Goal: Task Accomplishment & Management: Manage account settings

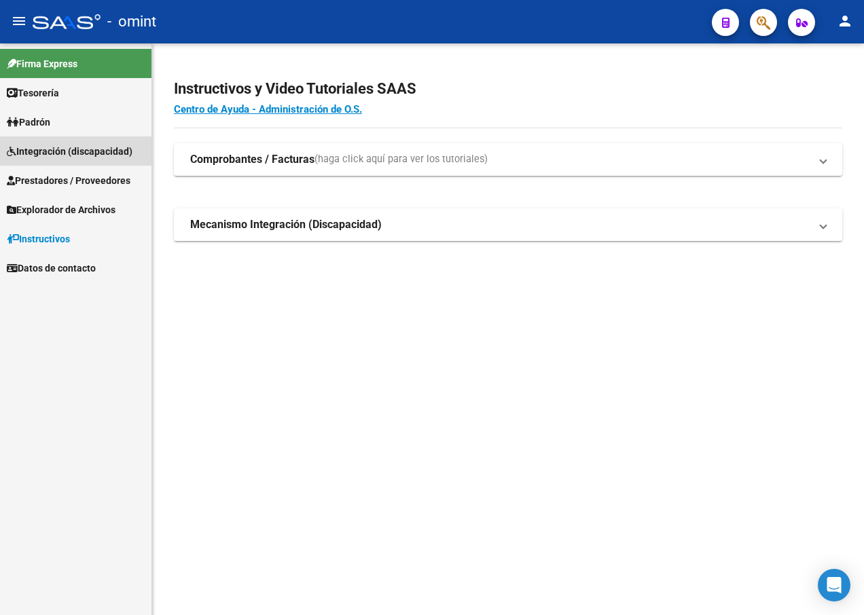
click at [52, 152] on span "Integración (discapacidad)" at bounding box center [70, 151] width 126 height 15
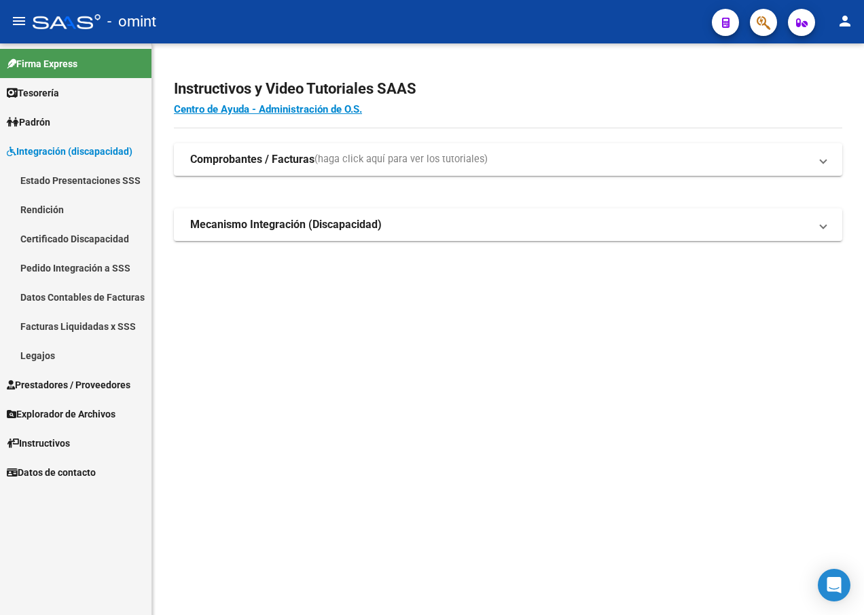
click at [81, 363] on link "Legajos" at bounding box center [75, 355] width 151 height 29
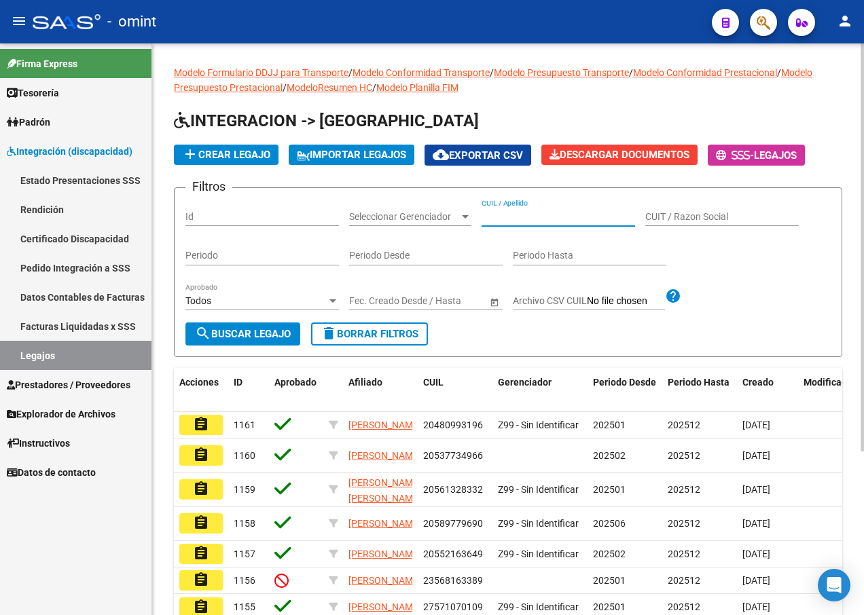
paste input "20589717725"
type input "20589717725"
click at [280, 331] on span "search Buscar Legajo" at bounding box center [243, 334] width 96 height 12
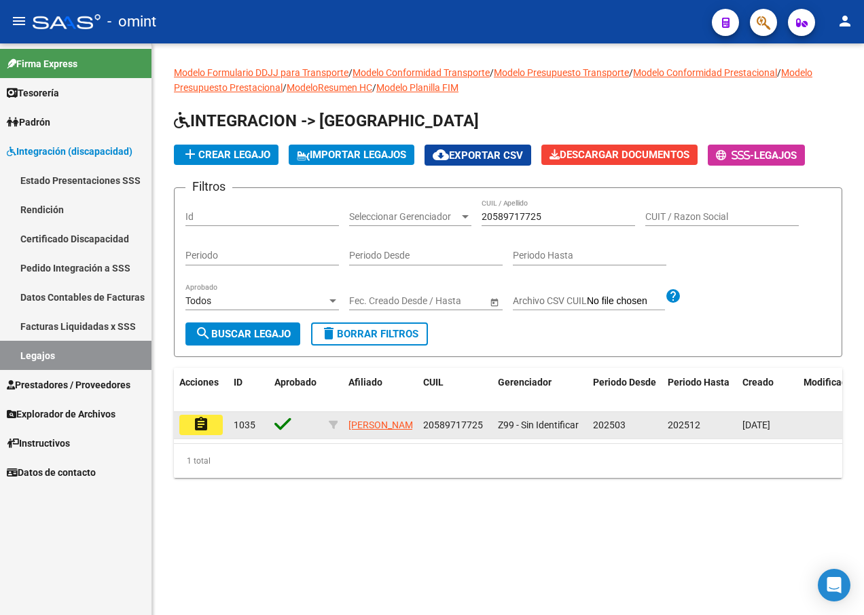
click at [206, 418] on button "assignment" at bounding box center [200, 425] width 43 height 20
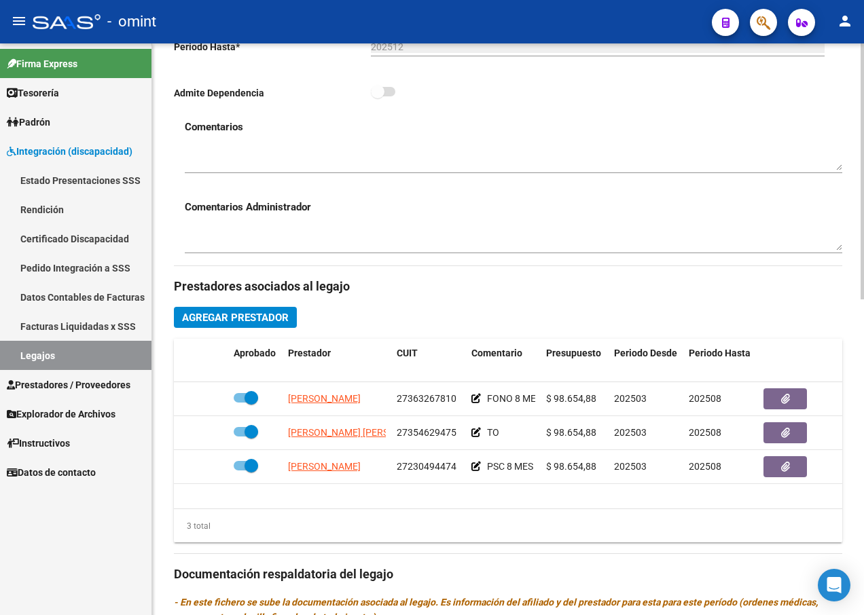
scroll to position [475, 0]
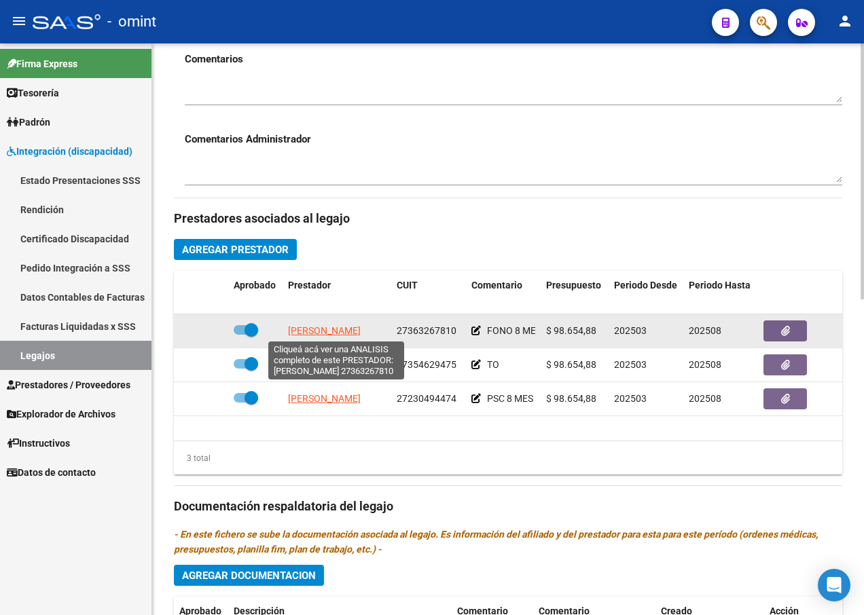
click at [330, 333] on span "[PERSON_NAME]" at bounding box center [324, 330] width 73 height 11
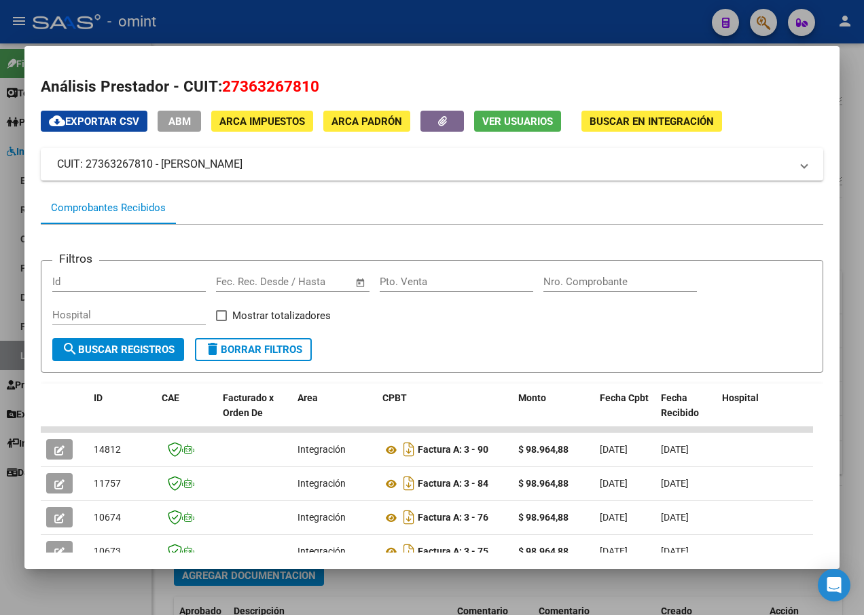
click at [540, 26] on div at bounding box center [432, 307] width 864 height 615
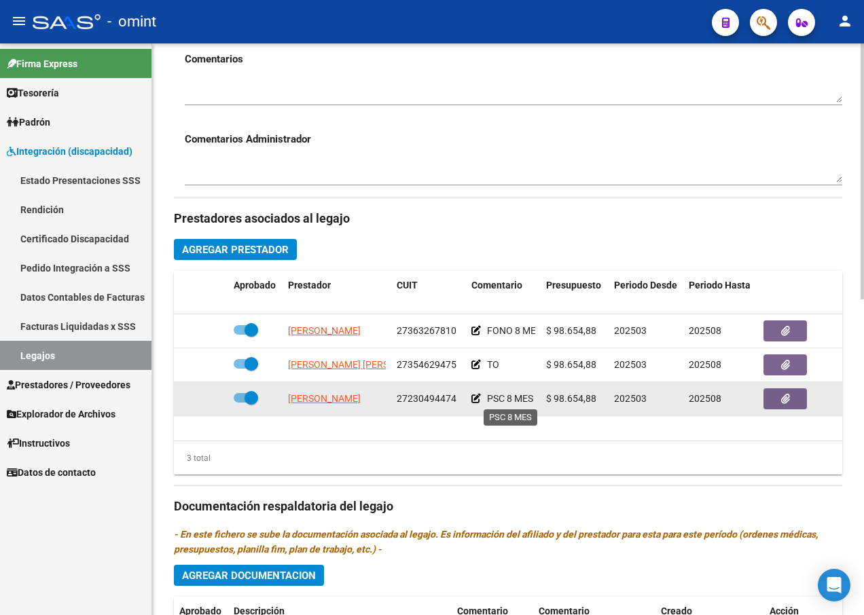
scroll to position [543, 0]
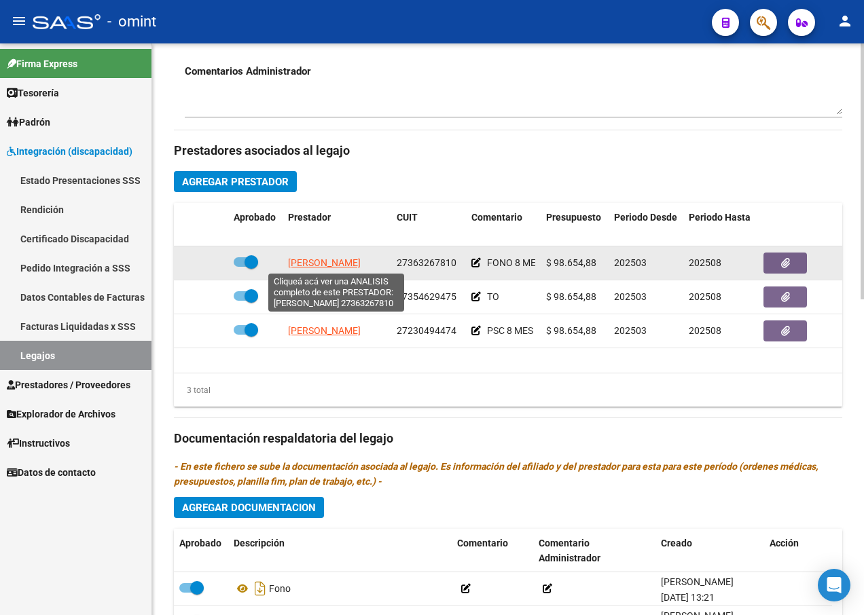
click at [313, 263] on span "[PERSON_NAME]" at bounding box center [324, 262] width 73 height 11
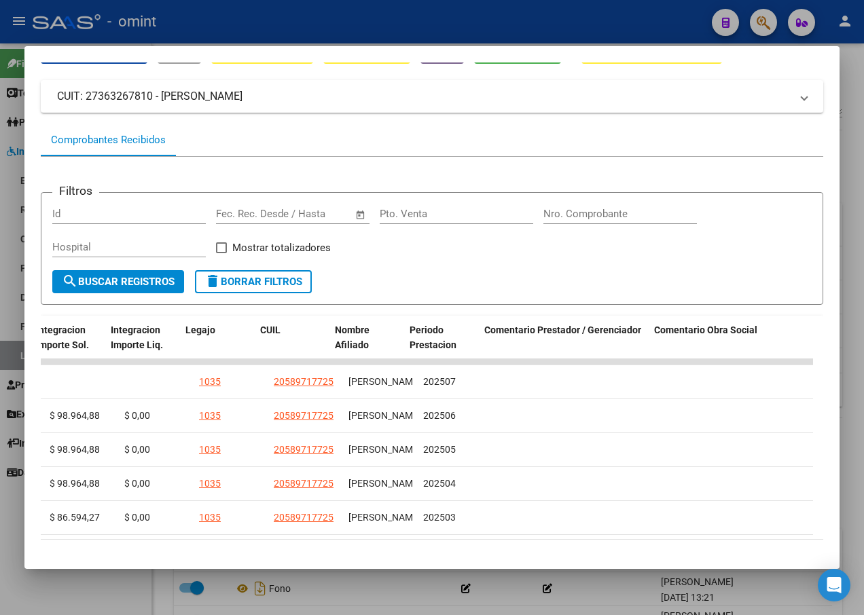
scroll to position [0, 2021]
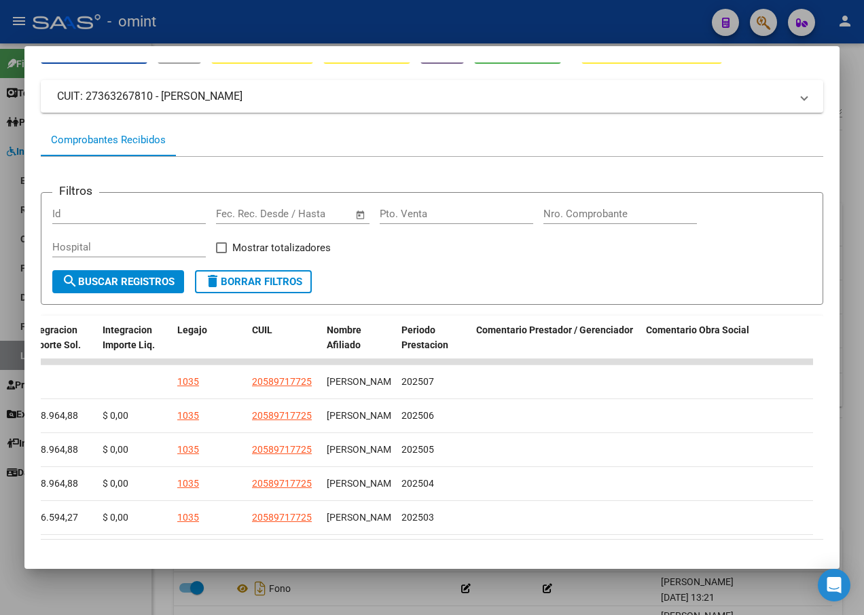
click at [754, 563] on mat-dialog-container "Análisis Prestador - CUIT: 27363267810 cloud_download Exportar CSV ABM ARCA Imp…" at bounding box center [431, 307] width 815 height 523
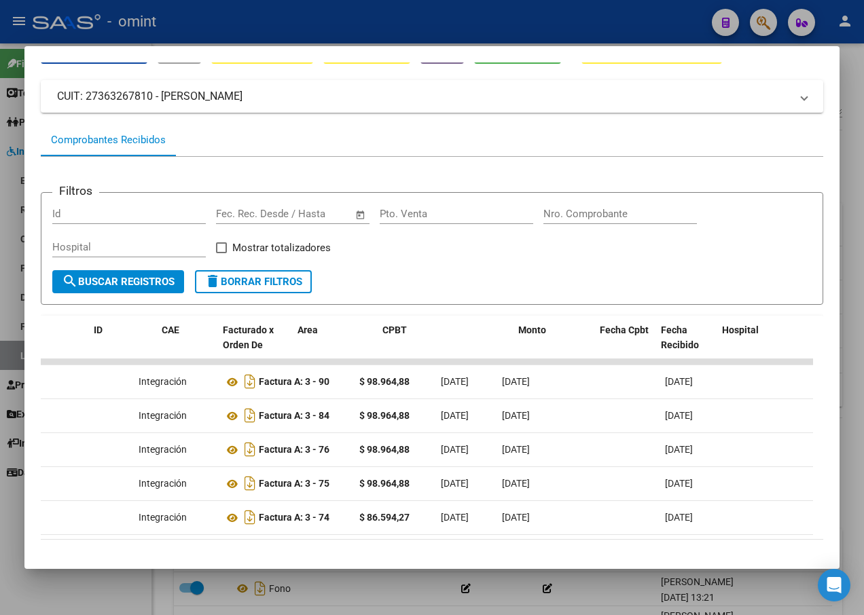
scroll to position [0, 0]
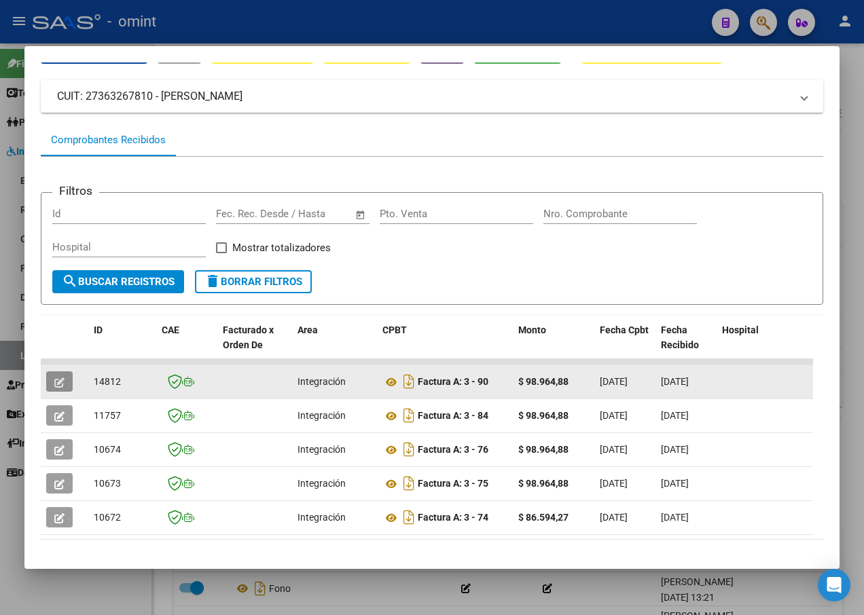
click at [60, 377] on icon "button" at bounding box center [59, 382] width 10 height 10
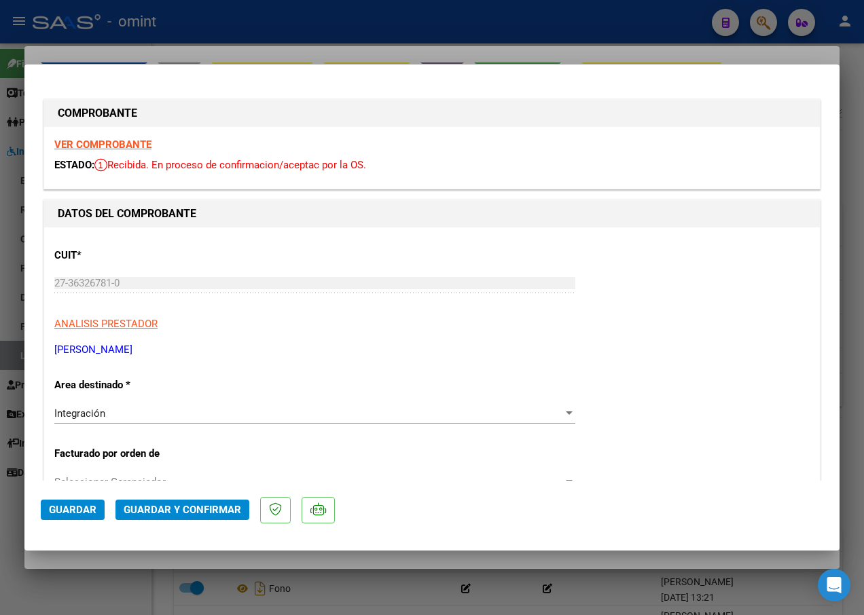
click at [98, 144] on strong "VER COMPROBANTE" at bounding box center [102, 144] width 97 height 12
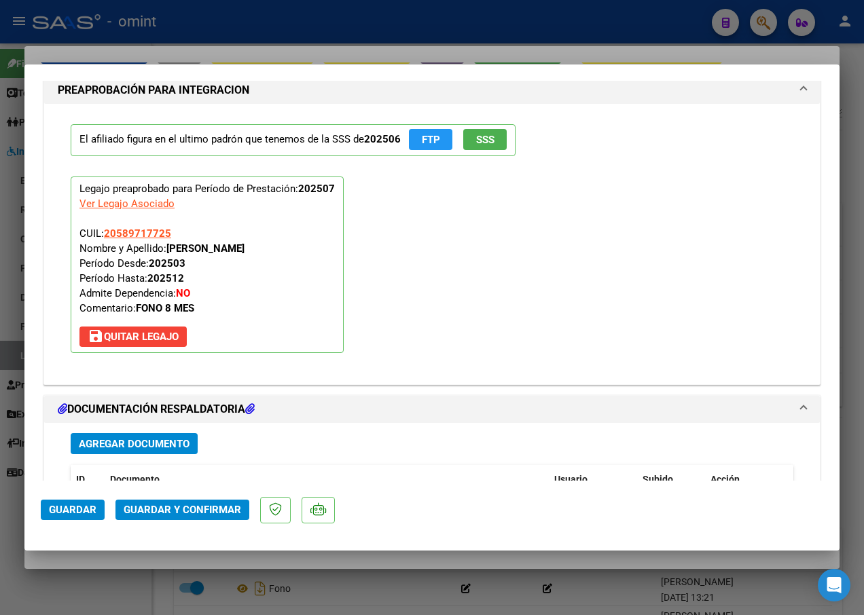
scroll to position [1426, 0]
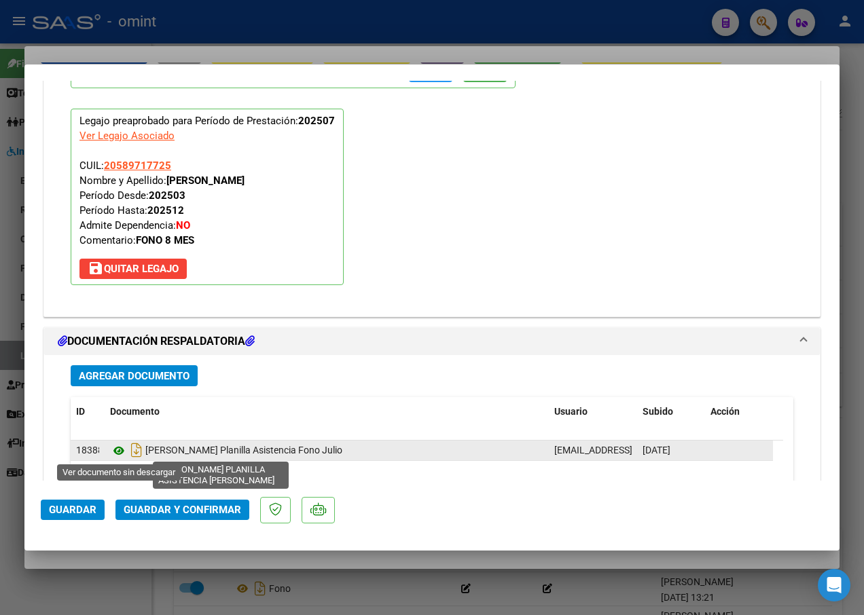
click at [118, 450] on icon at bounding box center [119, 451] width 18 height 16
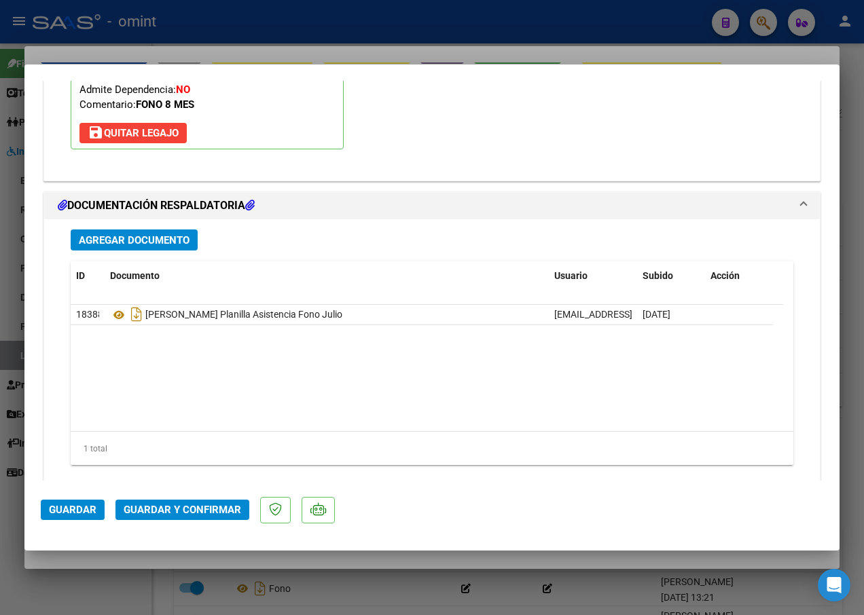
scroll to position [1589, 0]
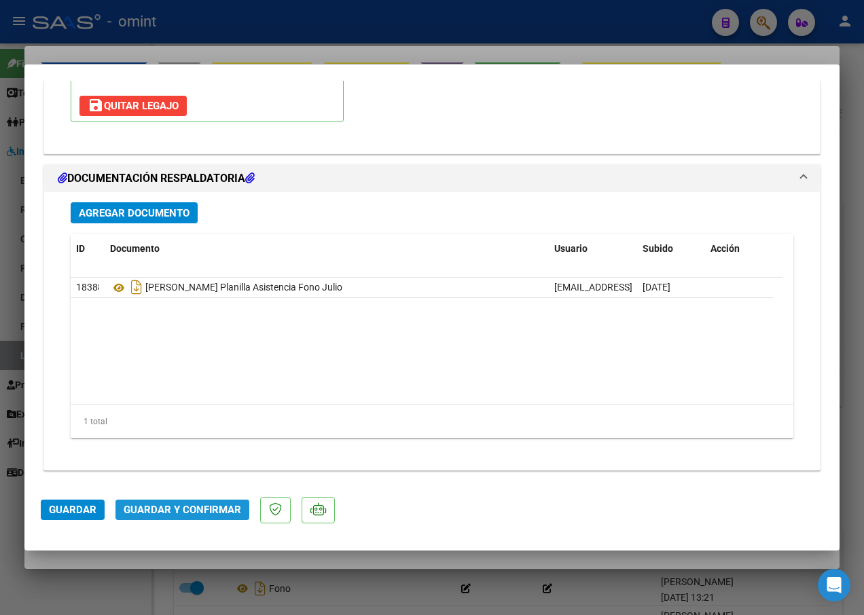
click at [168, 509] on span "Guardar y Confirmar" at bounding box center [182, 510] width 117 height 12
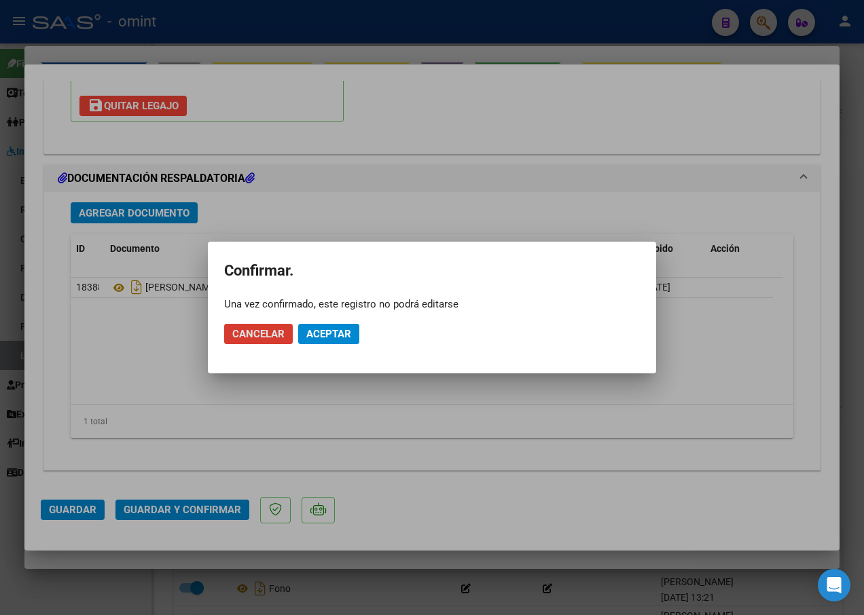
click at [330, 342] on button "Aceptar" at bounding box center [328, 334] width 61 height 20
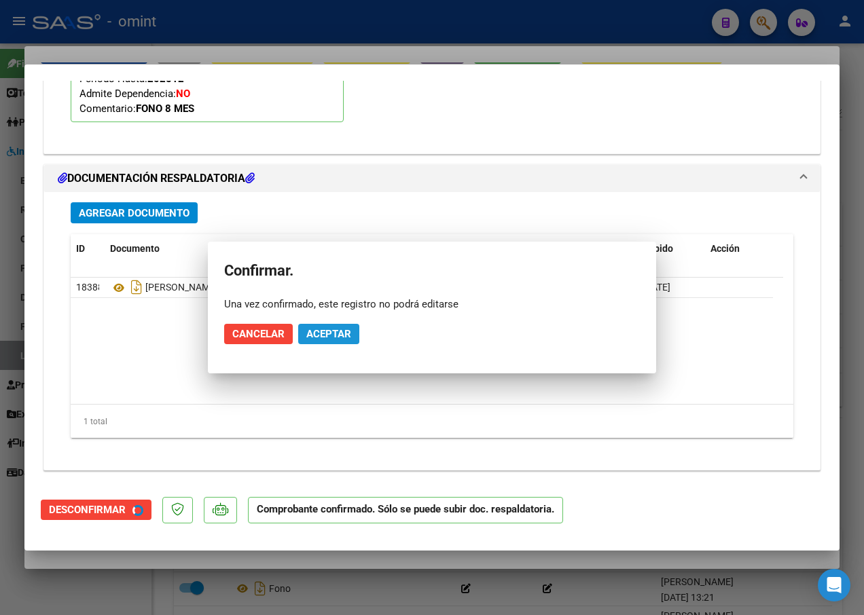
scroll to position [1434, 0]
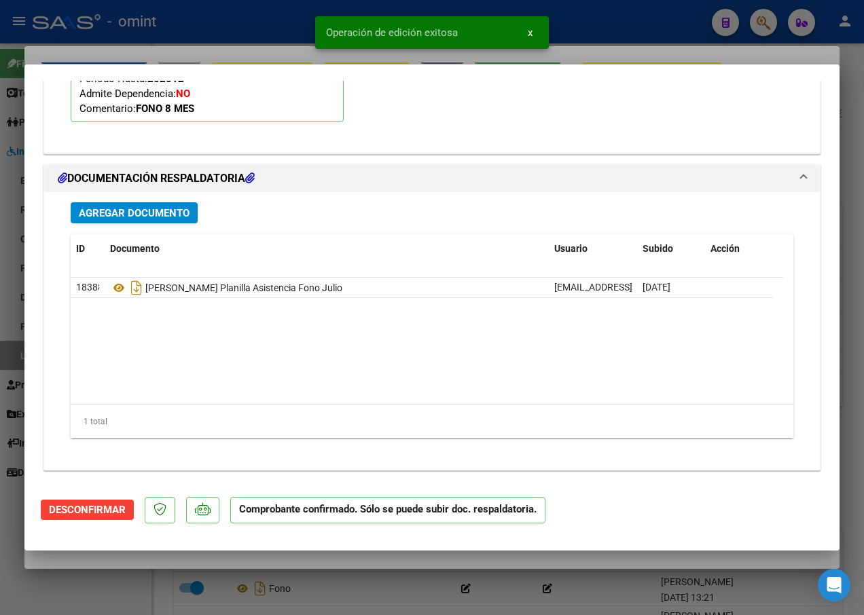
click at [215, 35] on div at bounding box center [432, 307] width 864 height 615
type input "$ 0,00"
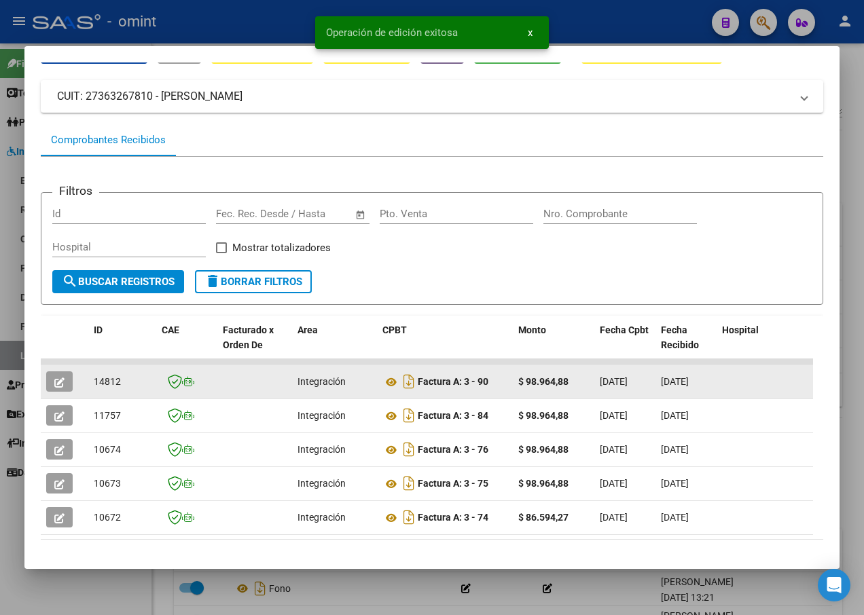
click at [117, 380] on span "14812" at bounding box center [107, 381] width 27 height 11
click at [117, 381] on span "14812" at bounding box center [107, 381] width 27 height 11
copy span "14812"
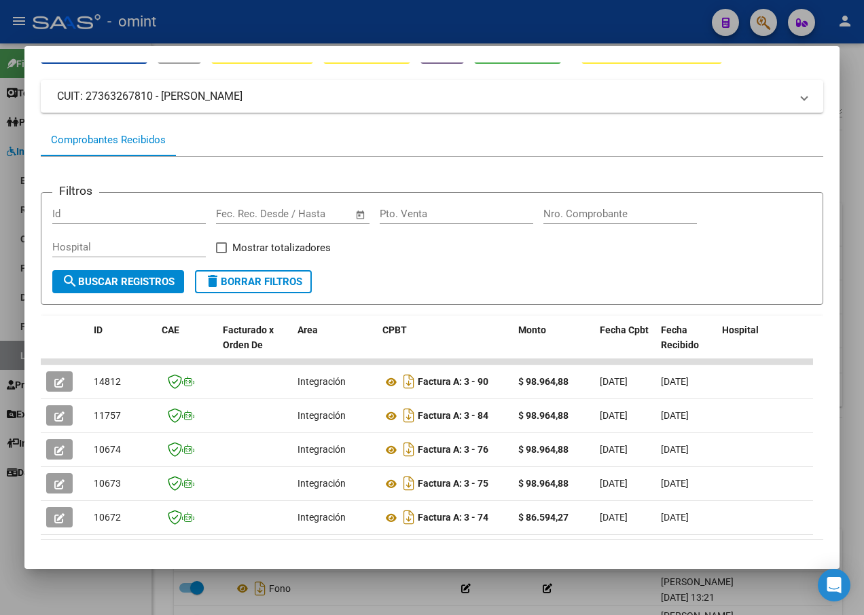
click at [337, 18] on div at bounding box center [432, 307] width 864 height 615
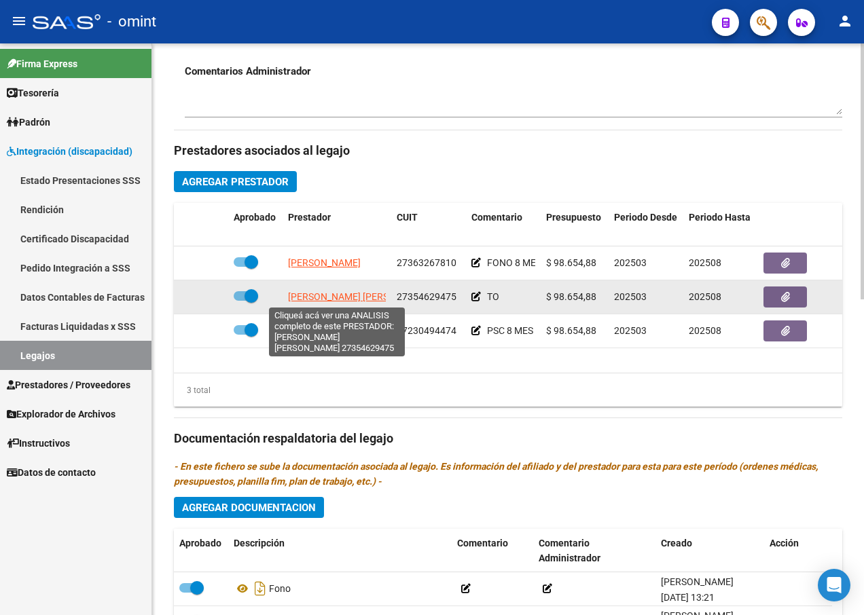
click at [372, 299] on span "[PERSON_NAME] [PERSON_NAME]" at bounding box center [361, 296] width 147 height 11
type textarea "27354629475"
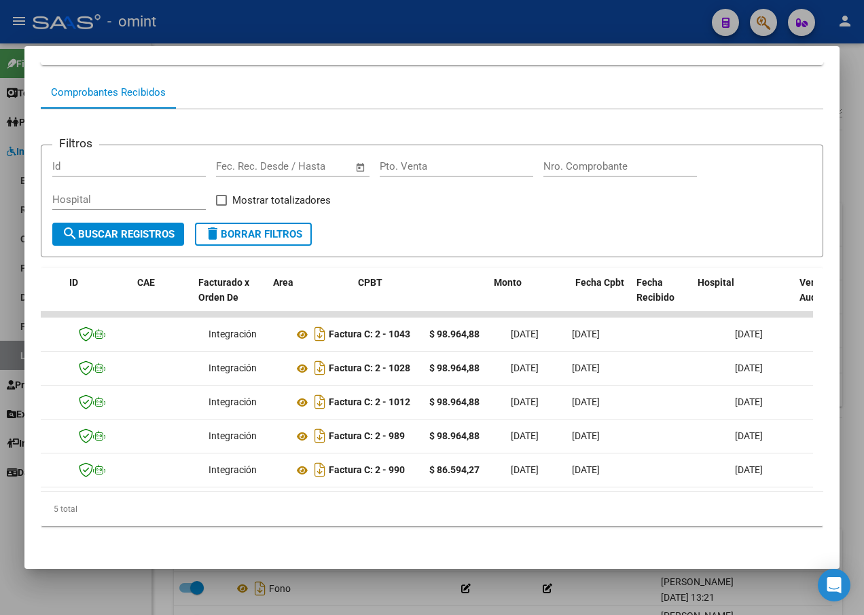
scroll to position [0, 0]
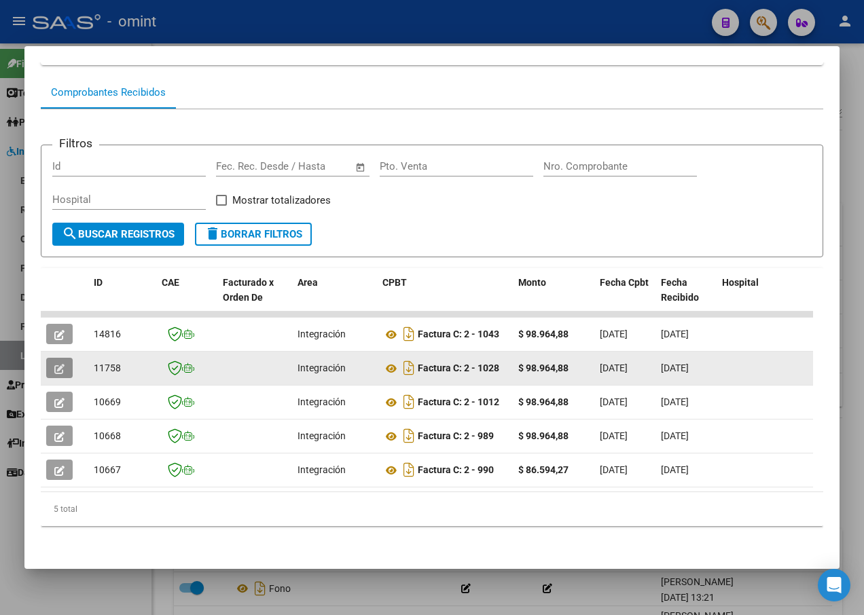
click at [61, 364] on icon "button" at bounding box center [59, 369] width 10 height 10
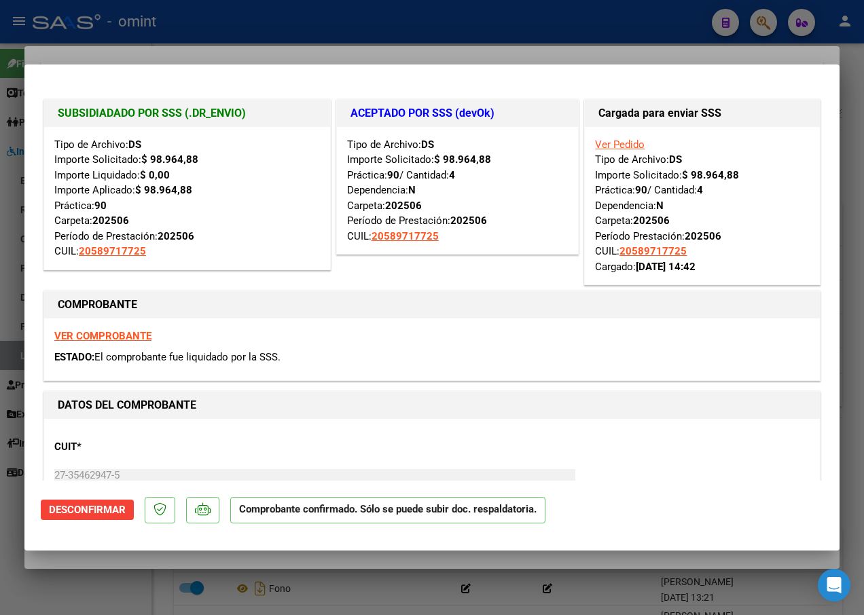
click at [205, 41] on div at bounding box center [432, 307] width 864 height 615
type input "$ 0,00"
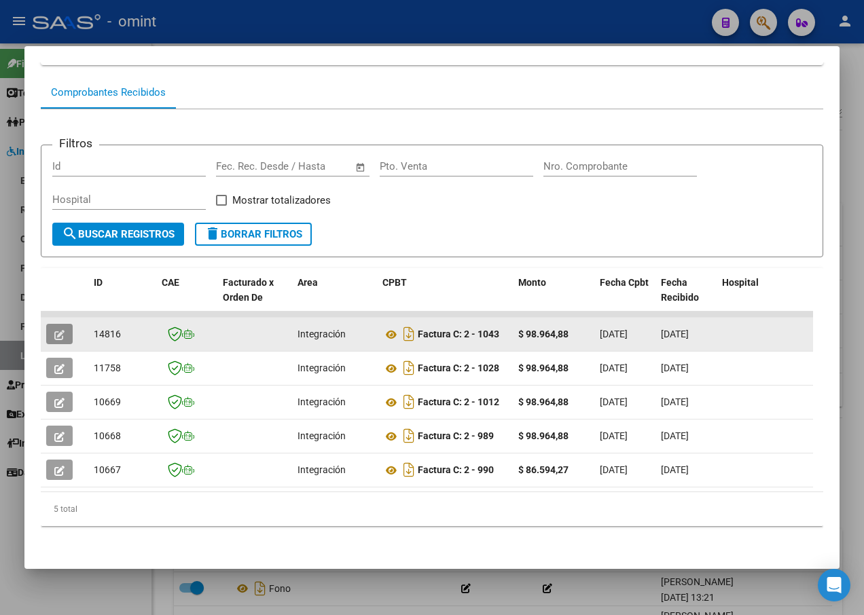
click at [67, 325] on button "button" at bounding box center [59, 334] width 26 height 20
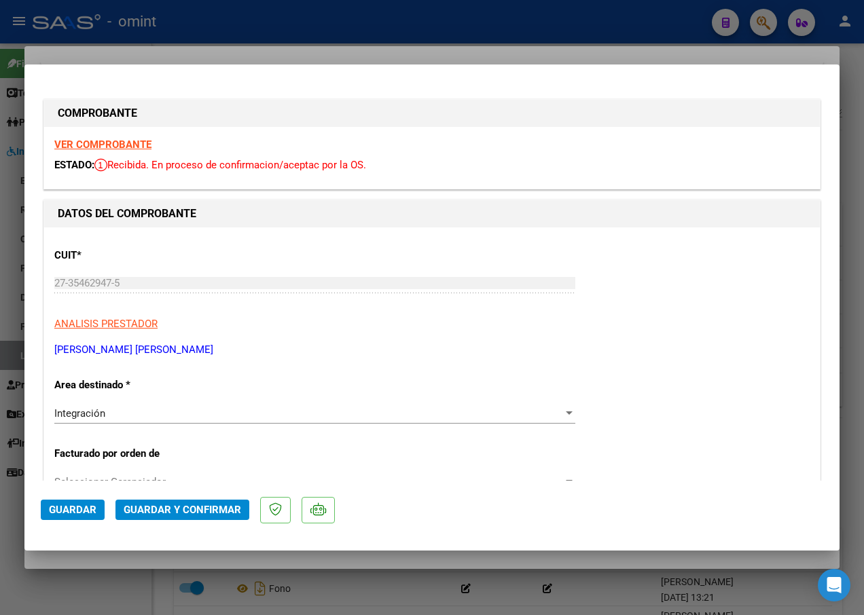
click at [111, 146] on strong "VER COMPROBANTE" at bounding box center [102, 144] width 97 height 12
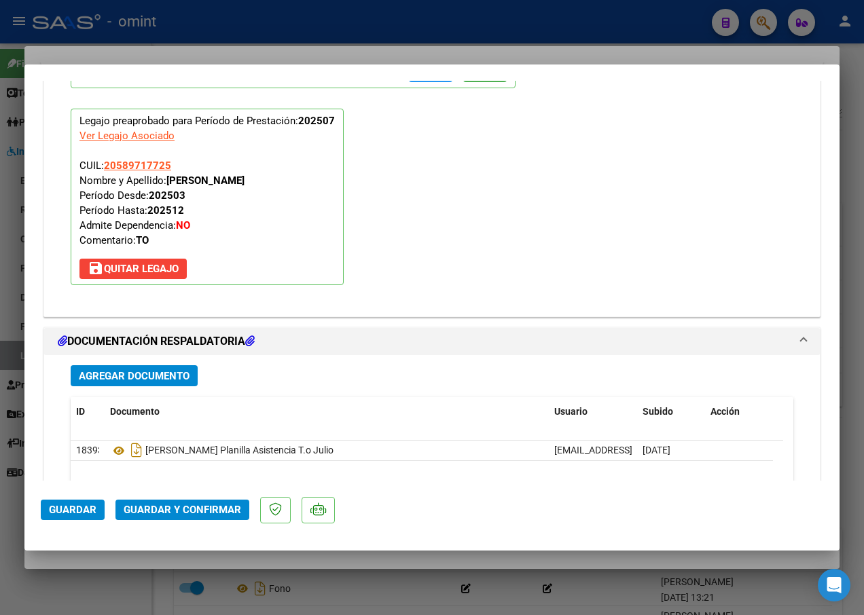
scroll to position [1494, 0]
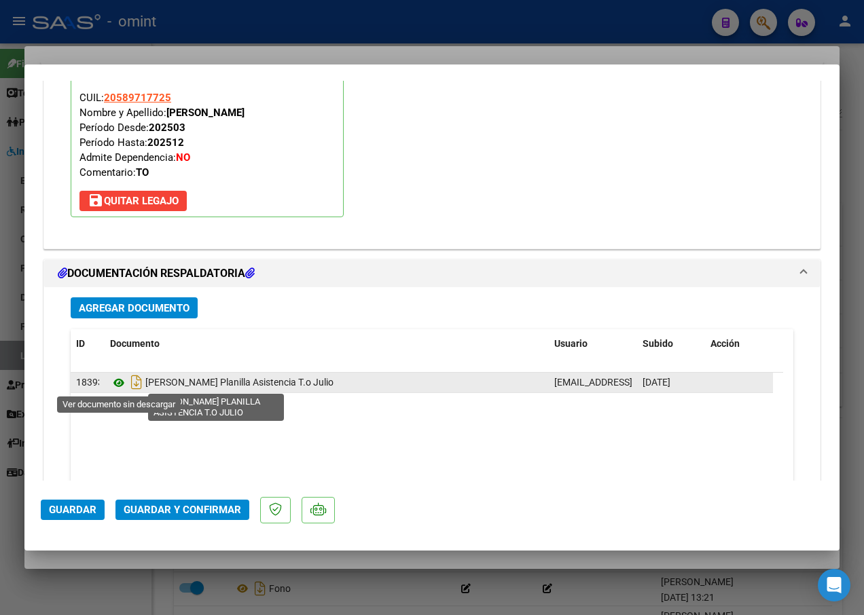
click at [120, 385] on icon at bounding box center [119, 383] width 18 height 16
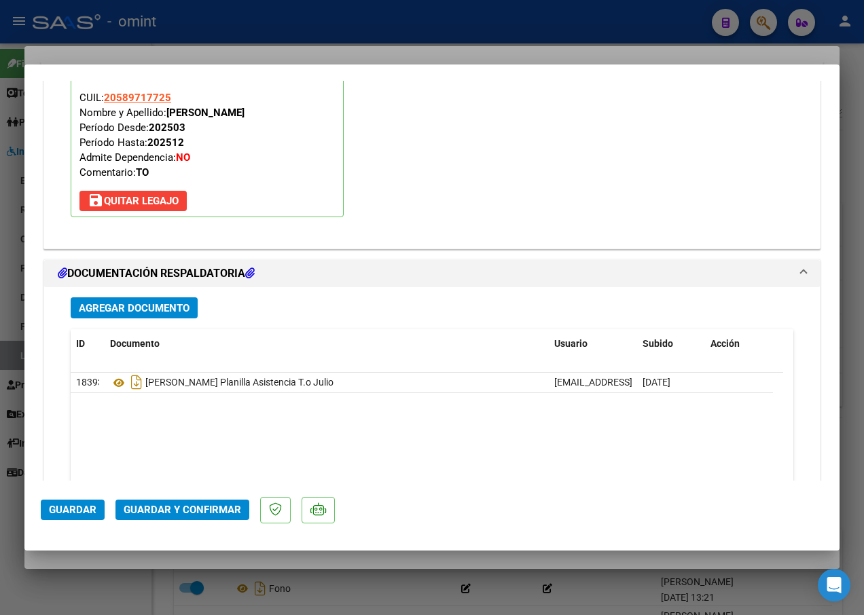
scroll to position [1589, 0]
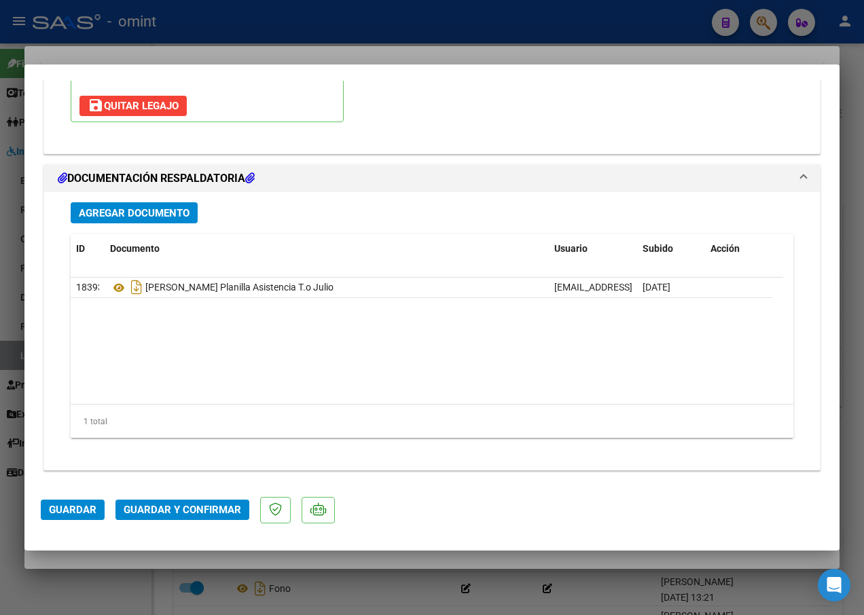
click at [165, 497] on mat-dialog-actions "Guardar Guardar y Confirmar" at bounding box center [432, 508] width 782 height 54
click at [165, 510] on span "Guardar y Confirmar" at bounding box center [182, 510] width 117 height 12
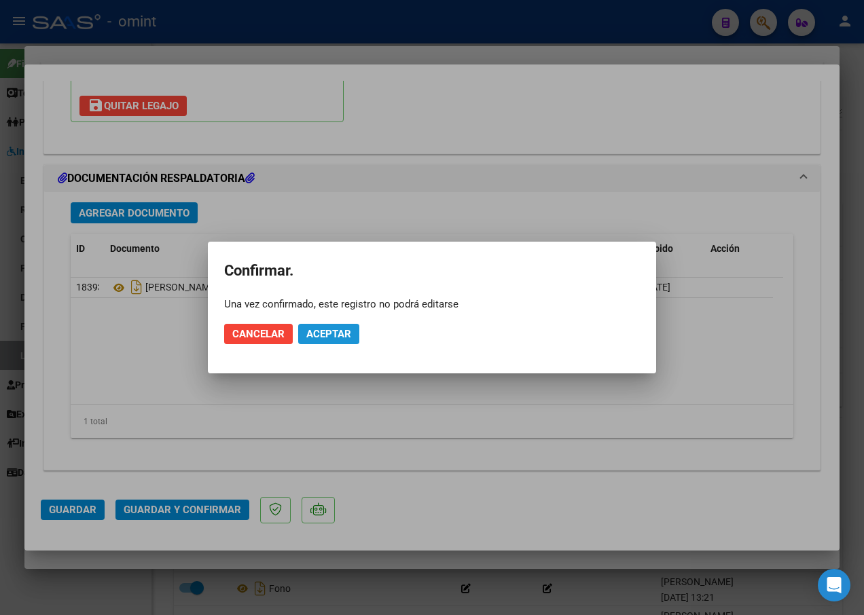
click at [352, 324] on button "Aceptar" at bounding box center [328, 334] width 61 height 20
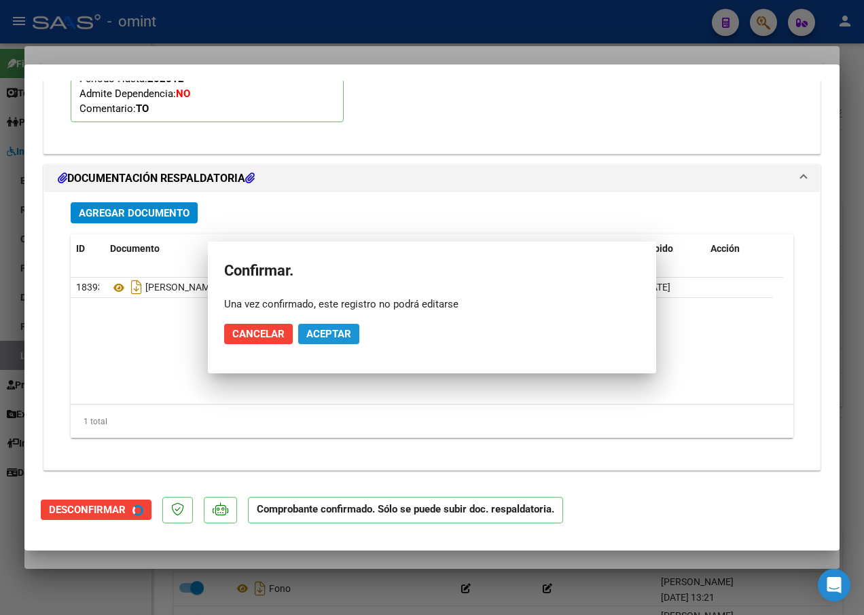
scroll to position [1434, 0]
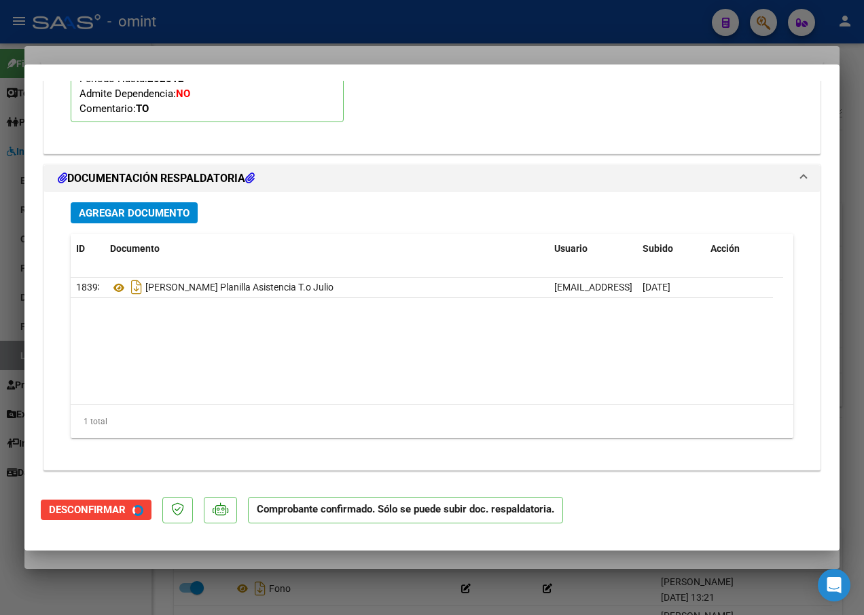
click at [341, 328] on datatable-body "18393 [PERSON_NAME] Planilla Asistencia T.o Julio [EMAIL_ADDRESS][DOMAIN_NAME] …" at bounding box center [427, 341] width 712 height 126
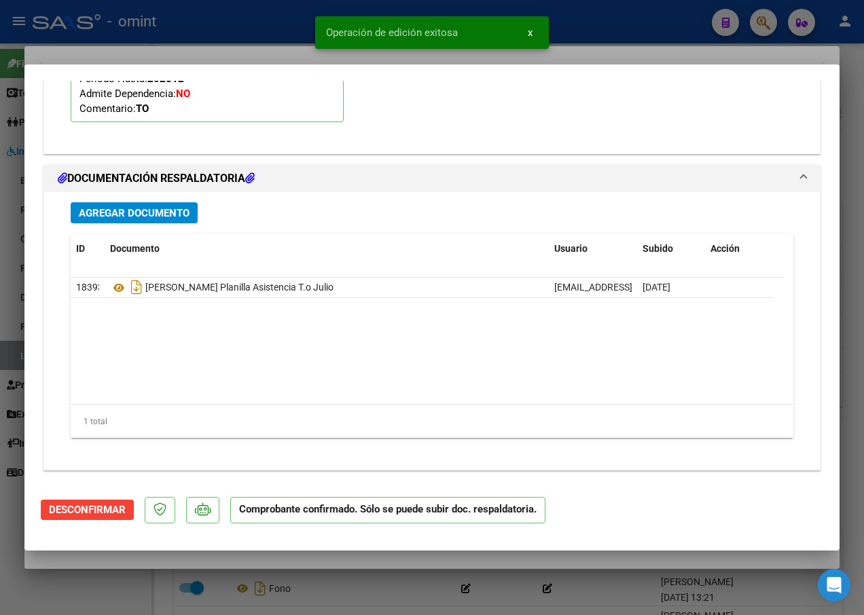
click at [270, 43] on div at bounding box center [432, 307] width 864 height 615
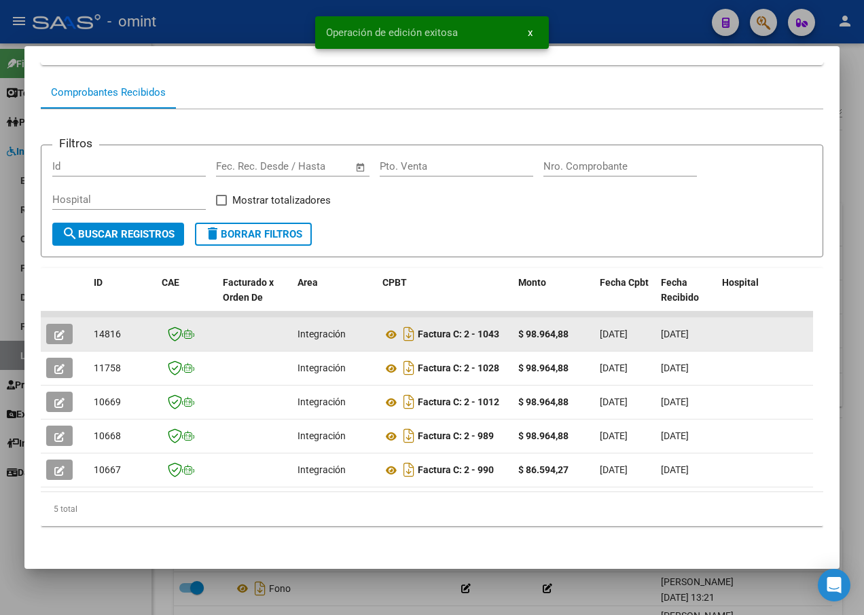
click at [109, 329] on span "14816" at bounding box center [107, 334] width 27 height 11
copy span "14816"
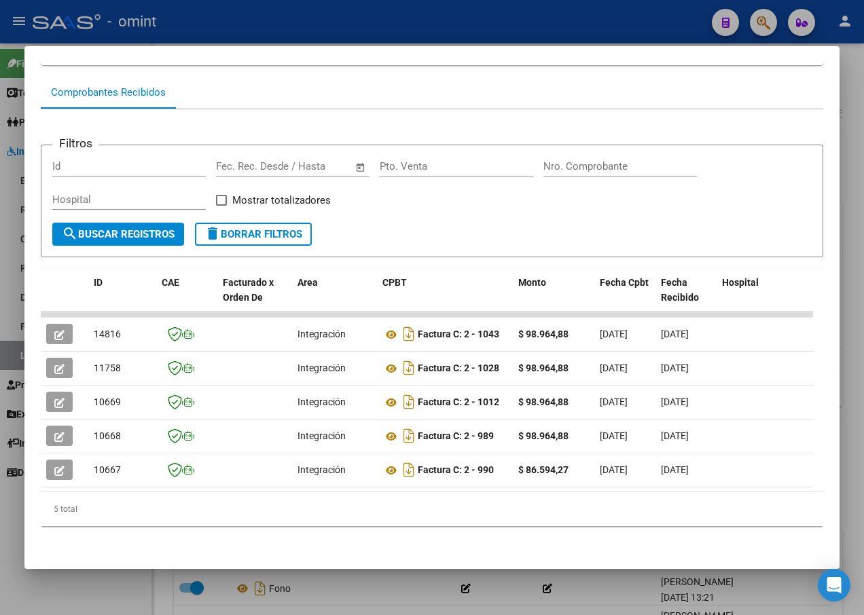
click at [260, 24] on div at bounding box center [432, 307] width 864 height 615
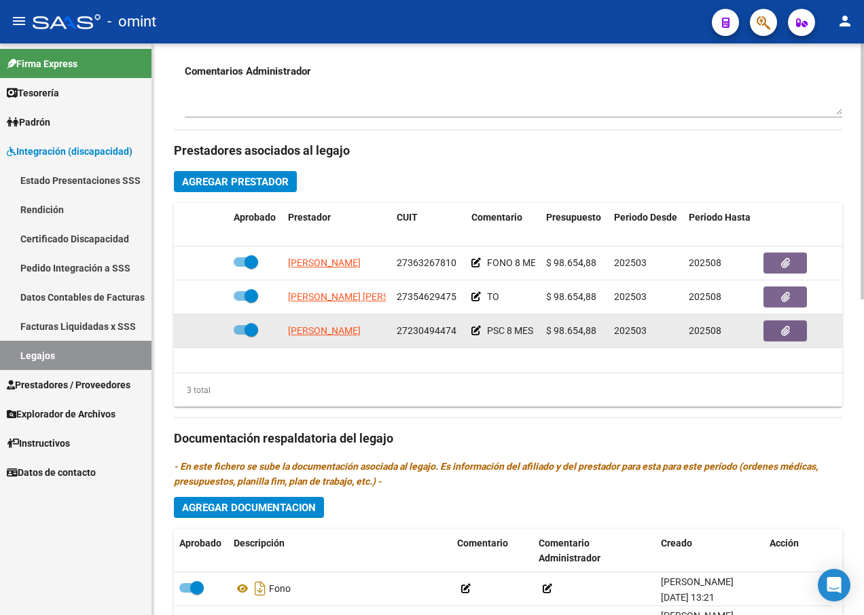
click at [324, 337] on app-link-go-to "[PERSON_NAME]" at bounding box center [324, 331] width 73 height 16
click at [319, 327] on span "[PERSON_NAME]" at bounding box center [324, 330] width 73 height 11
type textarea "27230494474"
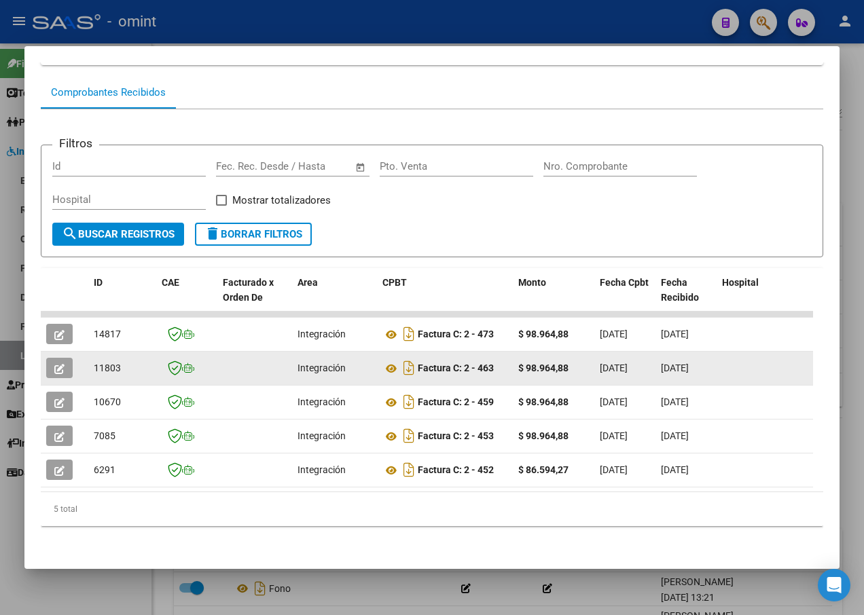
click at [57, 369] on datatable-body-cell at bounding box center [65, 368] width 48 height 33
click at [54, 367] on button "button" at bounding box center [59, 368] width 26 height 20
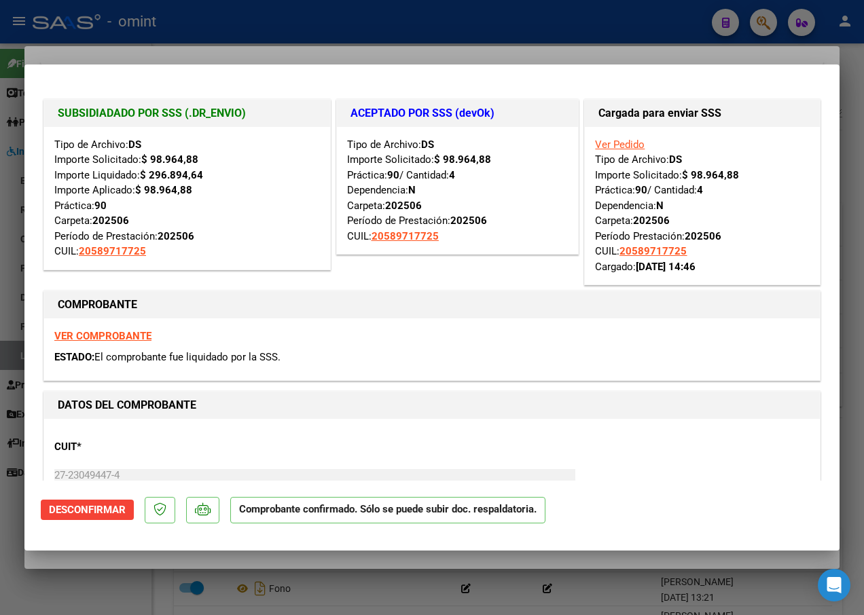
click at [221, 36] on div at bounding box center [432, 307] width 864 height 615
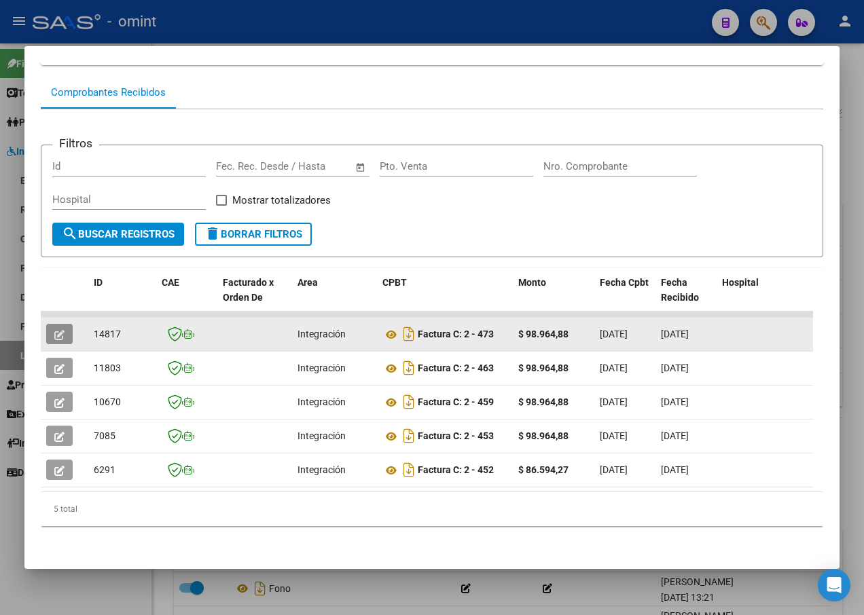
click at [60, 330] on icon "button" at bounding box center [59, 335] width 10 height 10
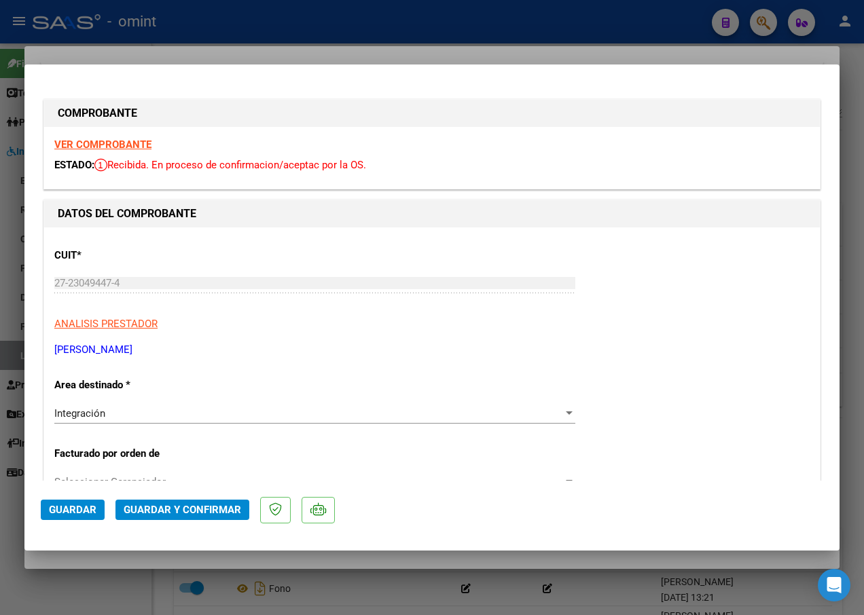
click at [128, 144] on strong "VER COMPROBANTE" at bounding box center [102, 144] width 97 height 12
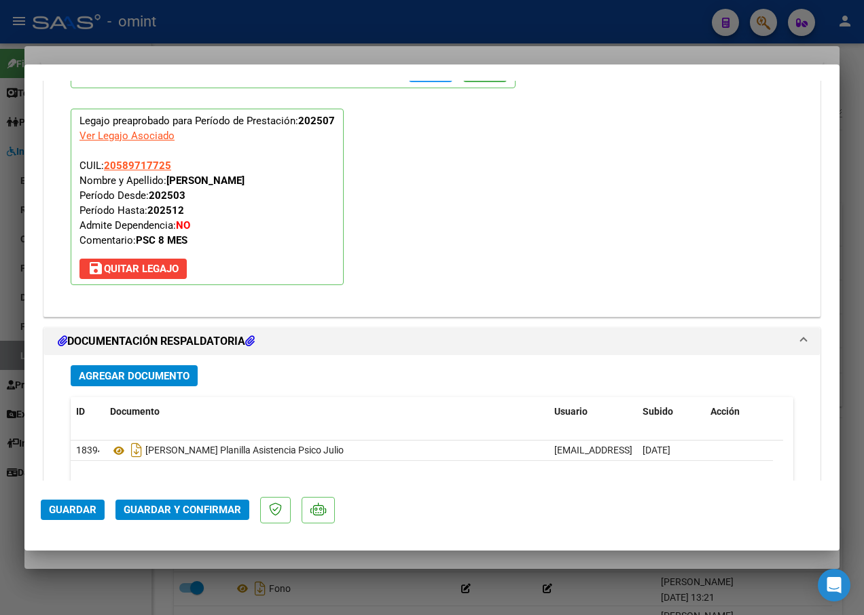
scroll to position [1494, 0]
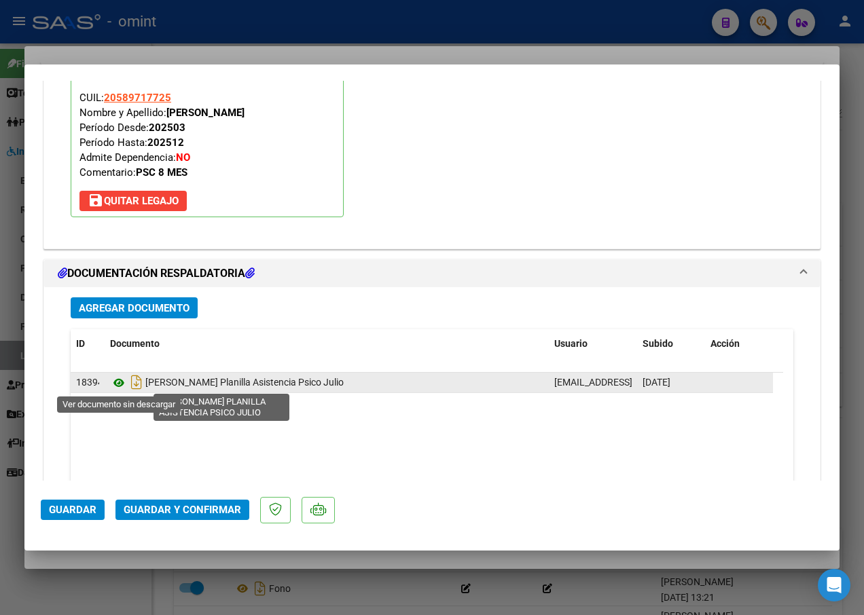
click at [118, 384] on icon at bounding box center [119, 383] width 18 height 16
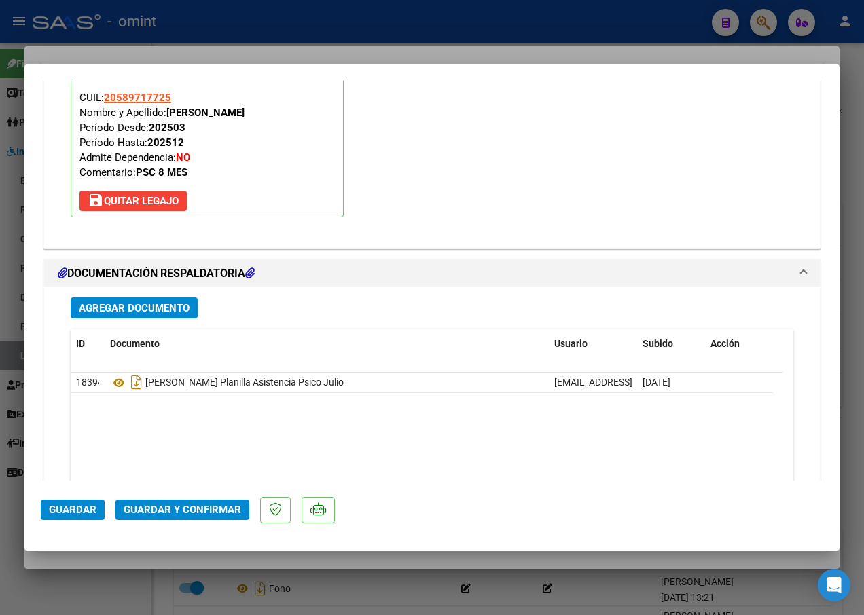
scroll to position [1561, 0]
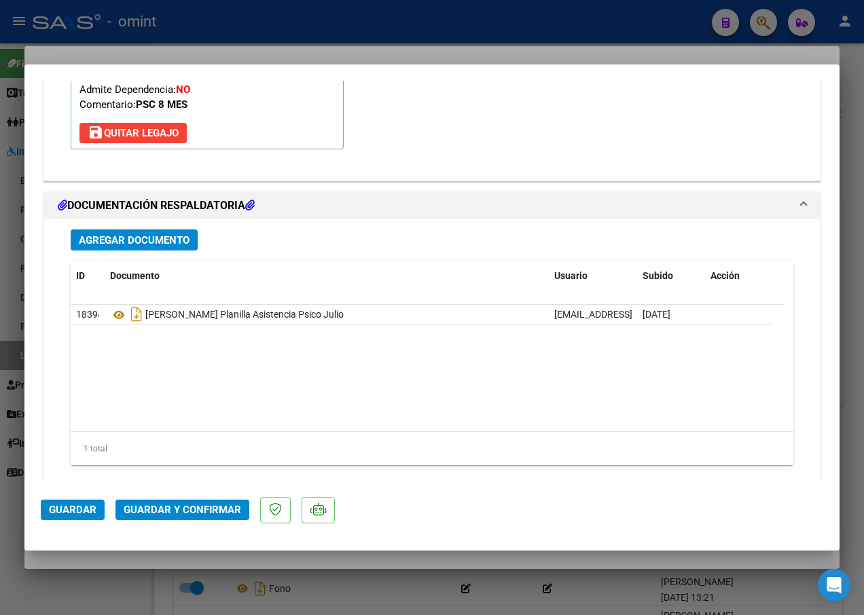
click at [205, 508] on span "Guardar y Confirmar" at bounding box center [182, 510] width 117 height 12
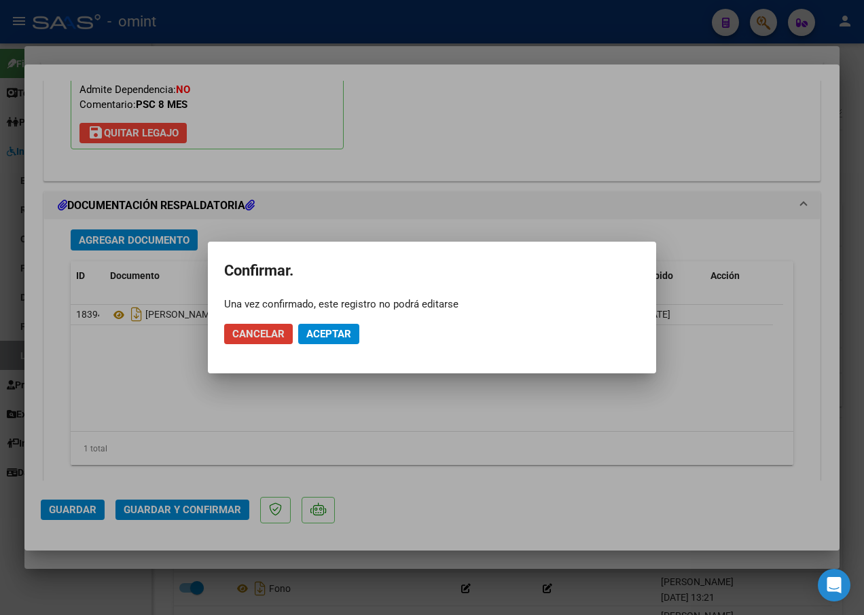
click at [321, 321] on mat-dialog-actions "Cancelar Aceptar" at bounding box center [431, 334] width 415 height 46
click at [332, 335] on span "Aceptar" at bounding box center [328, 334] width 45 height 12
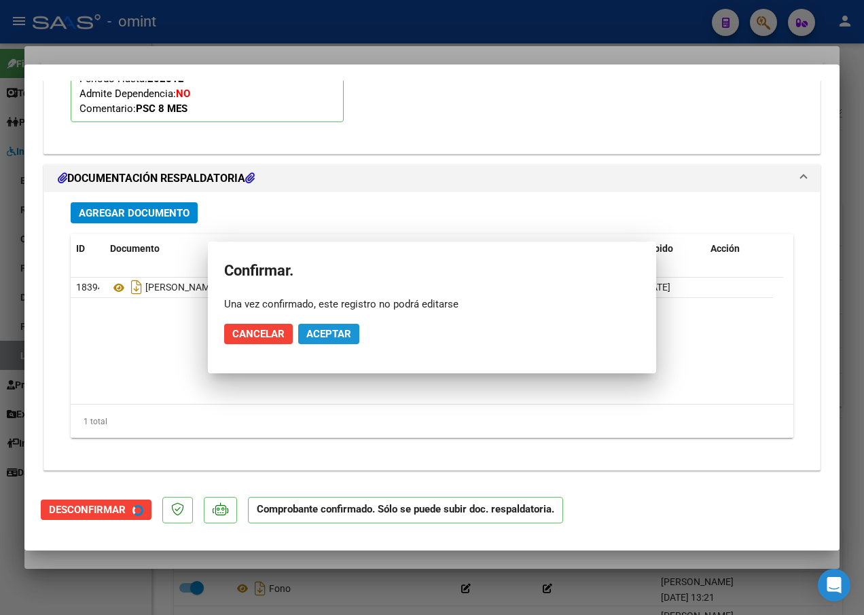
scroll to position [1434, 0]
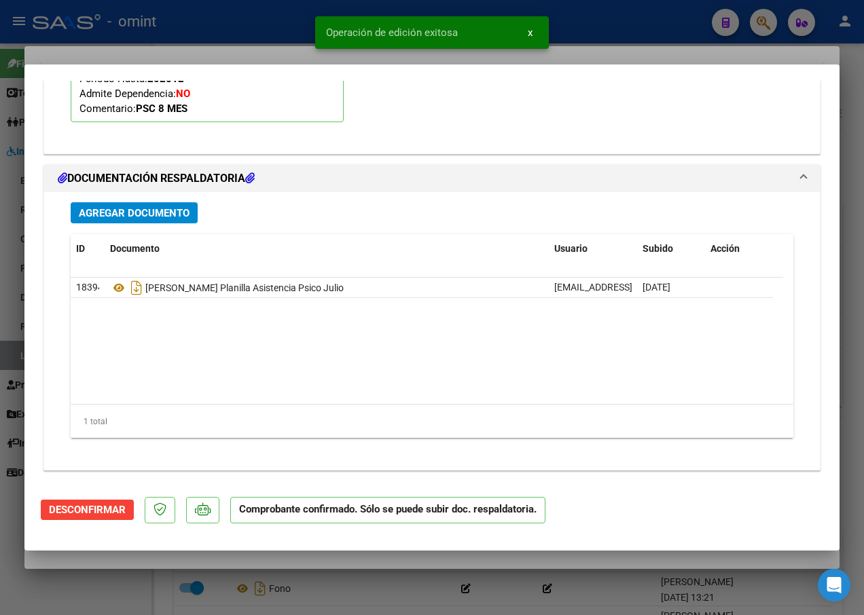
click at [193, 37] on div at bounding box center [432, 307] width 864 height 615
type input "$ 0,00"
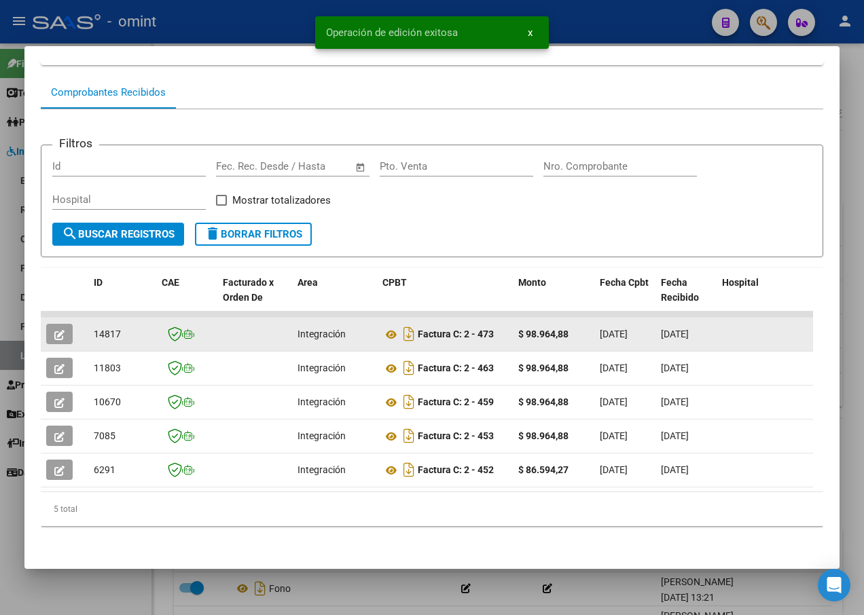
click at [107, 329] on span "14817" at bounding box center [107, 334] width 27 height 11
copy span "14817"
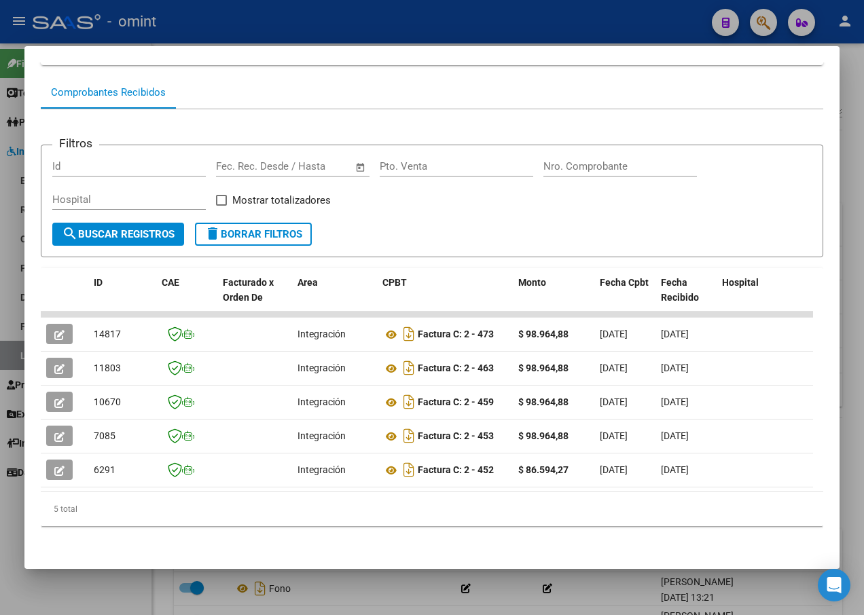
click at [267, 18] on div at bounding box center [432, 307] width 864 height 615
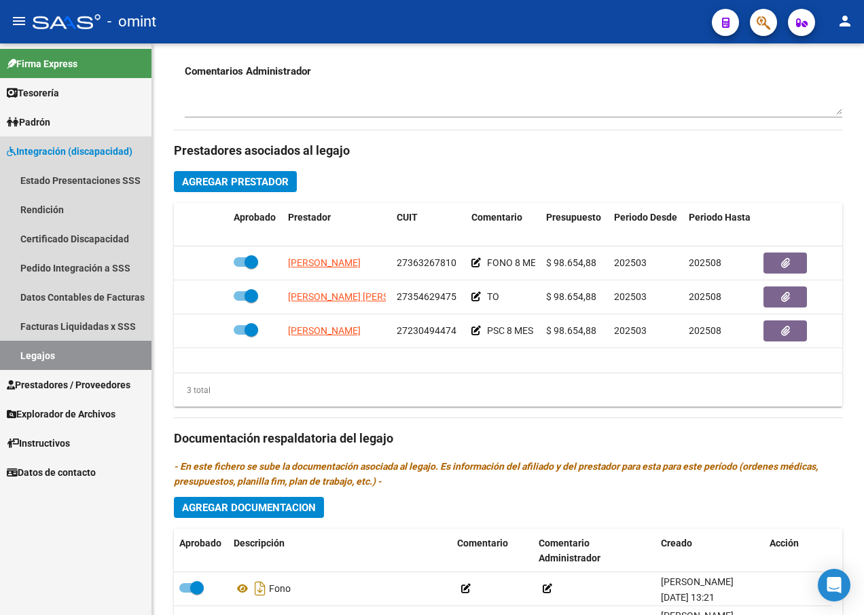
click at [88, 360] on link "Legajos" at bounding box center [75, 355] width 151 height 29
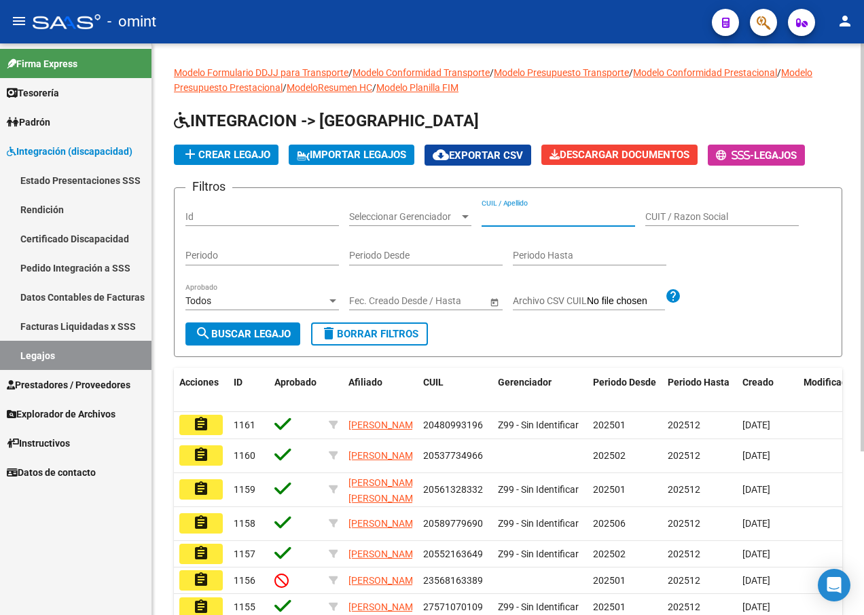
paste input "20581016787"
type input "20581016787"
click at [279, 329] on span "search Buscar Legajo" at bounding box center [243, 334] width 96 height 12
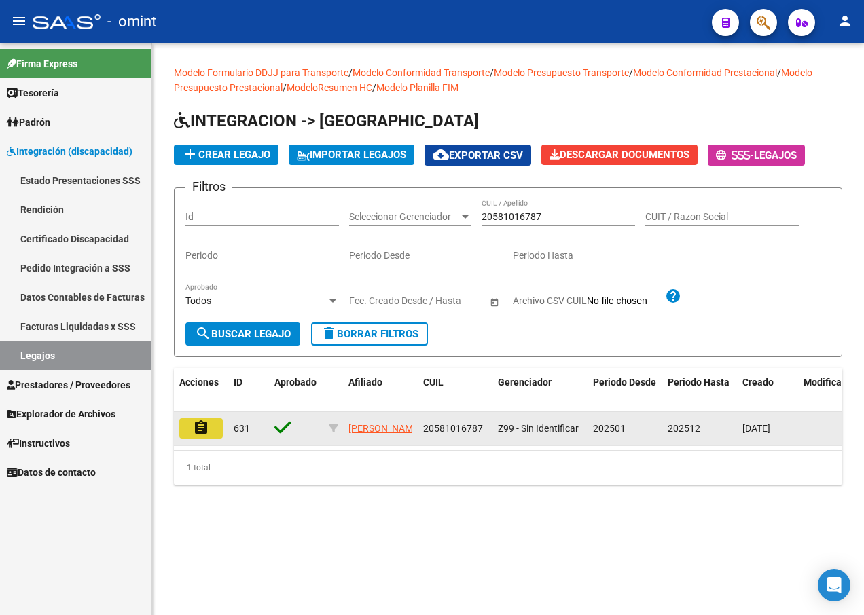
click at [204, 425] on mat-icon "assignment" at bounding box center [201, 428] width 16 height 16
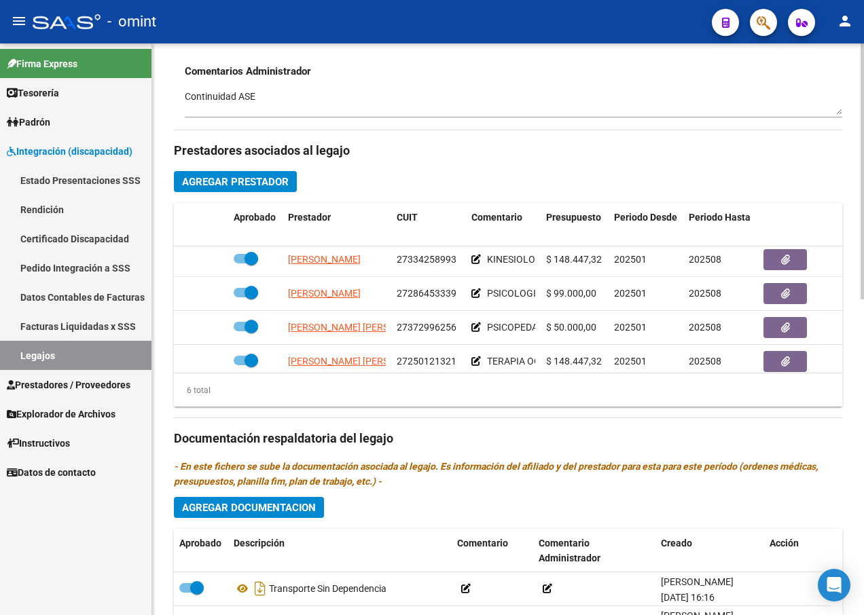
scroll to position [5, 0]
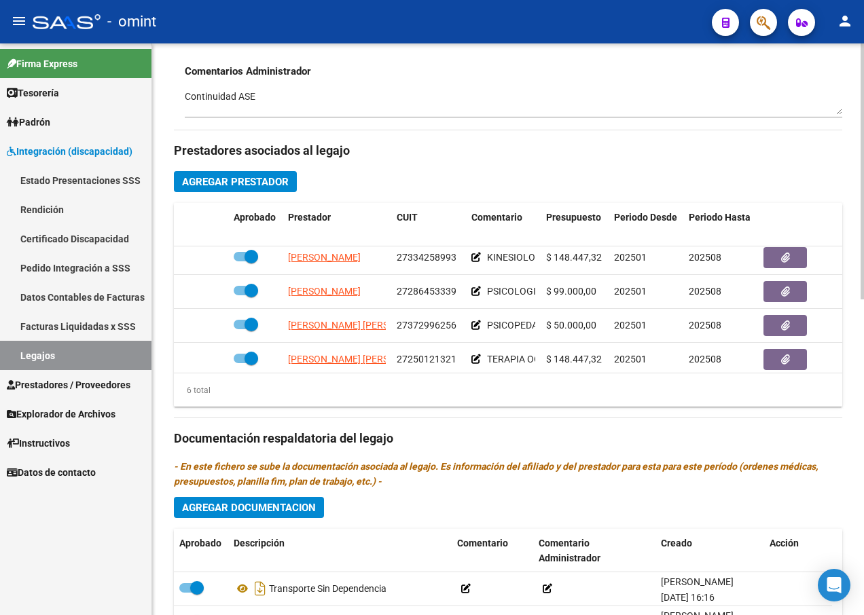
click at [526, 371] on div "Aprobado Prestador CUIT Comentario Presupuesto Periodo Desde Periodo Hasta Usua…" at bounding box center [508, 305] width 668 height 204
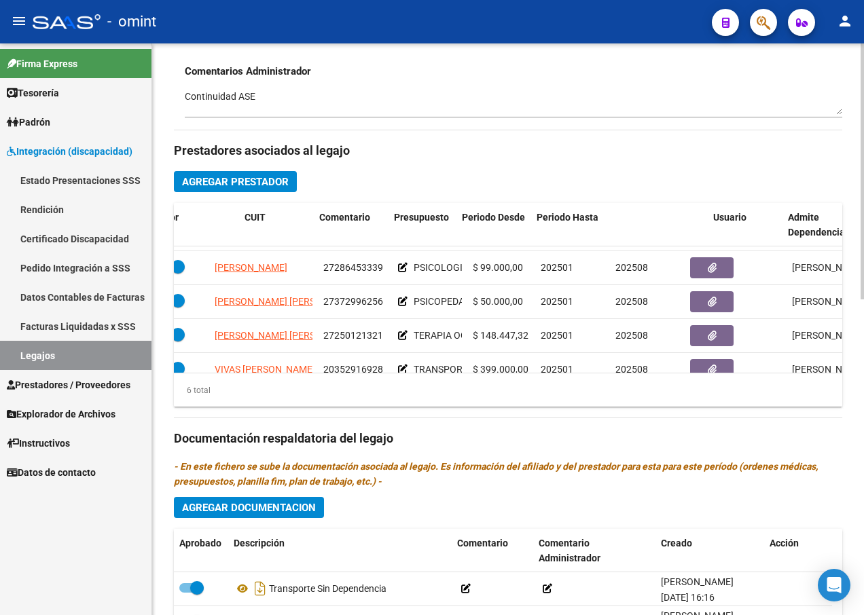
scroll to position [29, 0]
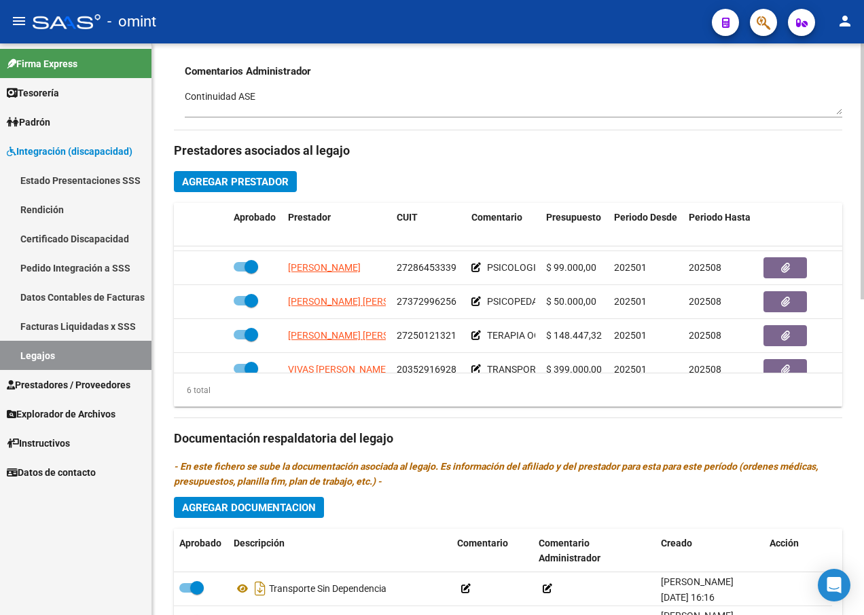
click at [500, 152] on h3 "Prestadores asociados al legajo" at bounding box center [508, 150] width 668 height 19
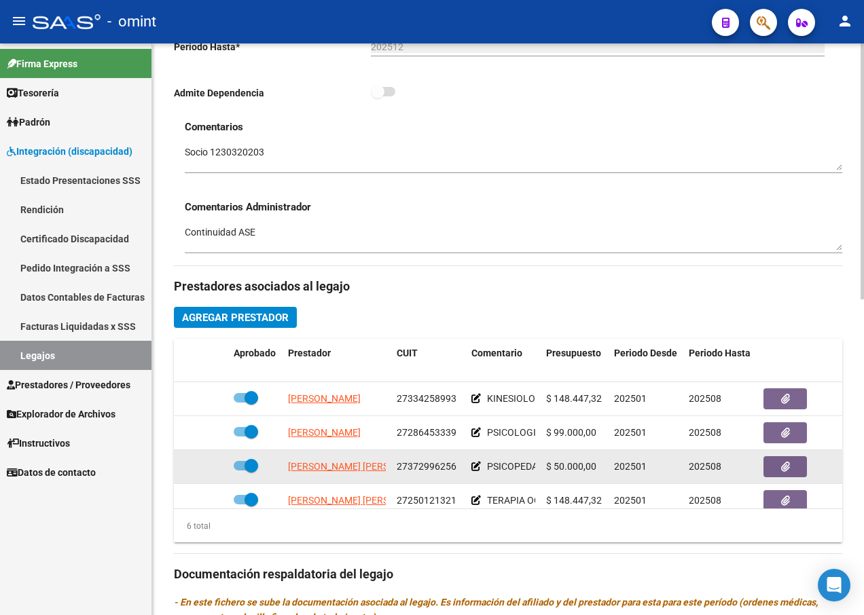
scroll to position [339, 0]
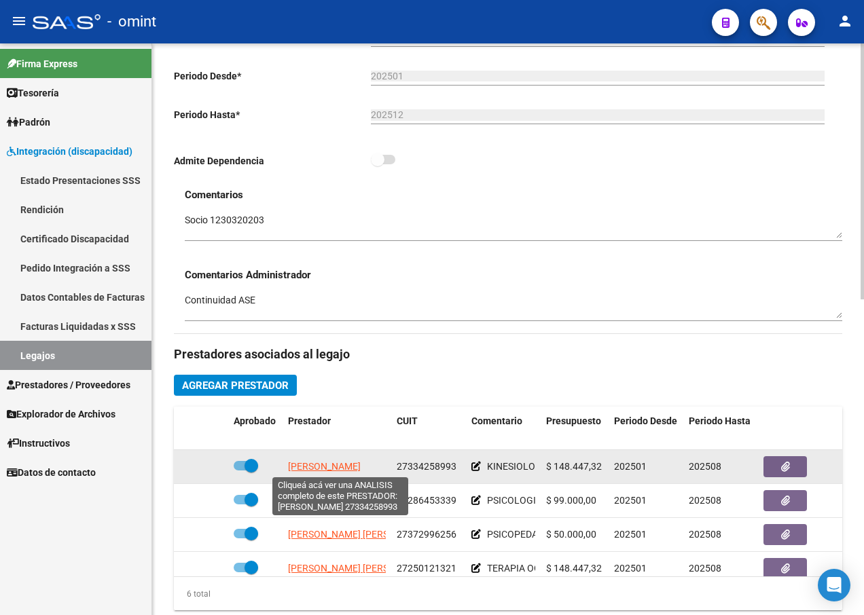
click at [360, 466] on span "[PERSON_NAME]" at bounding box center [324, 466] width 73 height 11
type textarea "27334258993"
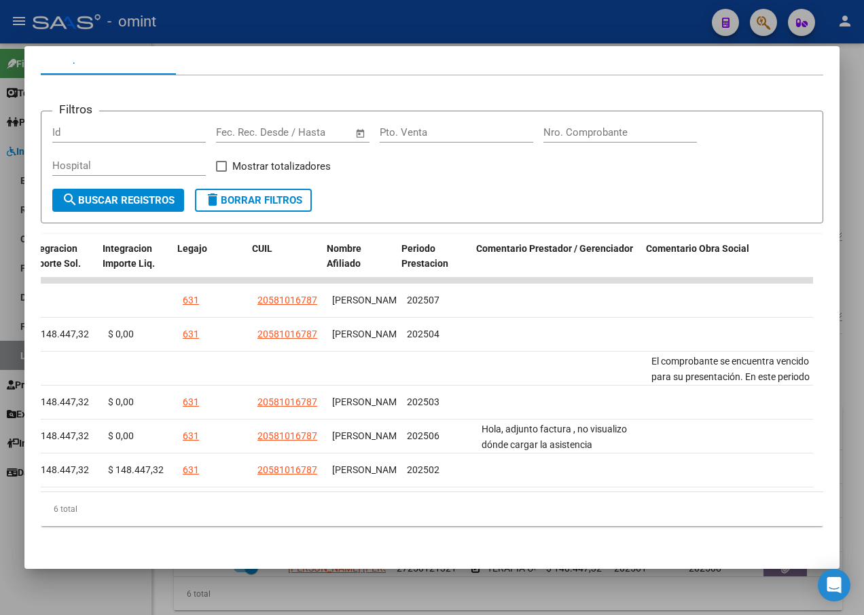
scroll to position [0, 2024]
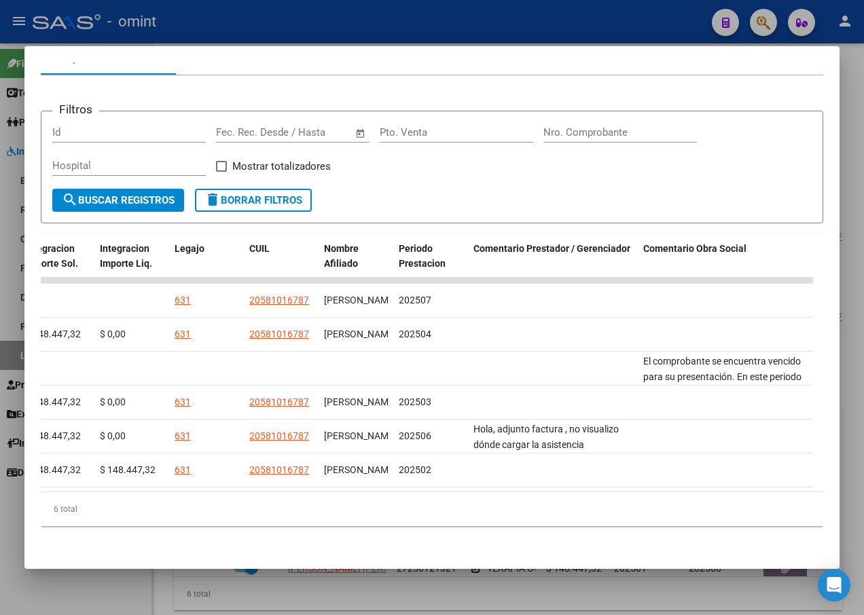
drag, startPoint x: 234, startPoint y: 481, endPoint x: 745, endPoint y: 517, distance: 512.5
click at [745, 517] on div "ID CAE Facturado x Orden De Area CPBT Monto Fecha Cpbt Fecha Recibido Hospital …" at bounding box center [432, 380] width 782 height 293
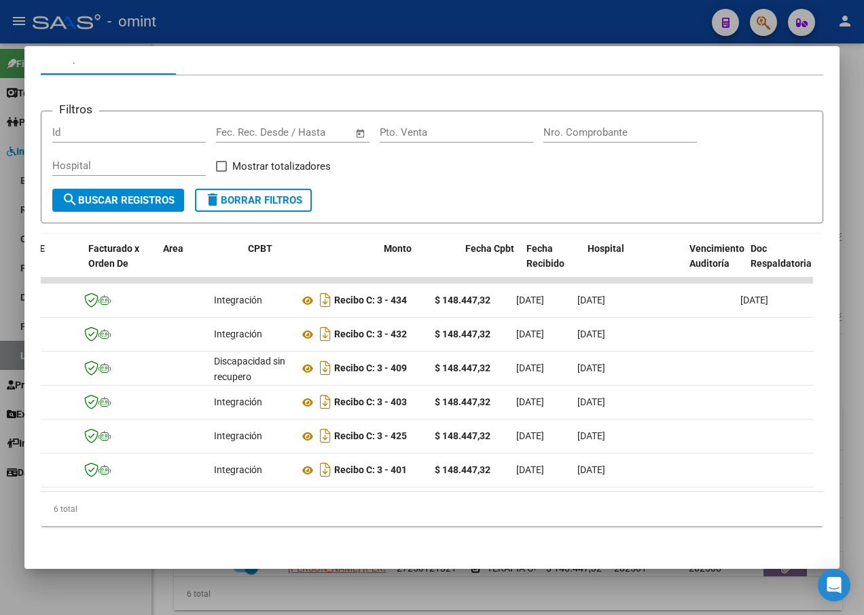
scroll to position [0, 0]
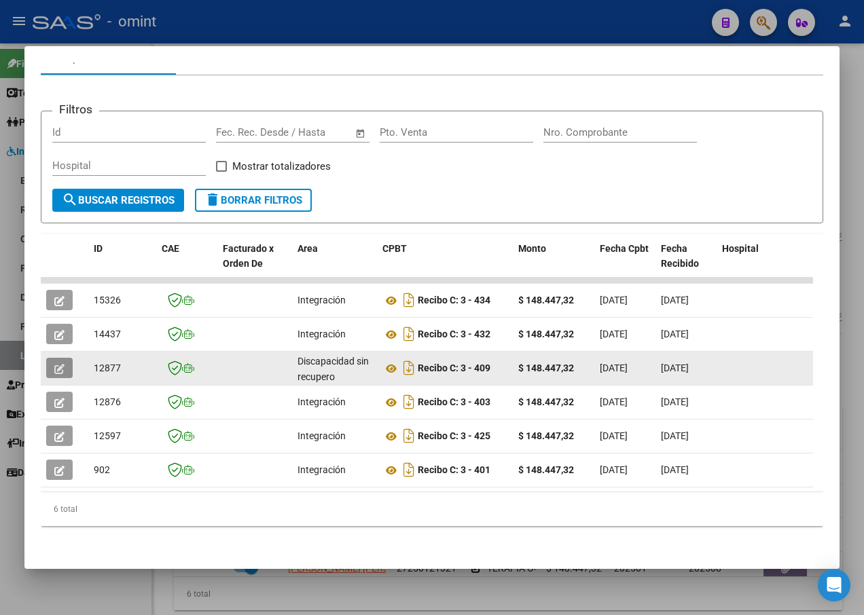
click at [54, 358] on button "button" at bounding box center [59, 368] width 26 height 20
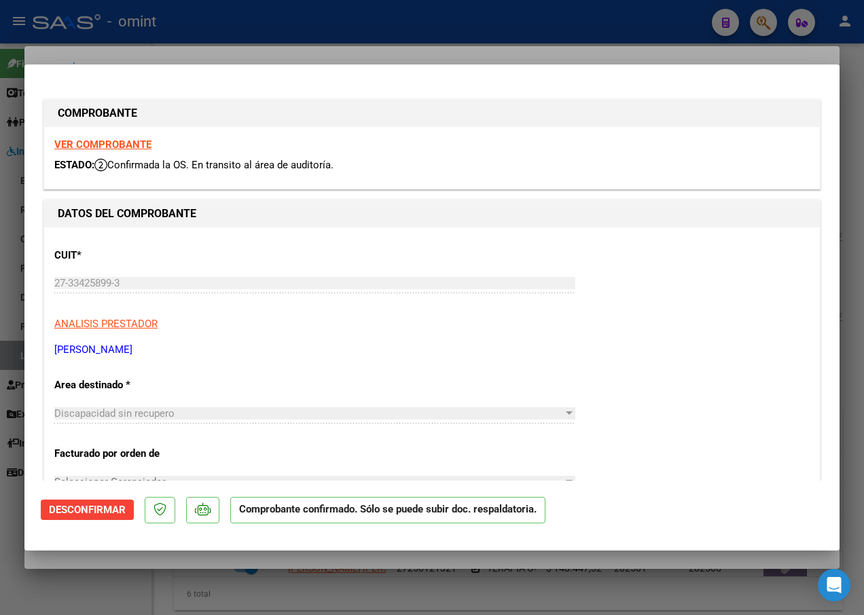
click at [86, 147] on strong "VER COMPROBANTE" at bounding box center [102, 144] width 97 height 12
click at [295, 53] on div at bounding box center [432, 307] width 864 height 615
type input "$ 0,00"
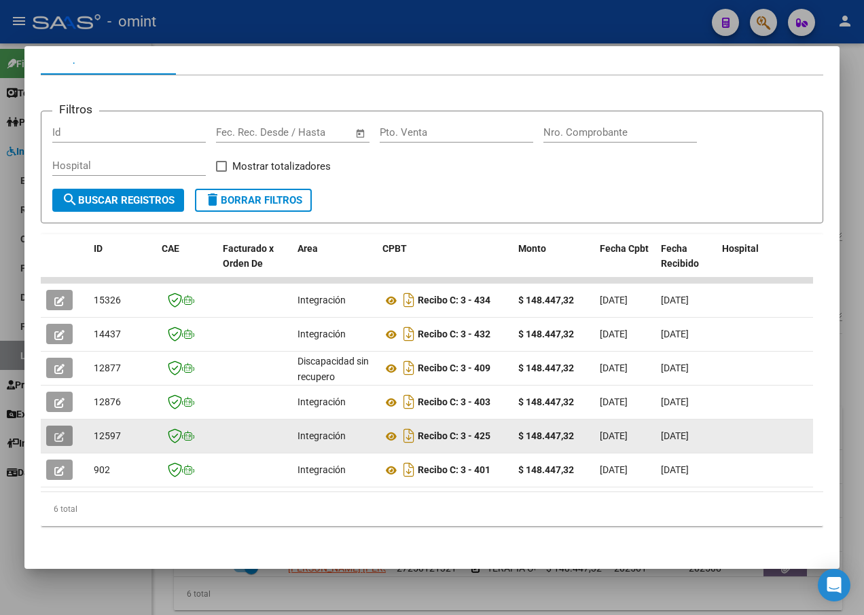
click at [58, 432] on icon "button" at bounding box center [59, 437] width 10 height 10
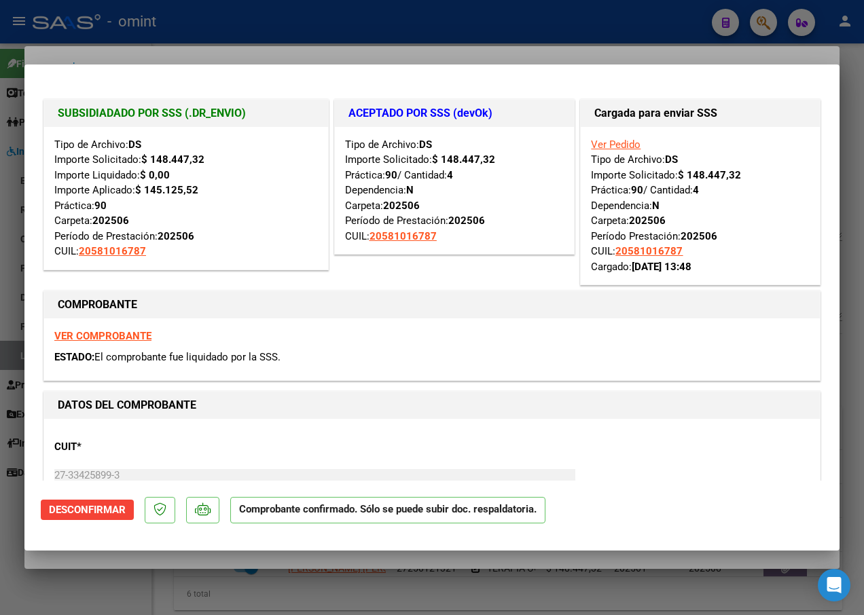
click at [261, 43] on div at bounding box center [432, 307] width 864 height 615
type input "$ 0,00"
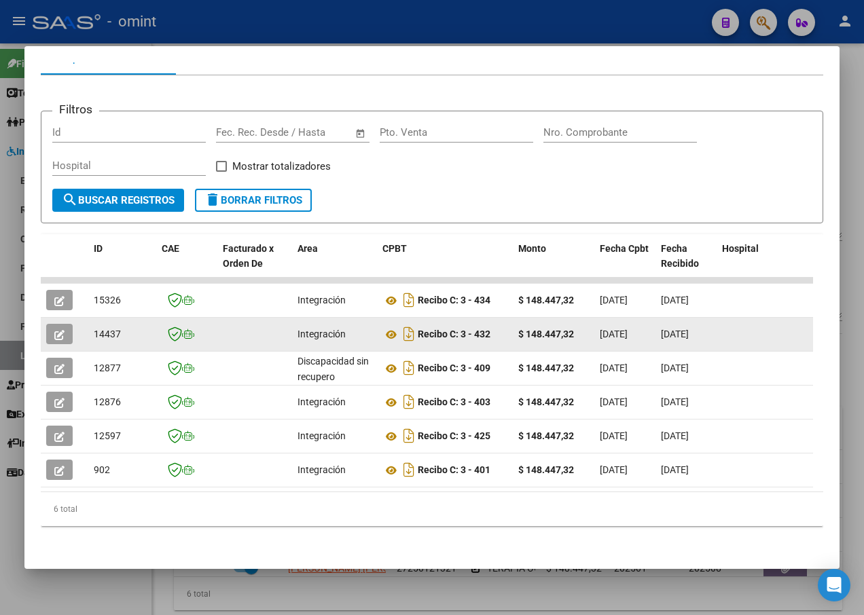
click at [60, 330] on icon "button" at bounding box center [59, 335] width 10 height 10
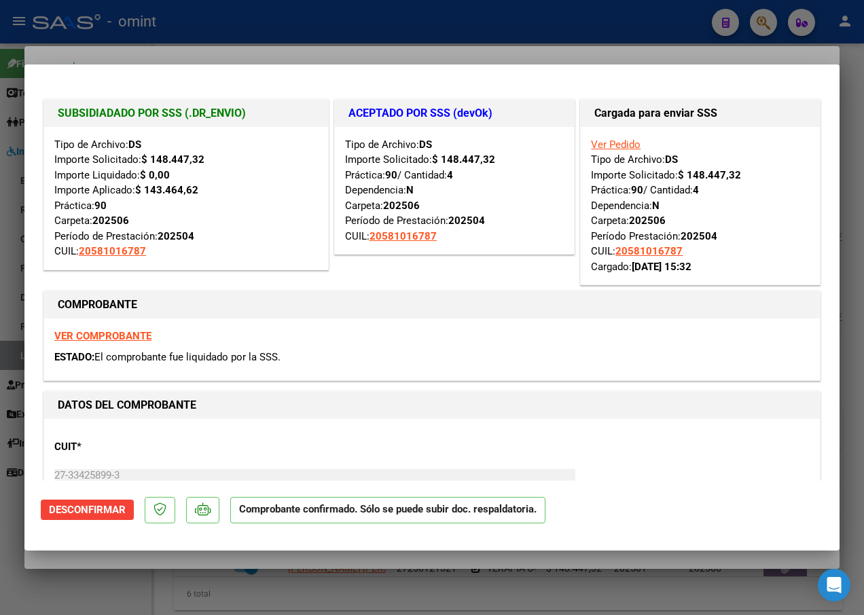
click at [253, 35] on div at bounding box center [432, 307] width 864 height 615
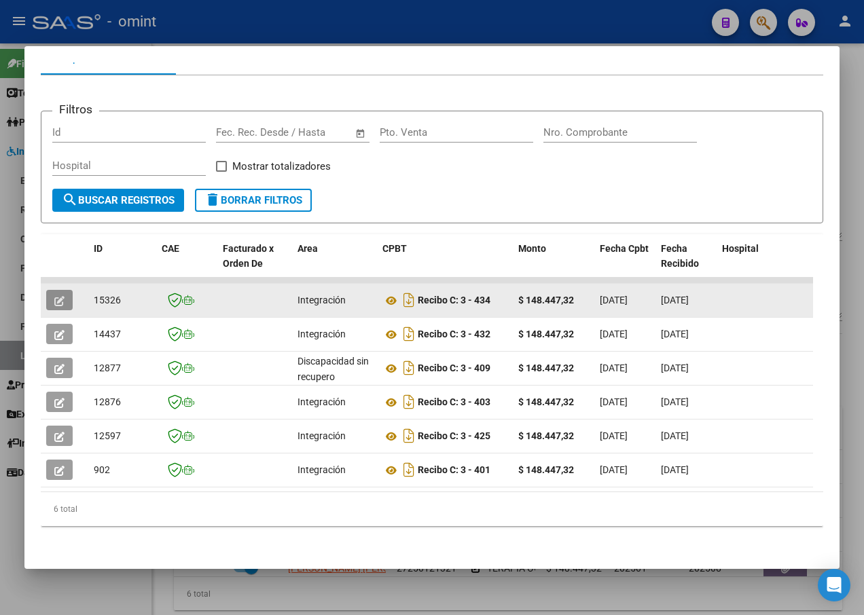
click at [52, 290] on button "button" at bounding box center [59, 300] width 26 height 20
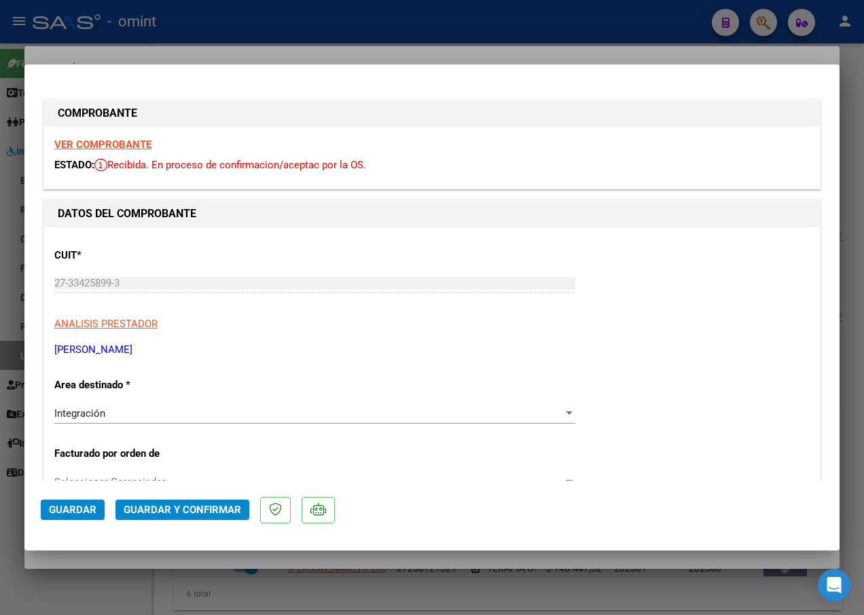
click at [97, 142] on strong "VER COMPROBANTE" at bounding box center [102, 144] width 97 height 12
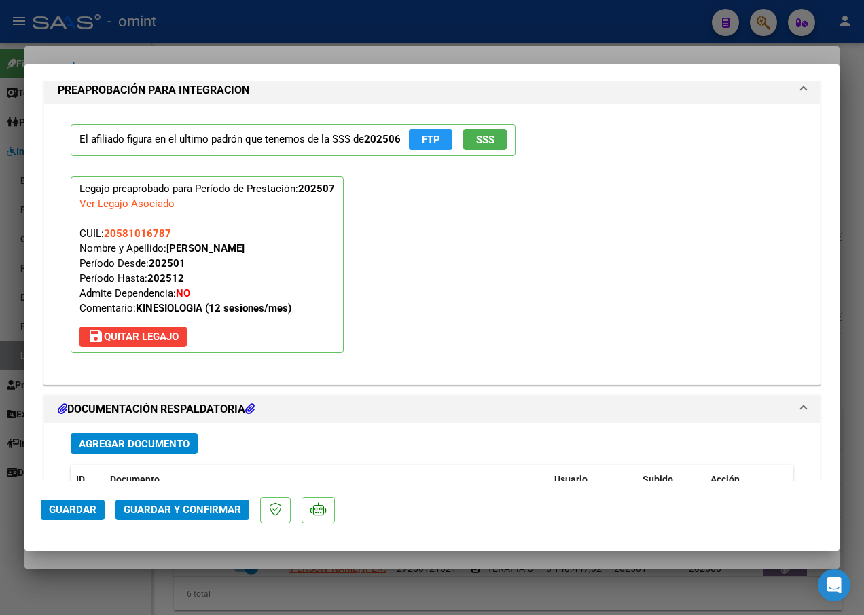
scroll to position [1494, 0]
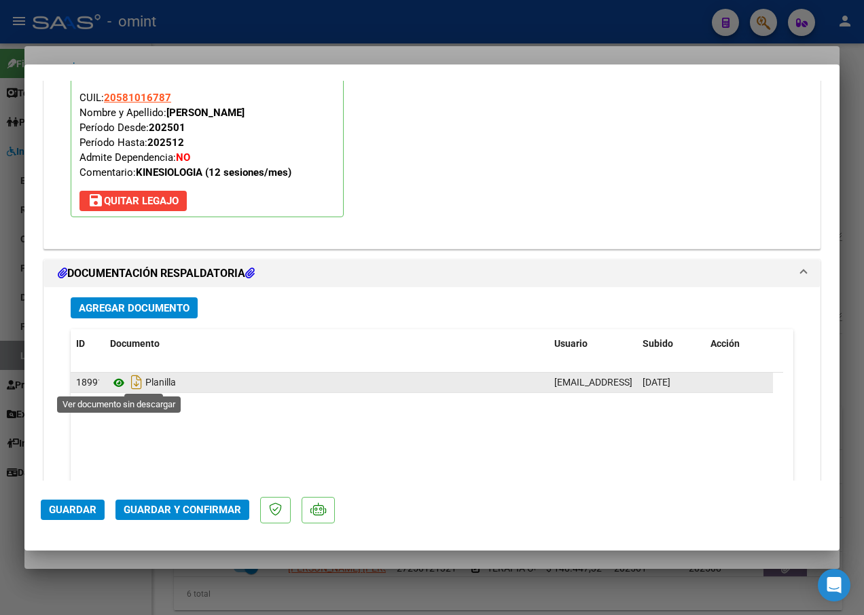
click at [118, 384] on icon at bounding box center [119, 383] width 18 height 16
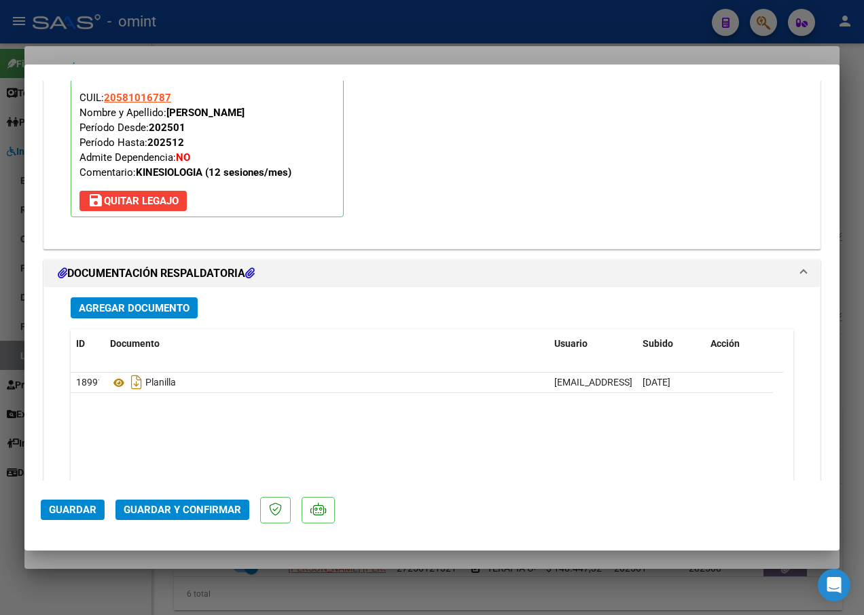
click at [177, 506] on span "Guardar y Confirmar" at bounding box center [182, 510] width 117 height 12
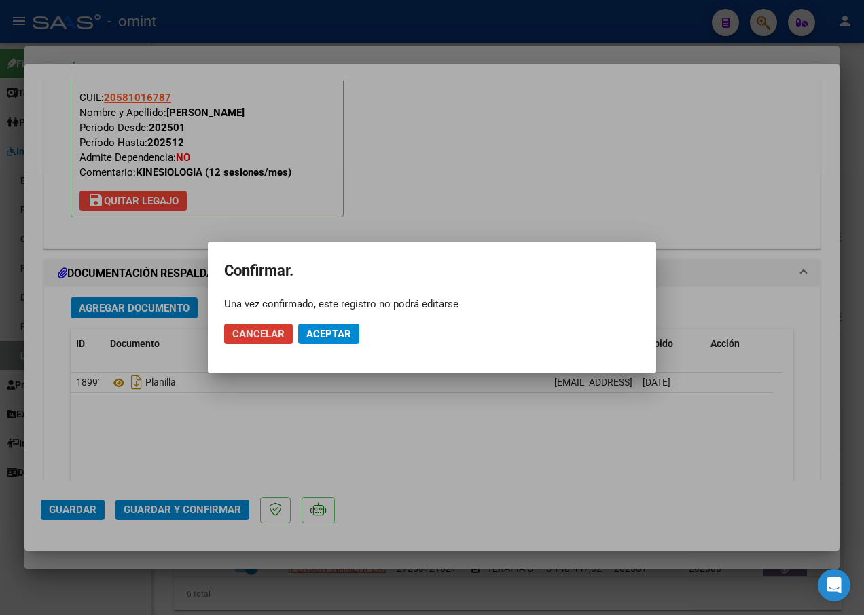
click at [322, 335] on span "Aceptar" at bounding box center [328, 334] width 45 height 12
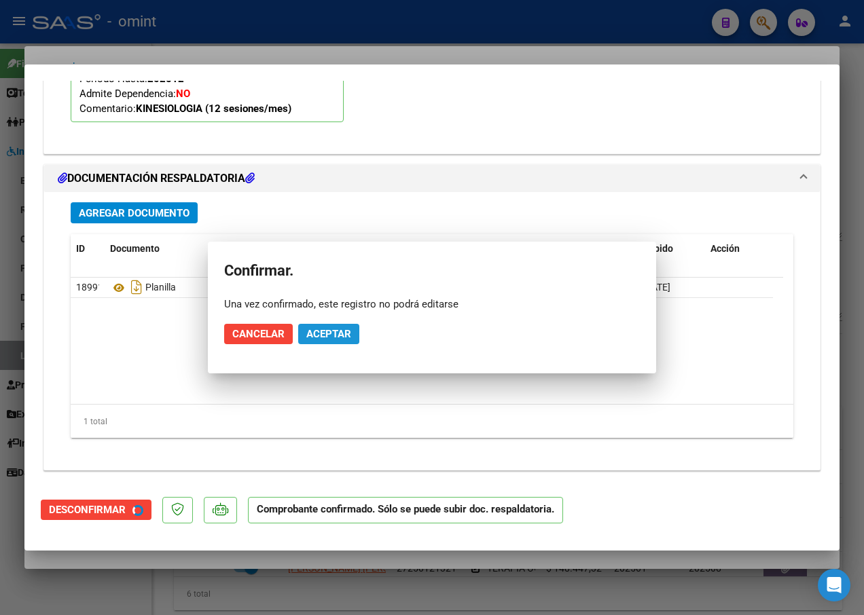
scroll to position [1371, 0]
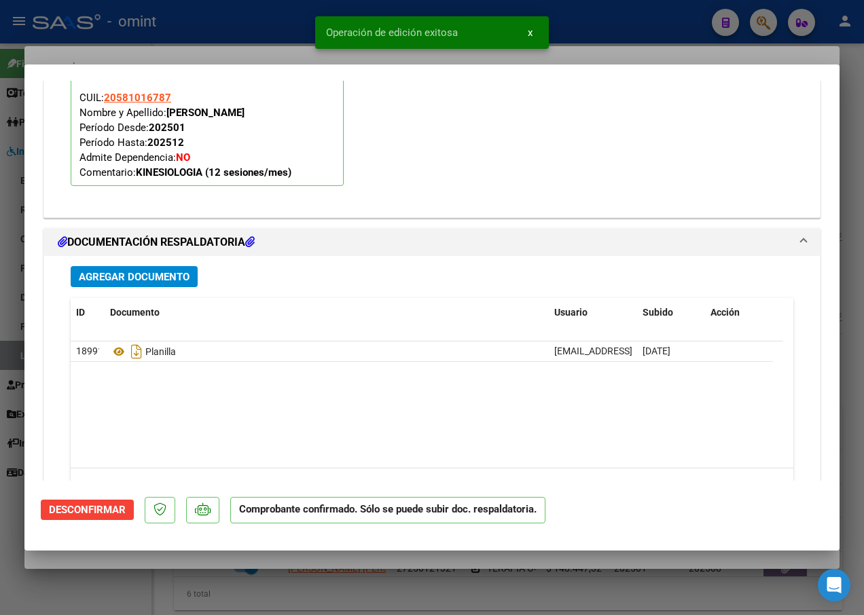
click at [188, 42] on div at bounding box center [432, 307] width 864 height 615
type input "$ 0,00"
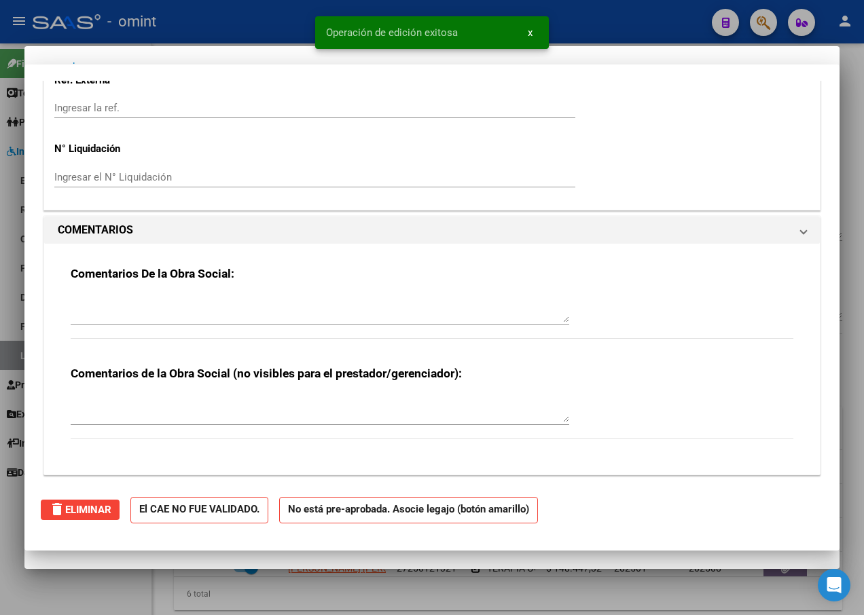
scroll to position [1397, 0]
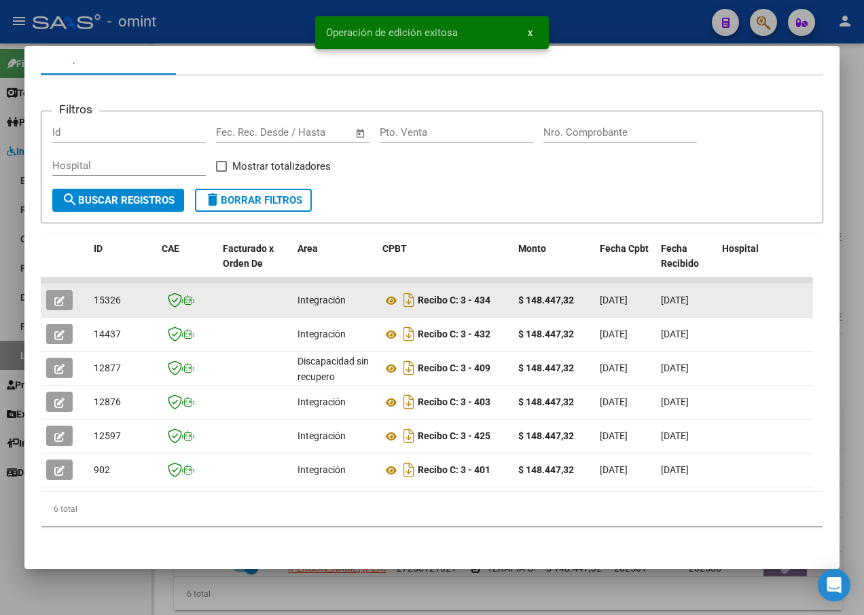
click at [108, 295] on span "15326" at bounding box center [107, 300] width 27 height 11
copy span "15326"
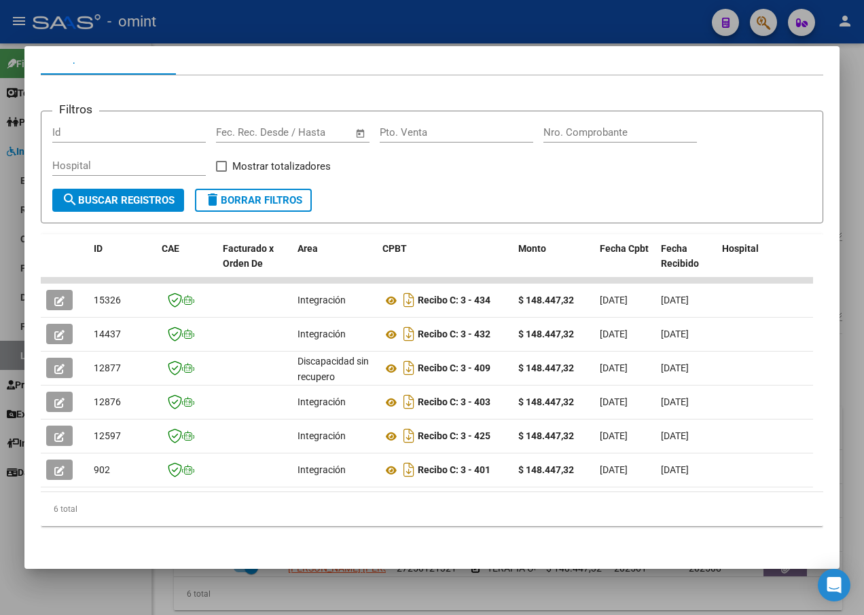
click at [222, 19] on div at bounding box center [432, 307] width 864 height 615
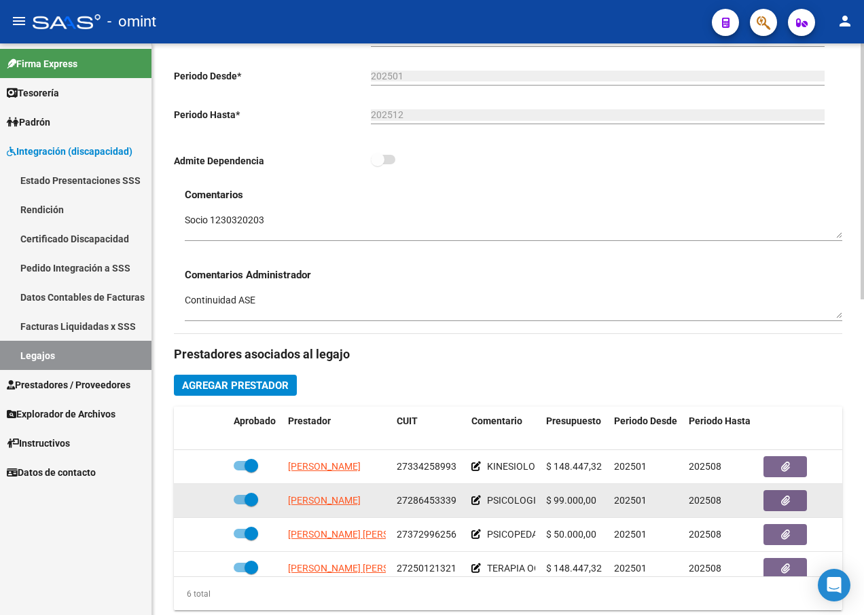
scroll to position [407, 0]
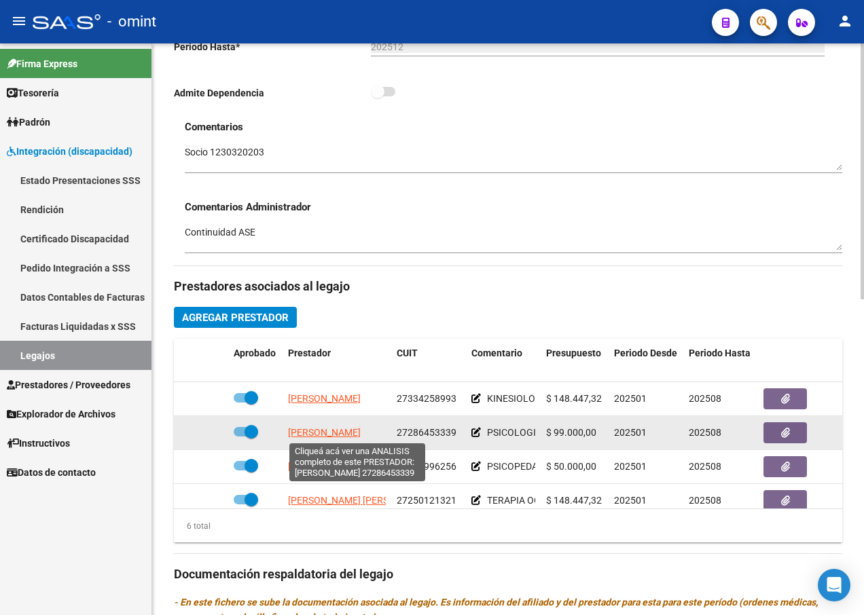
click at [311, 433] on span "[PERSON_NAME]" at bounding box center [324, 432] width 73 height 11
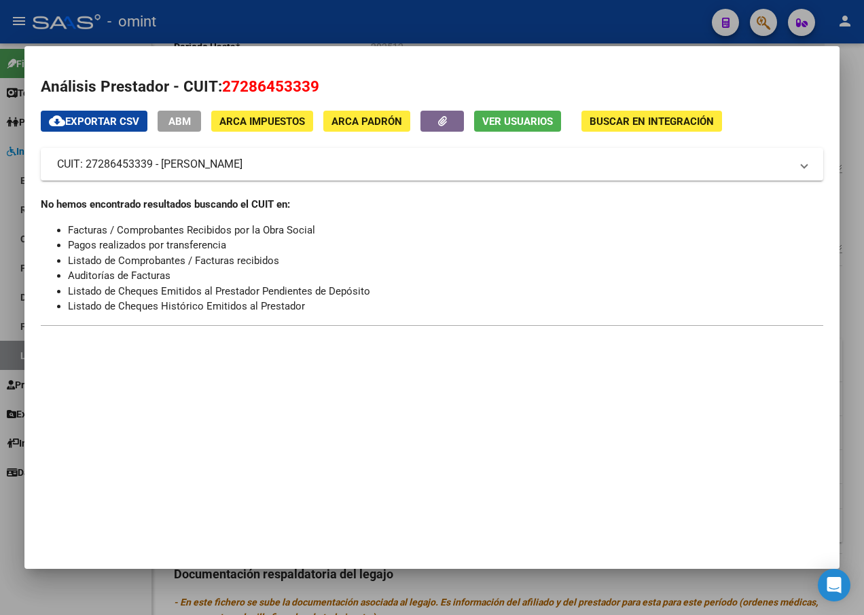
click at [293, 17] on div at bounding box center [432, 307] width 864 height 615
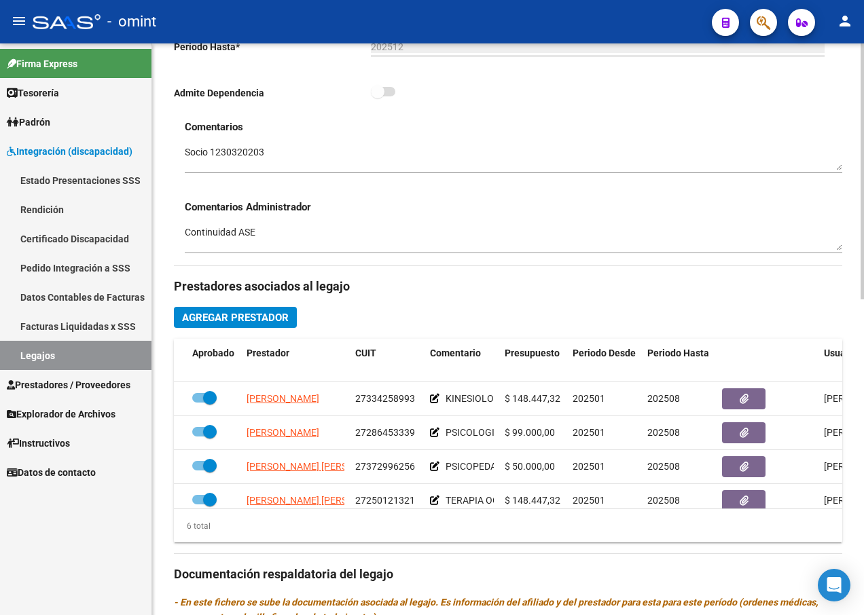
scroll to position [0, 43]
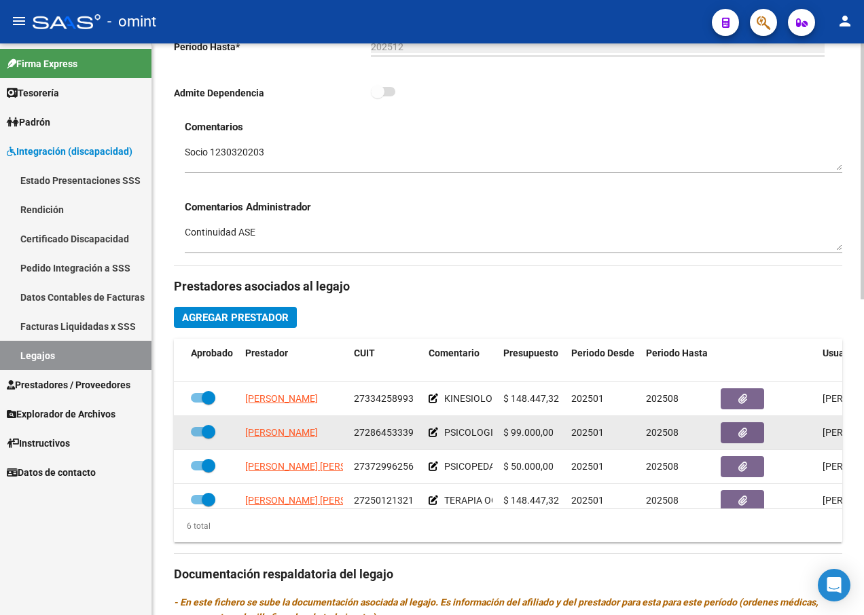
drag, startPoint x: 411, startPoint y: 437, endPoint x: 355, endPoint y: 429, distance: 56.8
click at [355, 429] on span "27286453339" at bounding box center [384, 432] width 60 height 11
drag, startPoint x: 355, startPoint y: 429, endPoint x: 369, endPoint y: 430, distance: 14.3
copy span "27286453339"
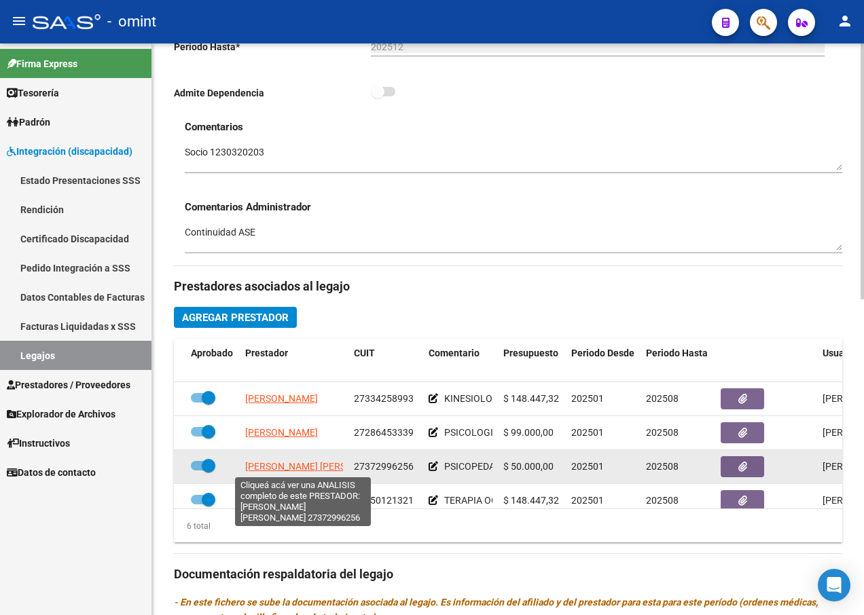
click at [317, 467] on span "[PERSON_NAME] [PERSON_NAME]" at bounding box center [318, 466] width 147 height 11
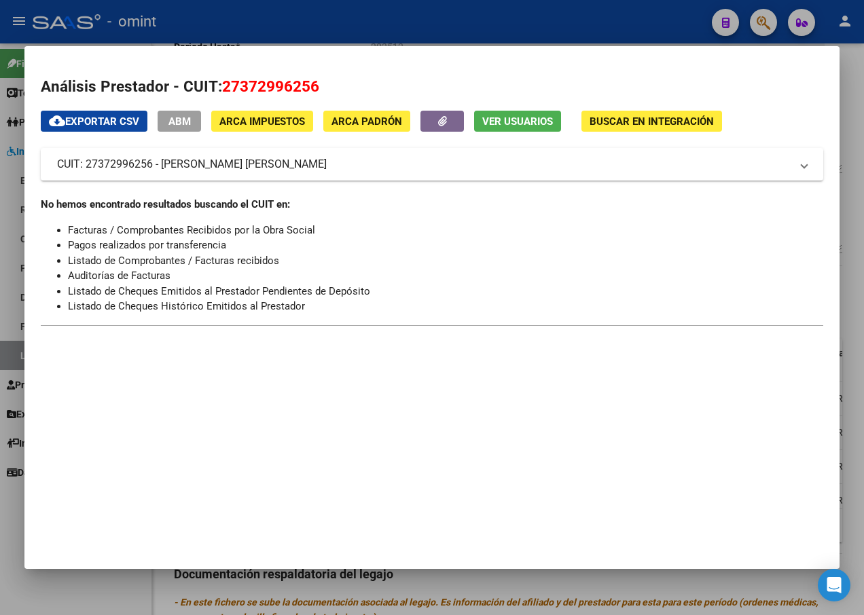
click at [251, 25] on div at bounding box center [432, 307] width 864 height 615
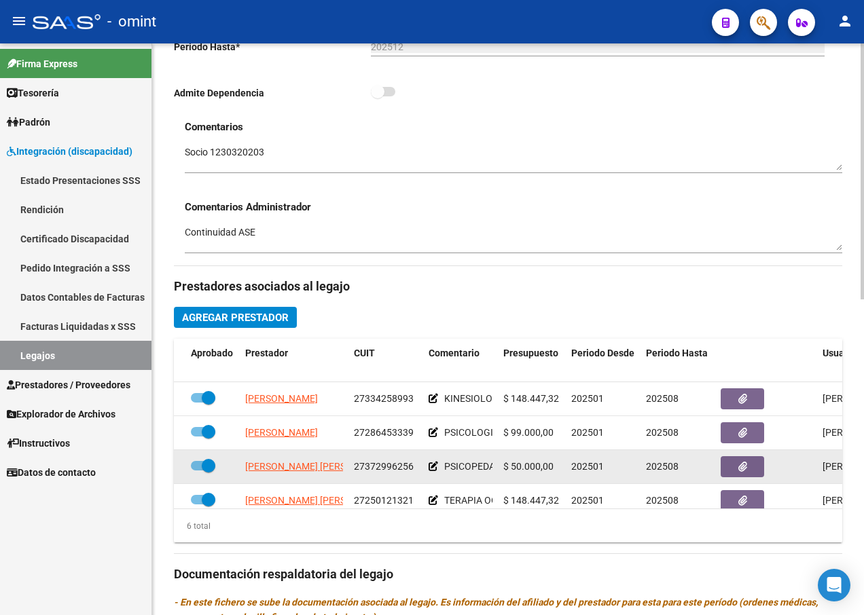
drag, startPoint x: 413, startPoint y: 466, endPoint x: 352, endPoint y: 464, distance: 61.1
click at [352, 464] on datatable-body-cell "27372996256" at bounding box center [385, 466] width 75 height 33
copy span "27372996256"
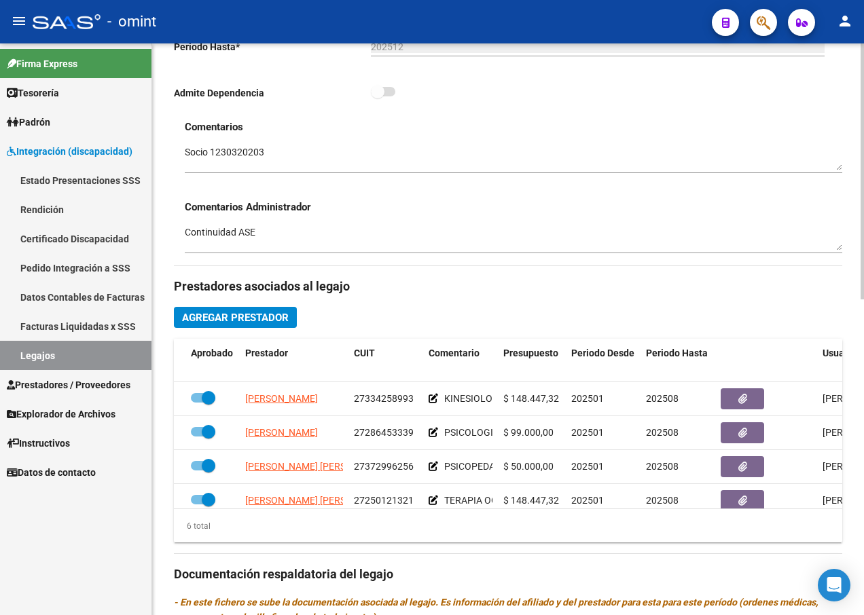
scroll to position [68, 43]
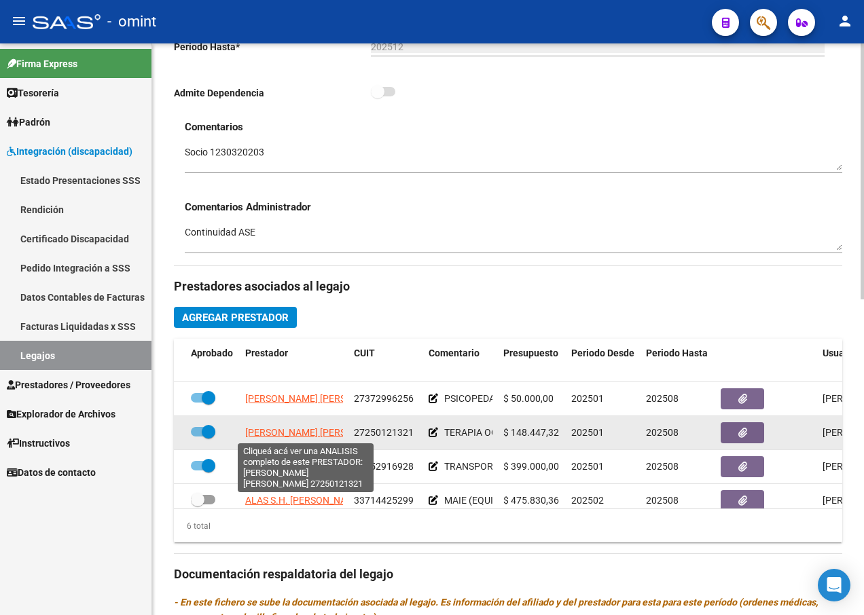
click at [306, 428] on span "[PERSON_NAME] [PERSON_NAME]" at bounding box center [318, 432] width 147 height 11
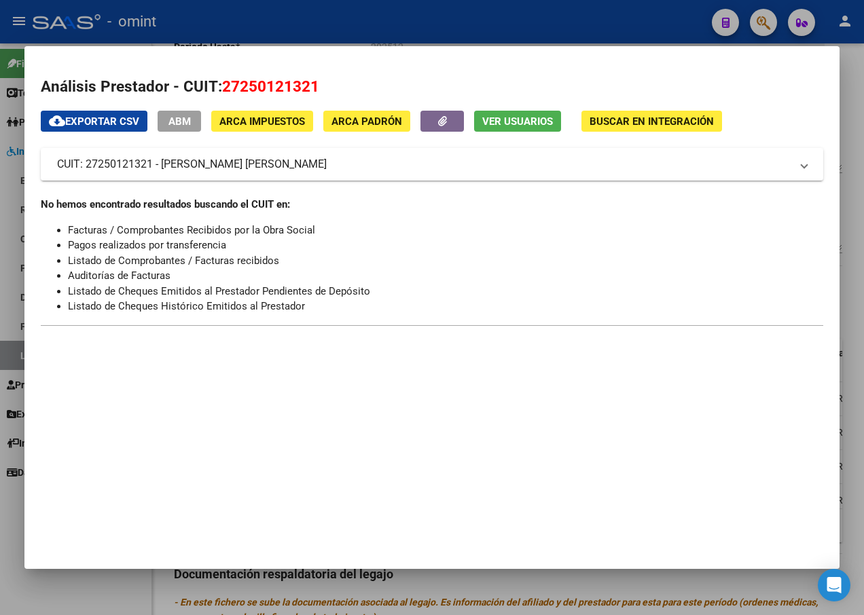
click at [272, 12] on div at bounding box center [432, 307] width 864 height 615
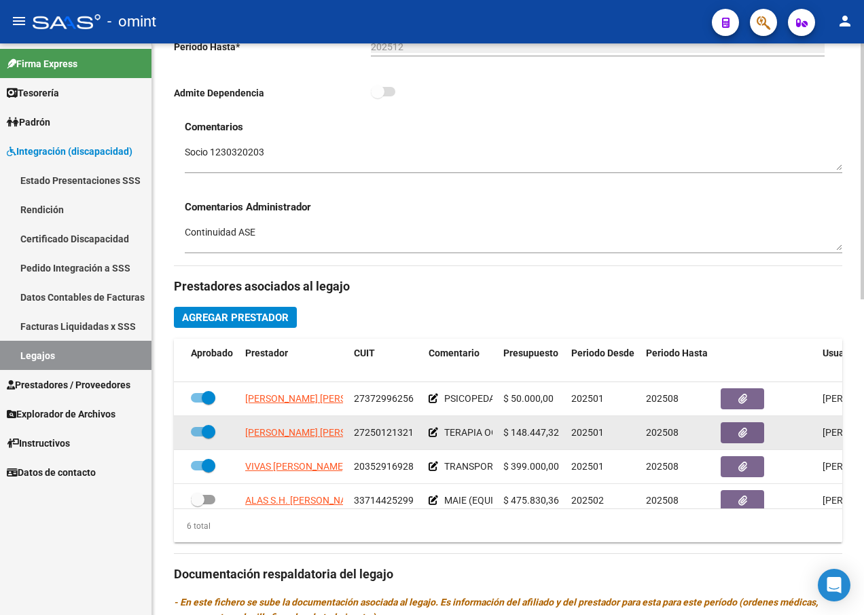
drag, startPoint x: 413, startPoint y: 436, endPoint x: 352, endPoint y: 432, distance: 61.2
click at [352, 432] on datatable-body-cell "27250121321" at bounding box center [385, 432] width 75 height 33
drag, startPoint x: 352, startPoint y: 432, endPoint x: 360, endPoint y: 432, distance: 7.5
copy span "27250121321"
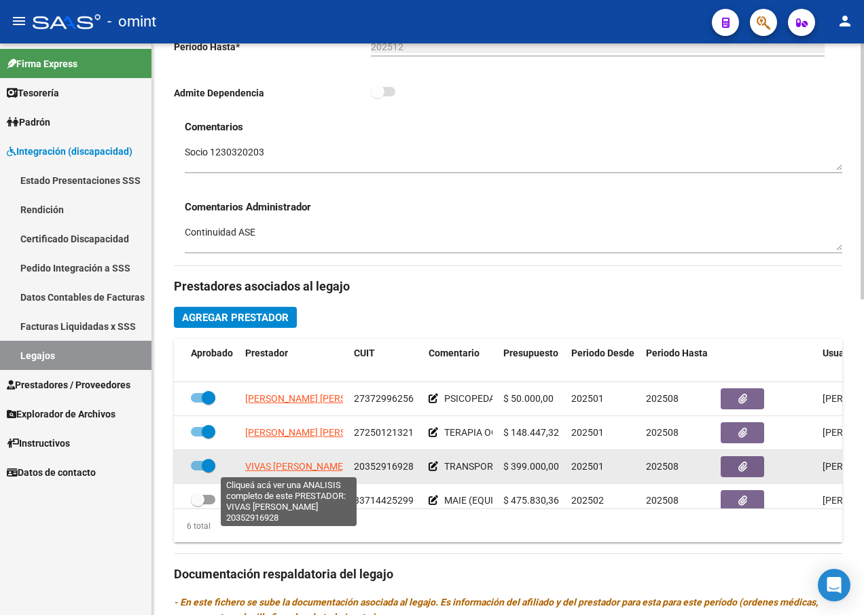
click at [274, 466] on span "VIVAS [PERSON_NAME]" at bounding box center [295, 466] width 100 height 11
type textarea "20352916928"
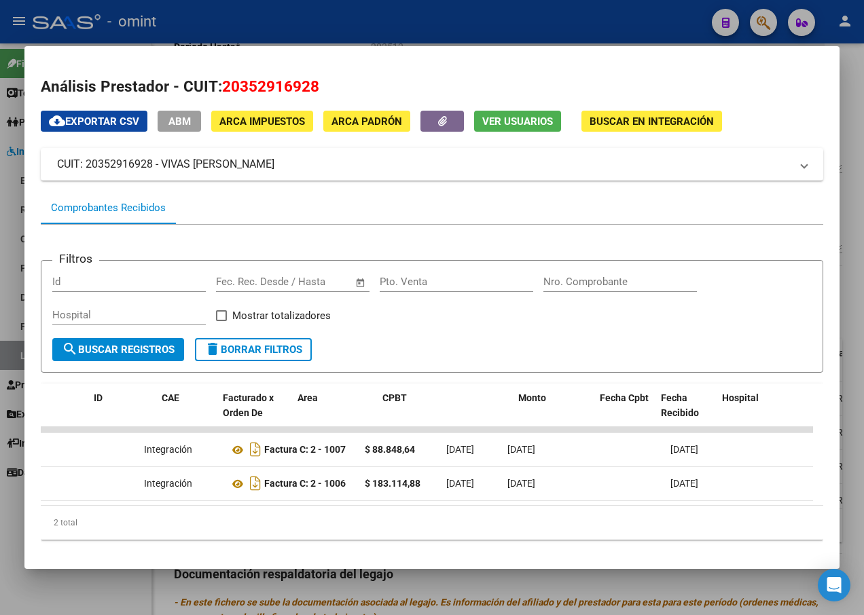
scroll to position [0, 0]
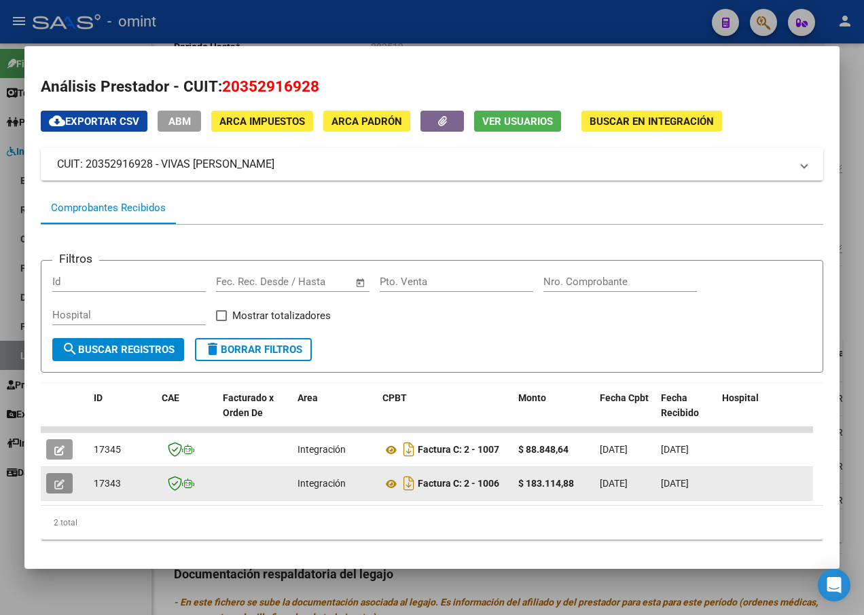
click at [52, 484] on button "button" at bounding box center [59, 483] width 26 height 20
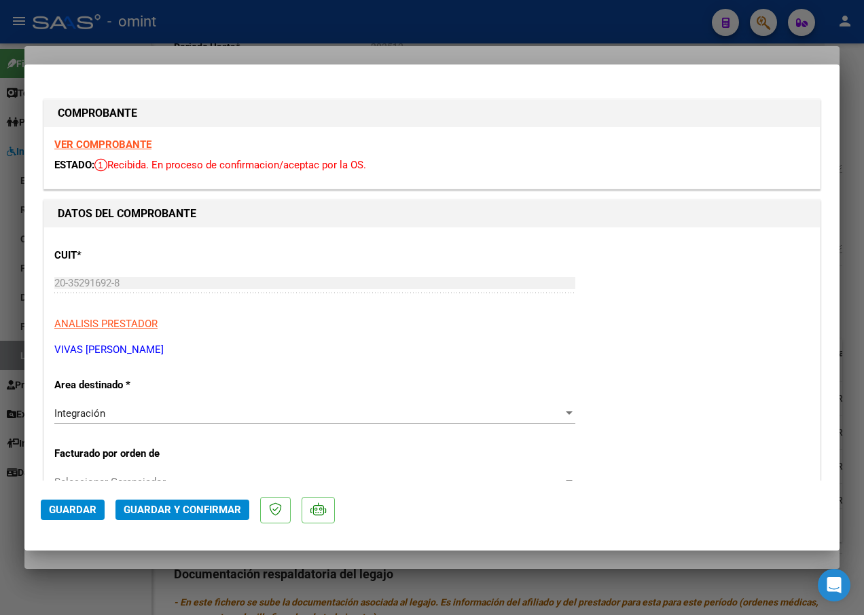
click at [109, 145] on strong "VER COMPROBANTE" at bounding box center [102, 144] width 97 height 12
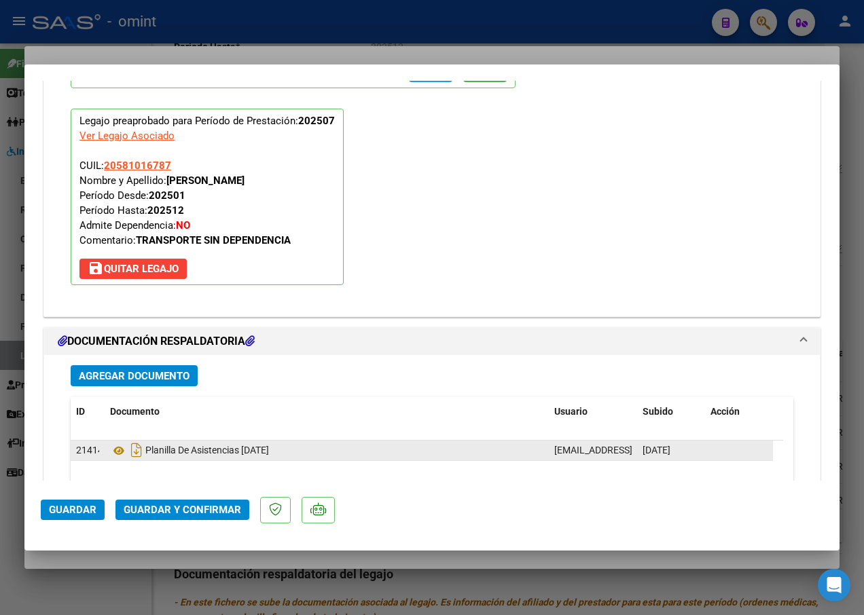
scroll to position [1494, 0]
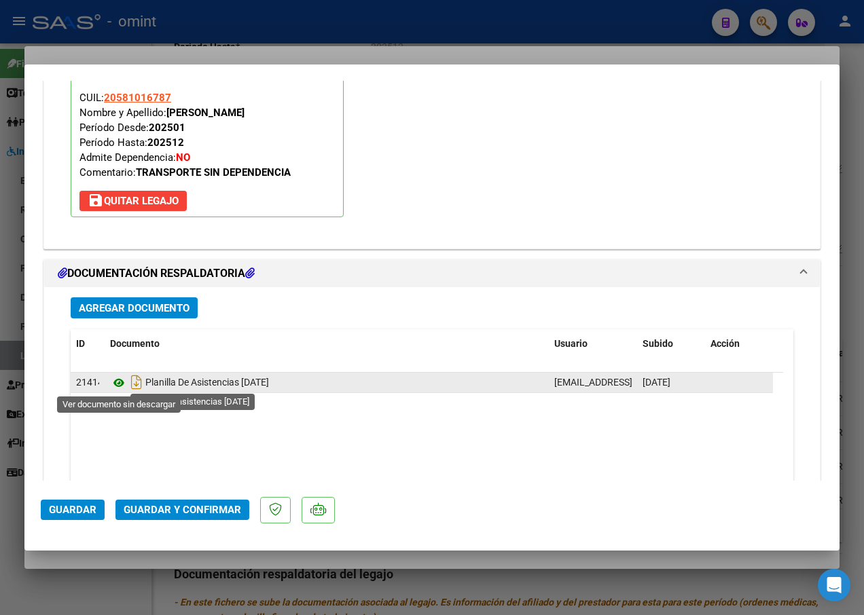
click at [115, 378] on icon at bounding box center [119, 383] width 18 height 16
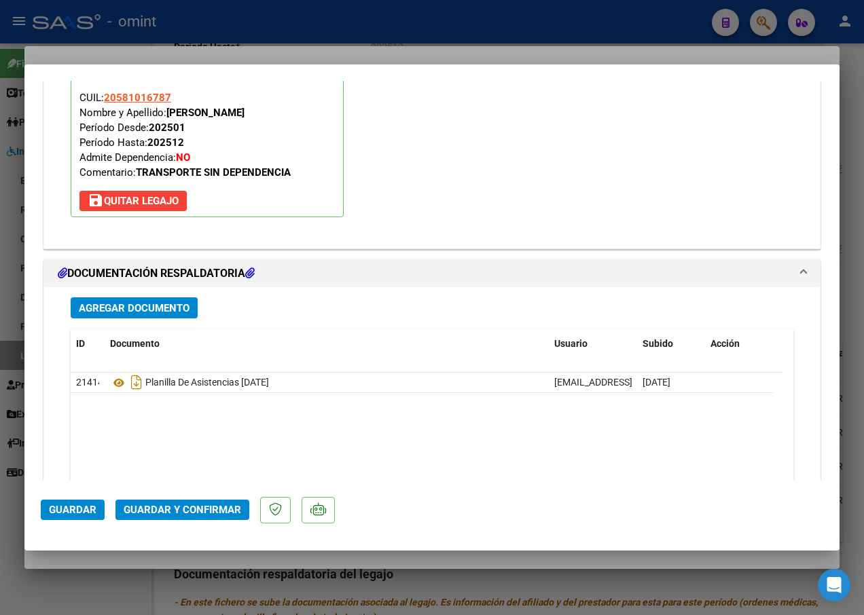
scroll to position [1561, 0]
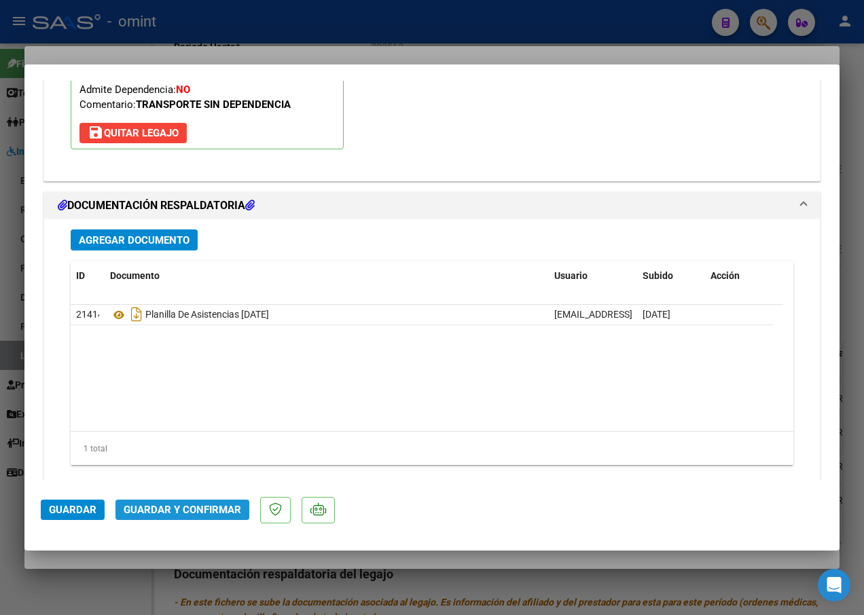
click at [145, 512] on span "Guardar y Confirmar" at bounding box center [182, 510] width 117 height 12
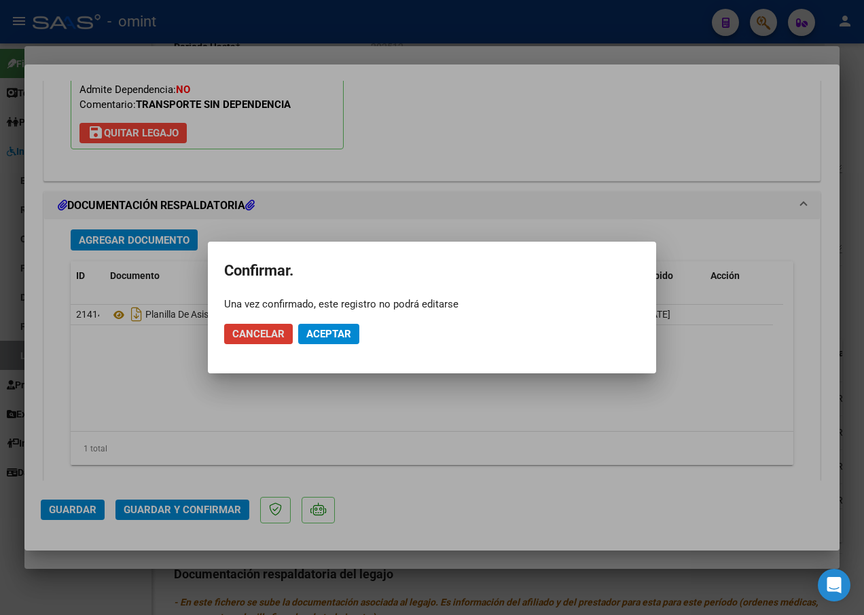
click at [331, 337] on span "Aceptar" at bounding box center [328, 334] width 45 height 12
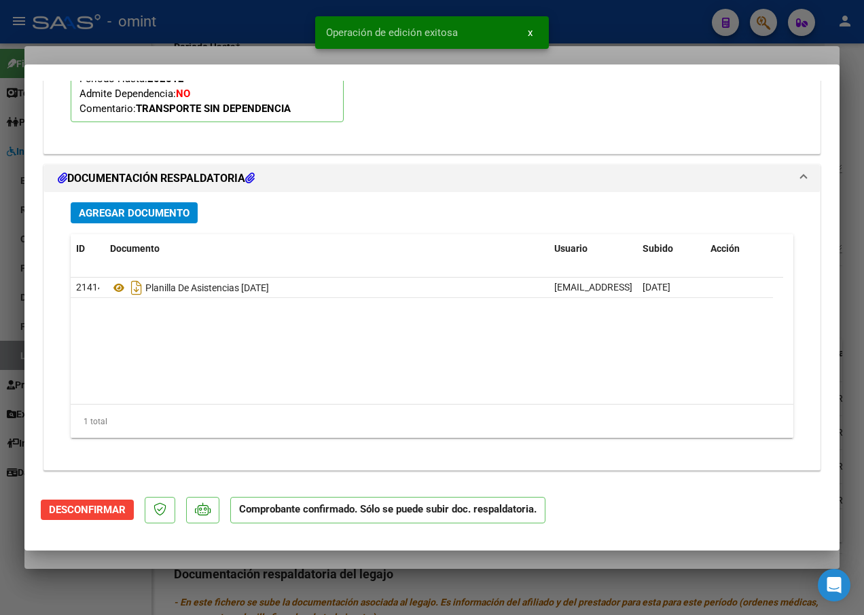
click at [223, 45] on div at bounding box center [432, 307] width 864 height 615
type input "$ 0,00"
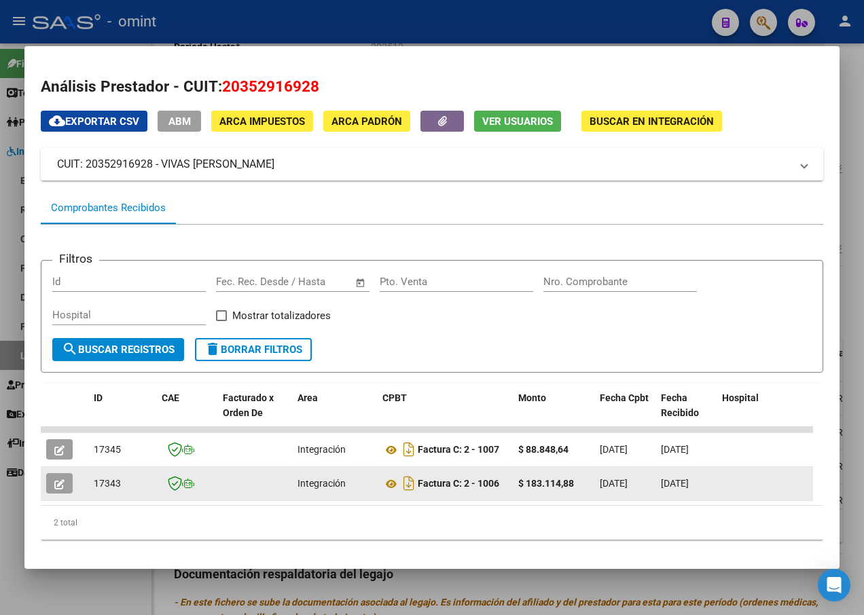
click at [102, 481] on span "17343" at bounding box center [107, 483] width 27 height 11
copy span "17343"
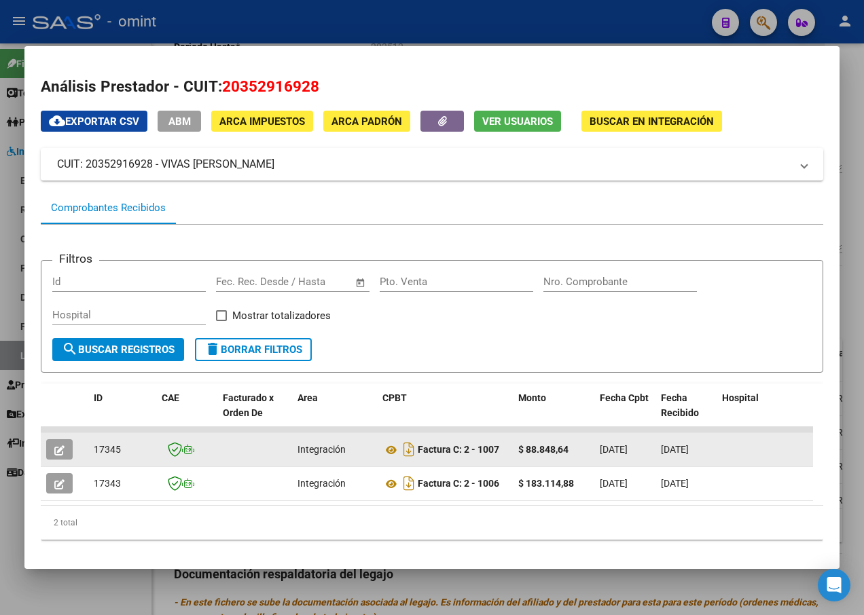
click at [48, 449] on button "button" at bounding box center [59, 449] width 26 height 20
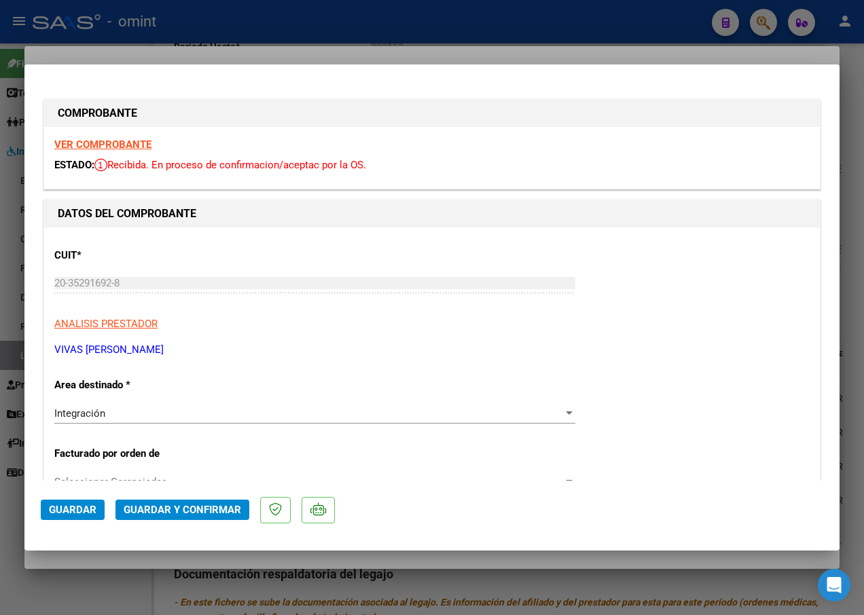
click at [107, 144] on strong "VER COMPROBANTE" at bounding box center [102, 144] width 97 height 12
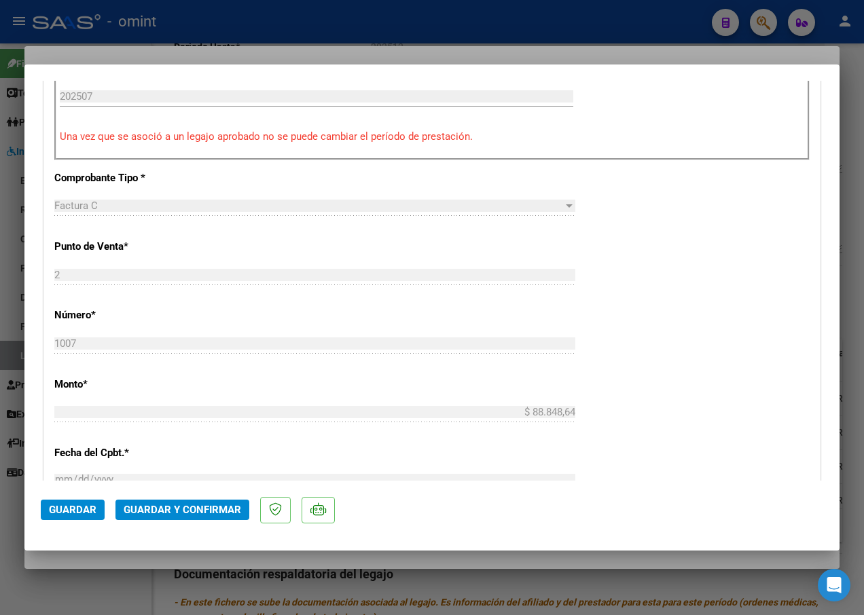
scroll to position [339, 0]
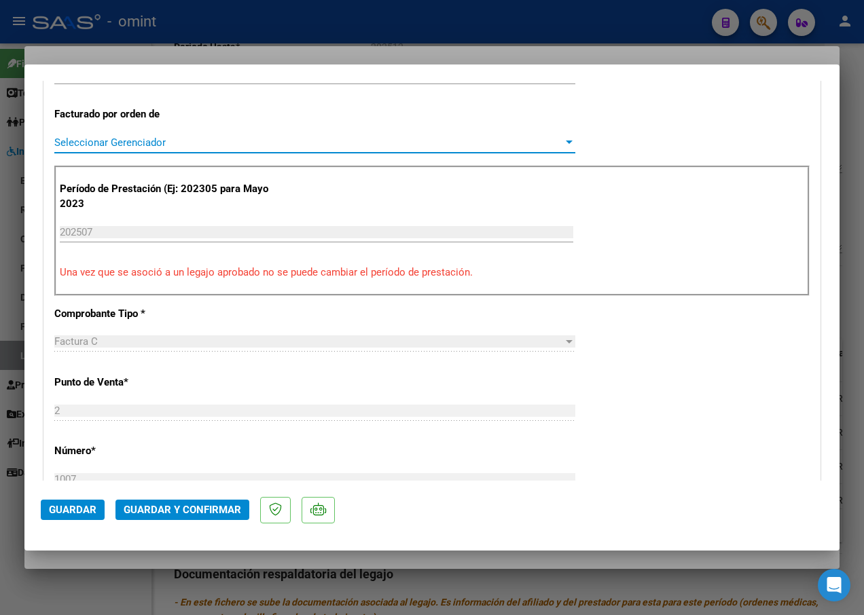
click at [563, 141] on div at bounding box center [569, 142] width 12 height 11
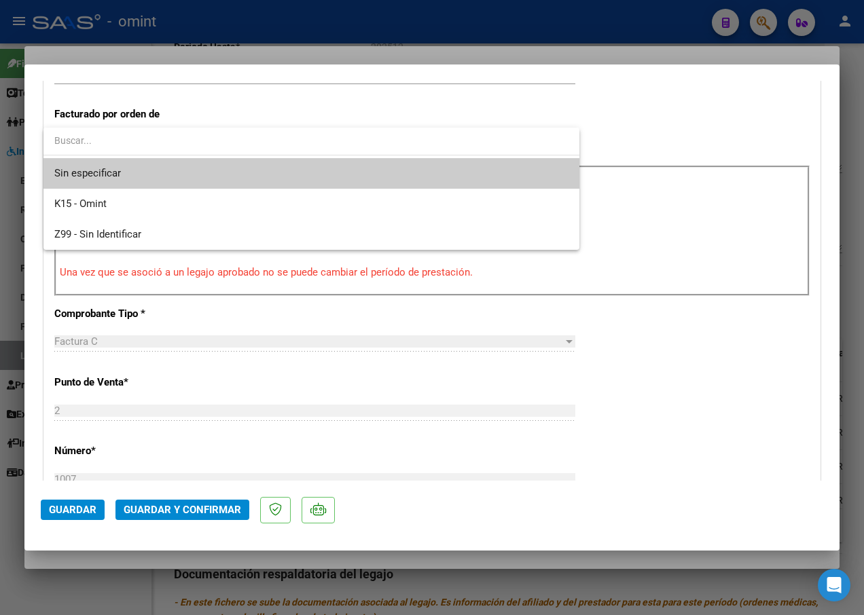
click at [555, 141] on input "dropdown search" at bounding box center [311, 140] width 536 height 29
click at [375, 105] on div at bounding box center [432, 307] width 864 height 615
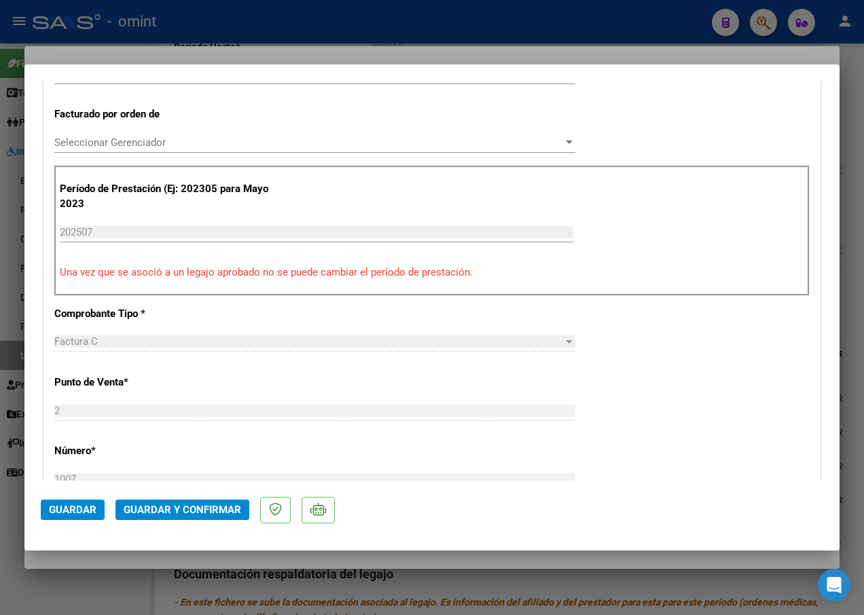
click at [680, 131] on div "CUIT * 20-35291692-8 Ingresar CUIT ANALISIS PRESTADOR VIVAS [PERSON_NAME] Area …" at bounding box center [431, 469] width 775 height 1162
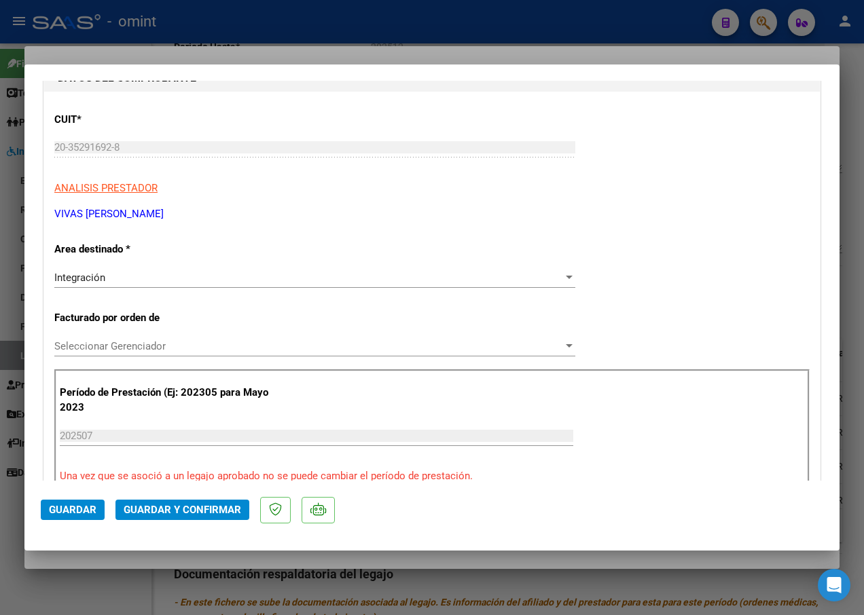
scroll to position [0, 0]
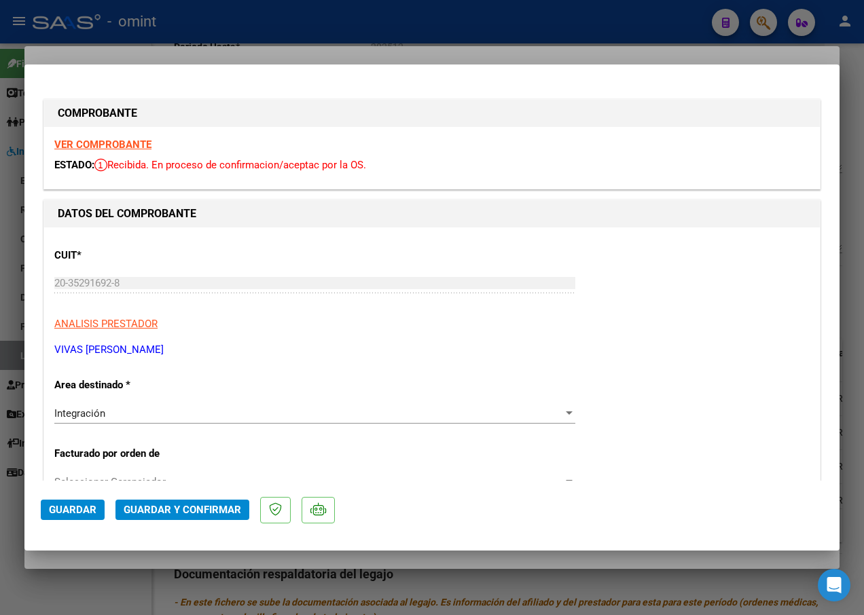
click at [103, 146] on strong "VER COMPROBANTE" at bounding box center [102, 144] width 97 height 12
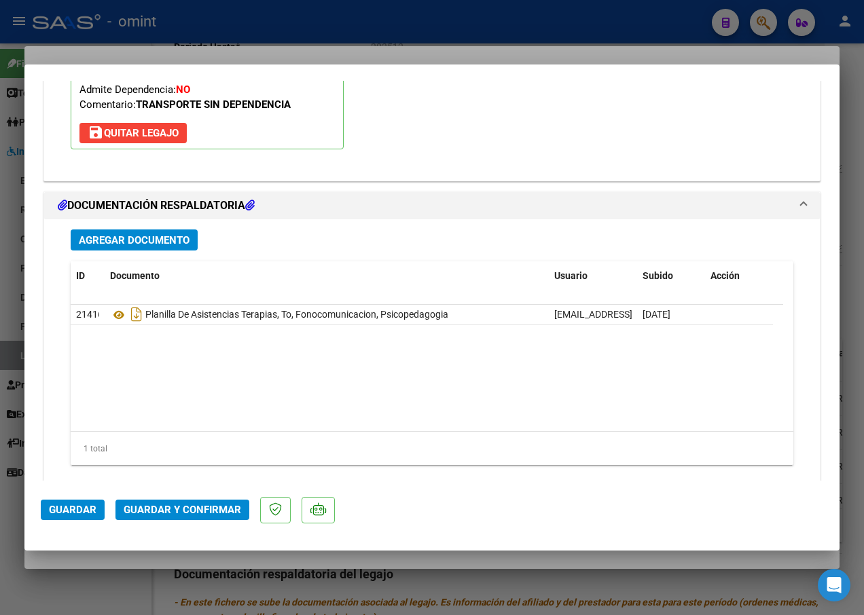
scroll to position [1589, 0]
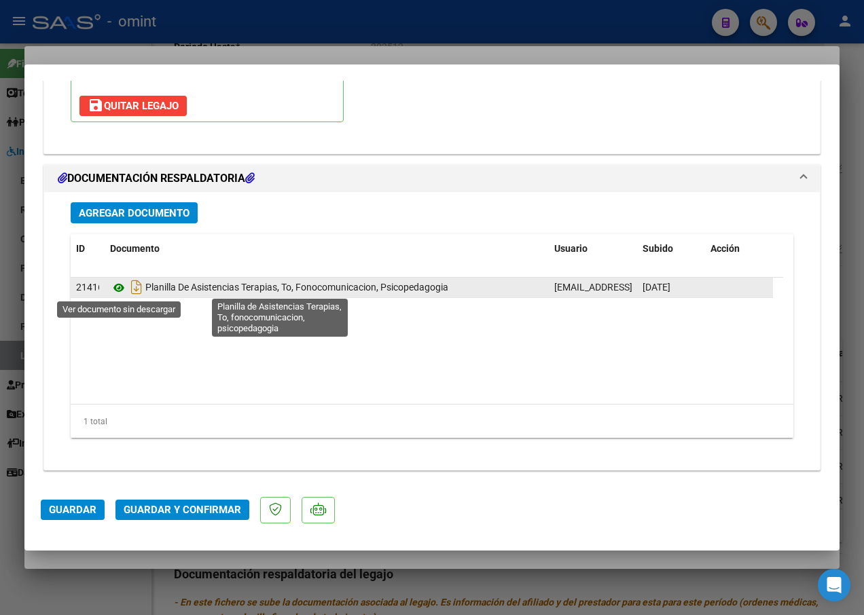
click at [121, 295] on icon at bounding box center [119, 288] width 18 height 16
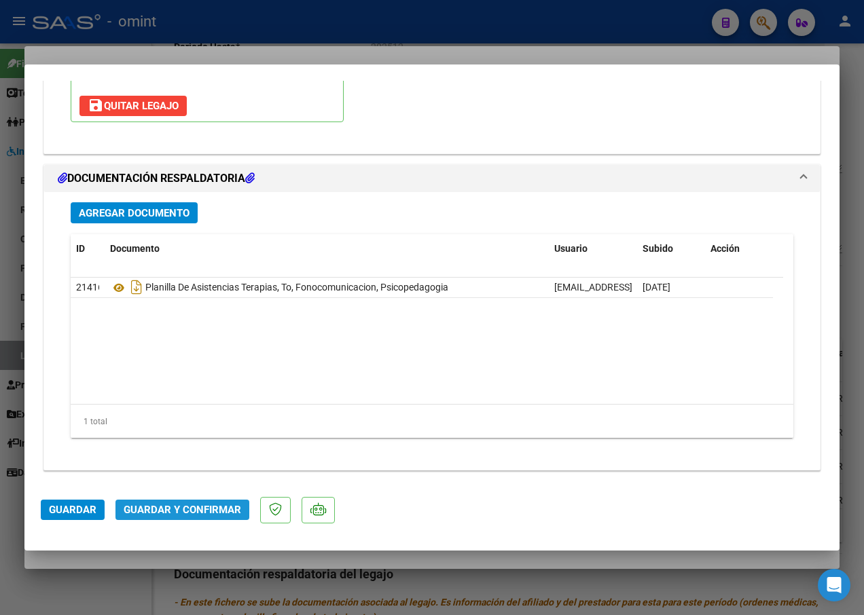
click at [186, 508] on span "Guardar y Confirmar" at bounding box center [182, 510] width 117 height 12
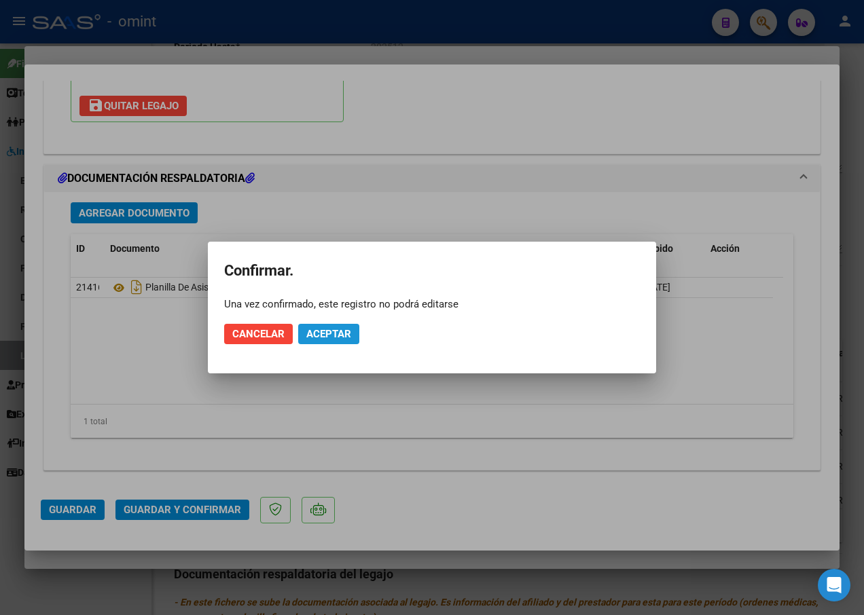
click at [343, 333] on span "Aceptar" at bounding box center [328, 334] width 45 height 12
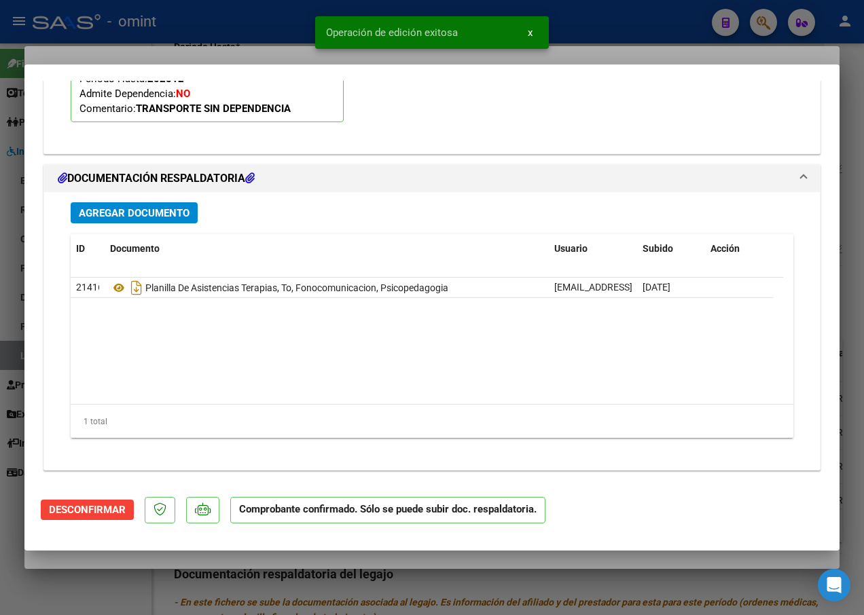
click at [233, 40] on div at bounding box center [432, 307] width 864 height 615
type input "$ 0,00"
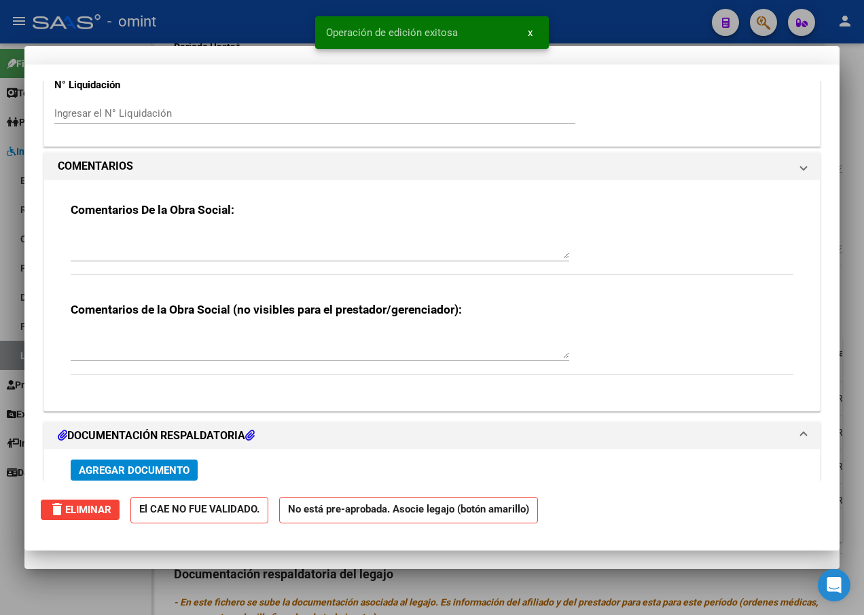
scroll to position [1461, 0]
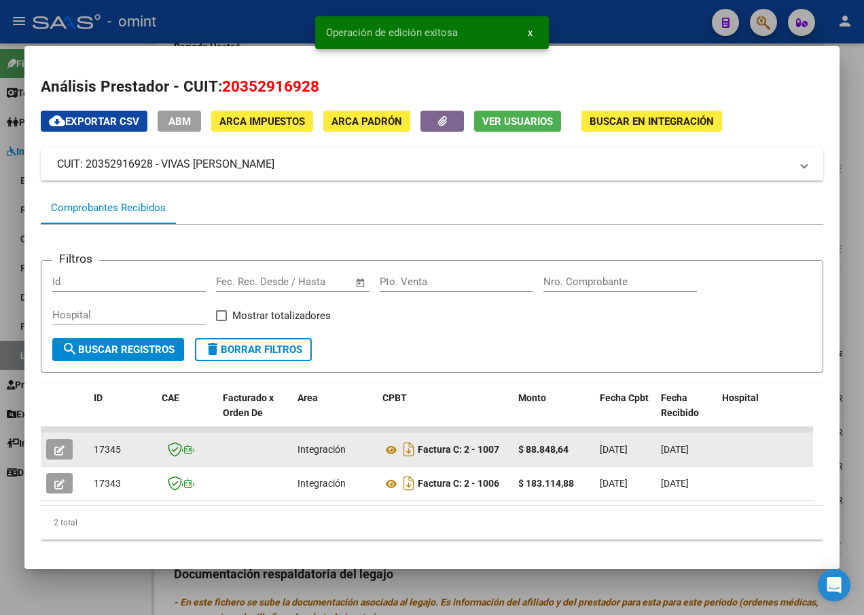
click at [106, 451] on span "17345" at bounding box center [107, 449] width 27 height 11
copy span "17345"
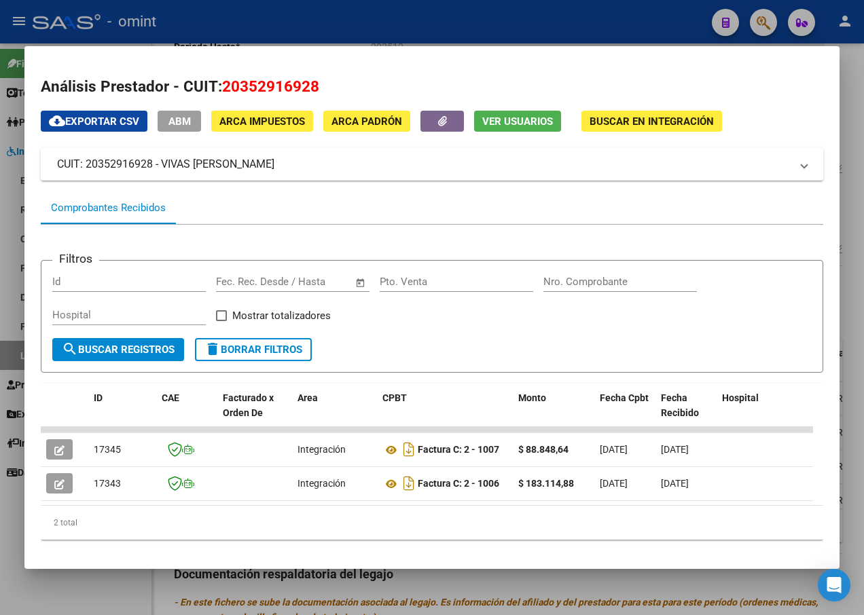
click at [215, 32] on div at bounding box center [432, 307] width 864 height 615
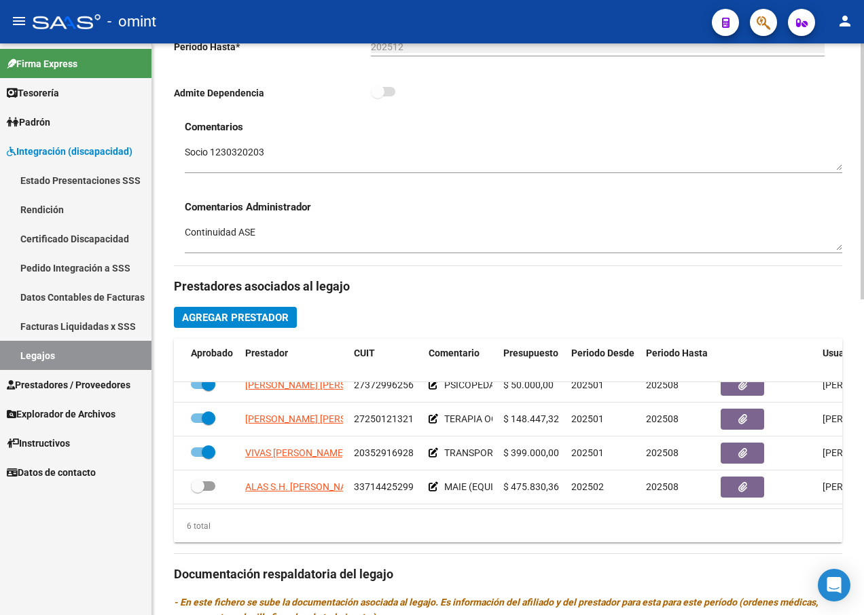
scroll to position [92, 43]
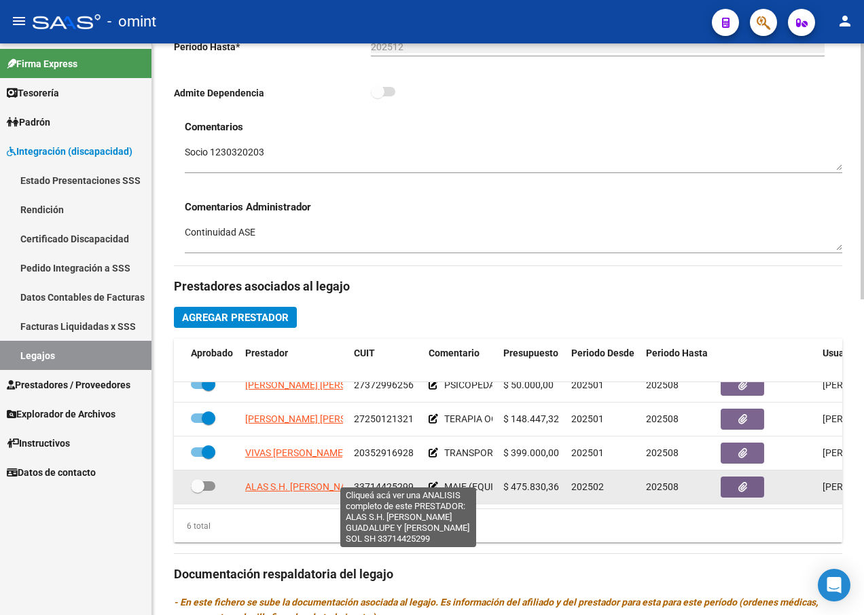
click at [272, 481] on span "ALAS S.H. [PERSON_NAME] Y [PERSON_NAME]" at bounding box center [345, 486] width 200 height 11
type textarea "33714425299"
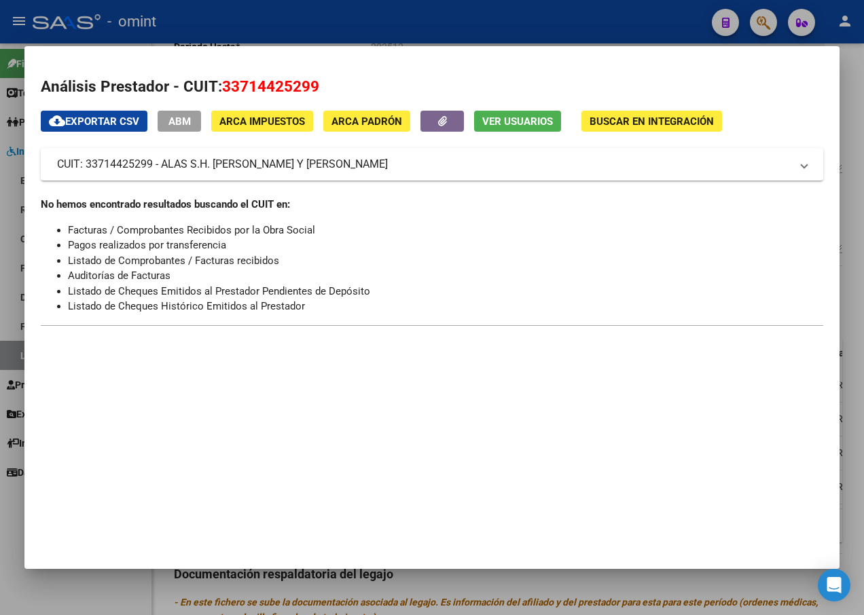
click at [276, 14] on div at bounding box center [432, 307] width 864 height 615
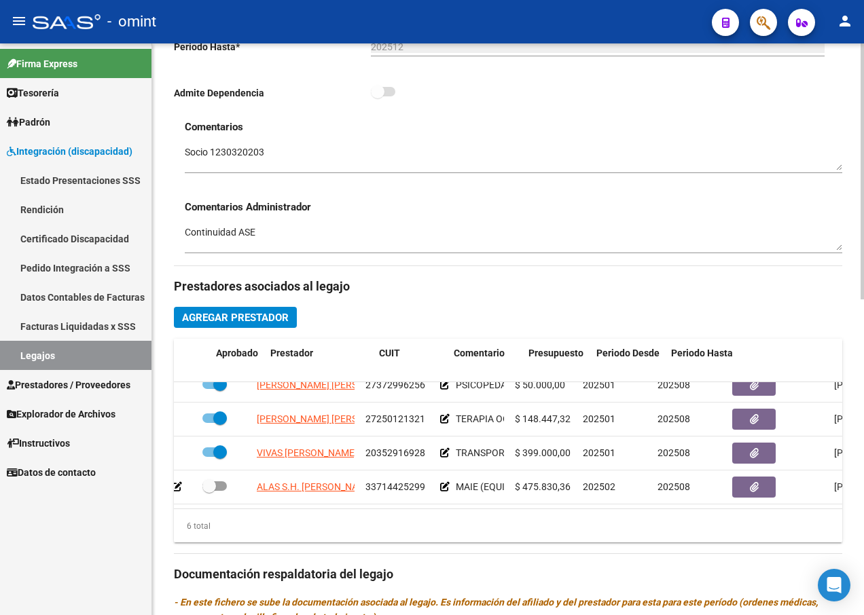
scroll to position [92, 0]
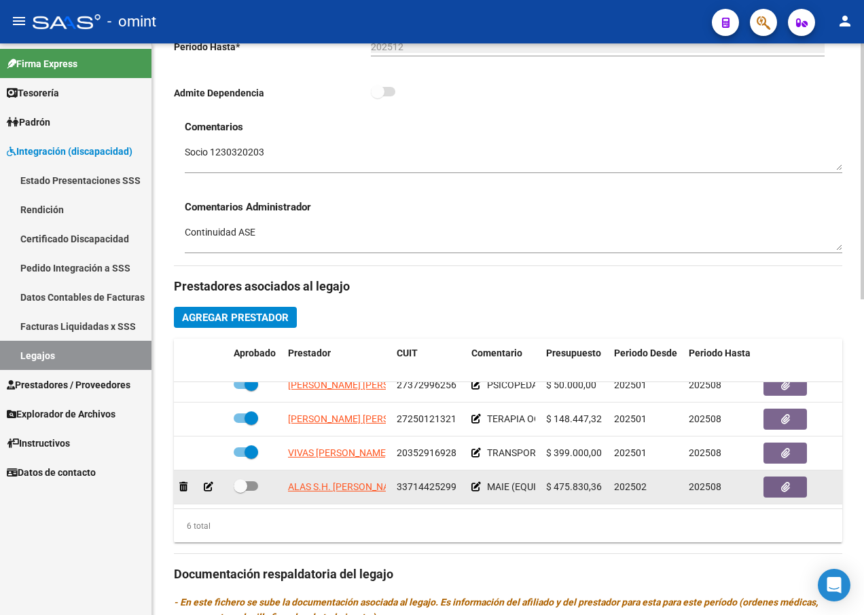
drag, startPoint x: 459, startPoint y: 475, endPoint x: 396, endPoint y: 475, distance: 63.1
click at [396, 475] on datatable-body-cell "33714425299" at bounding box center [428, 486] width 75 height 33
drag, startPoint x: 396, startPoint y: 475, endPoint x: 419, endPoint y: 481, distance: 23.9
copy span "33714425299"
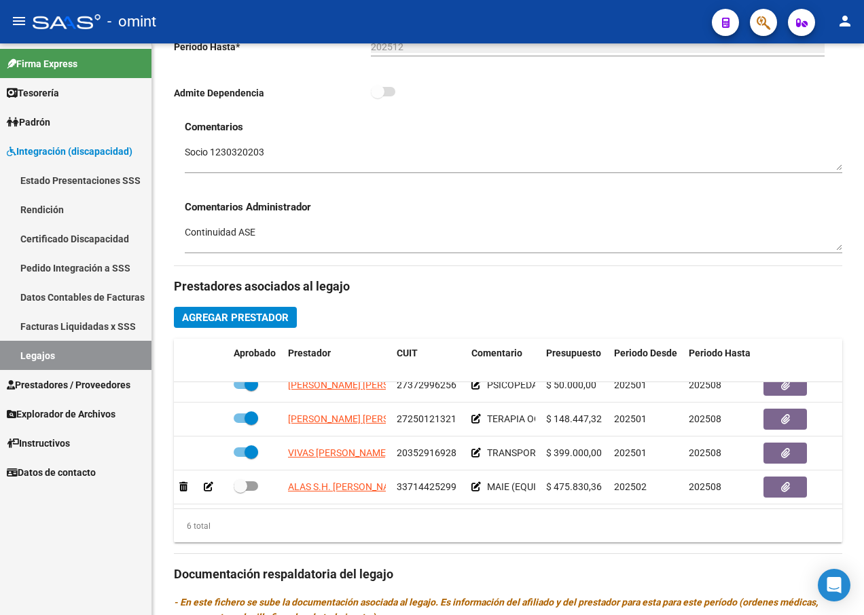
click at [103, 354] on link "Legajos" at bounding box center [75, 355] width 151 height 29
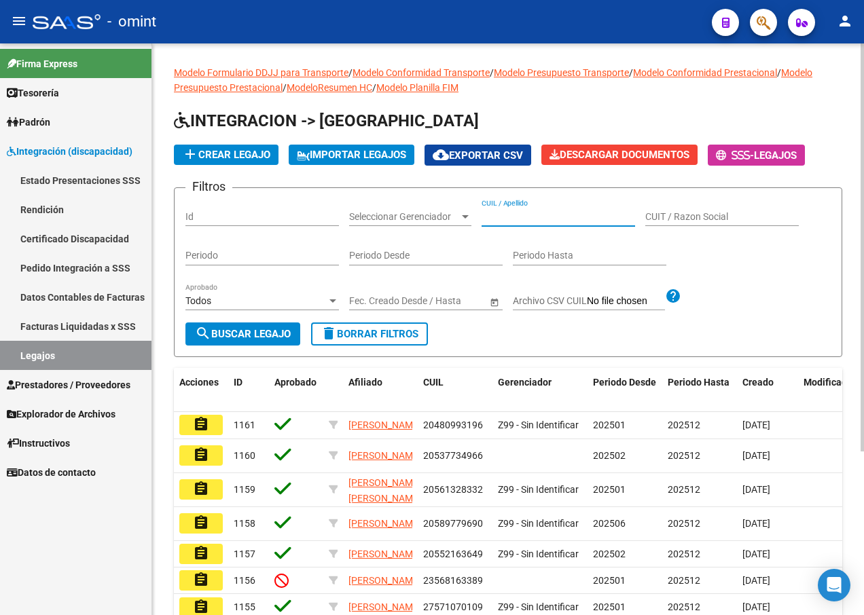
paste input "27564588623"
type input "27564588623"
click at [245, 335] on span "search Buscar Legajo" at bounding box center [243, 334] width 96 height 12
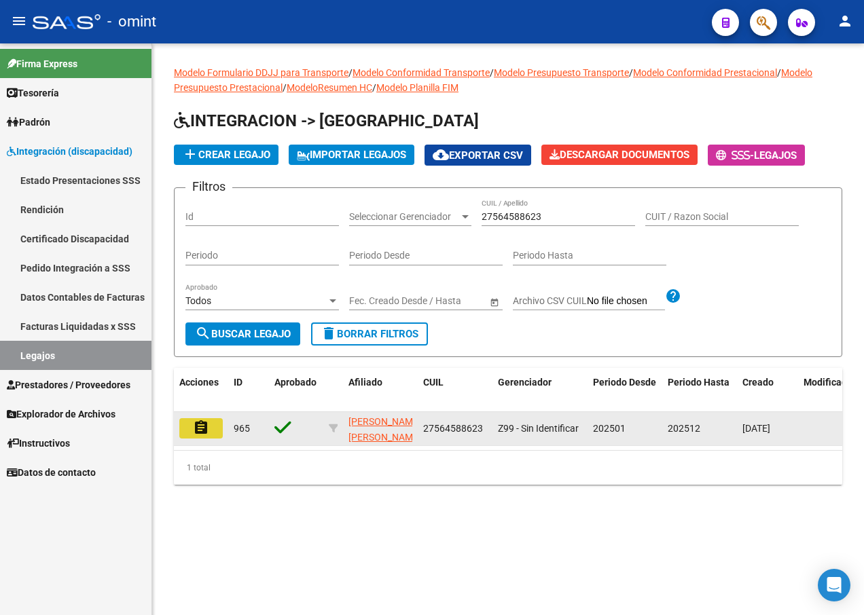
click at [205, 429] on mat-icon "assignment" at bounding box center [201, 428] width 16 height 16
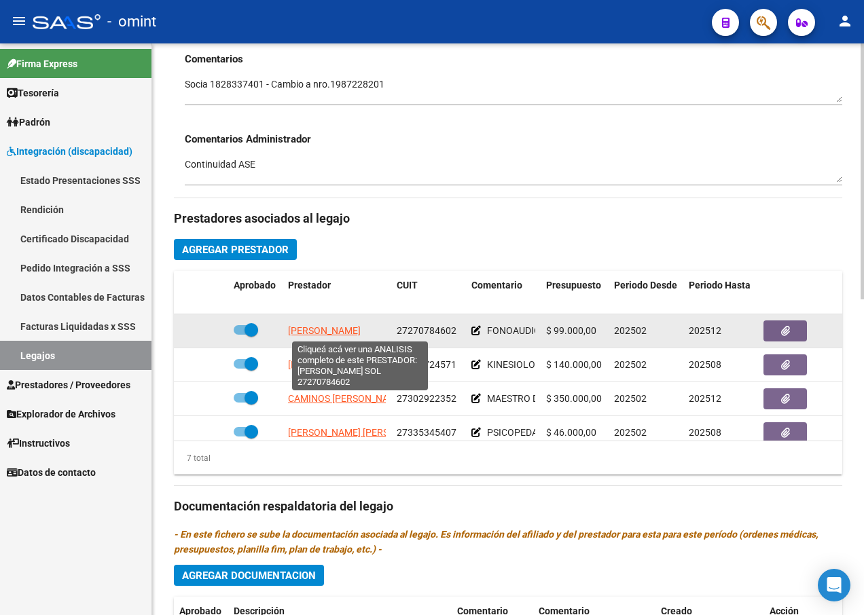
click at [357, 333] on span "[PERSON_NAME]" at bounding box center [324, 330] width 73 height 11
type textarea "27270784602"
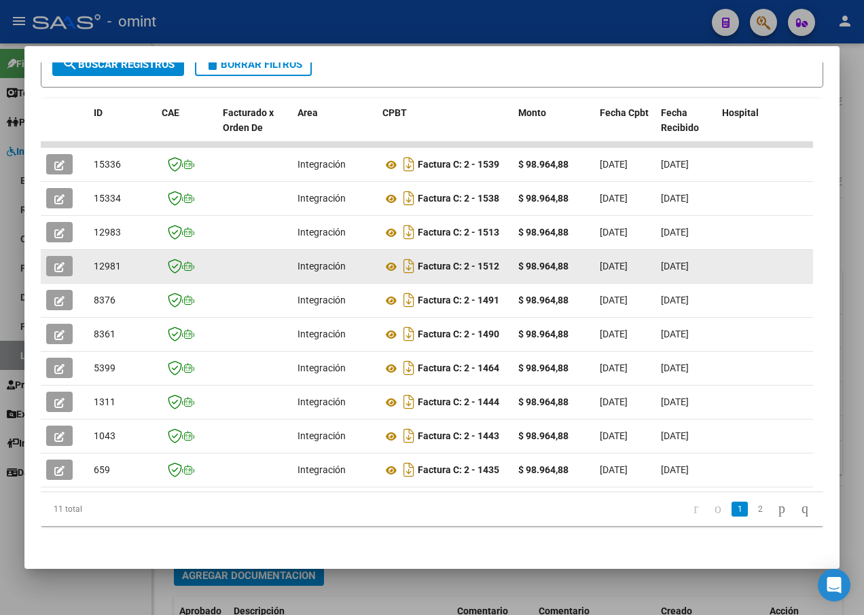
drag, startPoint x: 433, startPoint y: 225, endPoint x: 77, endPoint y: 243, distance: 356.9
click at [77, 243] on datatable-scroller "15336 Integración Factura C: 2 - 1539 $ 98.964,88 [DATE] [DATE] [DATE] - [DATE]…" at bounding box center [427, 315] width 772 height 346
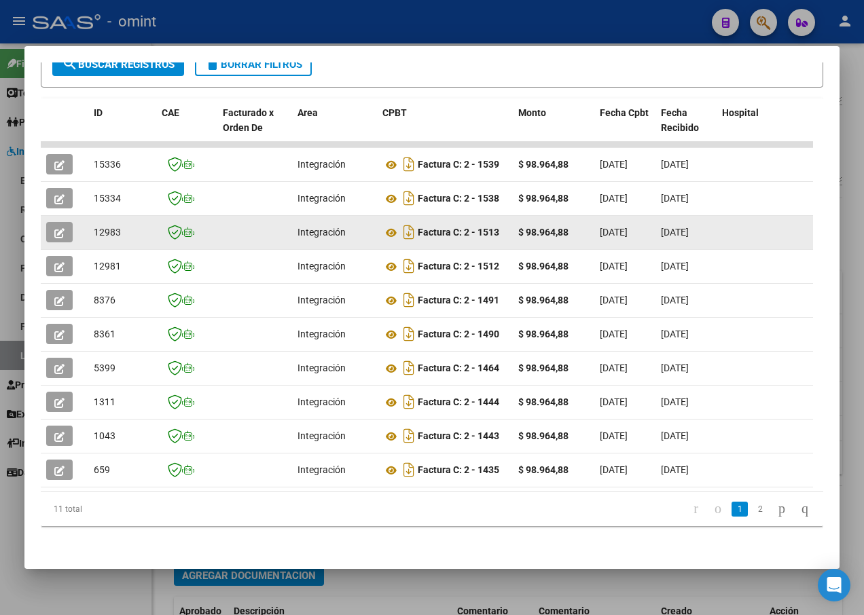
drag, startPoint x: 77, startPoint y: 243, endPoint x: 54, endPoint y: 222, distance: 31.2
click at [54, 222] on button "button" at bounding box center [59, 232] width 26 height 20
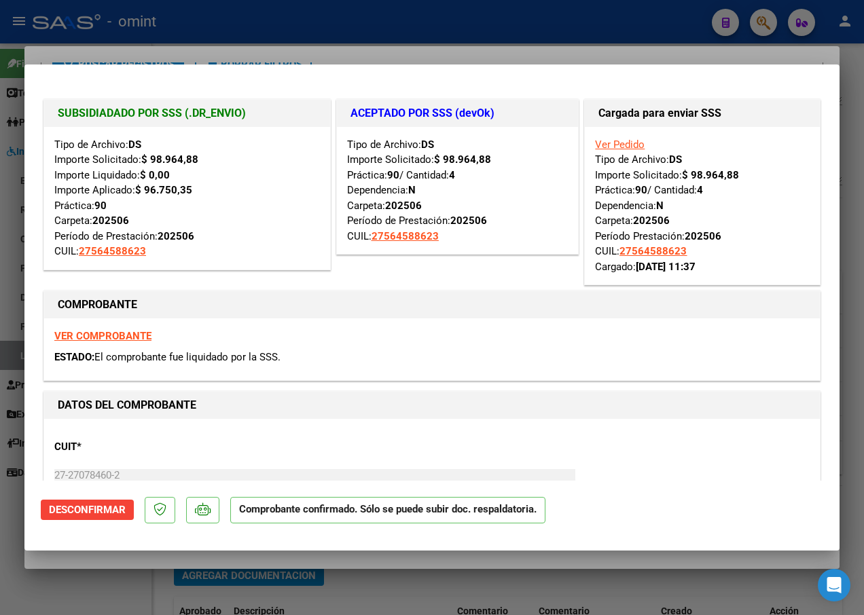
click at [128, 33] on div at bounding box center [432, 307] width 864 height 615
type input "$ 0,00"
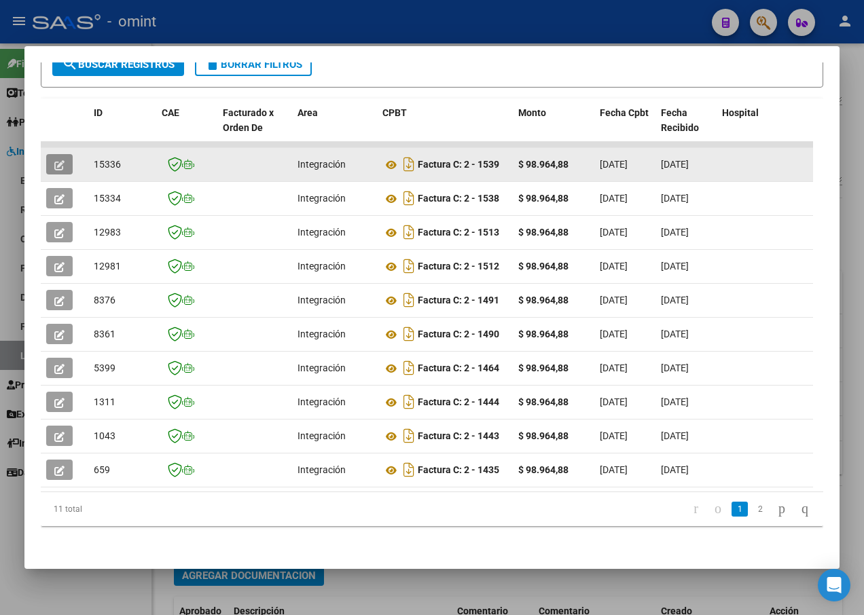
click at [69, 154] on button "button" at bounding box center [59, 164] width 26 height 20
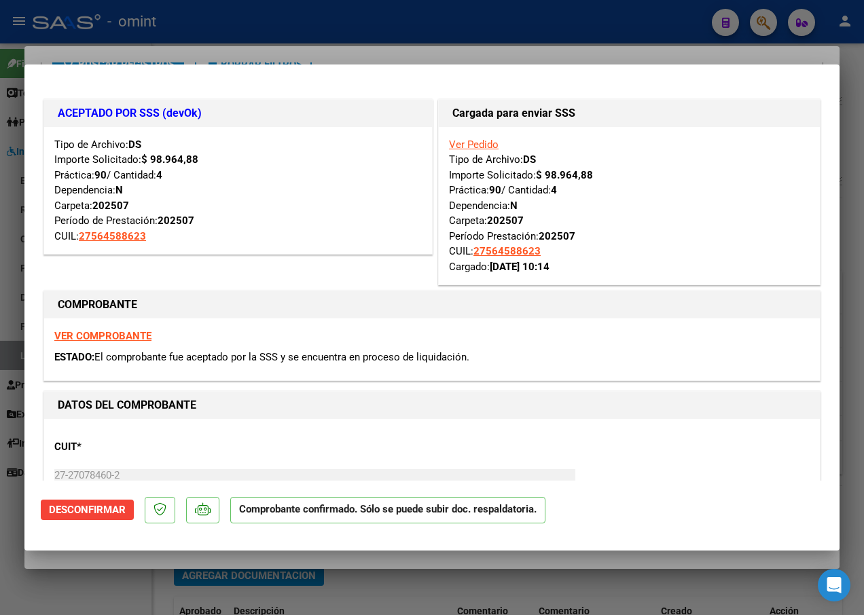
click at [233, 39] on div at bounding box center [432, 307] width 864 height 615
type input "$ 0,00"
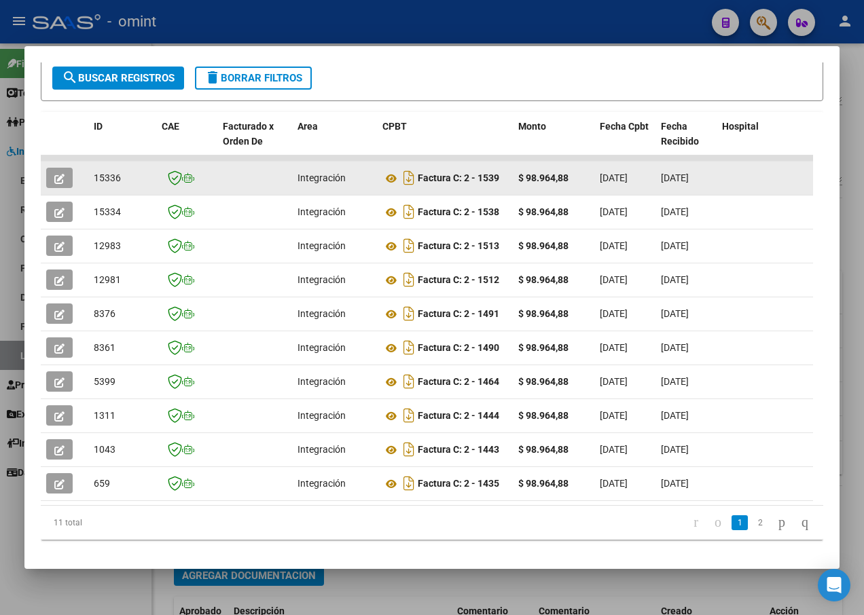
click at [62, 174] on icon "button" at bounding box center [59, 179] width 10 height 10
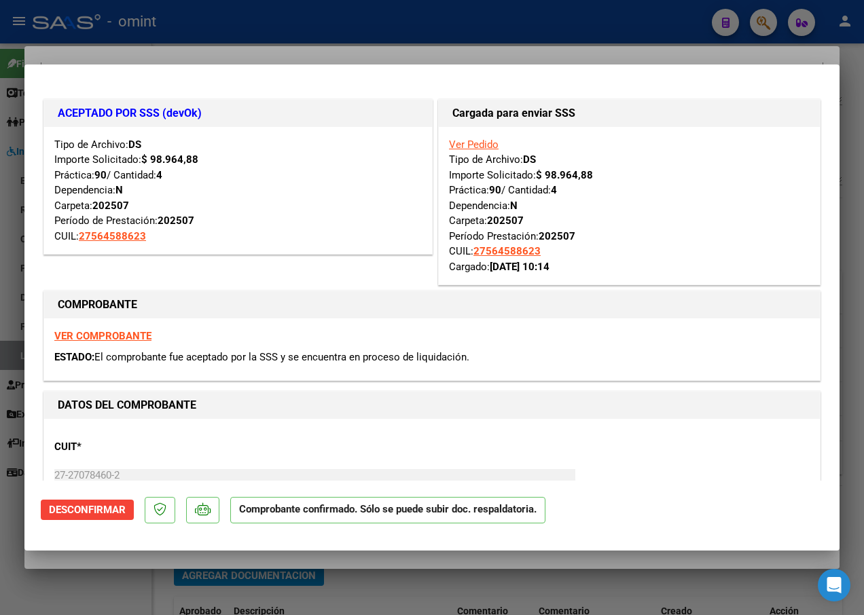
click at [242, 26] on div at bounding box center [432, 307] width 864 height 615
type input "$ 0,00"
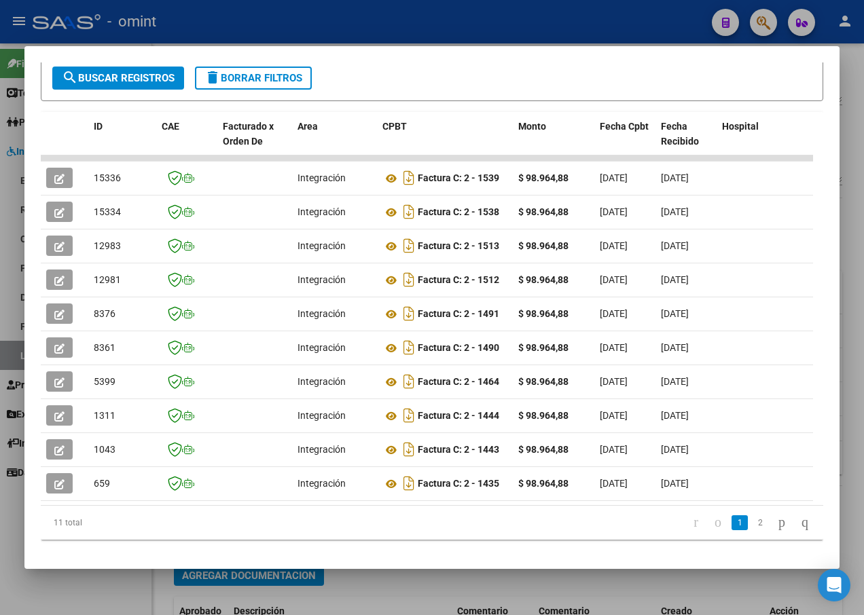
click at [222, 22] on div at bounding box center [432, 307] width 864 height 615
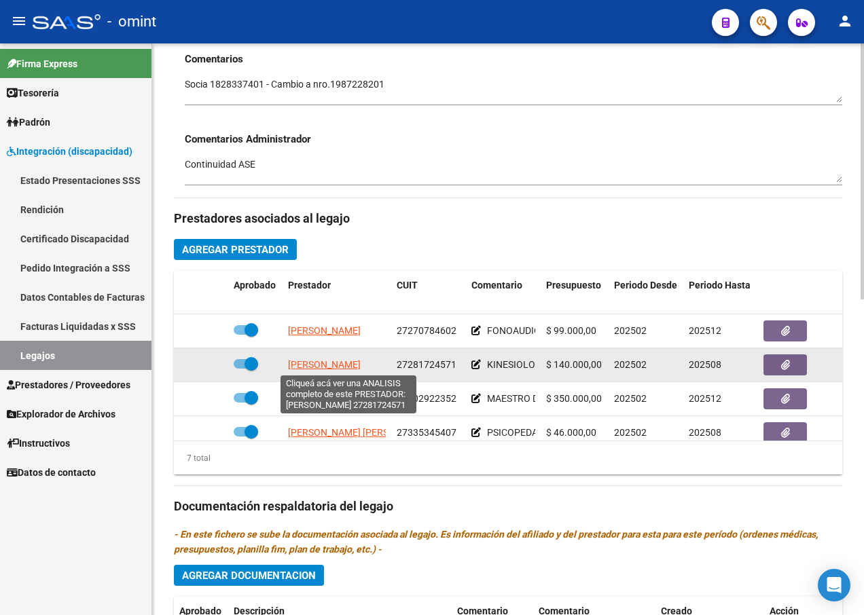
click at [337, 362] on span "[PERSON_NAME]" at bounding box center [324, 364] width 73 height 11
type textarea "27281724571"
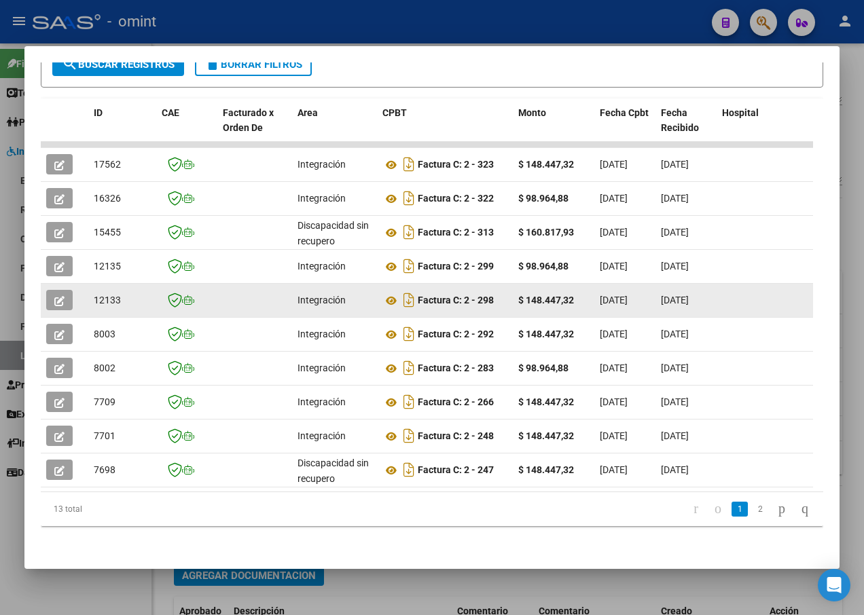
drag, startPoint x: 320, startPoint y: 293, endPoint x: 56, endPoint y: 279, distance: 263.8
drag, startPoint x: 56, startPoint y: 279, endPoint x: 59, endPoint y: 289, distance: 9.9
click at [59, 296] on icon "button" at bounding box center [59, 301] width 10 height 10
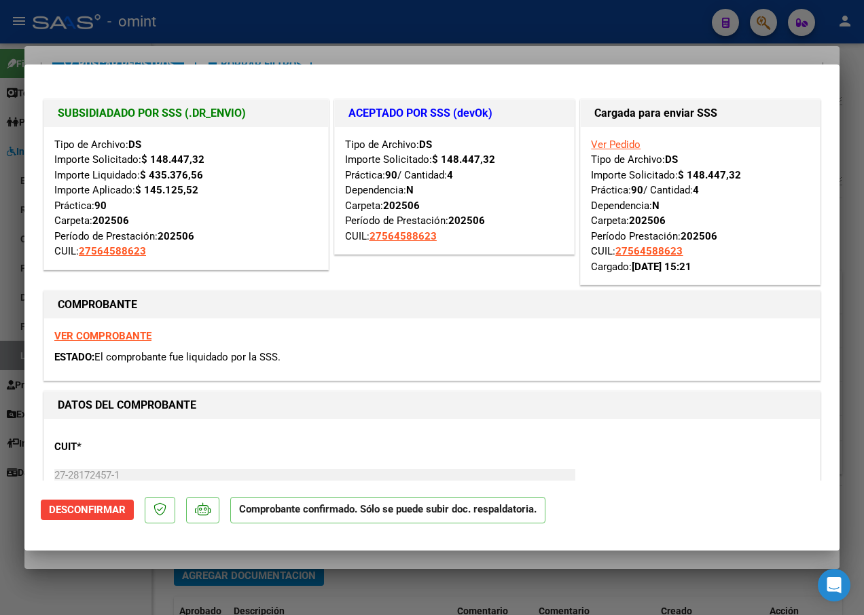
click at [344, 36] on div at bounding box center [432, 307] width 864 height 615
type input "$ 0,00"
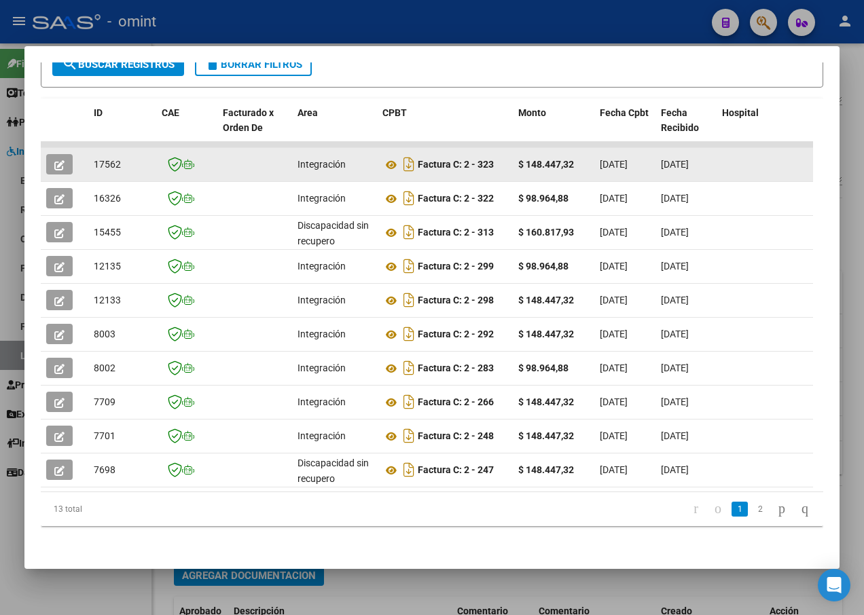
click at [53, 159] on button "button" at bounding box center [59, 164] width 26 height 20
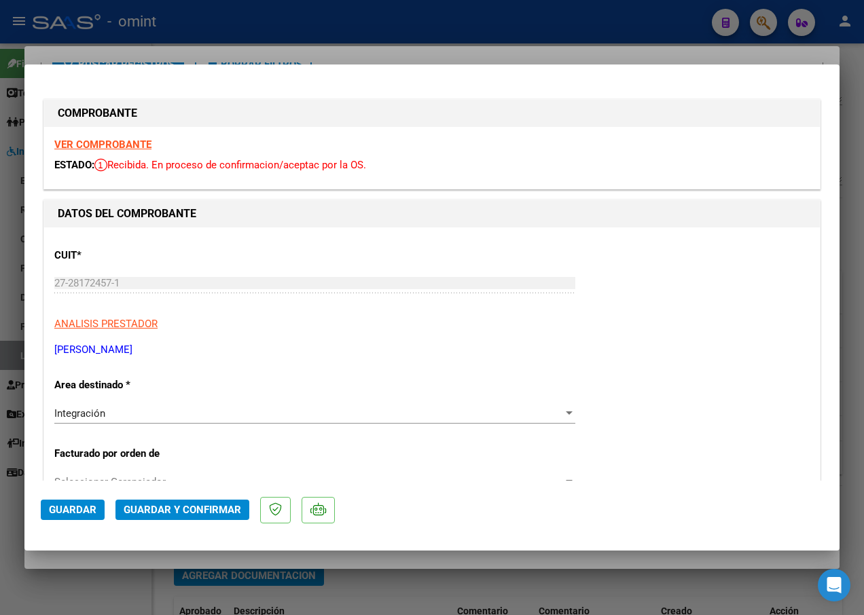
click at [117, 141] on strong "VER COMPROBANTE" at bounding box center [102, 144] width 97 height 12
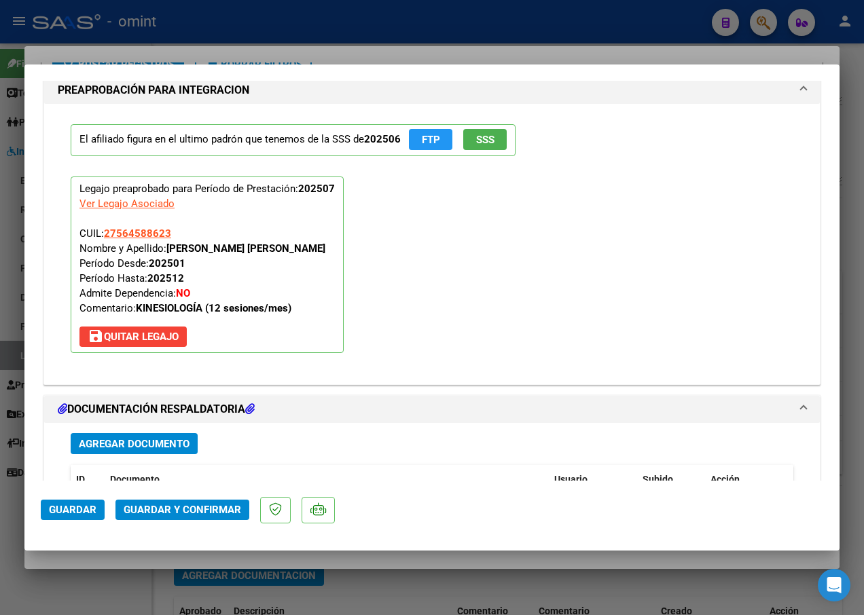
scroll to position [1494, 0]
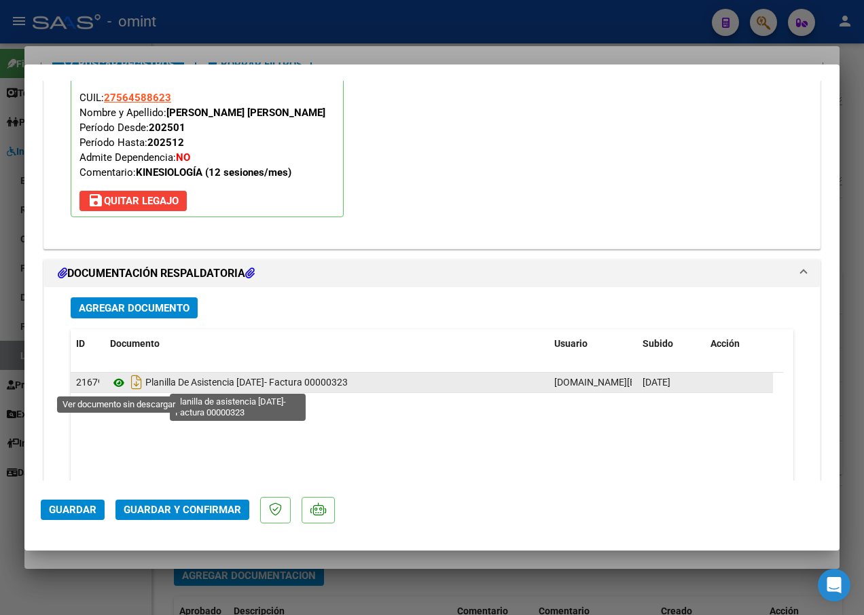
click at [115, 379] on icon at bounding box center [119, 383] width 18 height 16
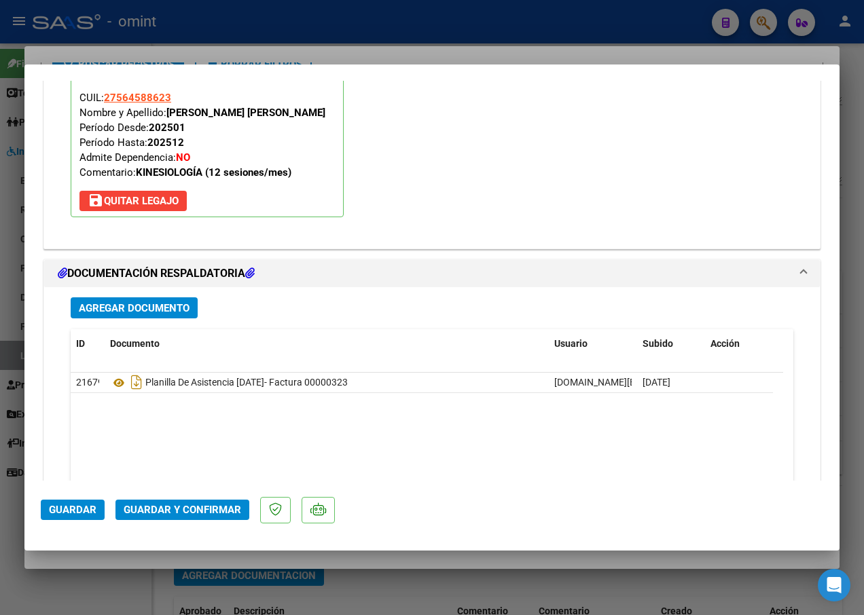
scroll to position [1589, 0]
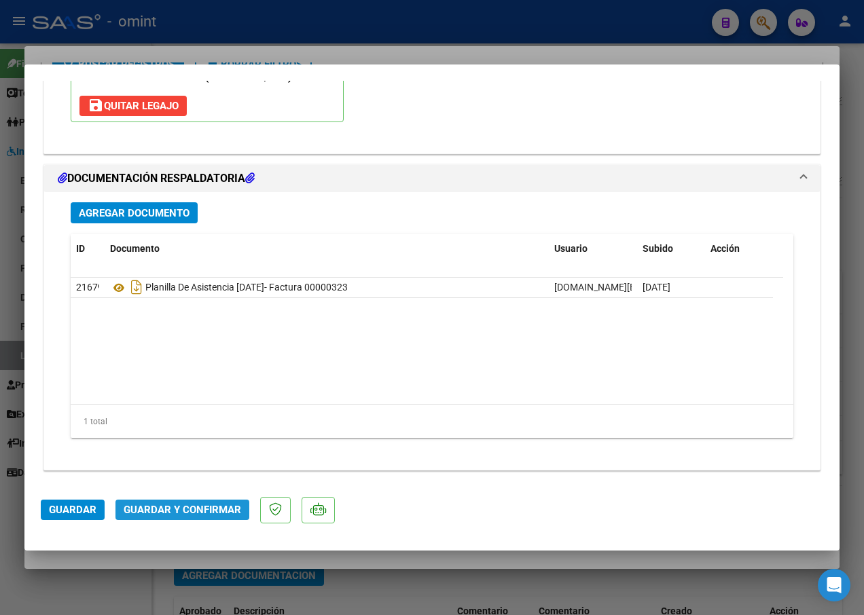
click at [183, 509] on span "Guardar y Confirmar" at bounding box center [182, 510] width 117 height 12
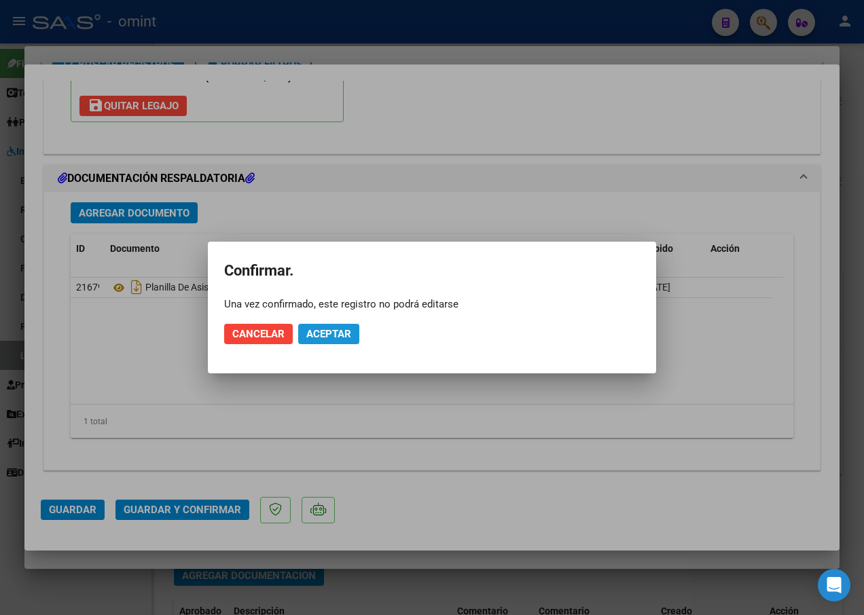
click at [355, 333] on button "Aceptar" at bounding box center [328, 334] width 61 height 20
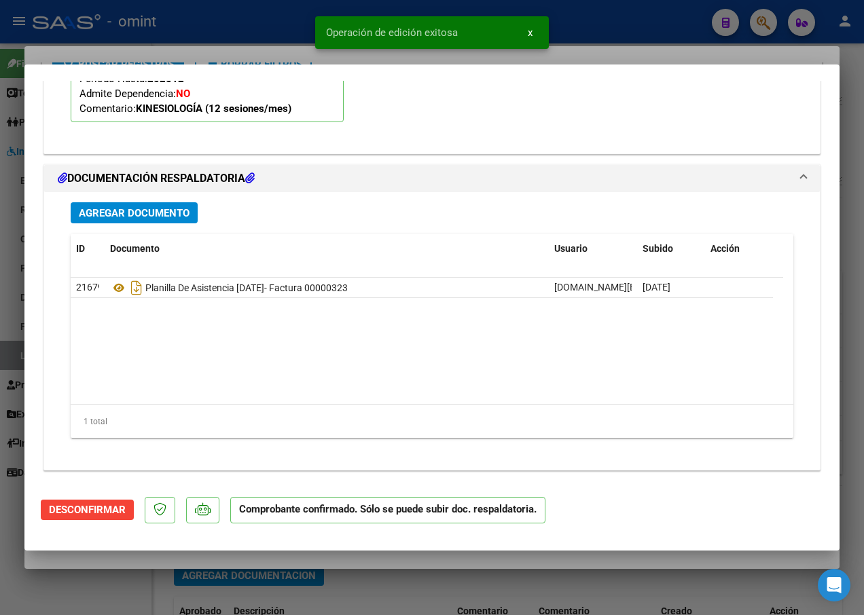
click at [277, 33] on div at bounding box center [432, 307] width 864 height 615
type input "$ 0,00"
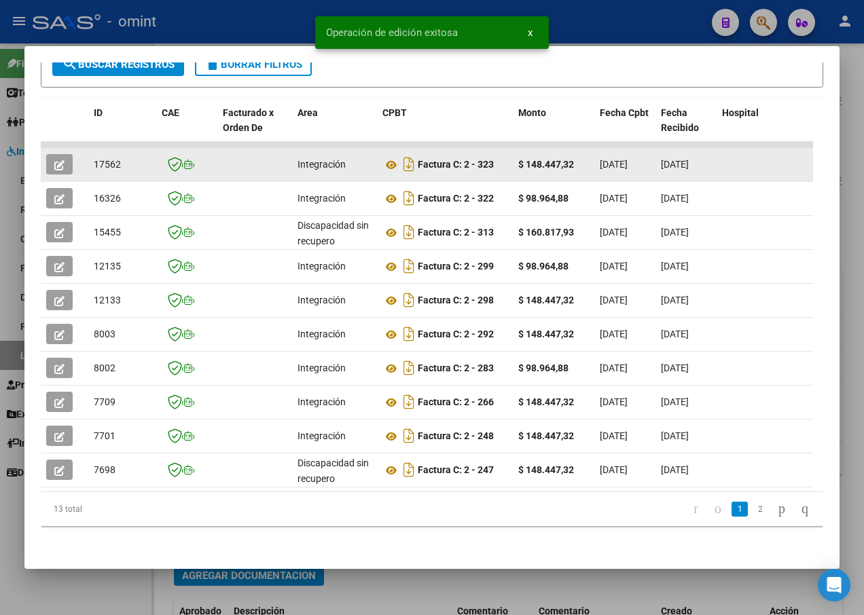
click at [113, 159] on span "17562" at bounding box center [107, 164] width 27 height 11
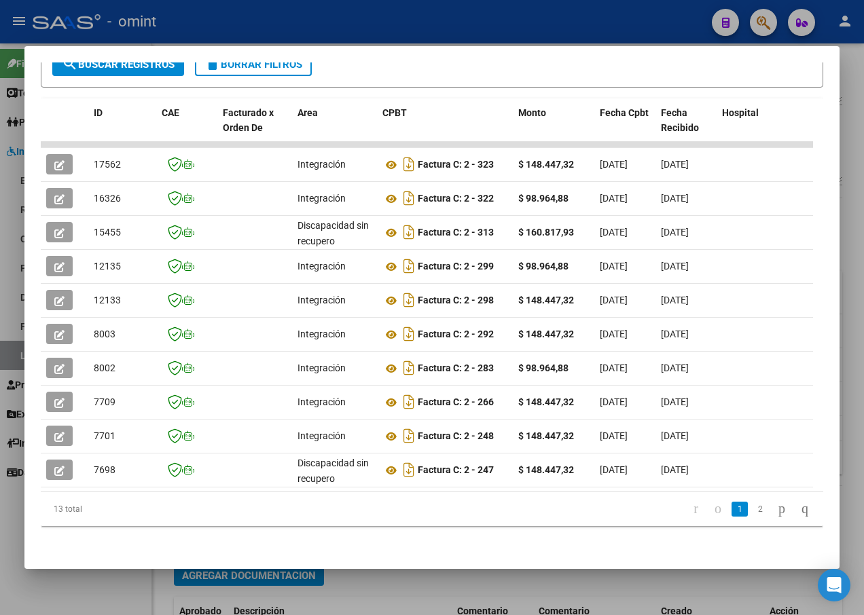
click at [210, 20] on div at bounding box center [432, 307] width 864 height 615
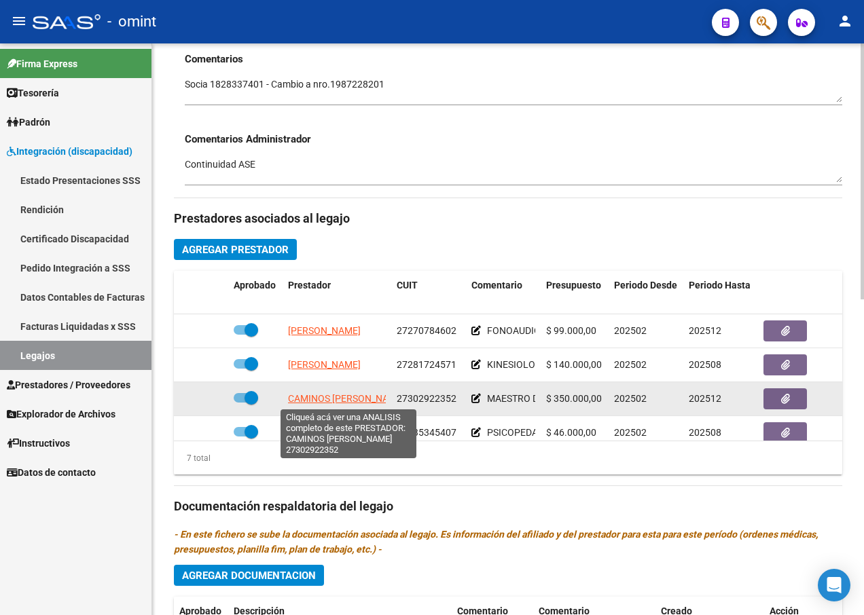
click at [347, 399] on span "CAMINOS [PERSON_NAME]" at bounding box center [346, 398] width 117 height 11
type textarea "27302922352"
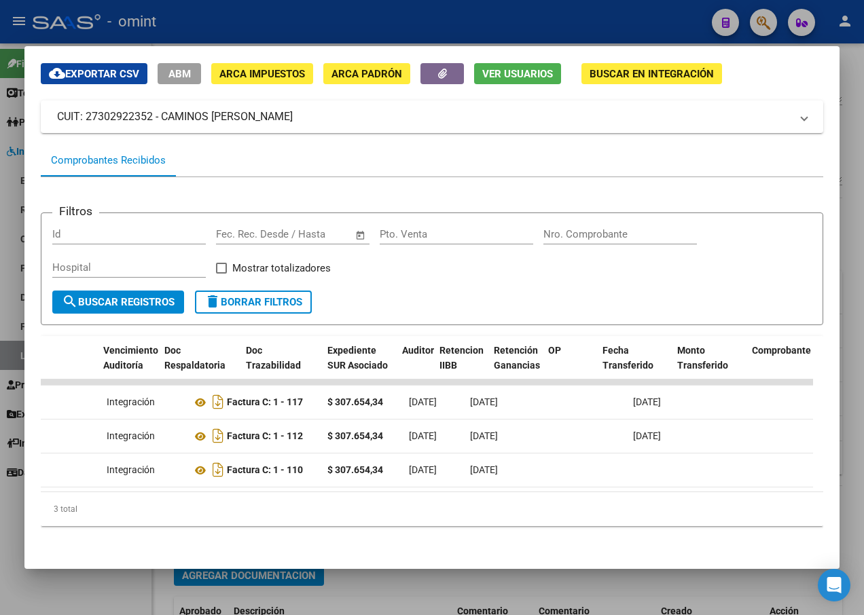
scroll to position [0, 0]
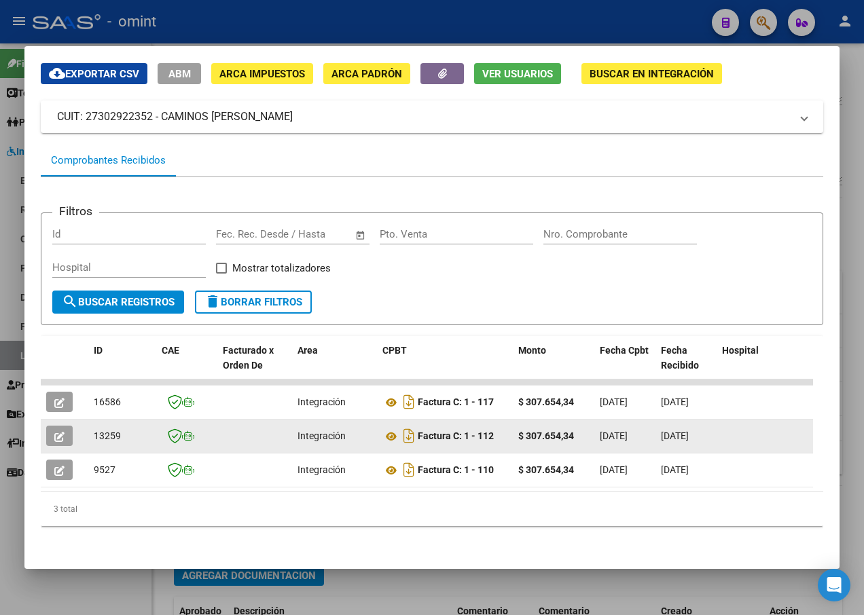
click at [56, 432] on icon "button" at bounding box center [59, 437] width 10 height 10
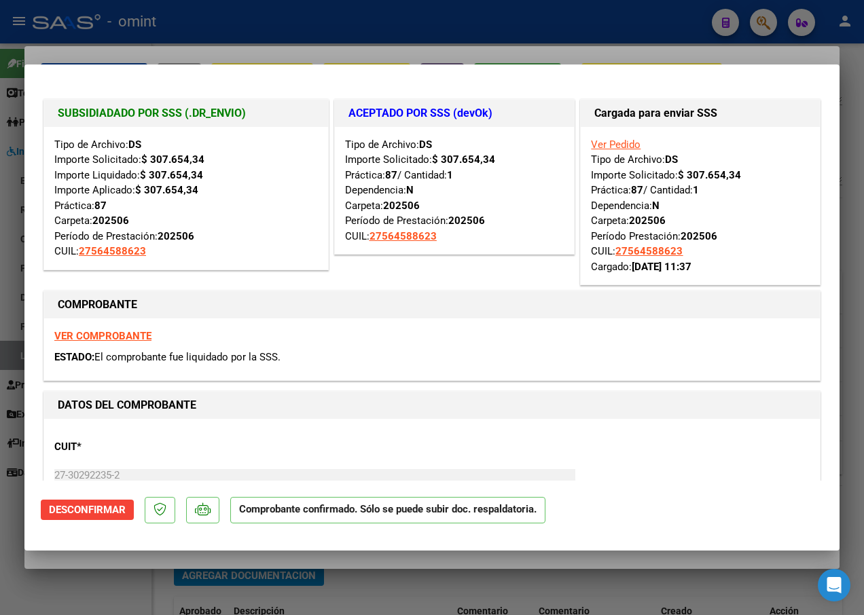
click at [178, 37] on div at bounding box center [432, 307] width 864 height 615
type input "$ 0,00"
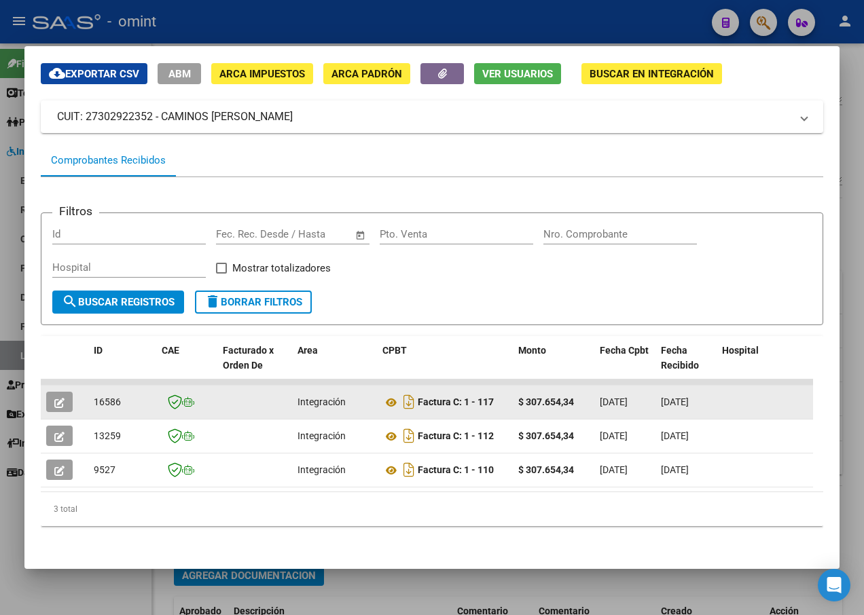
click at [56, 398] on icon "button" at bounding box center [59, 403] width 10 height 10
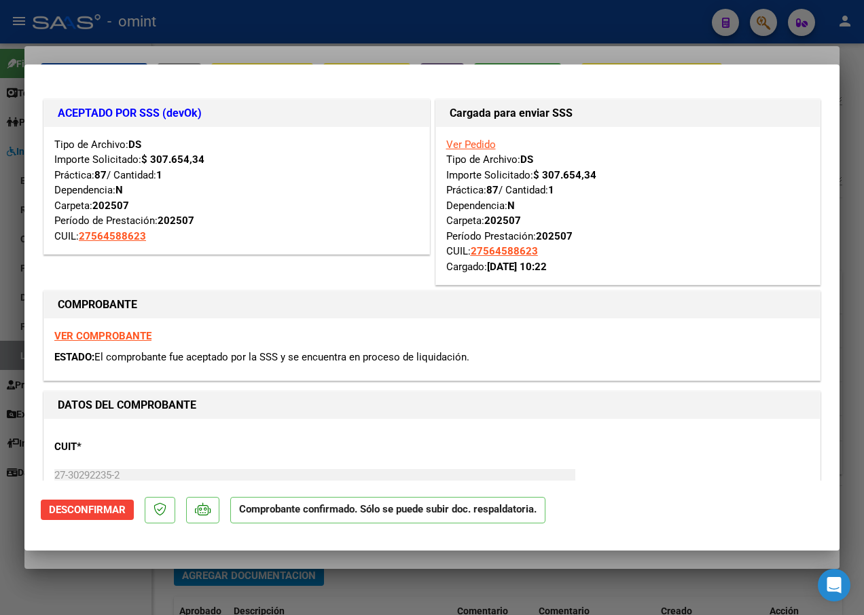
click at [246, 51] on div at bounding box center [432, 307] width 864 height 615
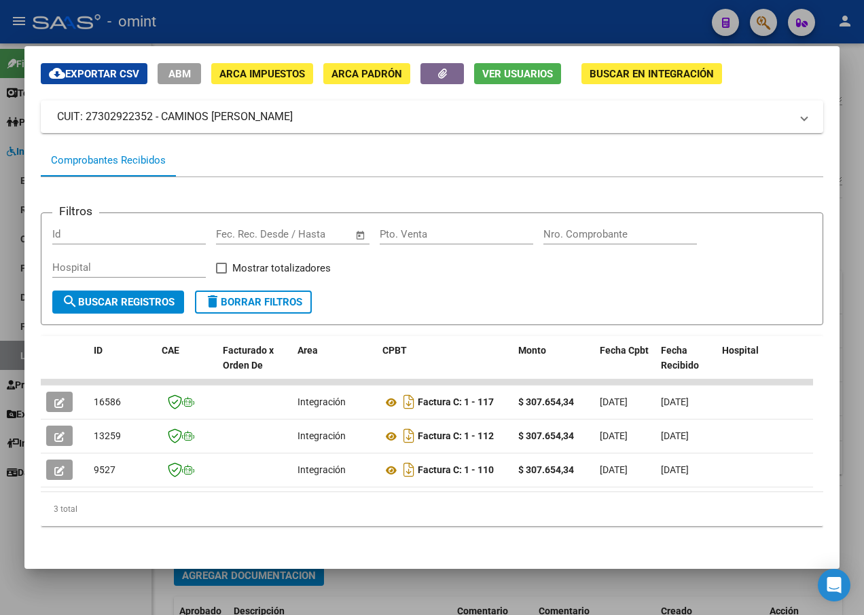
click at [223, 22] on div at bounding box center [432, 307] width 864 height 615
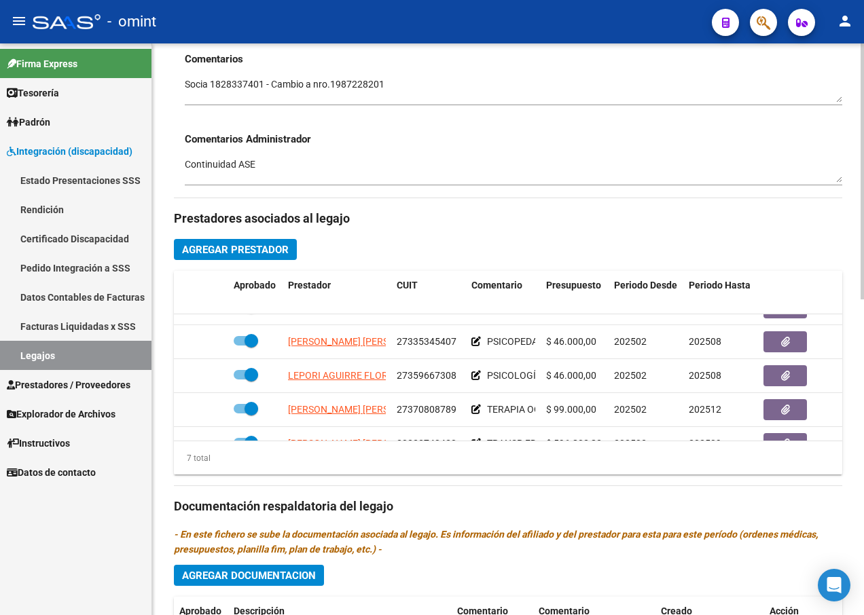
scroll to position [94, 0]
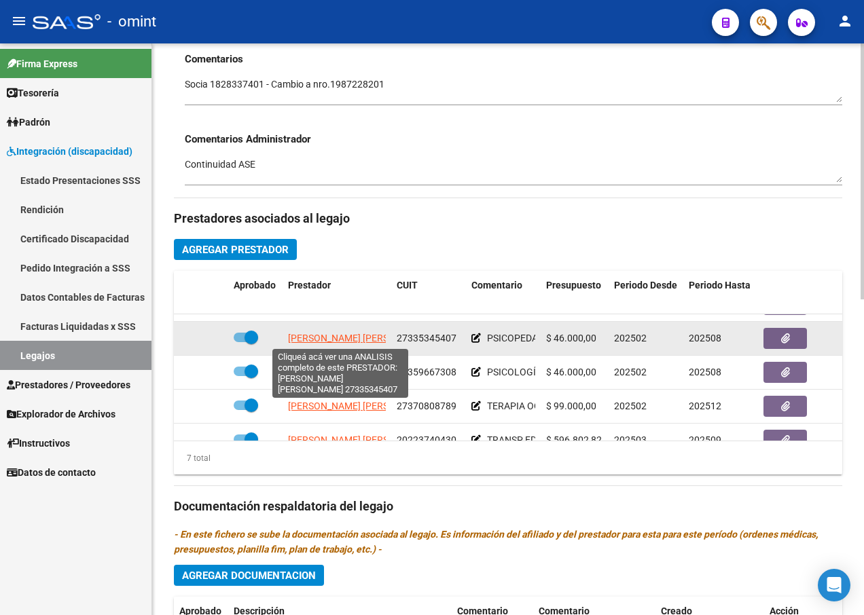
click at [315, 337] on span "[PERSON_NAME] [PERSON_NAME]" at bounding box center [361, 338] width 147 height 11
type textarea "27335345407"
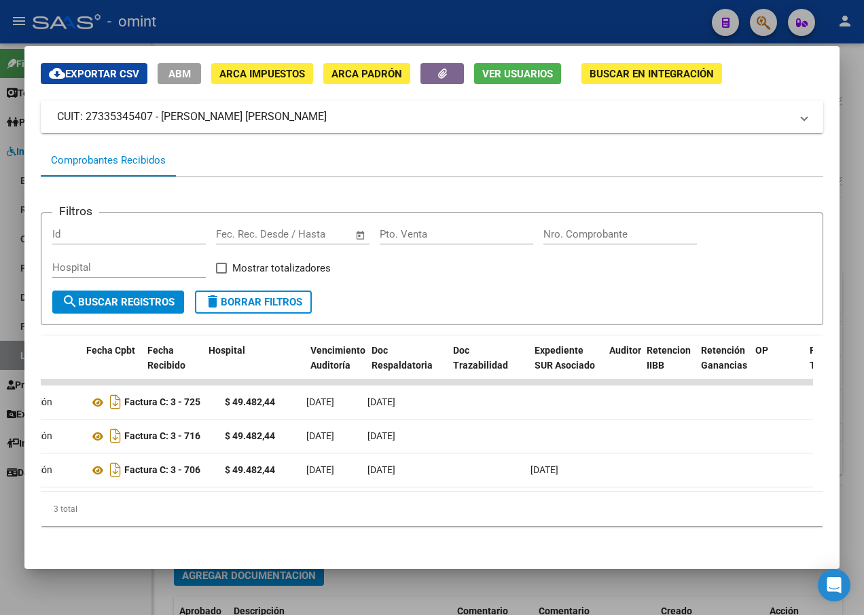
scroll to position [0, 0]
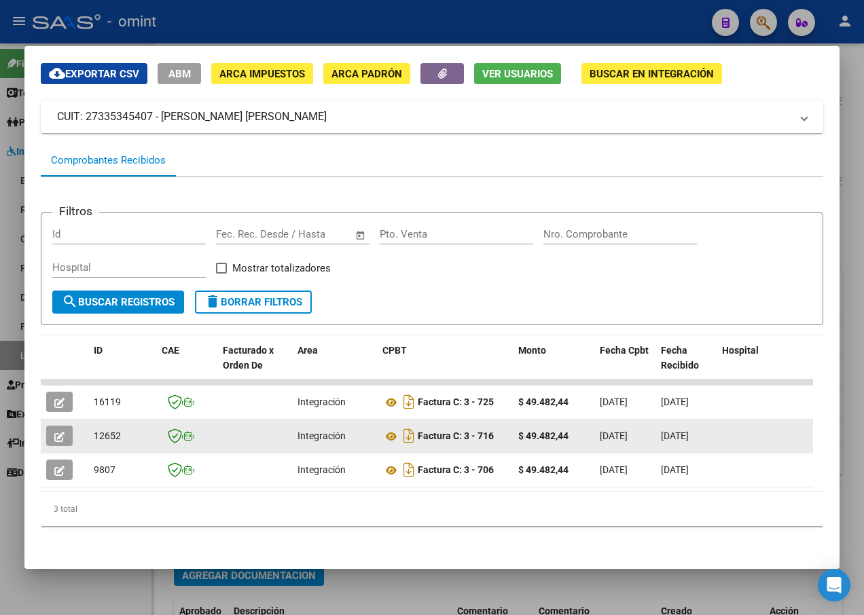
click at [64, 426] on button "button" at bounding box center [59, 436] width 26 height 20
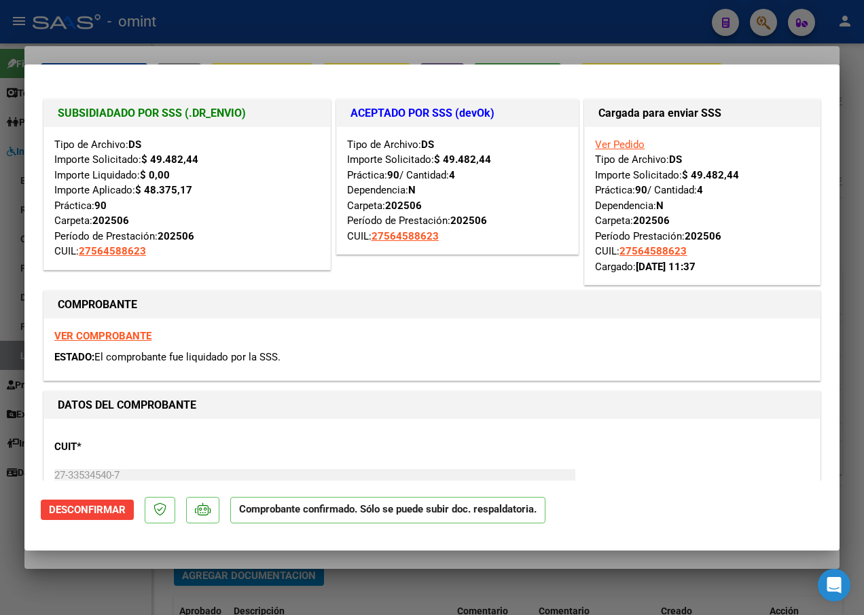
click at [225, 38] on div at bounding box center [432, 307] width 864 height 615
type input "$ 0,00"
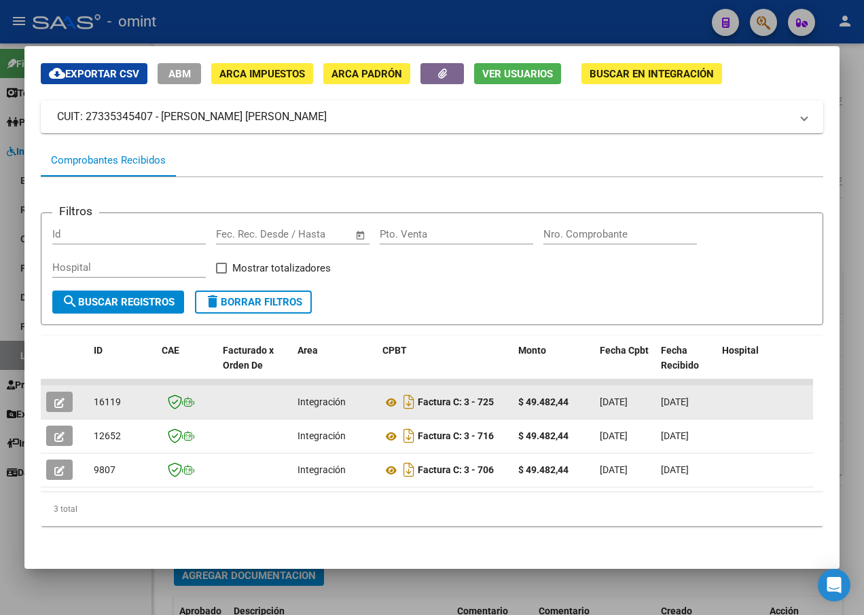
click at [62, 401] on button "button" at bounding box center [59, 402] width 26 height 20
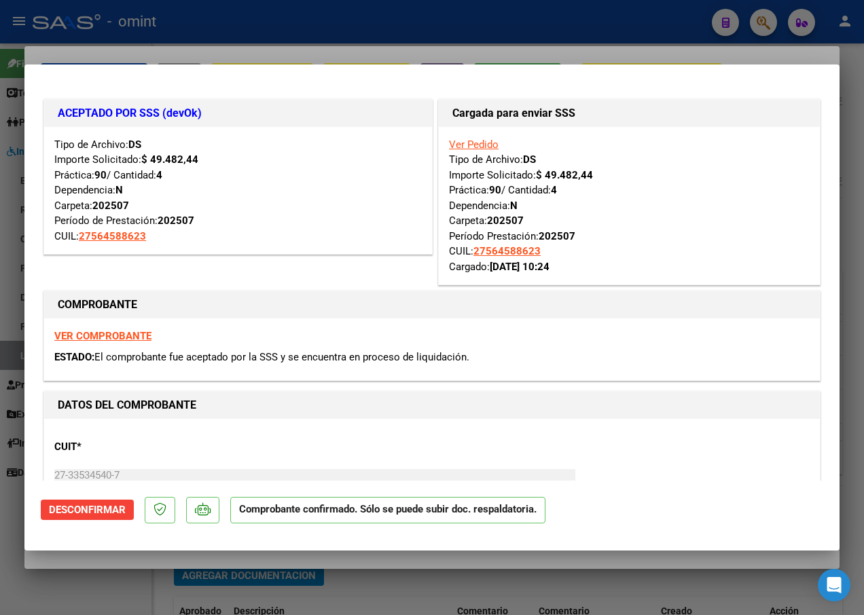
click at [187, 40] on div at bounding box center [432, 307] width 864 height 615
type input "$ 0,00"
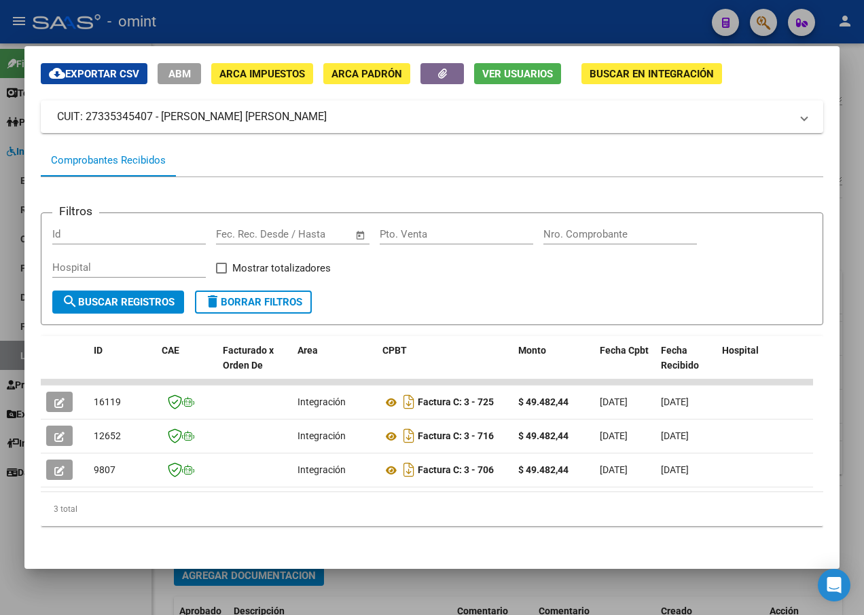
click at [205, 26] on div at bounding box center [432, 307] width 864 height 615
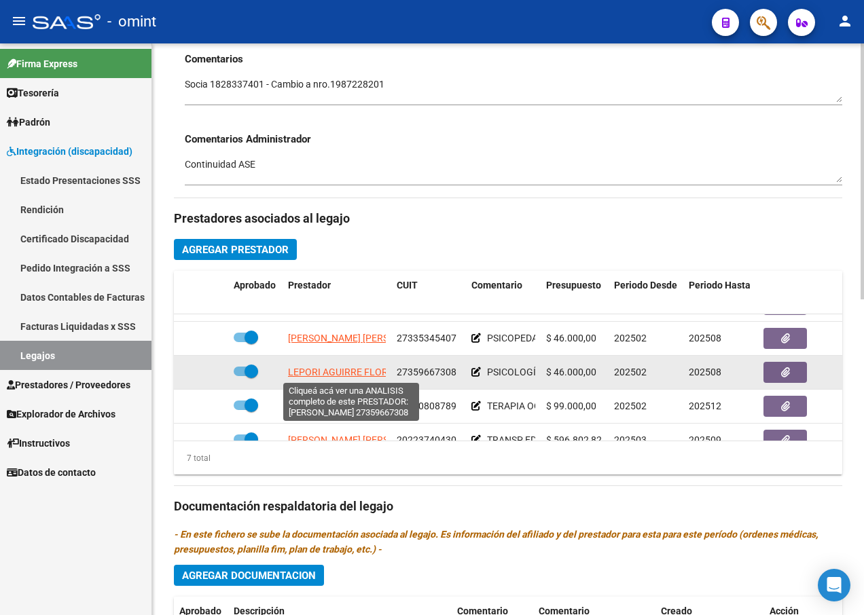
drag, startPoint x: 358, startPoint y: 371, endPoint x: 422, endPoint y: 373, distance: 64.5
click at [422, 373] on div "[PERSON_NAME] 27359667308 PSICOLOGÍA (4 sesiones/mes) $ 46.000,00 202502 202508…" at bounding box center [591, 373] width 835 height 34
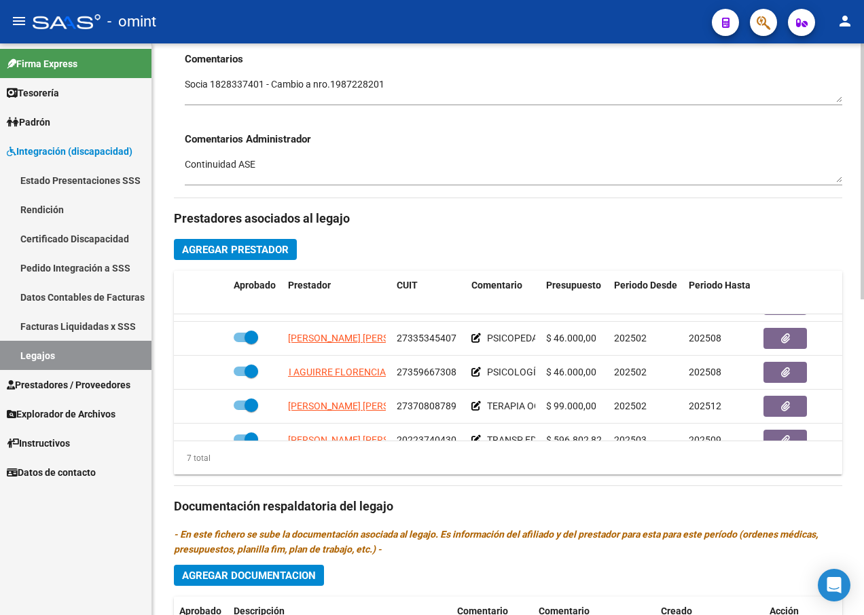
click at [697, 485] on mat-divider at bounding box center [508, 485] width 668 height 1
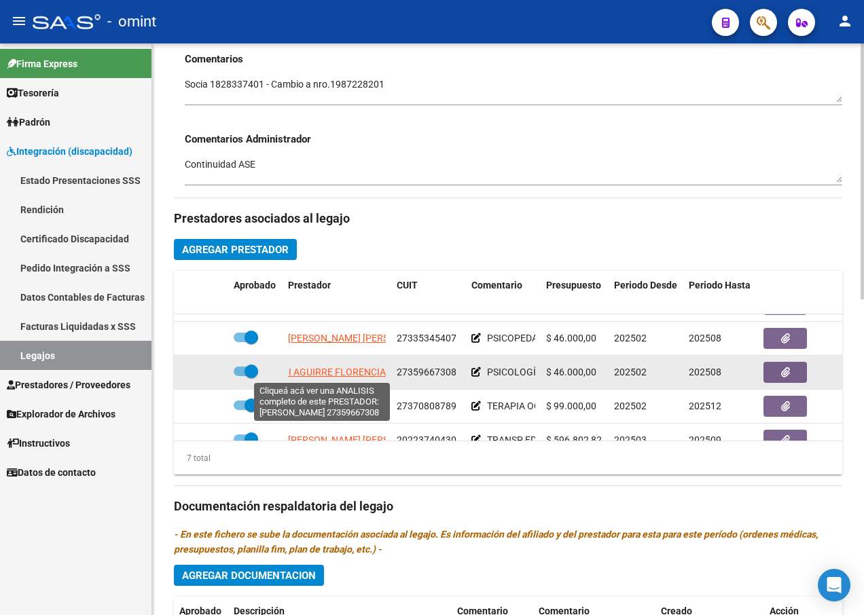
click at [327, 369] on span "LEPORI AGUIRRE FLORENCIA" at bounding box center [322, 372] width 127 height 11
type textarea "27359667308"
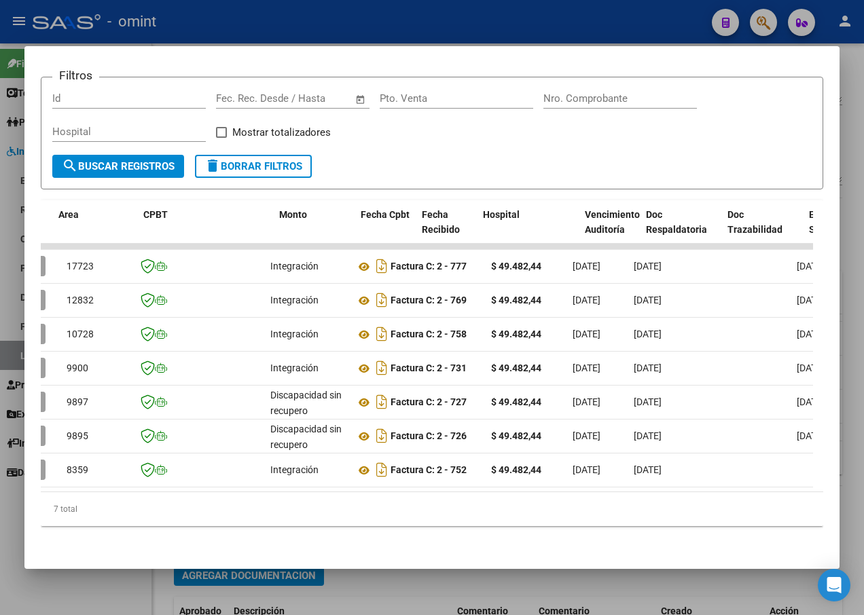
scroll to position [0, 0]
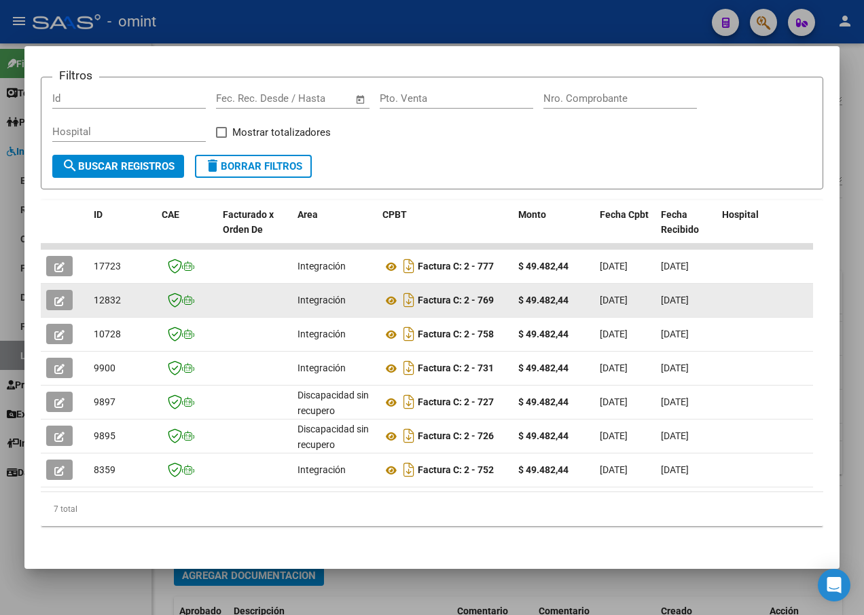
click at [52, 290] on button "button" at bounding box center [59, 300] width 26 height 20
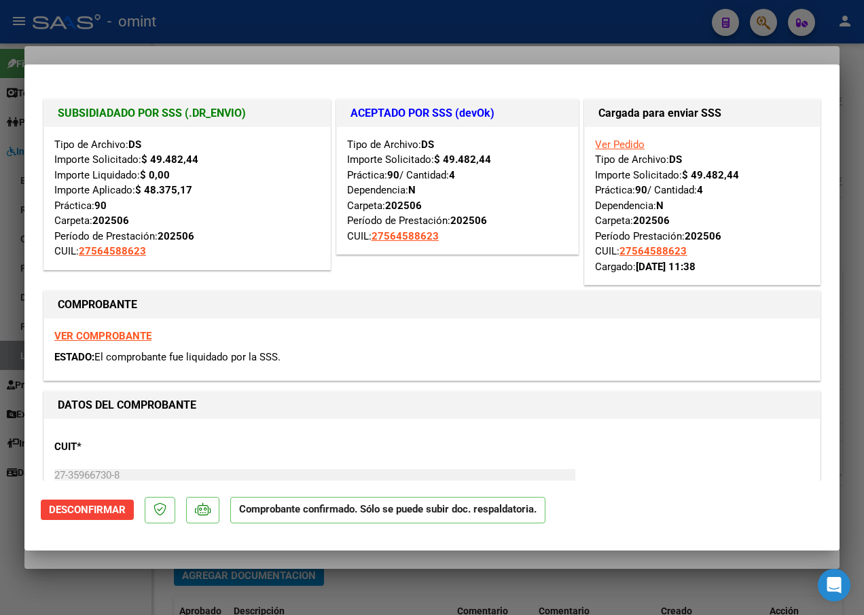
click at [205, 42] on div at bounding box center [432, 307] width 864 height 615
type input "$ 0,00"
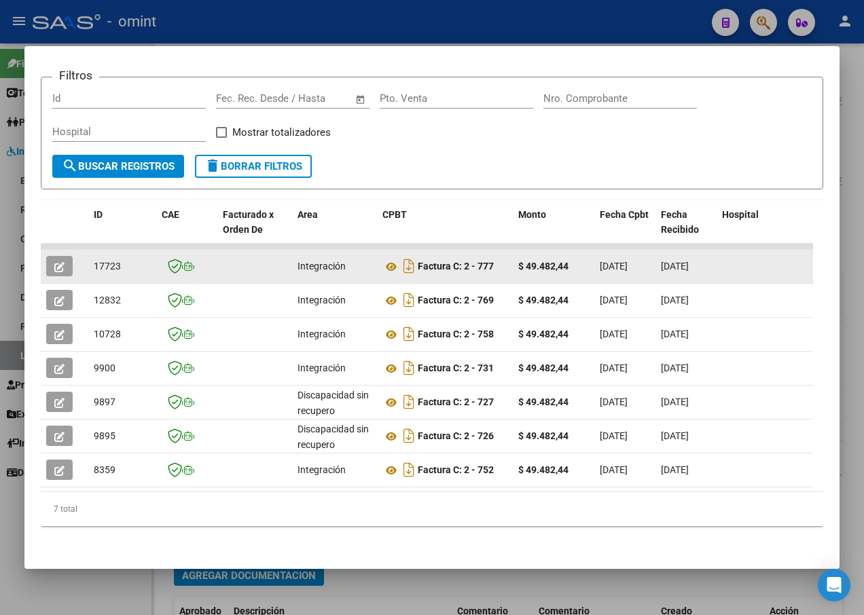
click at [65, 264] on button "button" at bounding box center [59, 266] width 26 height 20
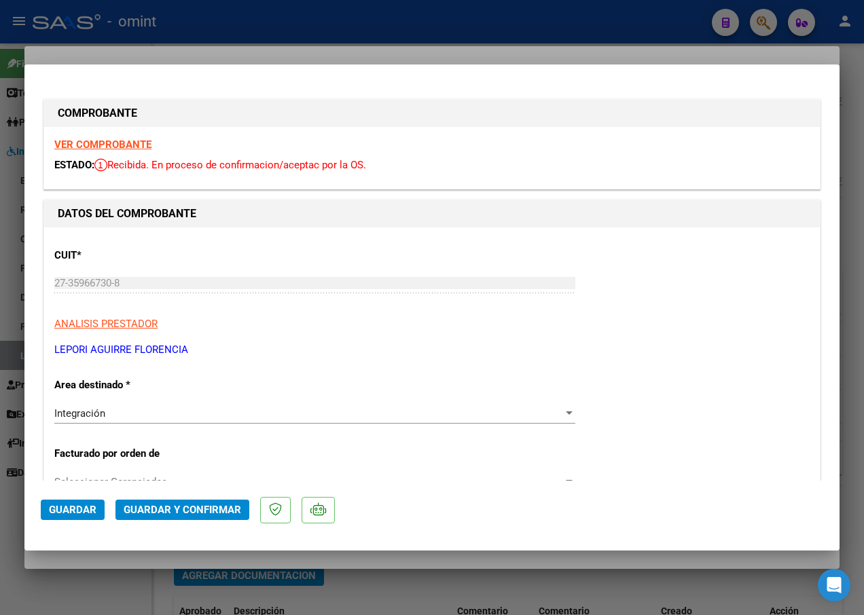
click at [81, 143] on strong "VER COMPROBANTE" at bounding box center [102, 144] width 97 height 12
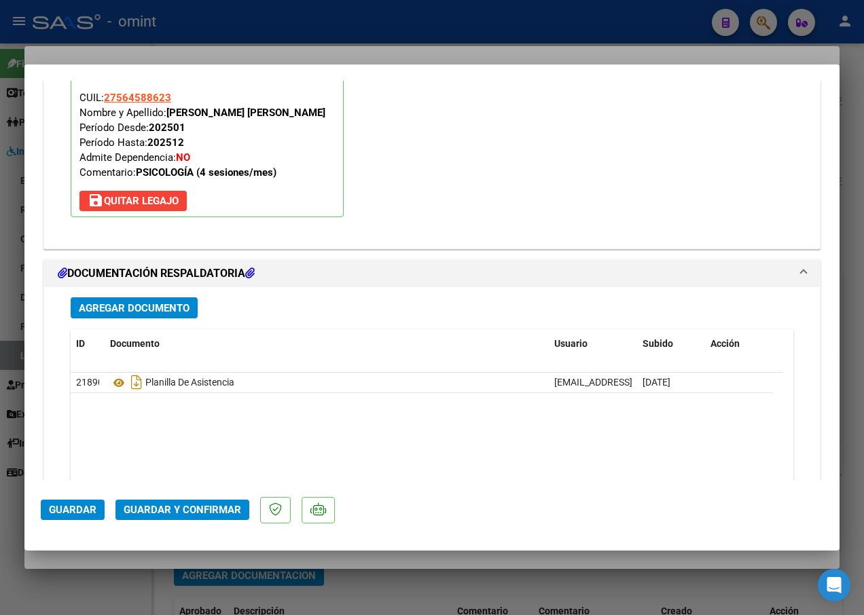
scroll to position [1589, 0]
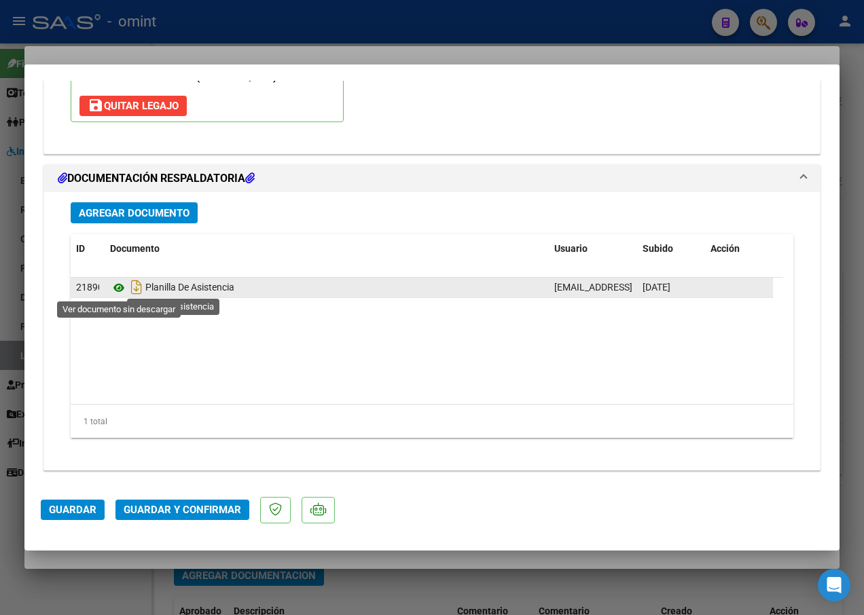
click at [117, 288] on icon at bounding box center [119, 288] width 18 height 16
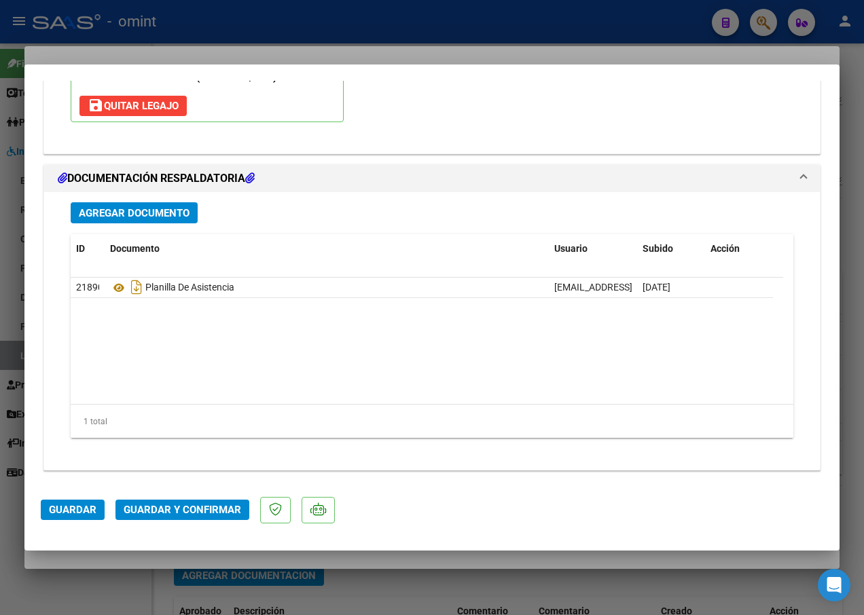
click at [162, 513] on span "Guardar y Confirmar" at bounding box center [182, 510] width 117 height 12
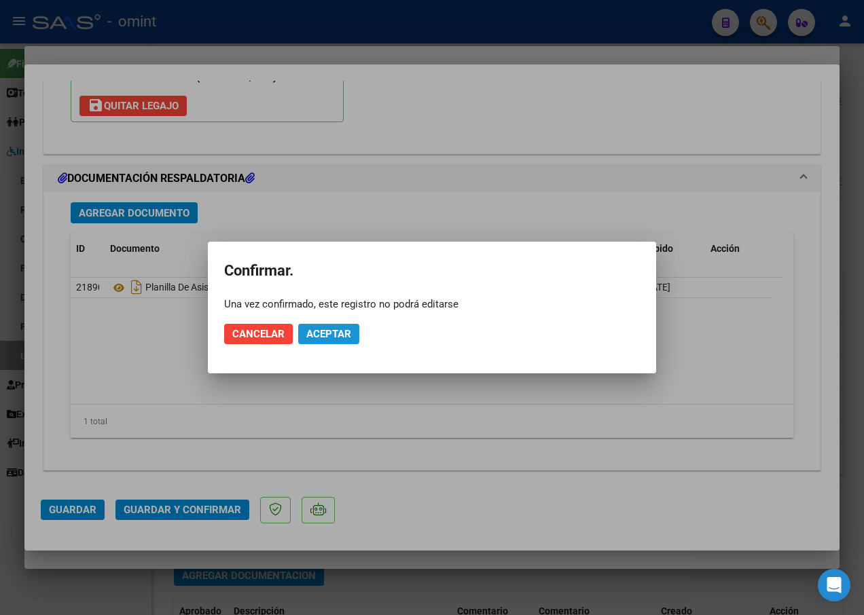
click at [322, 325] on button "Aceptar" at bounding box center [328, 334] width 61 height 20
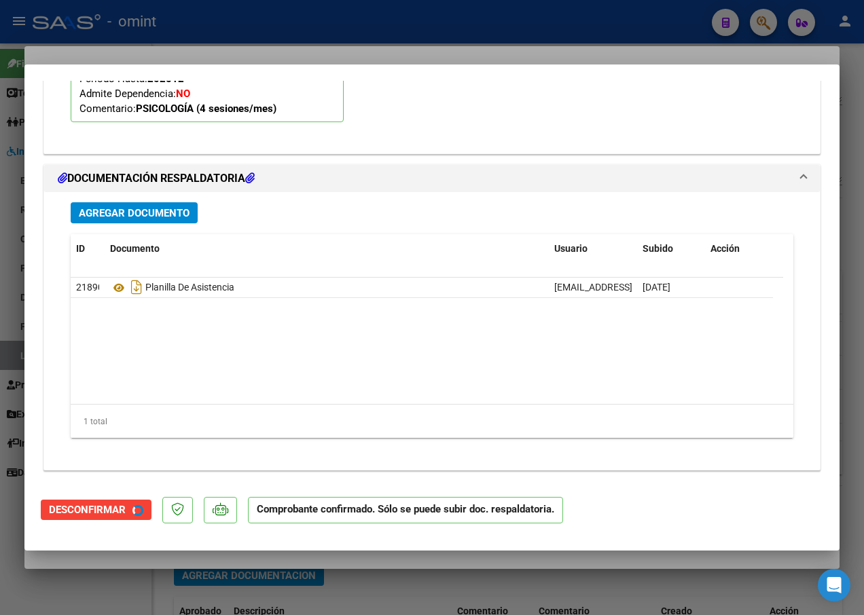
scroll to position [1434, 0]
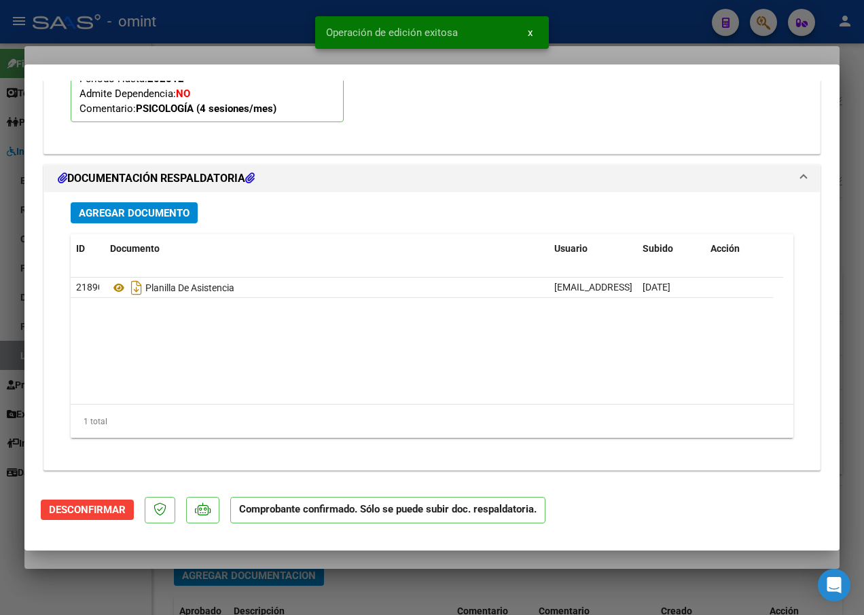
click at [246, 43] on div at bounding box center [432, 307] width 864 height 615
type input "$ 0,00"
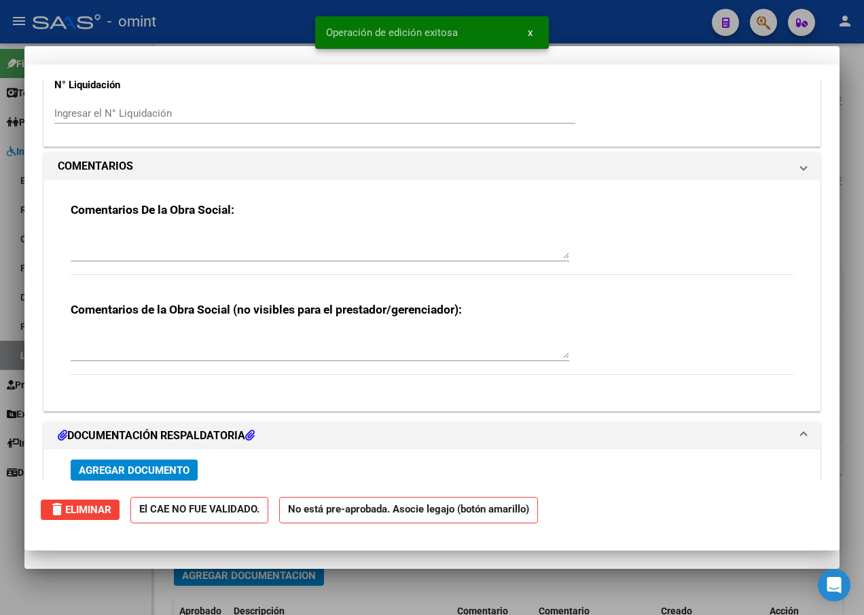
scroll to position [1461, 0]
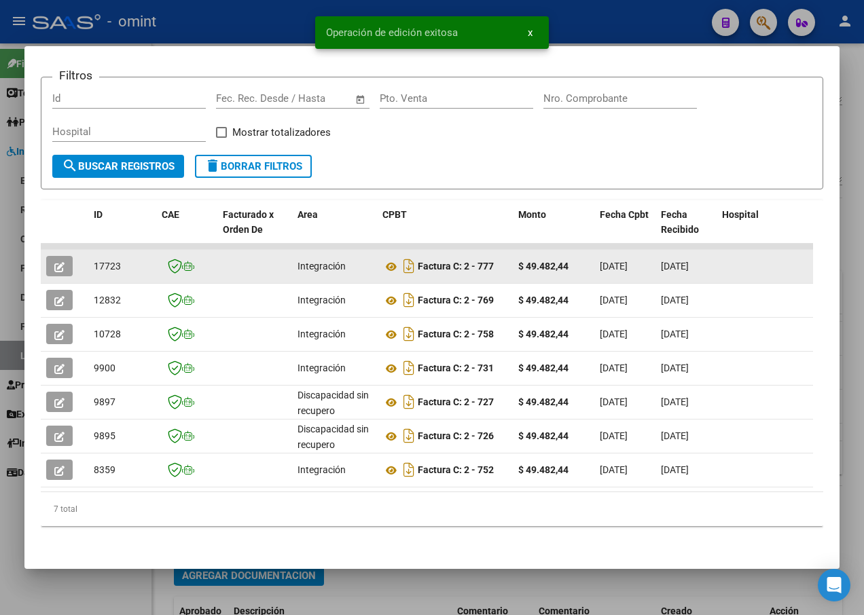
click at [111, 261] on span "17723" at bounding box center [107, 266] width 27 height 11
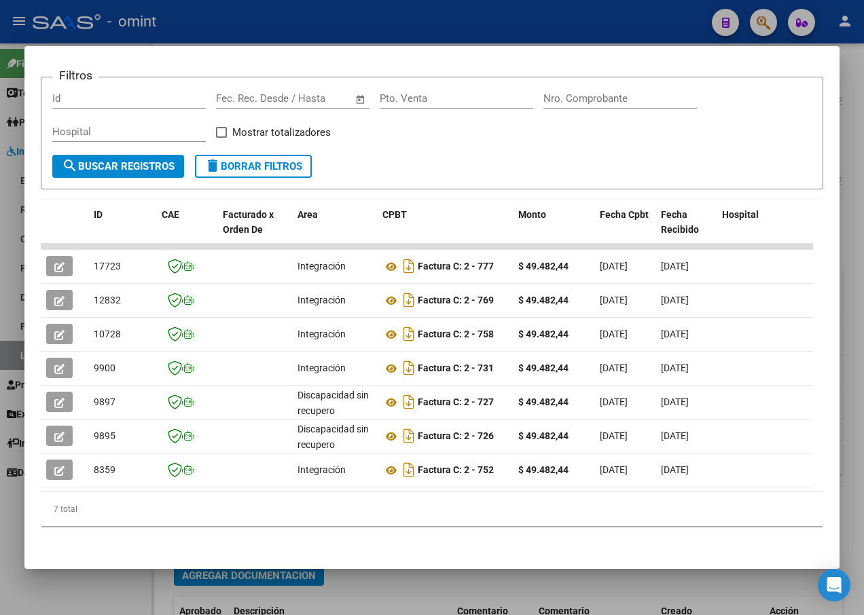
click at [306, 20] on div at bounding box center [432, 307] width 864 height 615
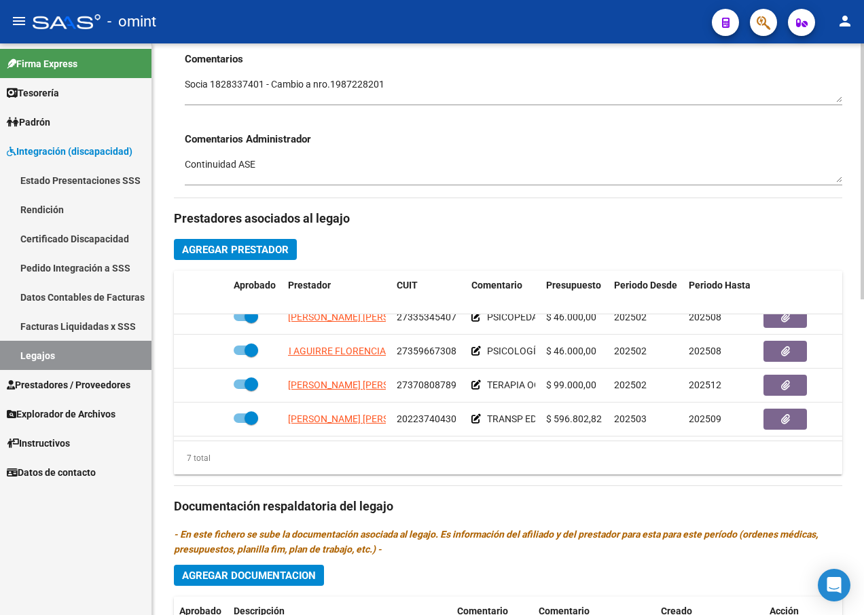
scroll to position [126, 0]
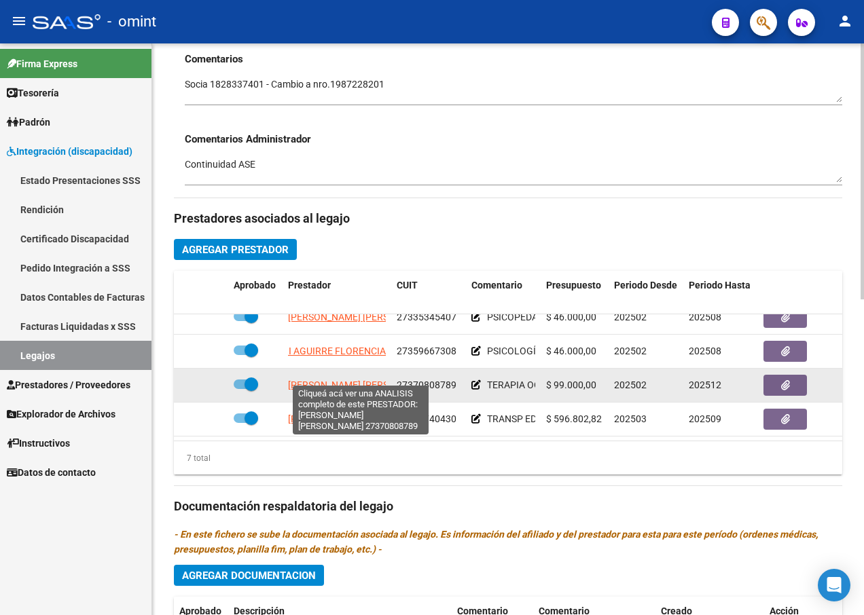
click at [355, 379] on span "[PERSON_NAME] [PERSON_NAME]" at bounding box center [361, 384] width 147 height 11
type textarea "27370808789"
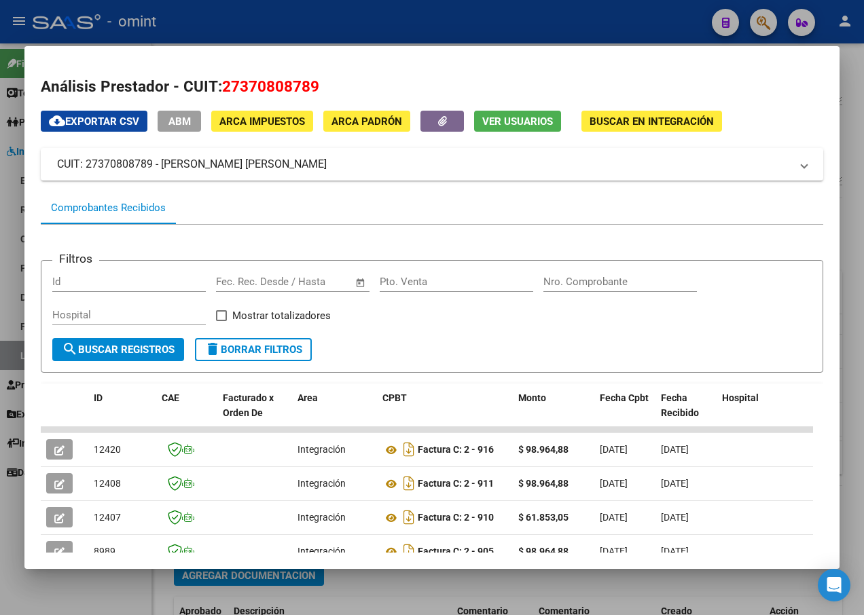
click at [259, 12] on div at bounding box center [432, 307] width 864 height 615
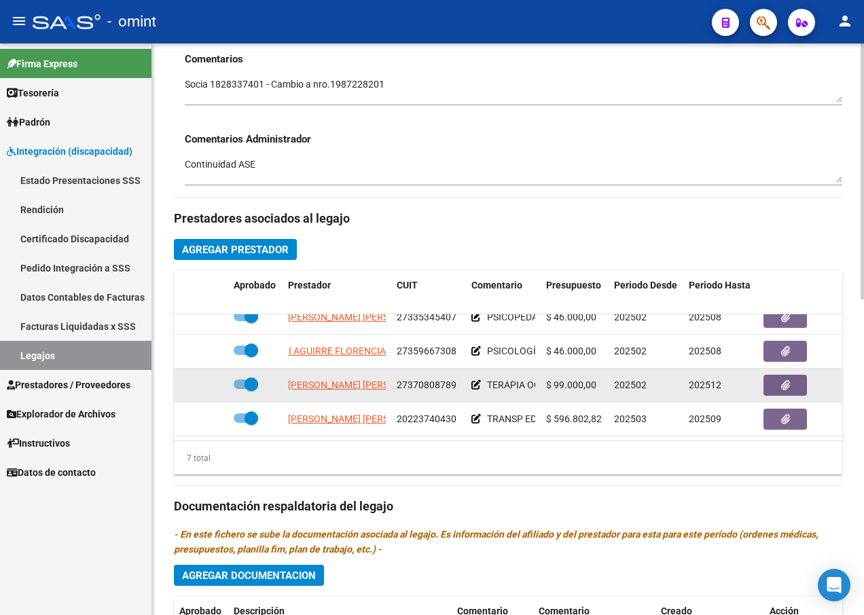
click at [330, 379] on span "[PERSON_NAME] [PERSON_NAME]" at bounding box center [361, 384] width 147 height 11
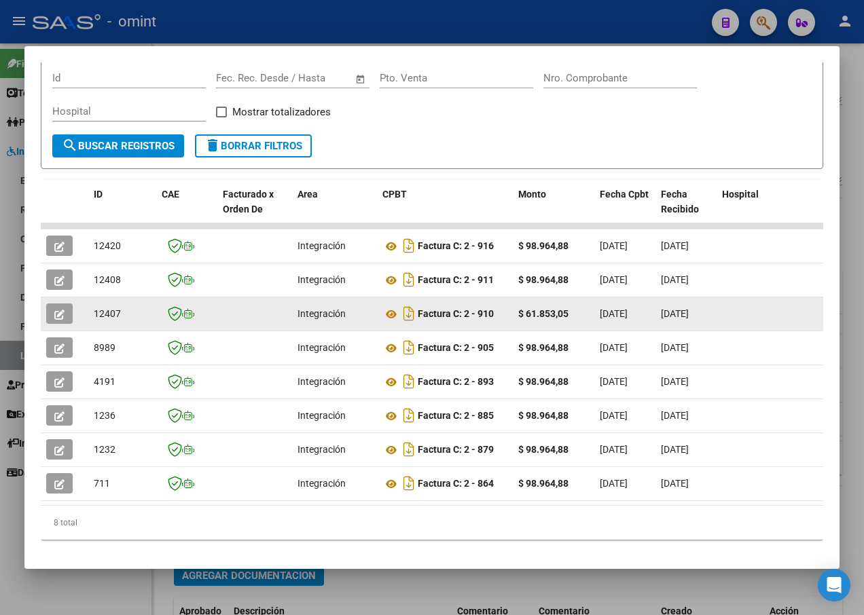
scroll to position [227, 0]
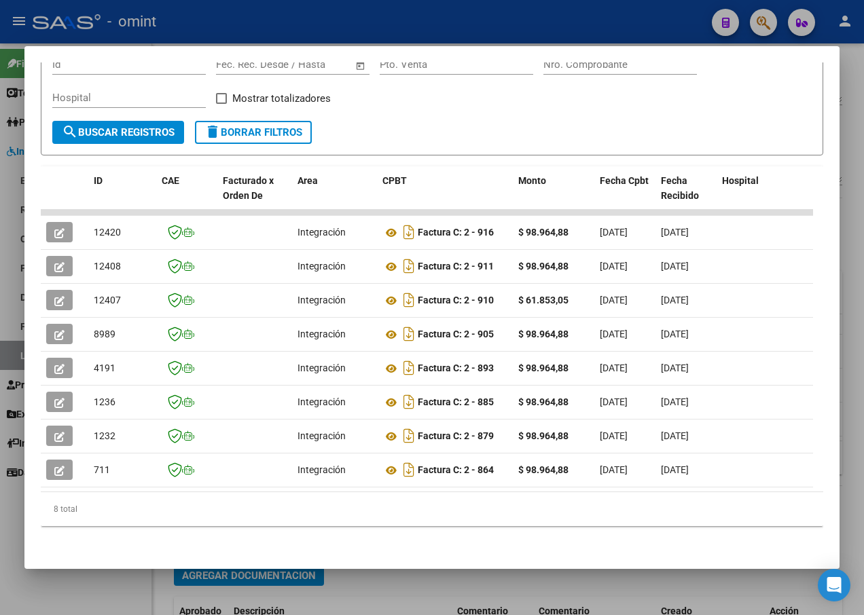
click at [193, 481] on datatable-body "12420 Integración Factura C: 2 - 916 $ 98.964,88 [DATE] [DATE] - [DATE] Anabell…" at bounding box center [427, 351] width 772 height 282
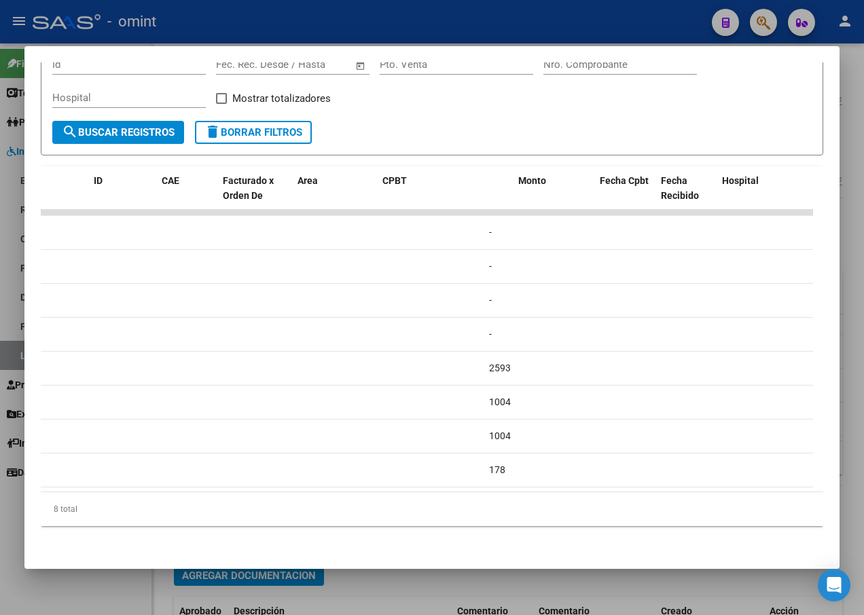
scroll to position [0, 0]
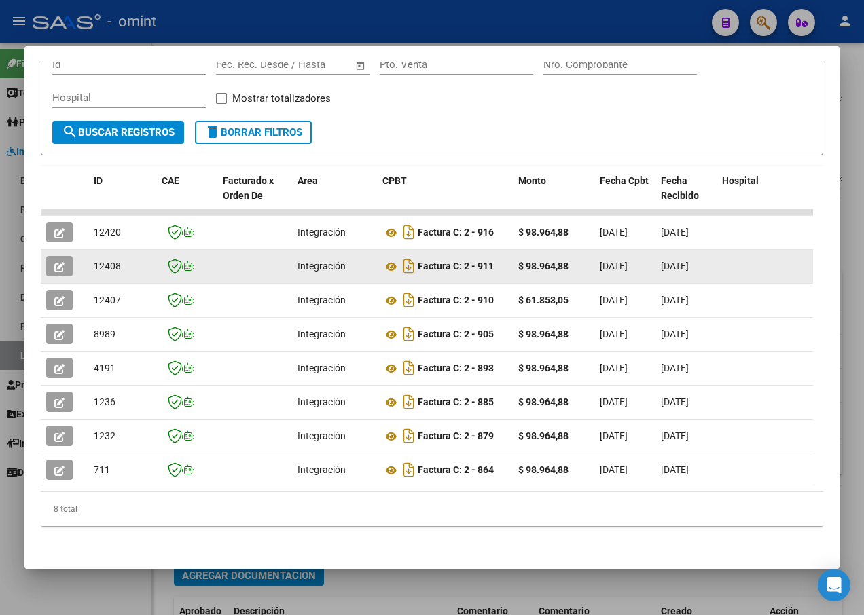
click at [62, 256] on button "button" at bounding box center [59, 266] width 26 height 20
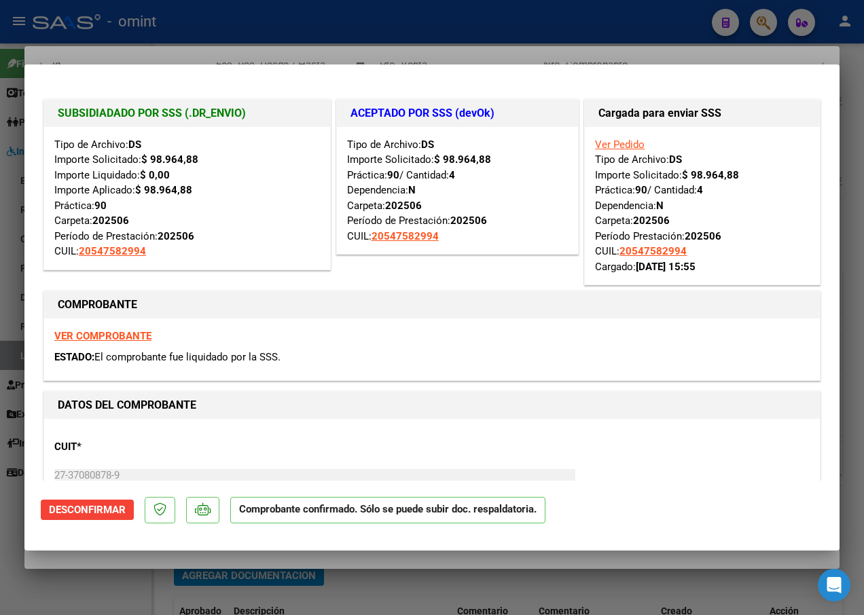
click at [169, 37] on div at bounding box center [432, 307] width 864 height 615
type input "$ 0,00"
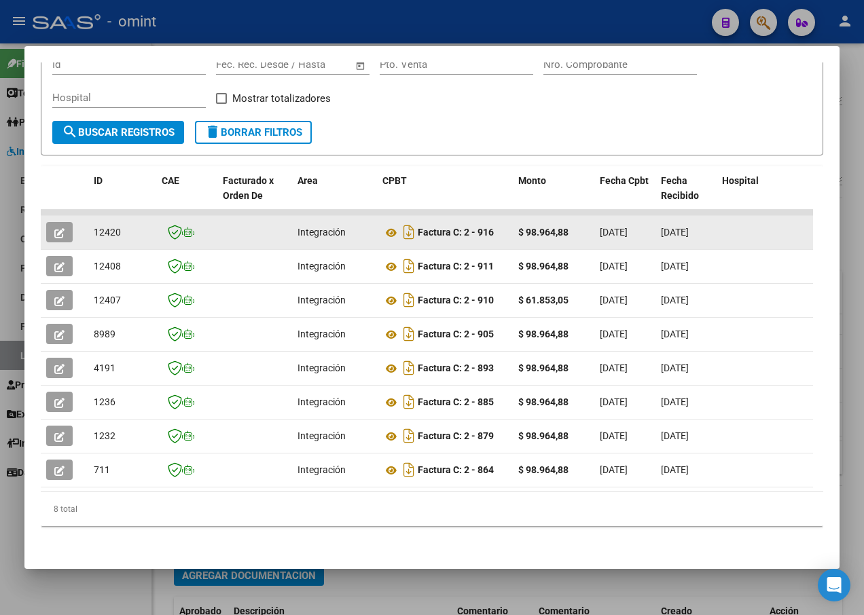
click at [58, 228] on icon "button" at bounding box center [59, 233] width 10 height 10
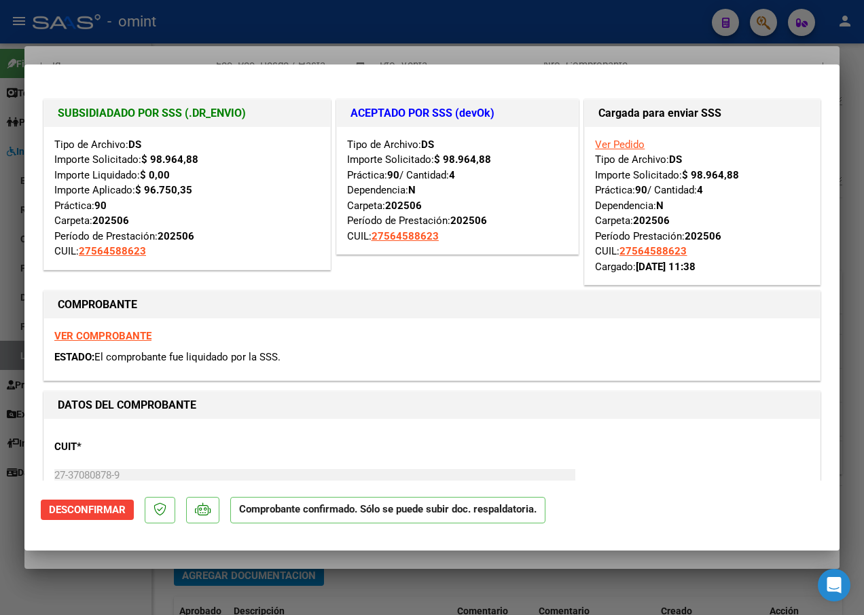
click at [246, 28] on div at bounding box center [432, 307] width 864 height 615
type input "$ 0,00"
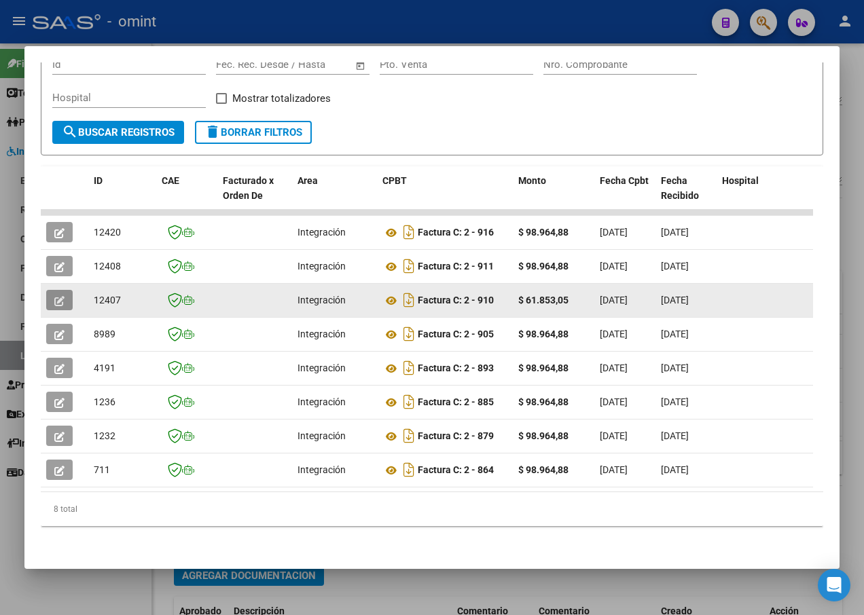
click at [64, 297] on button "button" at bounding box center [59, 300] width 26 height 20
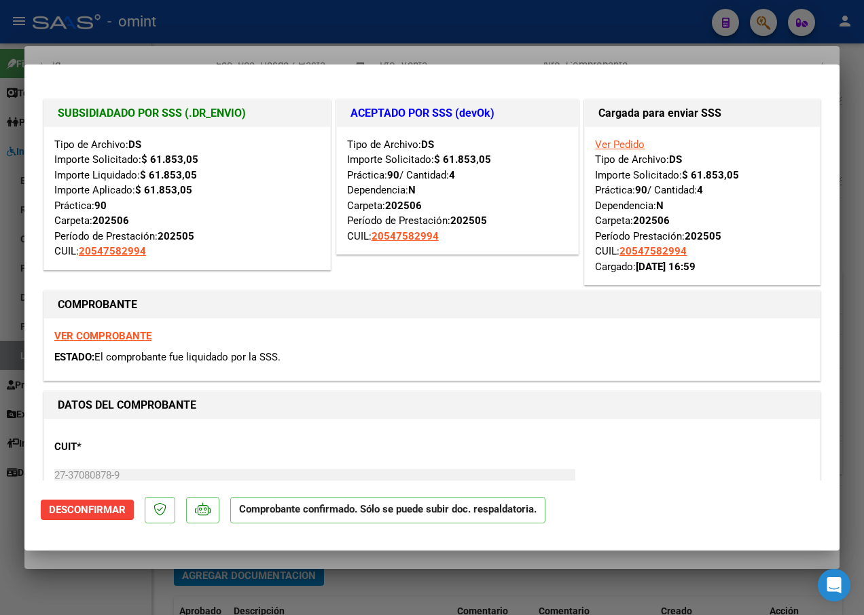
click at [277, 29] on div at bounding box center [432, 307] width 864 height 615
type input "$ 0,00"
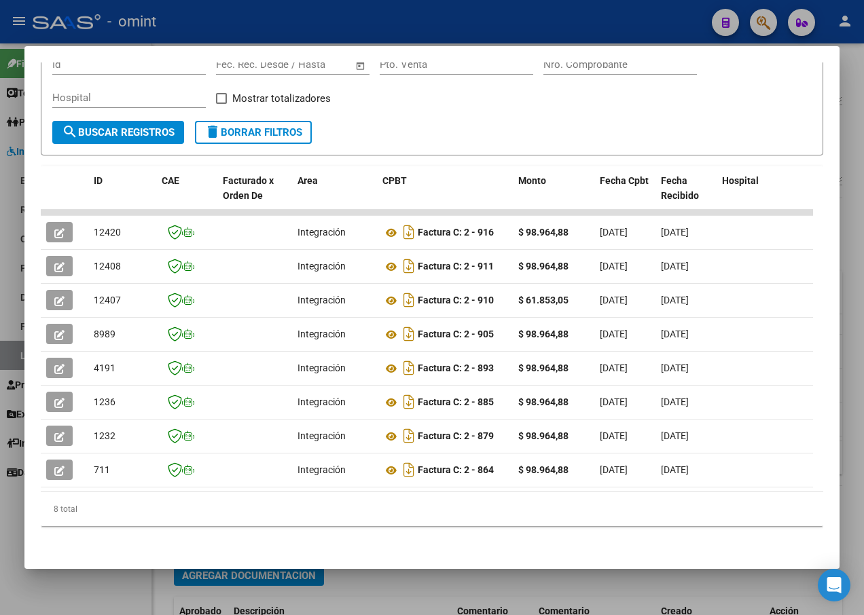
click at [208, 18] on div at bounding box center [432, 307] width 864 height 615
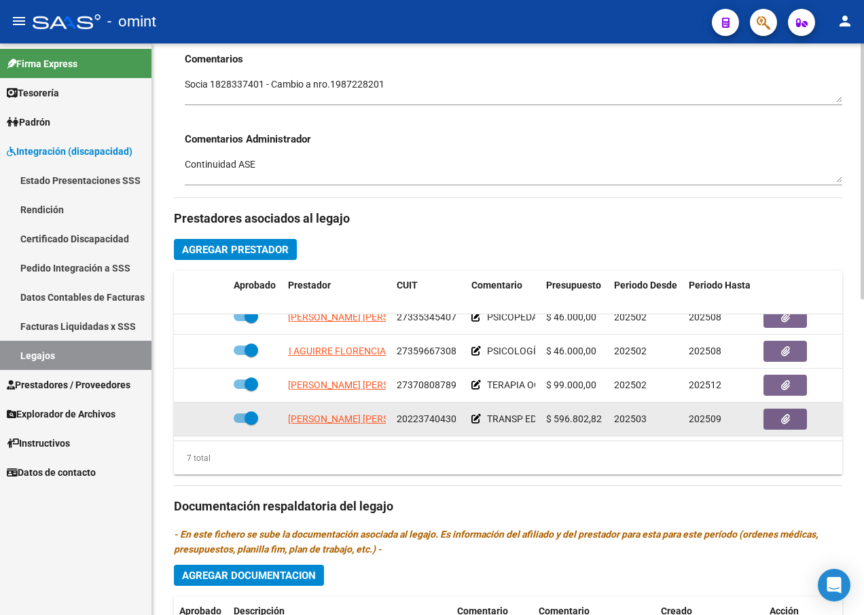
click at [363, 418] on datatable-body-cell "[PERSON_NAME] [PERSON_NAME]" at bounding box center [336, 419] width 109 height 33
click at [356, 403] on datatable-body-cell "[PERSON_NAME] [PERSON_NAME]" at bounding box center [336, 419] width 109 height 33
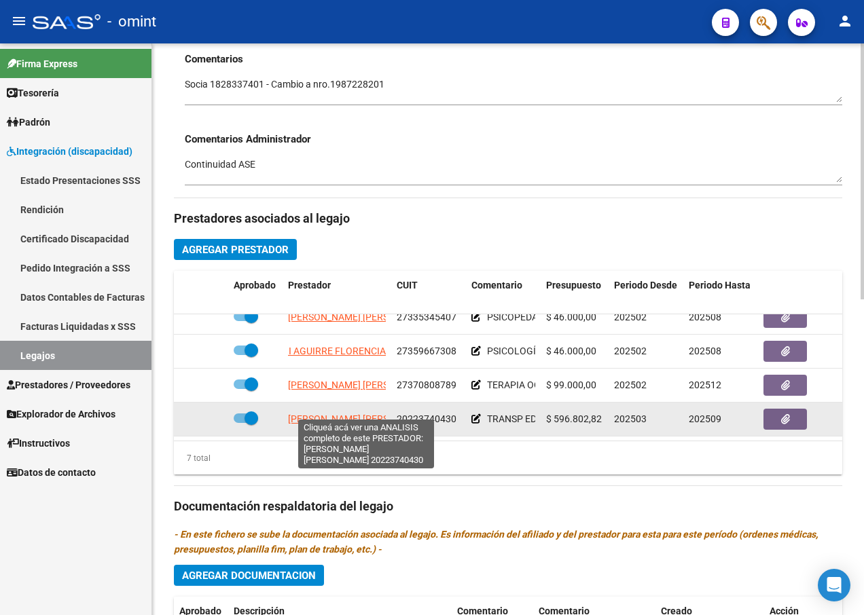
click at [337, 413] on span "[PERSON_NAME] [PERSON_NAME]" at bounding box center [361, 418] width 147 height 11
type textarea "20223740430"
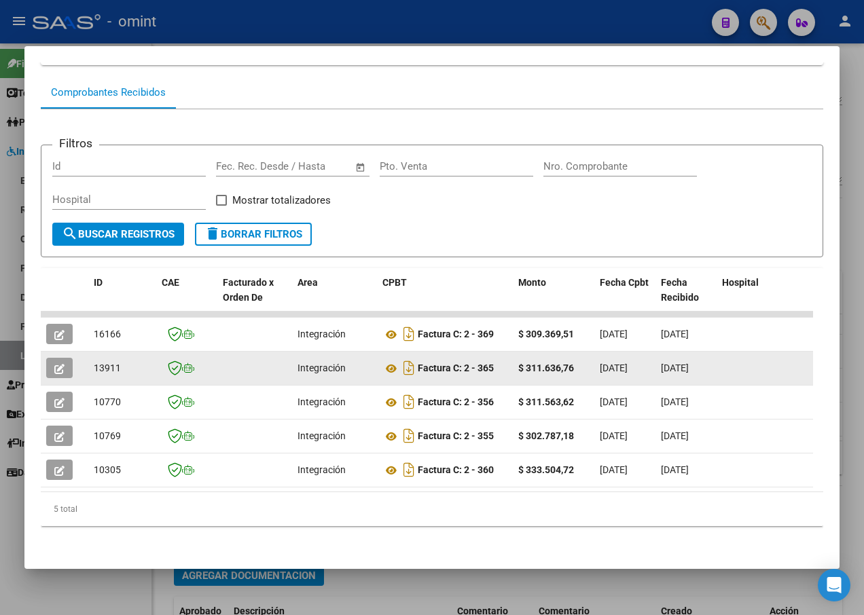
click at [64, 358] on button "button" at bounding box center [59, 368] width 26 height 20
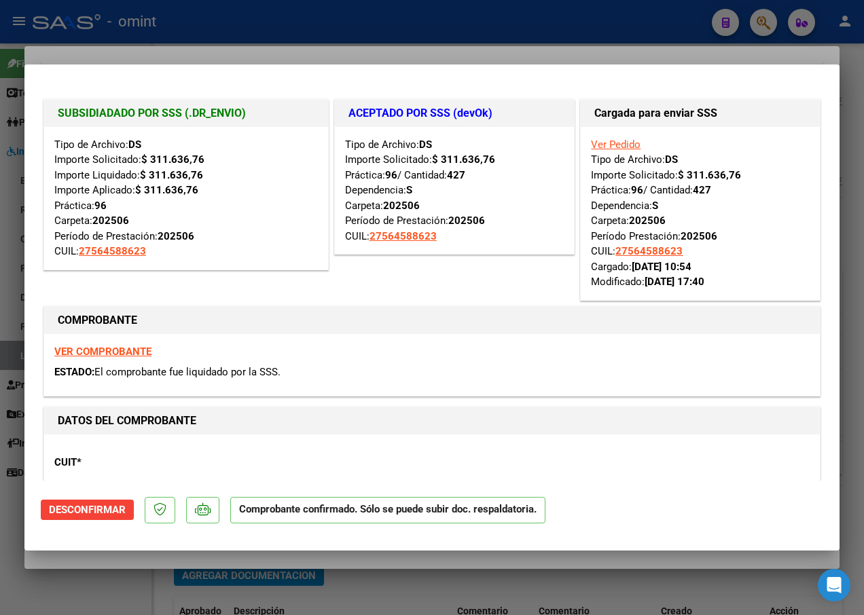
click at [282, 39] on div at bounding box center [432, 307] width 864 height 615
type input "$ 0,00"
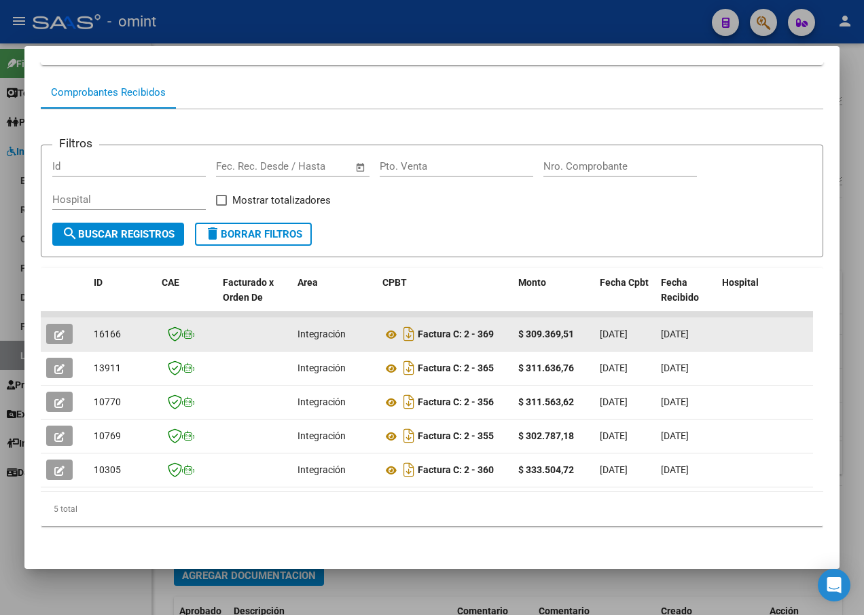
click at [60, 330] on icon "button" at bounding box center [59, 335] width 10 height 10
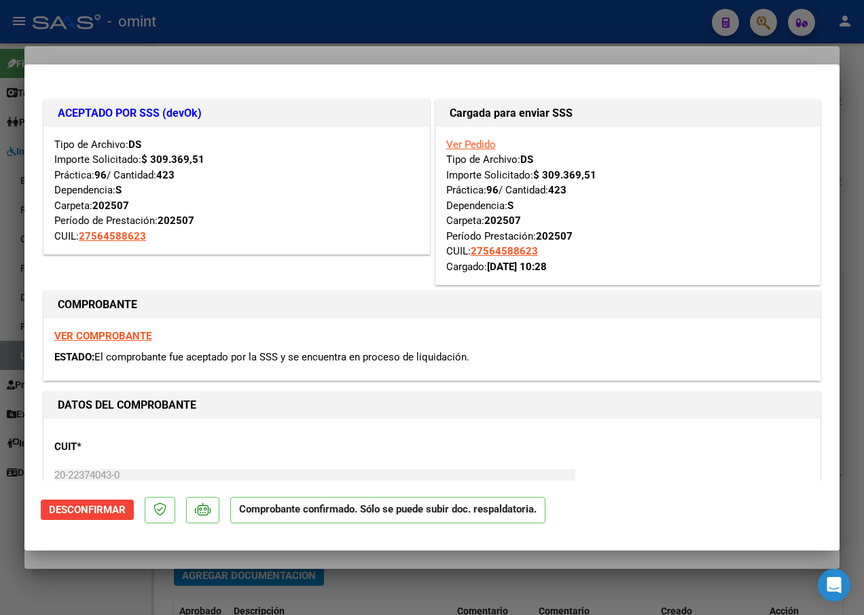
click at [253, 16] on div at bounding box center [432, 307] width 864 height 615
type input "$ 0,00"
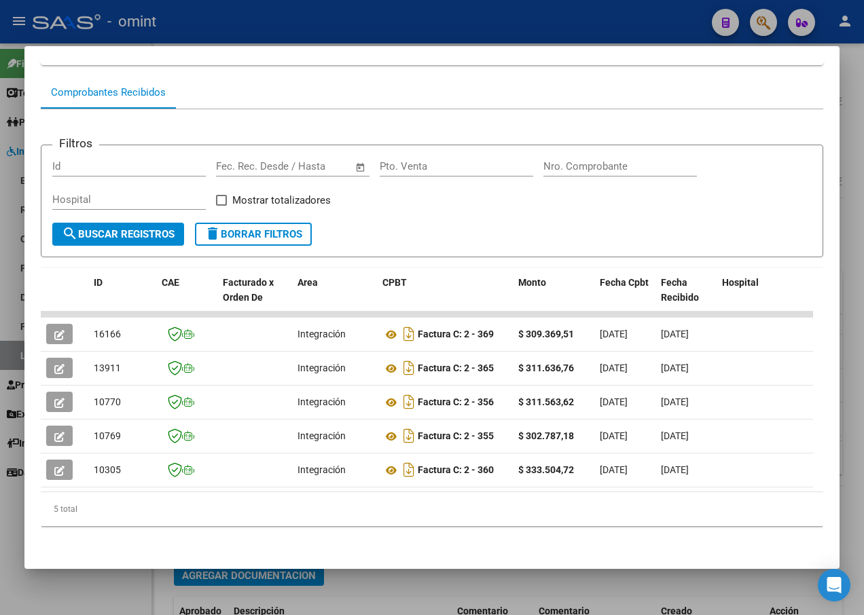
click at [254, 20] on div at bounding box center [432, 307] width 864 height 615
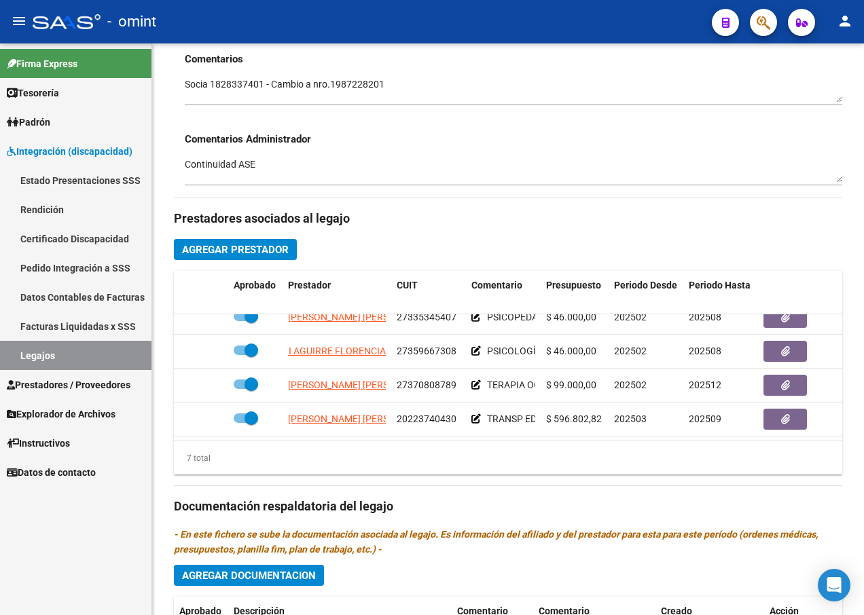
click at [80, 345] on link "Legajos" at bounding box center [75, 355] width 151 height 29
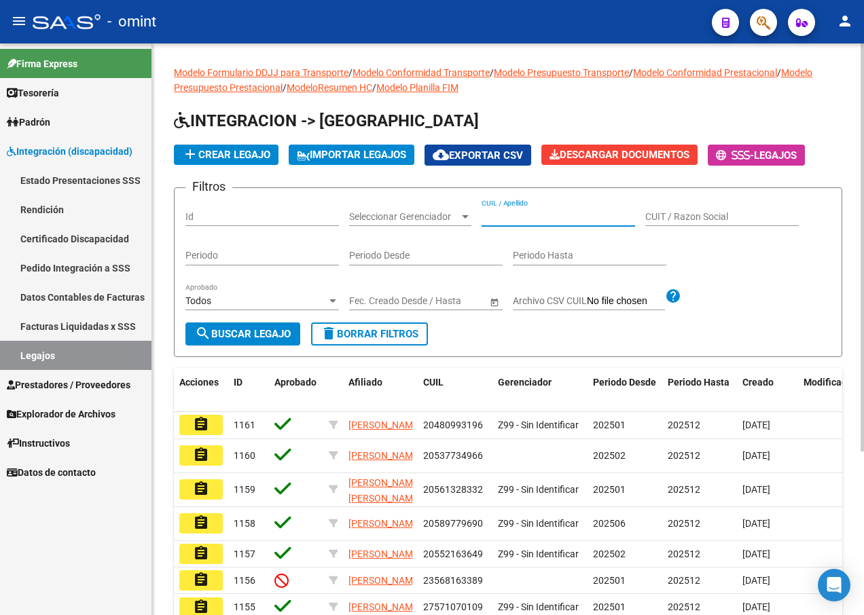
paste input "27512763095"
type input "27512763095"
click at [260, 328] on span "search Buscar Legajo" at bounding box center [243, 334] width 96 height 12
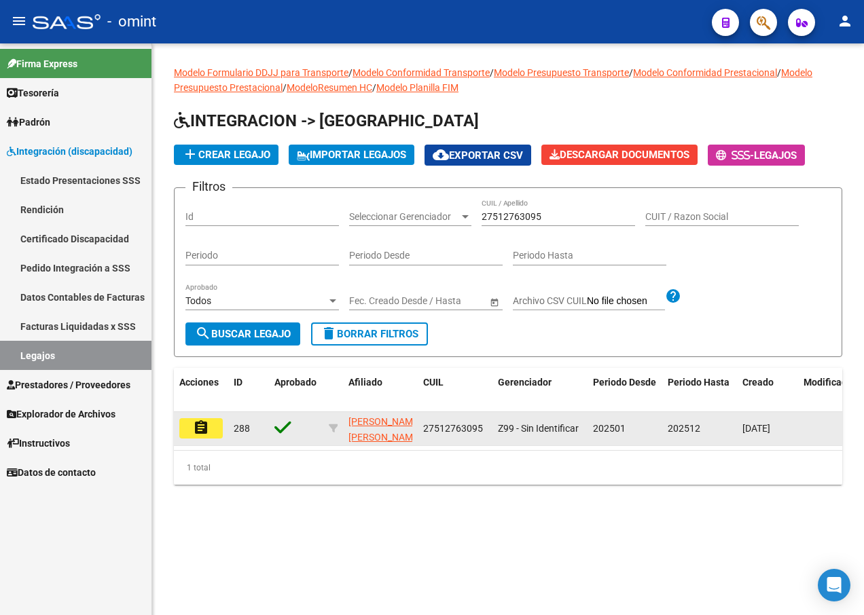
click at [193, 438] on button "assignment" at bounding box center [200, 428] width 43 height 20
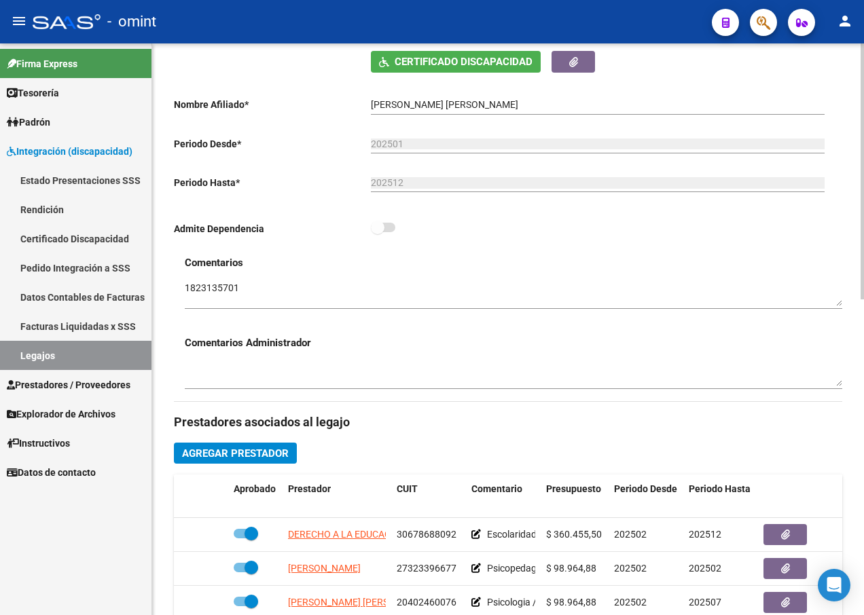
scroll to position [543, 0]
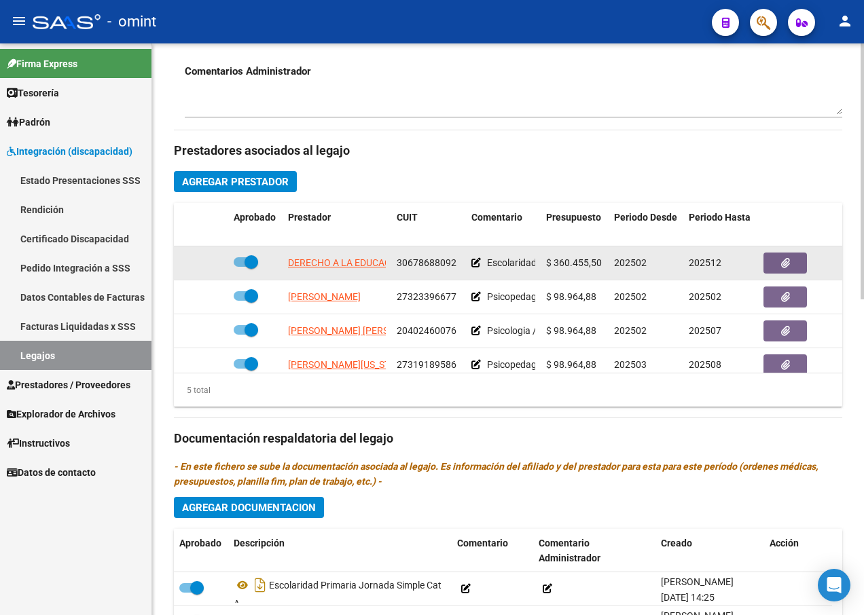
click at [364, 257] on app-link-go-to "DERECHO A LA EDUCACION DEL NIÑO FRONTERIZO" at bounding box center [399, 263] width 222 height 16
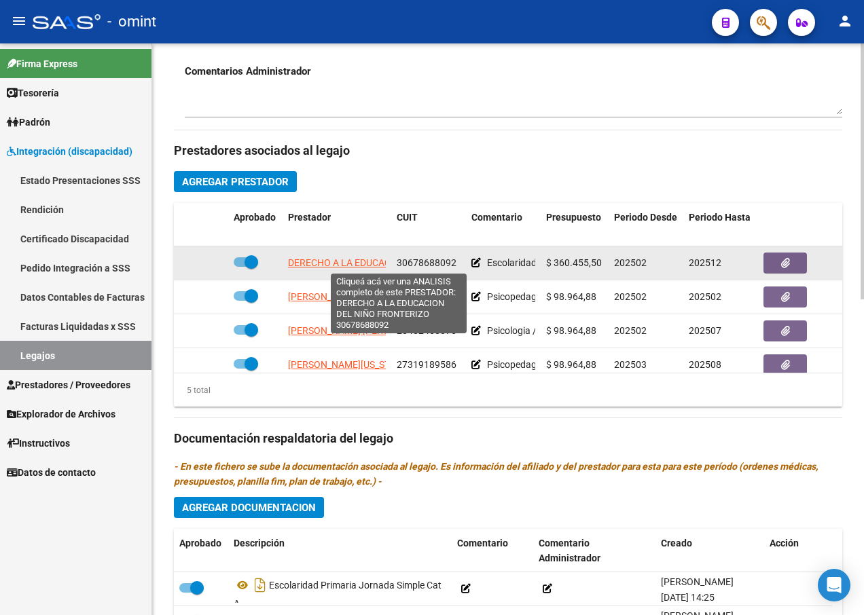
click at [346, 260] on span "DERECHO A LA EDUCACION DEL NIÑO FRONTERIZO" at bounding box center [399, 262] width 222 height 11
type textarea "30678688092"
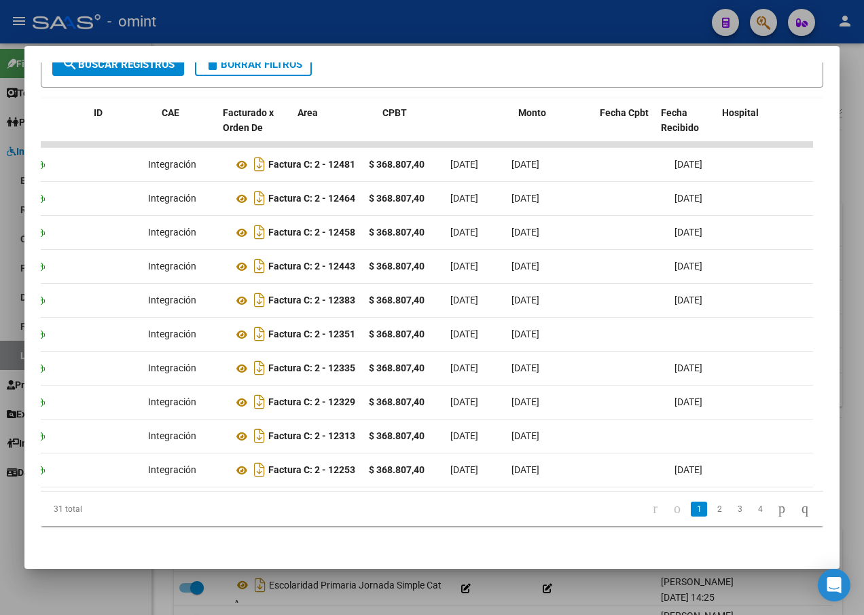
scroll to position [0, 0]
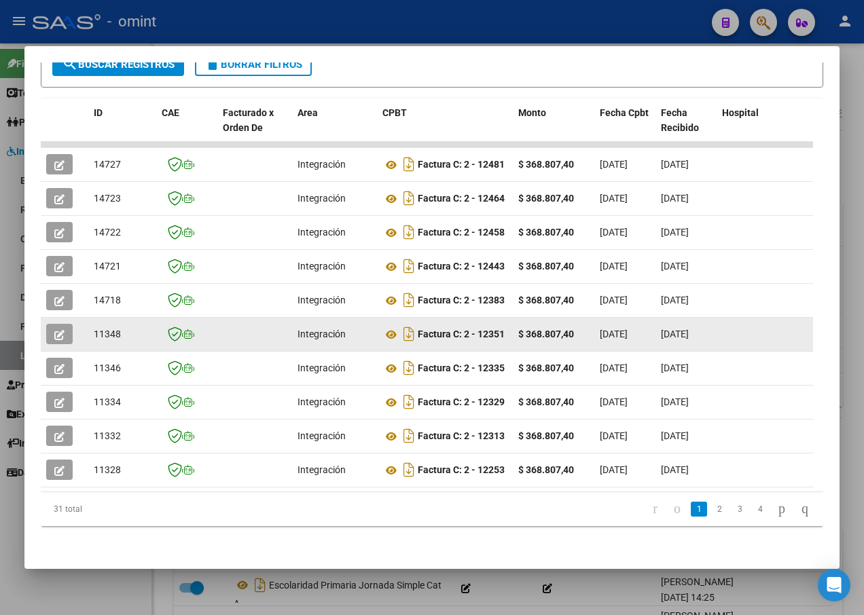
drag, startPoint x: 253, startPoint y: 332, endPoint x: 48, endPoint y: 329, distance: 205.7
drag, startPoint x: 48, startPoint y: 329, endPoint x: 59, endPoint y: 322, distance: 13.7
click at [59, 330] on icon "button" at bounding box center [59, 335] width 10 height 10
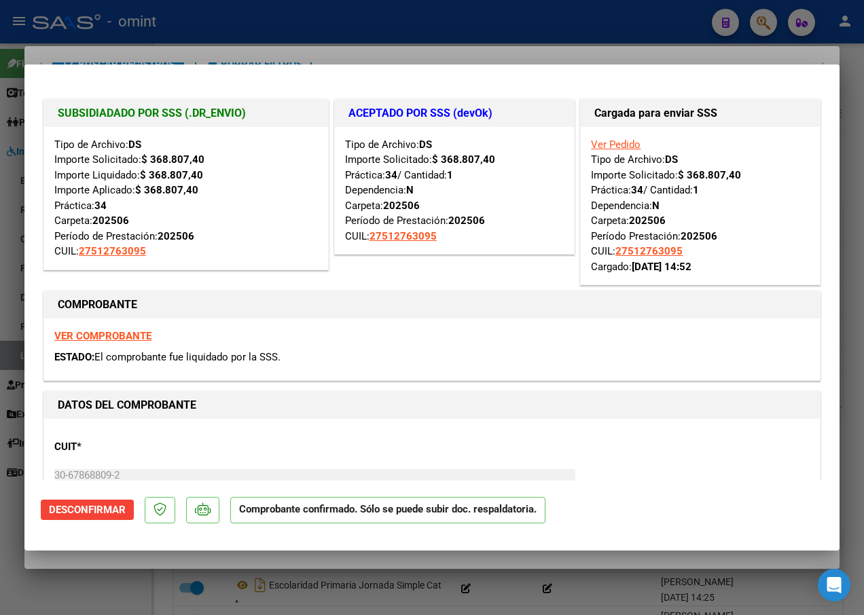
click at [187, 37] on div at bounding box center [432, 307] width 864 height 615
type input "$ 0,00"
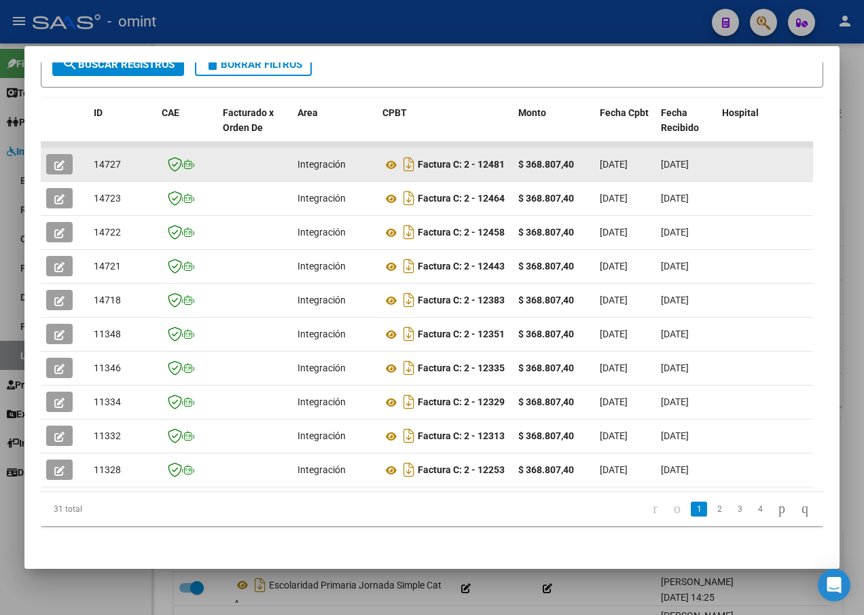
click at [67, 156] on button "button" at bounding box center [59, 164] width 26 height 20
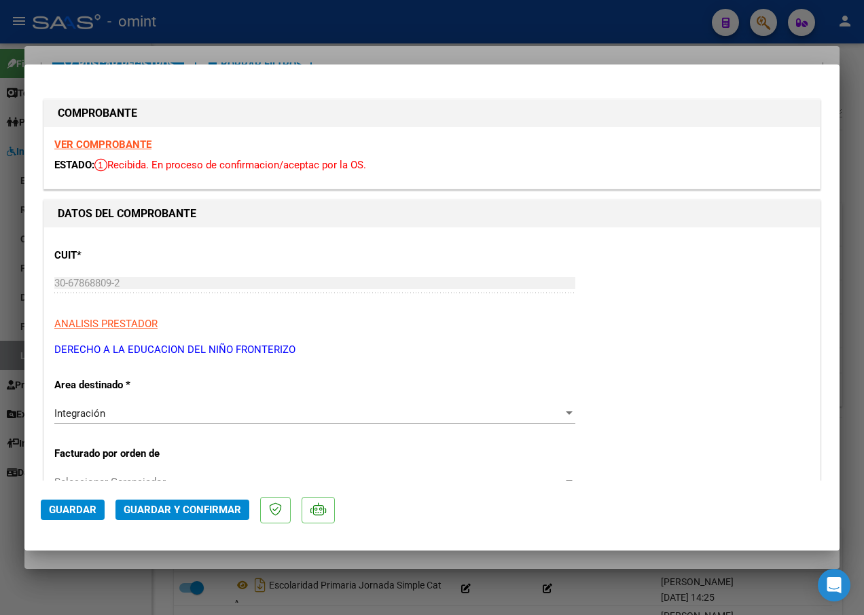
click at [86, 151] on div "VER COMPROBANTE ESTADO: Recibida. En proceso de confirmacion/aceptac por la OS." at bounding box center [431, 158] width 775 height 62
click at [94, 141] on strong "VER COMPROBANTE" at bounding box center [102, 144] width 97 height 12
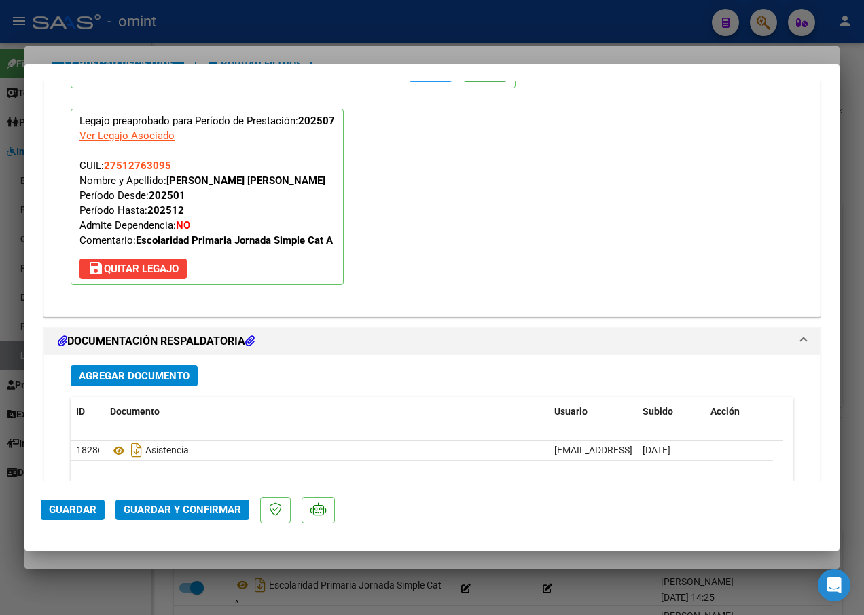
scroll to position [1494, 0]
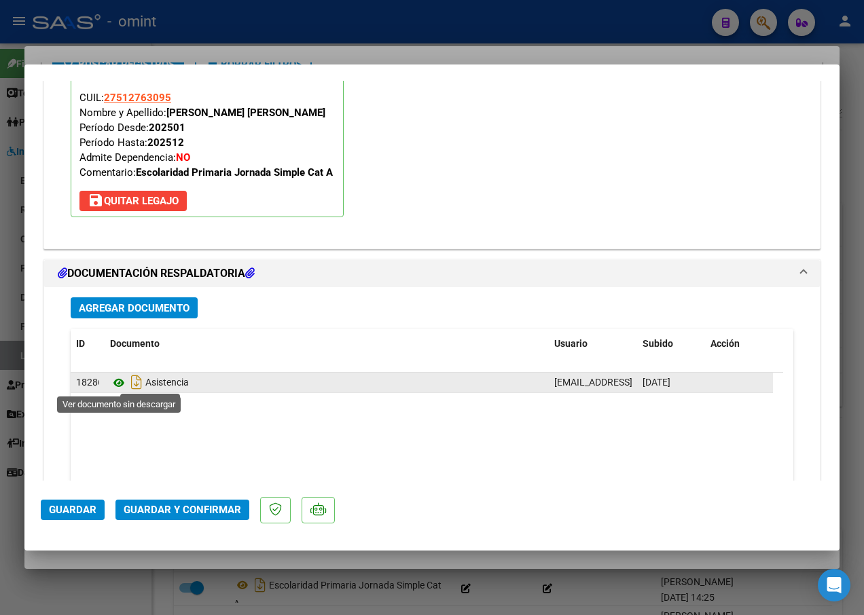
click at [111, 382] on icon at bounding box center [119, 383] width 18 height 16
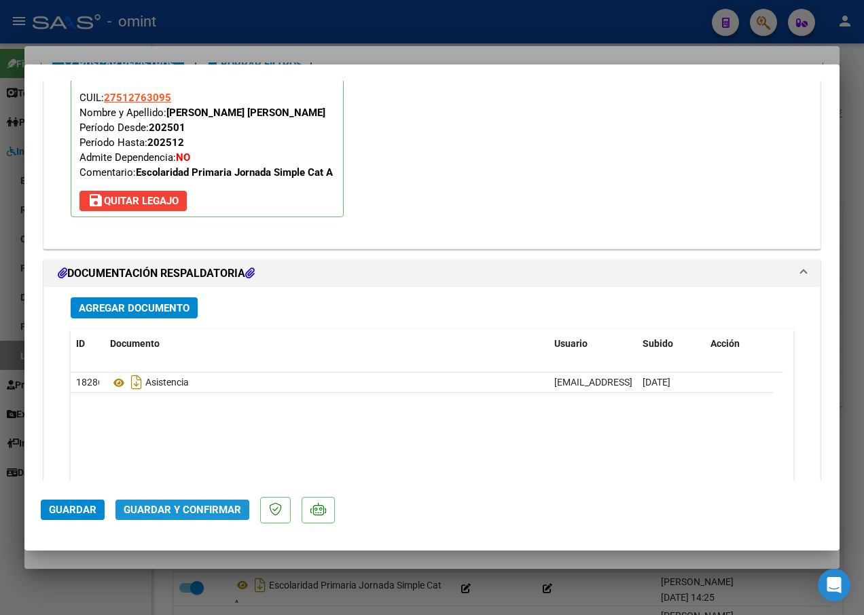
click at [191, 513] on span "Guardar y Confirmar" at bounding box center [182, 510] width 117 height 12
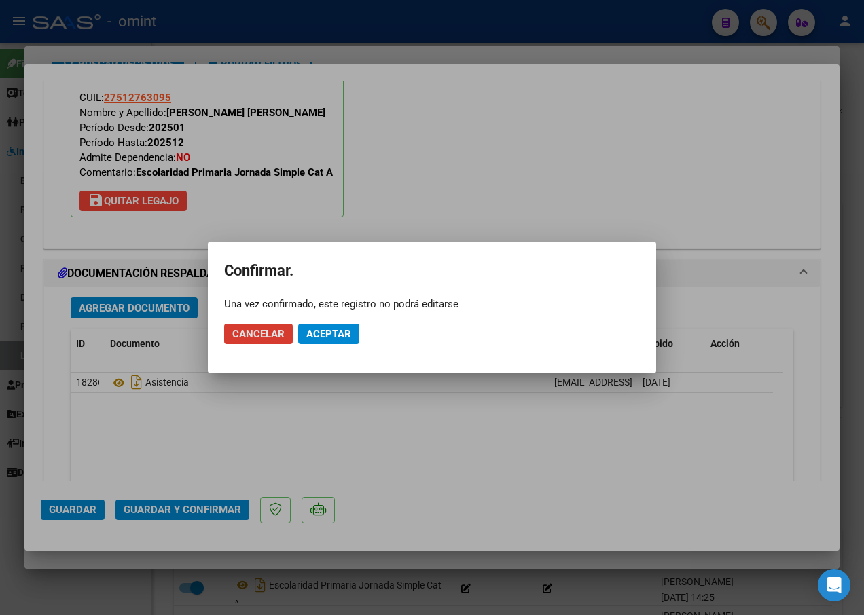
click at [341, 335] on span "Aceptar" at bounding box center [328, 334] width 45 height 12
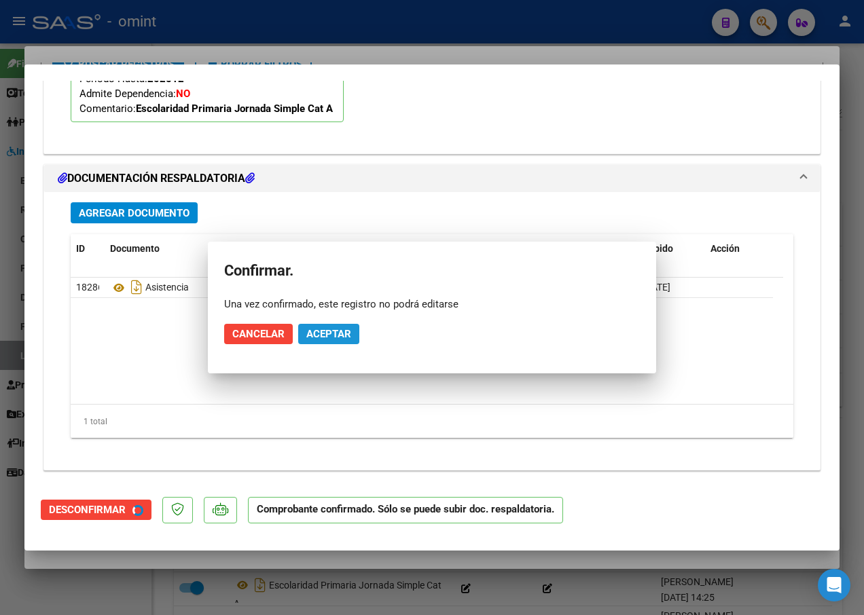
scroll to position [1371, 0]
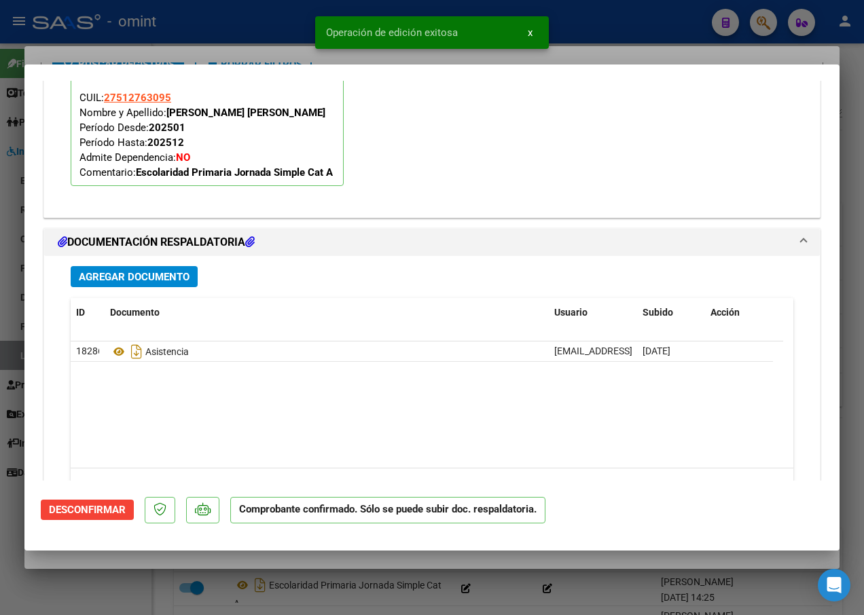
click at [234, 28] on div at bounding box center [432, 307] width 864 height 615
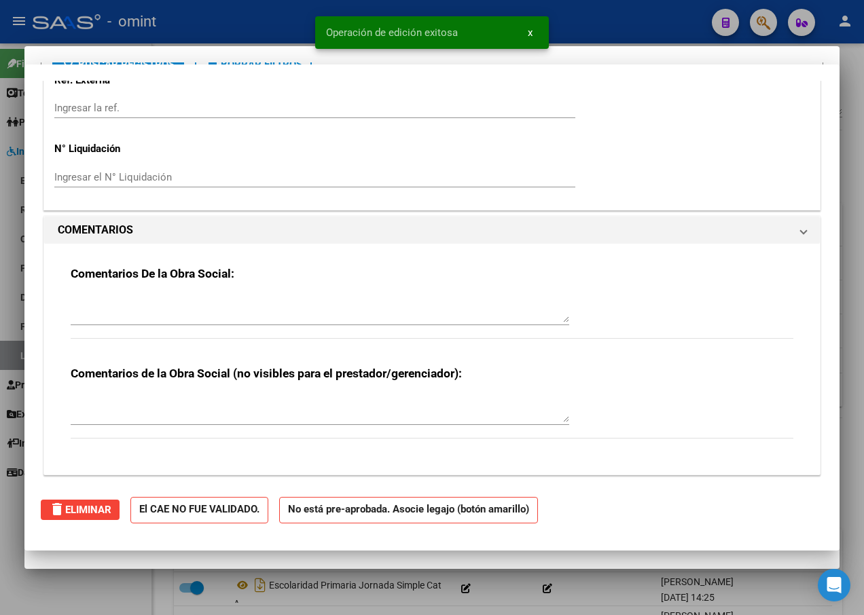
scroll to position [1397, 0]
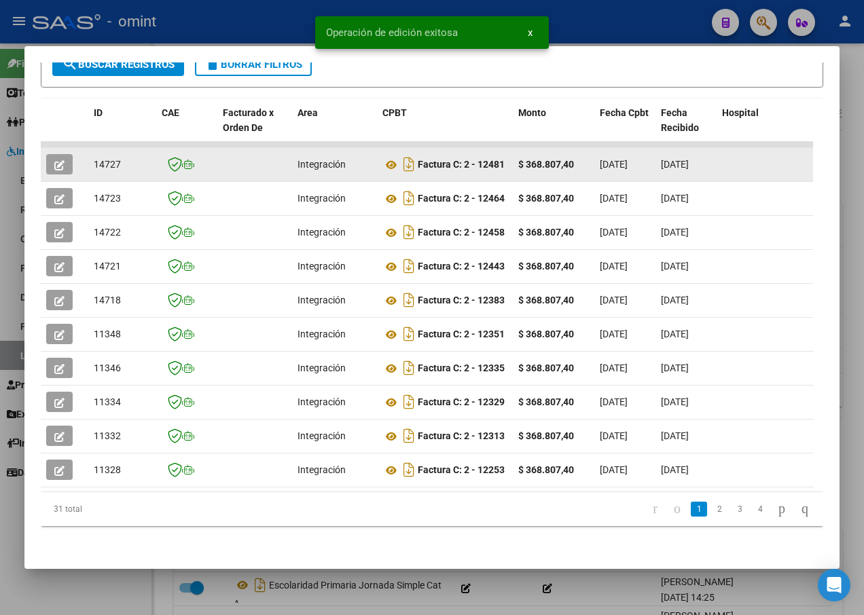
click at [115, 159] on span "14727" at bounding box center [107, 164] width 27 height 11
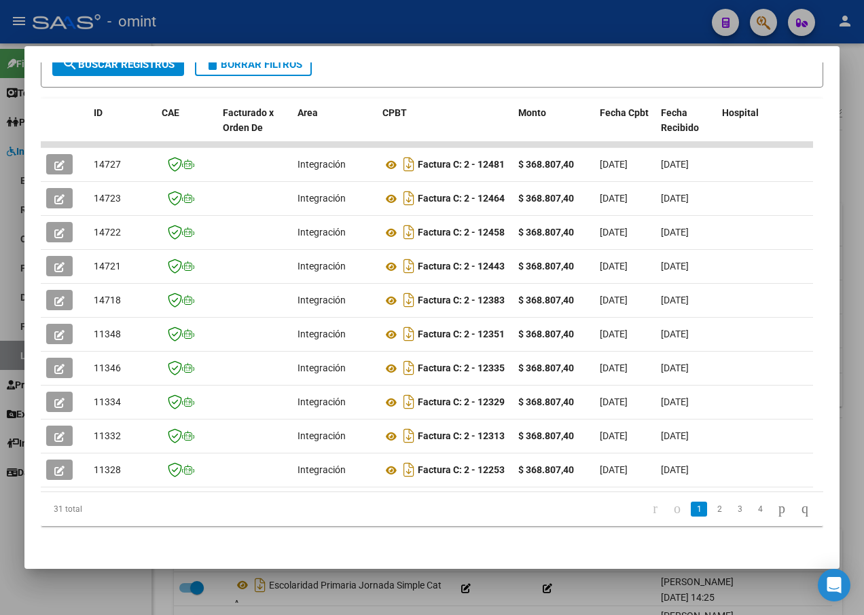
click at [311, 33] on div at bounding box center [432, 307] width 864 height 615
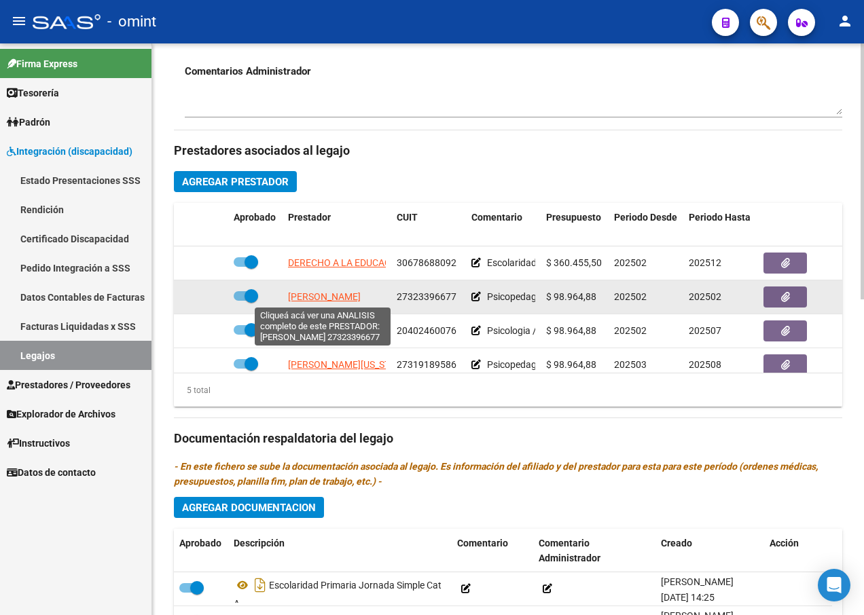
click at [323, 297] on span "[PERSON_NAME]" at bounding box center [324, 296] width 73 height 11
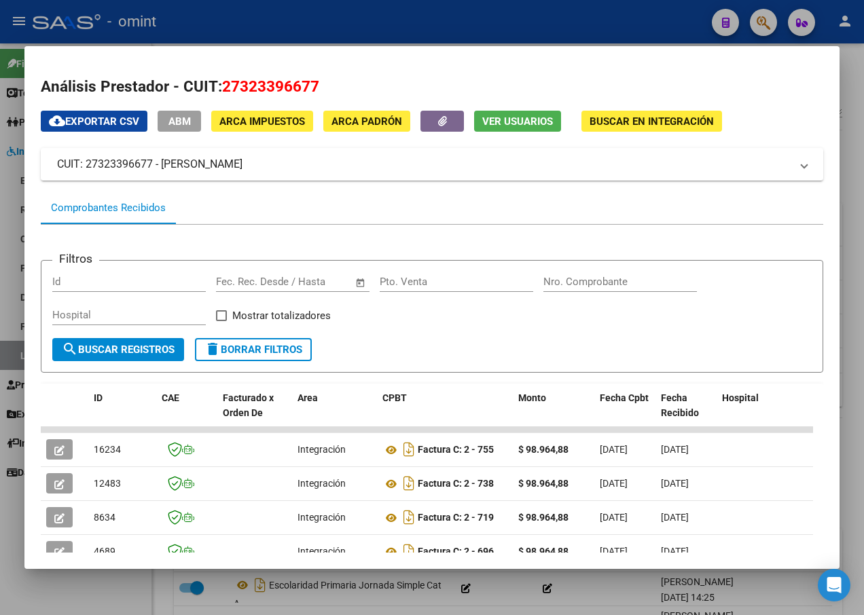
click at [280, 18] on div at bounding box center [432, 307] width 864 height 615
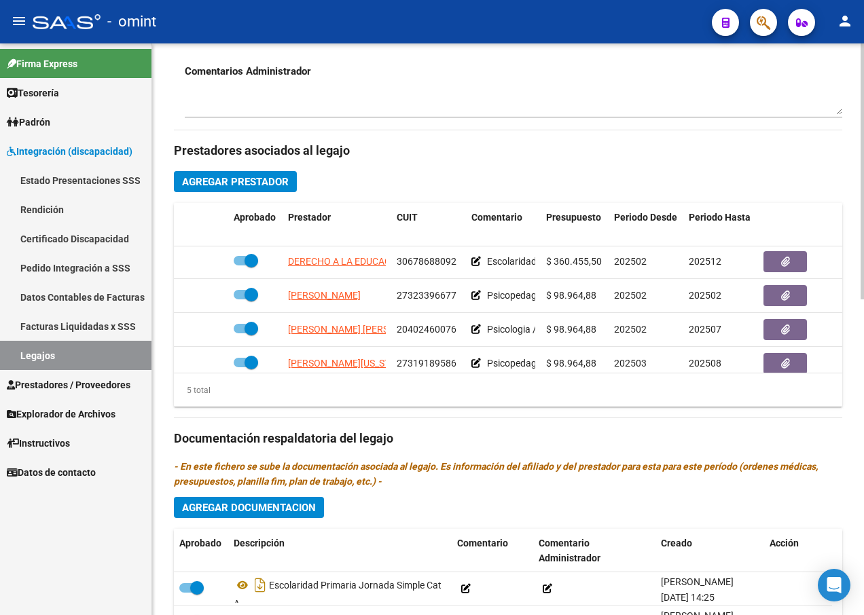
scroll to position [0, 0]
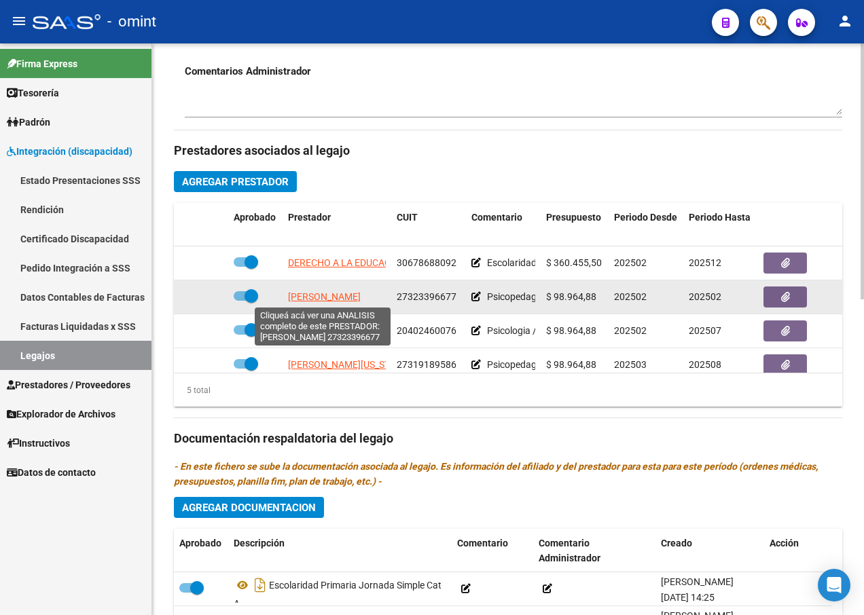
click at [335, 296] on span "[PERSON_NAME]" at bounding box center [324, 296] width 73 height 11
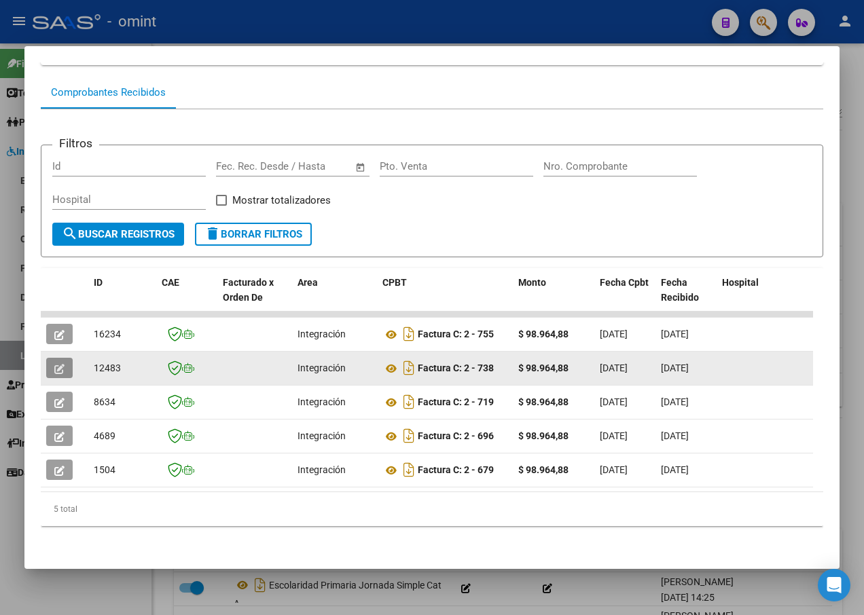
click at [62, 365] on button "button" at bounding box center [59, 368] width 26 height 20
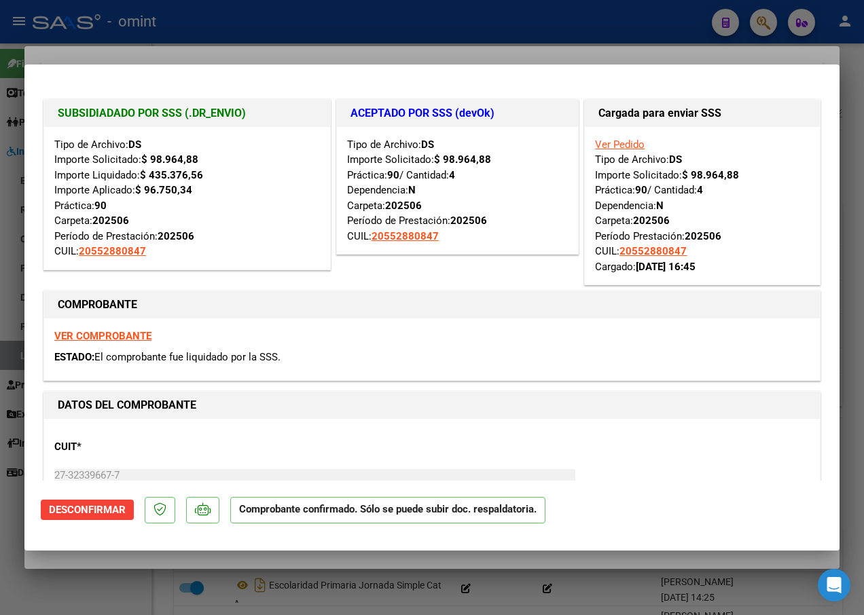
click at [268, 47] on div at bounding box center [432, 307] width 864 height 615
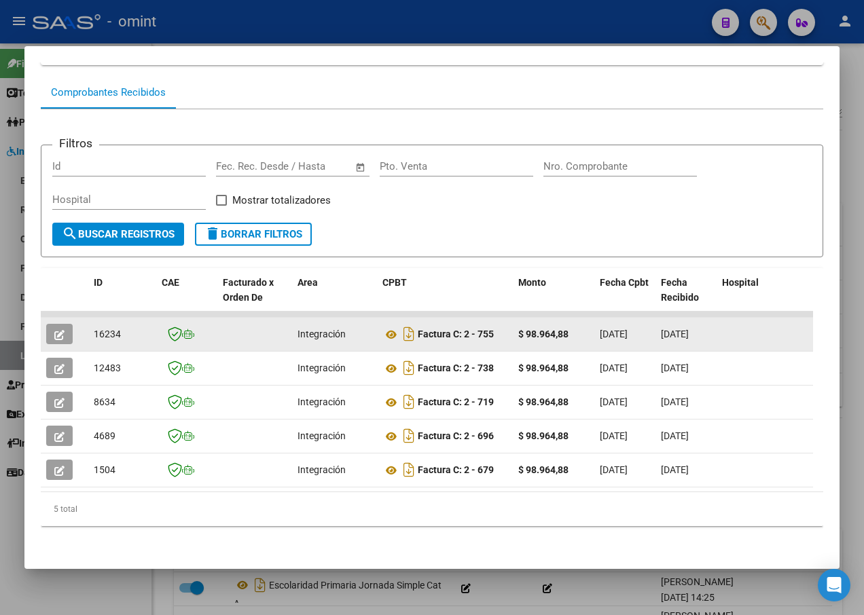
click at [70, 331] on button "button" at bounding box center [59, 334] width 26 height 20
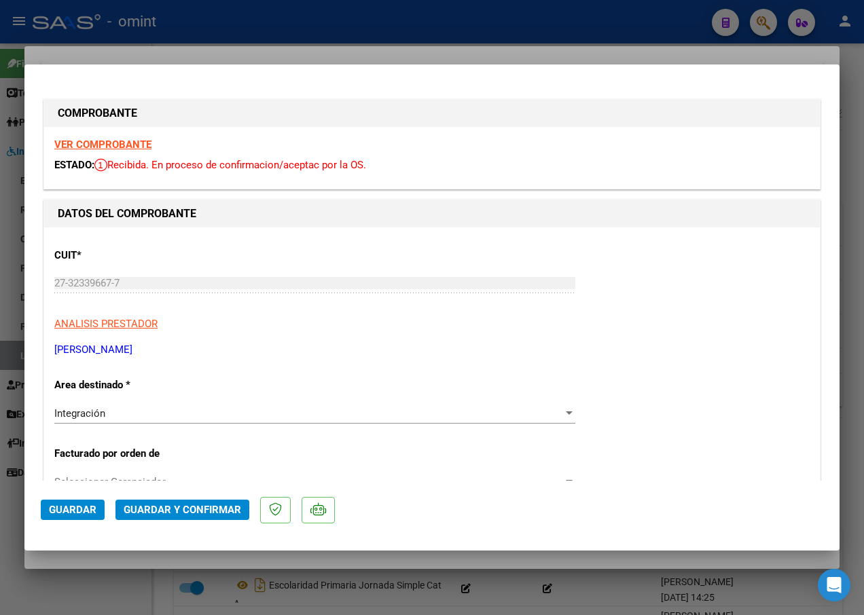
click at [125, 145] on strong "VER COMPROBANTE" at bounding box center [102, 144] width 97 height 12
click at [247, 43] on div at bounding box center [432, 307] width 864 height 615
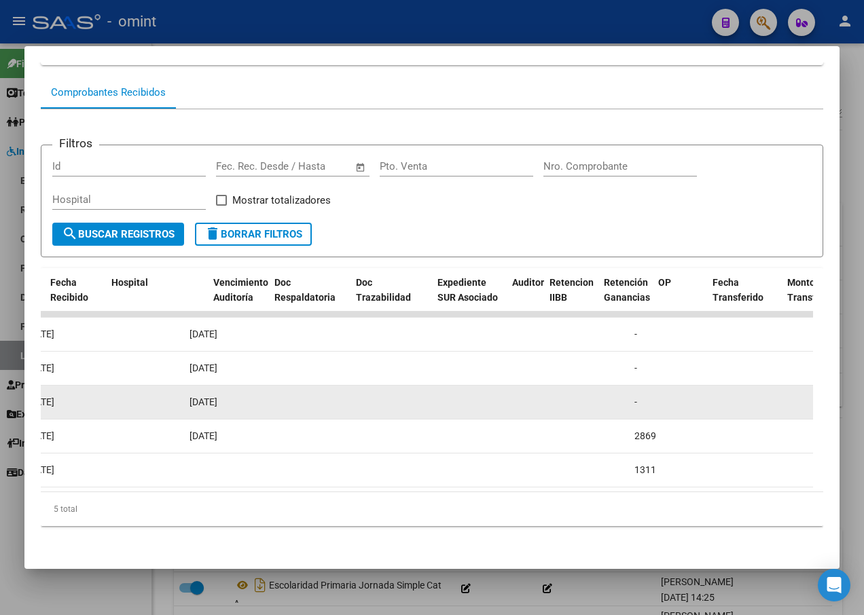
scroll to position [0, 610]
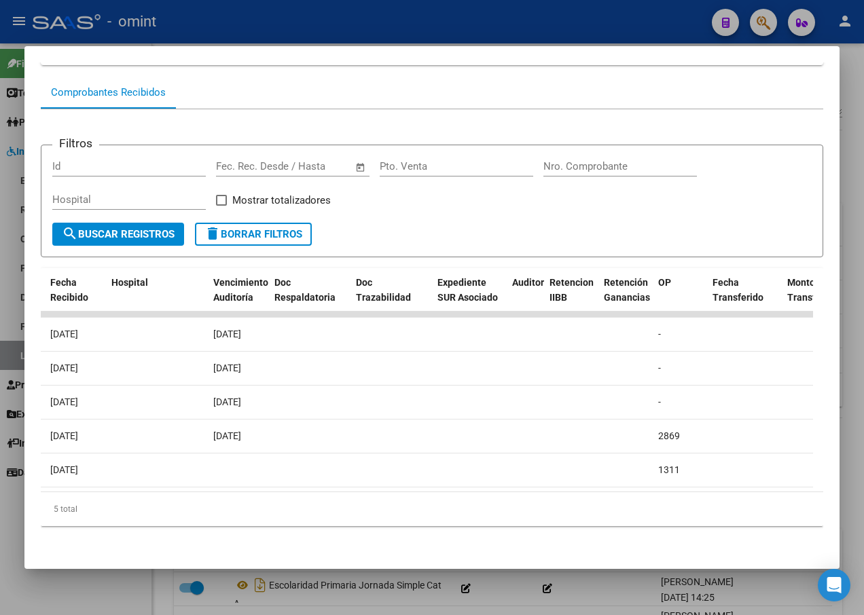
click at [327, 24] on div at bounding box center [432, 307] width 864 height 615
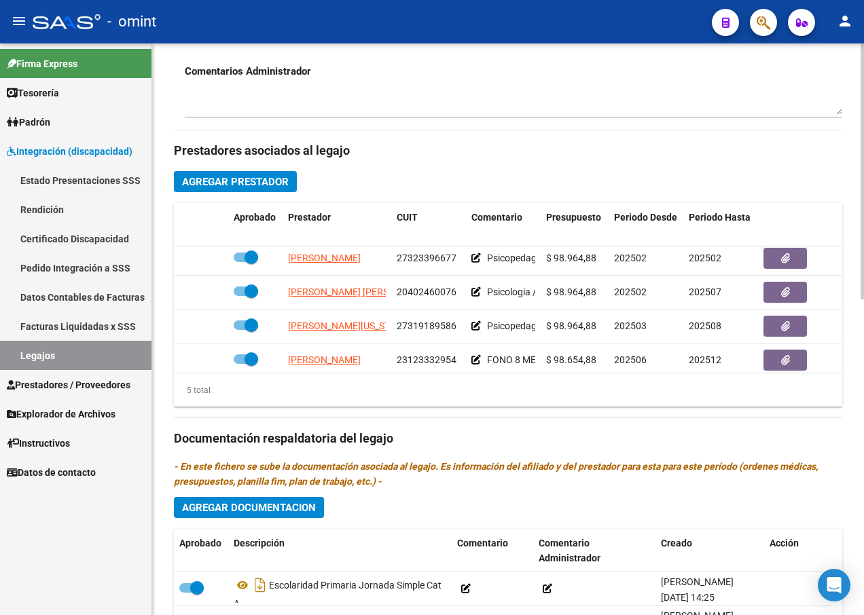
scroll to position [41, 0]
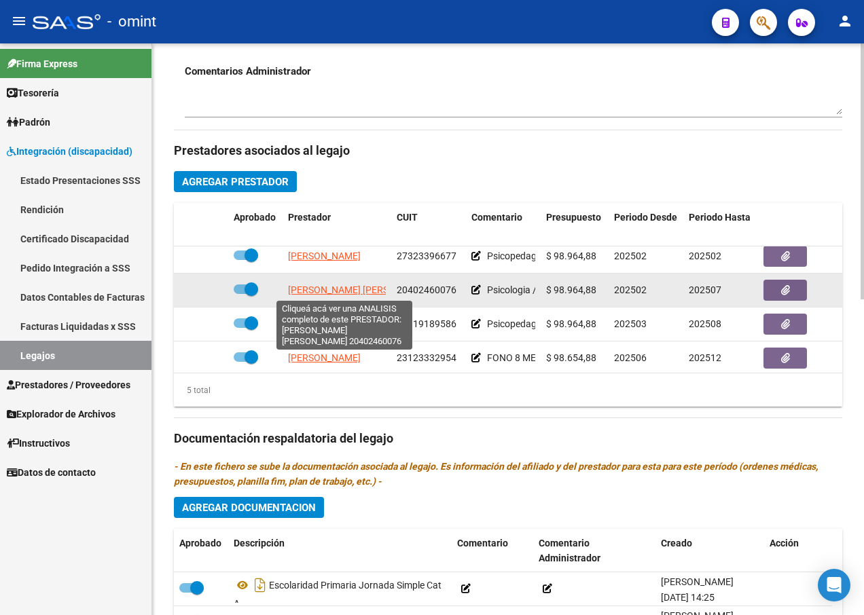
click at [333, 287] on span "[PERSON_NAME] [PERSON_NAME]" at bounding box center [361, 289] width 147 height 11
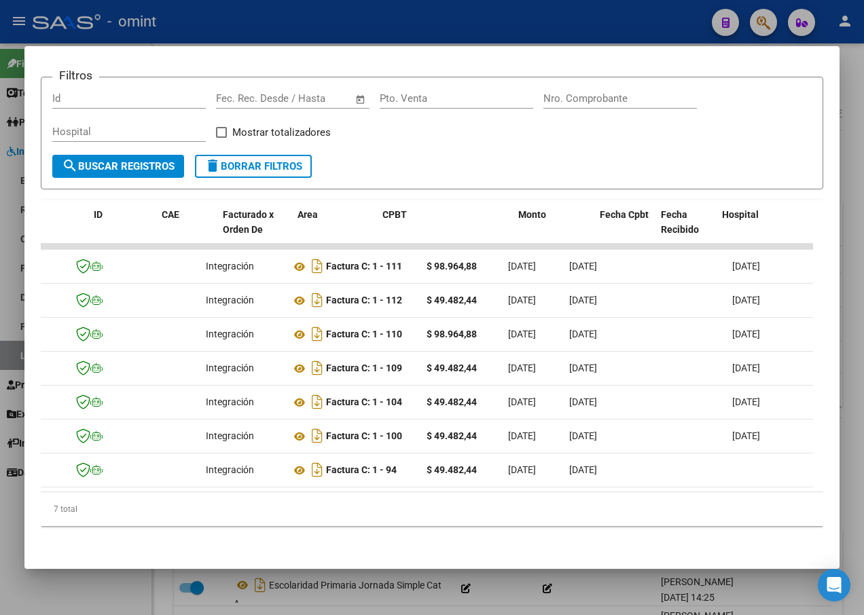
scroll to position [0, 0]
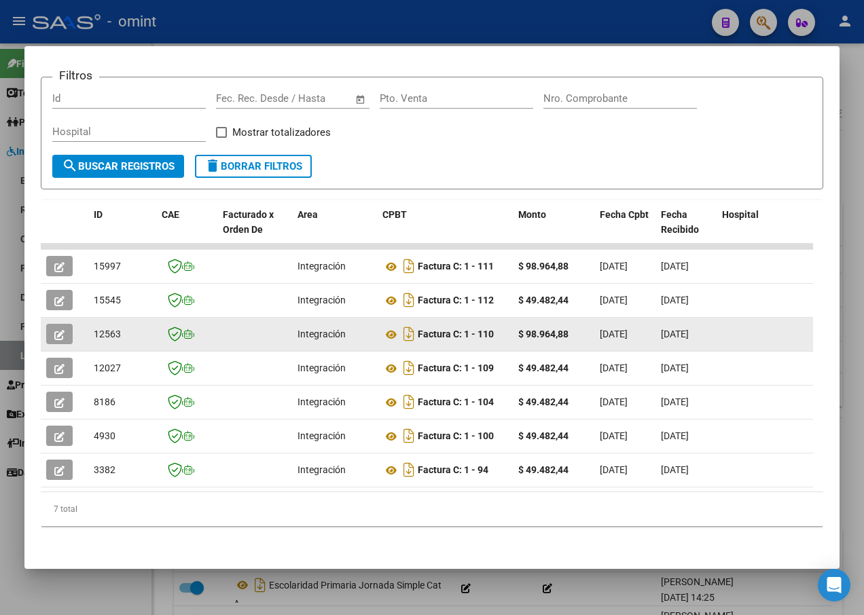
click at [61, 328] on span "button" at bounding box center [59, 334] width 10 height 12
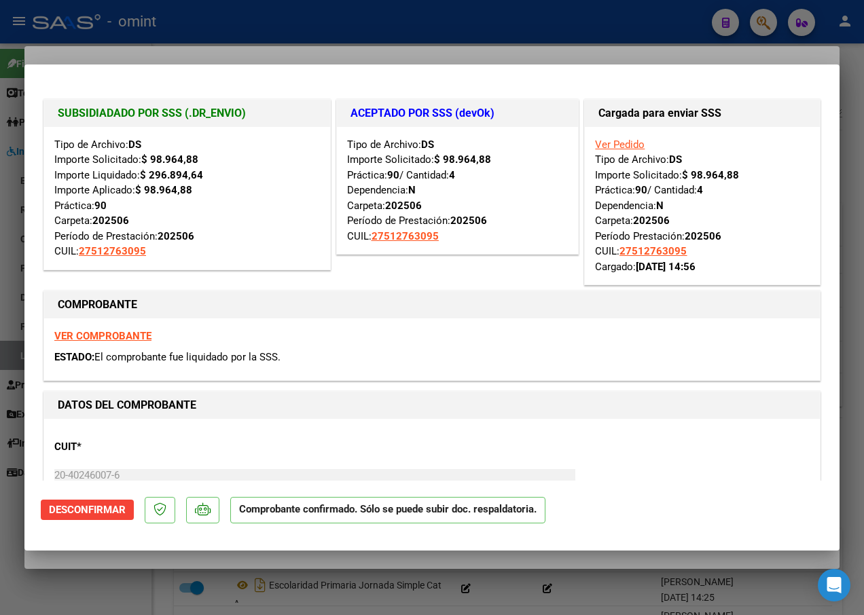
click at [276, 19] on div at bounding box center [432, 307] width 864 height 615
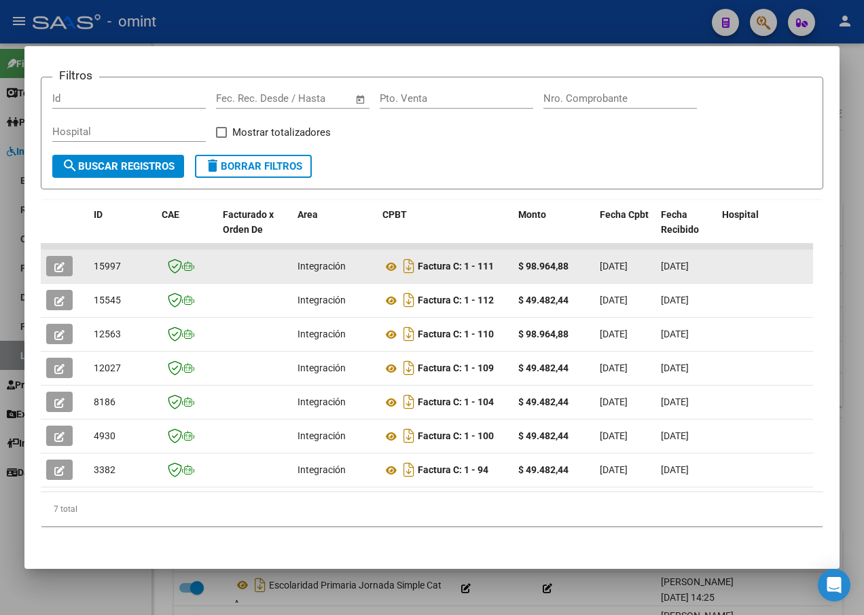
click at [65, 257] on button "button" at bounding box center [59, 266] width 26 height 20
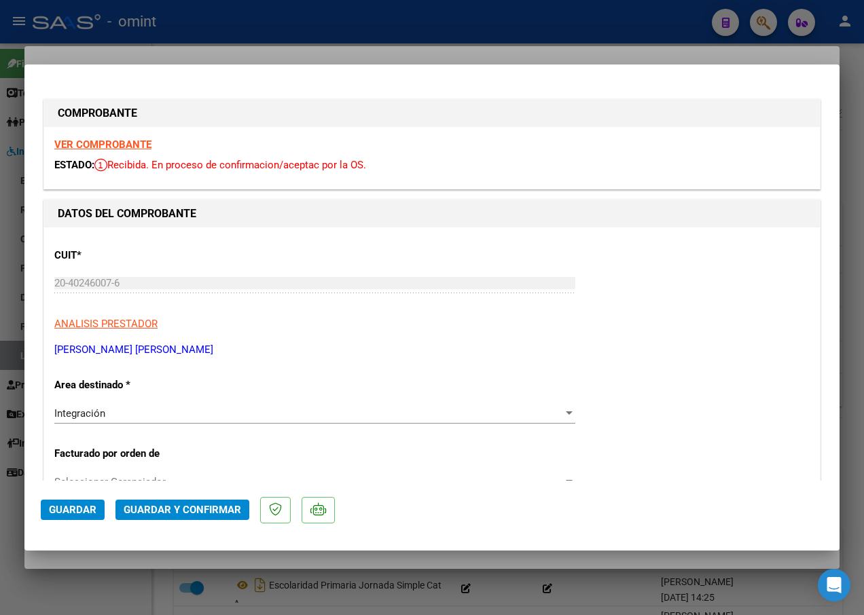
click at [140, 149] on strong "VER COMPROBANTE" at bounding box center [102, 144] width 97 height 12
click at [112, 141] on strong "VER COMPROBANTE" at bounding box center [102, 144] width 97 height 12
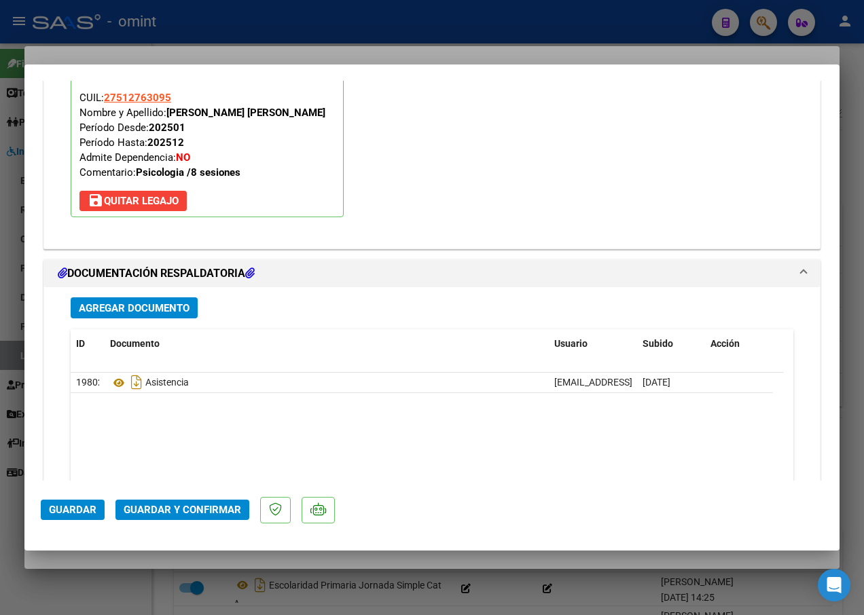
scroll to position [1561, 0]
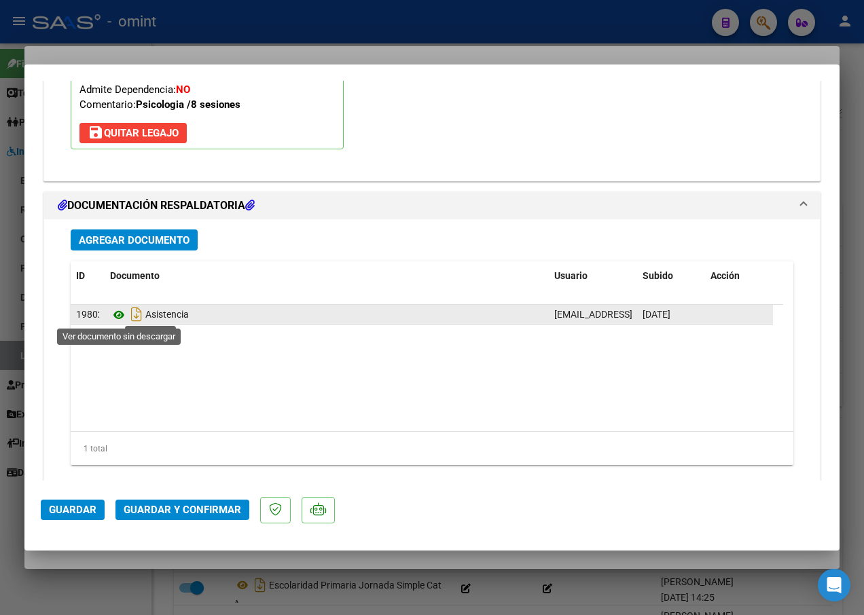
click at [116, 322] on icon at bounding box center [119, 315] width 18 height 16
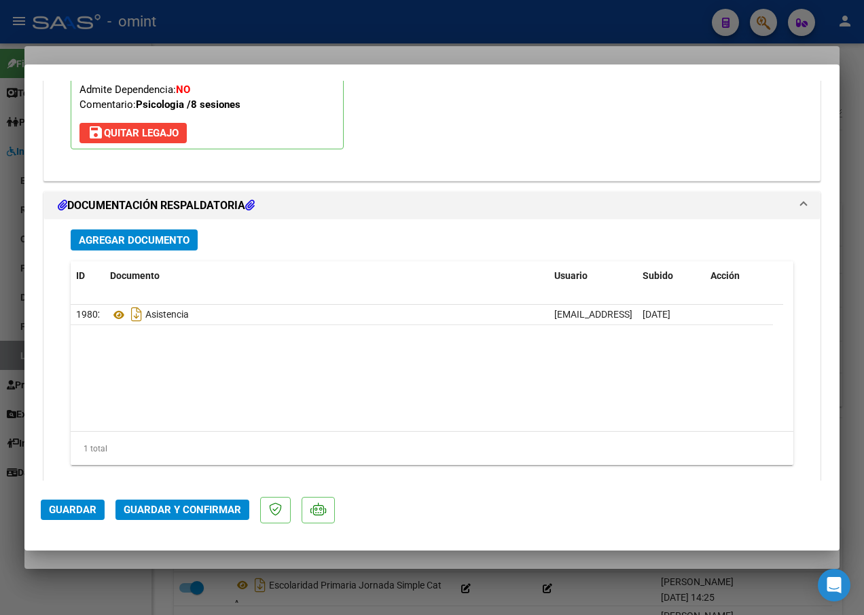
scroll to position [1589, 0]
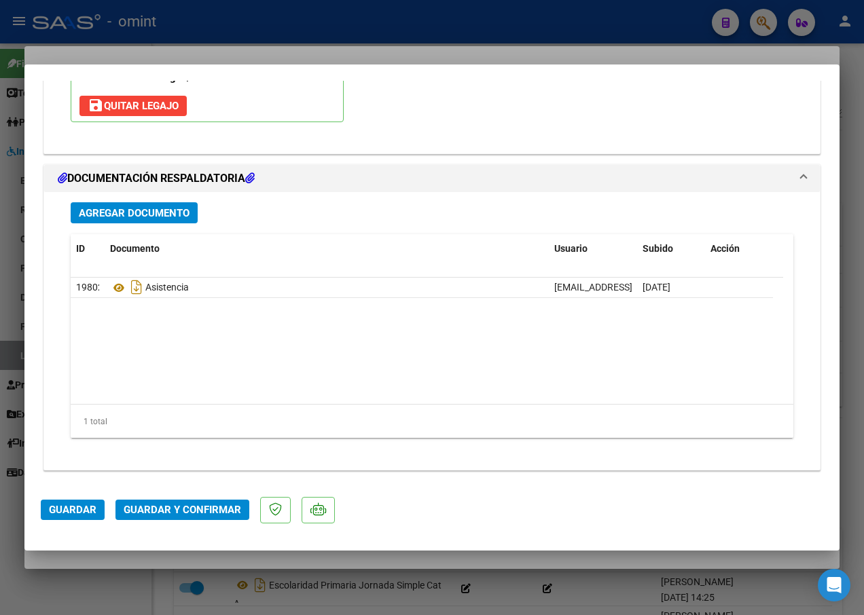
click at [195, 509] on span "Guardar y Confirmar" at bounding box center [182, 510] width 117 height 12
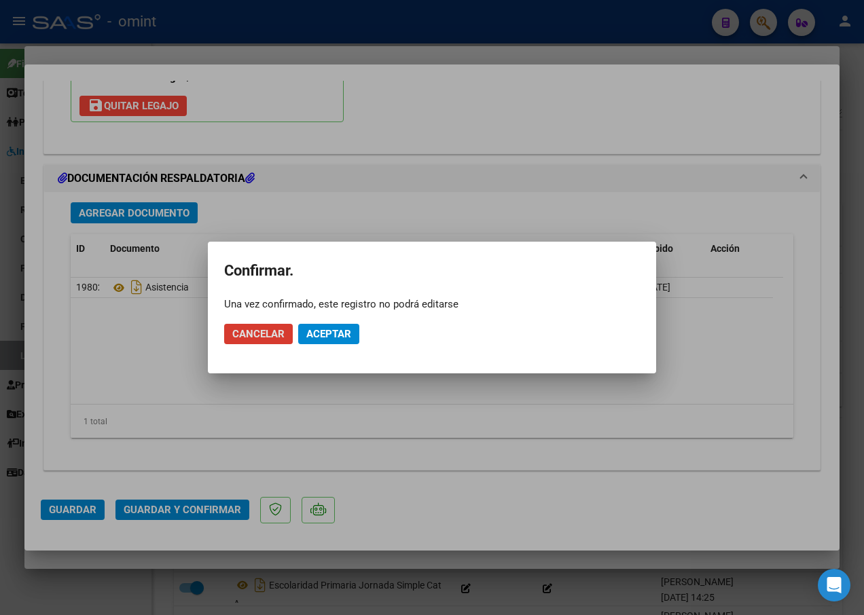
click at [340, 338] on span "Aceptar" at bounding box center [328, 334] width 45 height 12
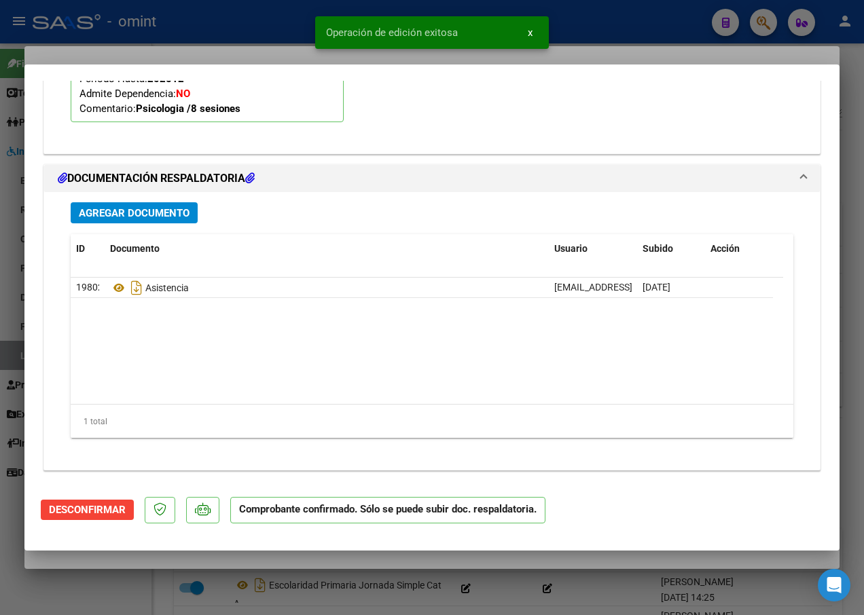
click at [238, 46] on div at bounding box center [432, 307] width 864 height 615
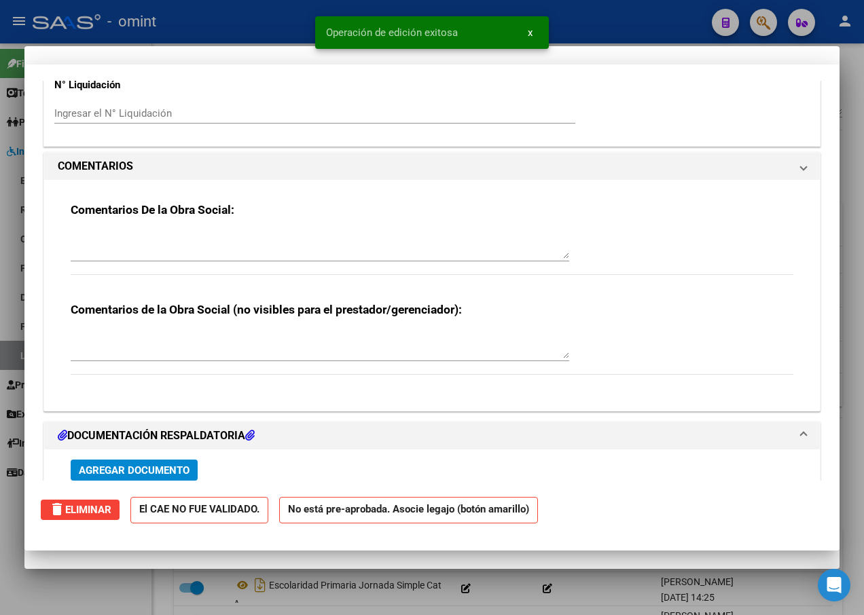
scroll to position [0, 0]
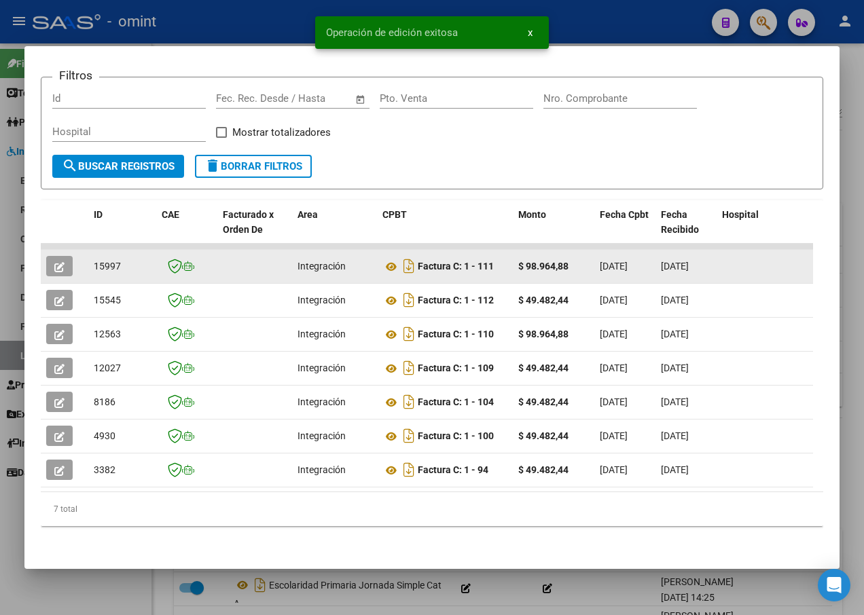
click at [111, 261] on span "15997" at bounding box center [107, 266] width 27 height 11
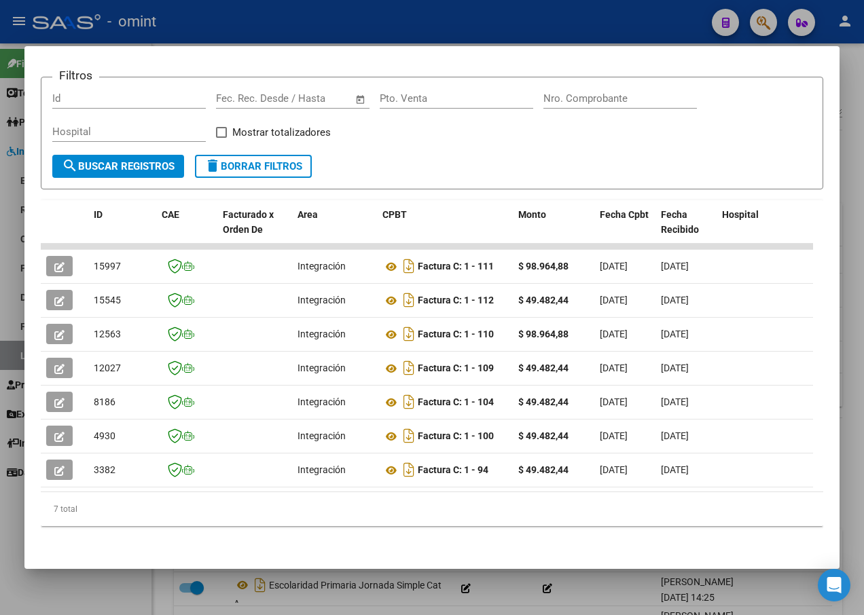
click at [254, 16] on div at bounding box center [432, 307] width 864 height 615
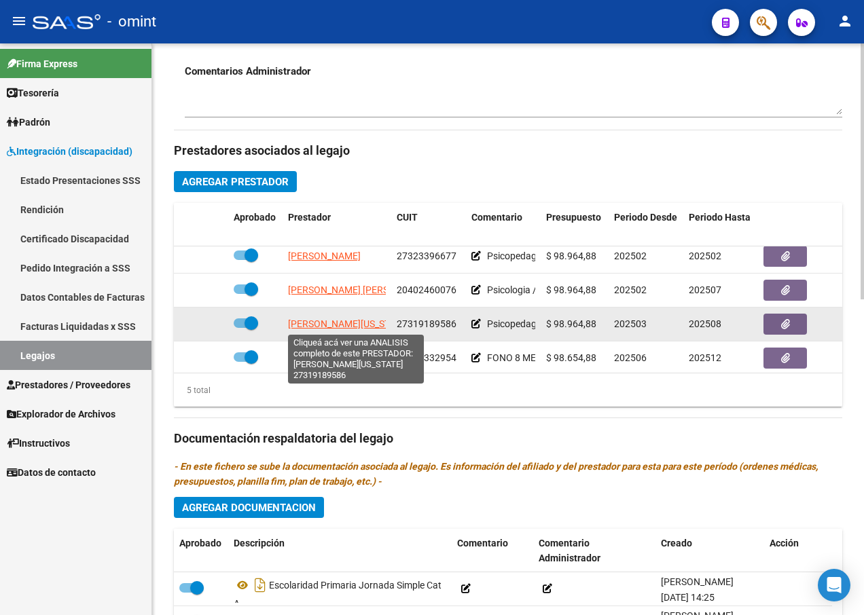
click at [343, 327] on span "[PERSON_NAME][US_STATE]" at bounding box center [348, 323] width 120 height 11
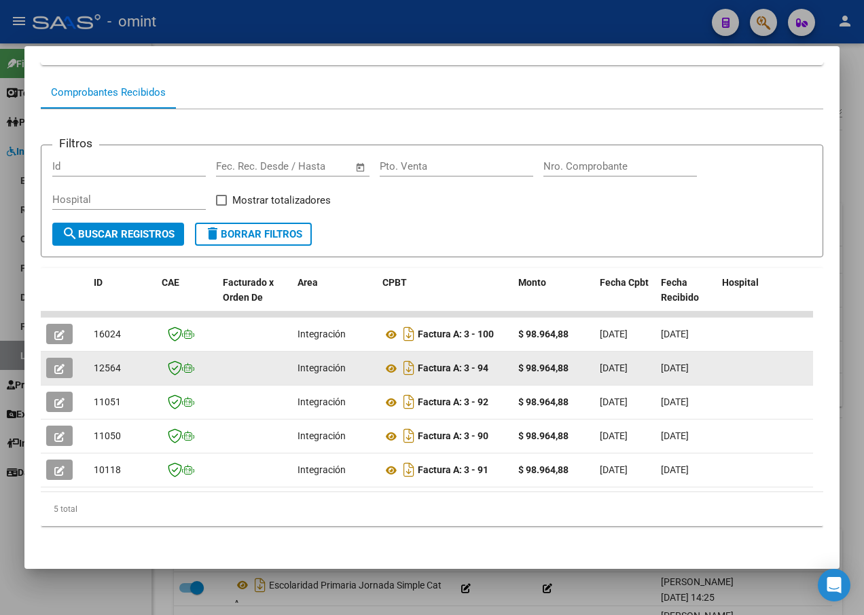
click at [63, 364] on icon "button" at bounding box center [59, 369] width 10 height 10
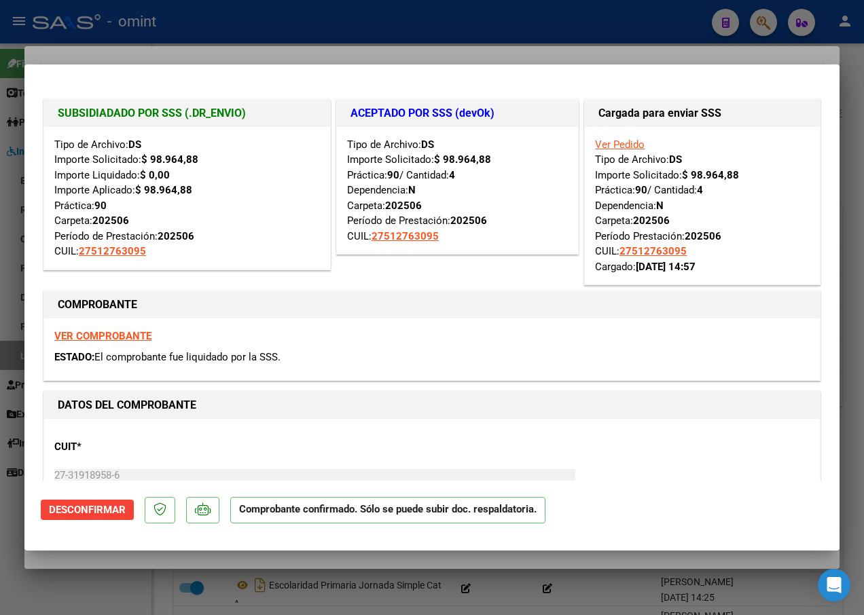
click at [211, 31] on div at bounding box center [432, 307] width 864 height 615
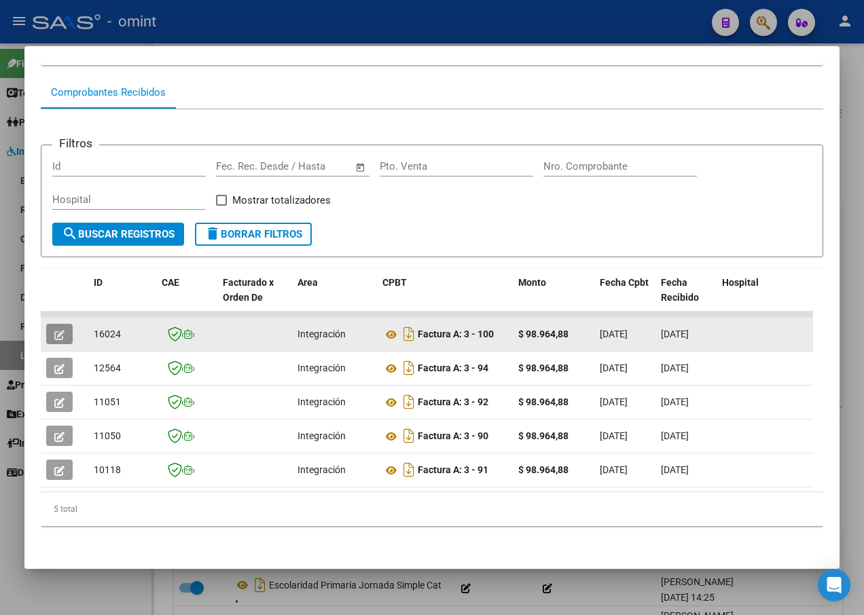
click at [64, 330] on icon "button" at bounding box center [59, 335] width 10 height 10
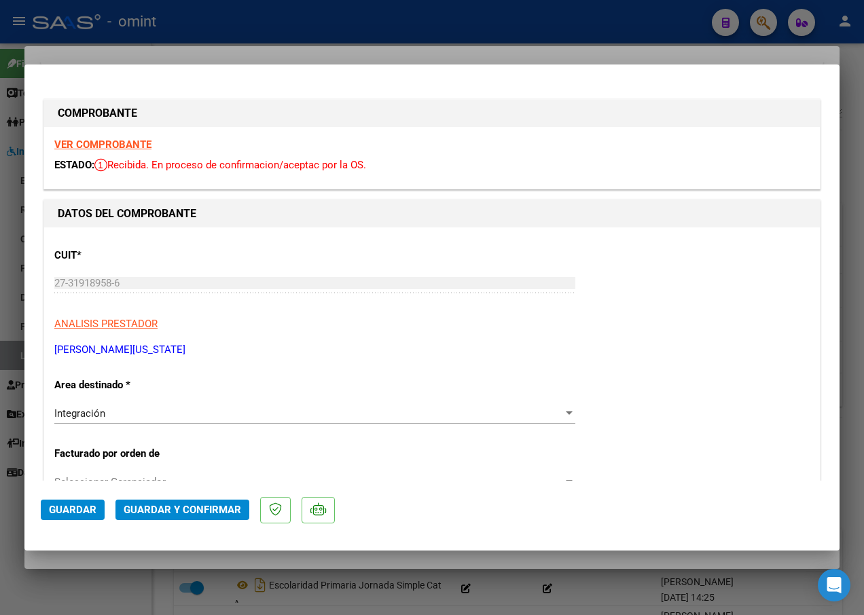
click at [100, 144] on strong "VER COMPROBANTE" at bounding box center [102, 144] width 97 height 12
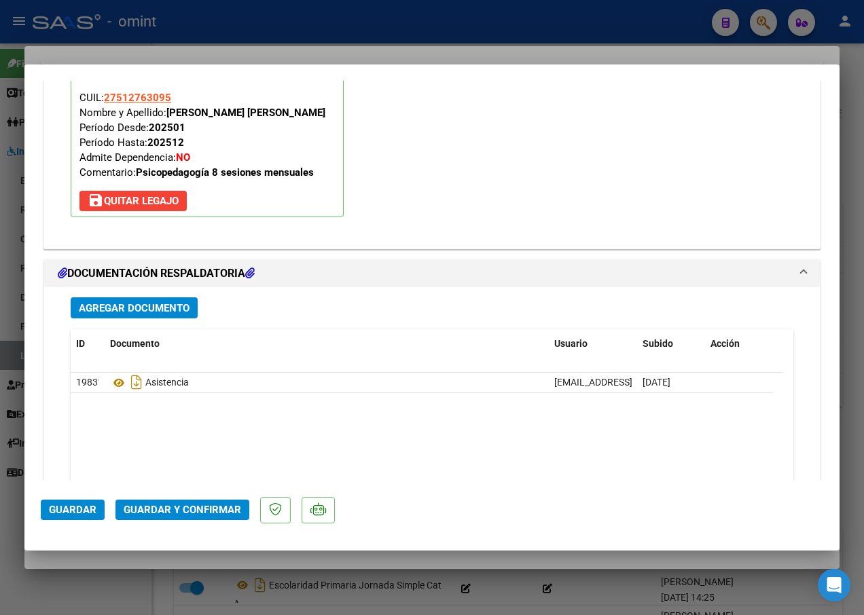
scroll to position [1561, 0]
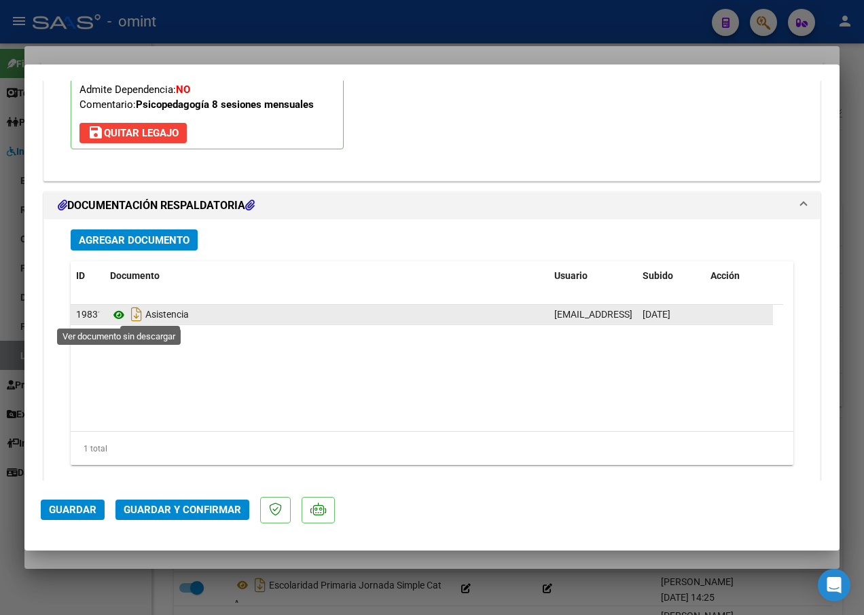
click at [121, 313] on icon at bounding box center [119, 315] width 18 height 16
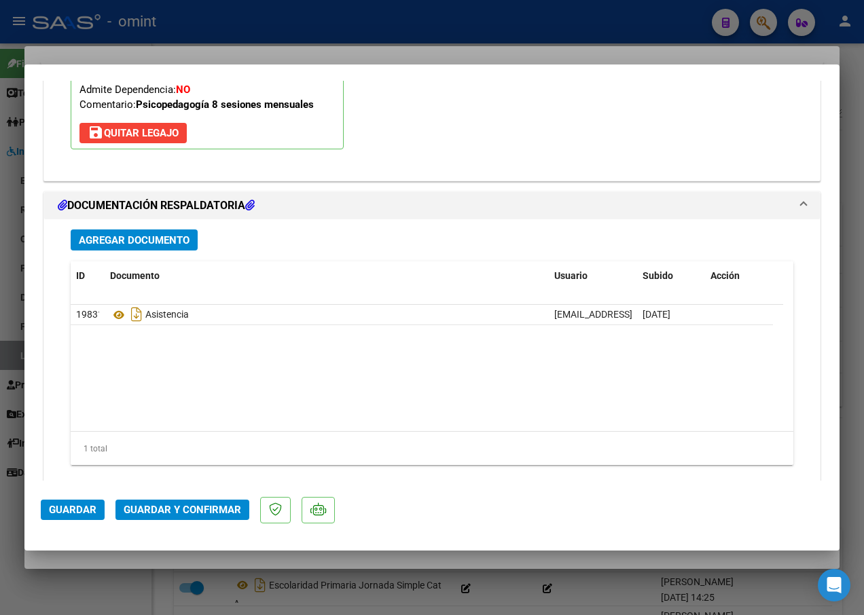
scroll to position [1589, 0]
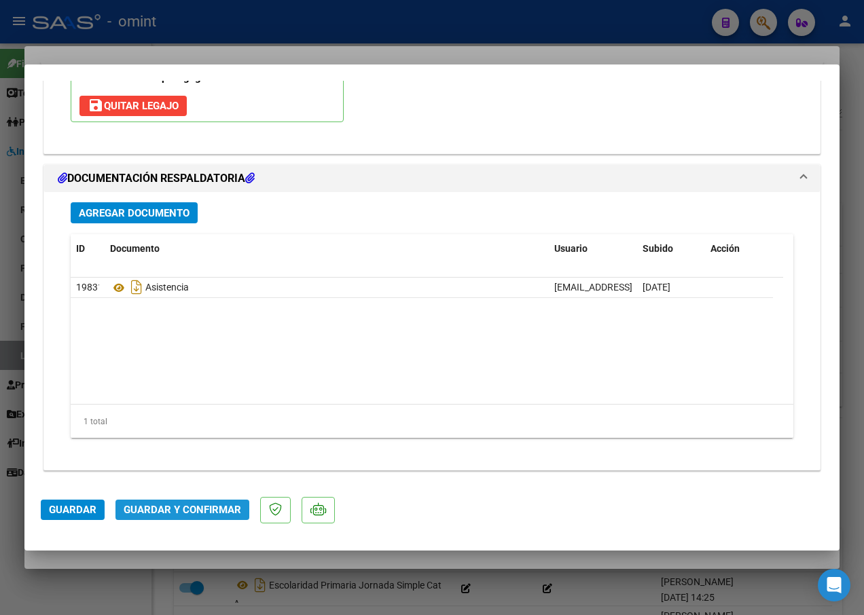
click at [172, 515] on span "Guardar y Confirmar" at bounding box center [182, 510] width 117 height 12
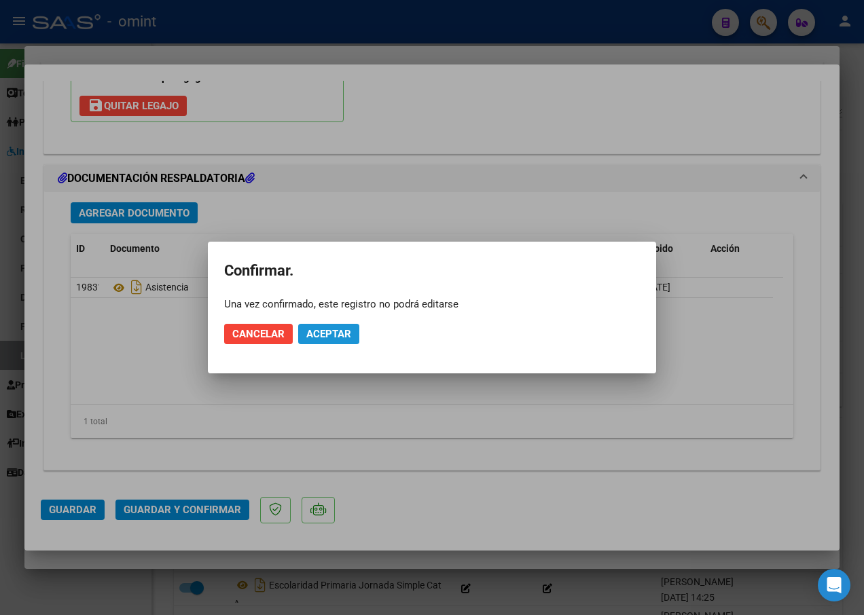
click at [313, 335] on span "Aceptar" at bounding box center [328, 334] width 45 height 12
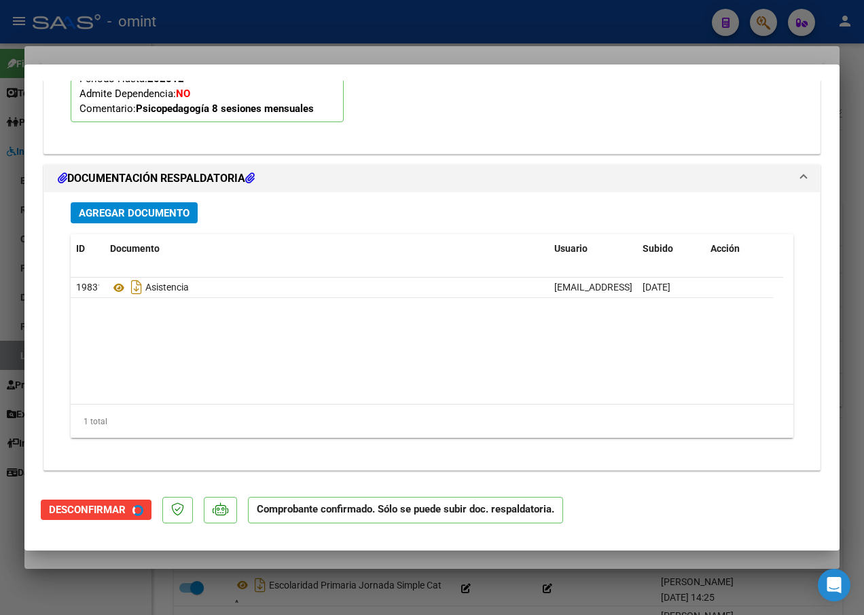
scroll to position [1434, 0]
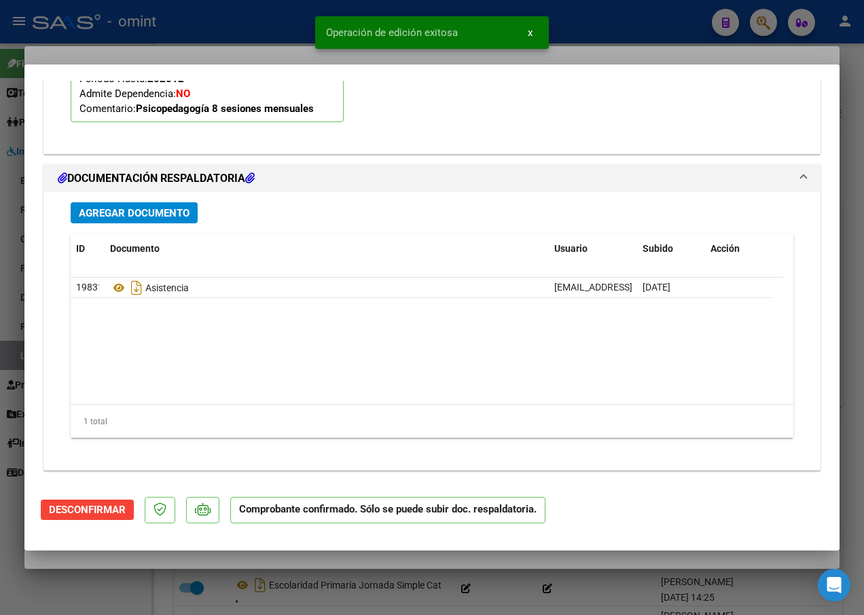
click at [215, 45] on div at bounding box center [432, 307] width 864 height 615
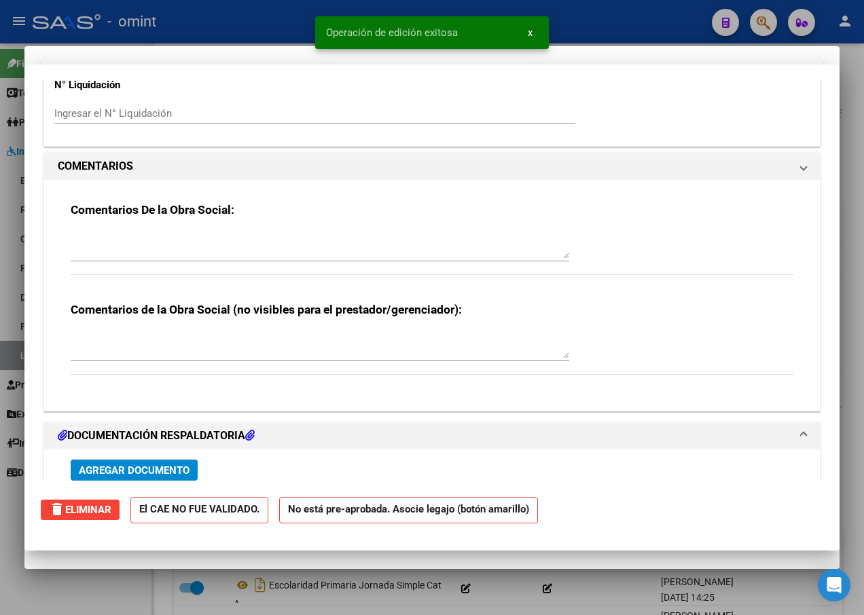
scroll to position [1461, 0]
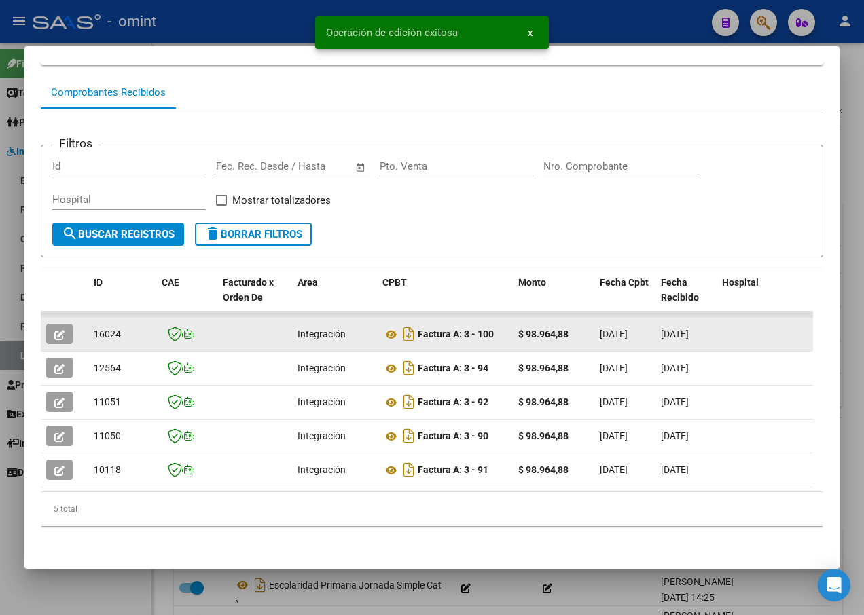
click at [117, 329] on span "16024" at bounding box center [107, 334] width 27 height 11
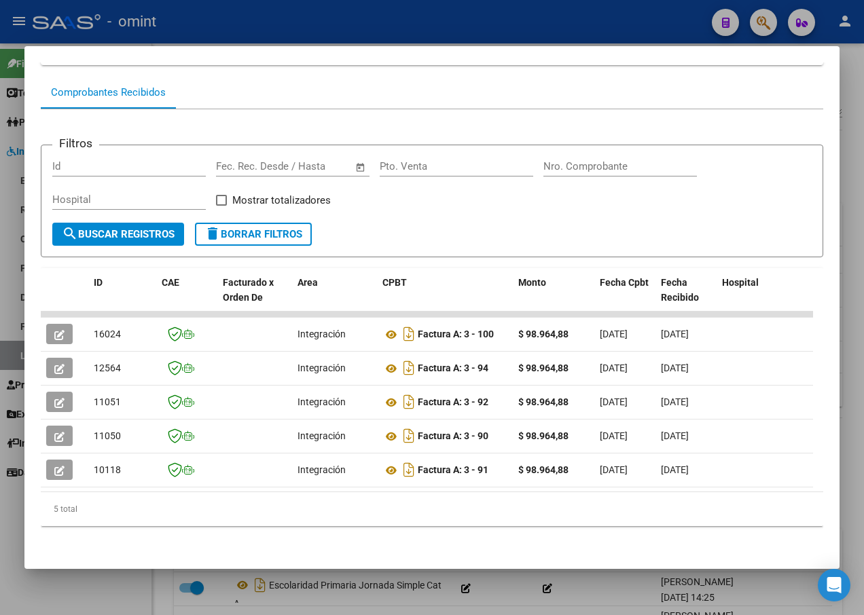
click at [269, 22] on div at bounding box center [432, 307] width 864 height 615
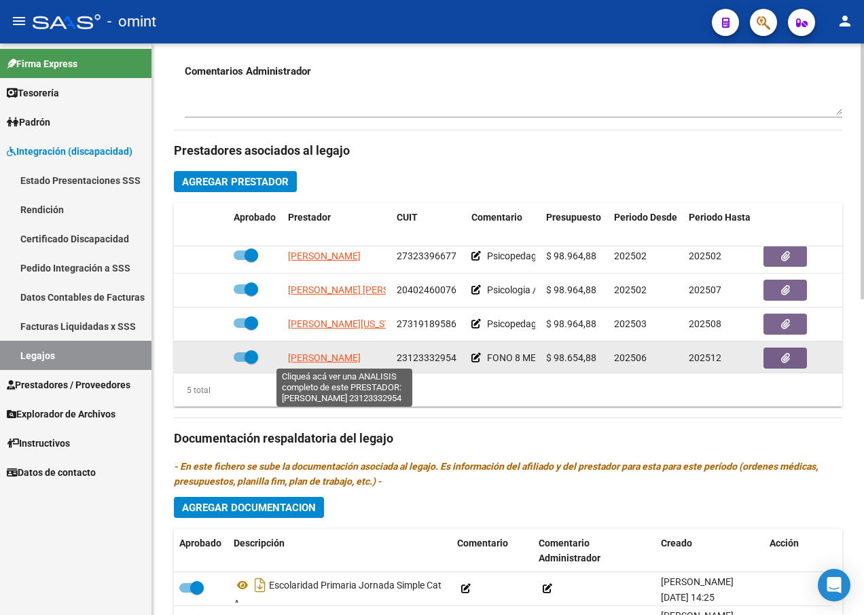
click at [354, 358] on span "[PERSON_NAME]" at bounding box center [324, 357] width 73 height 11
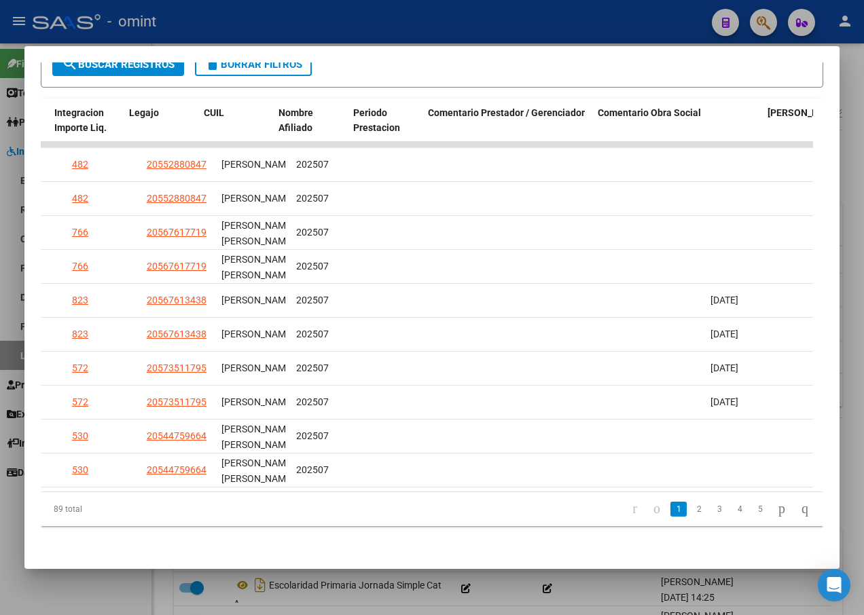
scroll to position [0, 2161]
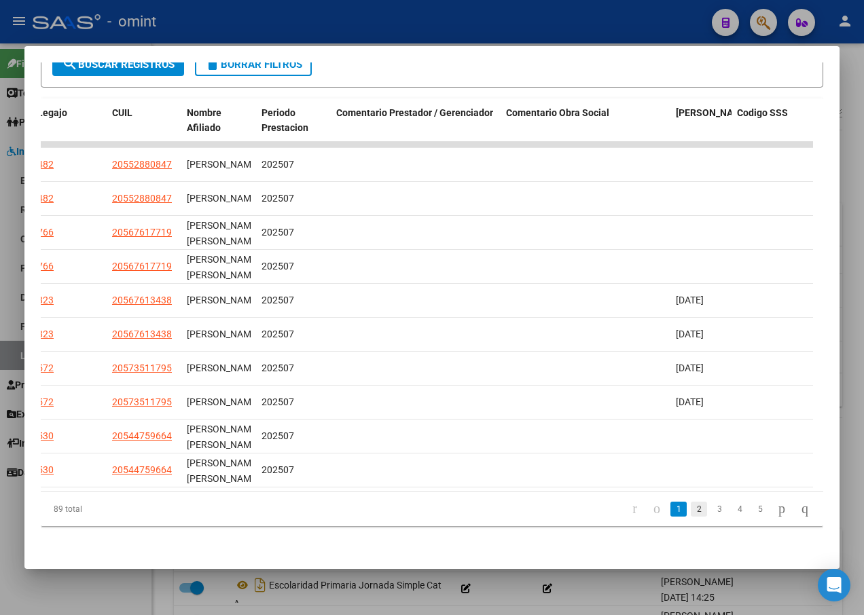
click at [690, 506] on link "2" at bounding box center [698, 509] width 16 height 15
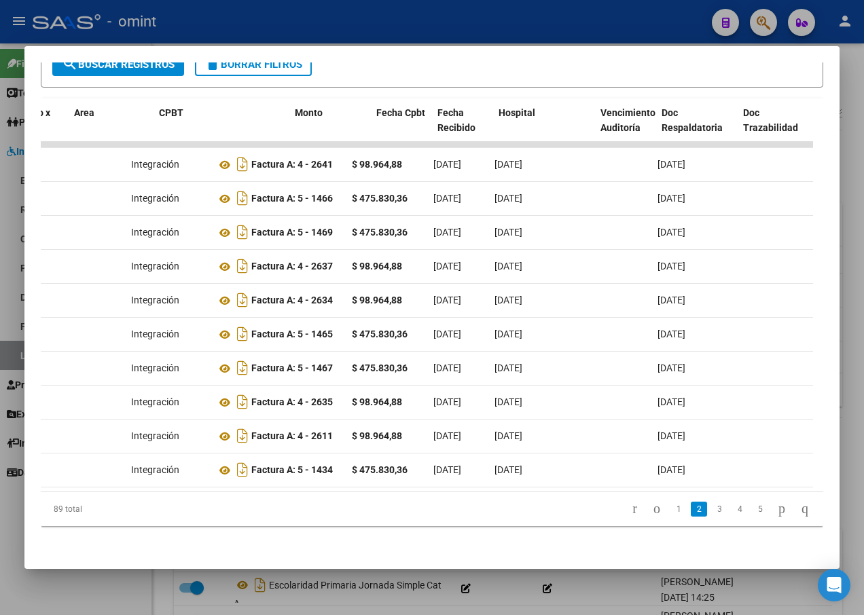
scroll to position [0, 0]
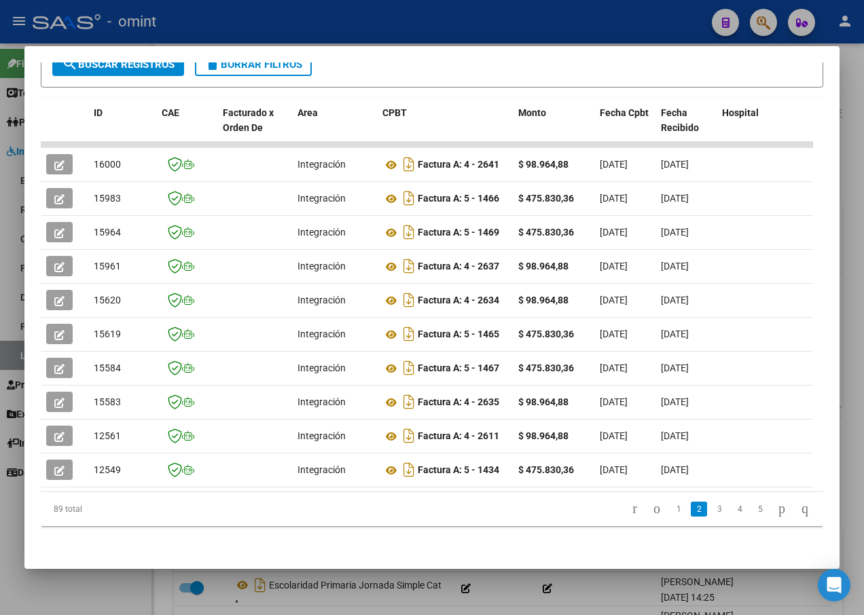
drag, startPoint x: 141, startPoint y: 431, endPoint x: -3, endPoint y: 430, distance: 143.3
click at [0, 430] on html "menu - omint person Firma Express Tesorería Extractos Procesados (csv) Extracto…" at bounding box center [432, 307] width 864 height 615
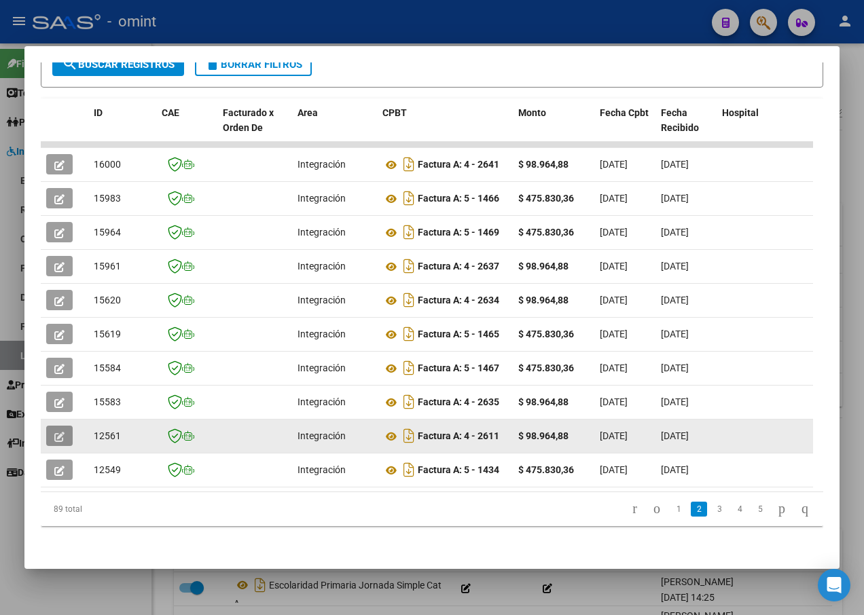
drag, startPoint x: 0, startPoint y: 430, endPoint x: 53, endPoint y: 423, distance: 53.4
click at [53, 426] on button "button" at bounding box center [59, 436] width 26 height 20
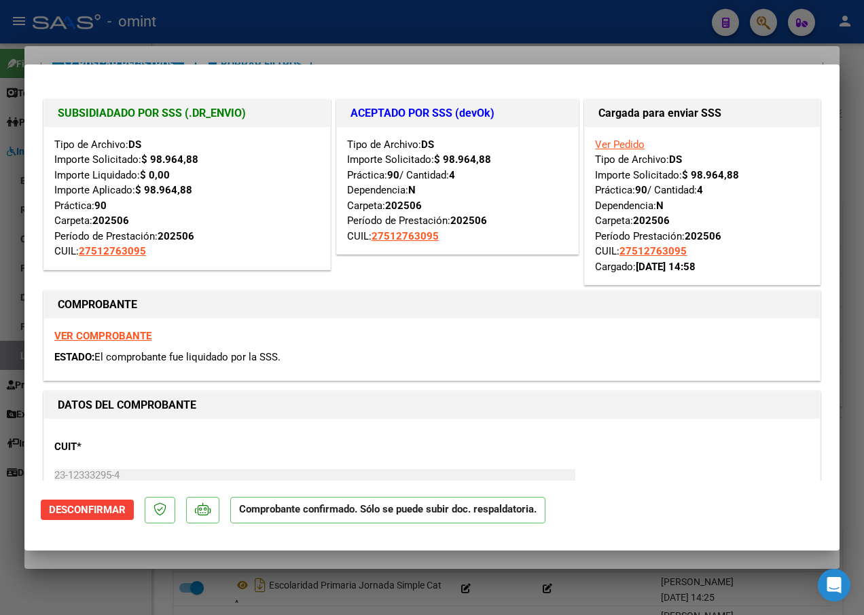
click at [220, 37] on div at bounding box center [432, 307] width 864 height 615
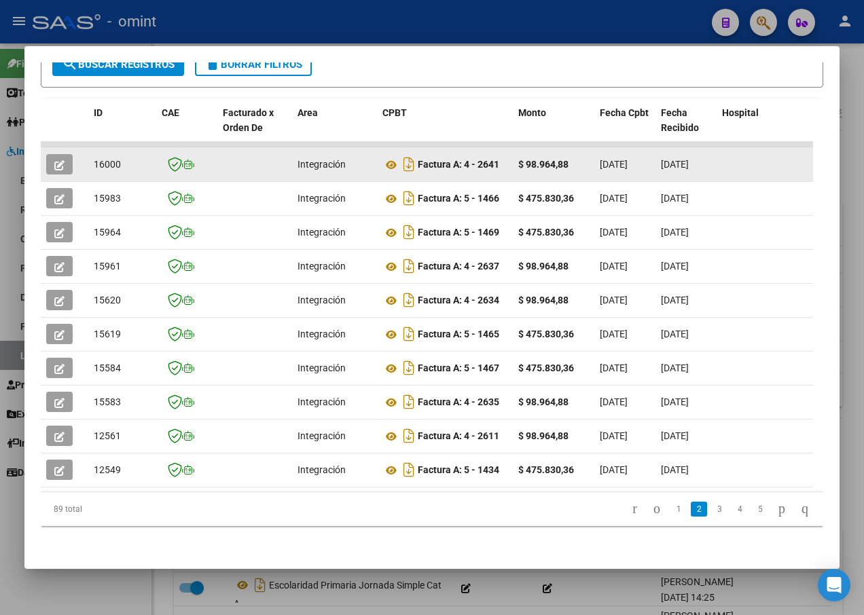
click at [58, 158] on span "button" at bounding box center [59, 164] width 10 height 12
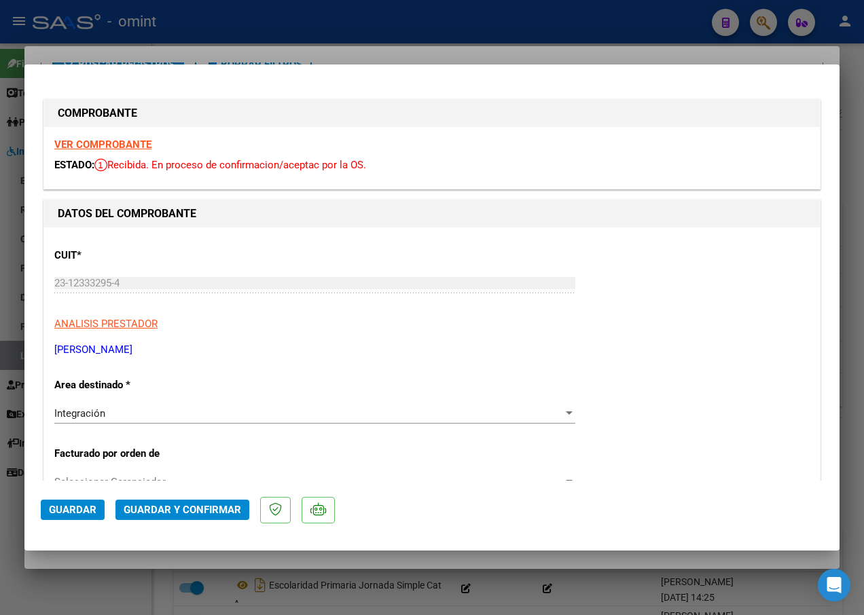
click at [107, 149] on strong "VER COMPROBANTE" at bounding box center [102, 144] width 97 height 12
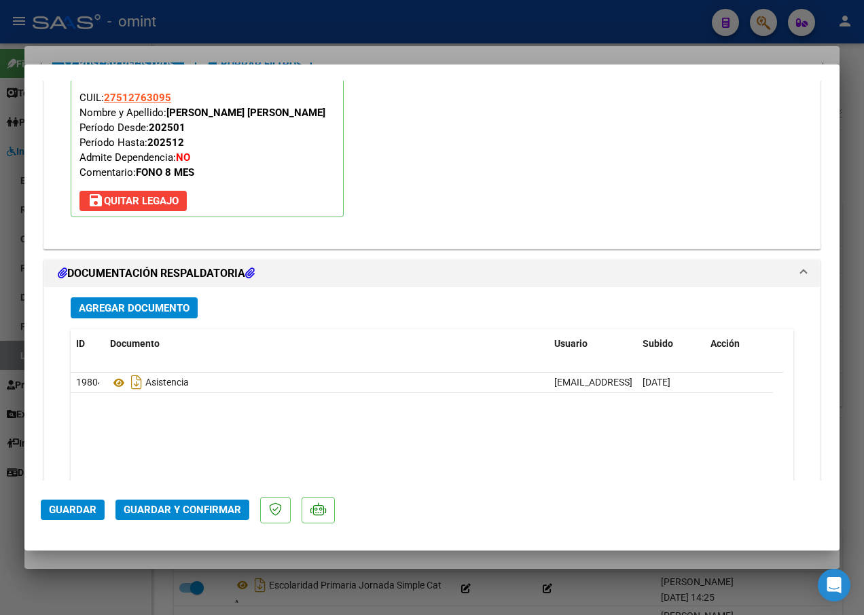
scroll to position [1561, 0]
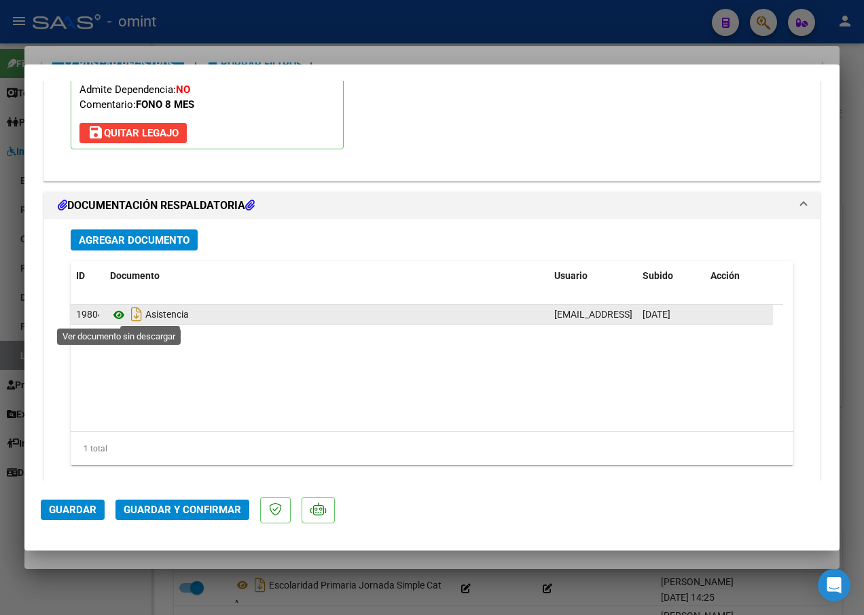
click at [117, 312] on icon at bounding box center [119, 315] width 18 height 16
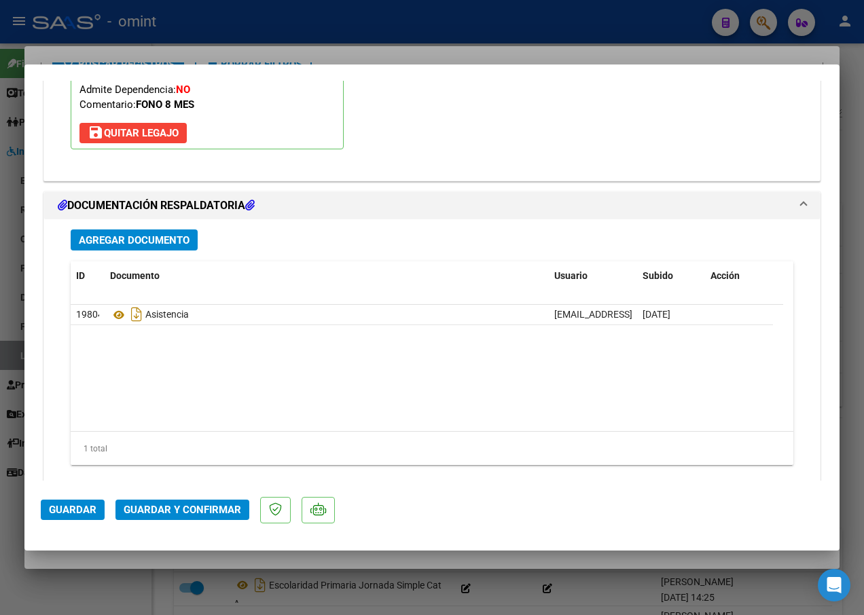
click at [265, 39] on div at bounding box center [432, 307] width 864 height 615
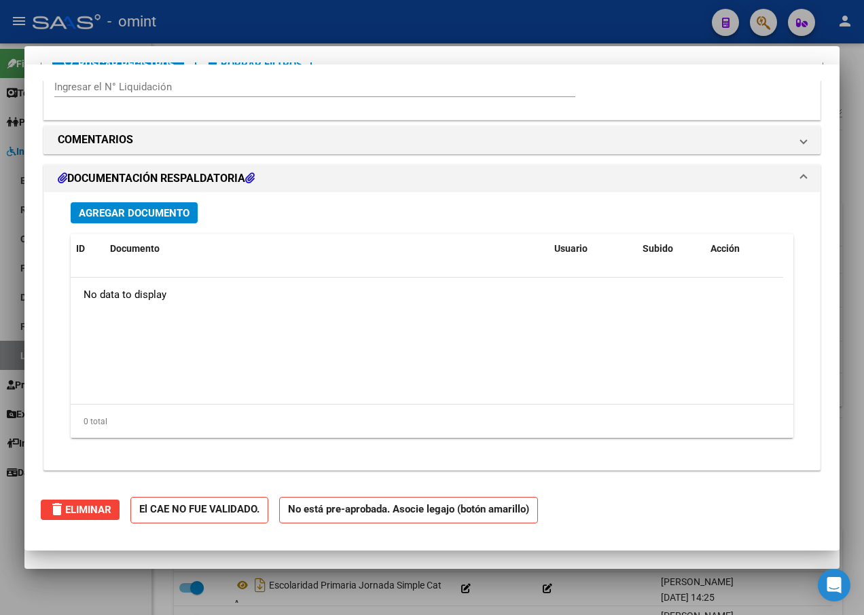
scroll to position [0, 0]
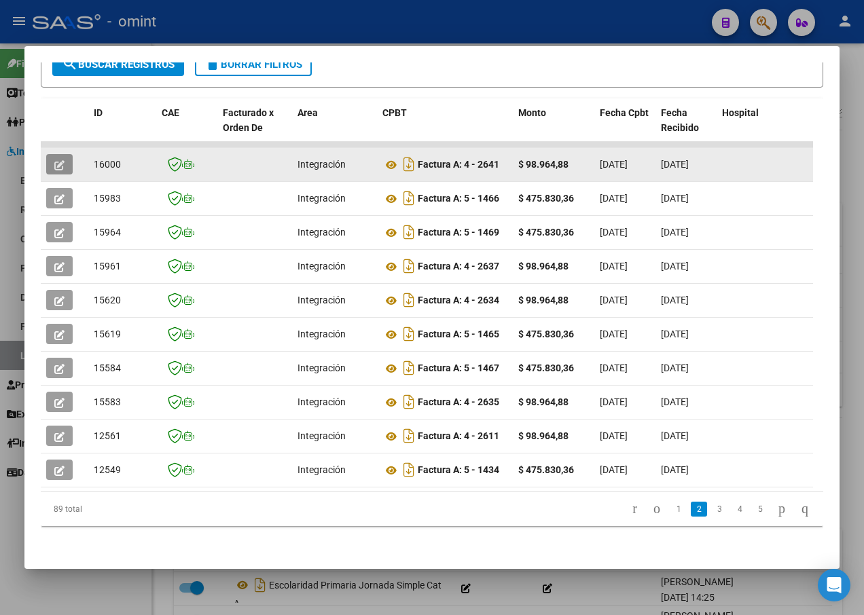
click at [66, 157] on button "button" at bounding box center [59, 164] width 26 height 20
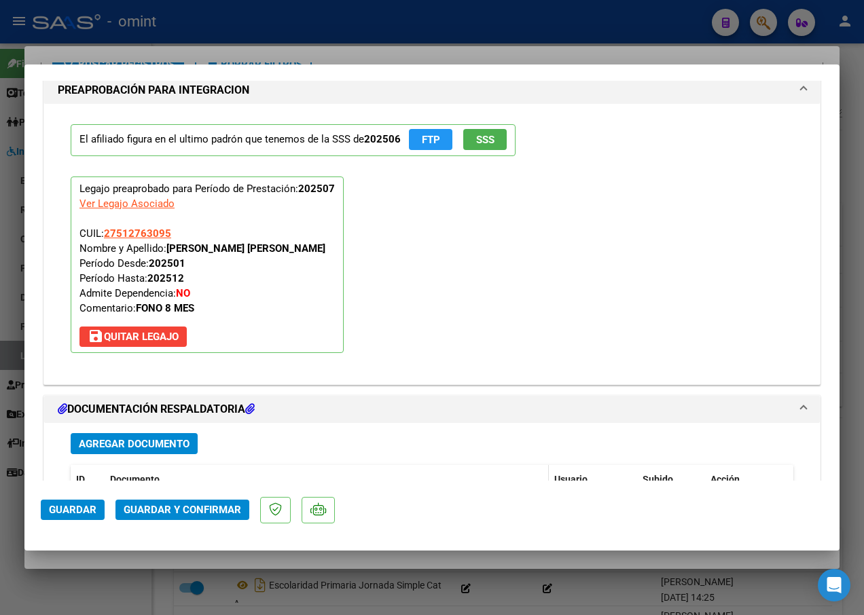
scroll to position [1589, 0]
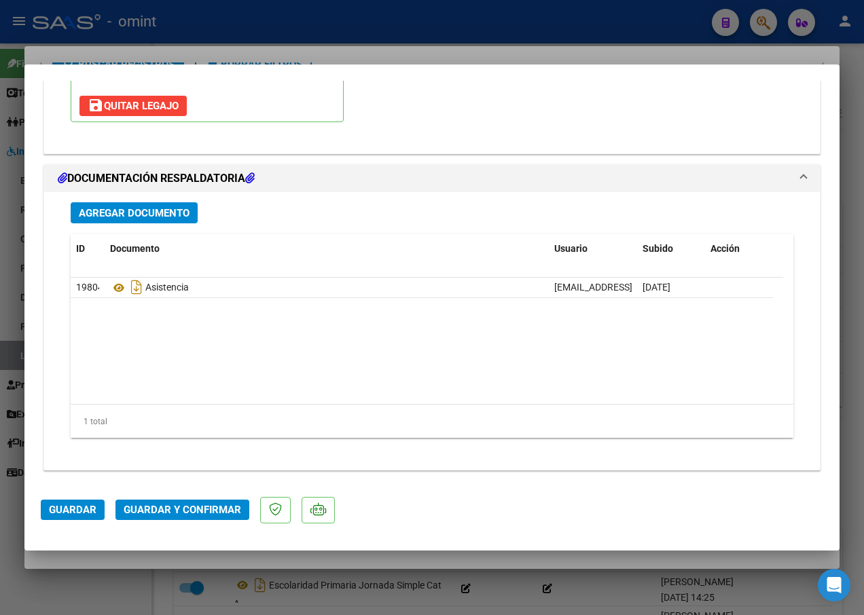
click at [179, 513] on span "Guardar y Confirmar" at bounding box center [182, 510] width 117 height 12
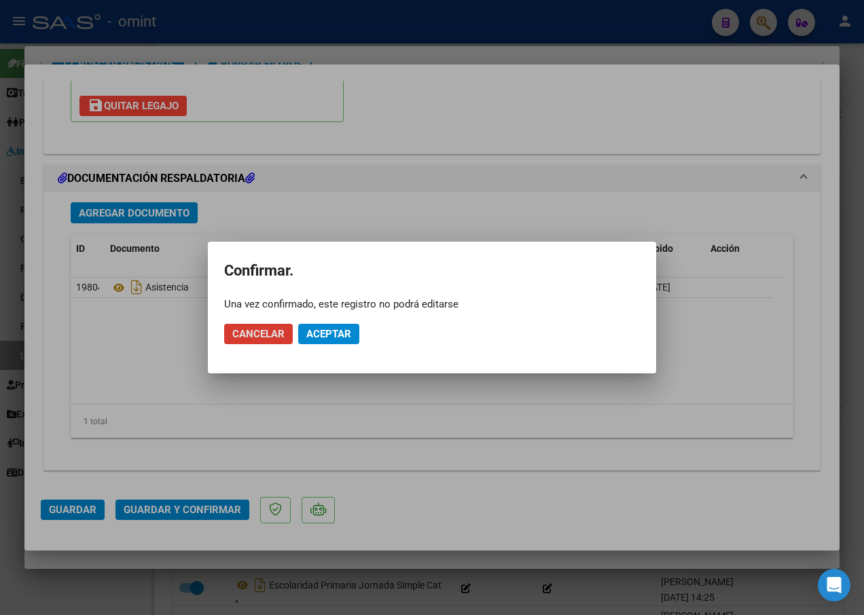
click at [263, 36] on div at bounding box center [432, 307] width 864 height 615
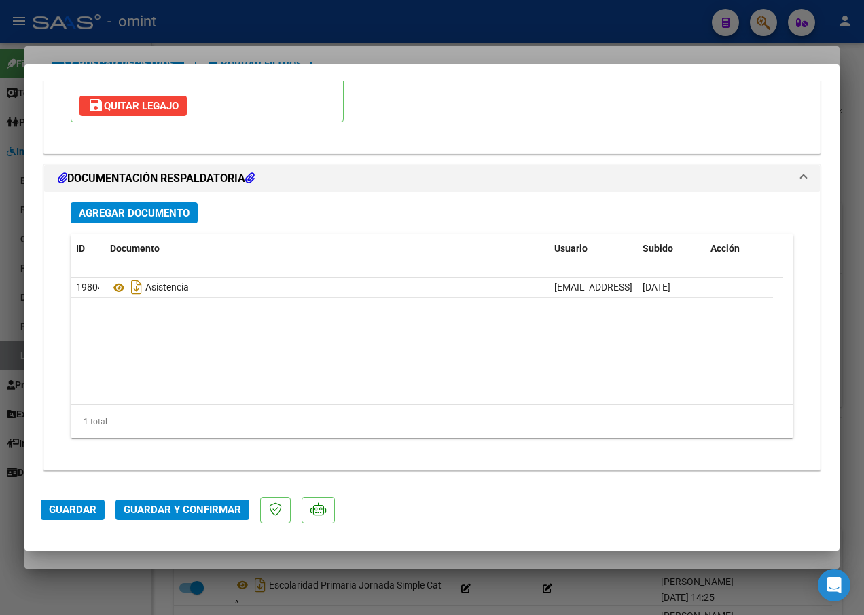
click at [236, 40] on div at bounding box center [432, 307] width 864 height 615
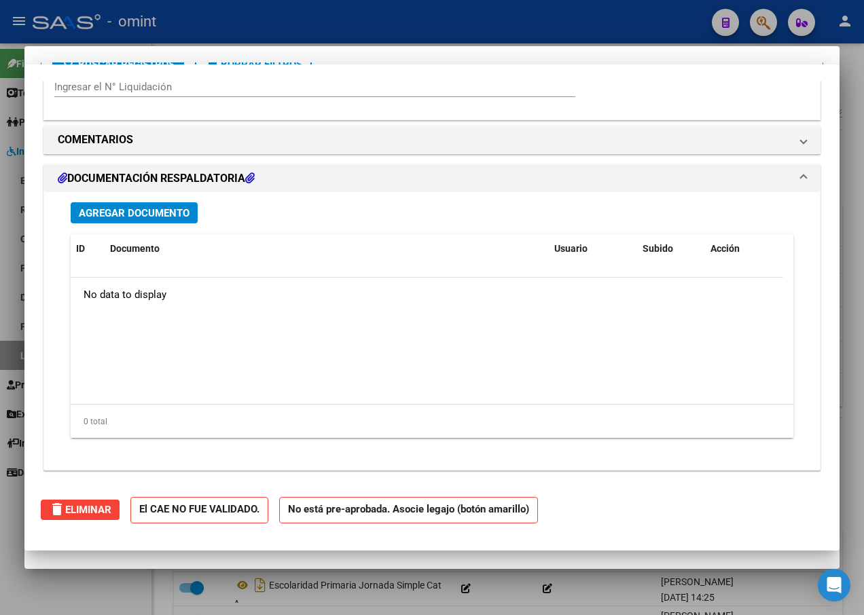
scroll to position [0, 0]
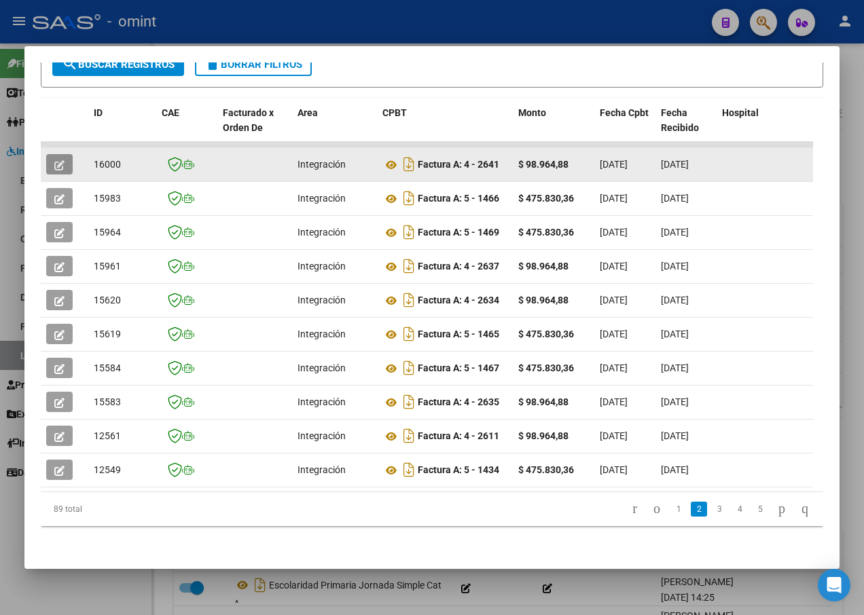
click at [53, 154] on button "button" at bounding box center [59, 164] width 26 height 20
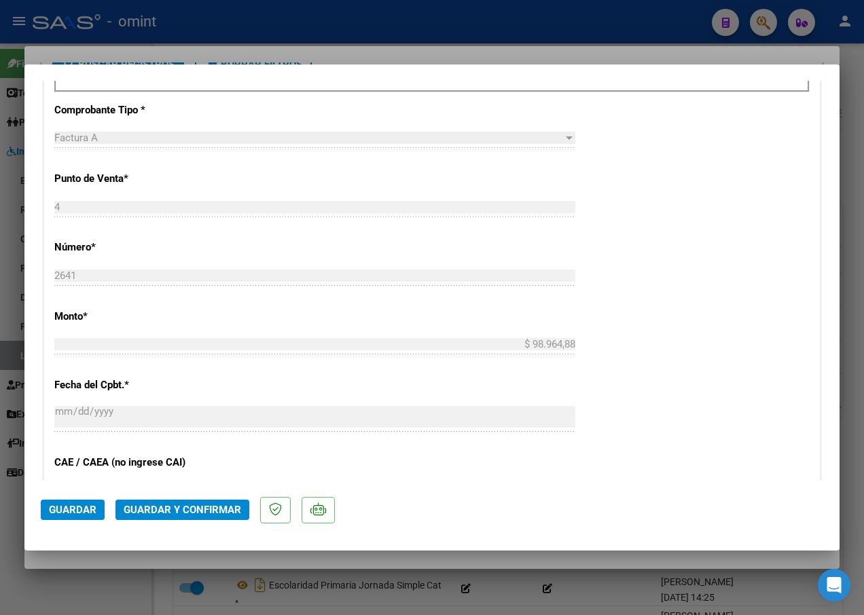
scroll to position [950, 0]
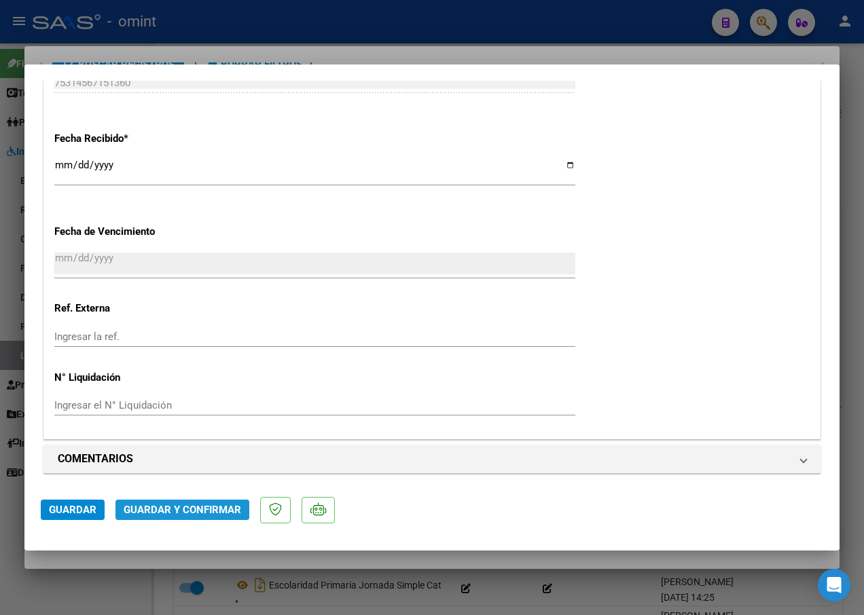
click at [150, 502] on button "Guardar y Confirmar" at bounding box center [182, 510] width 134 height 20
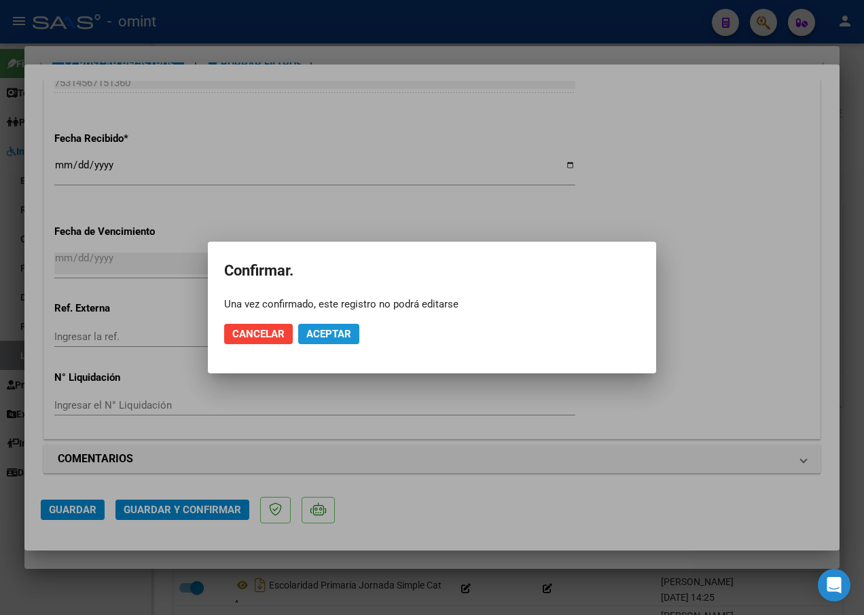
click at [329, 335] on span "Aceptar" at bounding box center [328, 334] width 45 height 12
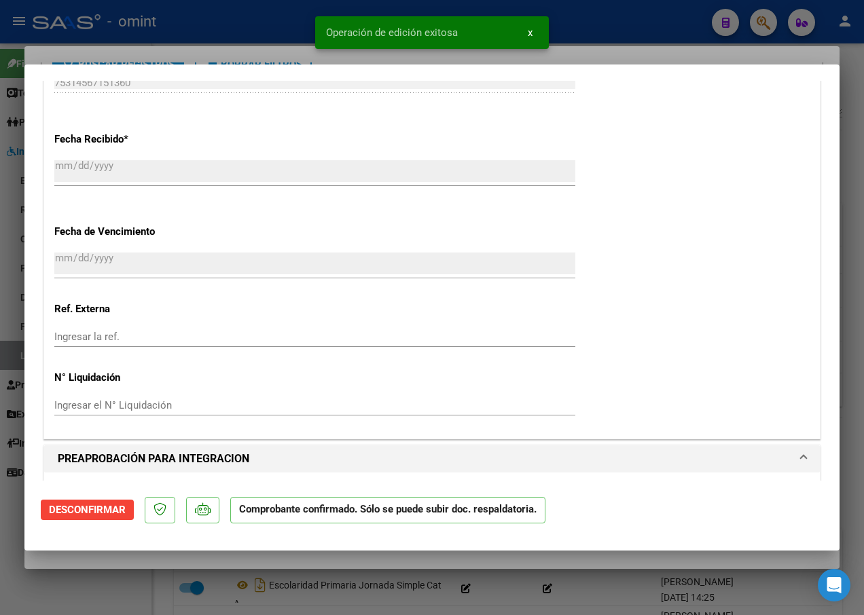
click at [253, 34] on div at bounding box center [432, 307] width 864 height 615
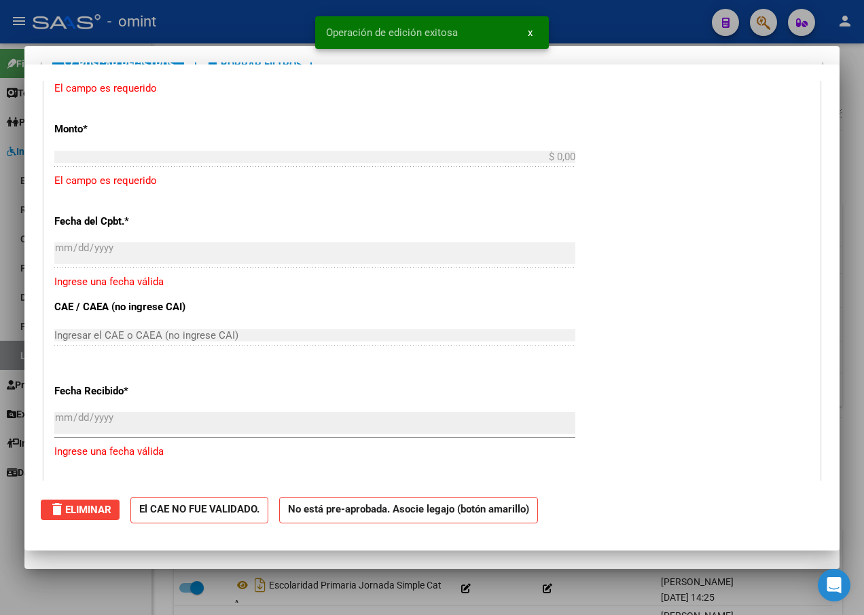
scroll to position [1118, 0]
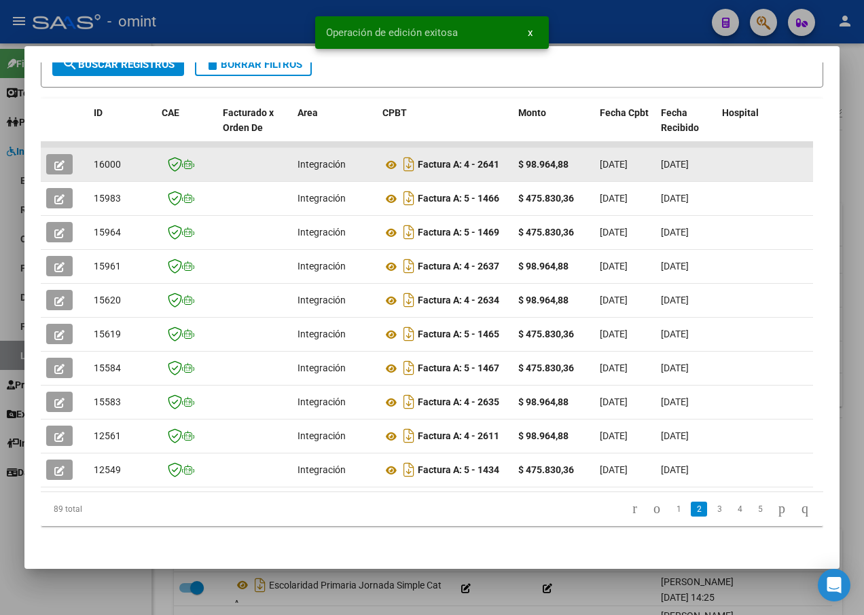
click at [106, 159] on span "16000" at bounding box center [107, 164] width 27 height 11
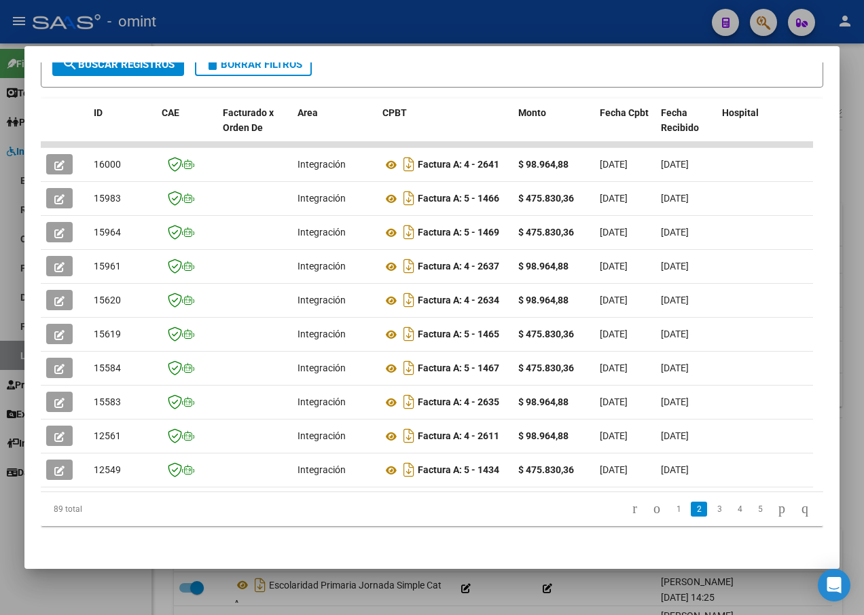
click at [241, 20] on div at bounding box center [432, 307] width 864 height 615
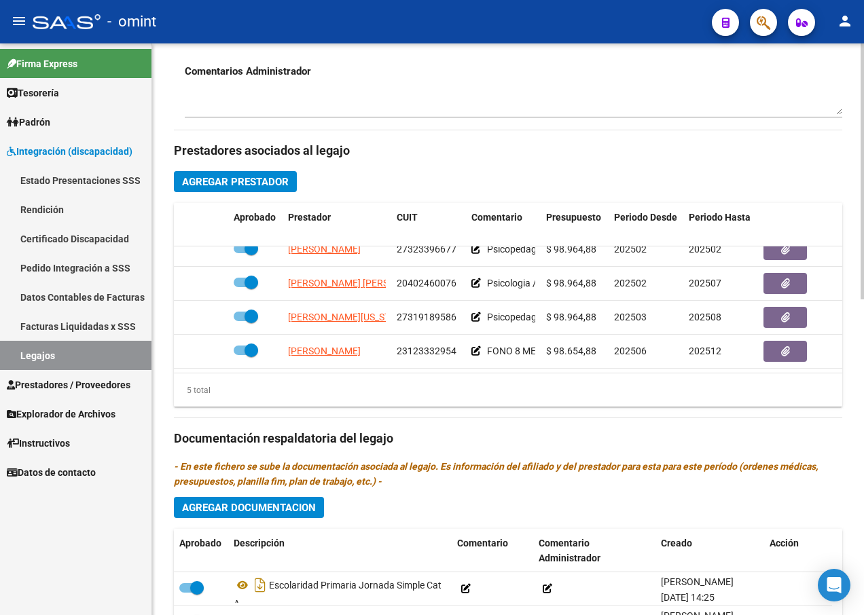
scroll to position [58, 0]
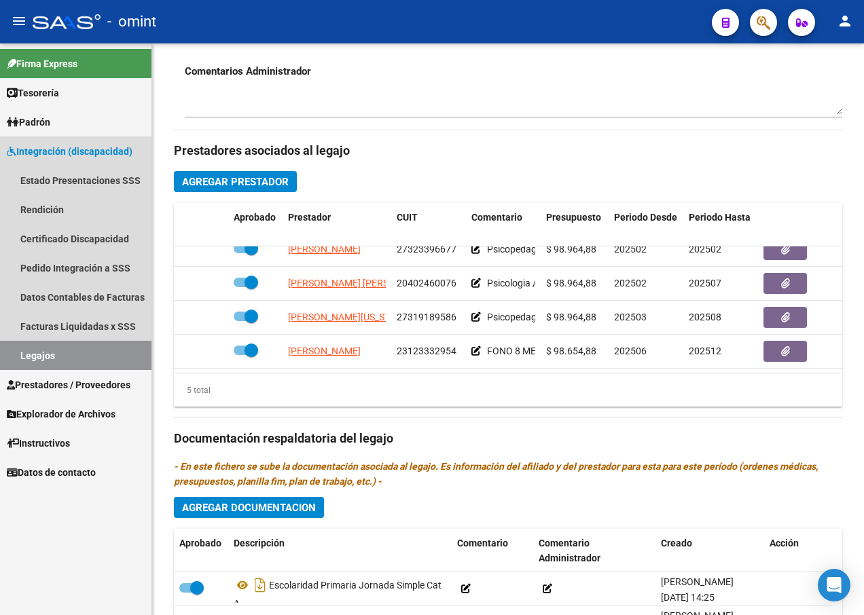
click at [75, 351] on link "Legajos" at bounding box center [75, 355] width 151 height 29
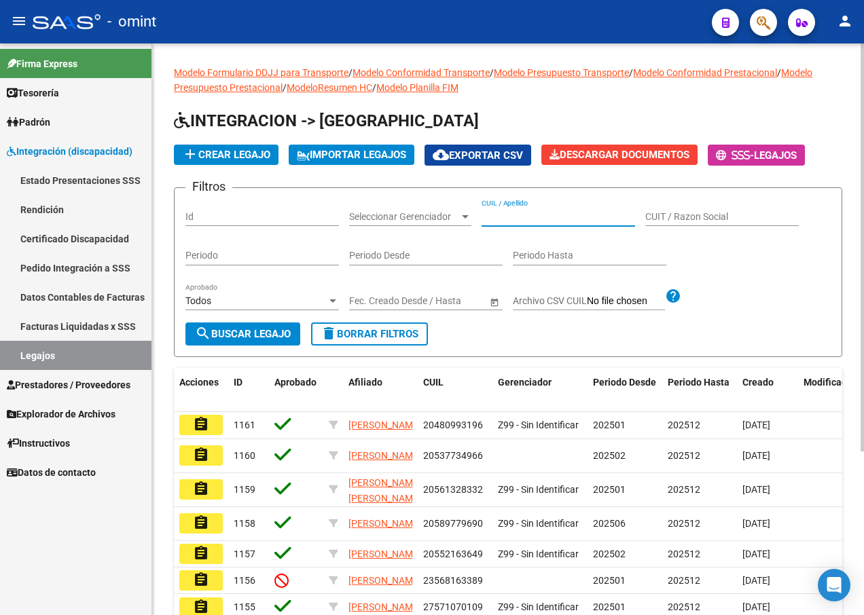
paste input "20485976842"
click at [259, 332] on span "search Buscar Legajo" at bounding box center [243, 334] width 96 height 12
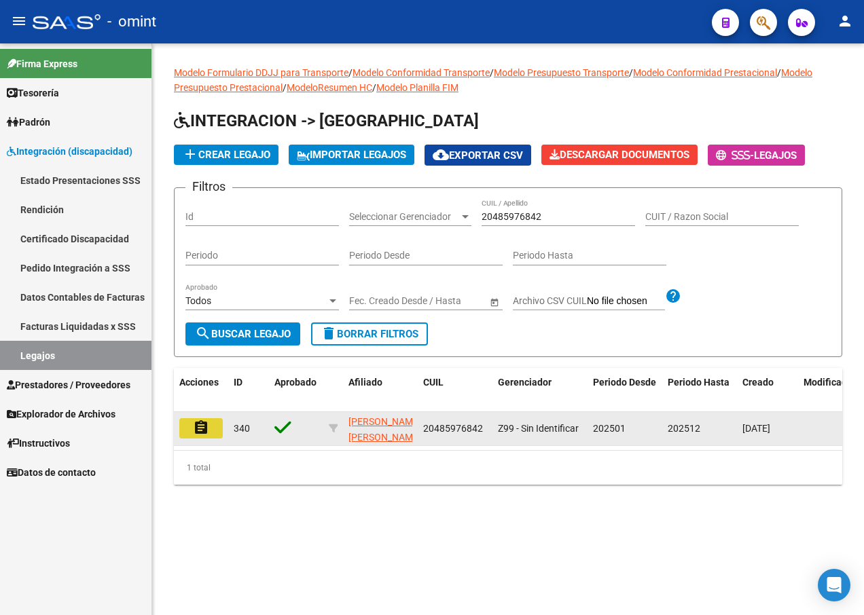
click at [187, 426] on button "assignment" at bounding box center [200, 428] width 43 height 20
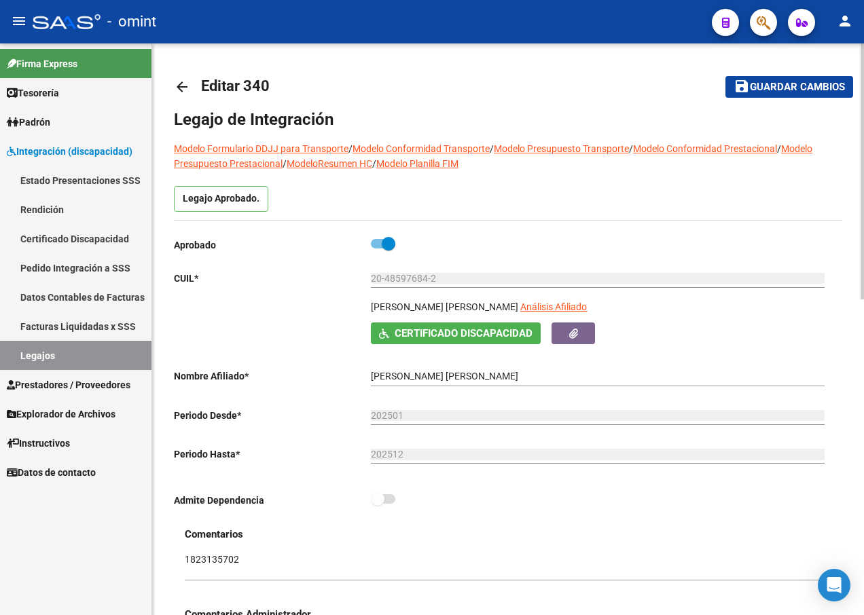
scroll to position [407, 0]
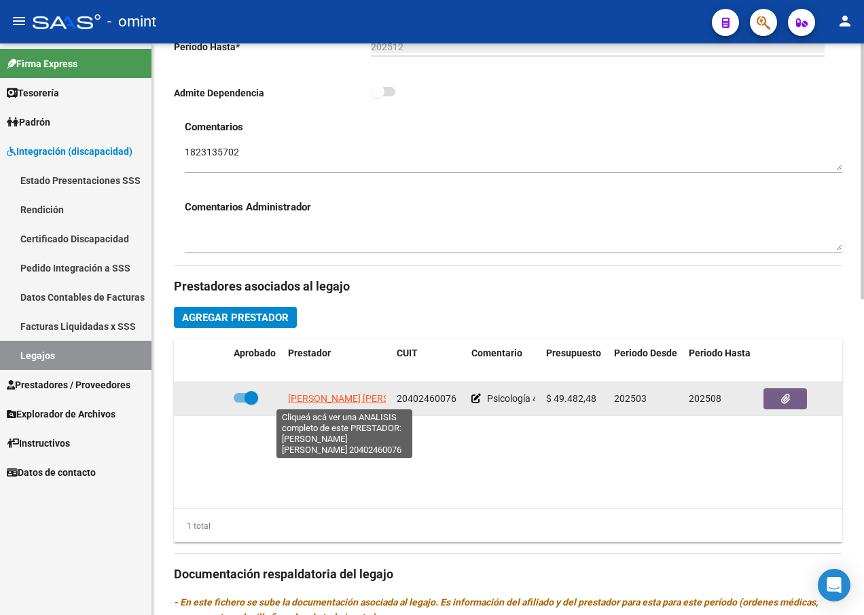
click at [316, 393] on span "[PERSON_NAME] [PERSON_NAME]" at bounding box center [361, 398] width 147 height 11
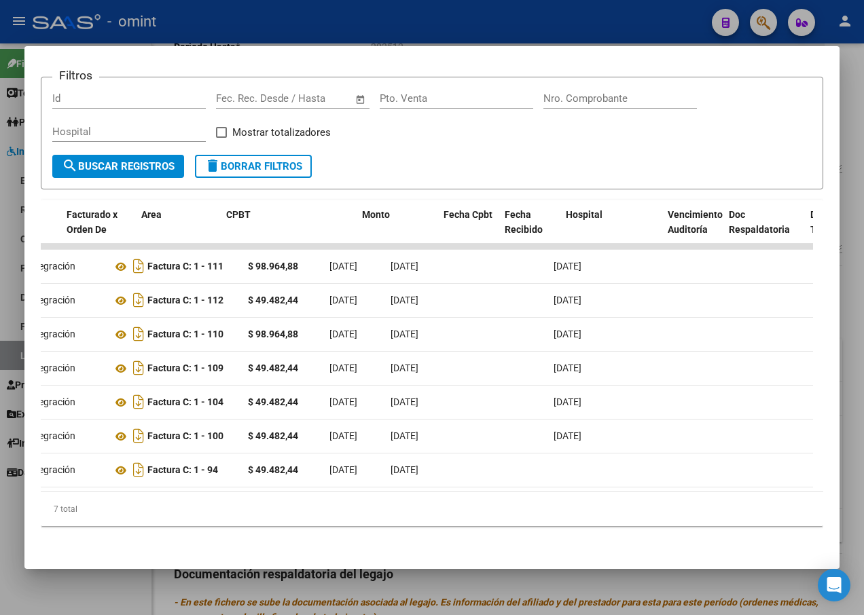
scroll to position [0, 0]
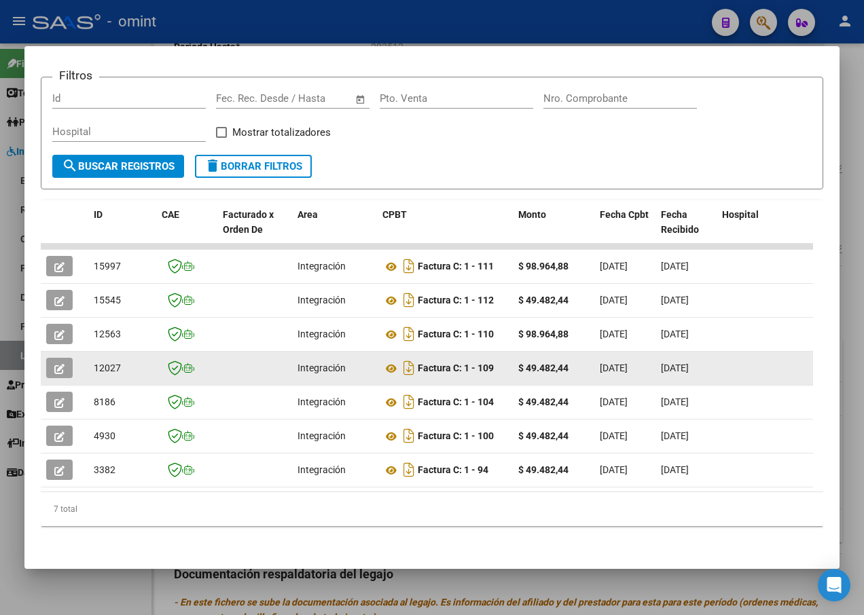
drag, startPoint x: 443, startPoint y: 360, endPoint x: 73, endPoint y: 359, distance: 370.0
drag, startPoint x: 73, startPoint y: 359, endPoint x: 61, endPoint y: 358, distance: 12.2
click at [61, 364] on icon "button" at bounding box center [59, 369] width 10 height 10
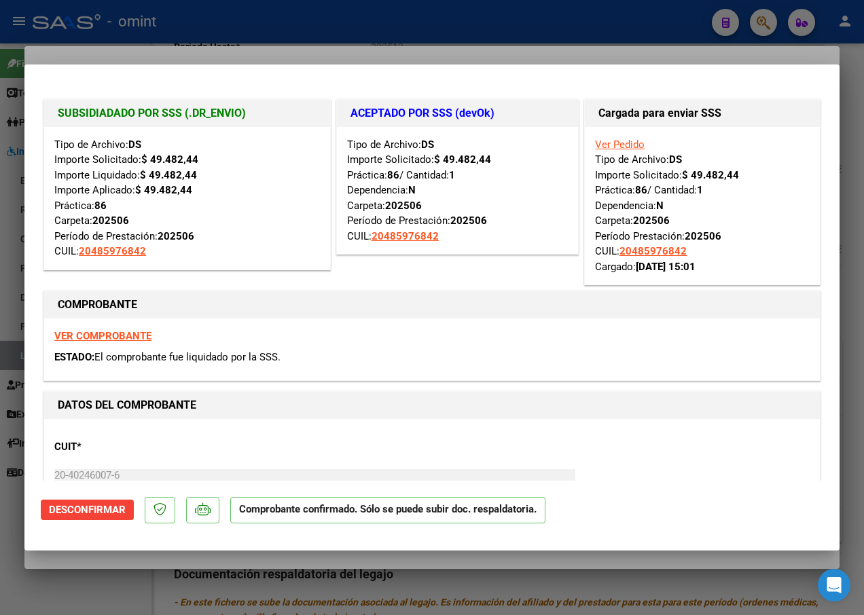
click at [244, 56] on div at bounding box center [432, 307] width 864 height 615
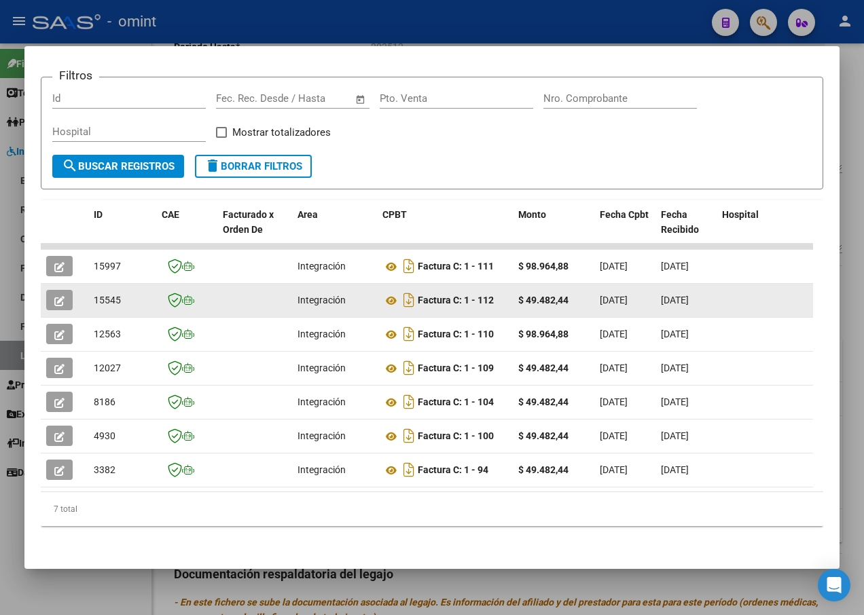
click at [57, 296] on span "button" at bounding box center [59, 300] width 10 height 12
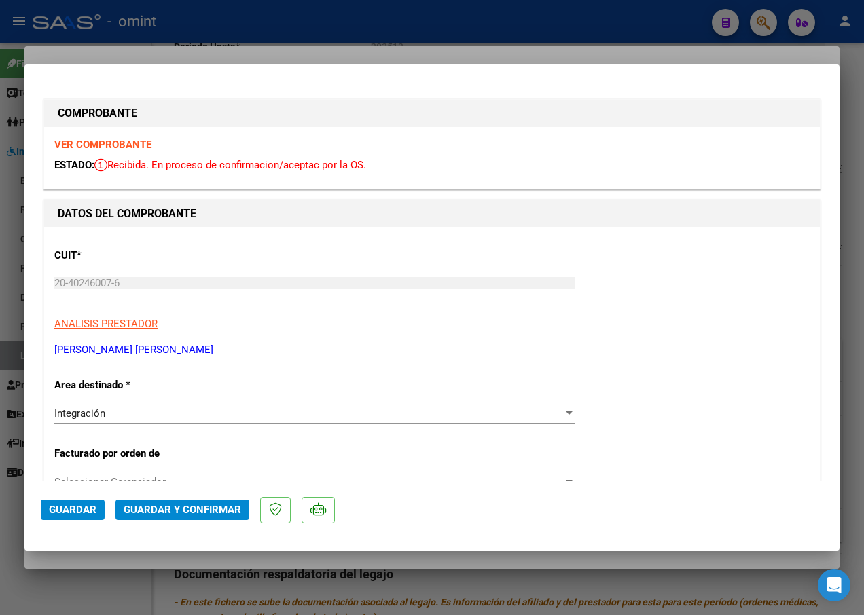
click at [125, 141] on strong "VER COMPROBANTE" at bounding box center [102, 144] width 97 height 12
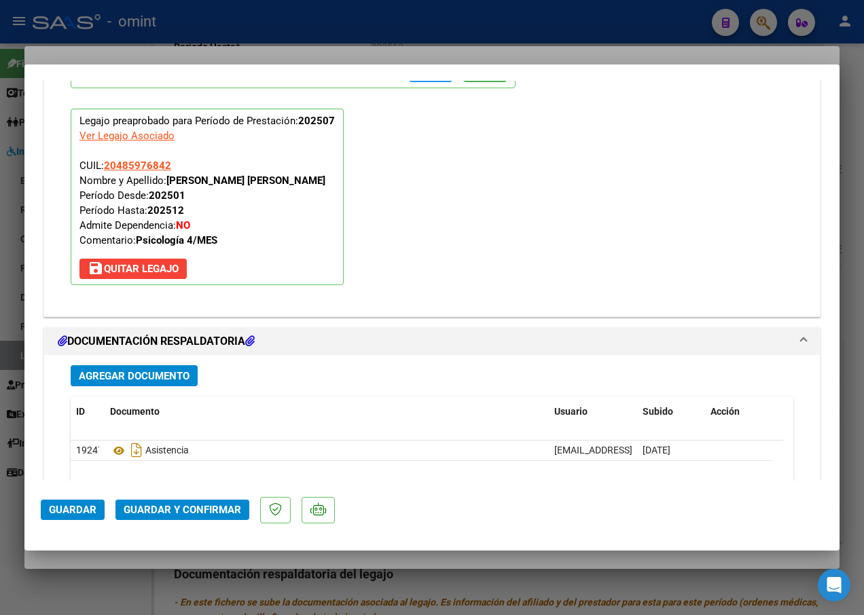
scroll to position [1561, 0]
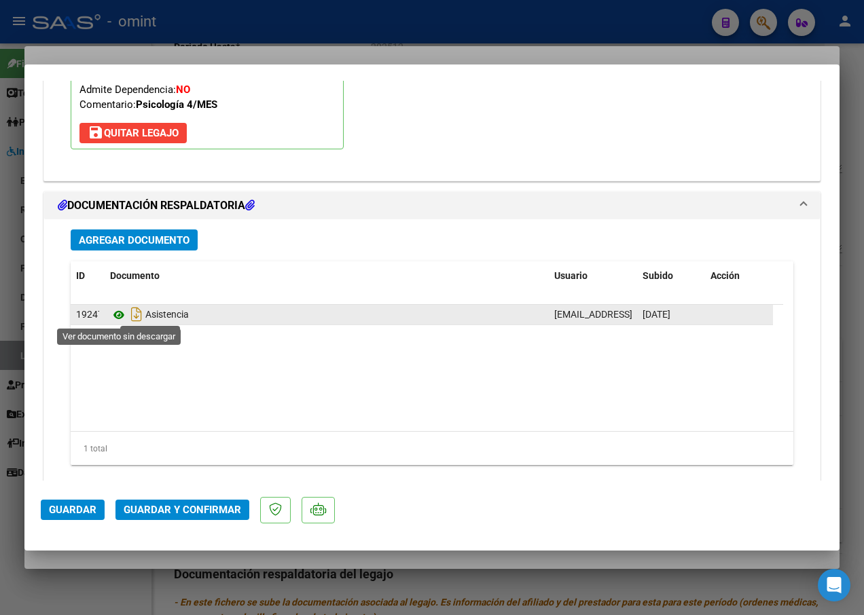
click at [117, 313] on icon at bounding box center [119, 315] width 18 height 16
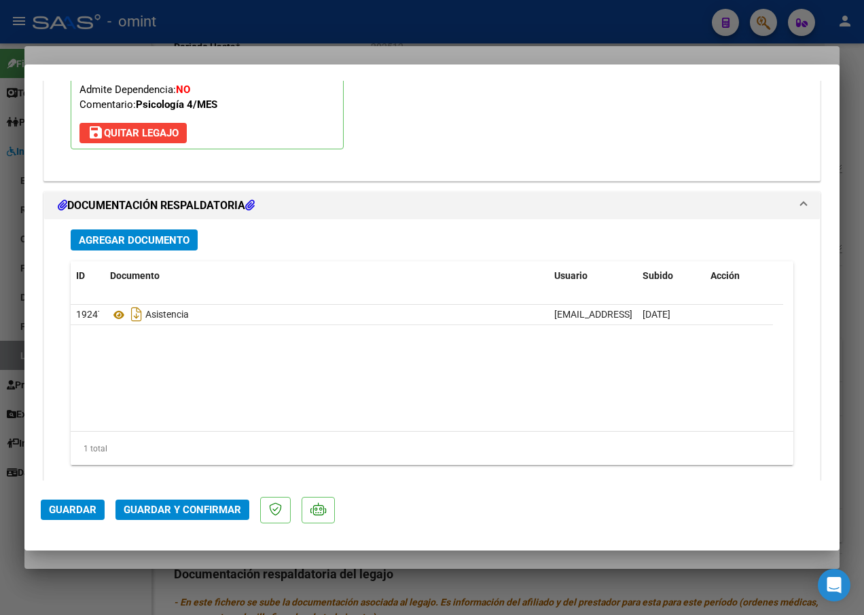
scroll to position [1589, 0]
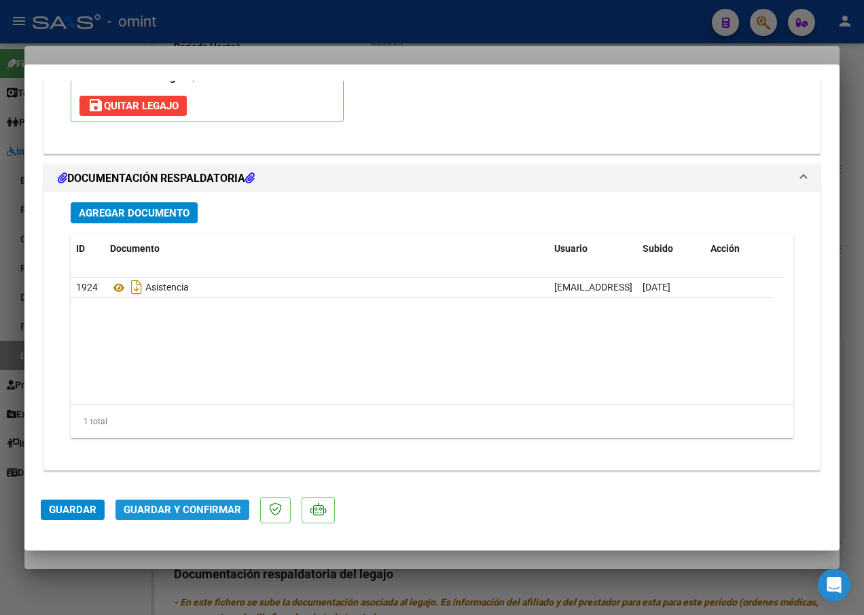
click at [166, 506] on span "Guardar y Confirmar" at bounding box center [182, 510] width 117 height 12
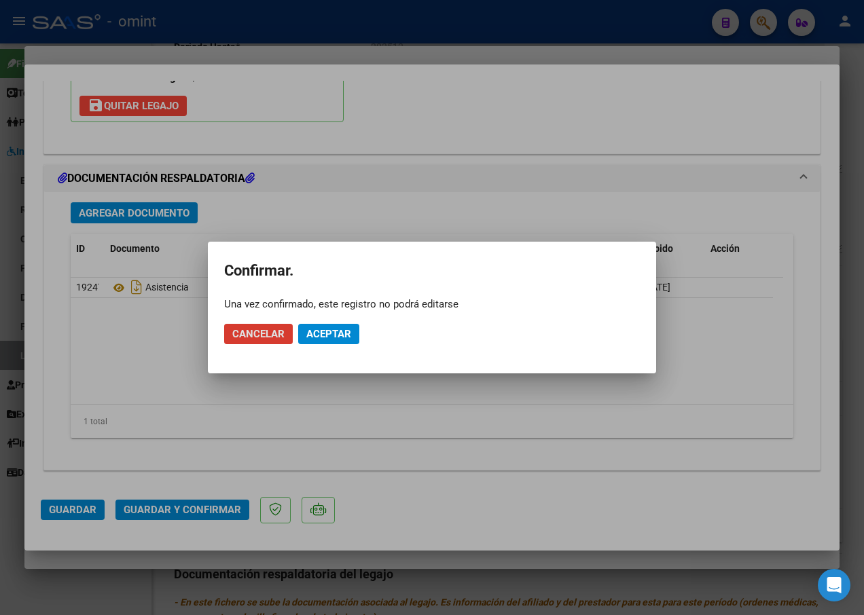
click at [328, 327] on button "Aceptar" at bounding box center [328, 334] width 61 height 20
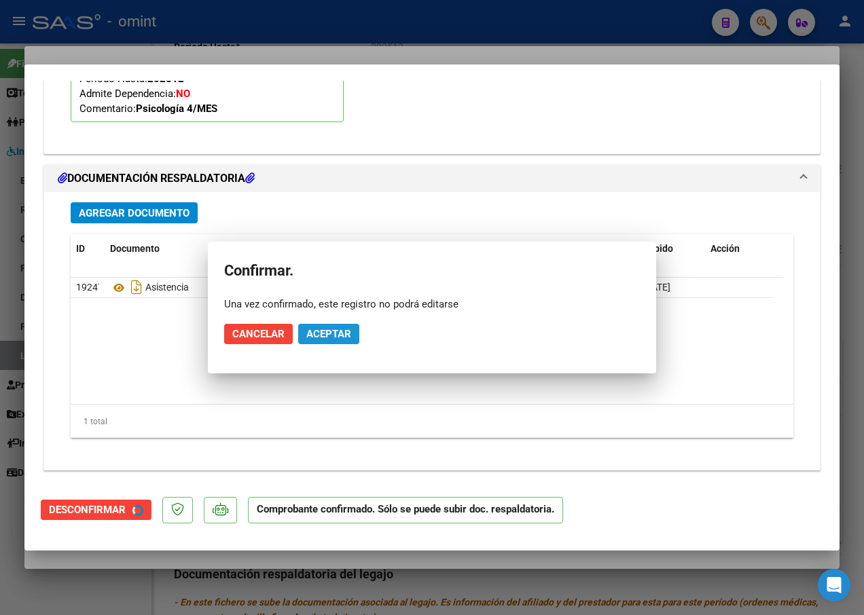
scroll to position [1434, 0]
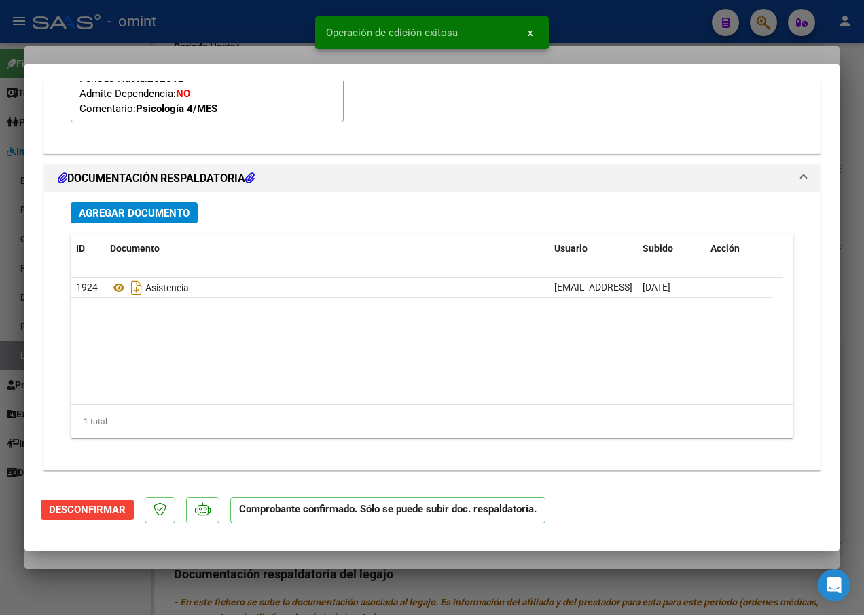
click at [175, 43] on div at bounding box center [432, 307] width 864 height 615
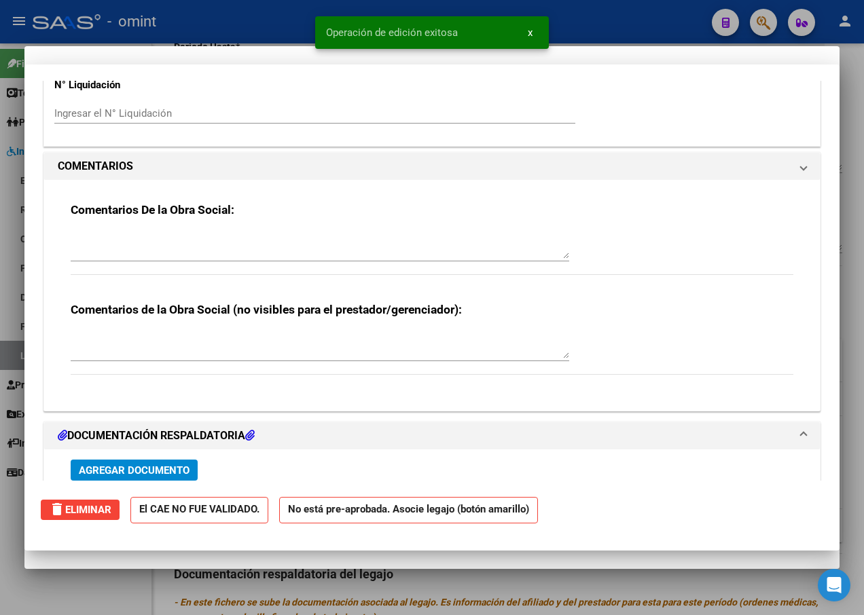
scroll to position [1461, 0]
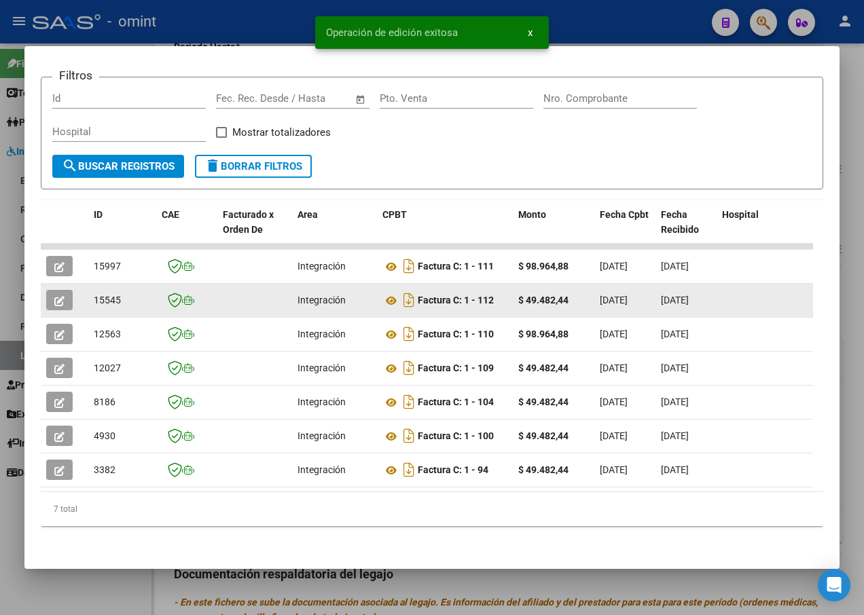
click at [110, 295] on span "15545" at bounding box center [107, 300] width 27 height 11
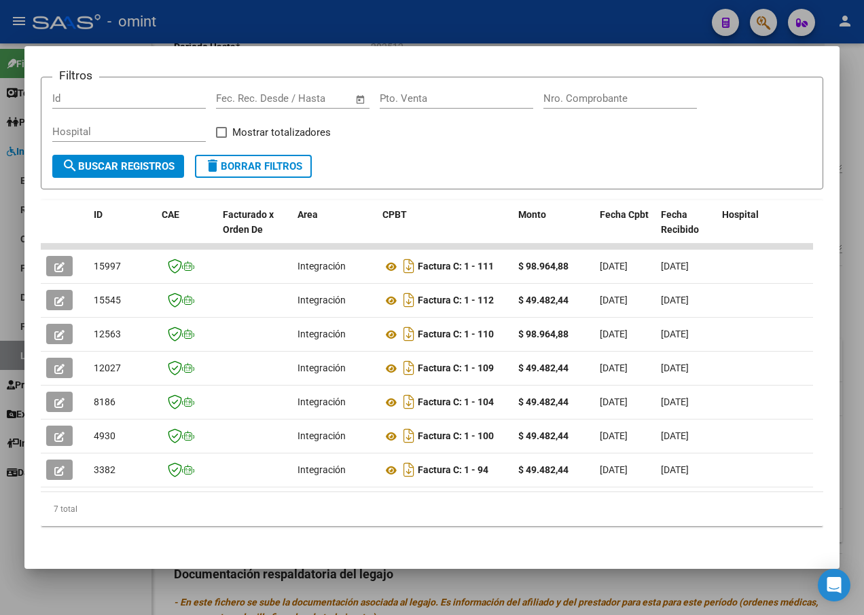
click at [219, 29] on div at bounding box center [432, 307] width 864 height 615
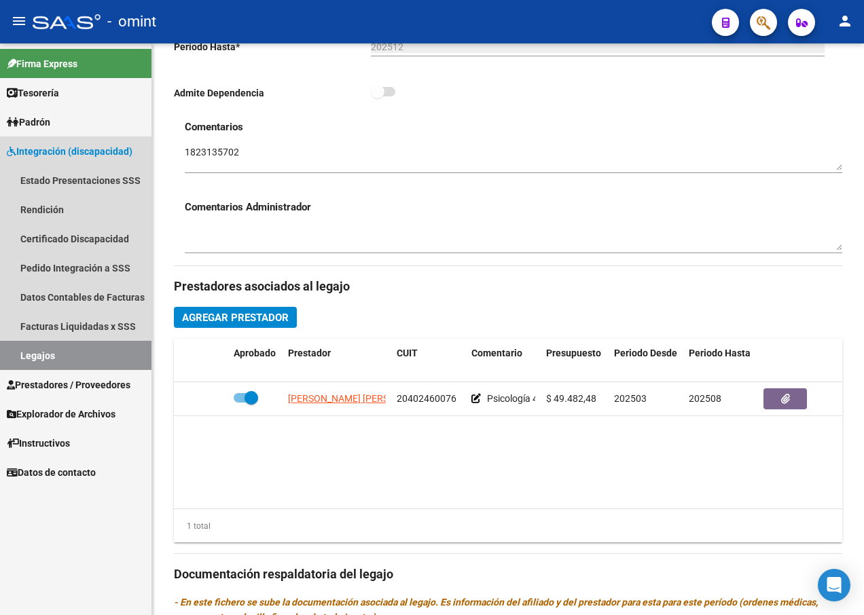
click at [66, 352] on link "Legajos" at bounding box center [75, 355] width 151 height 29
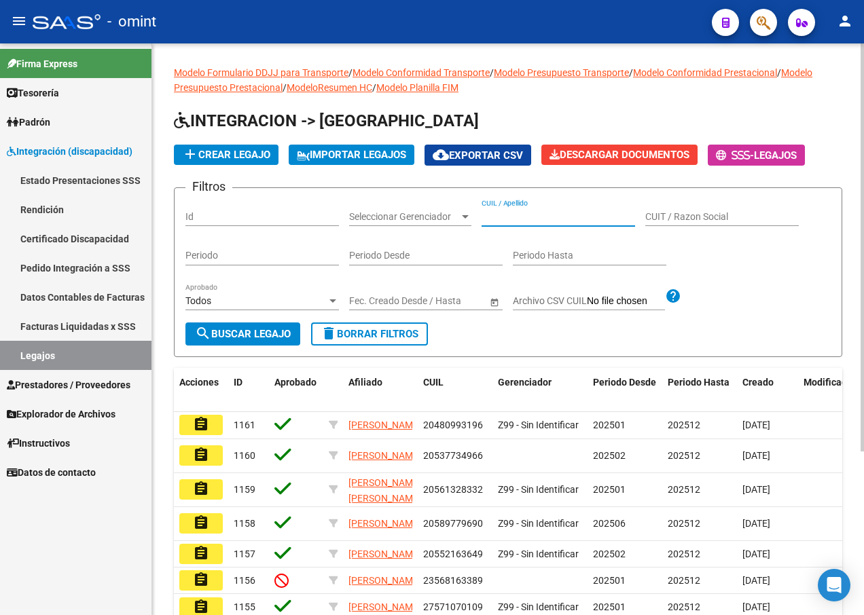
paste input "20537298139"
click at [246, 336] on span "search Buscar Legajo" at bounding box center [243, 334] width 96 height 12
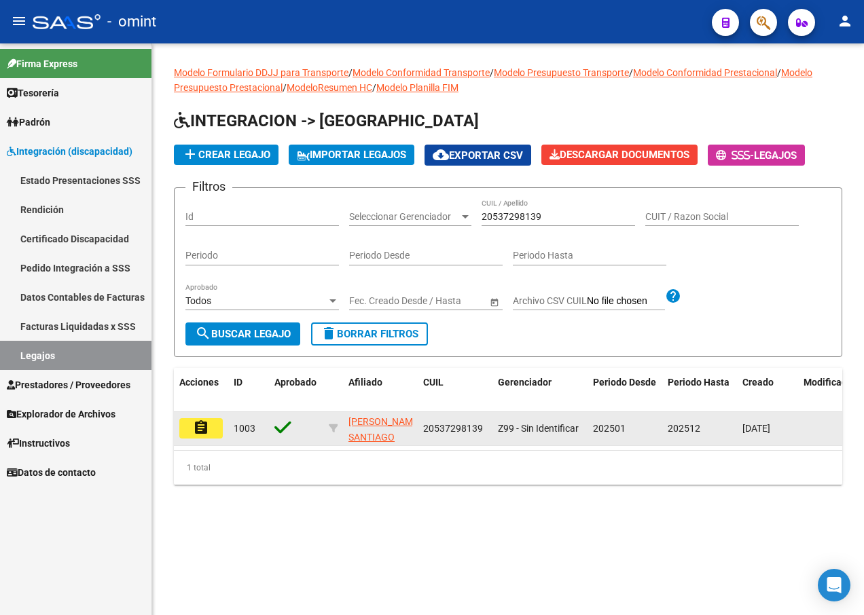
click at [206, 427] on mat-icon "assignment" at bounding box center [201, 428] width 16 height 16
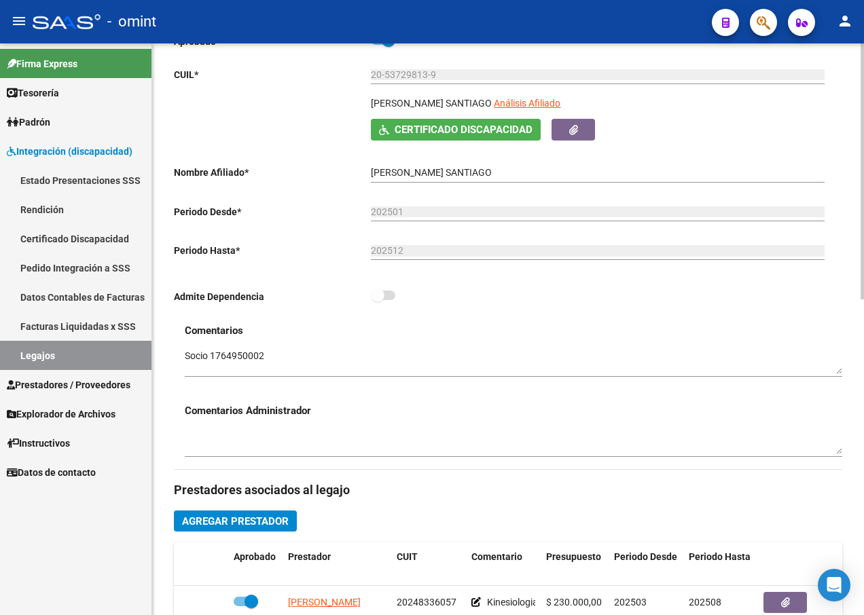
scroll to position [407, 0]
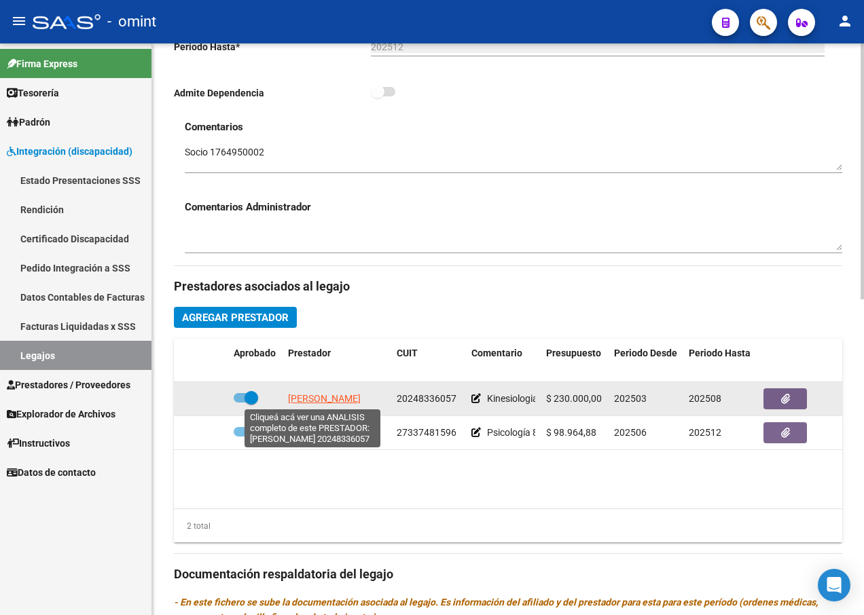
click at [316, 396] on span "[PERSON_NAME]" at bounding box center [324, 398] width 73 height 11
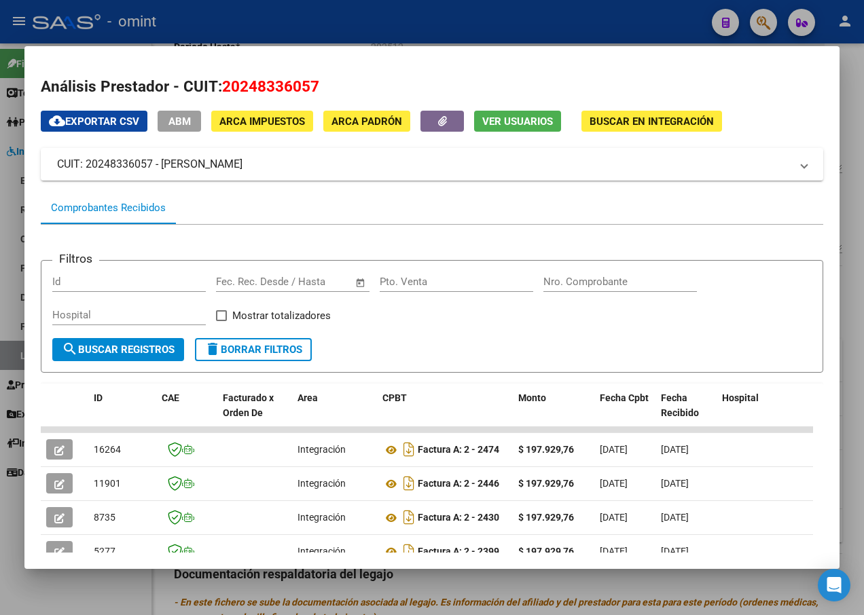
scroll to position [126, 0]
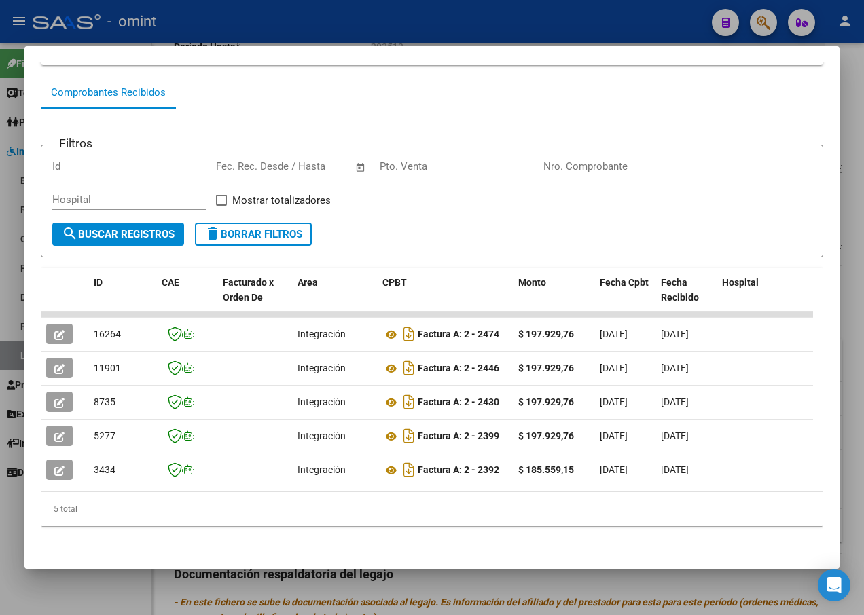
click at [141, 479] on datatable-selection "16264 Integración Factura A: 2 - 2474 $ 197.929,76 [DATE] [DATE] [DATE] - [DATE…" at bounding box center [427, 484] width 772 height 12
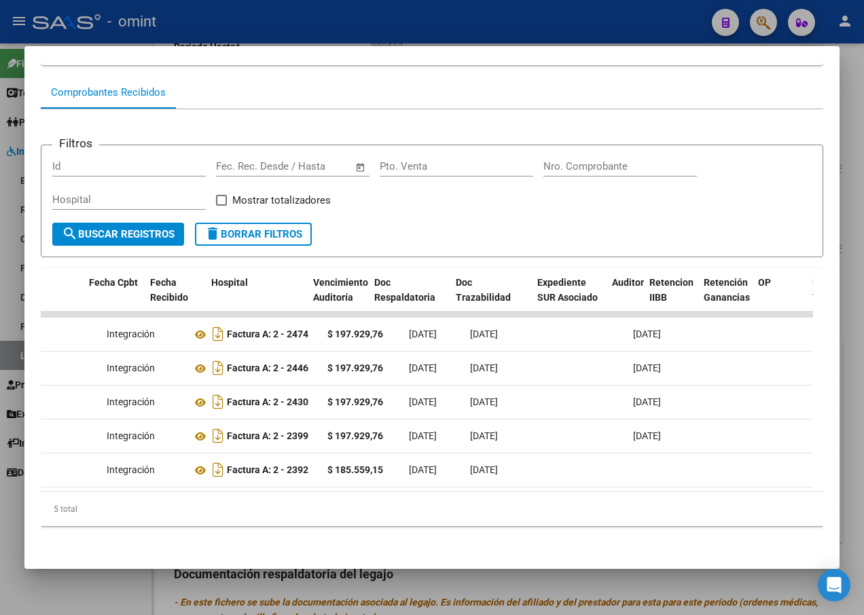
scroll to position [0, 0]
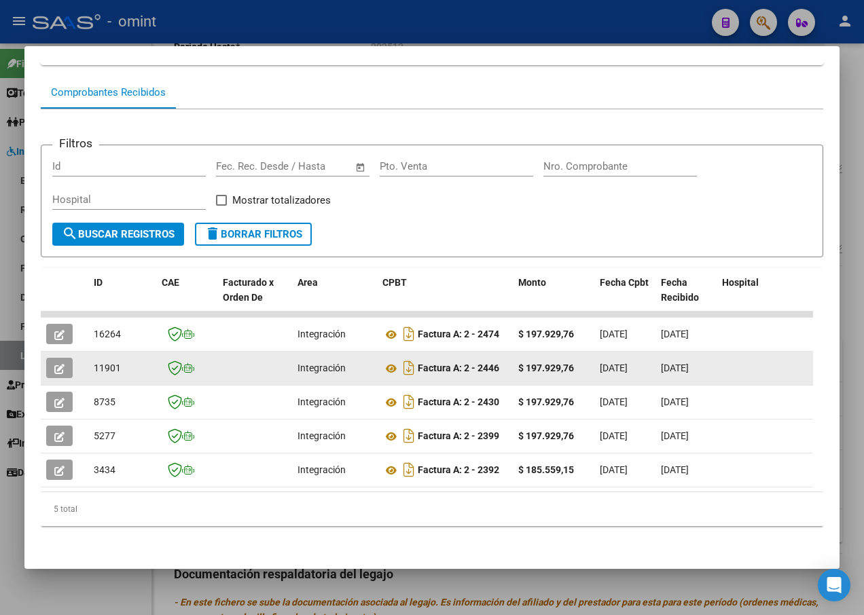
click at [58, 364] on icon "button" at bounding box center [59, 369] width 10 height 10
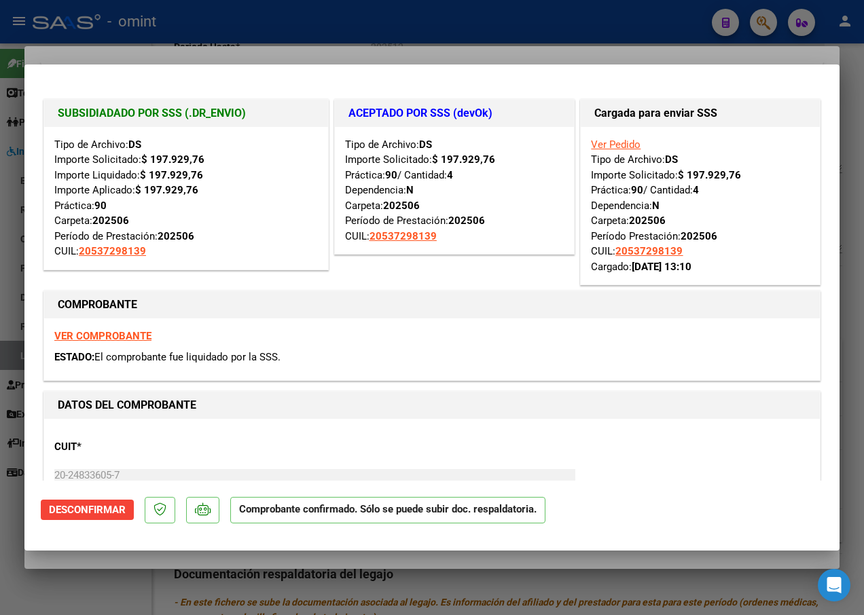
click at [225, 48] on div at bounding box center [432, 307] width 864 height 615
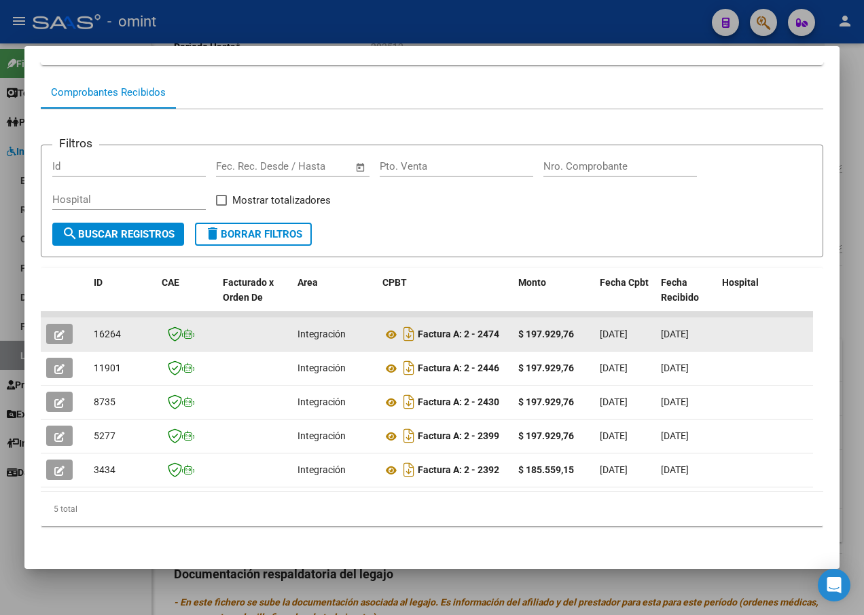
click at [56, 330] on icon "button" at bounding box center [59, 335] width 10 height 10
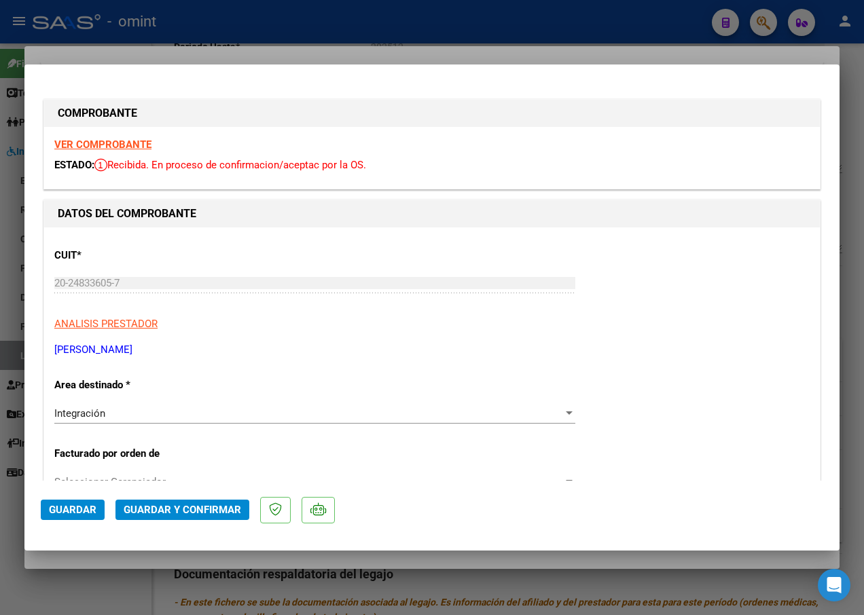
click at [114, 139] on strong "VER COMPROBANTE" at bounding box center [102, 144] width 97 height 12
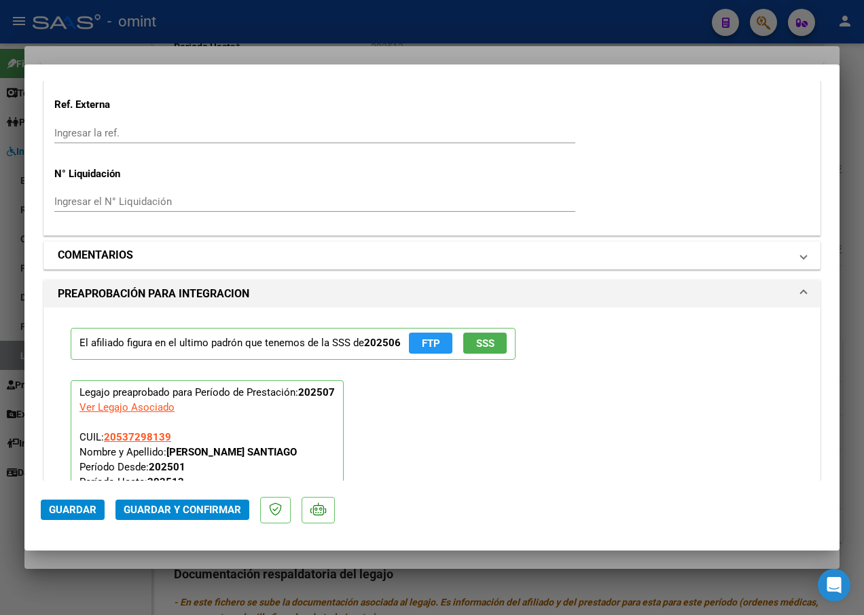
scroll to position [1290, 0]
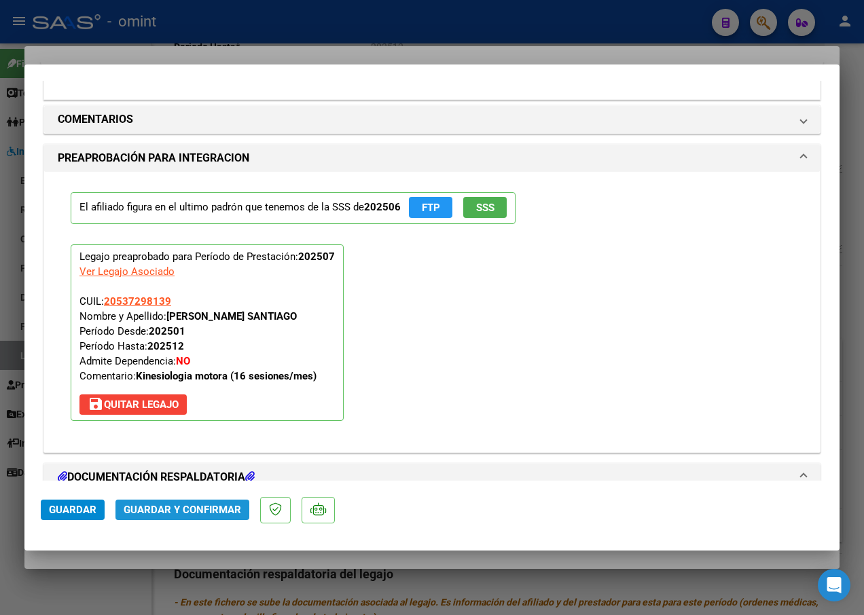
click at [206, 504] on span "Guardar y Confirmar" at bounding box center [182, 510] width 117 height 12
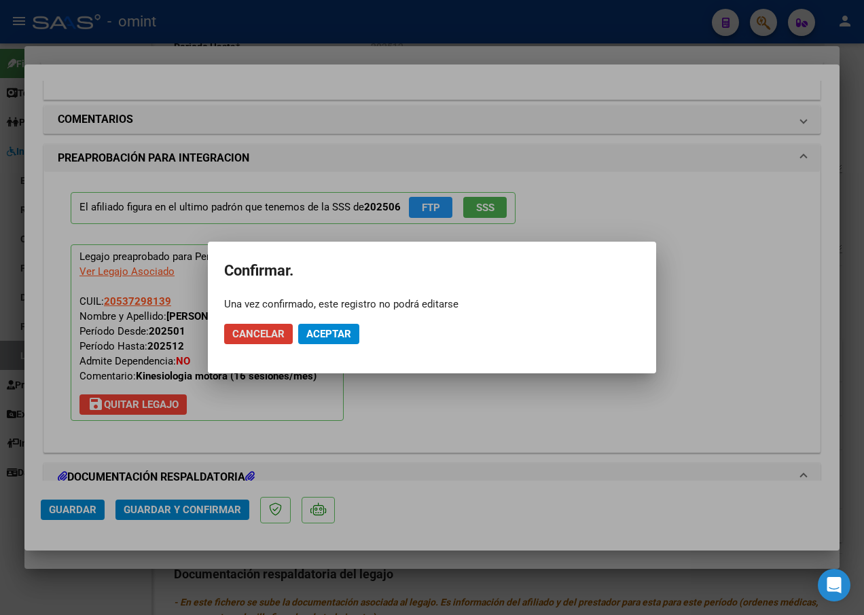
click at [333, 338] on span "Aceptar" at bounding box center [328, 334] width 45 height 12
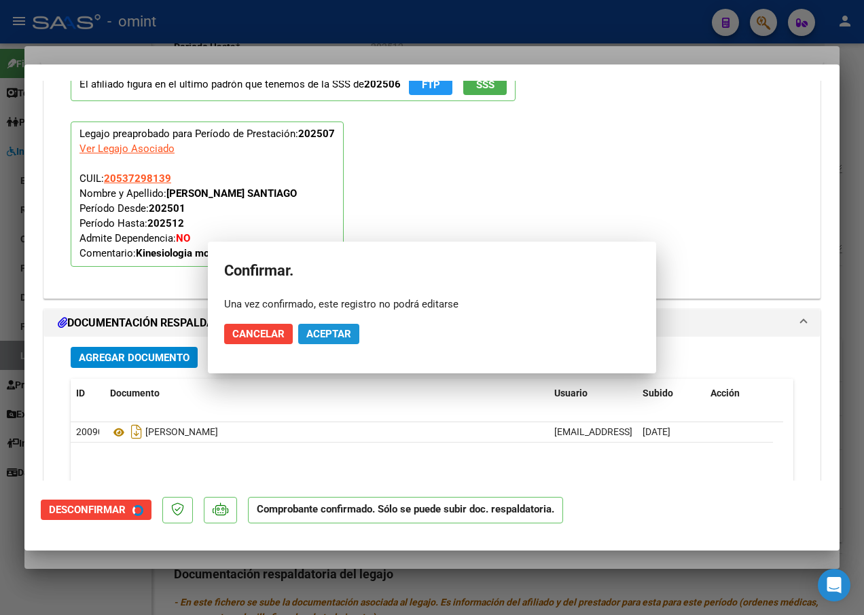
scroll to position [1206, 0]
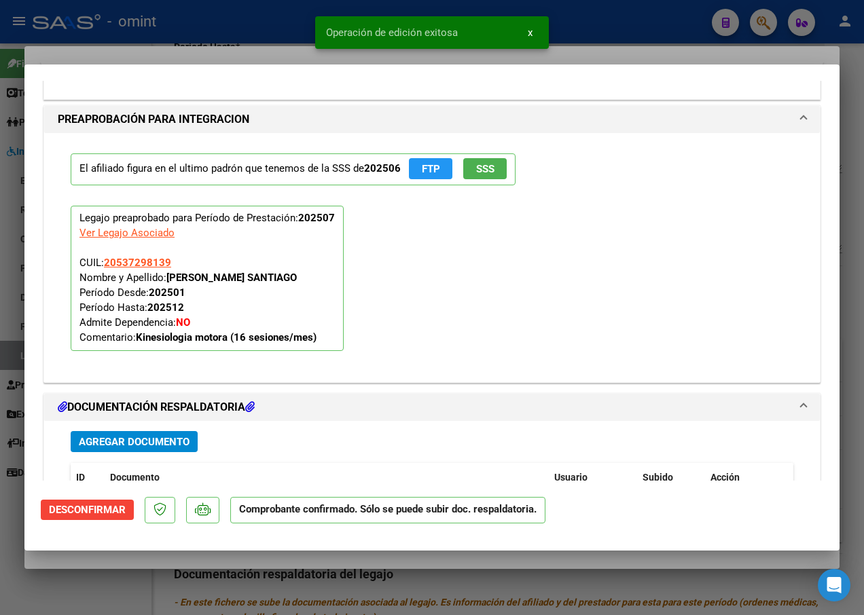
click at [212, 48] on div at bounding box center [432, 307] width 864 height 615
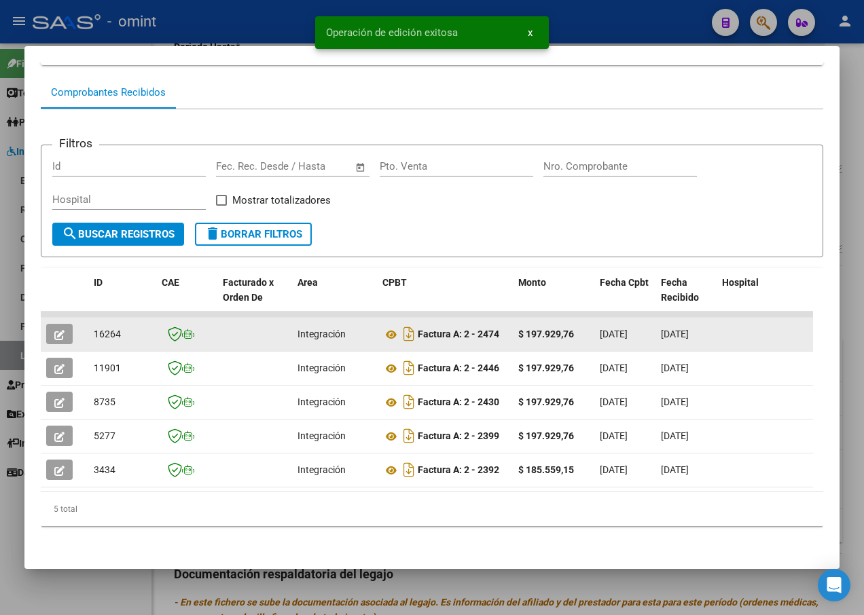
click at [101, 329] on span "16264" at bounding box center [107, 334] width 27 height 11
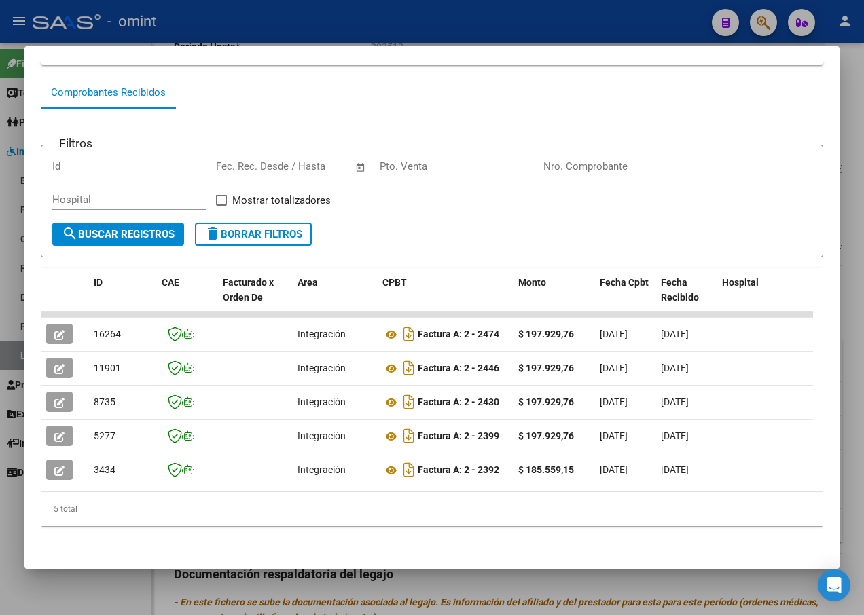
click at [193, 14] on div at bounding box center [432, 307] width 864 height 615
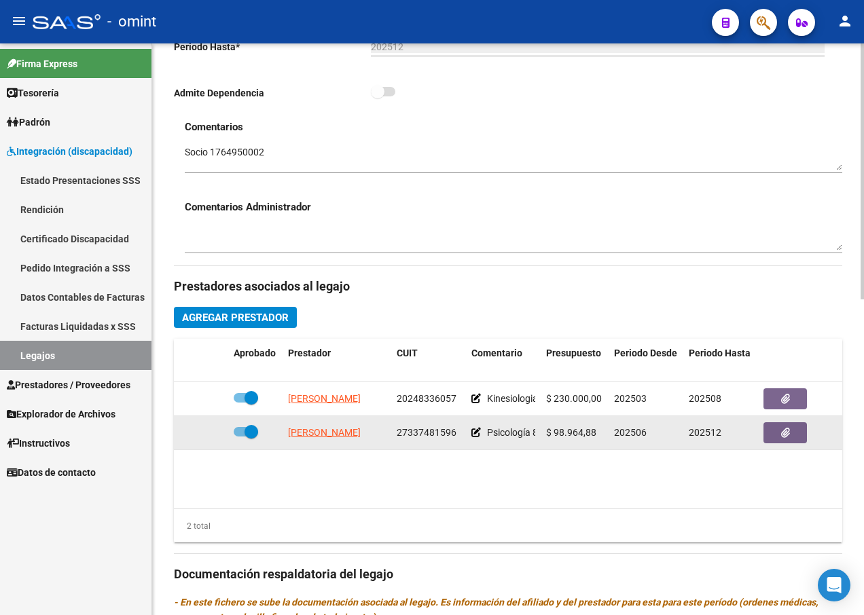
click at [342, 426] on app-link-go-to "[PERSON_NAME]" at bounding box center [324, 433] width 73 height 16
click at [331, 432] on span "[PERSON_NAME]" at bounding box center [324, 432] width 73 height 11
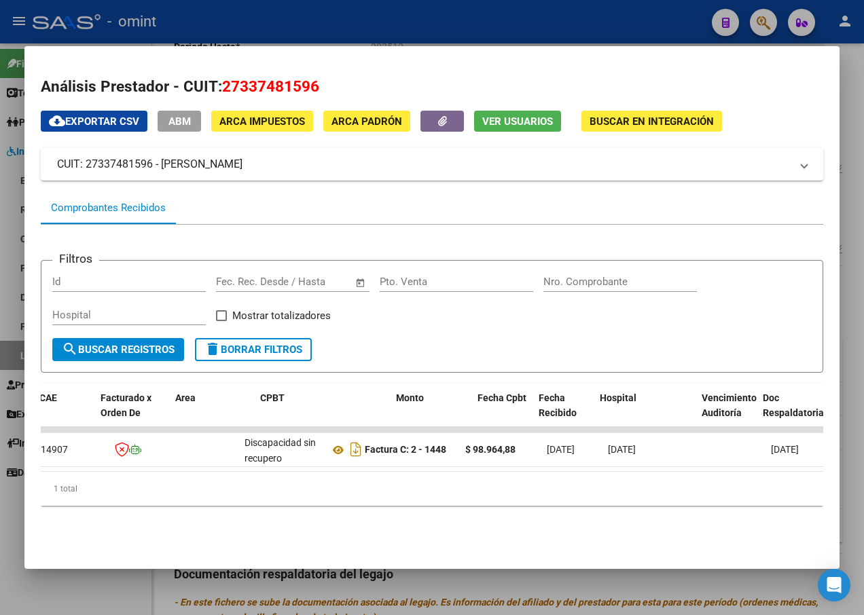
scroll to position [0, 0]
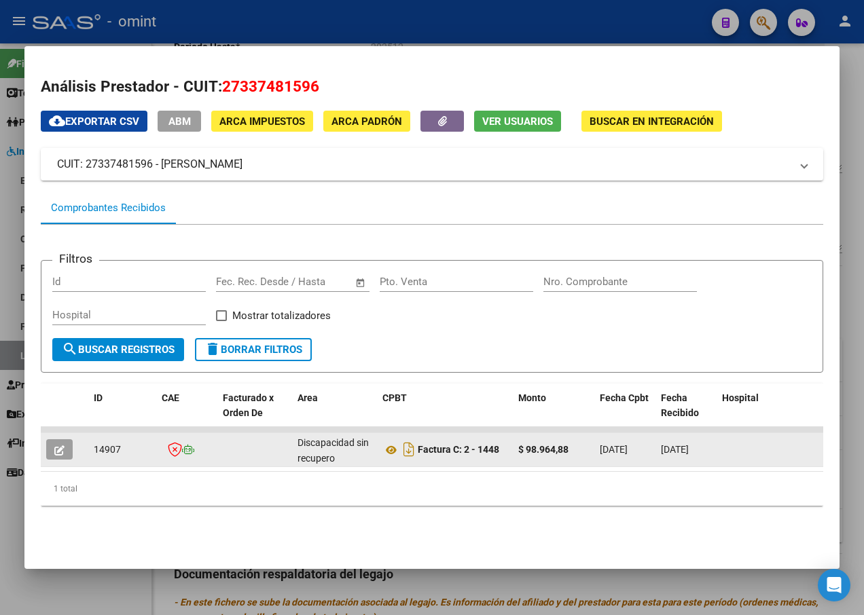
click at [69, 447] on button "button" at bounding box center [59, 449] width 26 height 20
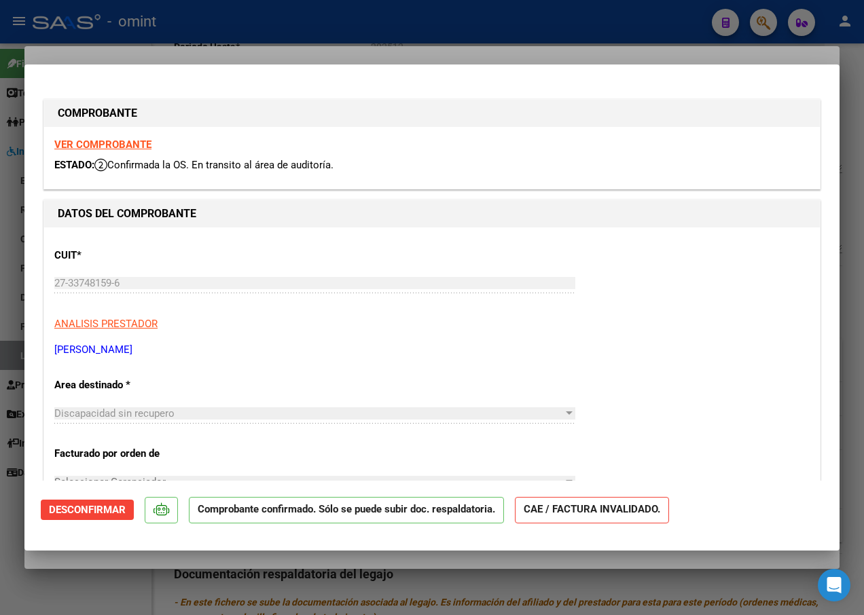
click at [122, 143] on strong "VER COMPROBANTE" at bounding box center [102, 144] width 97 height 12
click at [208, 53] on div at bounding box center [432, 307] width 864 height 615
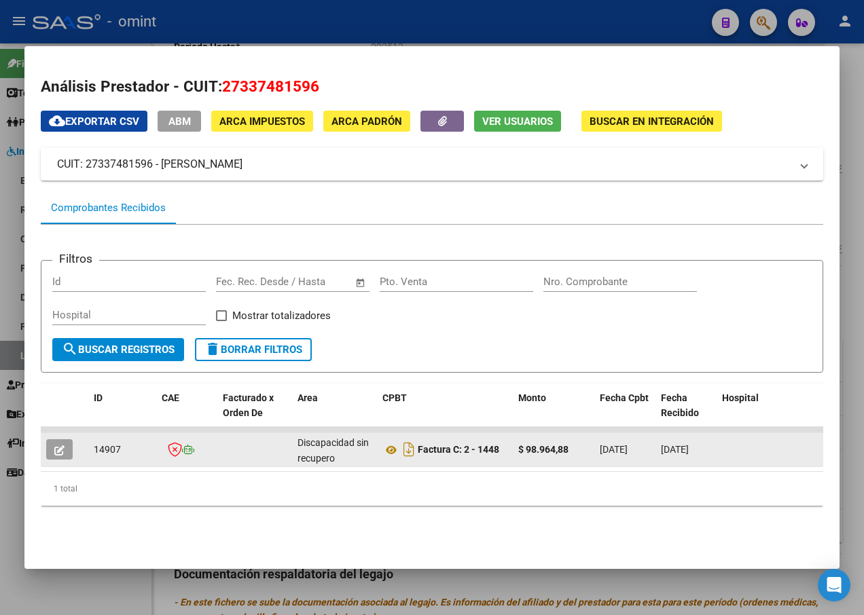
click at [52, 443] on button "button" at bounding box center [59, 449] width 26 height 20
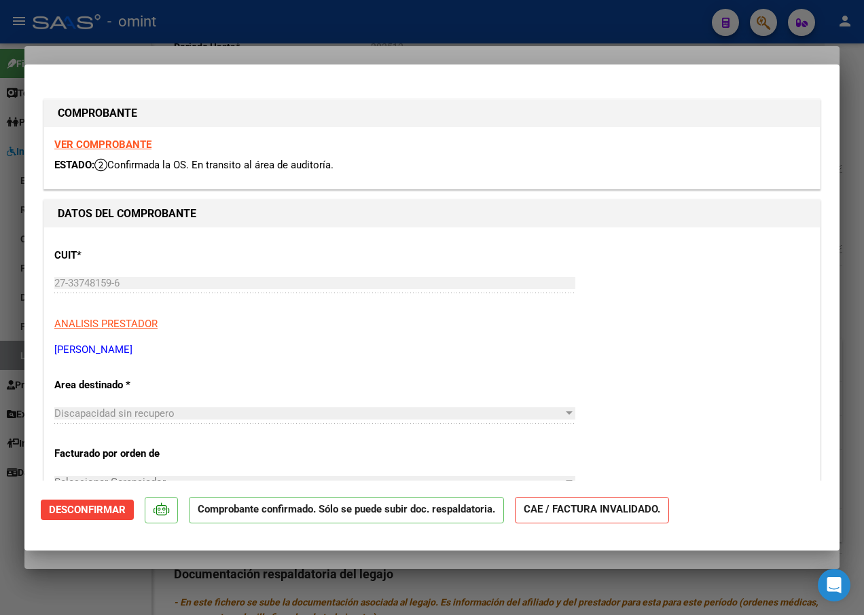
scroll to position [136, 0]
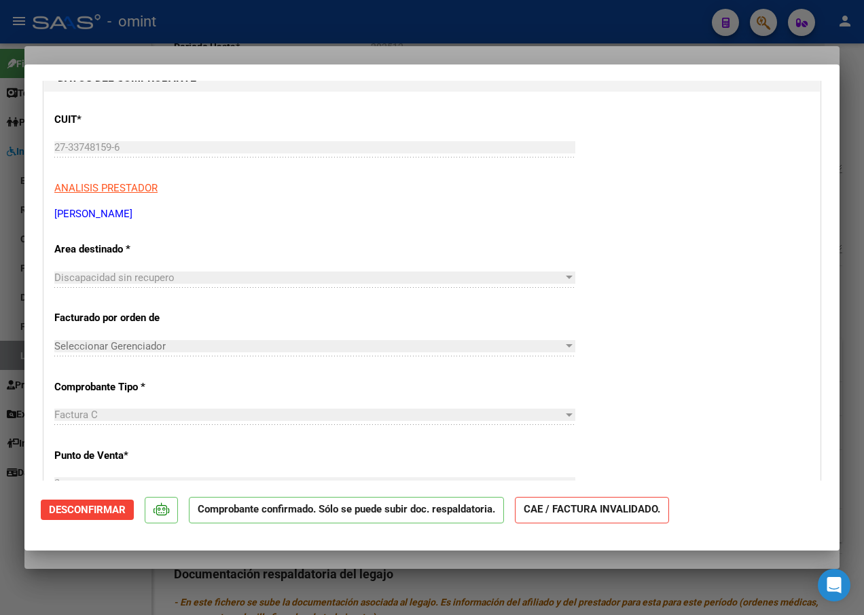
click at [199, 55] on div at bounding box center [432, 307] width 864 height 615
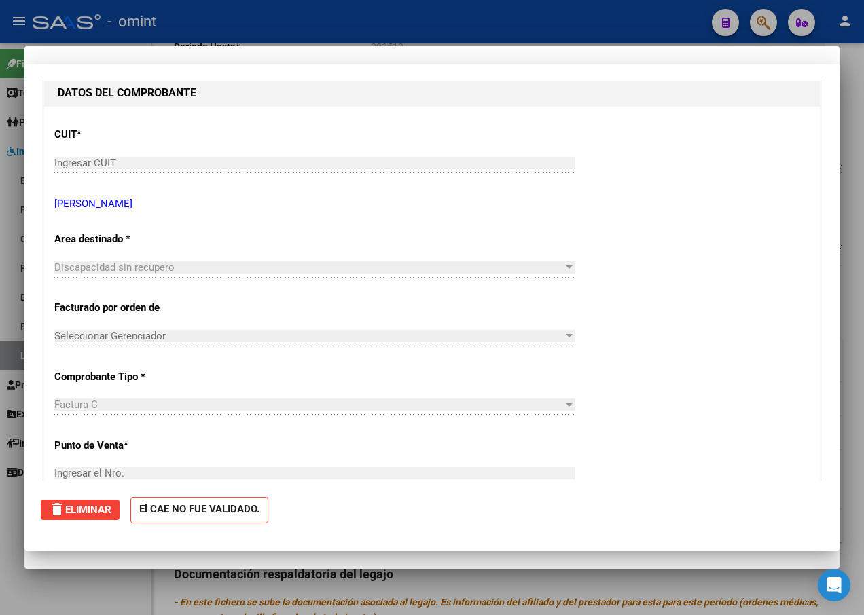
scroll to position [0, 0]
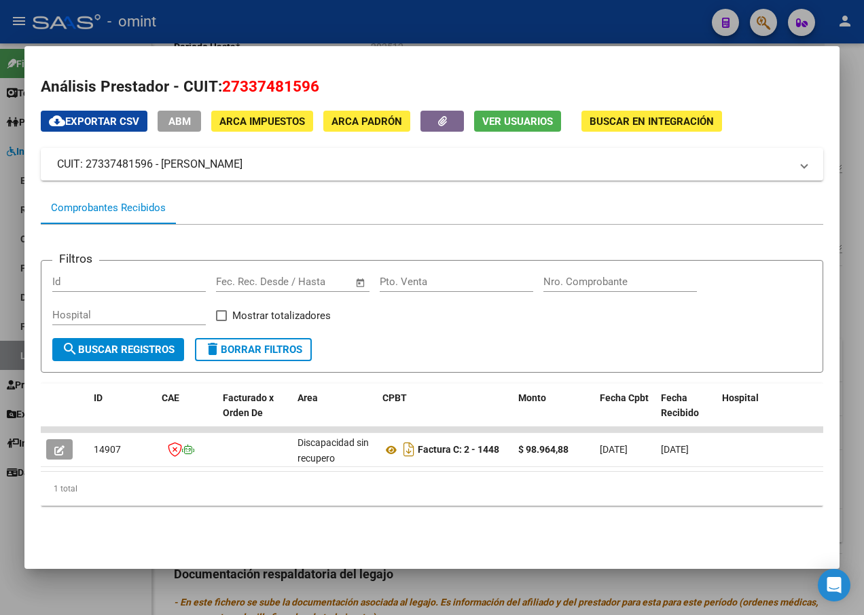
click at [231, 17] on div at bounding box center [432, 307] width 864 height 615
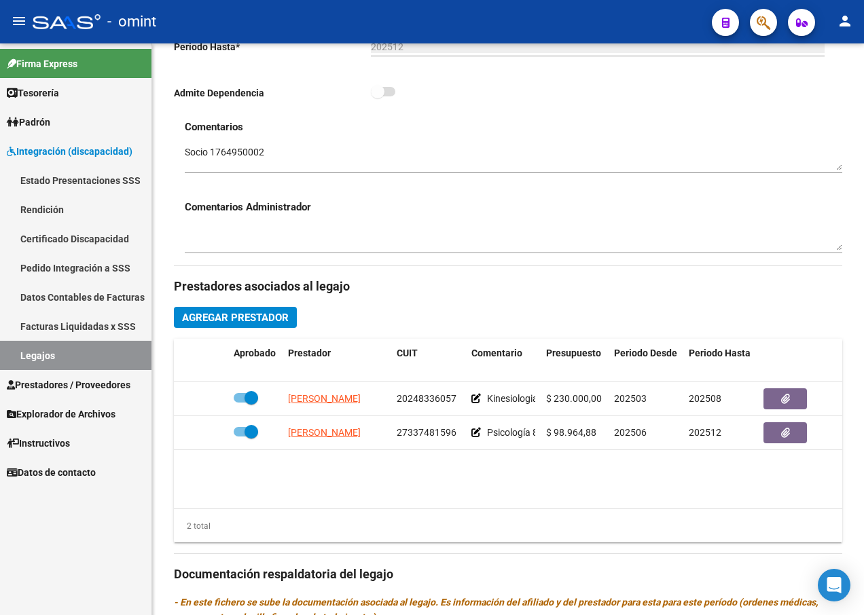
click at [96, 355] on link "Legajos" at bounding box center [75, 355] width 151 height 29
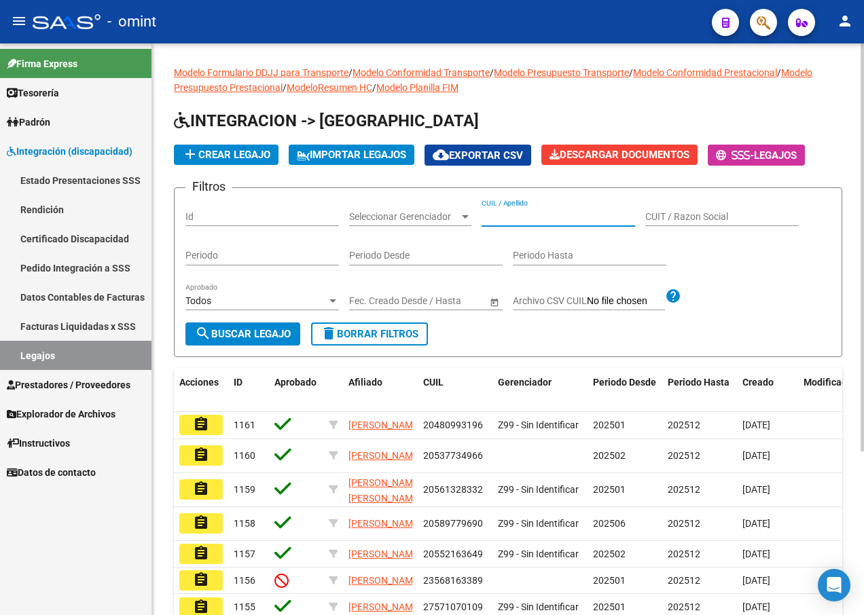
paste input "23524643979"
click at [250, 333] on span "search Buscar Legajo" at bounding box center [243, 334] width 96 height 12
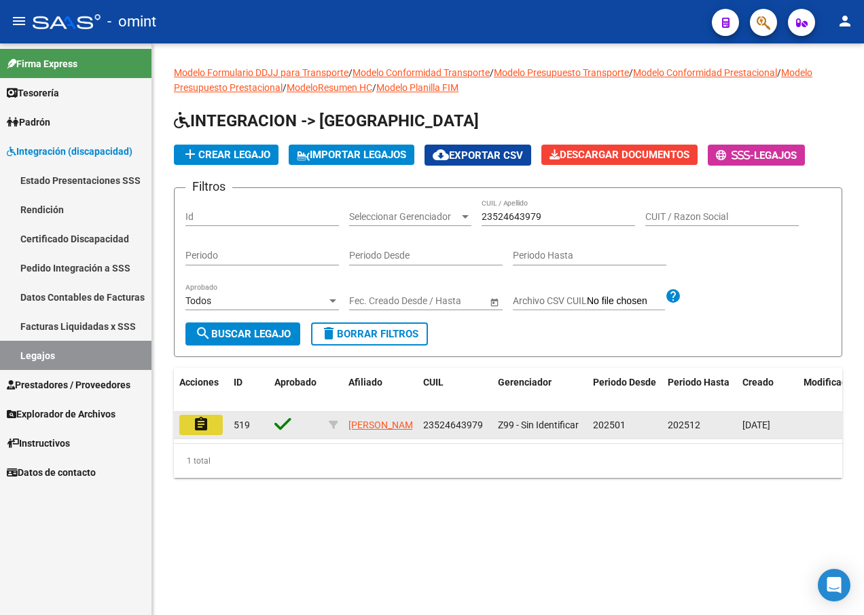
click at [197, 428] on mat-icon "assignment" at bounding box center [201, 424] width 16 height 16
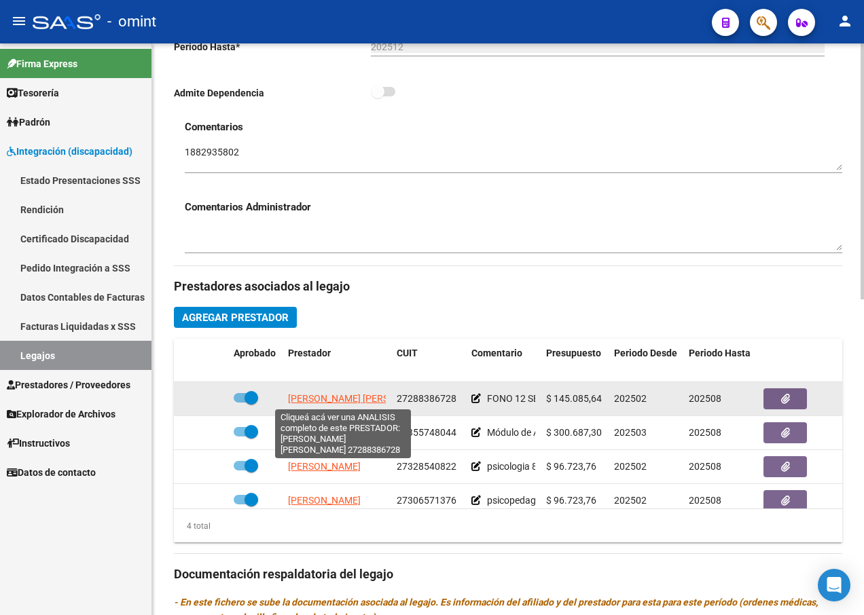
click at [327, 397] on span "[PERSON_NAME] [PERSON_NAME]" at bounding box center [361, 398] width 147 height 11
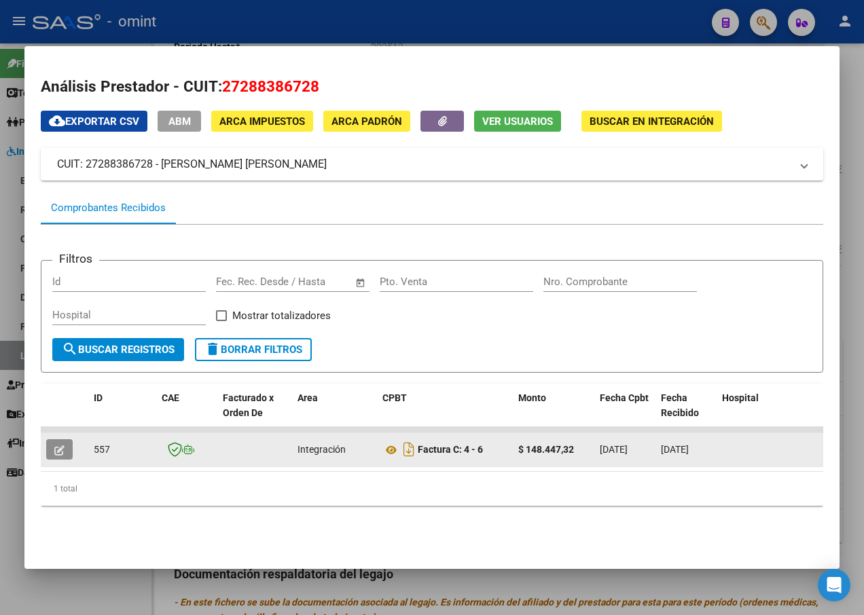
click at [61, 449] on icon "button" at bounding box center [59, 450] width 10 height 10
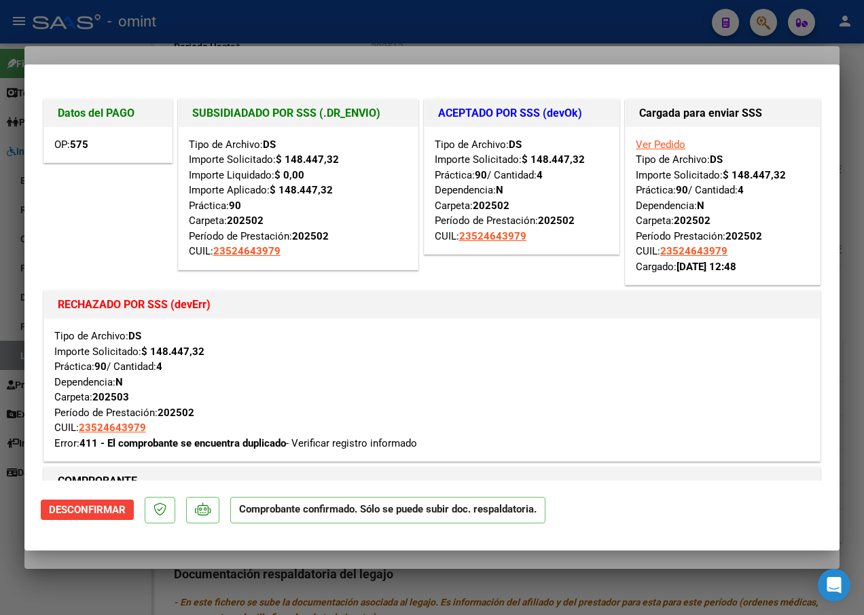
click at [219, 24] on div at bounding box center [432, 307] width 864 height 615
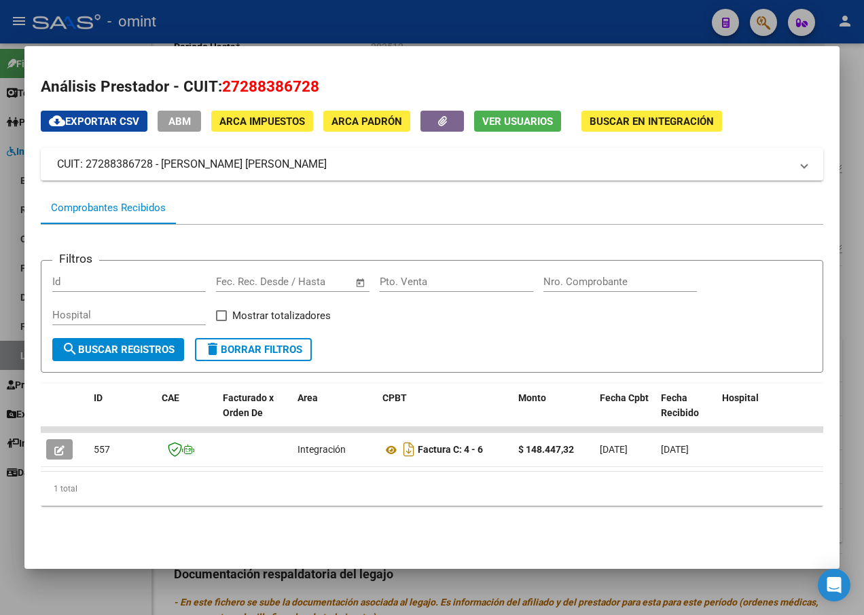
click at [240, 24] on div at bounding box center [432, 307] width 864 height 615
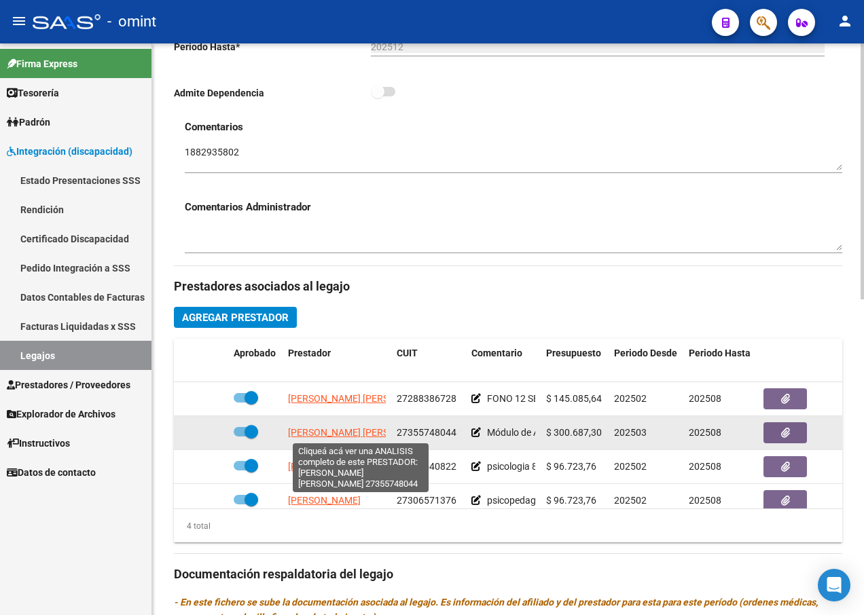
click at [337, 433] on span "[PERSON_NAME] [PERSON_NAME]" at bounding box center [361, 432] width 147 height 11
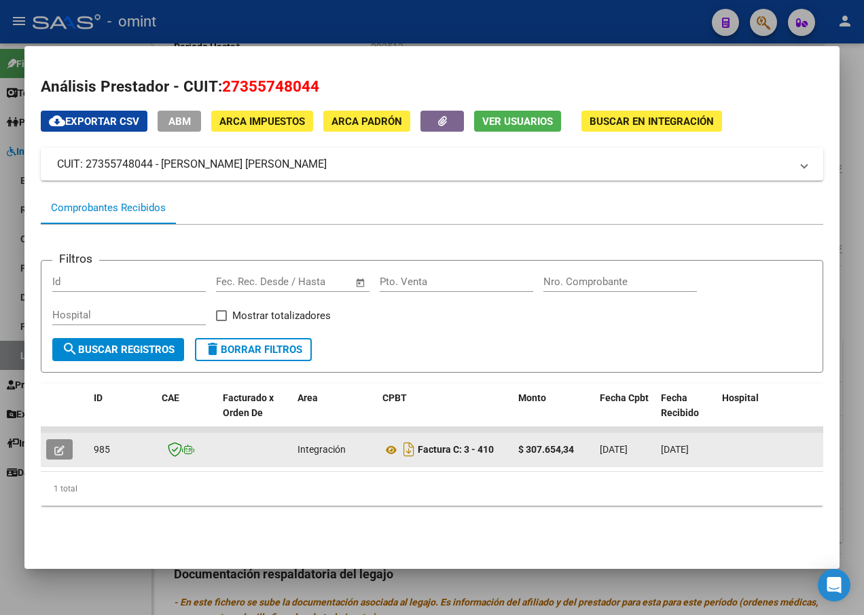
click at [61, 450] on icon "button" at bounding box center [59, 450] width 10 height 10
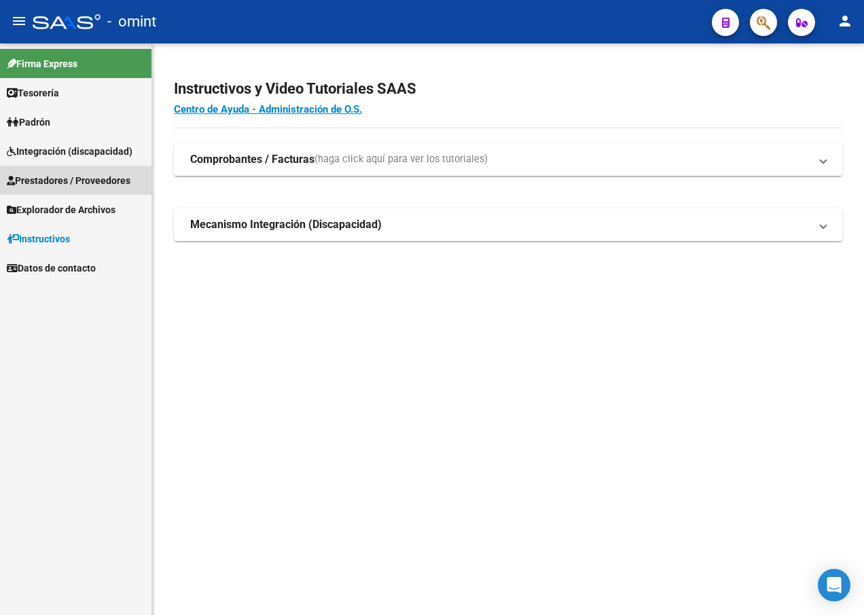
click at [43, 181] on span "Prestadores / Proveedores" at bounding box center [69, 180] width 124 height 15
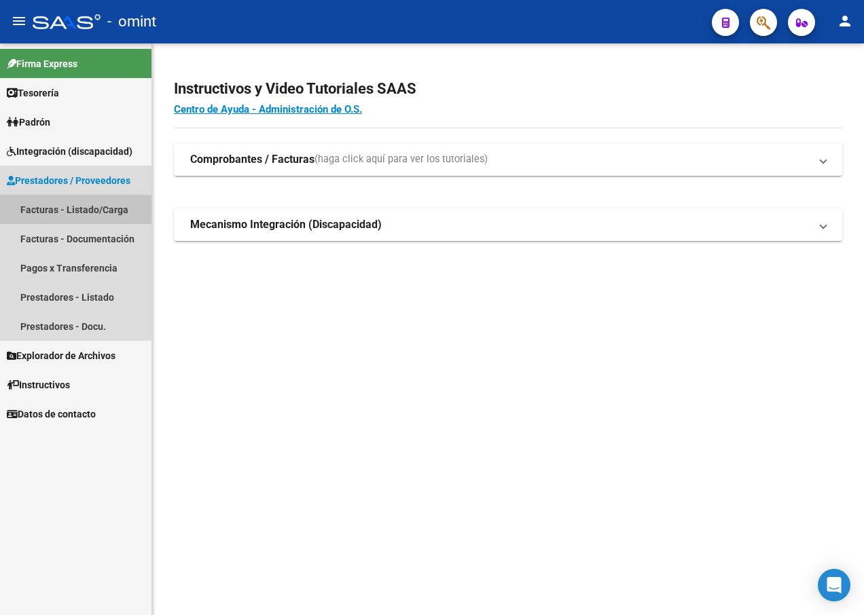
click at [43, 202] on link "Facturas - Listado/Carga" at bounding box center [75, 209] width 151 height 29
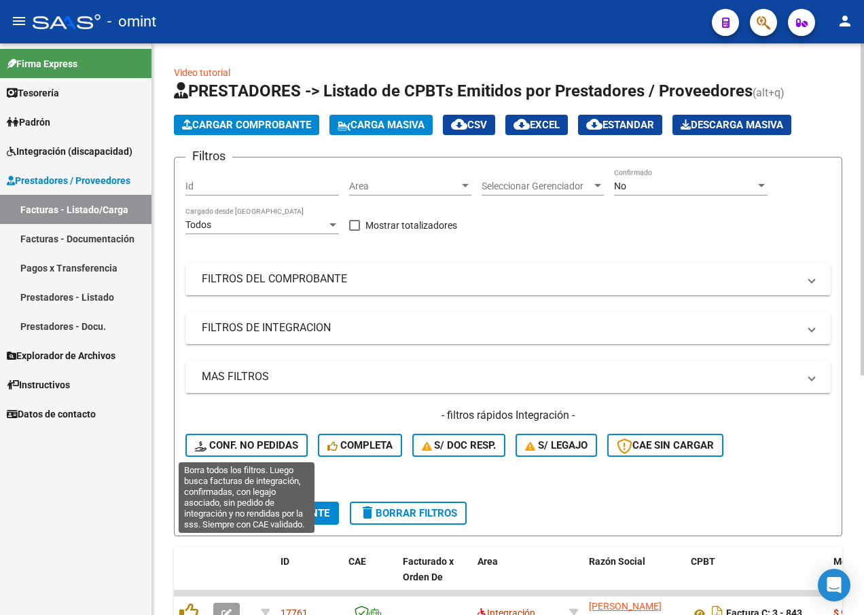
click at [237, 443] on span "Conf. no pedidas" at bounding box center [246, 445] width 103 height 12
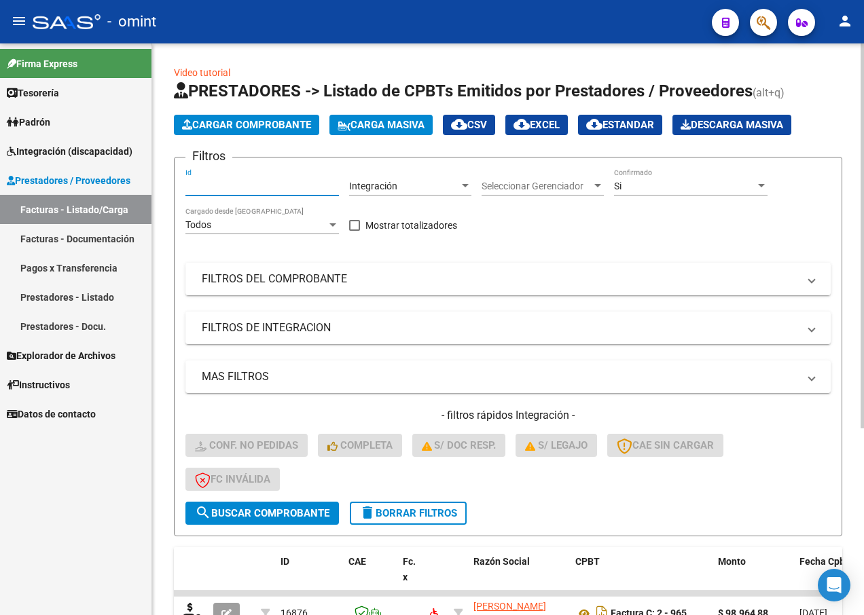
paste input "14812"
type input "14812"
click at [291, 513] on span "search Buscar Comprobante" at bounding box center [262, 513] width 134 height 12
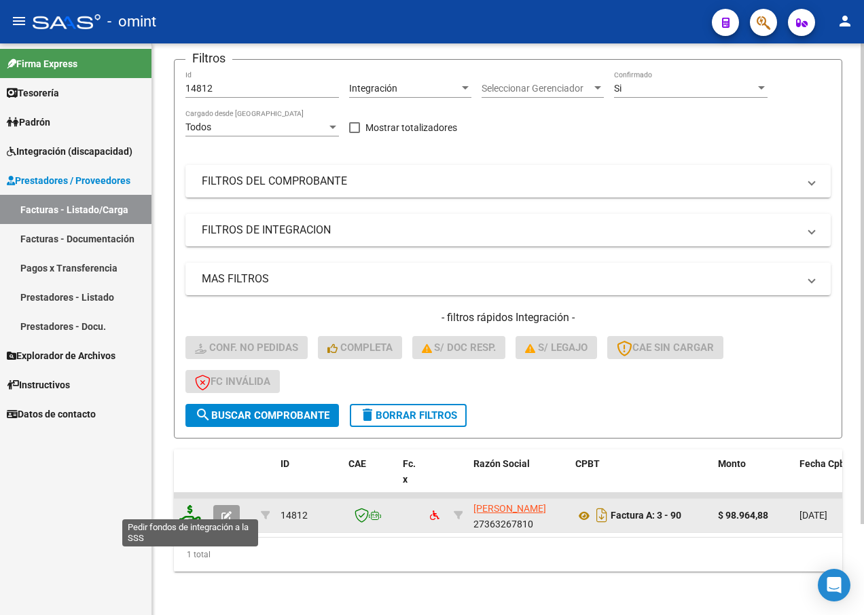
click at [180, 505] on icon at bounding box center [190, 514] width 22 height 19
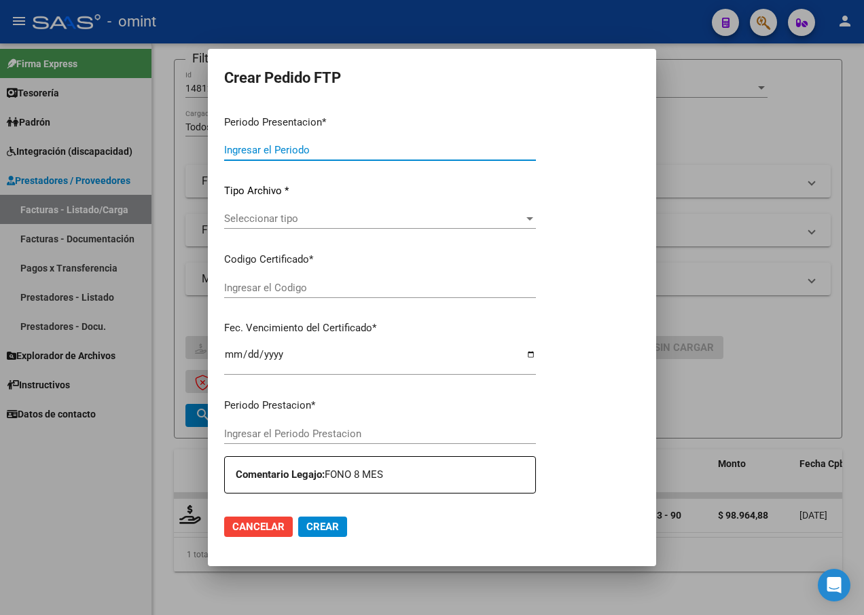
type input "202507"
type input "$ 98.964,88"
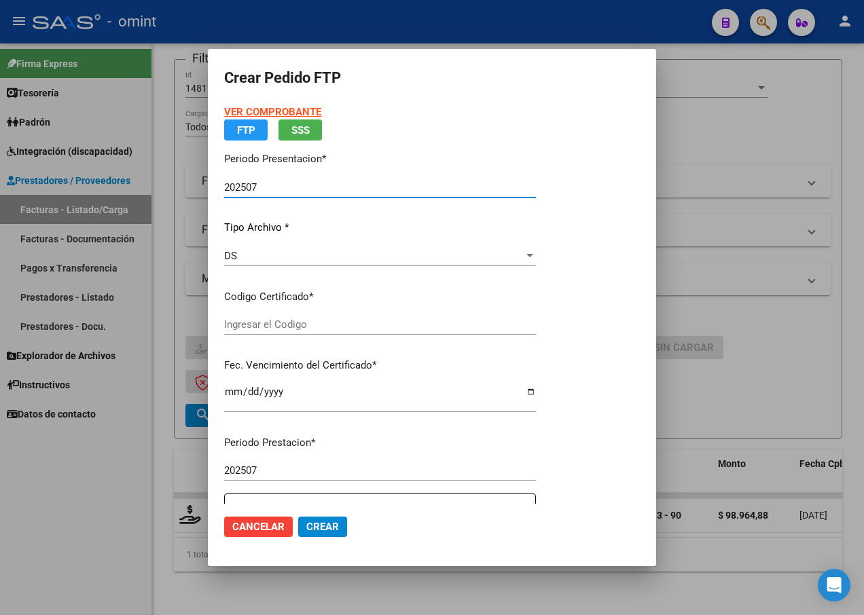
type input "7742965845"
type input "2027-03-22"
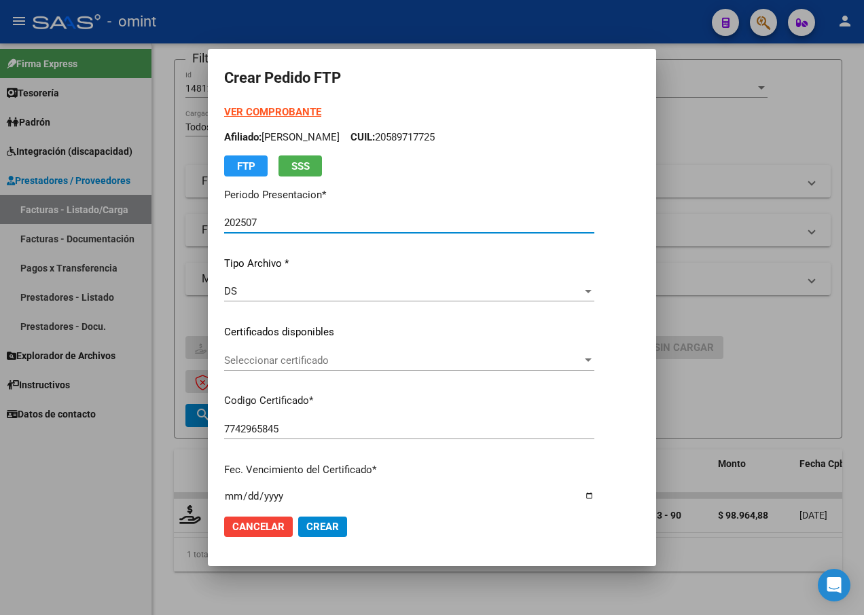
scroll to position [68, 0]
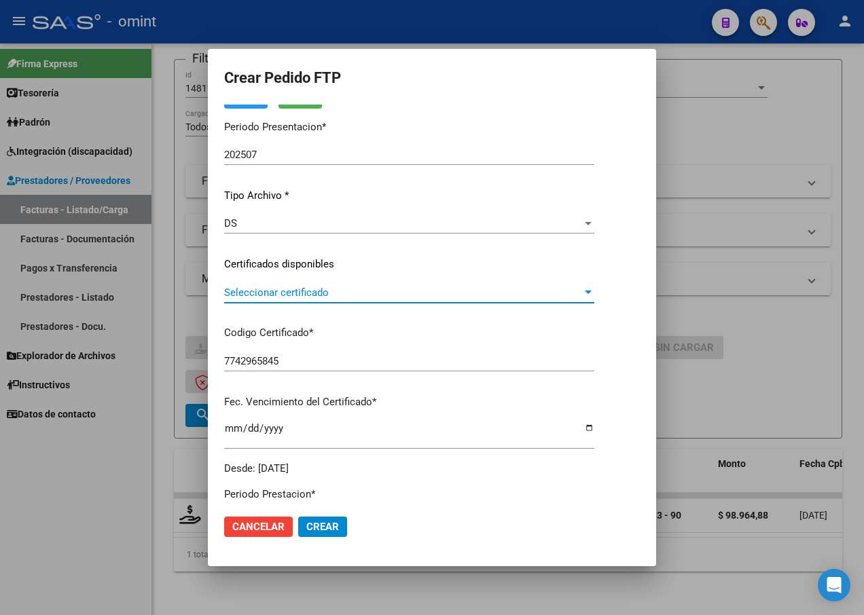
click at [582, 291] on span "Seleccionar certificado" at bounding box center [403, 292] width 358 height 12
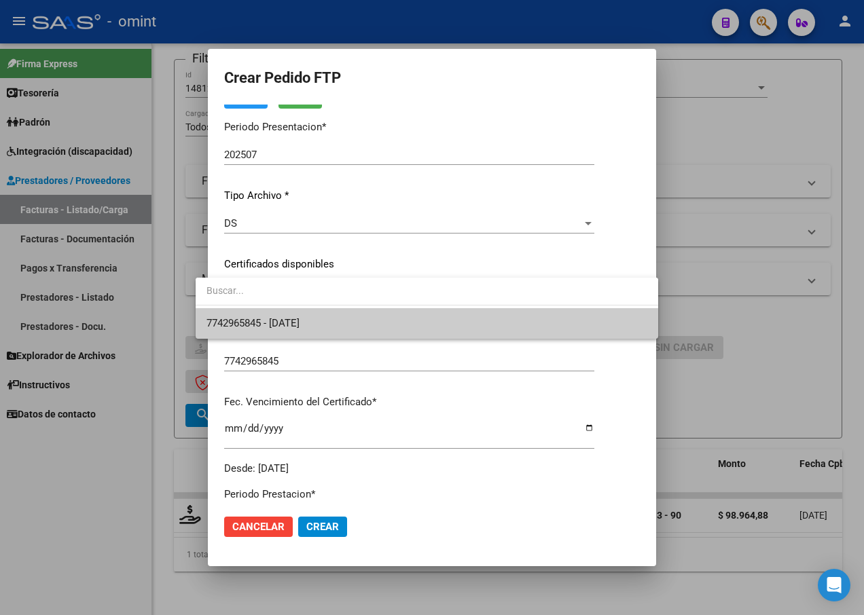
click at [572, 325] on span "7742965845 - 2027-03-22" at bounding box center [426, 323] width 441 height 31
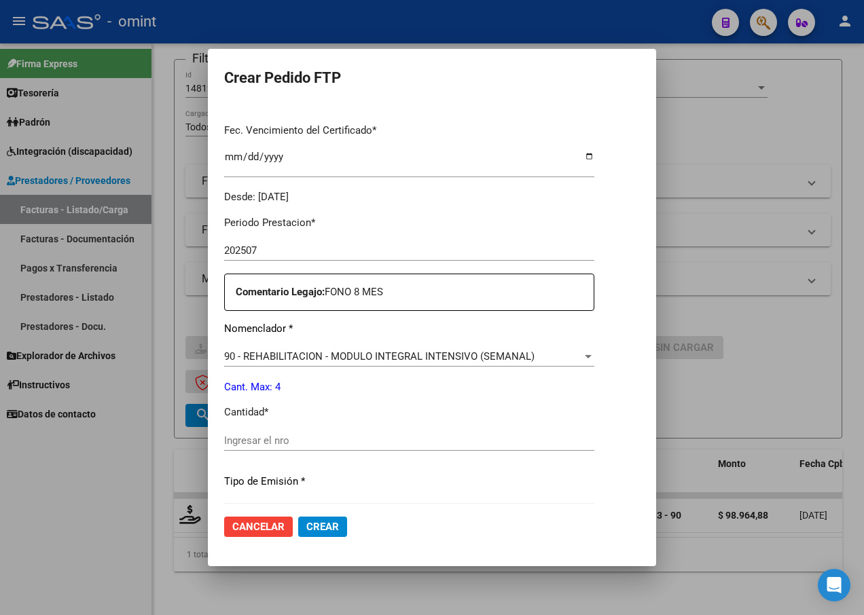
scroll to position [407, 0]
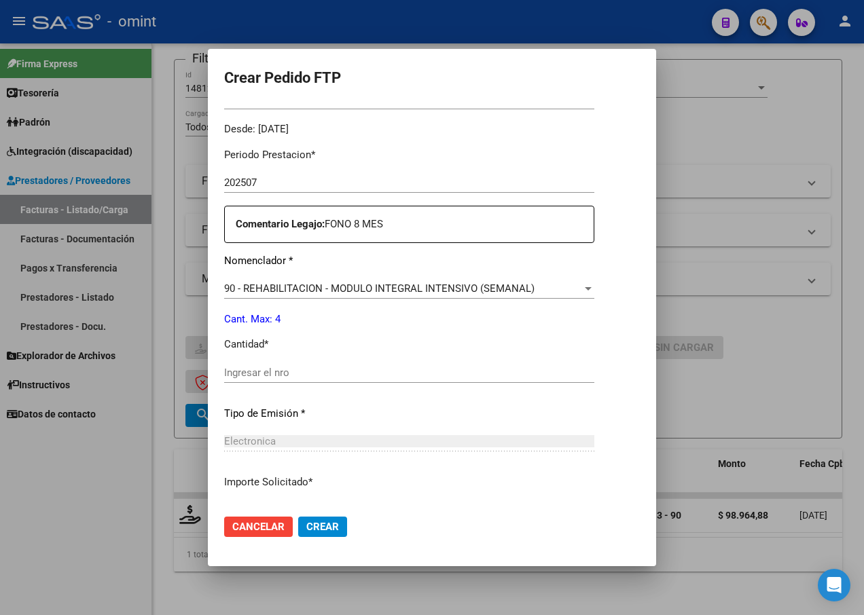
click at [259, 370] on input "Ingresar el nro" at bounding box center [409, 373] width 370 height 12
type input "4"
click at [518, 500] on div "$ 98.964,88 Ingresar imp. solicitado" at bounding box center [409, 510] width 370 height 20
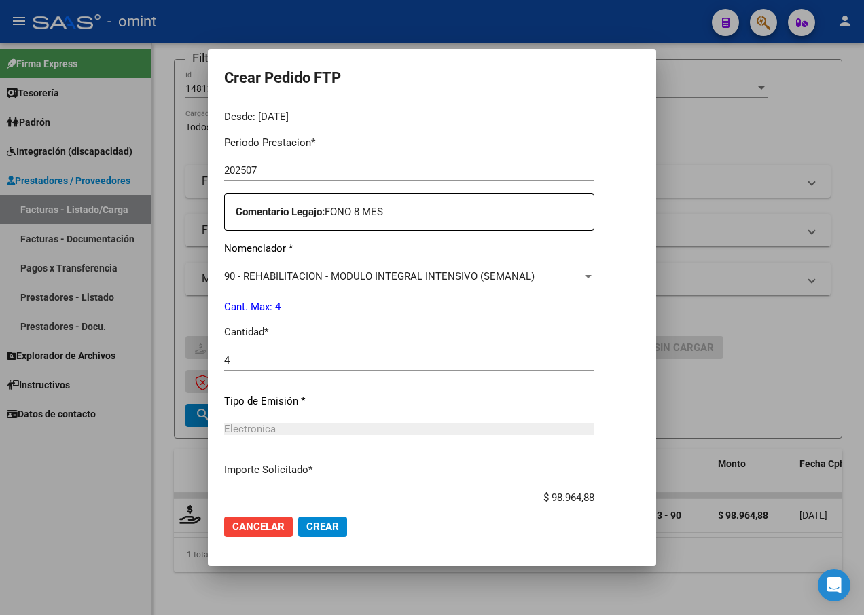
scroll to position [505, 0]
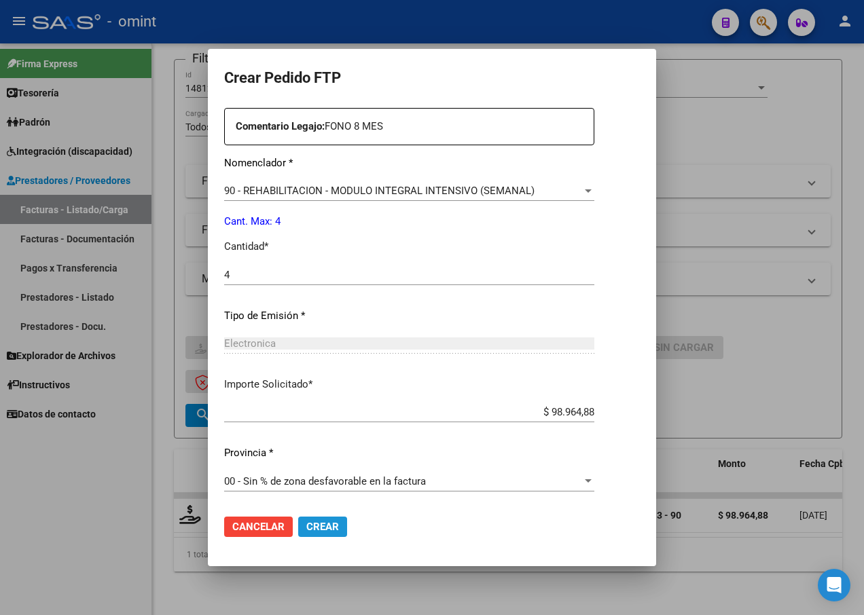
click at [307, 528] on span "Crear" at bounding box center [322, 527] width 33 height 12
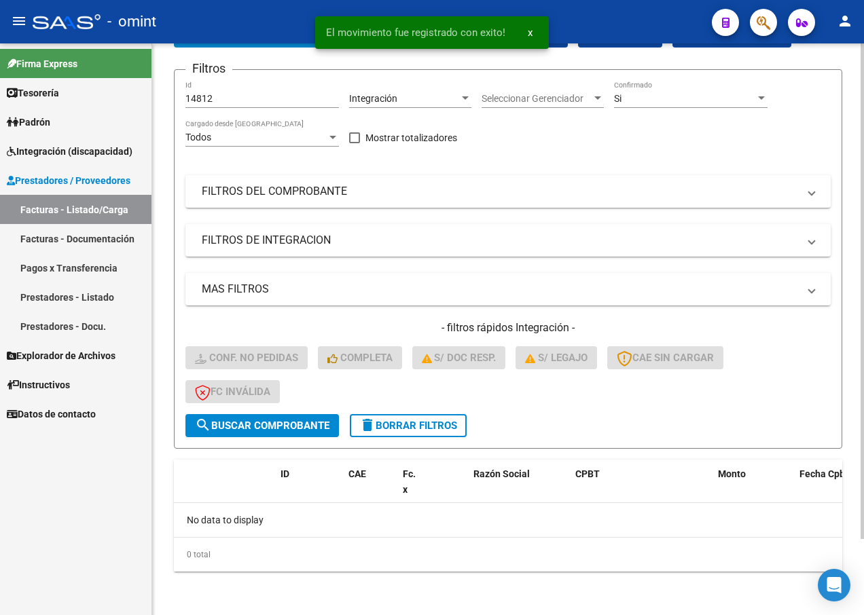
scroll to position [88, 0]
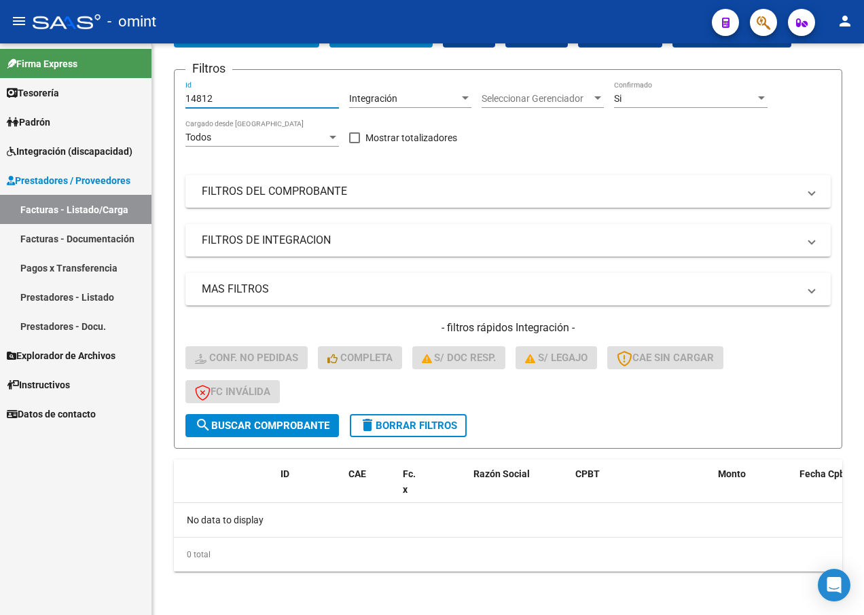
drag, startPoint x: 223, startPoint y: 94, endPoint x: 122, endPoint y: 93, distance: 100.5
click at [122, 93] on mat-sidenav-container "Firma Express Tesorería Extractos Procesados (csv) Extractos Originales (pdf) P…" at bounding box center [432, 329] width 864 height 572
paste input "14816"
type input "14816"
click at [256, 424] on span "search Buscar Comprobante" at bounding box center [262, 426] width 134 height 12
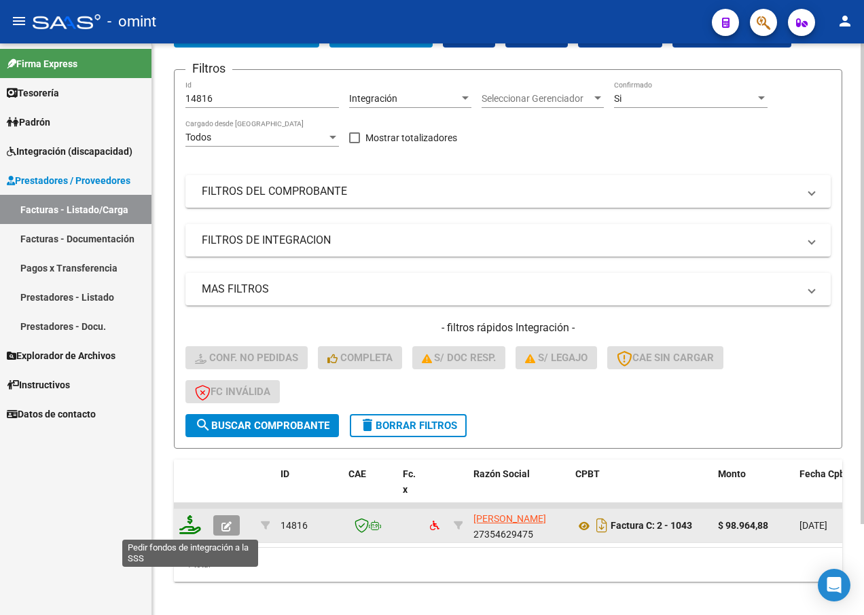
click at [183, 524] on icon at bounding box center [190, 524] width 22 height 19
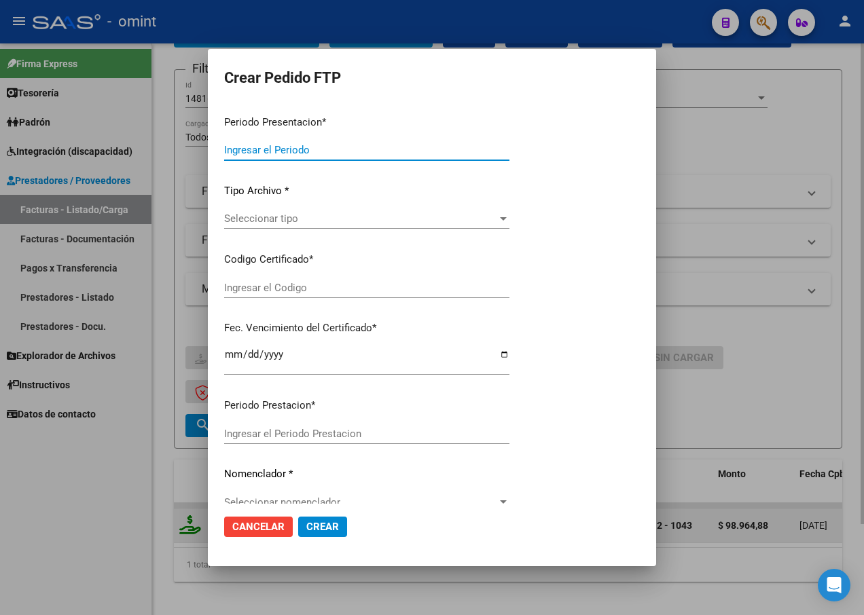
type input "202507"
type input "$ 98.964,88"
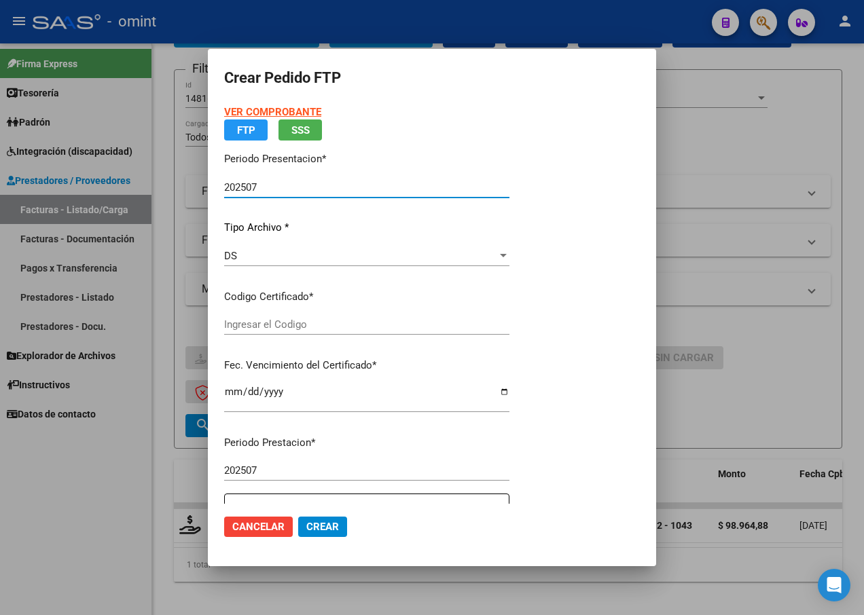
type input "7742965845"
type input "2027-03-22"
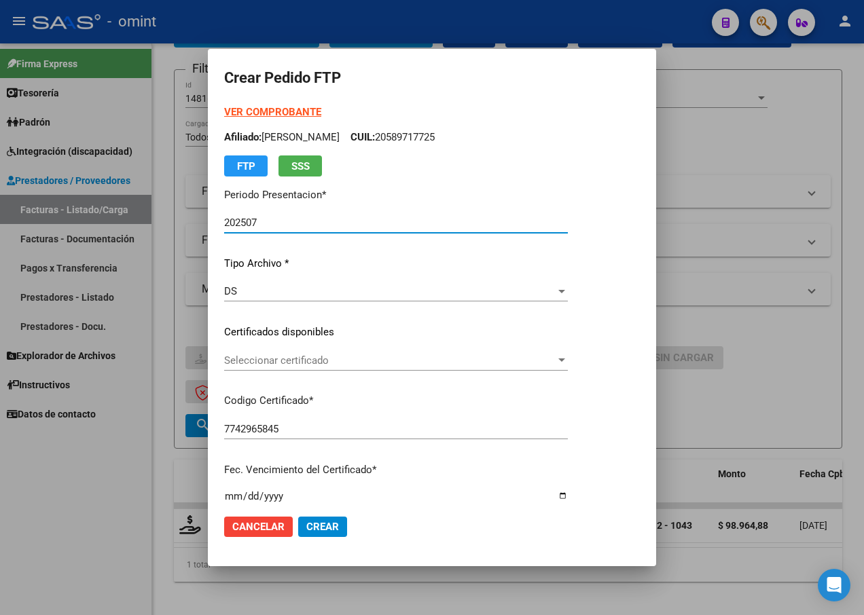
click at [344, 363] on span "Seleccionar certificado" at bounding box center [389, 360] width 331 height 12
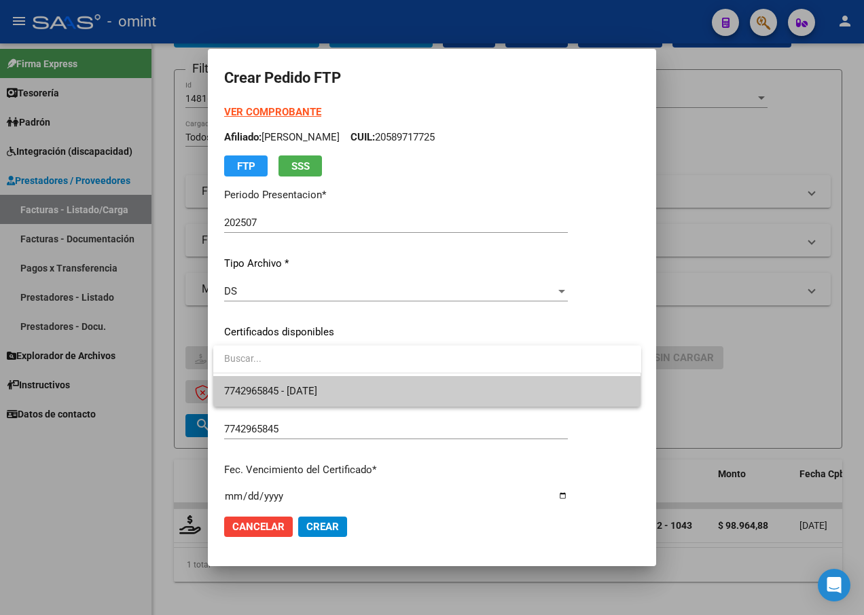
click at [341, 390] on span "7742965845 - 2027-03-22" at bounding box center [427, 391] width 406 height 31
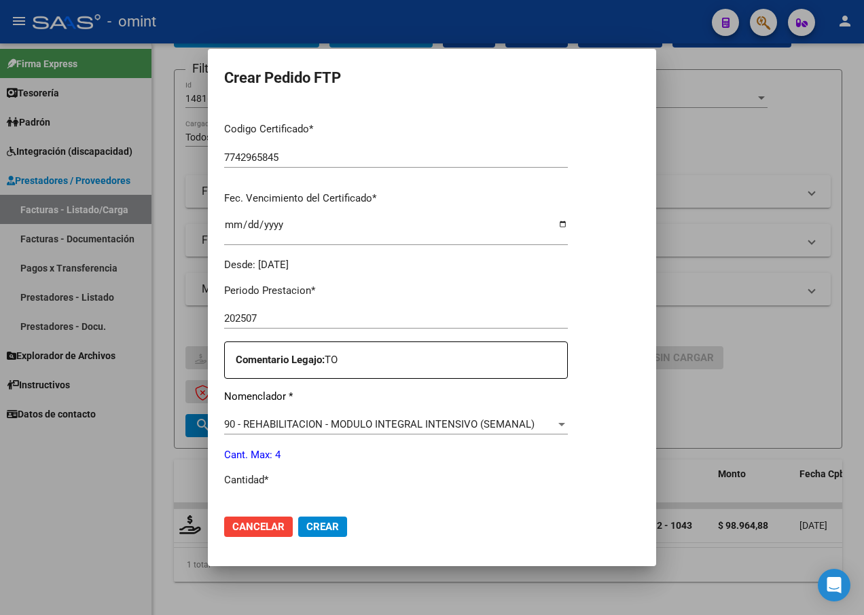
scroll to position [339, 0]
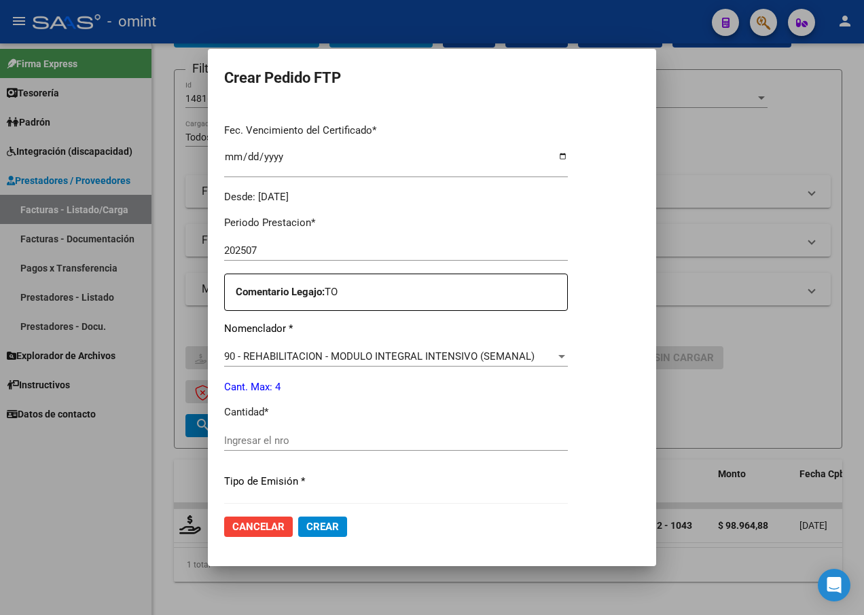
click at [263, 434] on input "Ingresar el nro" at bounding box center [396, 440] width 344 height 12
type input "4"
drag, startPoint x: 326, startPoint y: 475, endPoint x: 320, endPoint y: 480, distance: 7.7
click at [322, 479] on p "Tipo de Emisión *" at bounding box center [396, 482] width 344 height 16
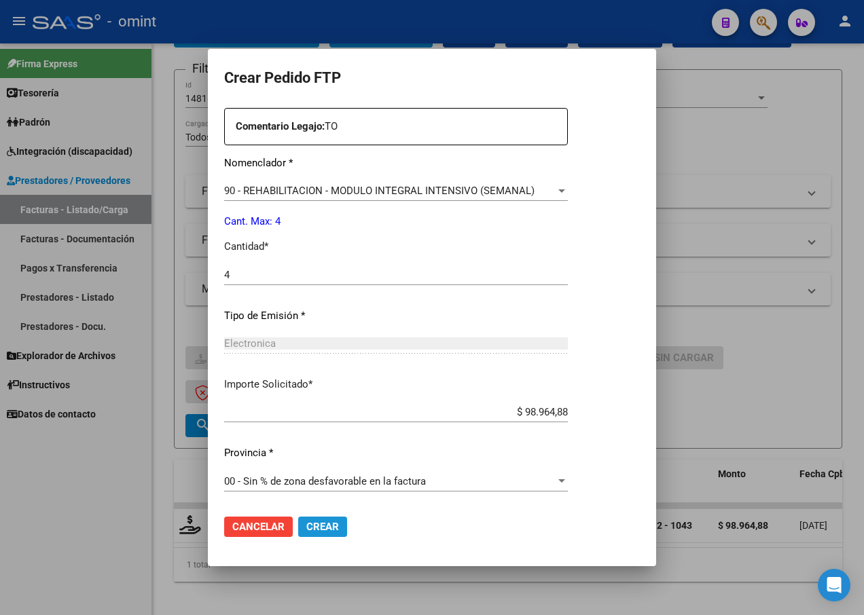
click at [322, 527] on span "Crear" at bounding box center [322, 527] width 33 height 12
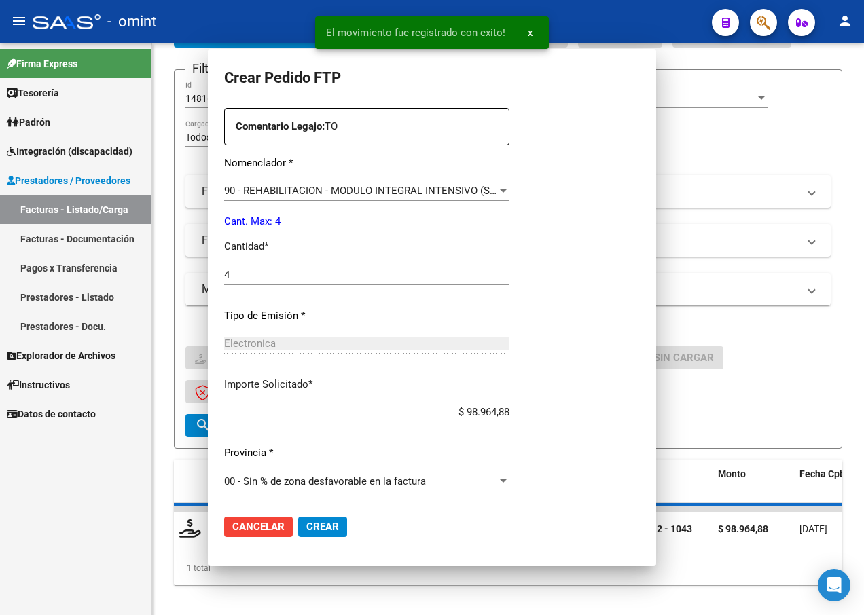
scroll to position [432, 0]
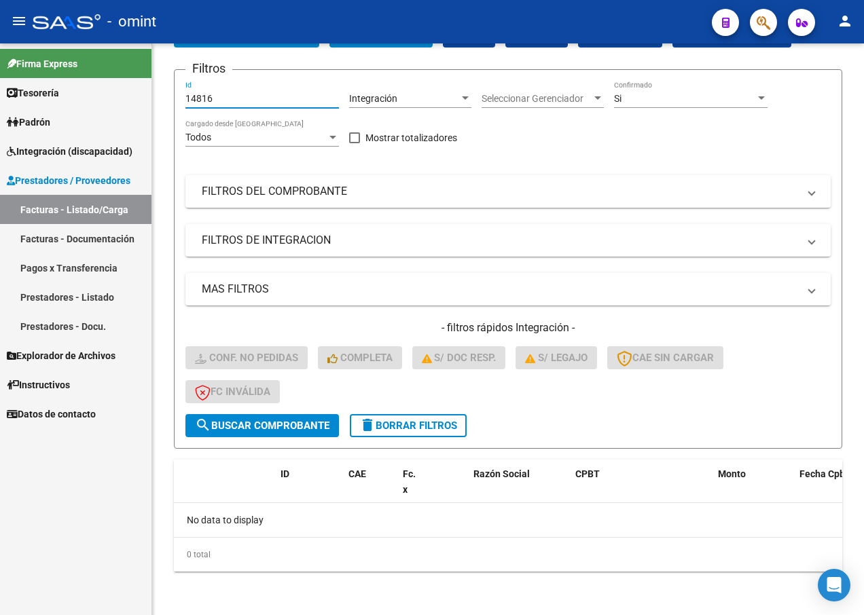
drag, startPoint x: 214, startPoint y: 97, endPoint x: 141, endPoint y: 105, distance: 73.0
click at [141, 105] on mat-sidenav-container "Firma Express Tesorería Extractos Procesados (csv) Extractos Originales (pdf) P…" at bounding box center [432, 329] width 864 height 572
paste input "14817"
type input "14817"
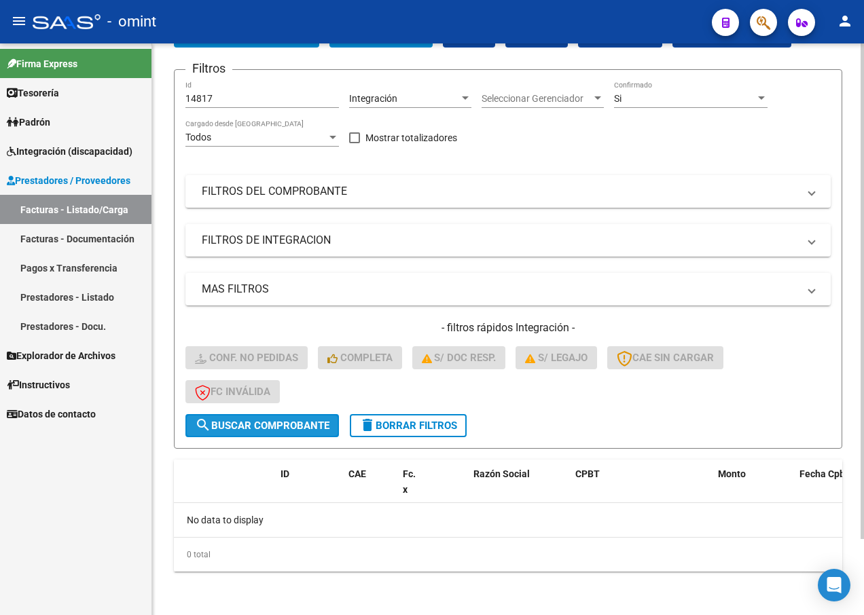
click at [259, 430] on span "search Buscar Comprobante" at bounding box center [262, 426] width 134 height 12
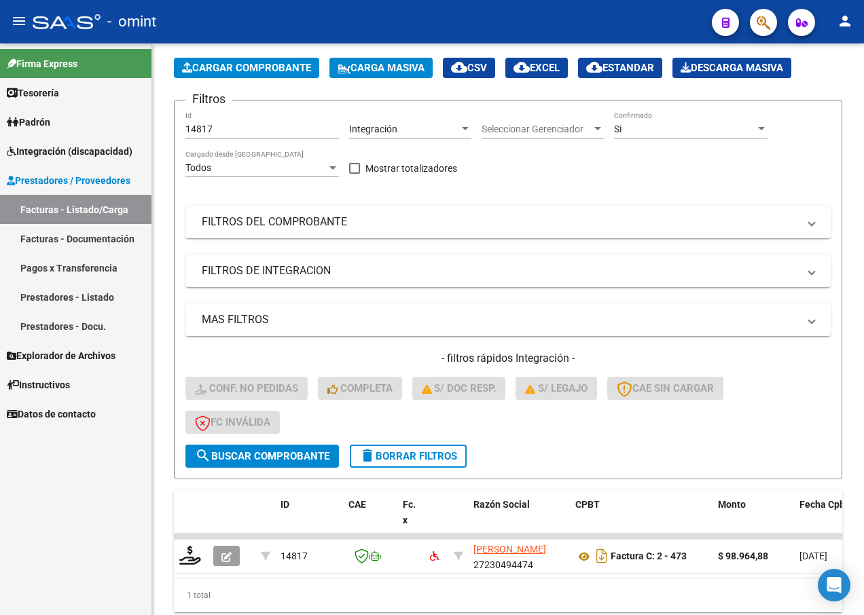
scroll to position [88, 0]
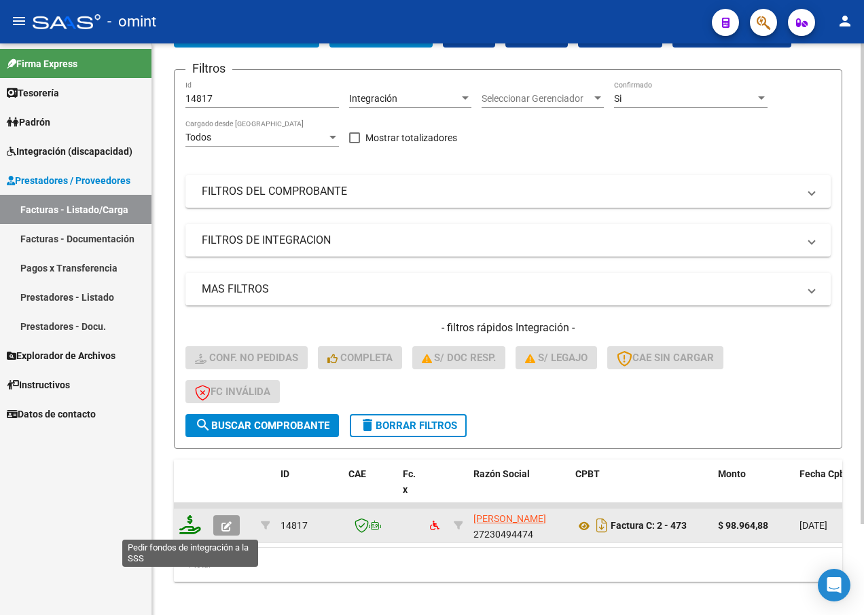
click at [190, 520] on icon at bounding box center [190, 524] width 22 height 19
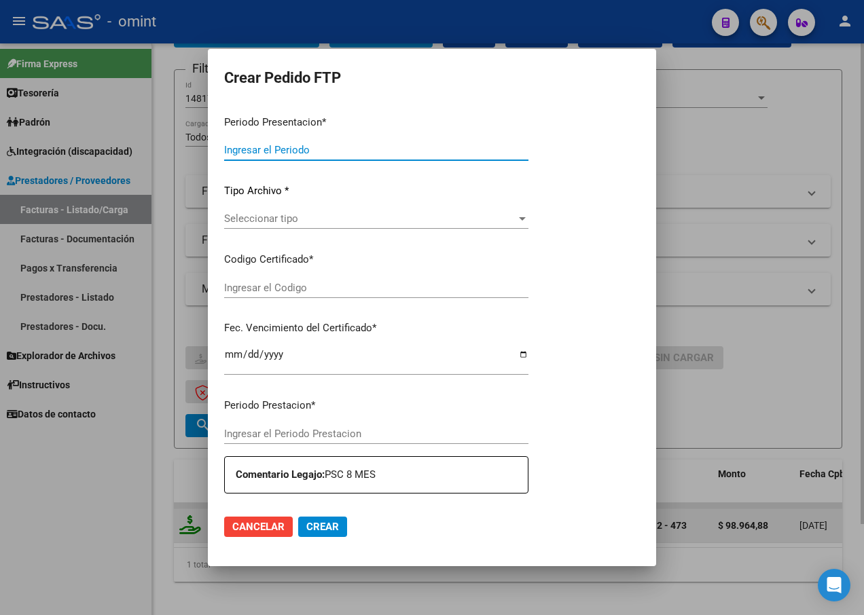
type input "202507"
type input "$ 98.964,88"
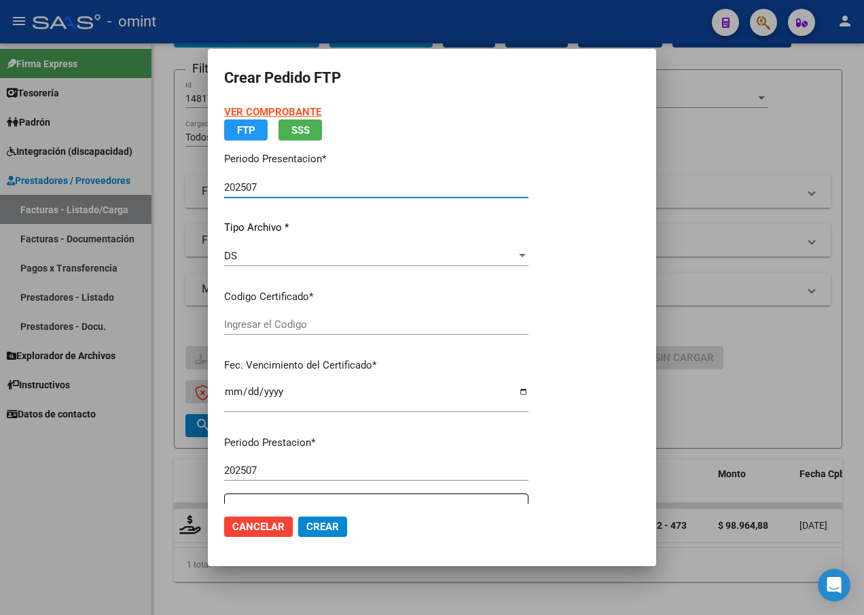
type input "7742965845"
type input "2027-03-22"
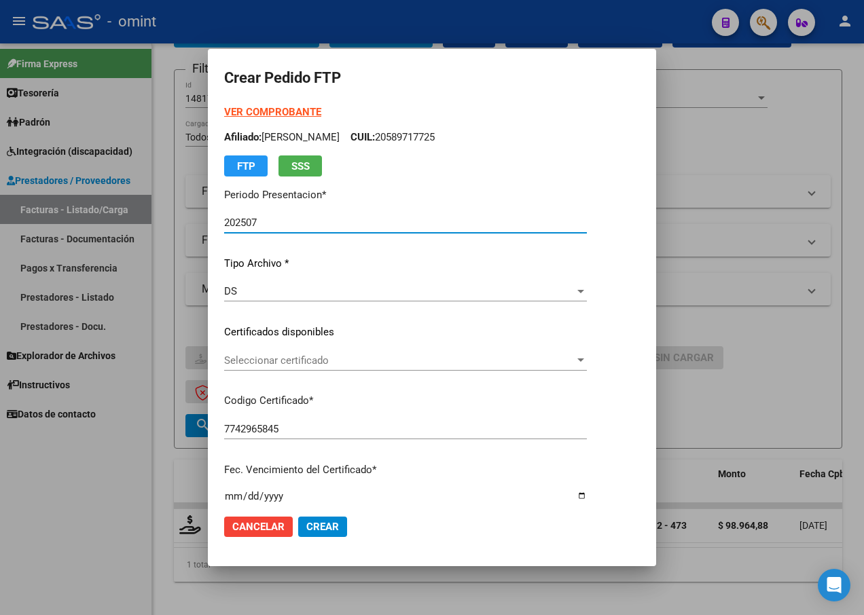
click at [587, 348] on div "VER COMPROBANTE ARCA Padrón Afiliado: REYNOSO THEO VALENTINO CUIL: 20589717725 …" at bounding box center [405, 325] width 363 height 440
click at [574, 362] on span "Seleccionar certificado" at bounding box center [399, 360] width 350 height 12
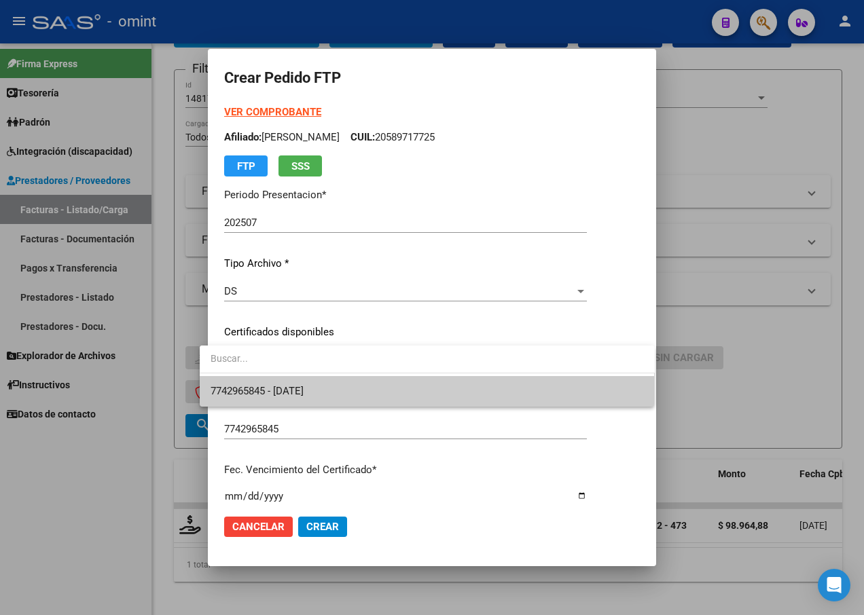
click at [551, 400] on span "7742965845 - 2027-03-22" at bounding box center [426, 391] width 433 height 31
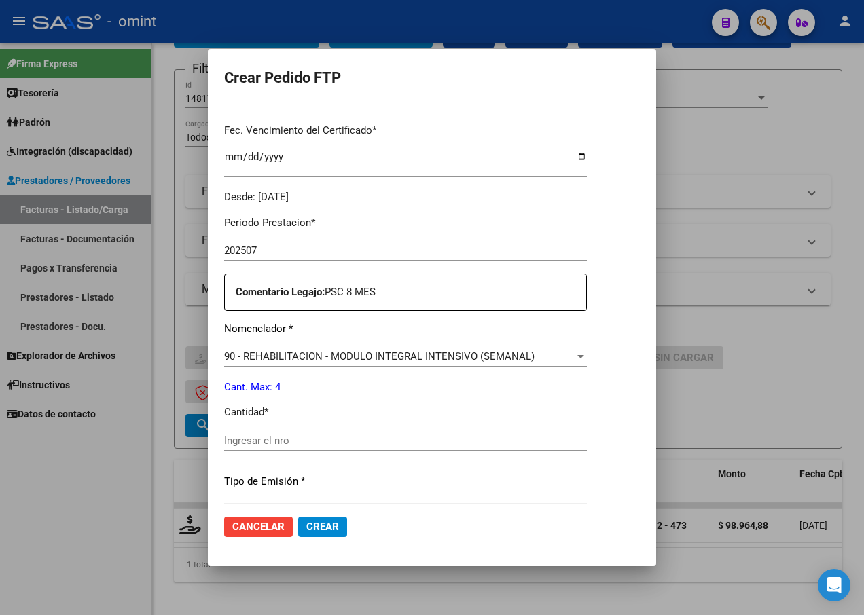
scroll to position [407, 0]
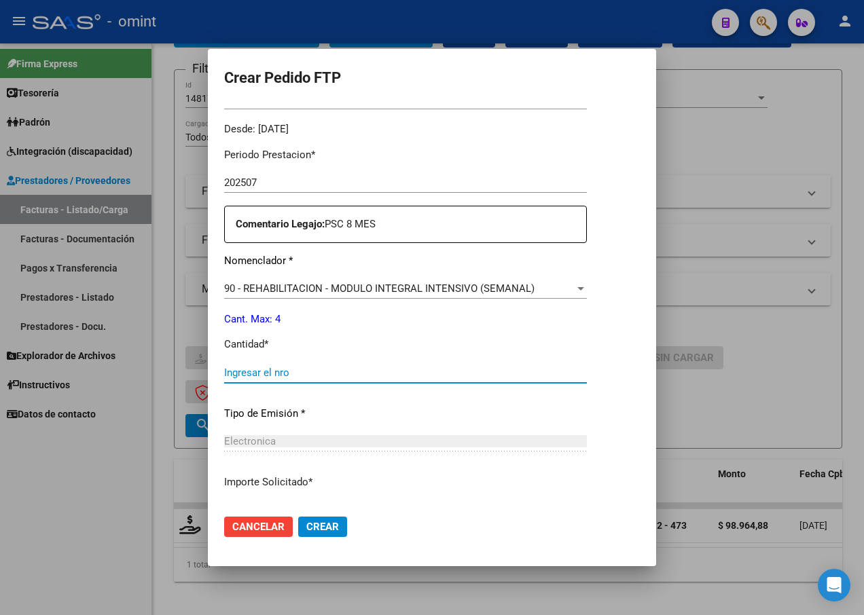
click at [271, 371] on input "Ingresar el nro" at bounding box center [405, 373] width 363 height 12
type input "4"
click at [423, 426] on div "Periodo Prestacion * 202507 Ingresar el Periodo Prestacion Comentario Legajo: P…" at bounding box center [405, 369] width 363 height 465
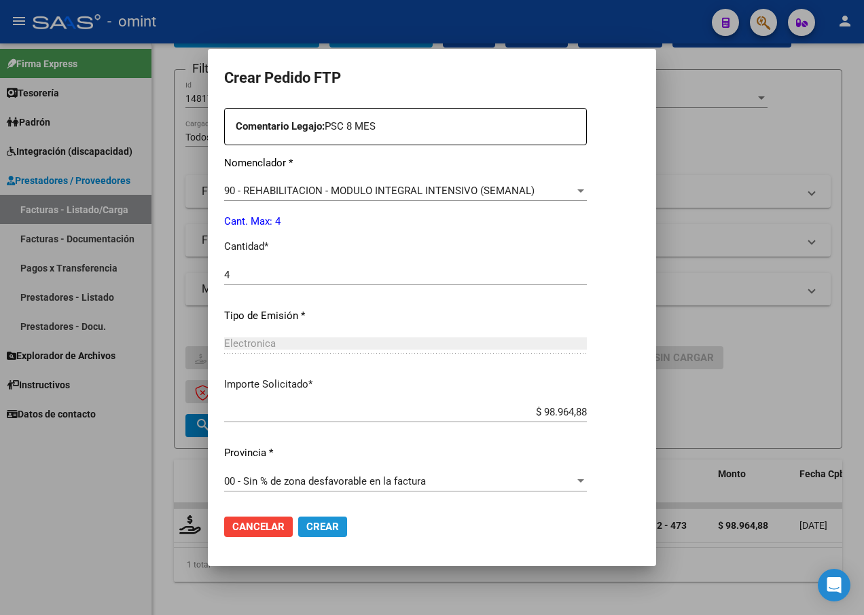
click at [314, 525] on span "Crear" at bounding box center [322, 527] width 33 height 12
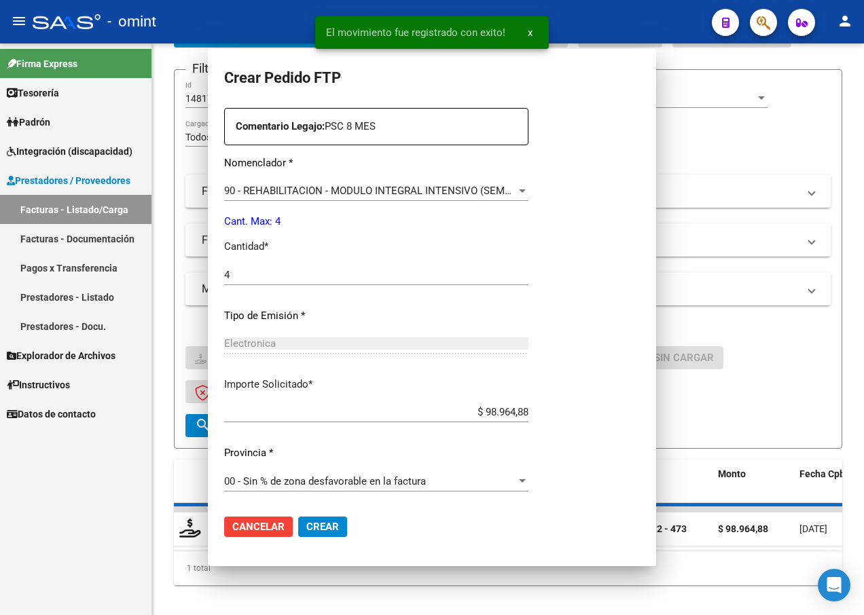
scroll to position [0, 0]
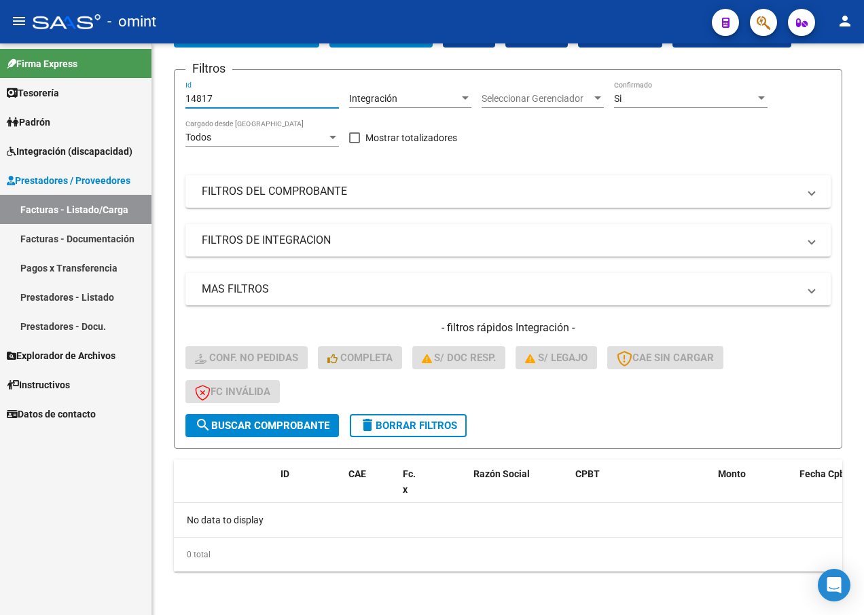
drag, startPoint x: 221, startPoint y: 98, endPoint x: 143, endPoint y: 95, distance: 78.8
click at [143, 95] on mat-sidenav-container "Firma Express Tesorería Extractos Procesados (csv) Extractos Originales (pdf) P…" at bounding box center [432, 329] width 864 height 572
paste input "15326"
type input "15326"
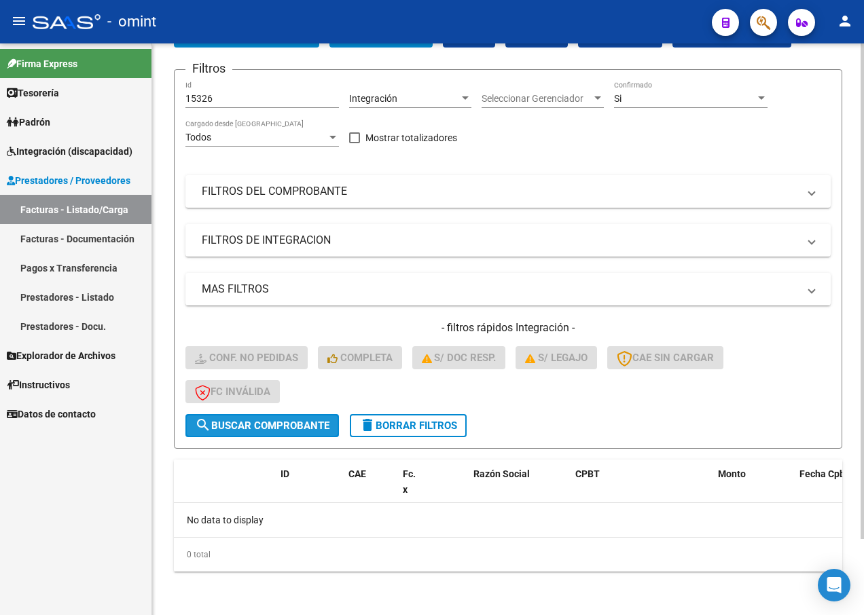
click at [265, 422] on span "search Buscar Comprobante" at bounding box center [262, 426] width 134 height 12
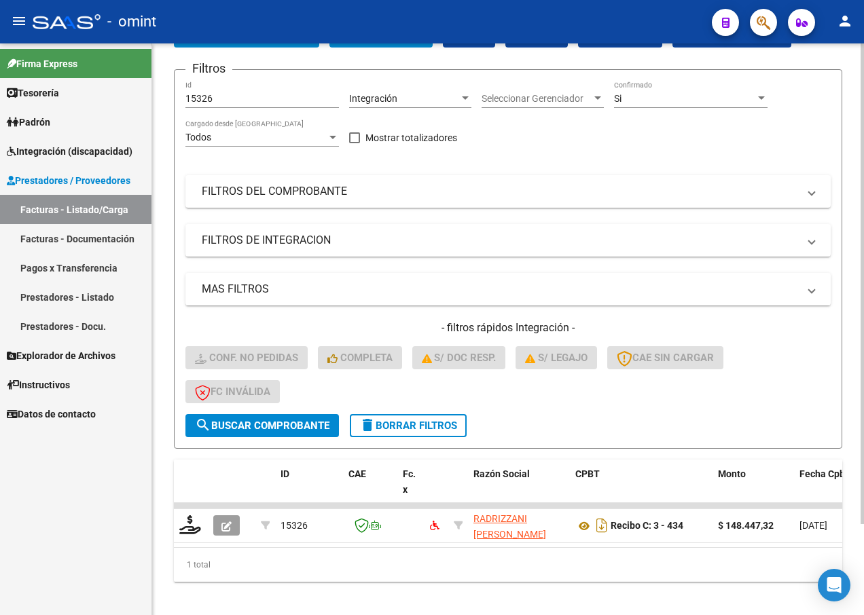
scroll to position [108, 0]
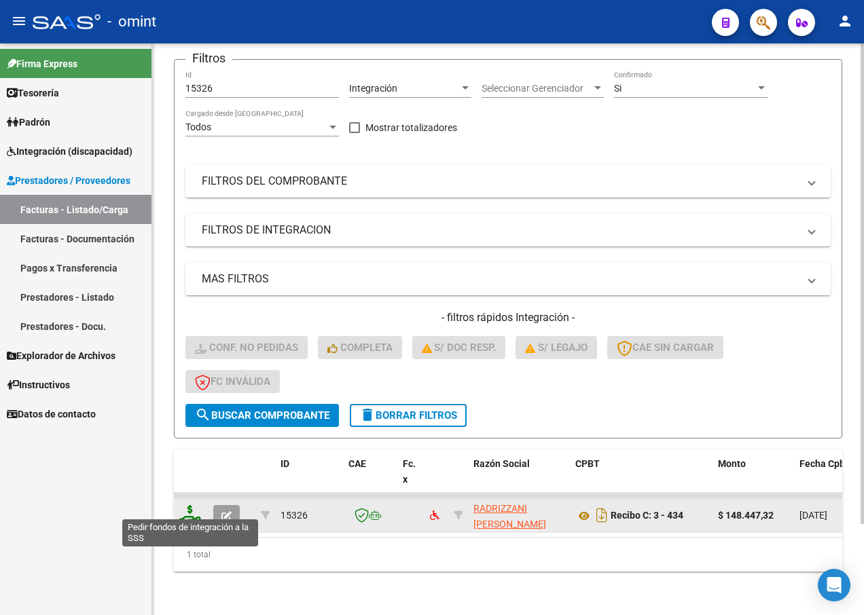
click at [190, 505] on icon at bounding box center [190, 514] width 22 height 19
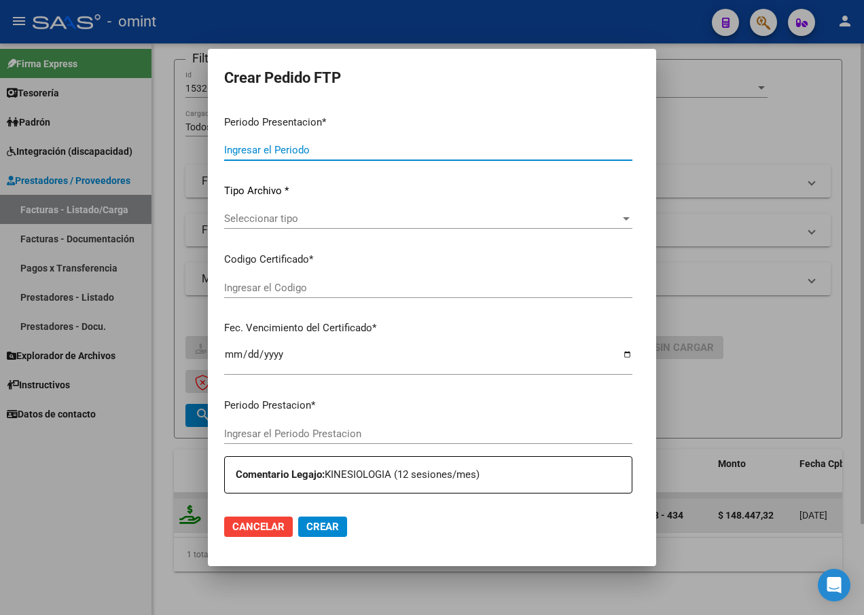
type input "202507"
type input "$ 148.447,32"
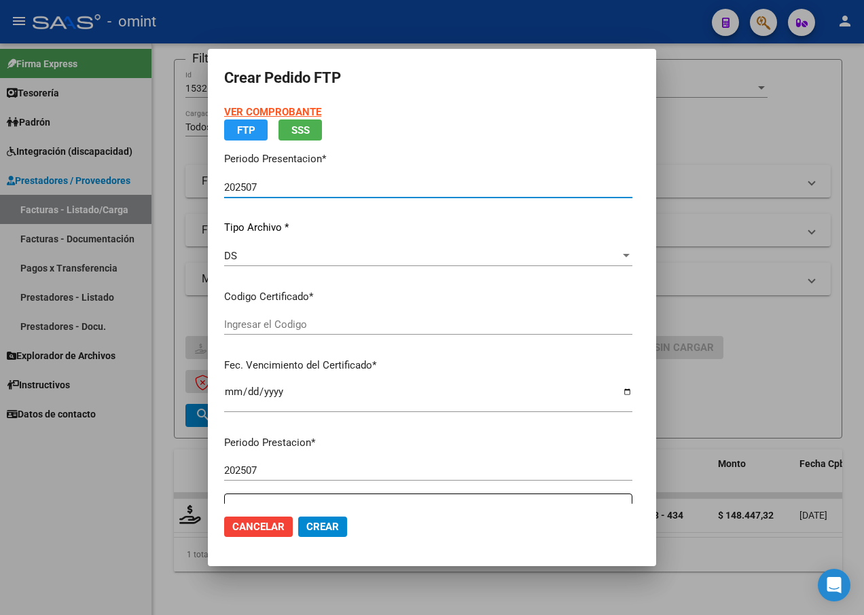
type input "7223773233"
type input "2025-12-21"
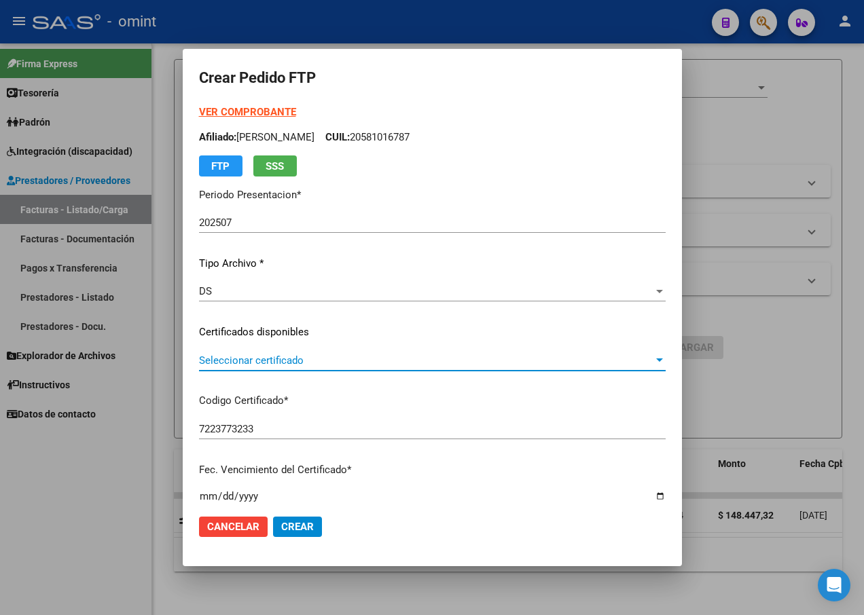
click at [665, 358] on div at bounding box center [659, 360] width 12 height 11
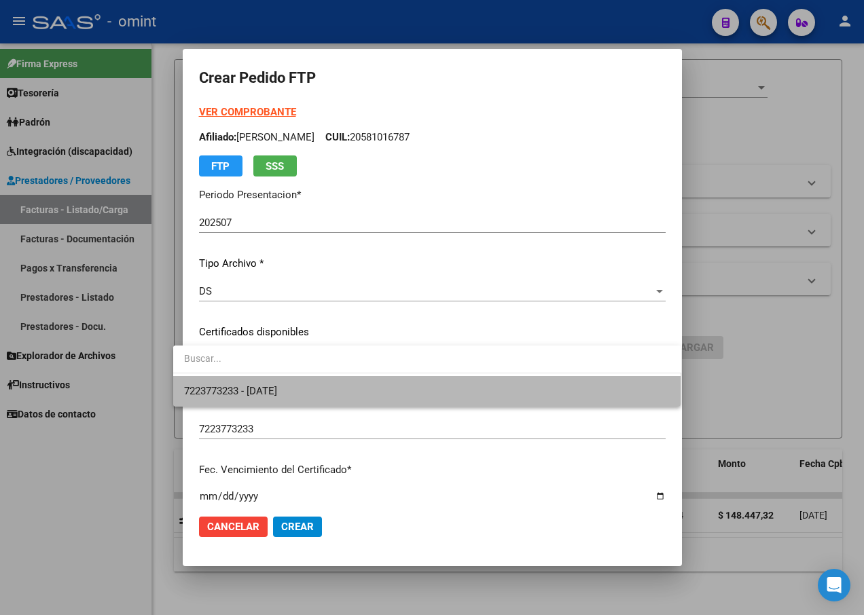
click at [606, 396] on span "7223773233 - 2025-12-21" at bounding box center [427, 391] width 486 height 31
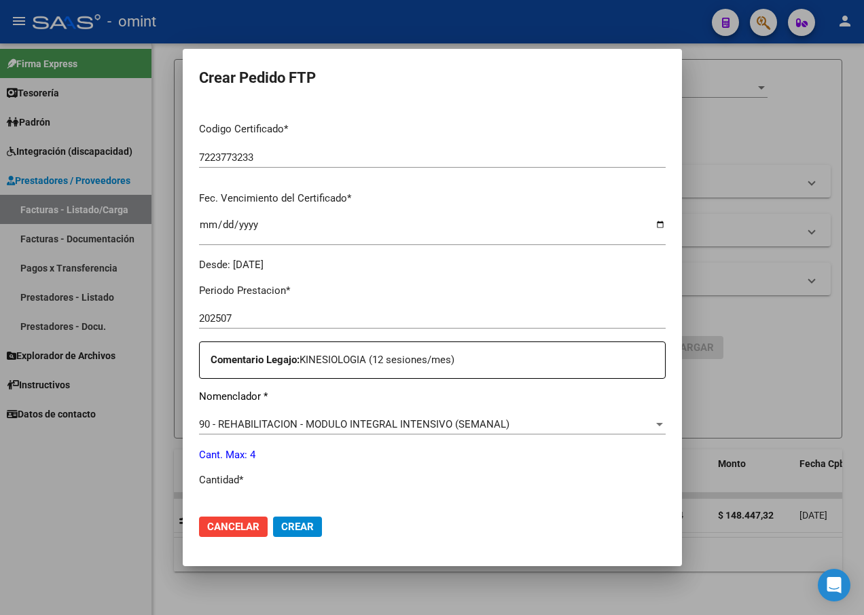
scroll to position [339, 0]
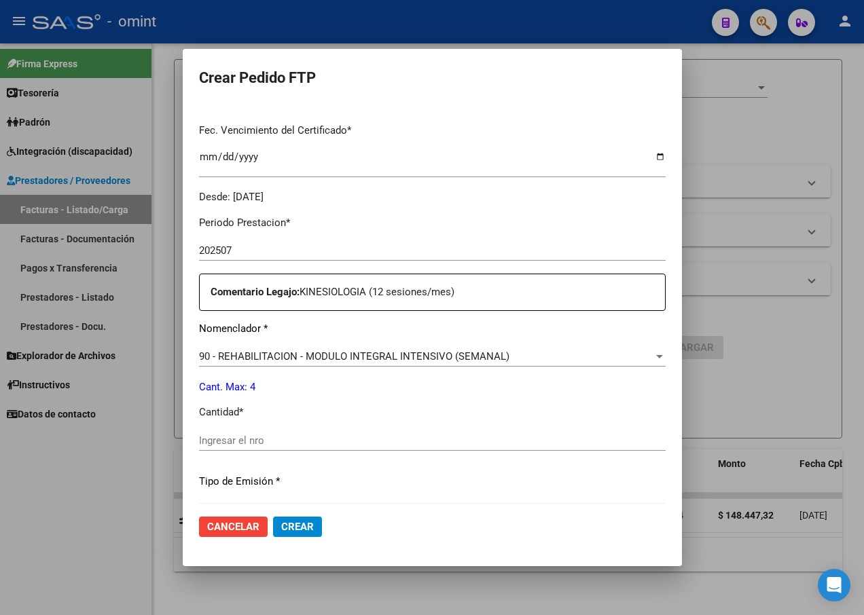
click at [236, 429] on div "Periodo Prestacion * 202507 Ingresar el Periodo Prestacion Comentario Legajo: K…" at bounding box center [432, 437] width 466 height 465
click at [234, 436] on input "Ingresar el nro" at bounding box center [432, 440] width 466 height 12
type input "4"
click at [412, 494] on div "Periodo Prestacion * 202507 Ingresar el Periodo Prestacion Comentario Legajo: K…" at bounding box center [432, 437] width 466 height 465
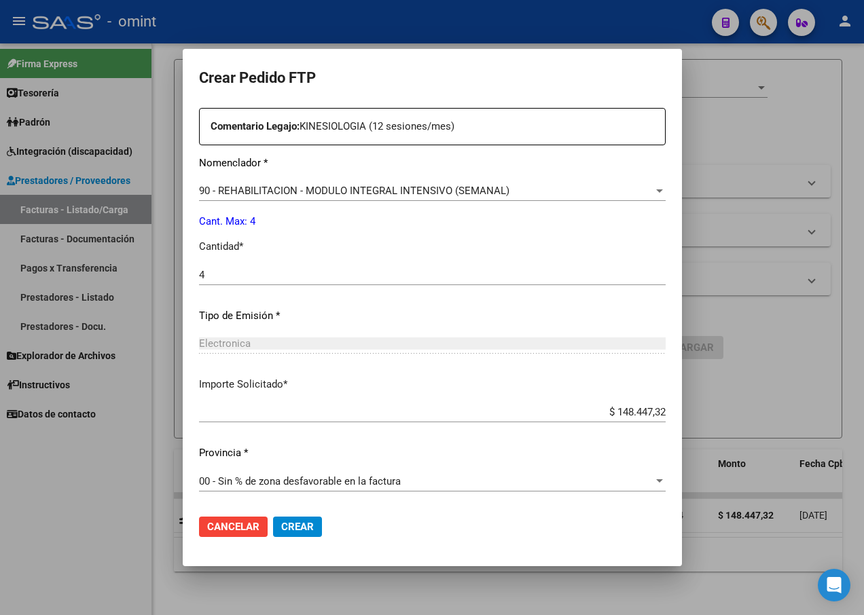
click at [289, 525] on span "Crear" at bounding box center [297, 527] width 33 height 12
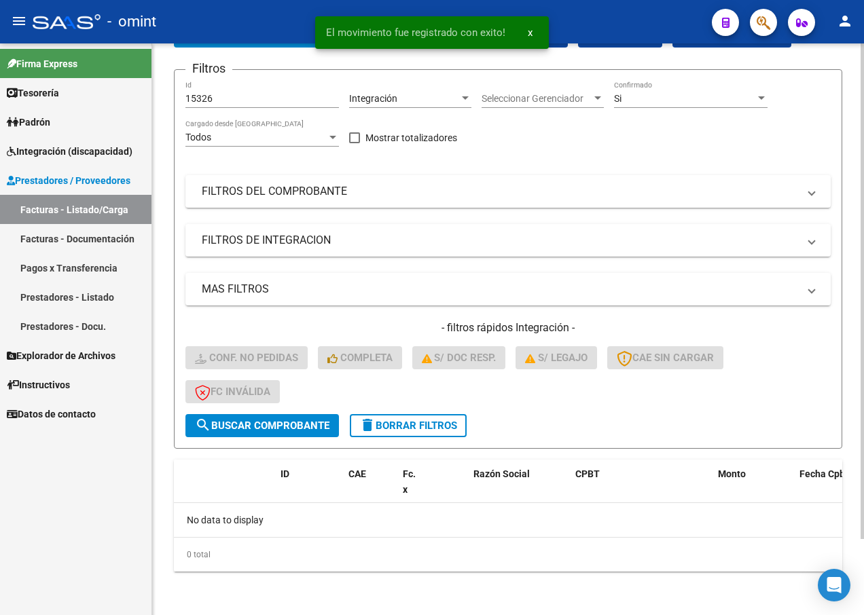
scroll to position [88, 0]
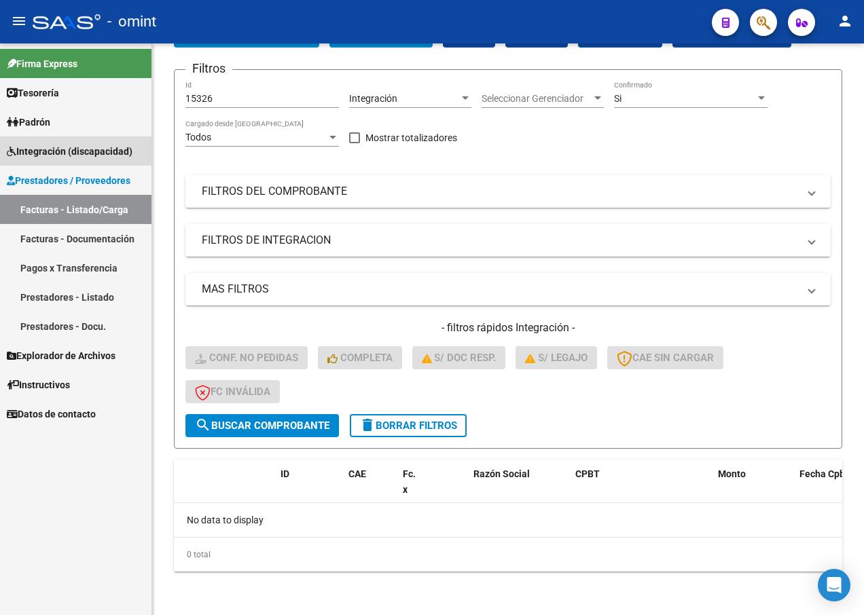
click at [69, 151] on span "Integración (discapacidad)" at bounding box center [70, 151] width 126 height 15
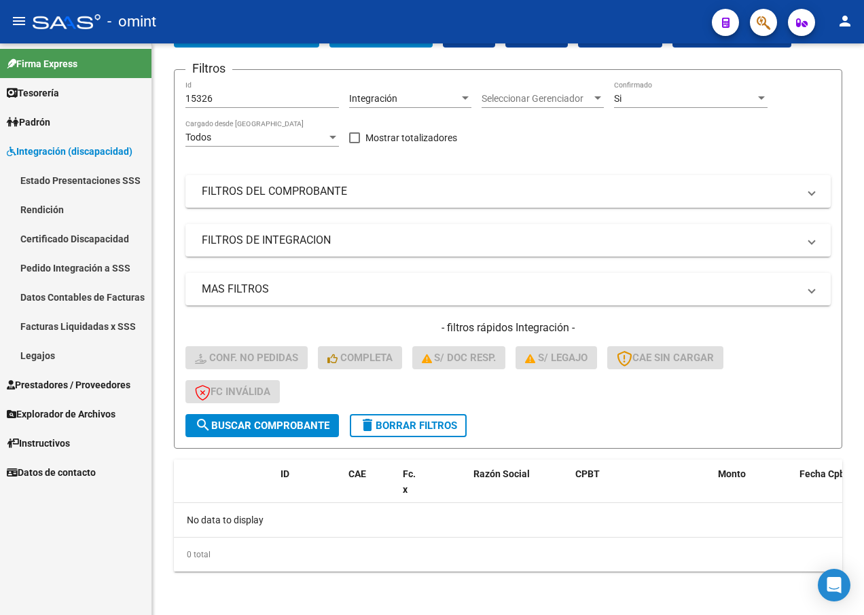
click at [75, 272] on link "Pedido Integración a SSS" at bounding box center [75, 267] width 151 height 29
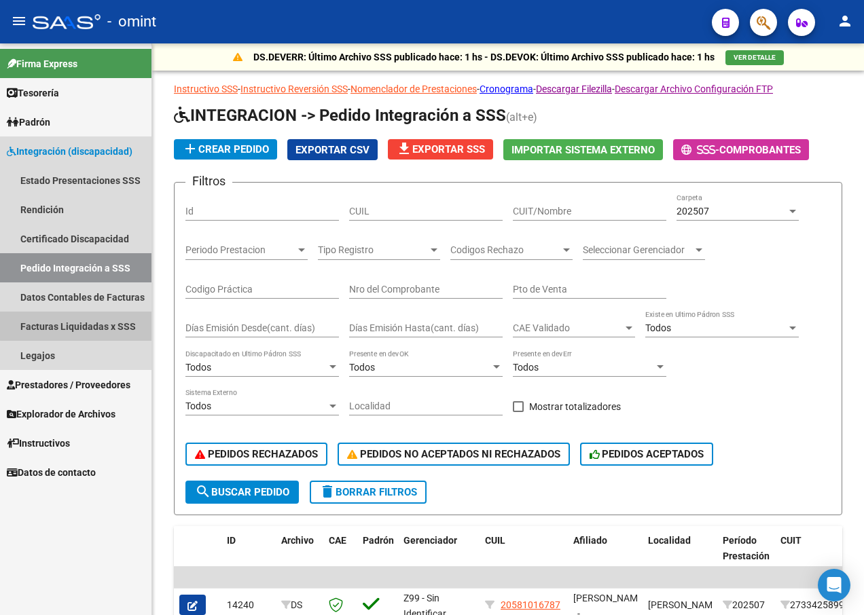
click at [101, 325] on link "Facturas Liquidadas x SSS" at bounding box center [75, 326] width 151 height 29
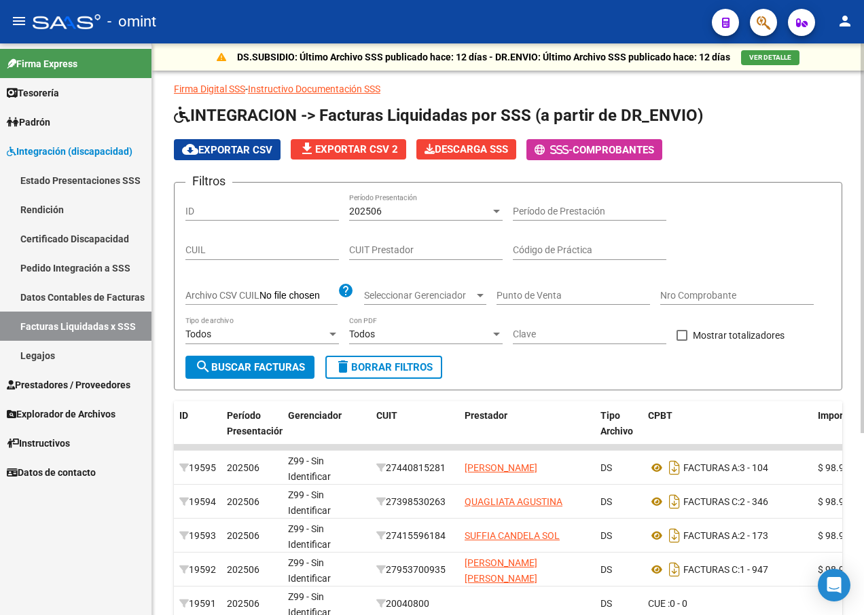
click at [498, 214] on div at bounding box center [496, 211] width 12 height 11
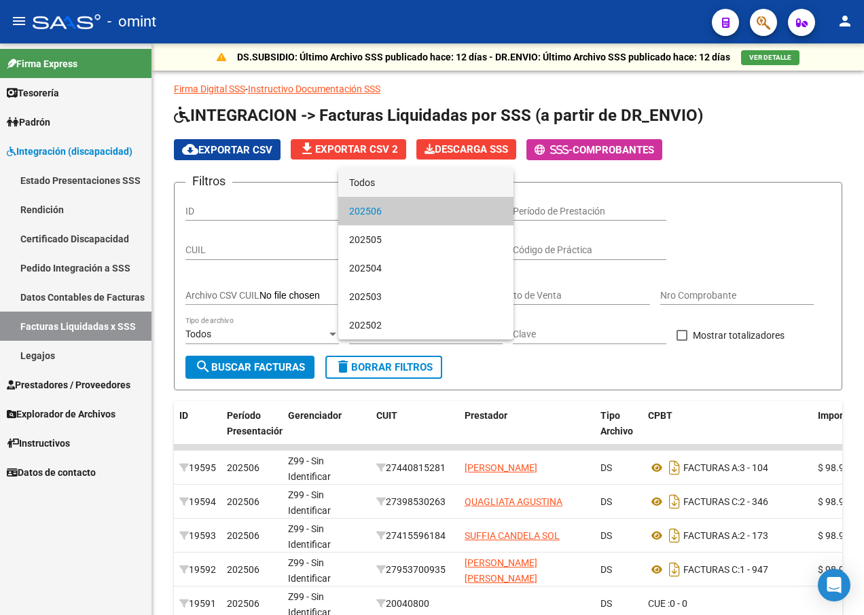
click at [438, 183] on span "Todos" at bounding box center [425, 182] width 153 height 29
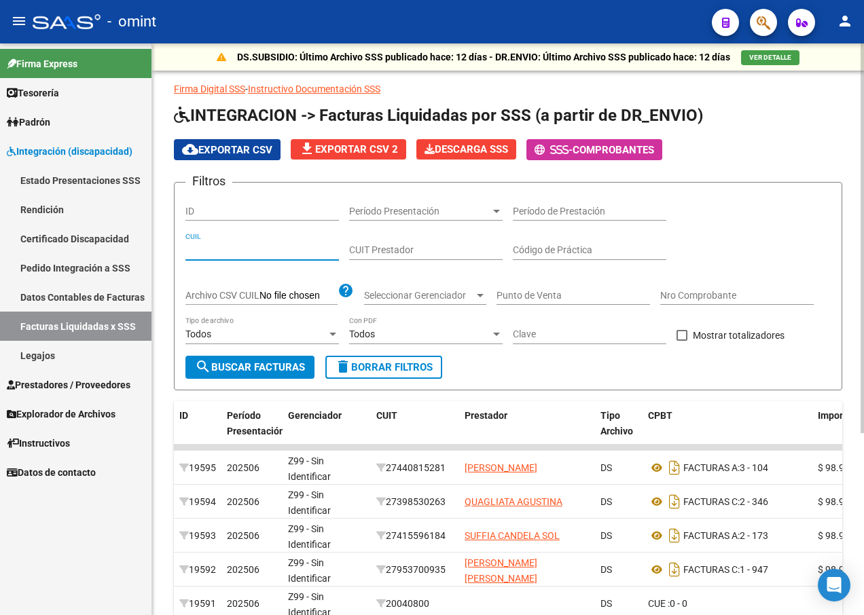
paste input "20-58101678-7"
type input "20-58101678-7"
paste input "27-28645333-9"
type input "27-28645333-9"
click at [290, 365] on span "search Buscar Facturas" at bounding box center [250, 367] width 110 height 12
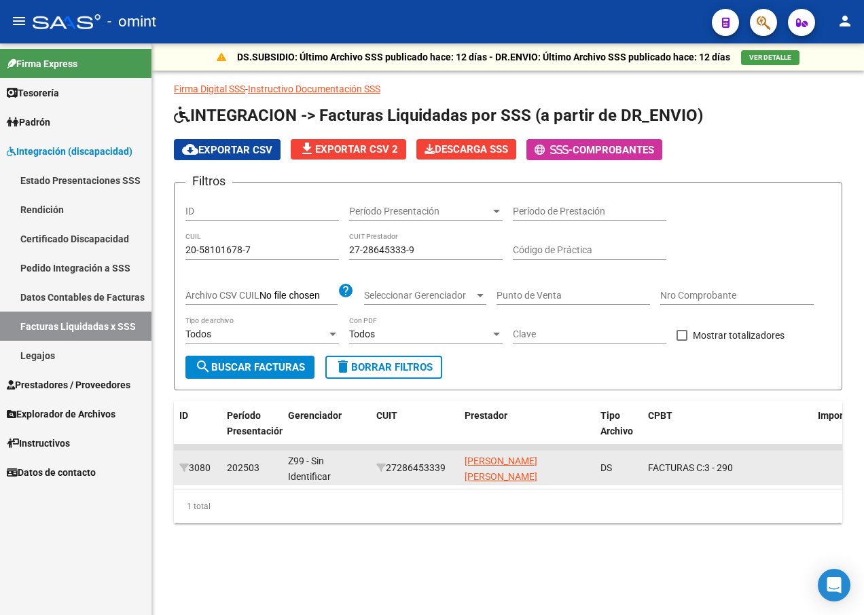
click at [228, 465] on span "202503" at bounding box center [243, 467] width 33 height 11
click at [190, 470] on div "3080" at bounding box center [197, 468] width 37 height 16
click at [496, 458] on span "[PERSON_NAME]" at bounding box center [500, 469] width 73 height 26
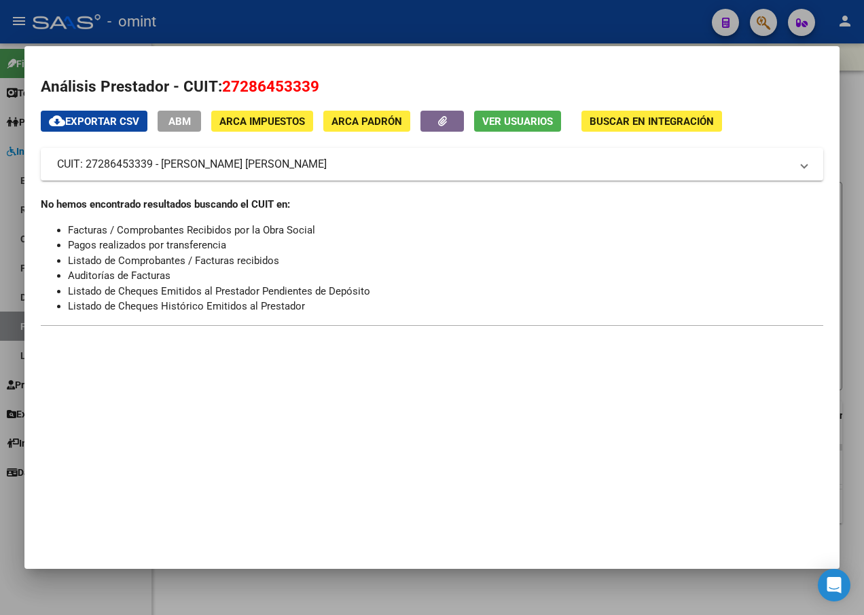
click at [313, 15] on div at bounding box center [432, 307] width 864 height 615
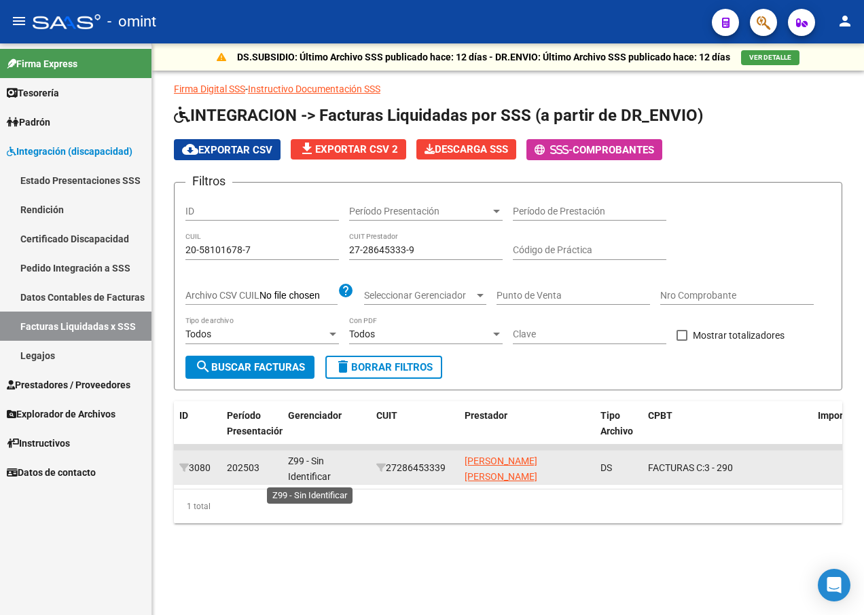
click at [308, 472] on span "Z99 - Sin Identificar" at bounding box center [309, 469] width 43 height 26
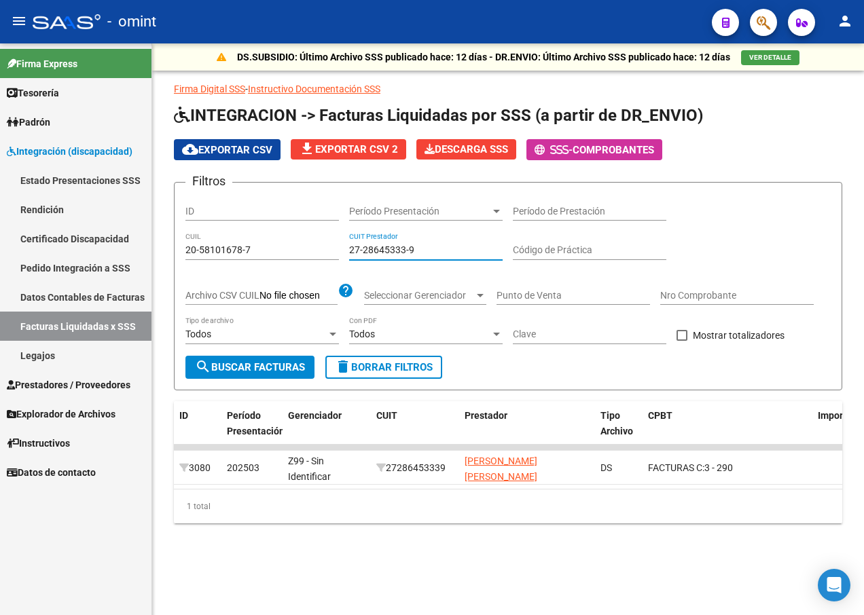
drag, startPoint x: 443, startPoint y: 253, endPoint x: 344, endPoint y: 245, distance: 98.8
click at [344, 245] on div "Filtros ID Período Presentación Período Presentación Período de Prestación 20-5…" at bounding box center [507, 274] width 645 height 162
paste input "27-37299625-6"
type input "27-37299625-6"
click at [259, 364] on span "search Buscar Facturas" at bounding box center [250, 367] width 110 height 12
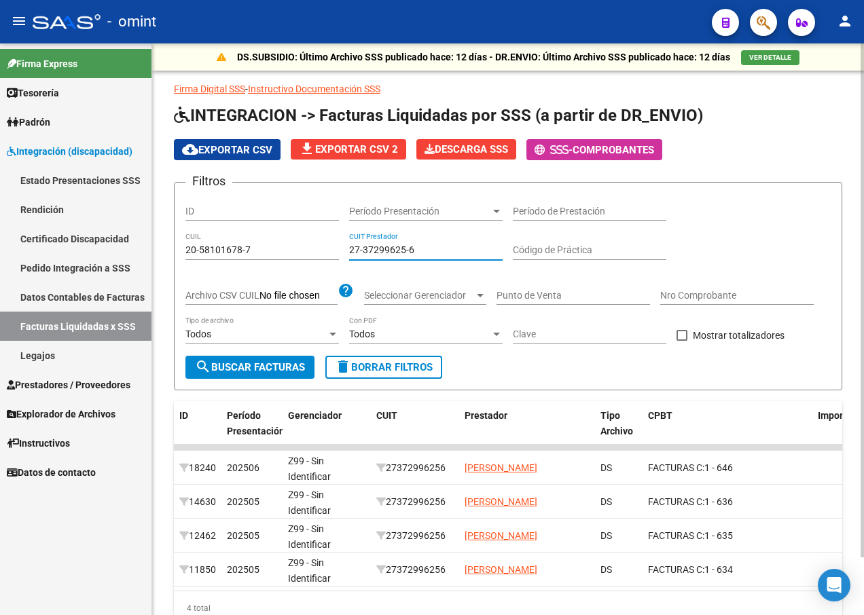
drag, startPoint x: 431, startPoint y: 250, endPoint x: 349, endPoint y: 242, distance: 82.5
click at [349, 242] on div "27-37299625-6 CUIT Prestador" at bounding box center [425, 246] width 153 height 27
paste input "27-25012132-1"
type input "27-25012132-1"
click at [269, 358] on button "search Buscar Facturas" at bounding box center [249, 367] width 129 height 23
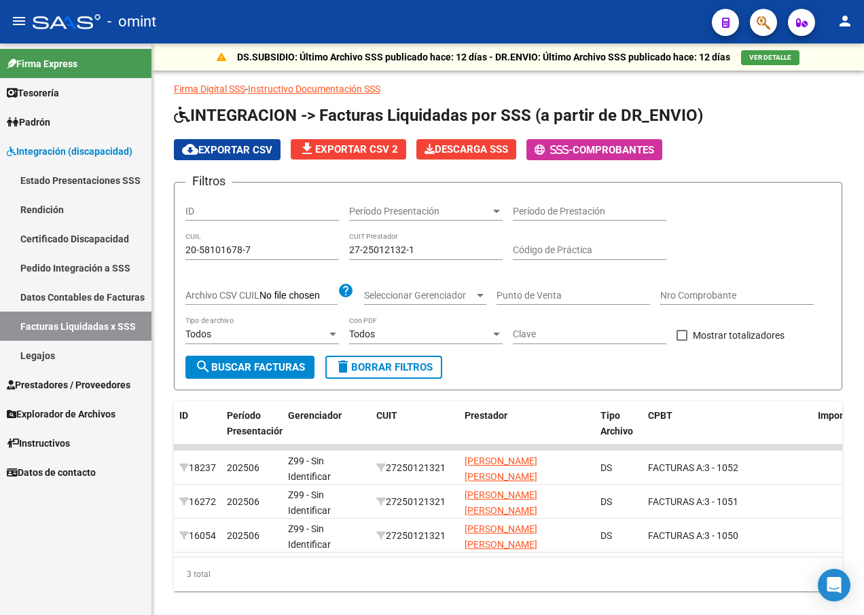
click at [61, 149] on span "Integración (discapacidad)" at bounding box center [70, 151] width 126 height 15
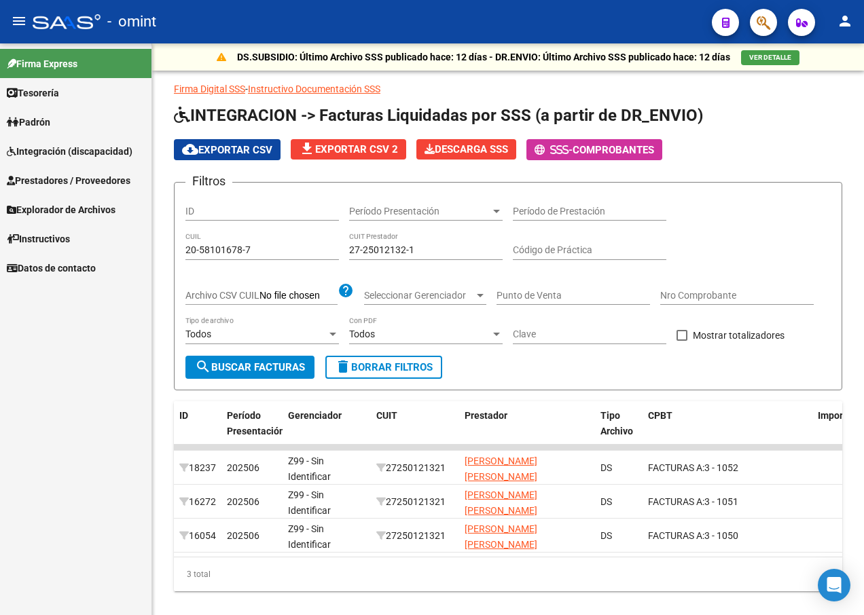
click at [70, 185] on span "Prestadores / Proveedores" at bounding box center [69, 180] width 124 height 15
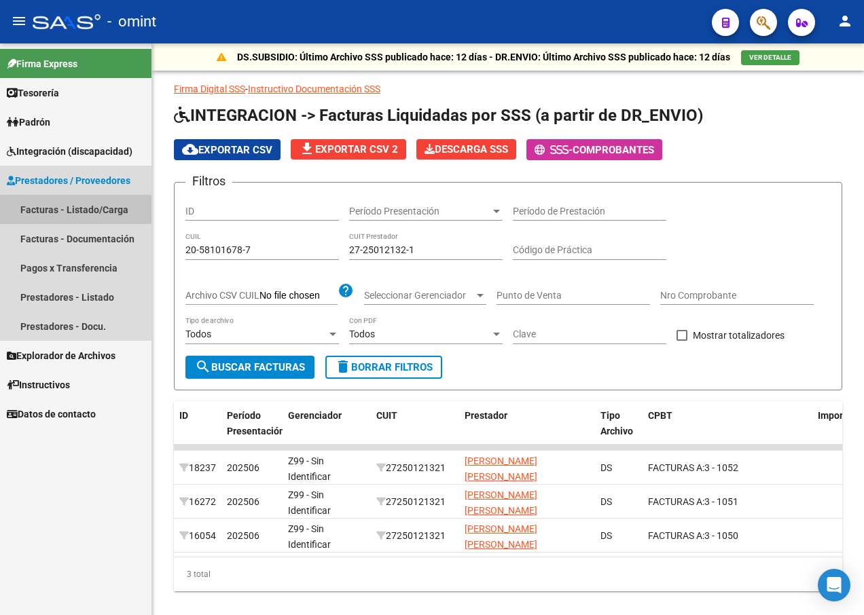
click at [88, 215] on link "Facturas - Listado/Carga" at bounding box center [75, 209] width 151 height 29
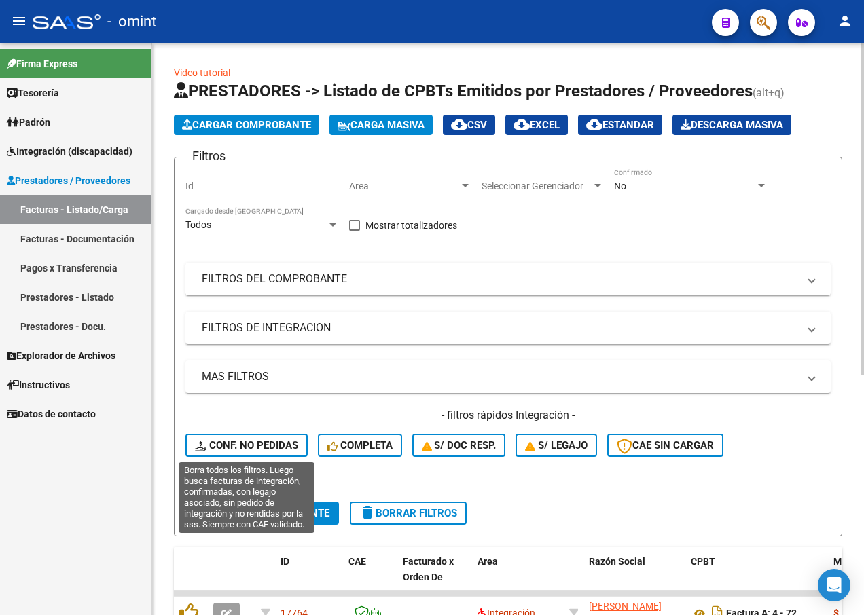
click at [240, 445] on span "Conf. no pedidas" at bounding box center [246, 445] width 103 height 12
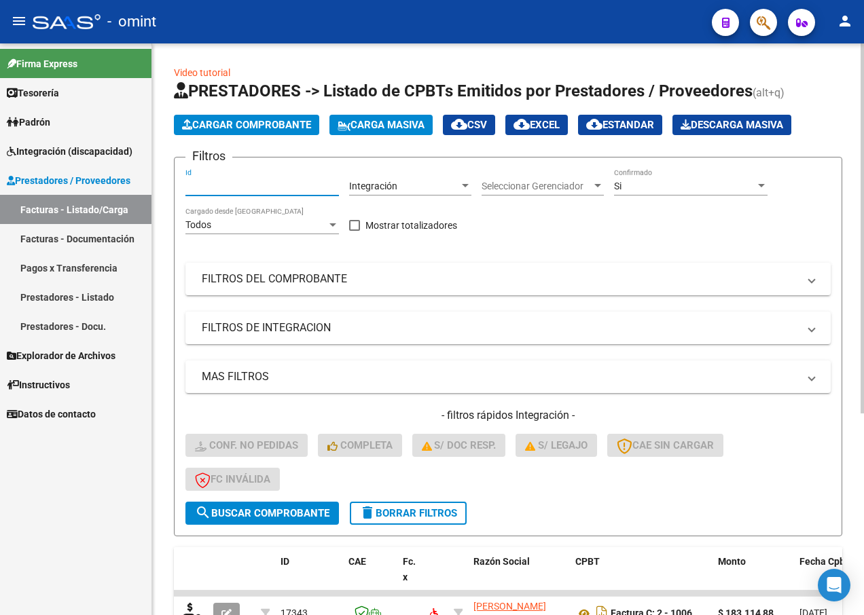
paste input "17343"
type input "17343"
click at [254, 520] on button "search Buscar Comprobante" at bounding box center [261, 513] width 153 height 23
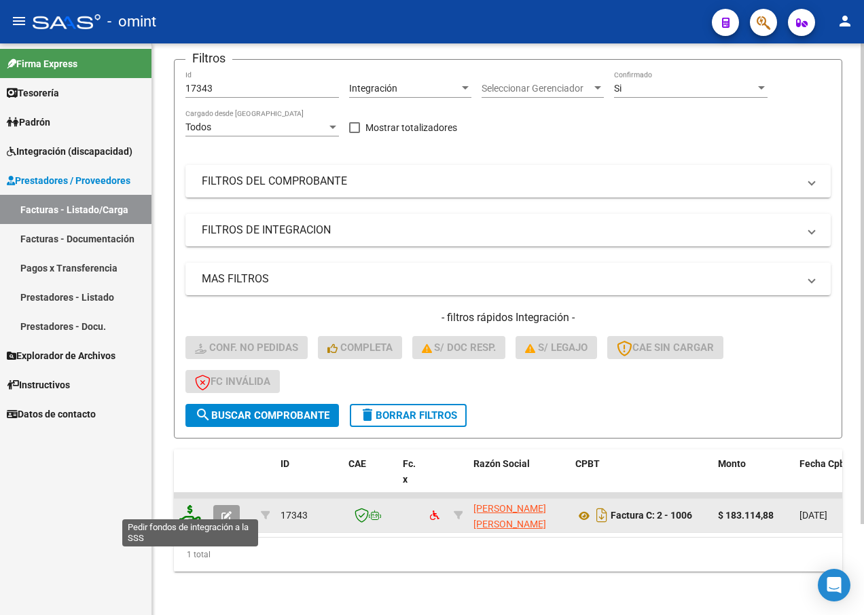
click at [189, 505] on icon at bounding box center [190, 514] width 22 height 19
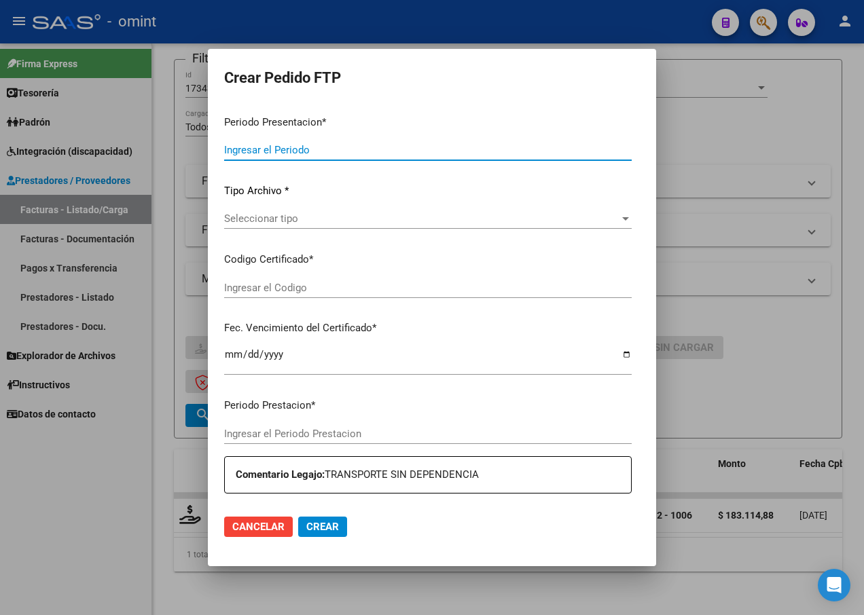
type input "202507"
type input "$ 183.114,88"
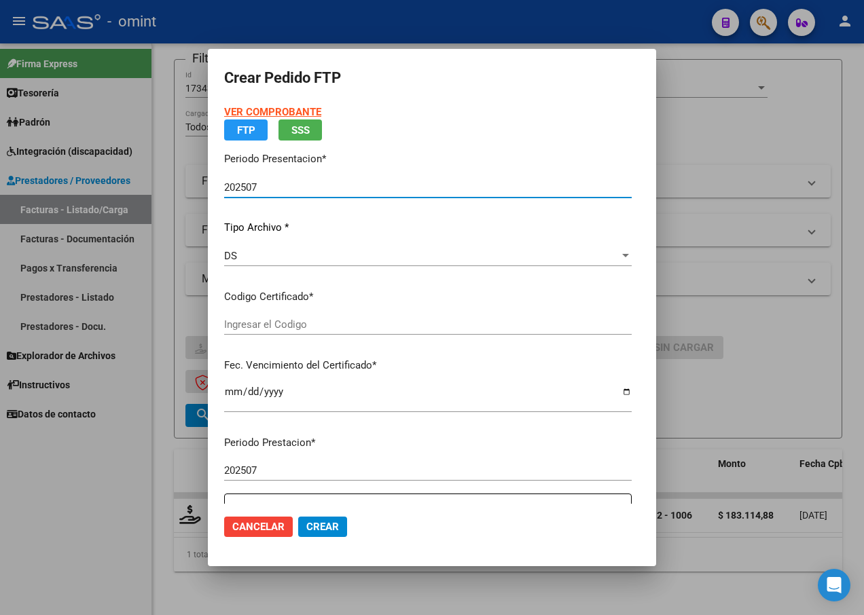
type input "7223773233"
type input "2025-12-21"
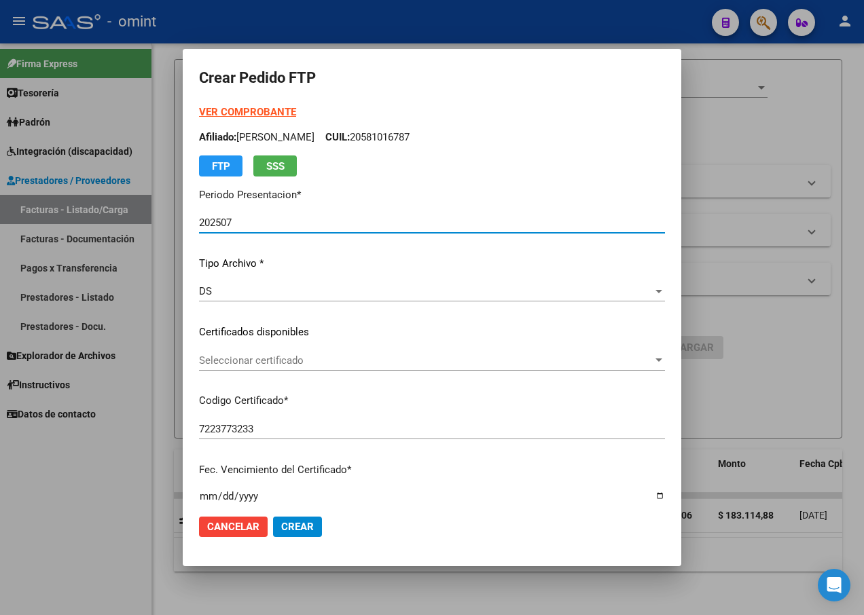
click at [652, 359] on span "Seleccionar certificado" at bounding box center [425, 360] width 453 height 12
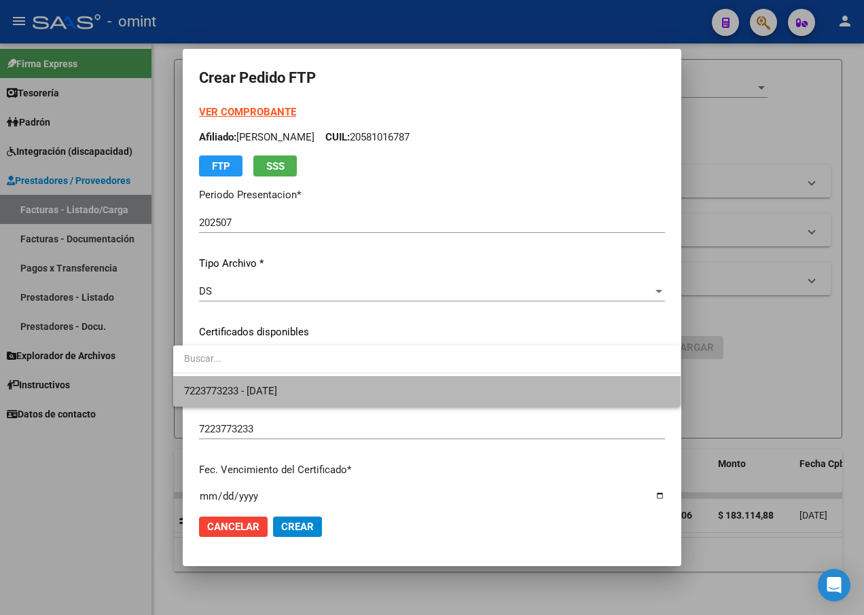
click at [594, 395] on span "7223773233 - 2025-12-21" at bounding box center [426, 391] width 485 height 31
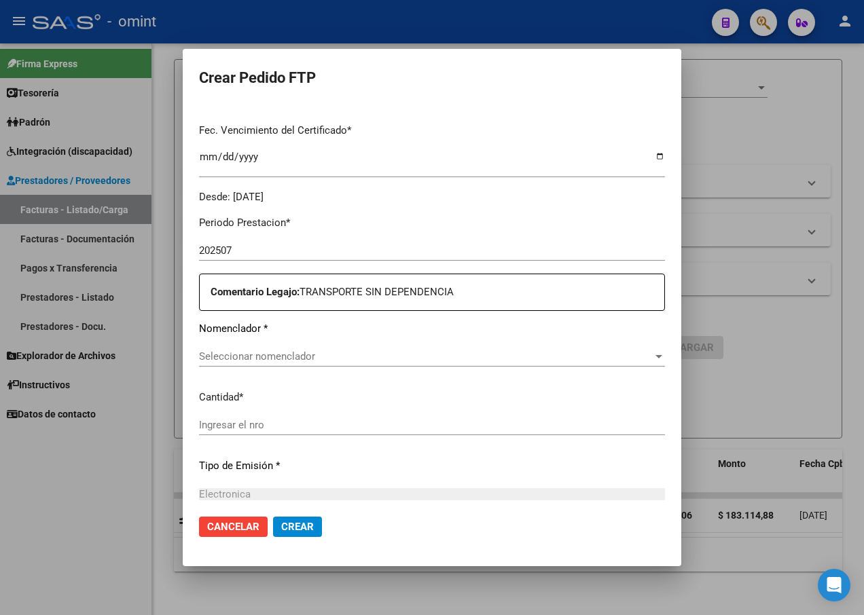
scroll to position [407, 0]
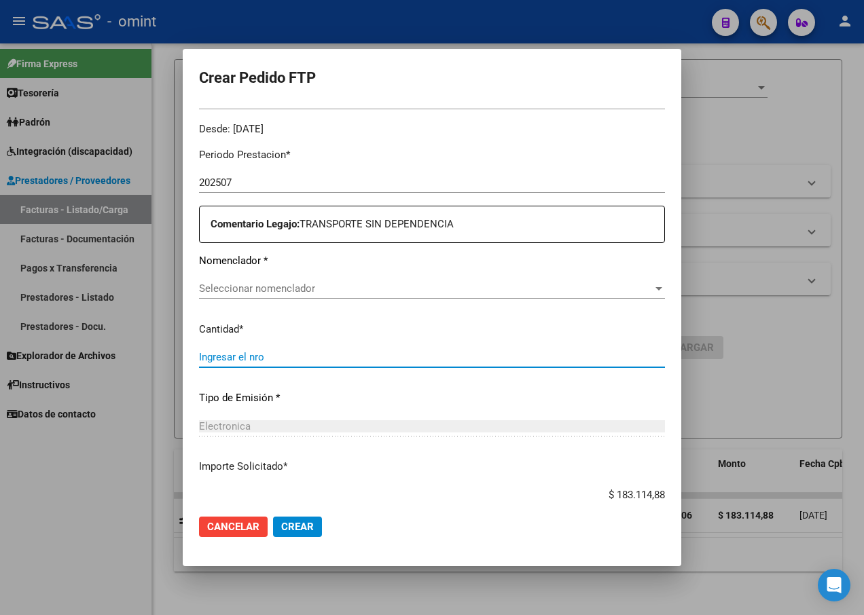
click at [233, 358] on input "Ingresar el nro" at bounding box center [432, 357] width 466 height 12
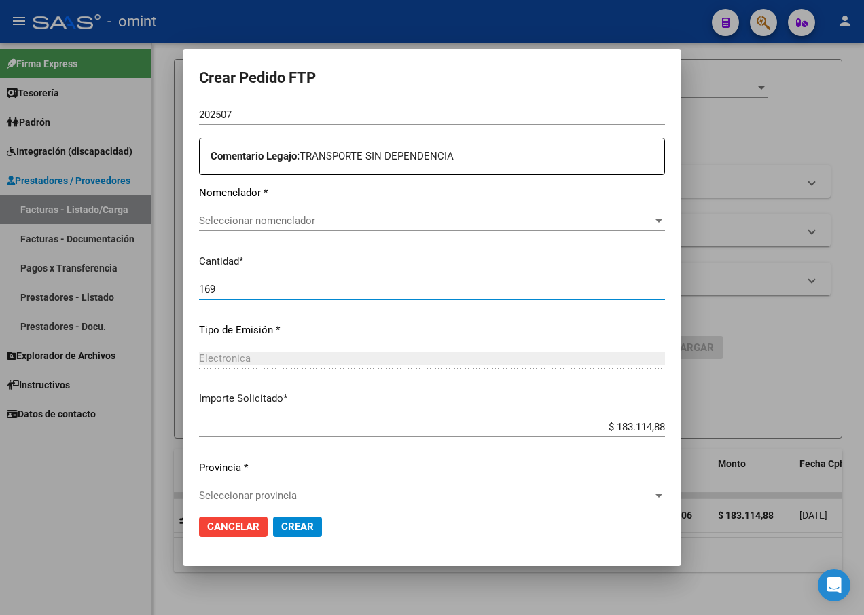
scroll to position [489, 0]
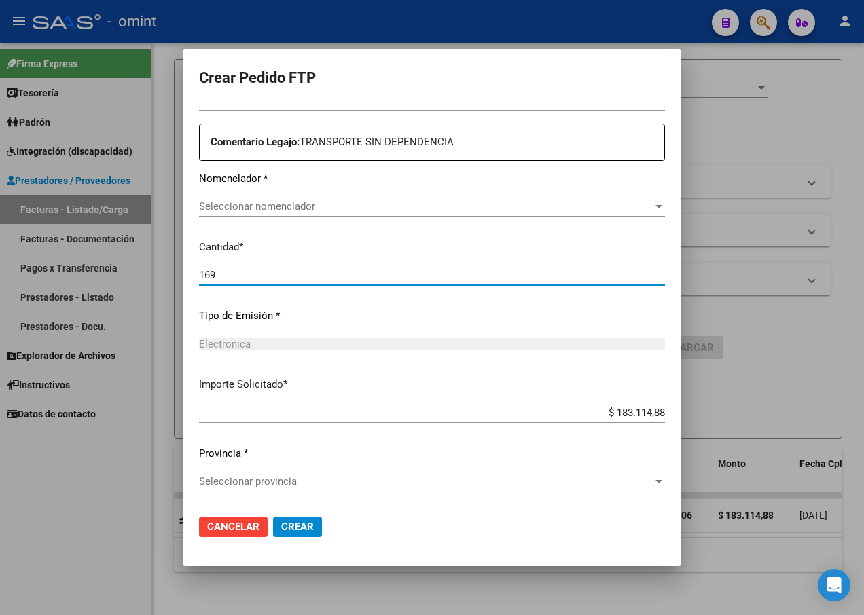
type input "169"
click at [292, 530] on span "Crear" at bounding box center [297, 527] width 33 height 12
click at [623, 212] on span "Seleccionar nomenclador" at bounding box center [425, 206] width 453 height 12
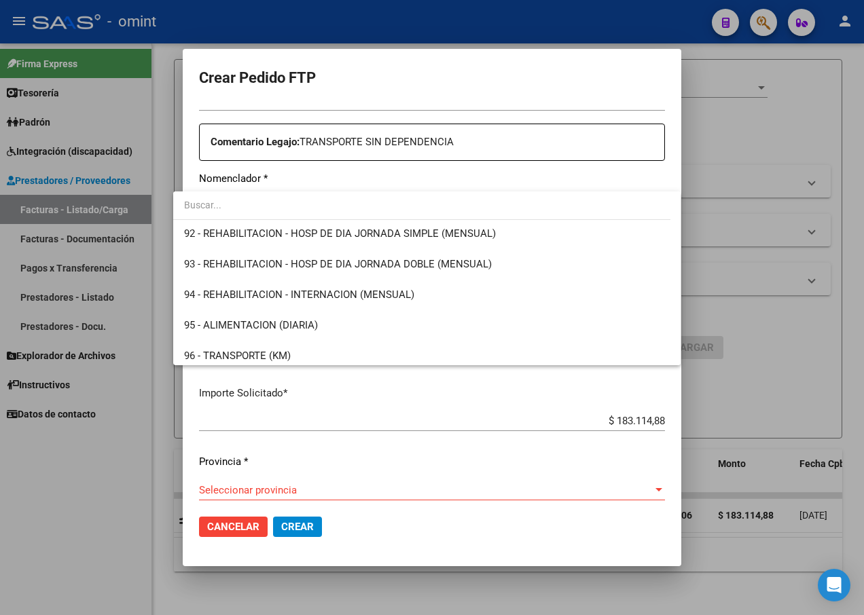
scroll to position [2881, 0]
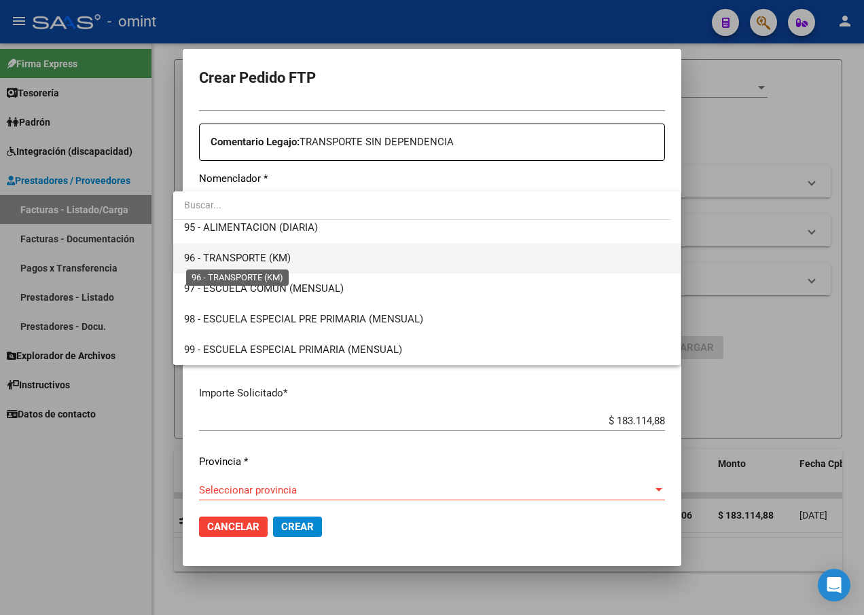
click at [249, 259] on span "96 - TRANSPORTE (KM)" at bounding box center [237, 258] width 107 height 12
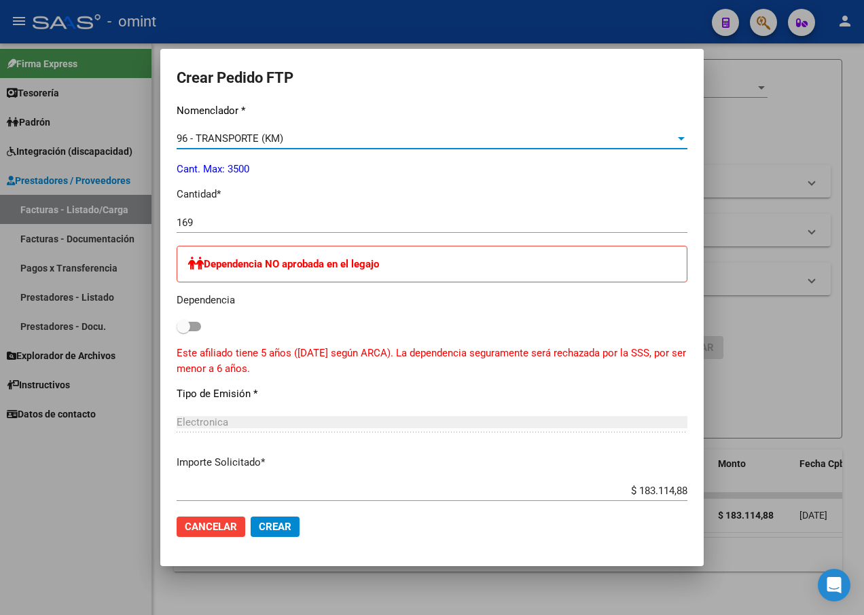
scroll to position [773, 0]
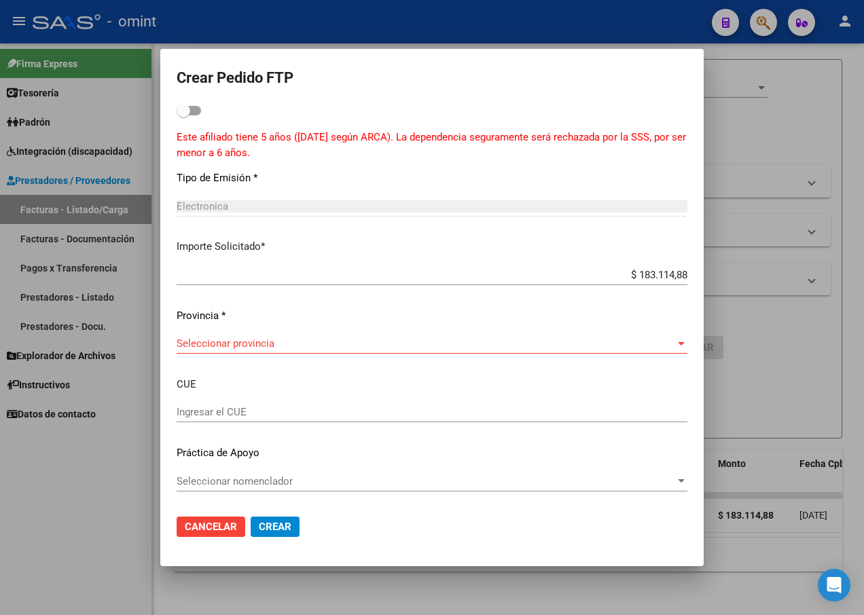
click at [284, 523] on span "Crear" at bounding box center [275, 527] width 33 height 12
click at [250, 342] on span "Seleccionar provincia" at bounding box center [426, 343] width 498 height 12
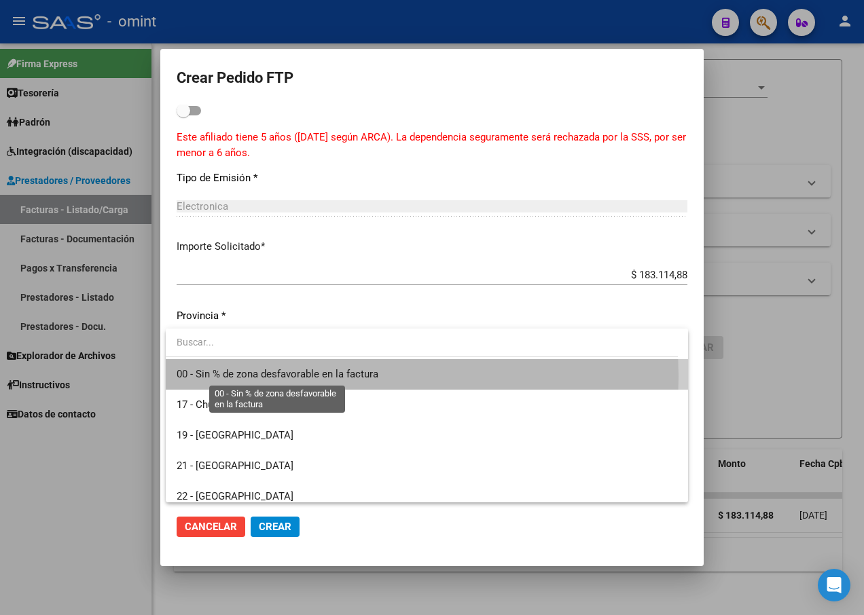
drag, startPoint x: 250, startPoint y: 342, endPoint x: 282, endPoint y: 377, distance: 47.5
click at [282, 377] on span "00 - Sin % de zona desfavorable en la factura" at bounding box center [278, 374] width 202 height 12
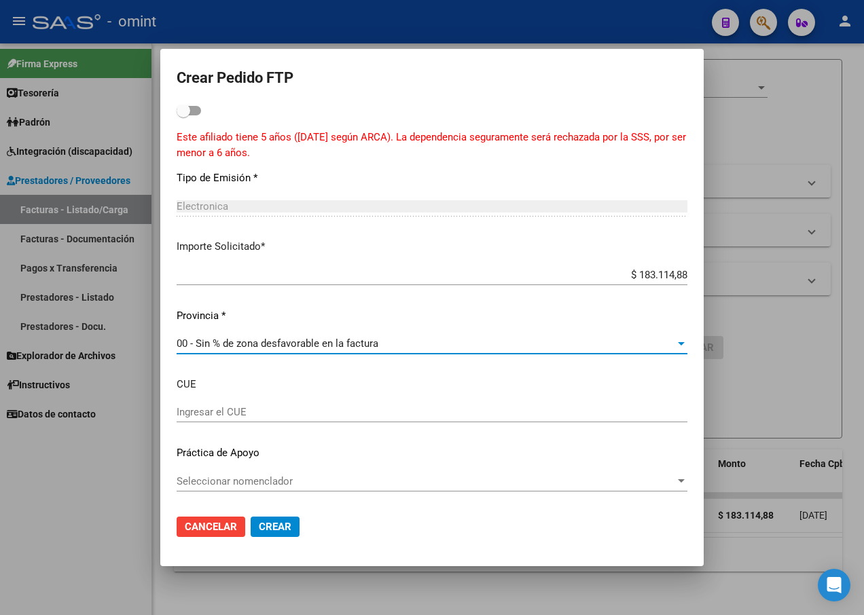
click at [271, 522] on span "Crear" at bounding box center [275, 527] width 33 height 12
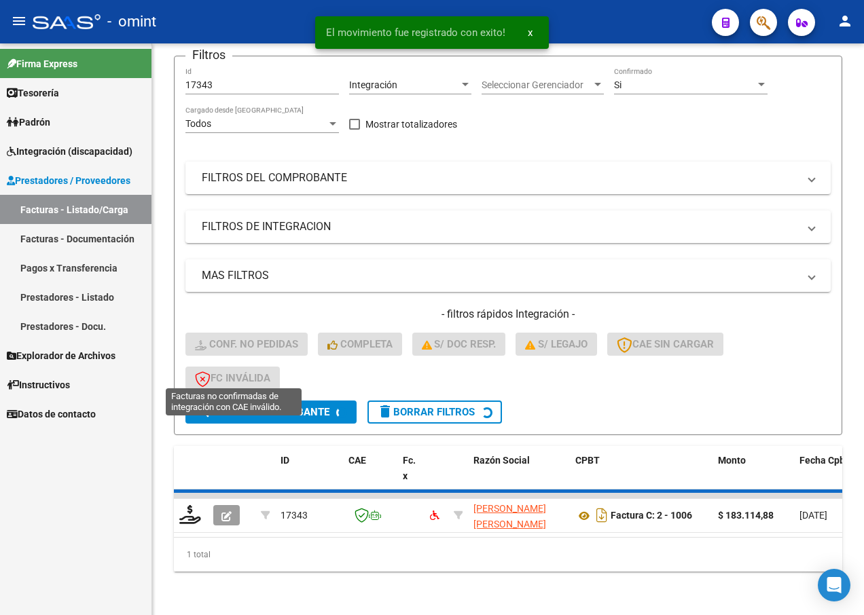
scroll to position [88, 0]
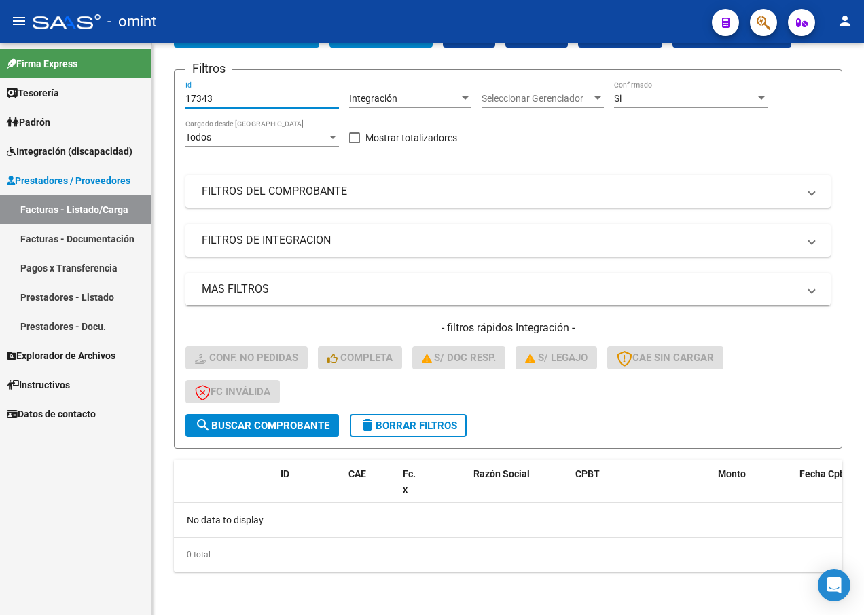
drag, startPoint x: 231, startPoint y: 98, endPoint x: 120, endPoint y: 85, distance: 111.5
click at [131, 86] on mat-sidenav-container "Firma Express Tesorería Extractos Procesados (csv) Extractos Originales (pdf) P…" at bounding box center [432, 329] width 864 height 572
paste input "17345"
type input "17345"
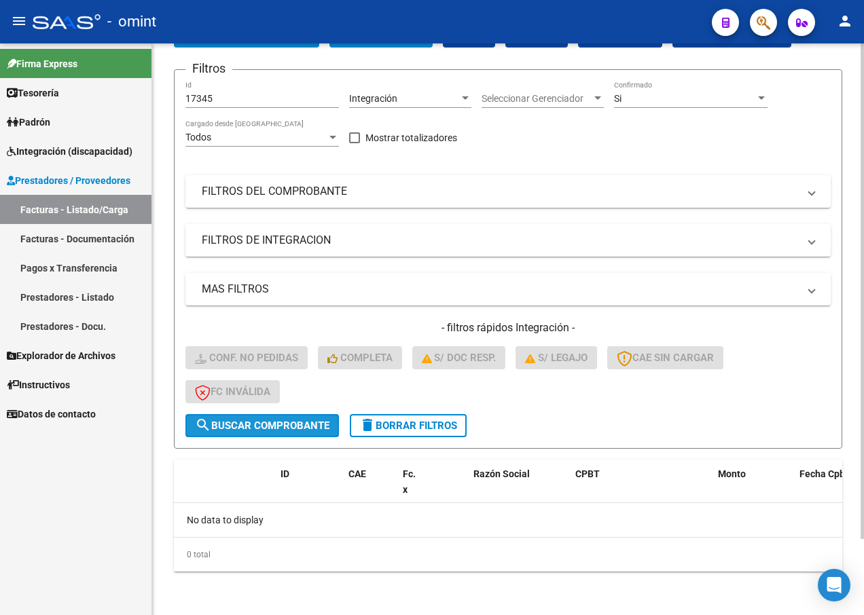
click at [278, 430] on span "search Buscar Comprobante" at bounding box center [262, 426] width 134 height 12
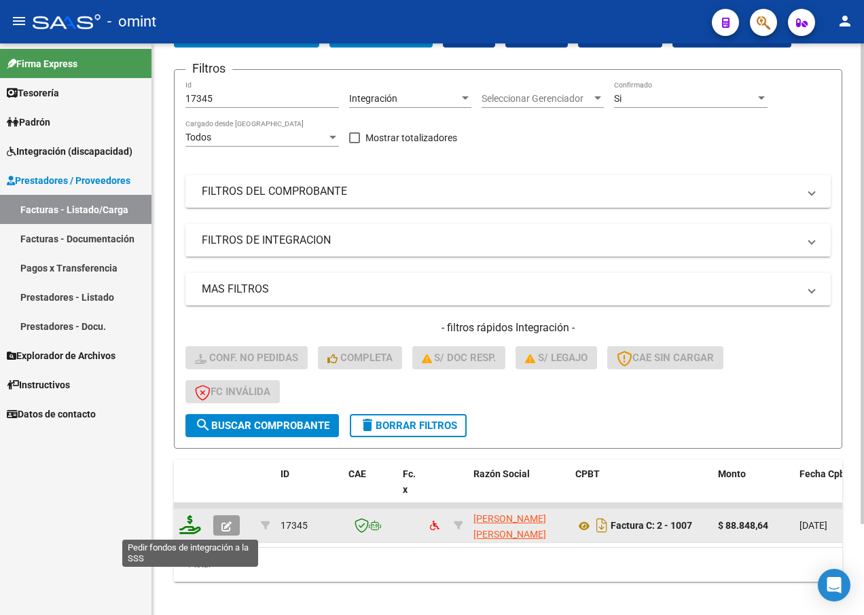
click at [191, 529] on icon at bounding box center [190, 524] width 22 height 19
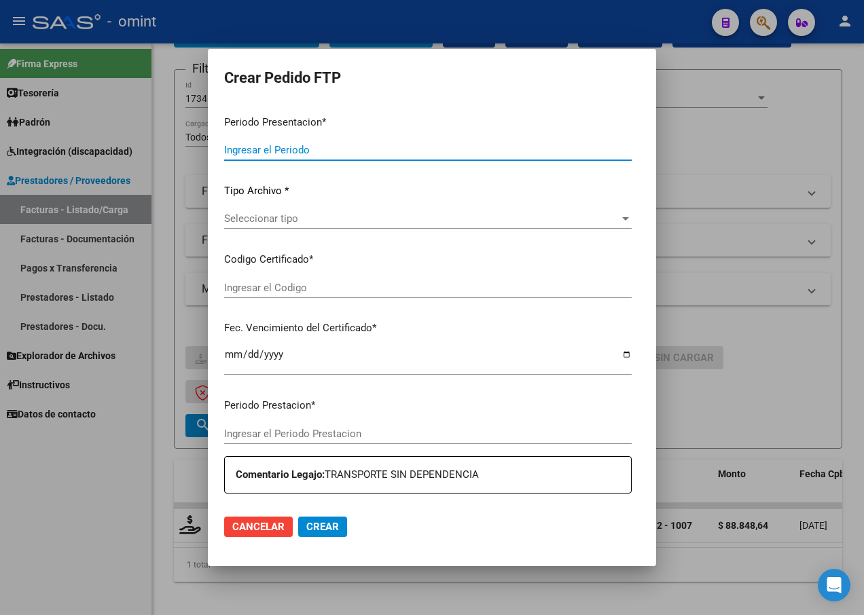
type input "202507"
type input "$ 88.848,64"
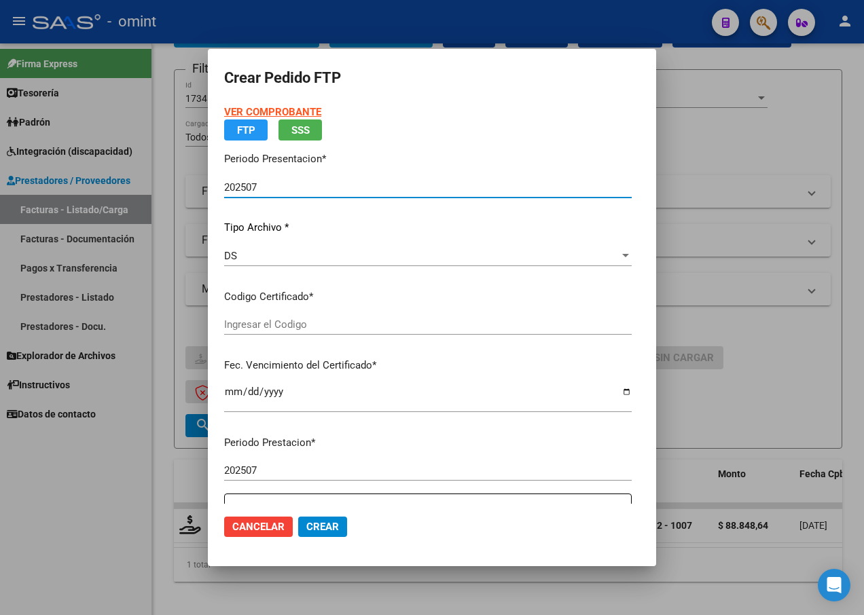
type input "7223773233"
type input "2025-12-21"
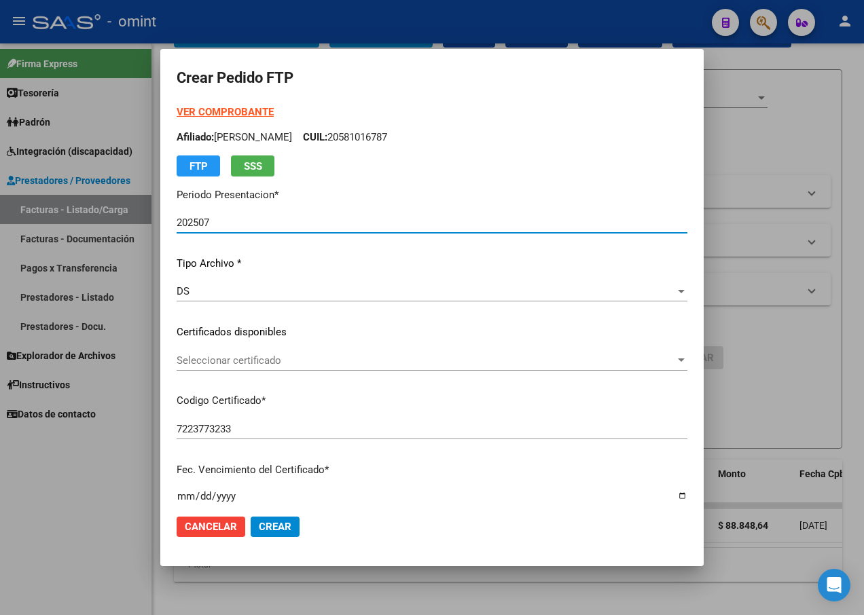
click at [660, 355] on span "Seleccionar certificado" at bounding box center [426, 360] width 498 height 12
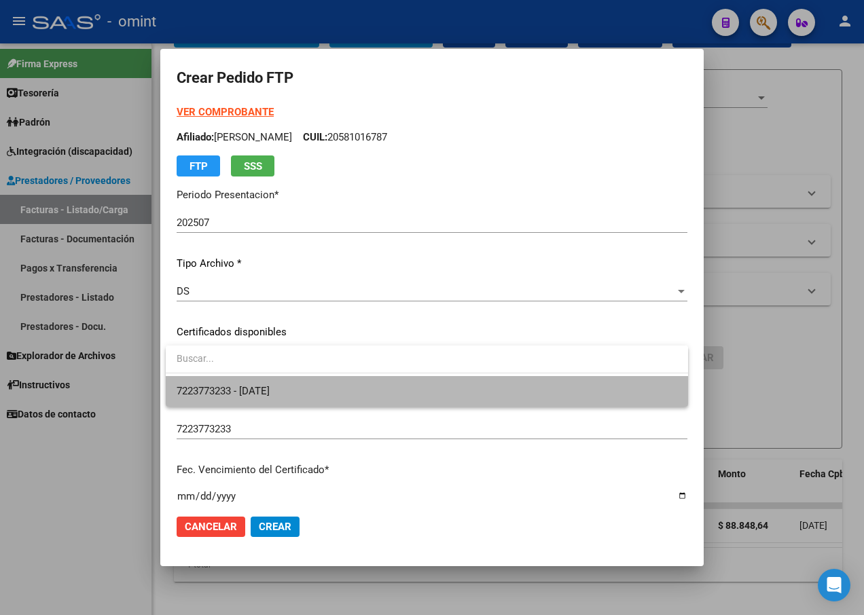
click at [575, 387] on span "7223773233 - 2025-12-21" at bounding box center [427, 391] width 500 height 31
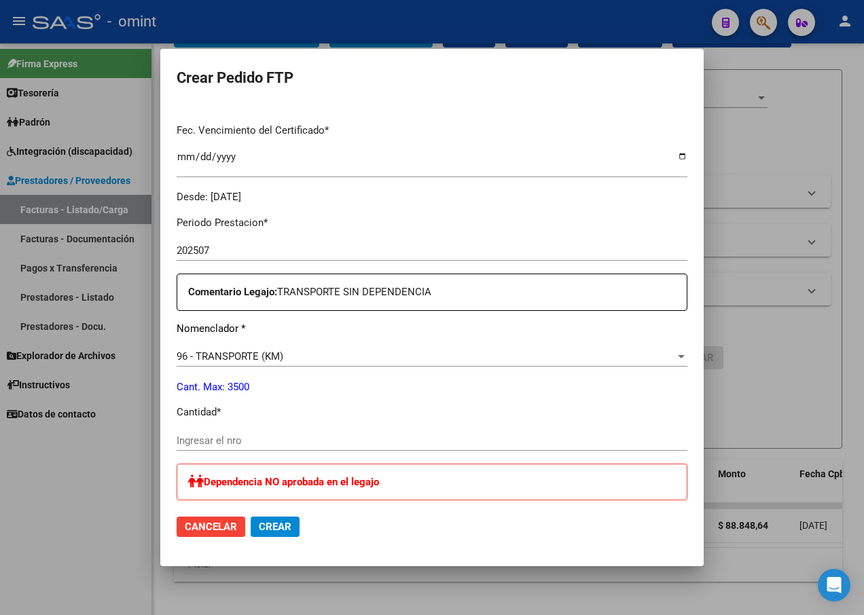
scroll to position [407, 0]
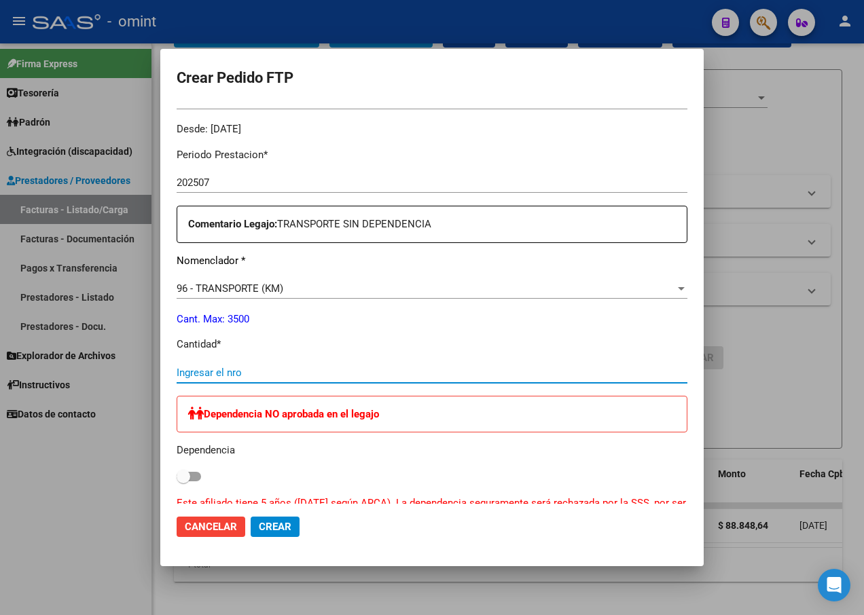
click at [197, 370] on input "Ingresar el nro" at bounding box center [432, 373] width 511 height 12
type input "82"
click at [453, 456] on p "Dependencia" at bounding box center [432, 451] width 511 height 16
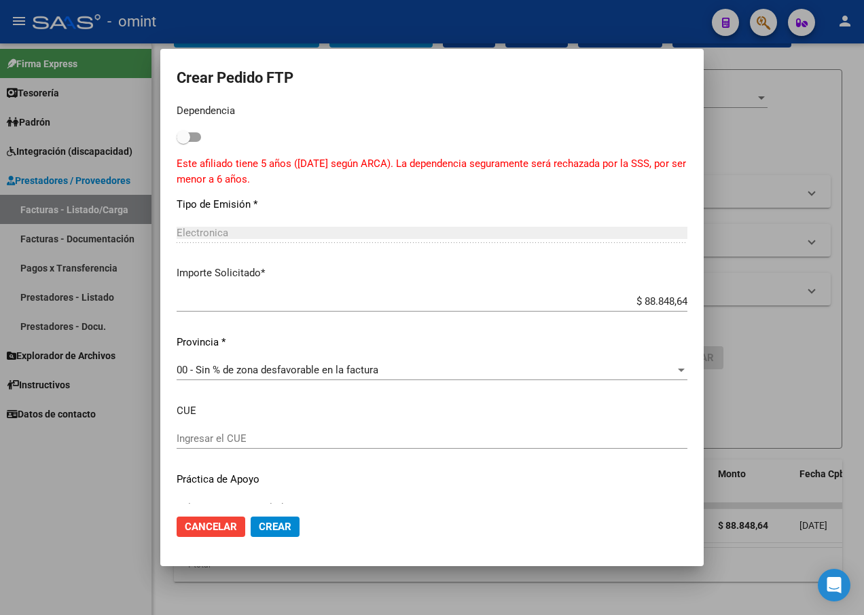
scroll to position [773, 0]
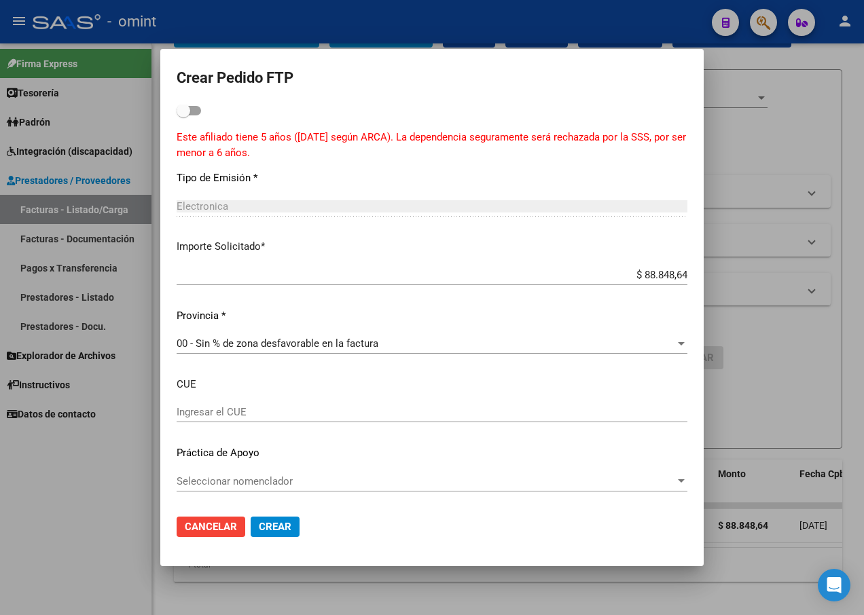
click at [266, 520] on button "Crear" at bounding box center [275, 527] width 49 height 20
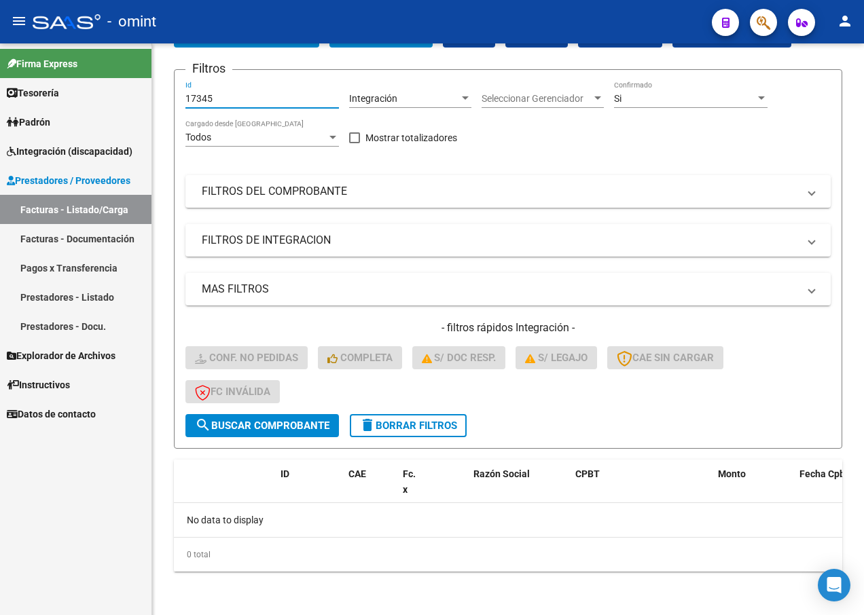
drag, startPoint x: 223, startPoint y: 95, endPoint x: 70, endPoint y: 75, distance: 154.1
click at [71, 75] on mat-sidenav-container "Firma Express Tesorería Extractos Procesados (csv) Extractos Originales (pdf) P…" at bounding box center [432, 329] width 864 height 572
paste input "17562"
type input "17562"
click at [282, 428] on span "search Buscar Comprobante" at bounding box center [262, 426] width 134 height 12
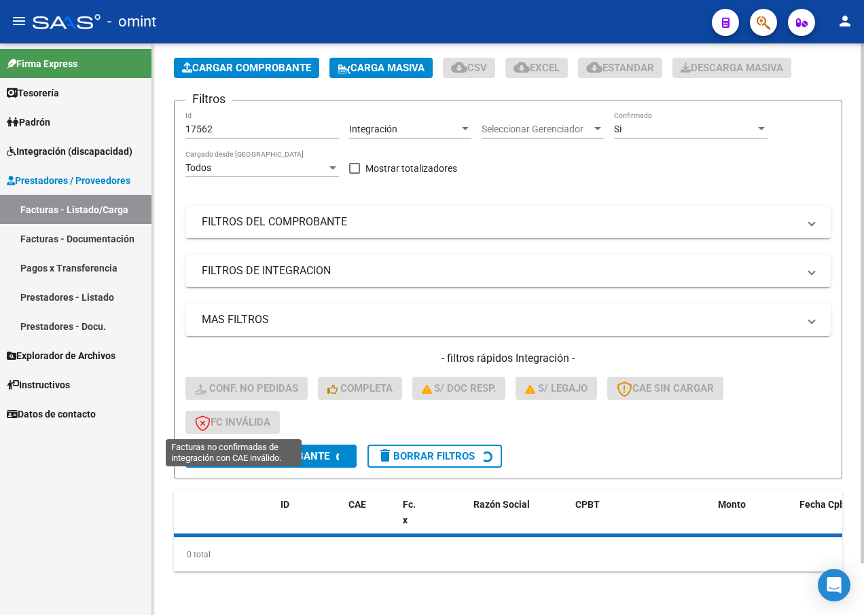
scroll to position [88, 0]
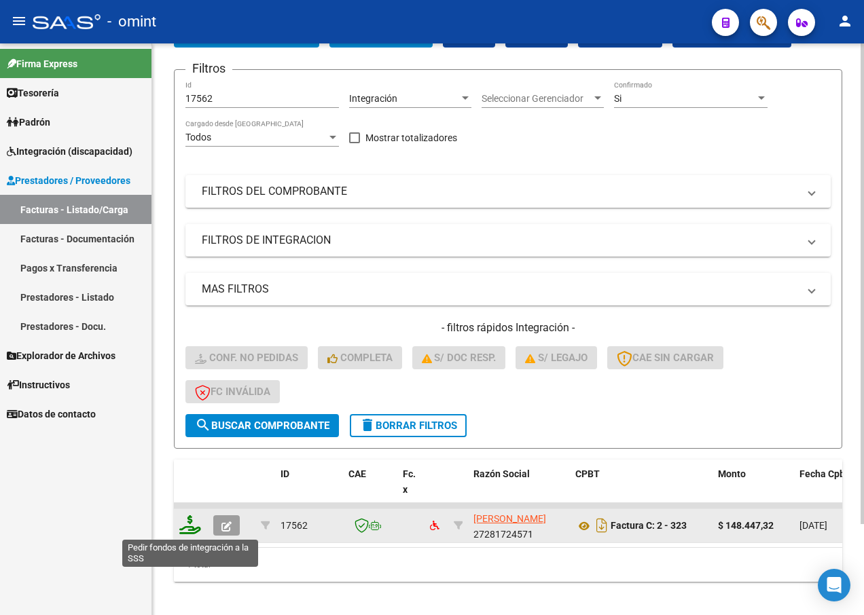
click at [189, 527] on icon at bounding box center [190, 524] width 22 height 19
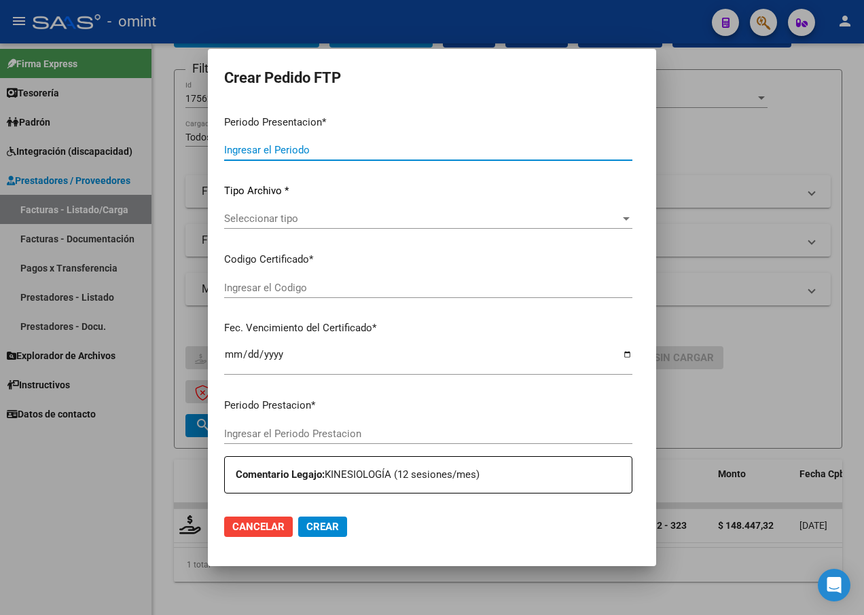
type input "202507"
type input "$ 148.447,32"
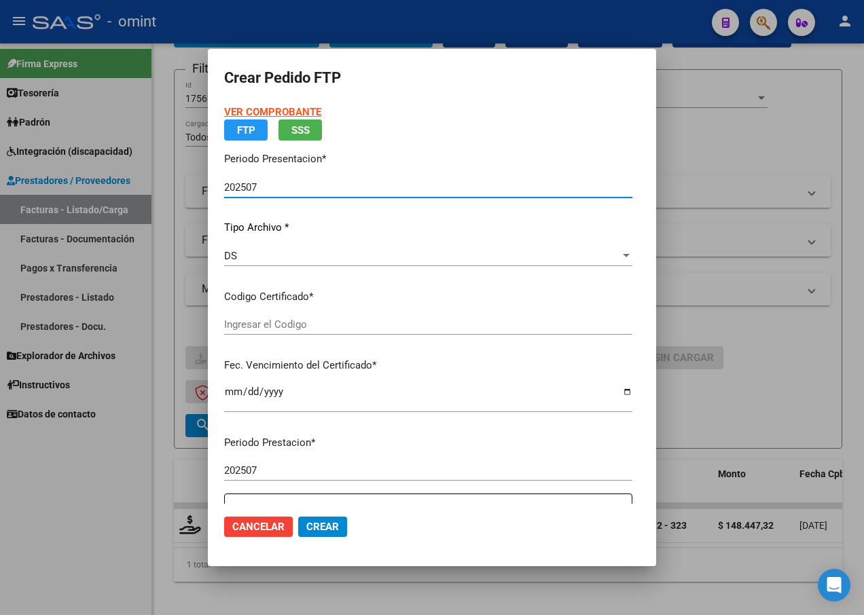
type input "7017103426"
type input "2027-02-22"
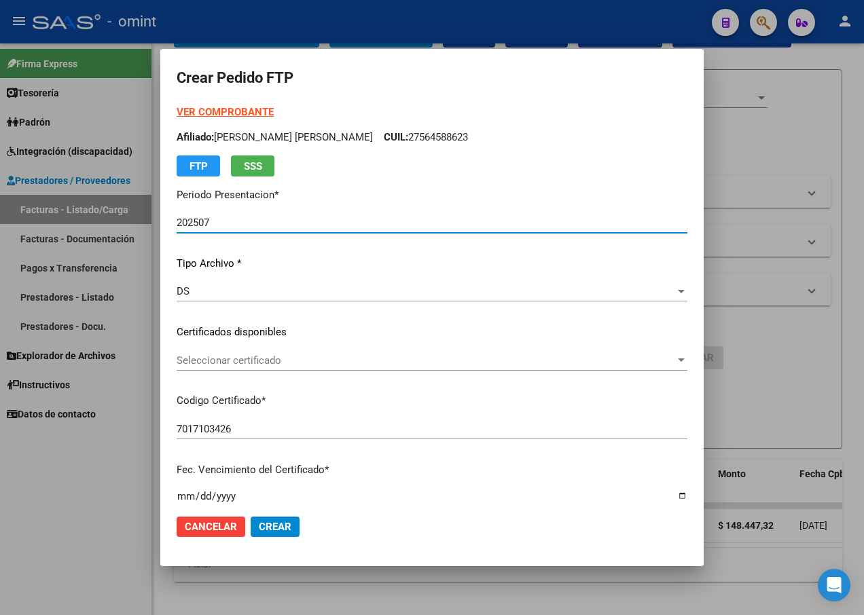
click at [678, 360] on div at bounding box center [681, 359] width 7 height 3
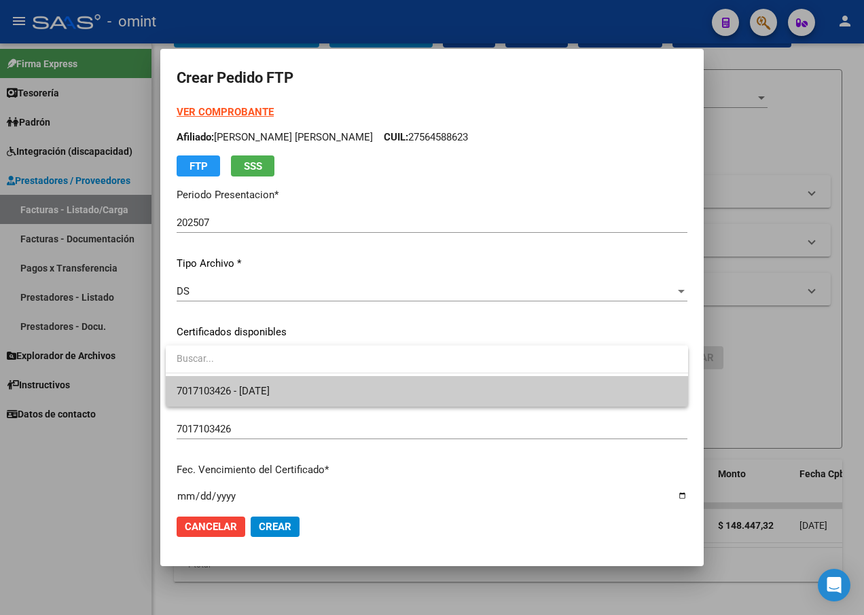
click at [620, 391] on span "7017103426 - 2027-02-22" at bounding box center [427, 391] width 500 height 31
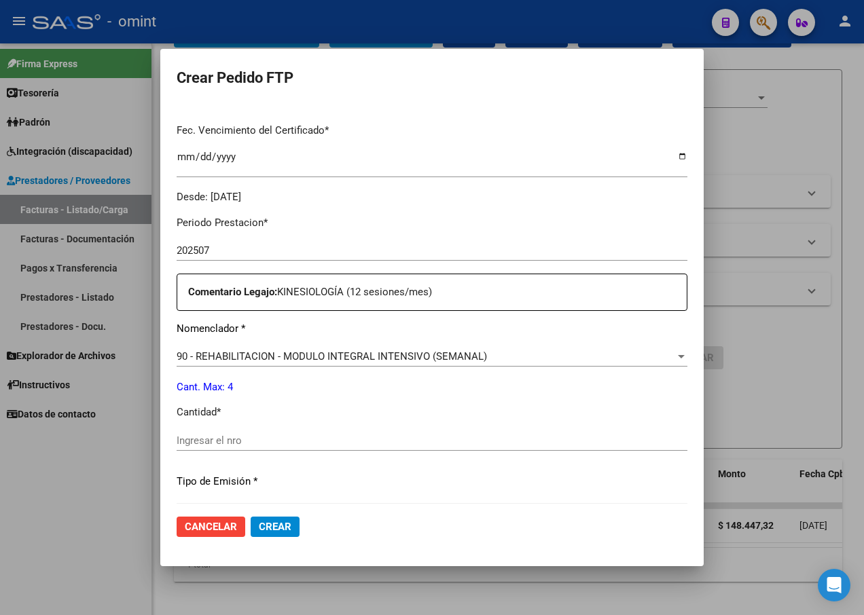
scroll to position [407, 0]
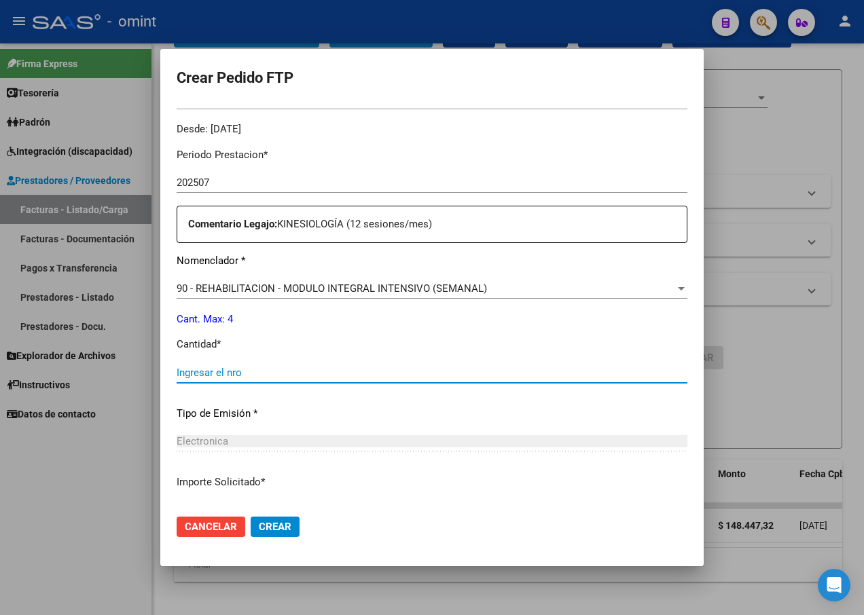
click at [230, 372] on input "Ingresar el nro" at bounding box center [432, 373] width 511 height 12
type input "4"
click at [392, 409] on p "Tipo de Emisión *" at bounding box center [432, 414] width 511 height 16
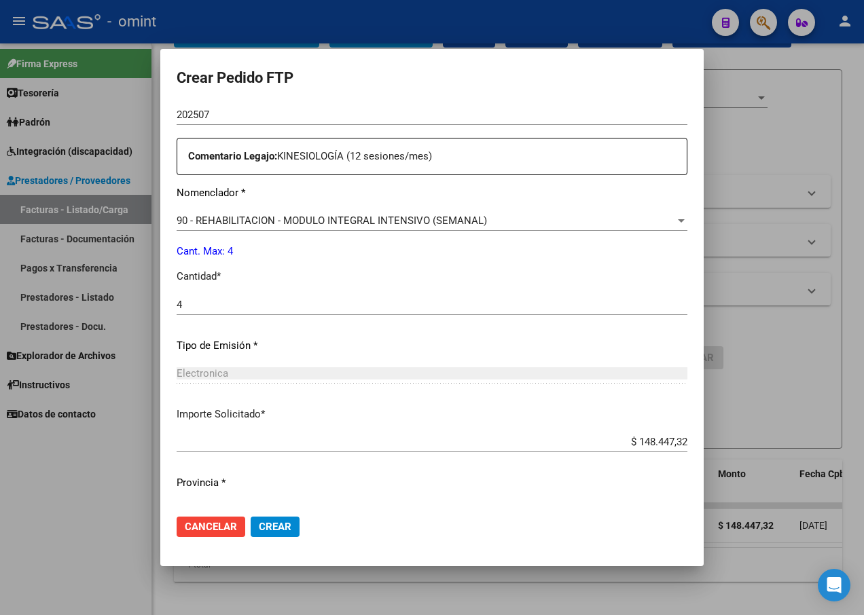
scroll to position [505, 0]
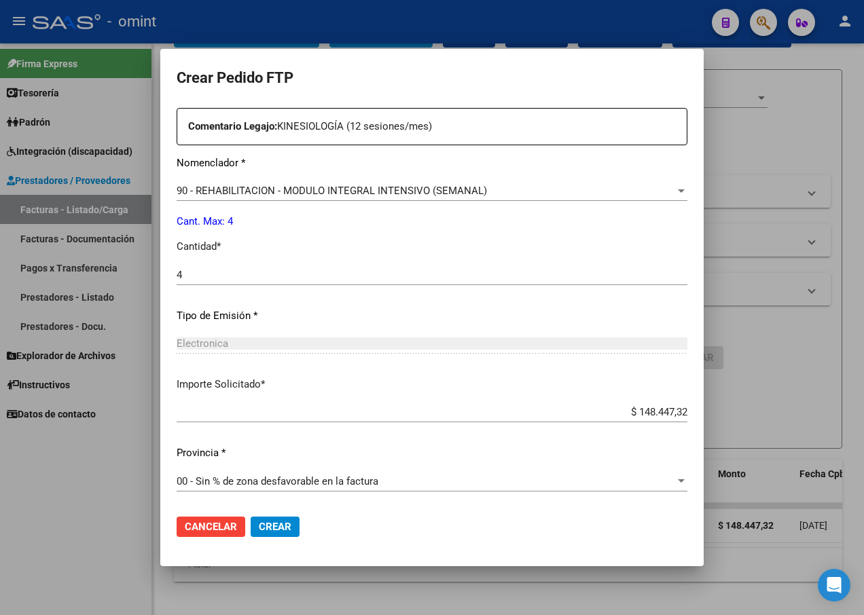
click at [289, 527] on span "Crear" at bounding box center [275, 527] width 33 height 12
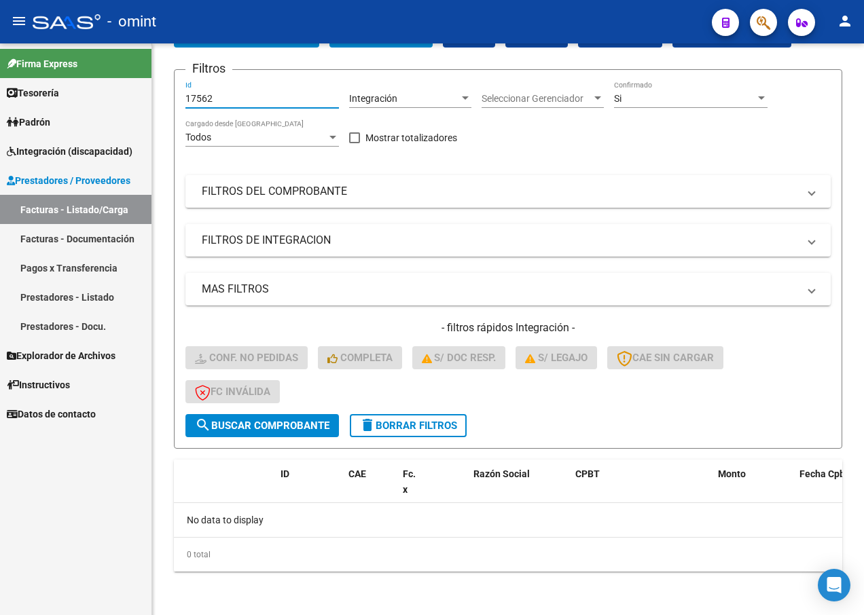
drag, startPoint x: 217, startPoint y: 99, endPoint x: 60, endPoint y: 61, distance: 161.4
click at [60, 61] on mat-sidenav-container "Firma Express Tesorería Extractos Procesados (csv) Extractos Originales (pdf) P…" at bounding box center [432, 329] width 864 height 572
paste input "17723"
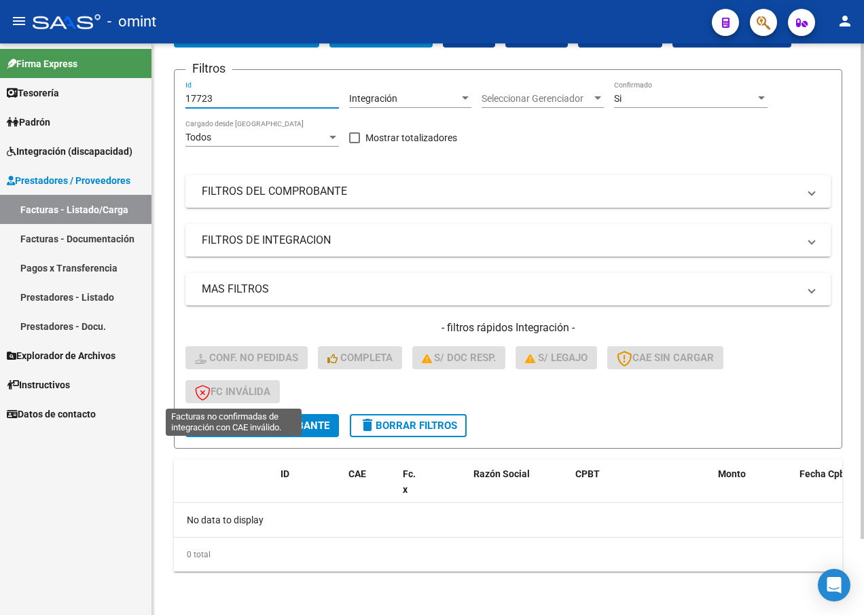
type input "17723"
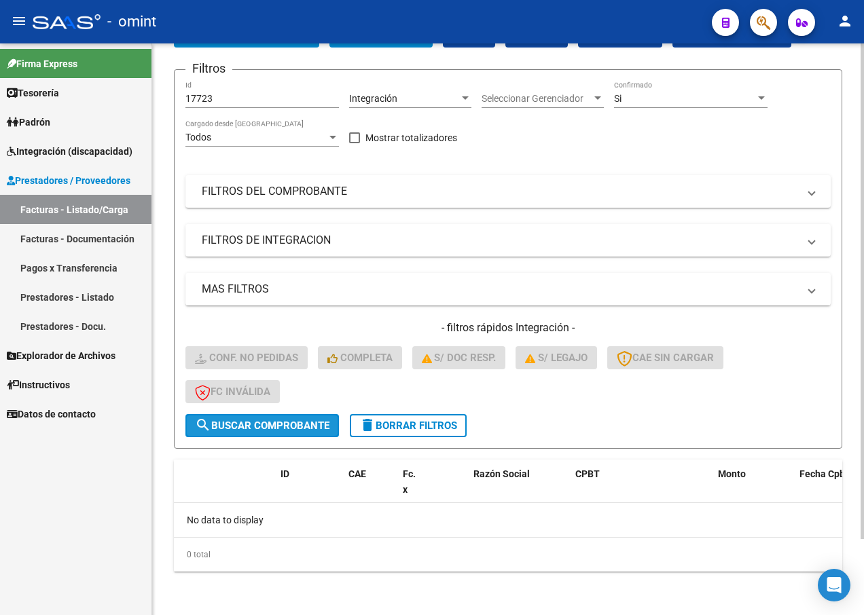
click at [224, 424] on span "search Buscar Comprobante" at bounding box center [262, 426] width 134 height 12
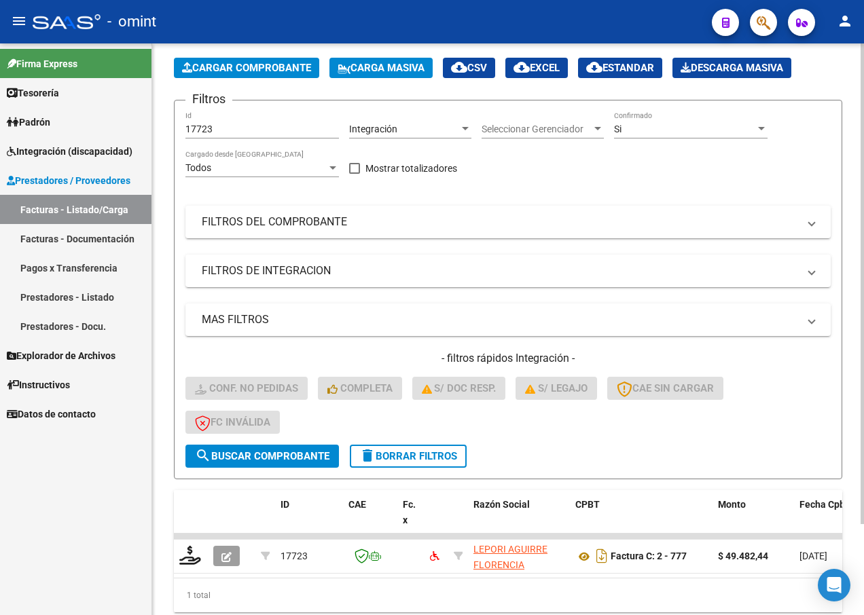
scroll to position [88, 0]
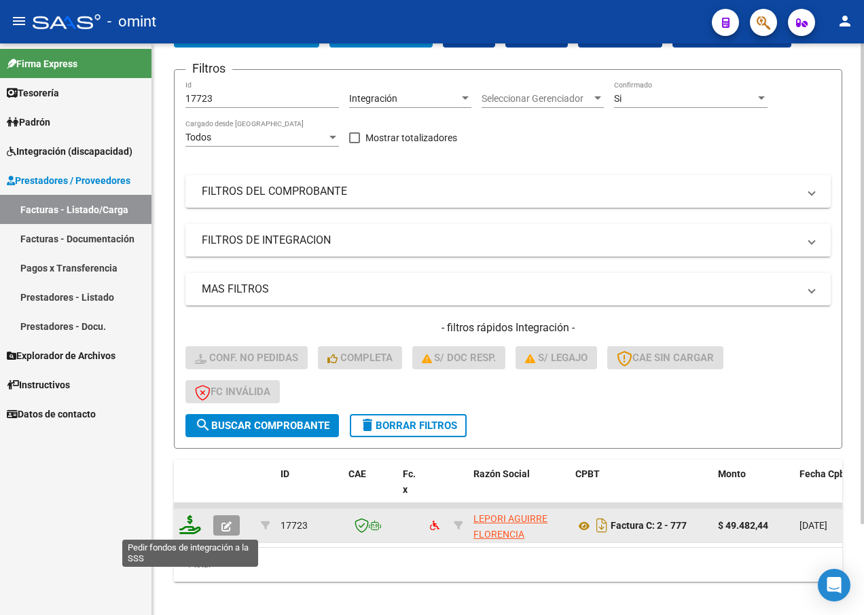
click at [198, 530] on icon at bounding box center [190, 524] width 22 height 19
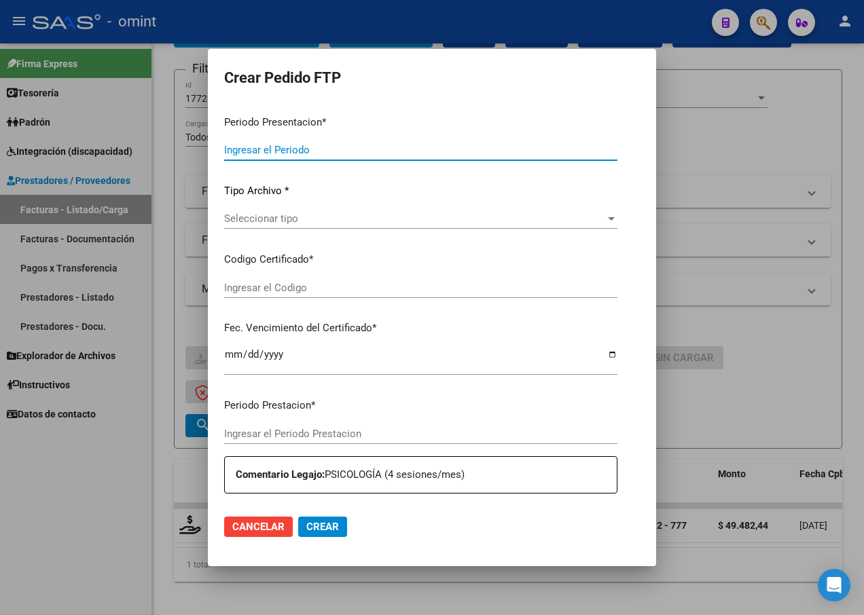
type input "202507"
type input "$ 49.482,44"
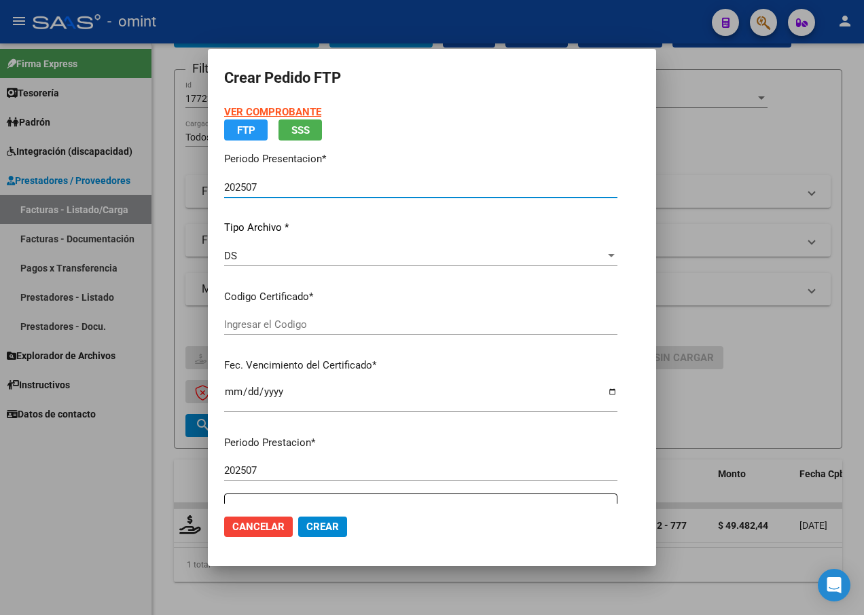
type input "7017103426"
type input "2027-02-22"
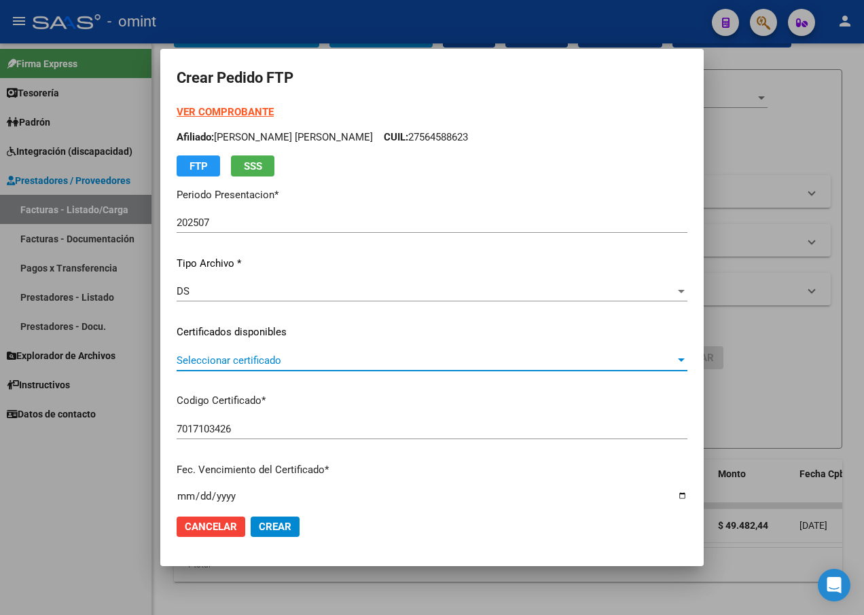
click at [678, 360] on div at bounding box center [681, 359] width 7 height 3
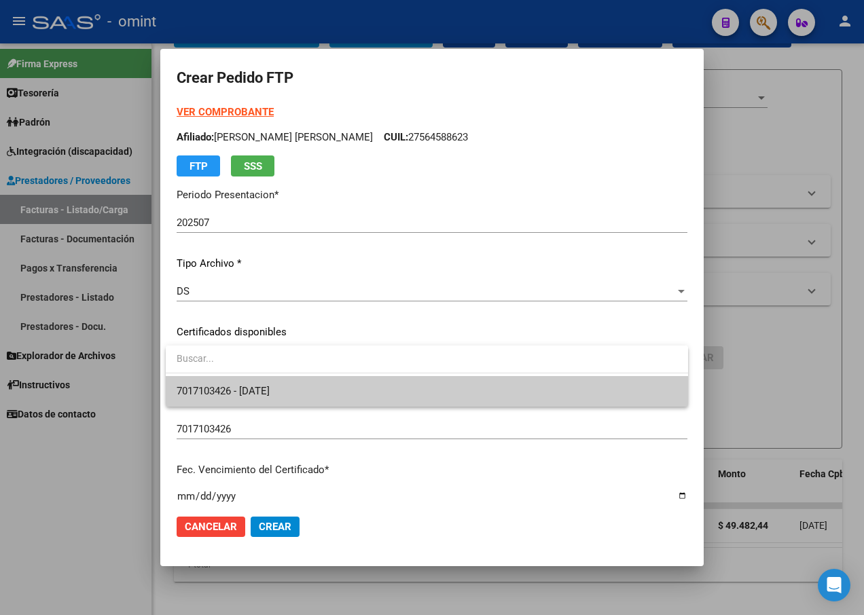
click at [589, 407] on div at bounding box center [432, 307] width 864 height 615
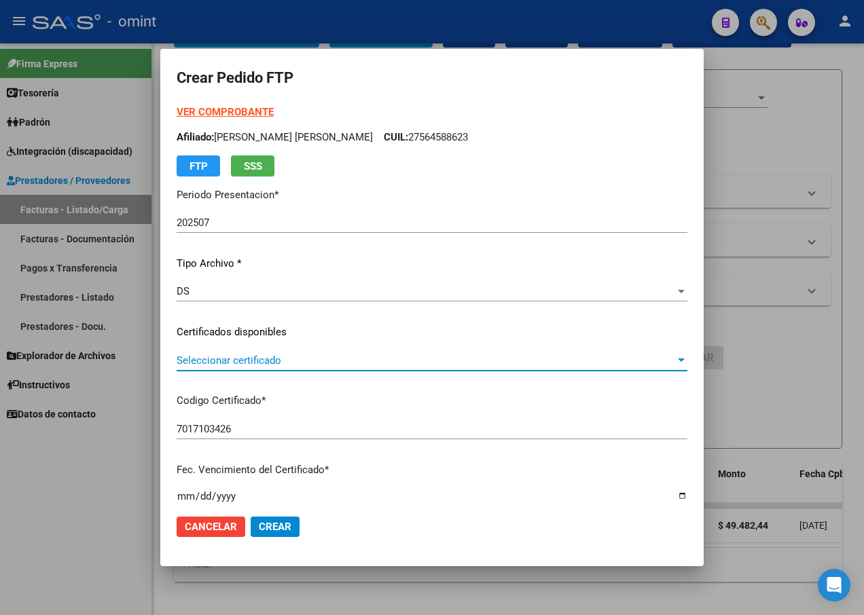
click at [661, 362] on span "Seleccionar certificado" at bounding box center [426, 360] width 498 height 12
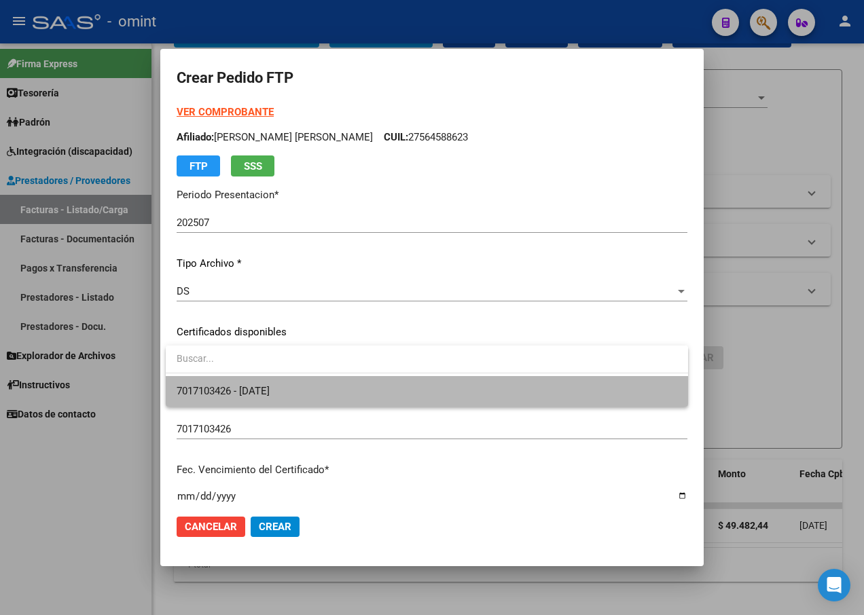
click at [614, 396] on span "7017103426 - 2027-02-22" at bounding box center [427, 391] width 500 height 31
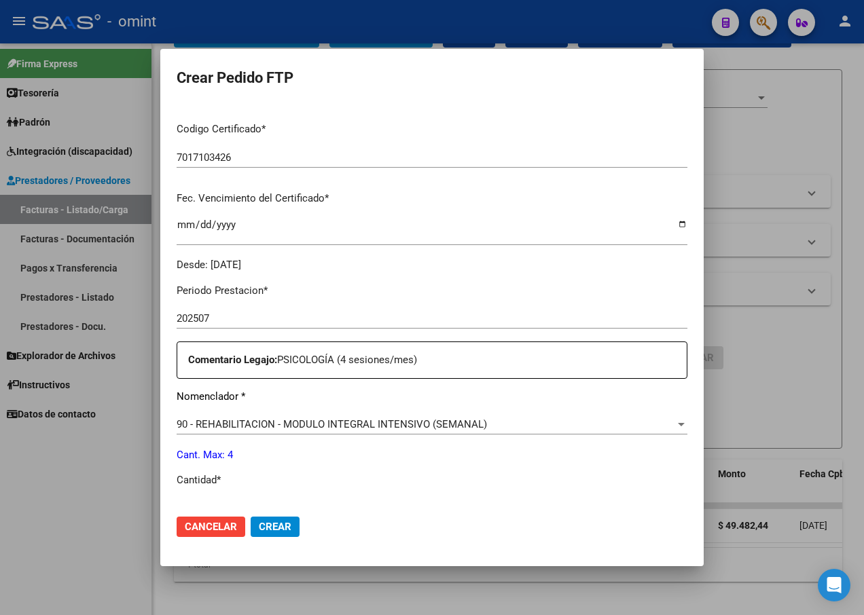
scroll to position [339, 0]
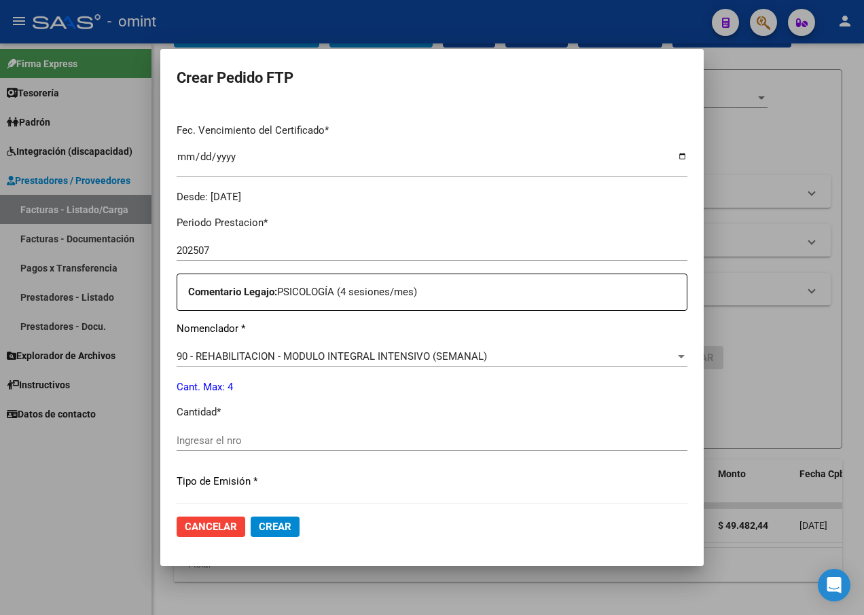
click at [225, 442] on input "Ingresar el nro" at bounding box center [432, 440] width 511 height 12
type input "4"
click at [469, 476] on p "Tipo de Emisión *" at bounding box center [432, 482] width 511 height 16
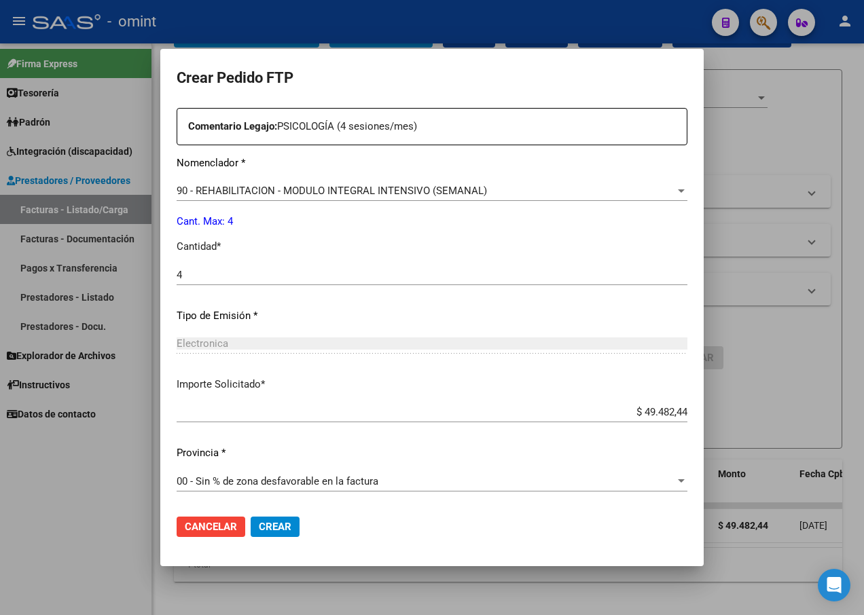
click at [282, 527] on span "Crear" at bounding box center [275, 527] width 33 height 12
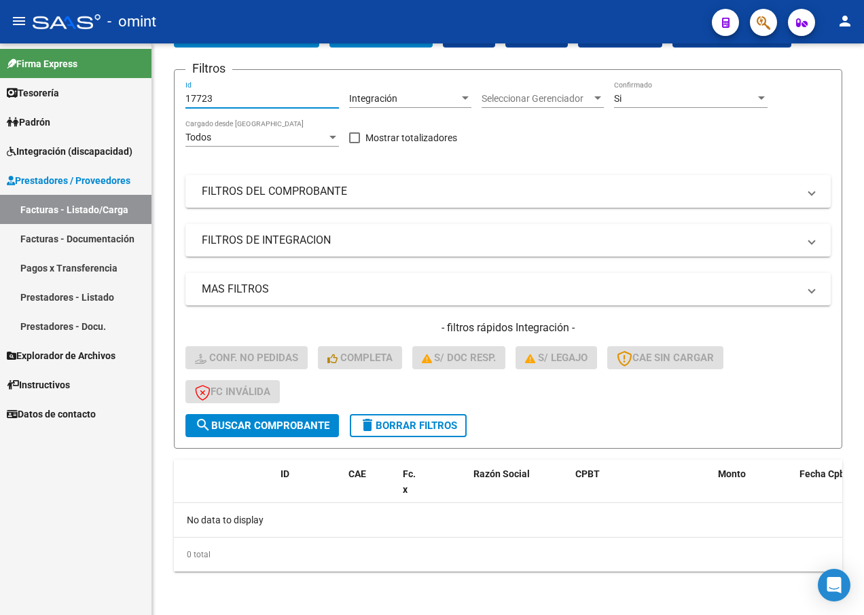
drag, startPoint x: 233, startPoint y: 96, endPoint x: 128, endPoint y: 99, distance: 105.3
click at [129, 99] on mat-sidenav-container "Firma Express Tesorería Extractos Procesados (csv) Extractos Originales (pdf) P…" at bounding box center [432, 329] width 864 height 572
paste input "14727"
type input "14727"
click at [292, 430] on span "search Buscar Comprobante" at bounding box center [262, 426] width 134 height 12
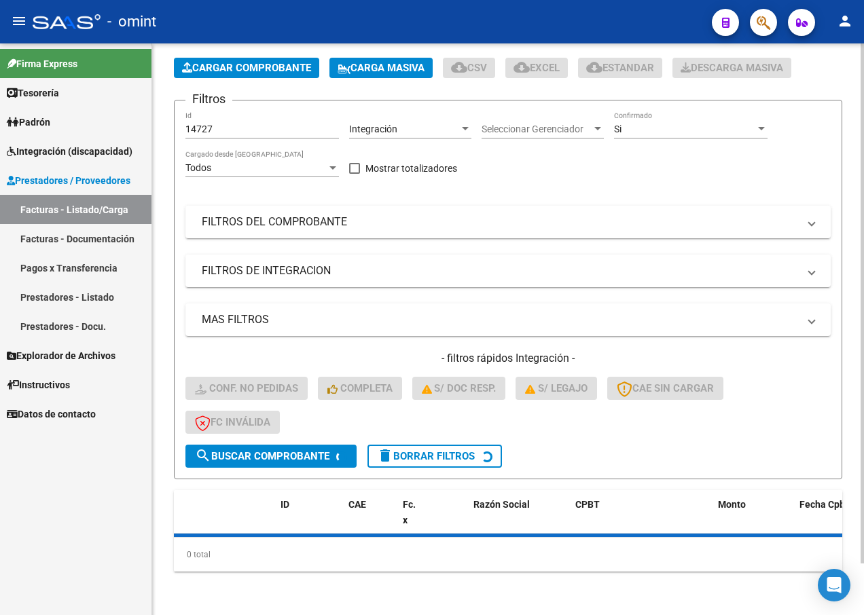
scroll to position [88, 0]
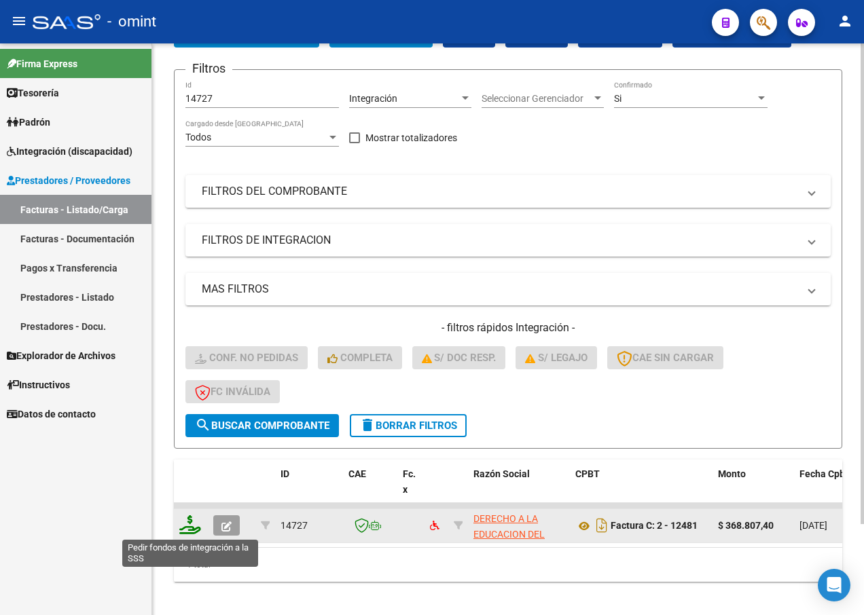
click at [189, 530] on icon at bounding box center [190, 524] width 22 height 19
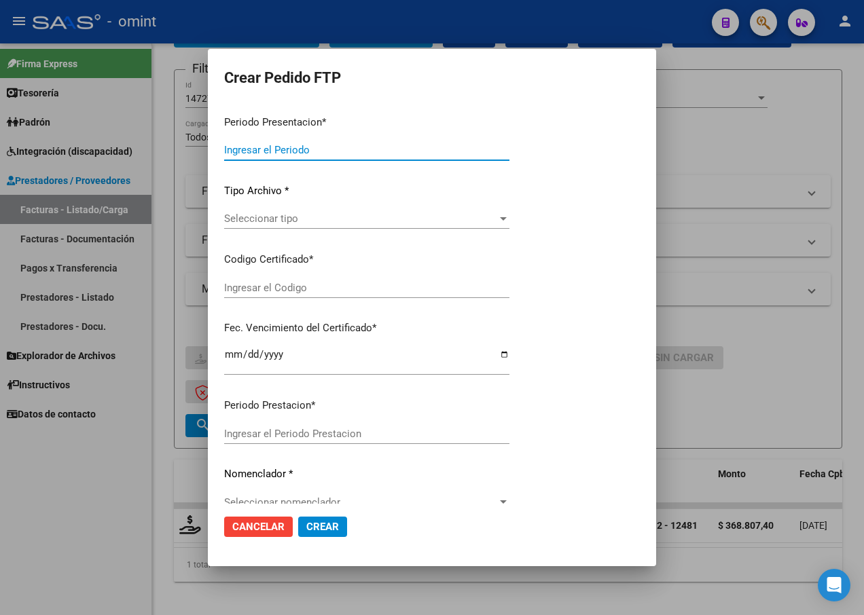
type input "202507"
type input "$ 368.807,40"
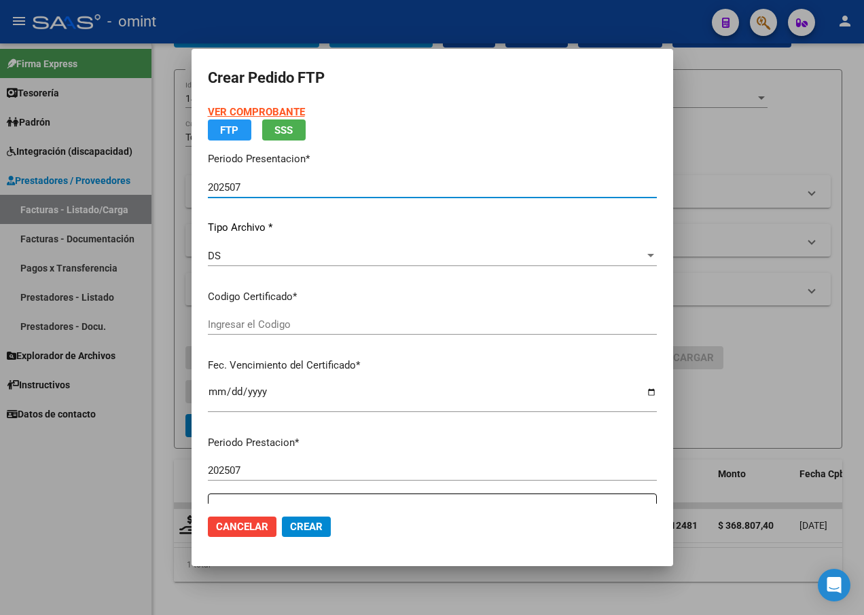
type input "4974472039"
type input "2028-12-17"
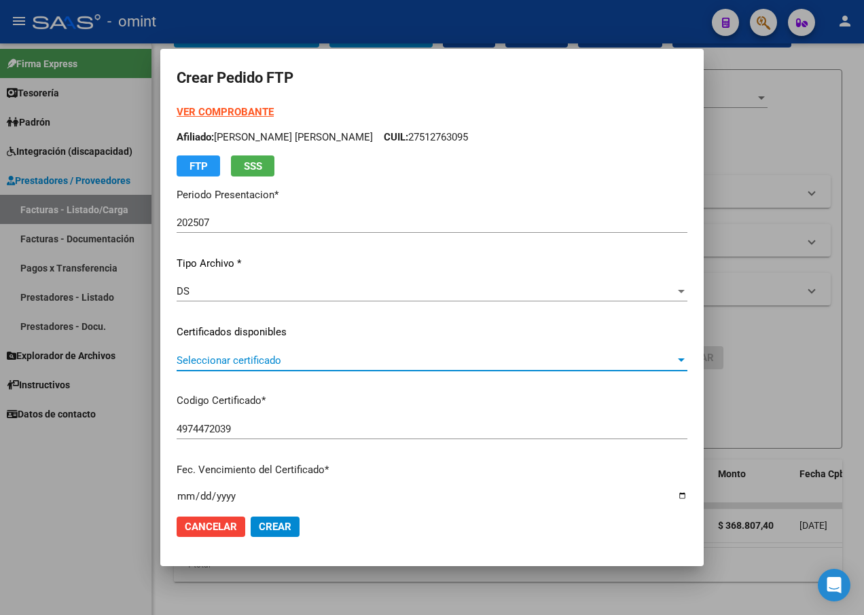
click at [661, 354] on span "Seleccionar certificado" at bounding box center [426, 360] width 498 height 12
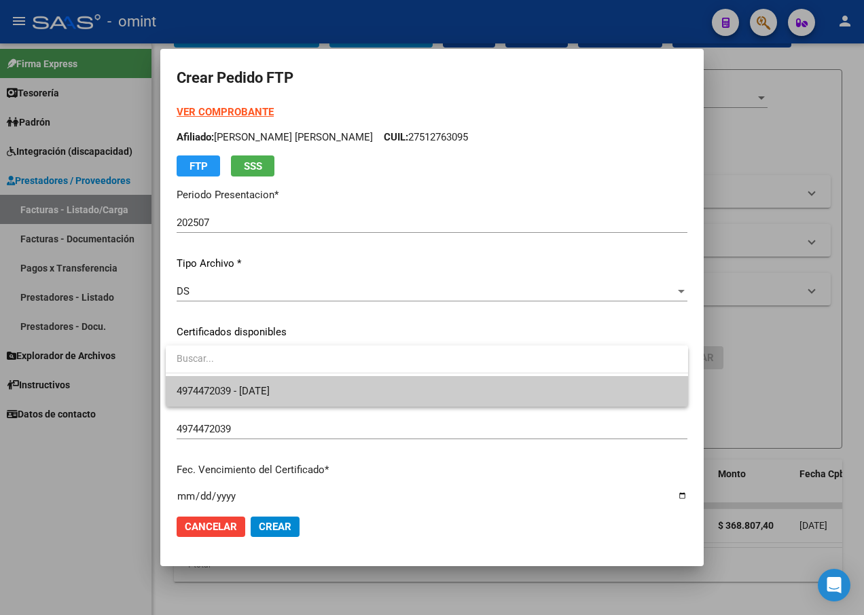
click at [604, 394] on span "4974472039 - 2028-12-17" at bounding box center [427, 391] width 500 height 31
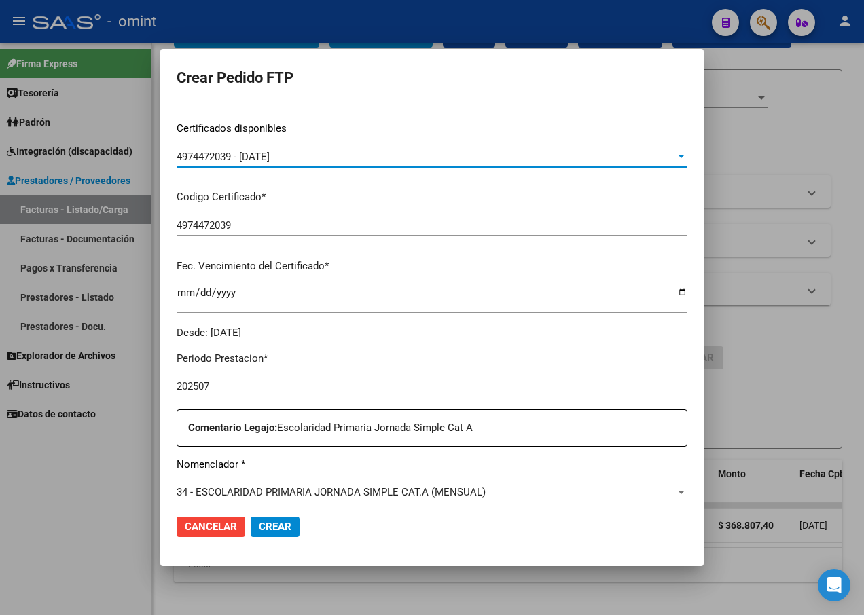
scroll to position [339, 0]
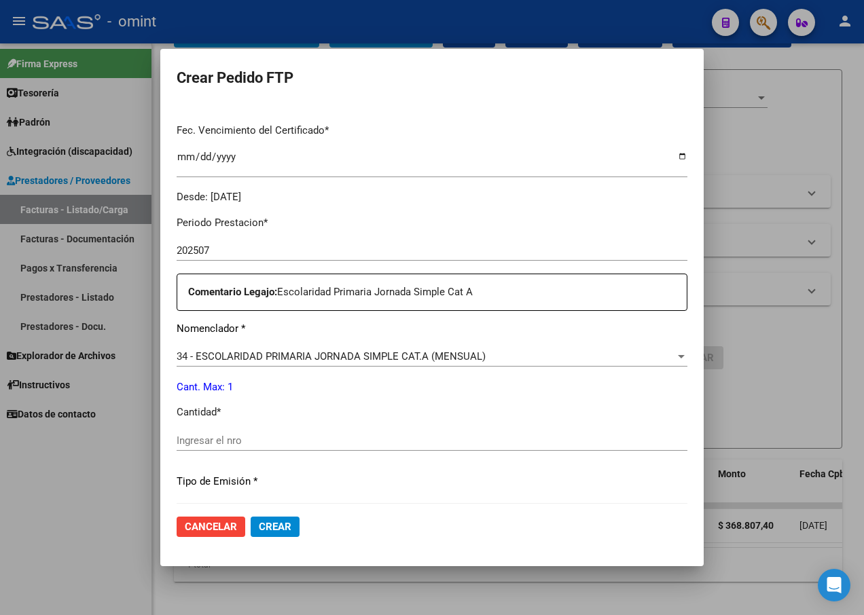
click at [244, 437] on input "Ingresar el nro" at bounding box center [432, 440] width 511 height 12
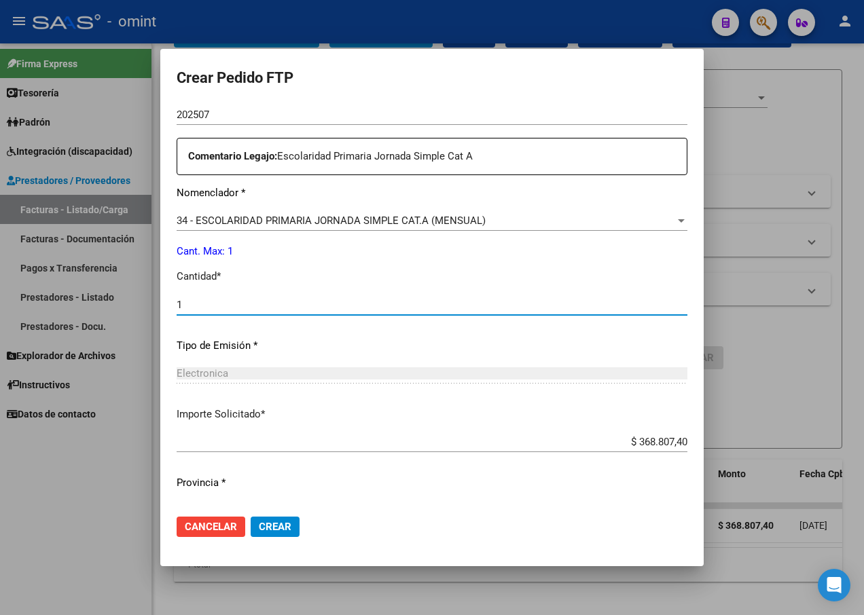
scroll to position [505, 0]
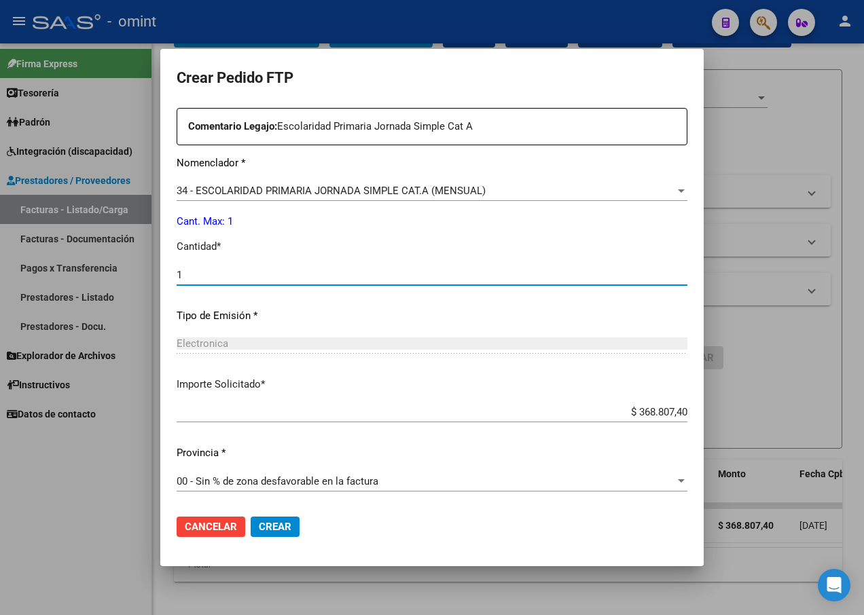
type input "1"
click at [278, 523] on span "Crear" at bounding box center [275, 527] width 33 height 12
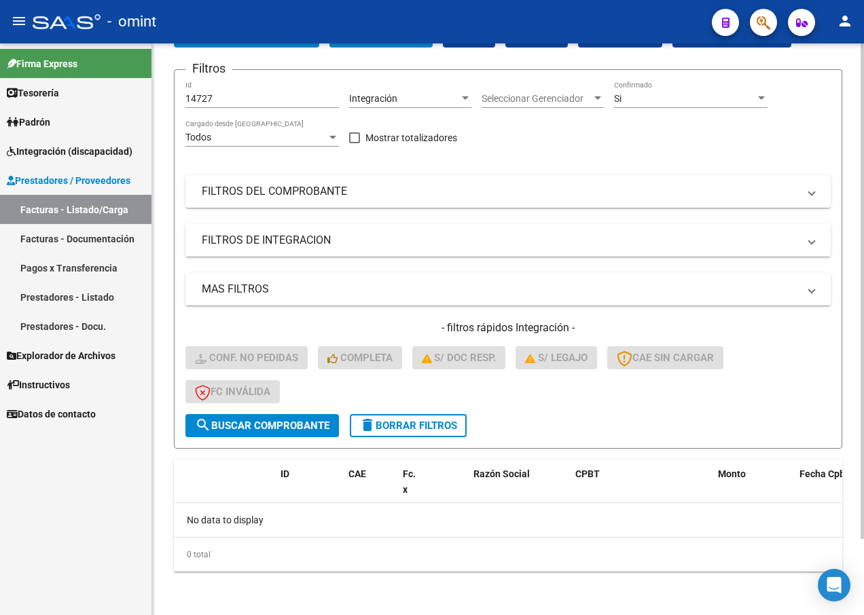
scroll to position [0, 0]
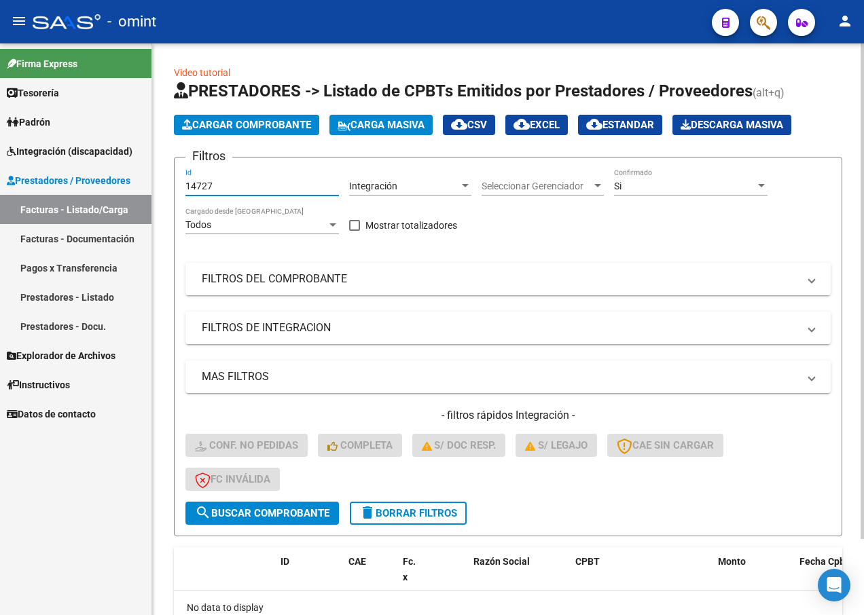
drag, startPoint x: 217, startPoint y: 182, endPoint x: 166, endPoint y: 176, distance: 52.0
click at [166, 176] on div "Video tutorial PRESTADORES -> Listado de CPBTs Emitidos por Prestadores / Prove…" at bounding box center [507, 372] width 711 height 659
paste input "15997"
type input "15997"
click at [282, 508] on span "search Buscar Comprobante" at bounding box center [262, 513] width 134 height 12
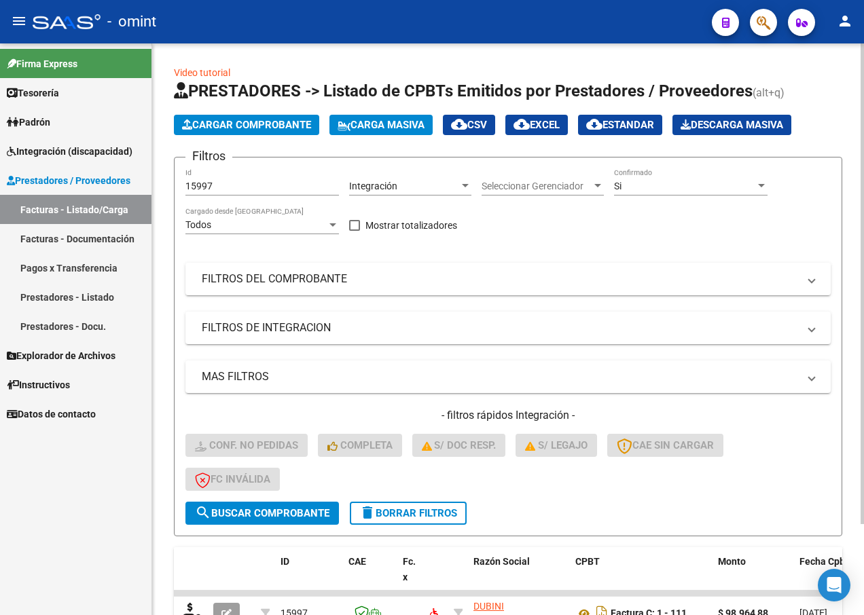
scroll to position [108, 0]
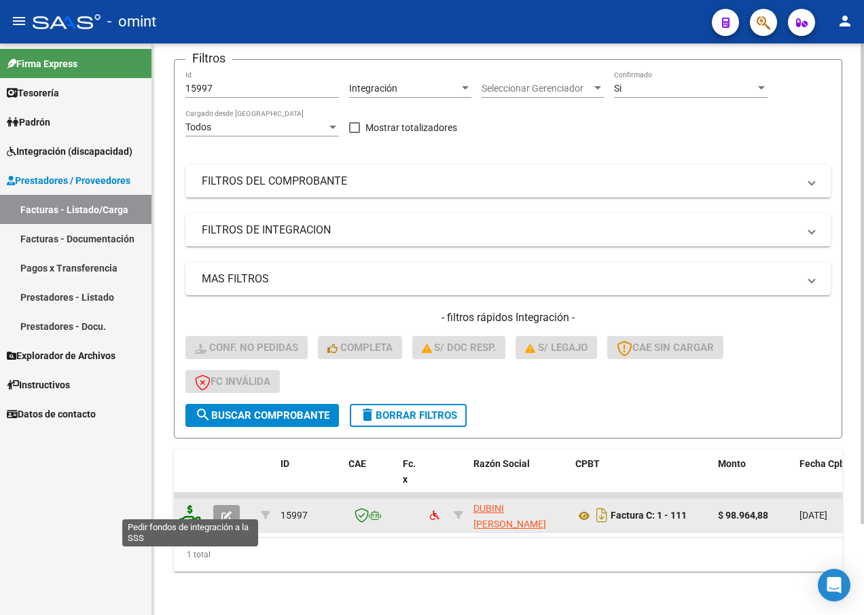
click at [185, 507] on icon at bounding box center [190, 514] width 22 height 19
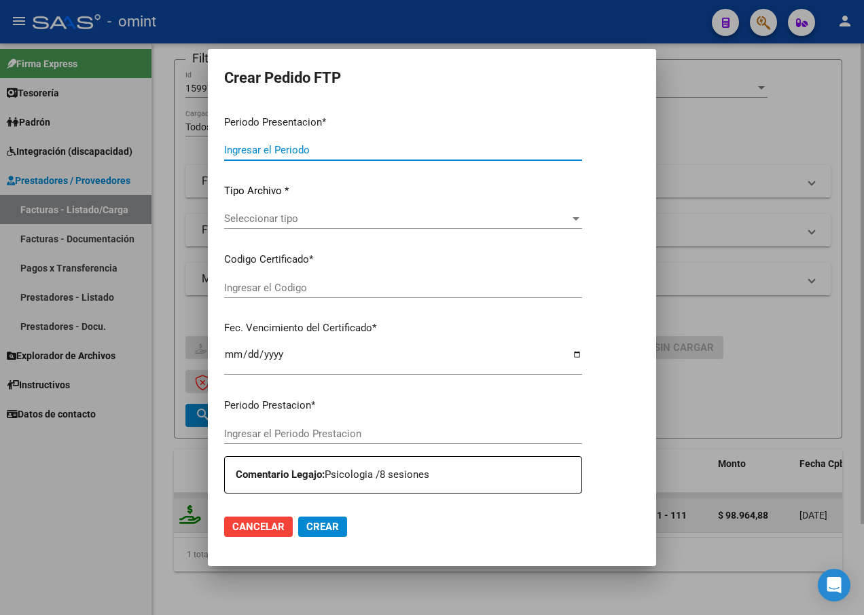
type input "202507"
type input "$ 98.964,88"
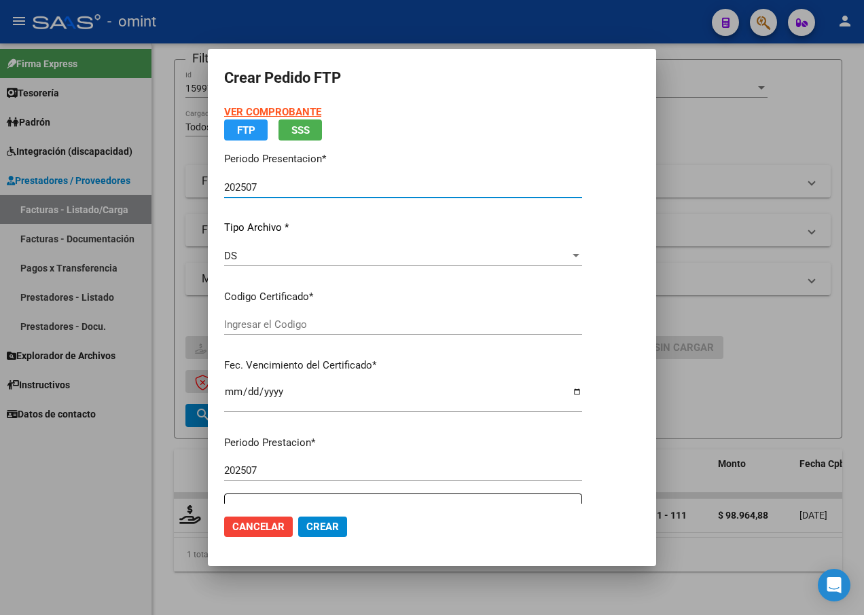
type input "4974472039"
type input "2028-12-17"
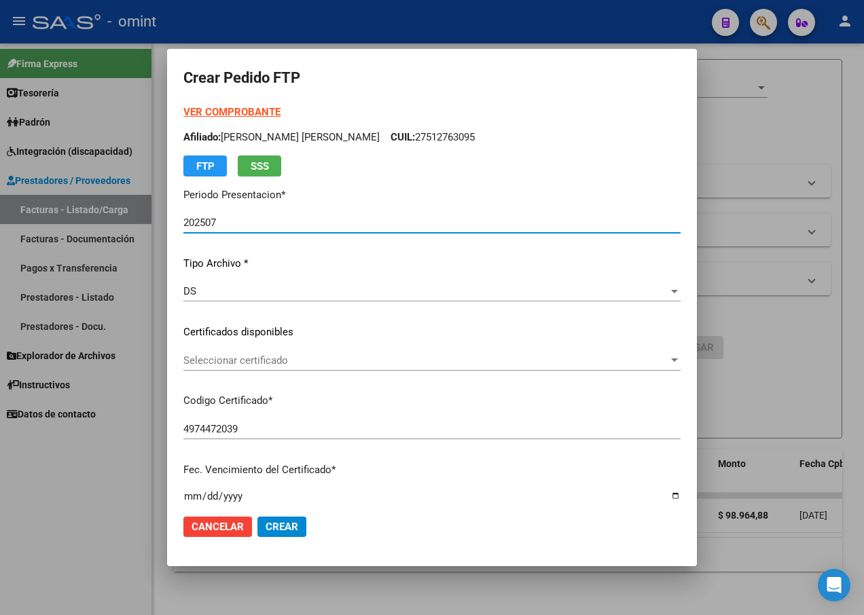
click at [669, 358] on div at bounding box center [674, 360] width 12 height 11
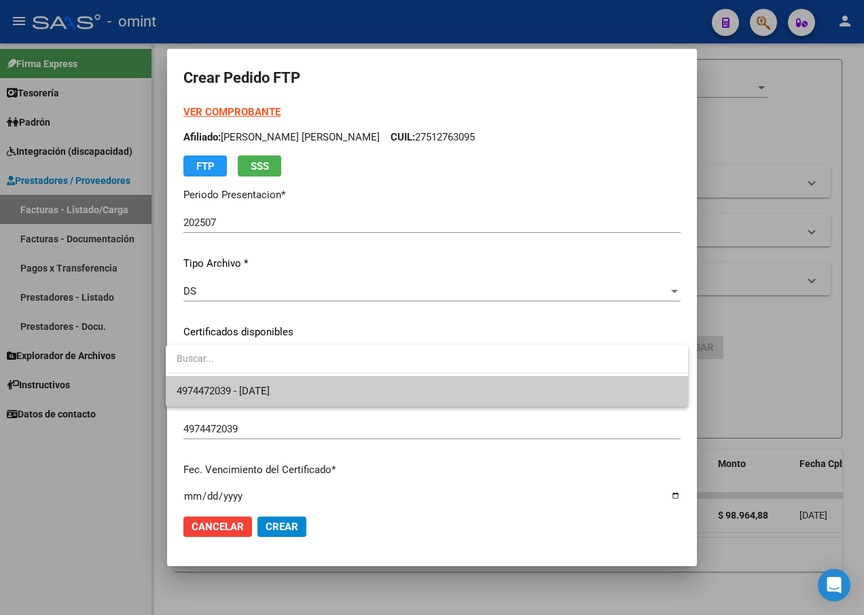
click at [647, 393] on span "4974472039 - 2028-12-17" at bounding box center [427, 391] width 500 height 31
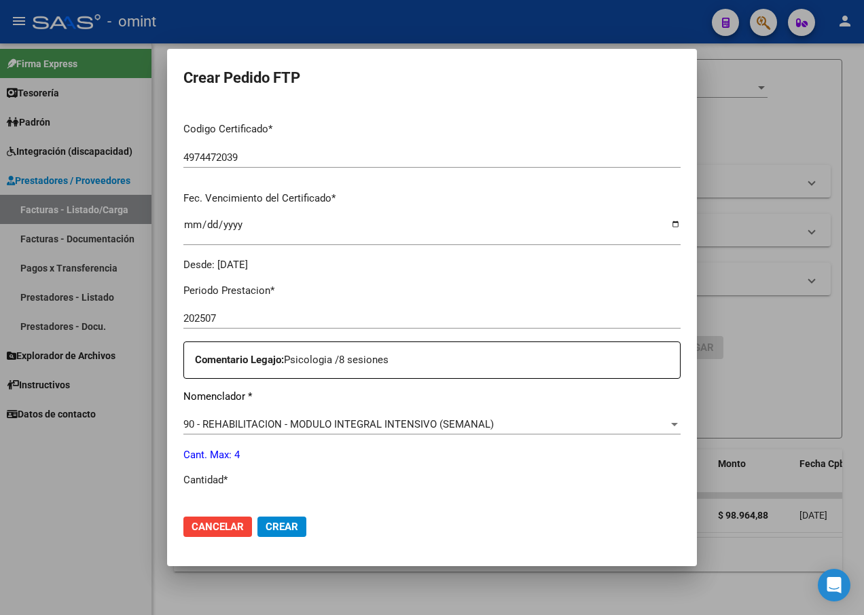
scroll to position [339, 0]
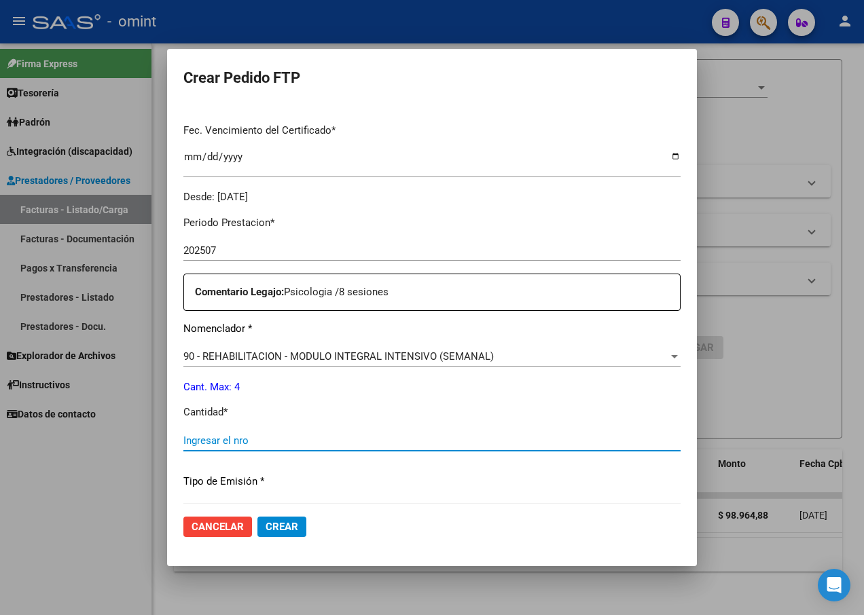
click at [255, 434] on input "Ingresar el nro" at bounding box center [431, 440] width 497 height 12
type input "4"
click at [405, 468] on div "Periodo Prestacion * 202507 Ingresar el Periodo Prestacion Comentario Legajo: P…" at bounding box center [431, 437] width 497 height 465
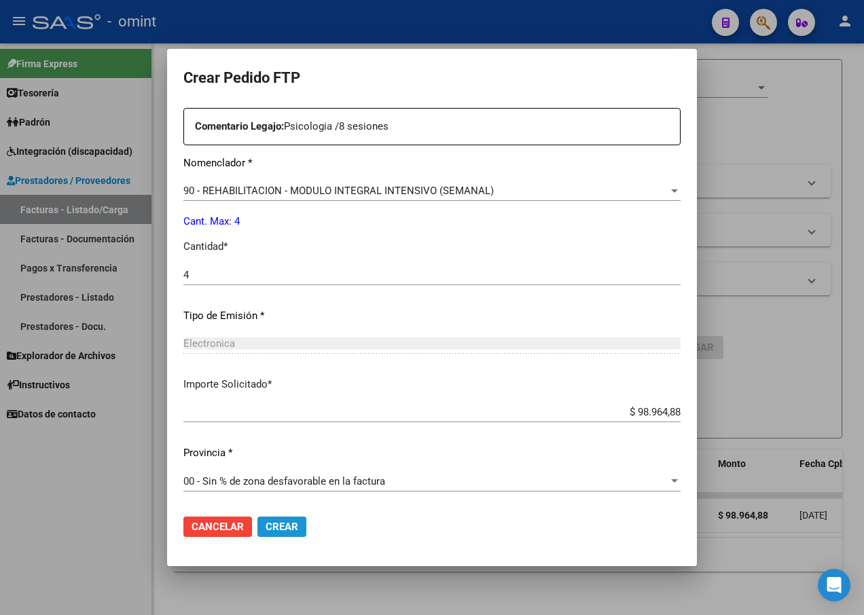
click at [272, 525] on span "Crear" at bounding box center [281, 527] width 33 height 12
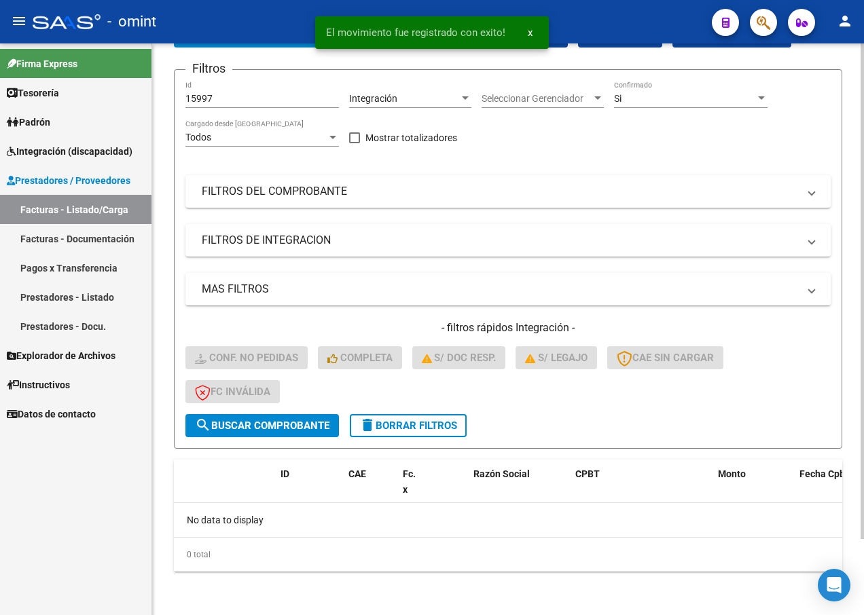
scroll to position [88, 0]
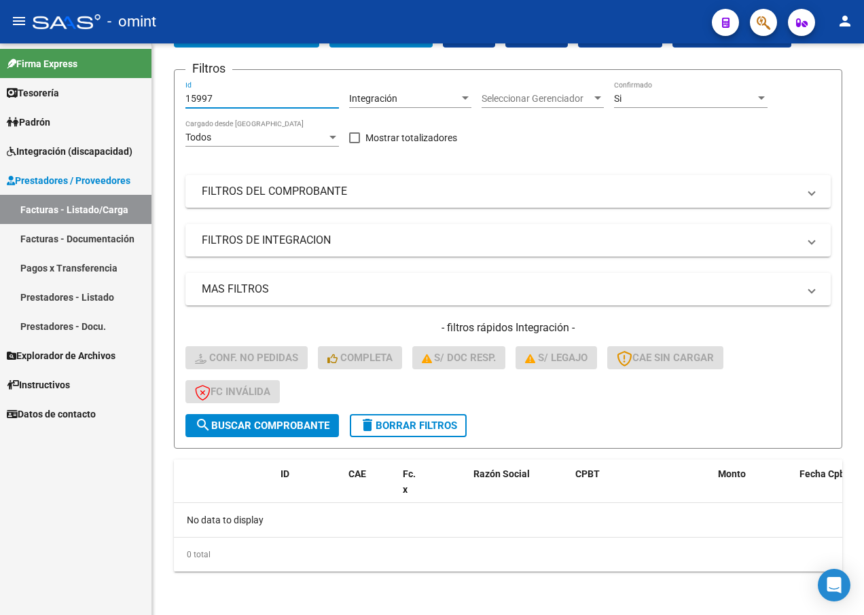
drag, startPoint x: 231, startPoint y: 99, endPoint x: 103, endPoint y: 98, distance: 127.6
click at [103, 98] on mat-sidenav-container "Firma Express Tesorería Extractos Procesados (csv) Extractos Originales (pdf) P…" at bounding box center [432, 329] width 864 height 572
paste input "16024"
type input "16024"
click at [266, 434] on button "search Buscar Comprobante" at bounding box center [261, 425] width 153 height 23
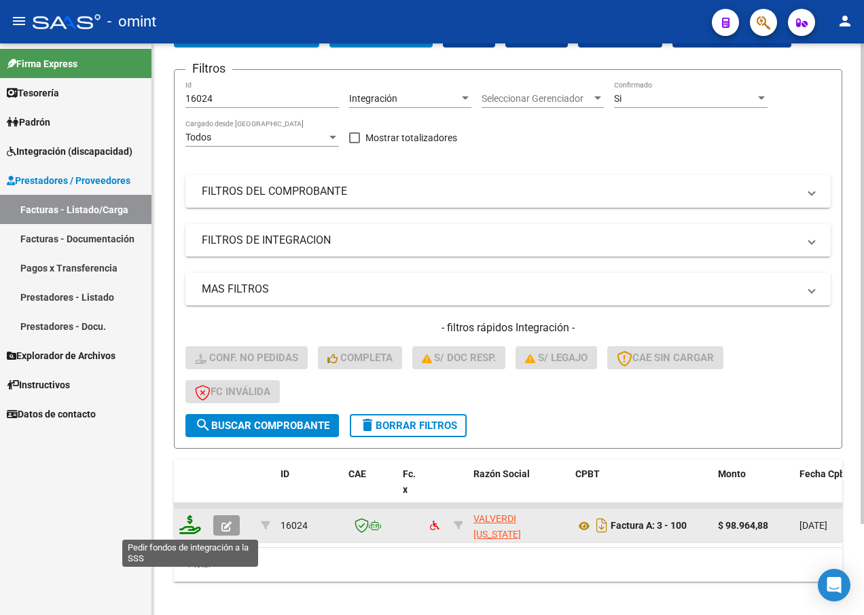
click at [187, 525] on icon at bounding box center [190, 524] width 22 height 19
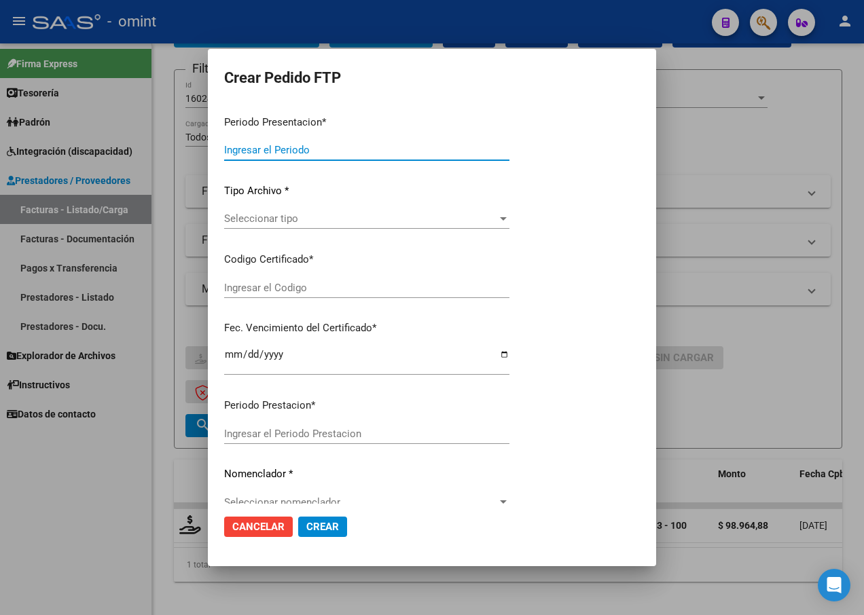
type input "202507"
type input "$ 98.964,88"
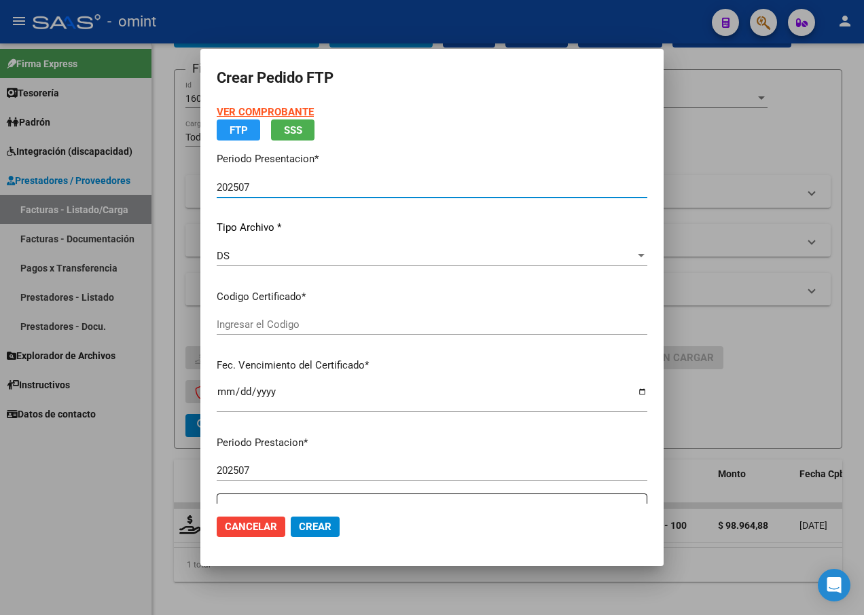
type input "4974472039"
type input "2028-12-17"
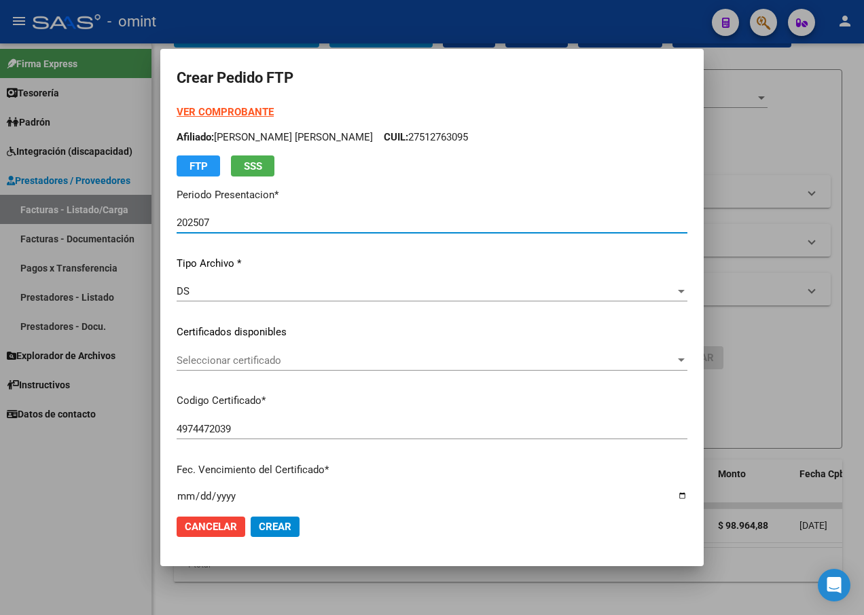
click at [652, 358] on span "Seleccionar certificado" at bounding box center [426, 360] width 498 height 12
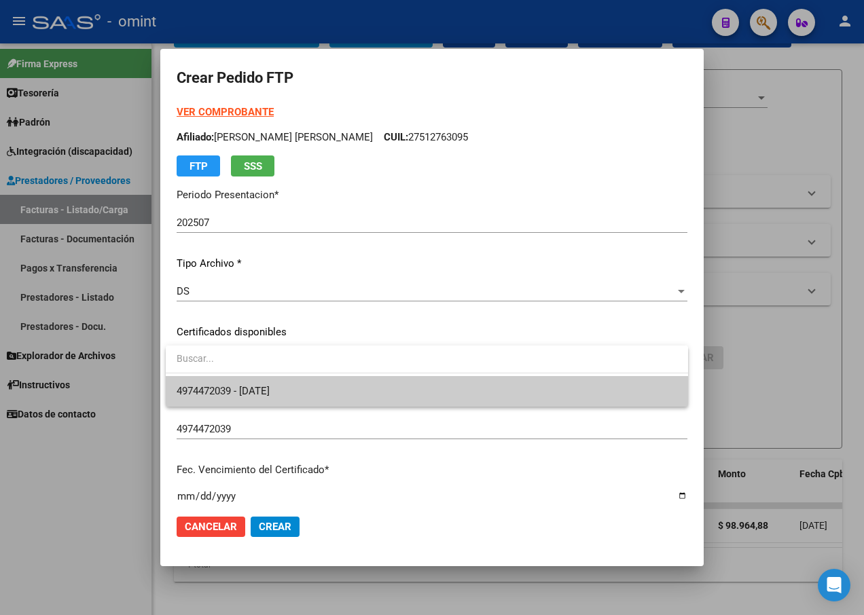
click at [608, 396] on span "4974472039 - 2028-12-17" at bounding box center [427, 391] width 500 height 31
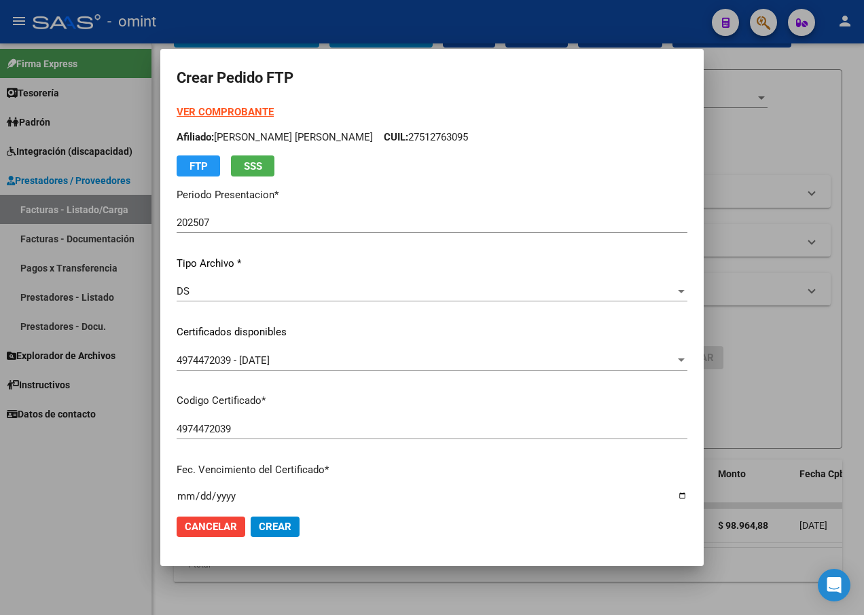
click at [461, 411] on div "VER COMPROBANTE ARCA Padrón Afiliado: RIOS PERALTA NICOLE STEFANIA CUIL: 275127…" at bounding box center [432, 325] width 511 height 440
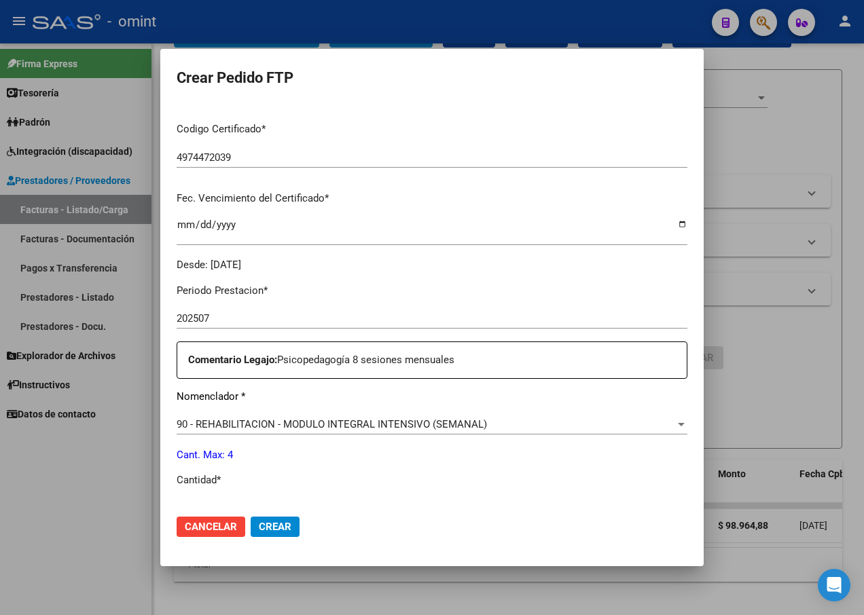
scroll to position [339, 0]
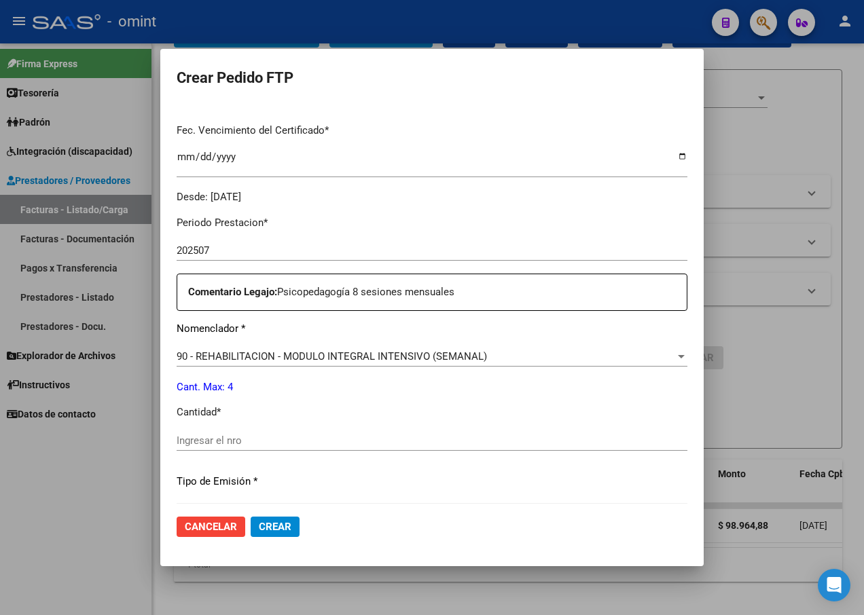
click at [247, 442] on input "Ingresar el nro" at bounding box center [432, 440] width 511 height 12
type input "4"
click at [465, 430] on div "4 Ingresar el nro" at bounding box center [432, 440] width 511 height 20
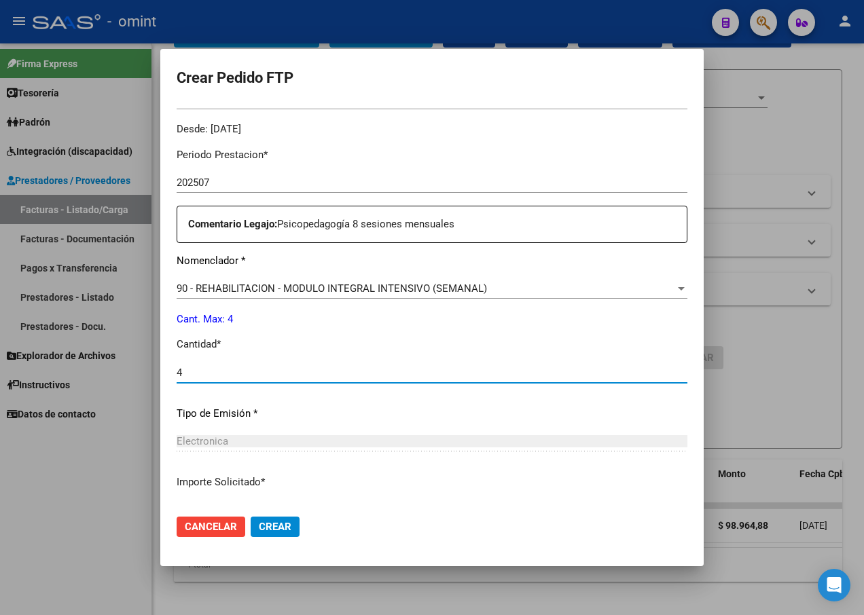
scroll to position [505, 0]
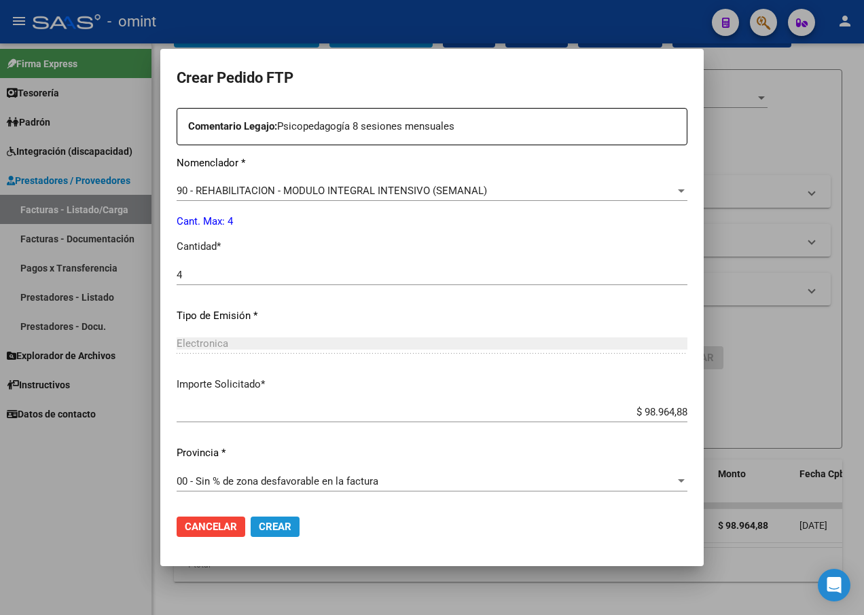
drag, startPoint x: 296, startPoint y: 521, endPoint x: 285, endPoint y: 523, distance: 10.9
click at [288, 523] on button "Crear" at bounding box center [275, 527] width 49 height 20
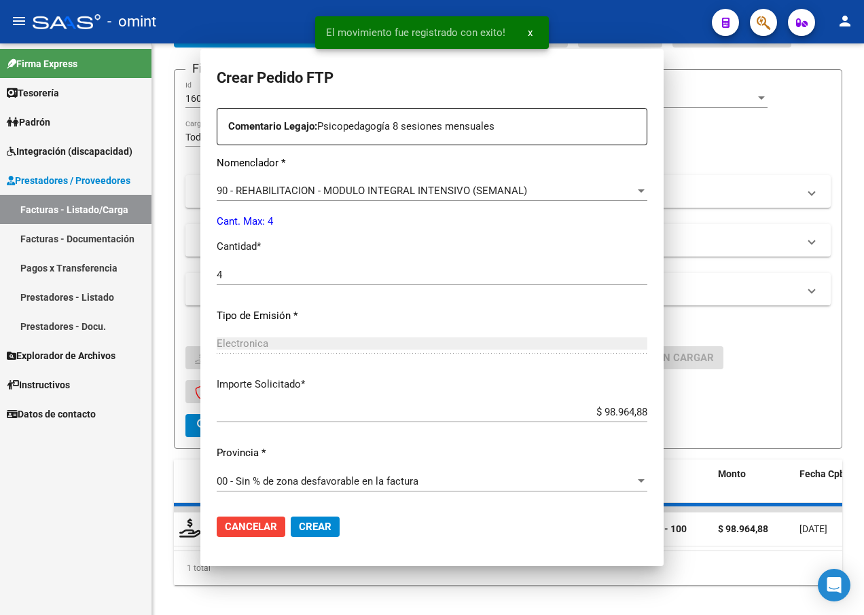
scroll to position [432, 0]
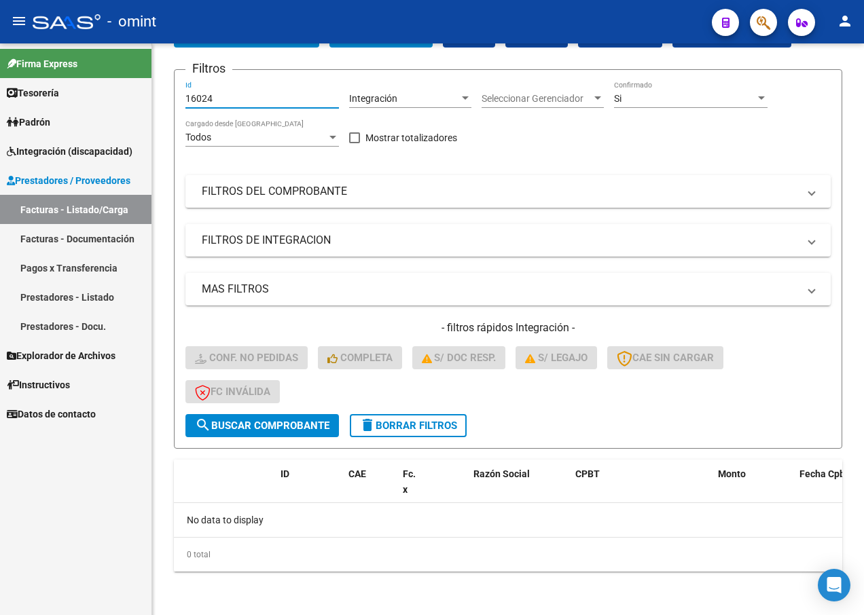
drag, startPoint x: 229, startPoint y: 104, endPoint x: 138, endPoint y: 82, distance: 92.9
click at [138, 82] on mat-sidenav-container "Firma Express Tesorería Extractos Procesados (csv) Extractos Originales (pdf) P…" at bounding box center [432, 329] width 864 height 572
paste input "16000"
type input "16000"
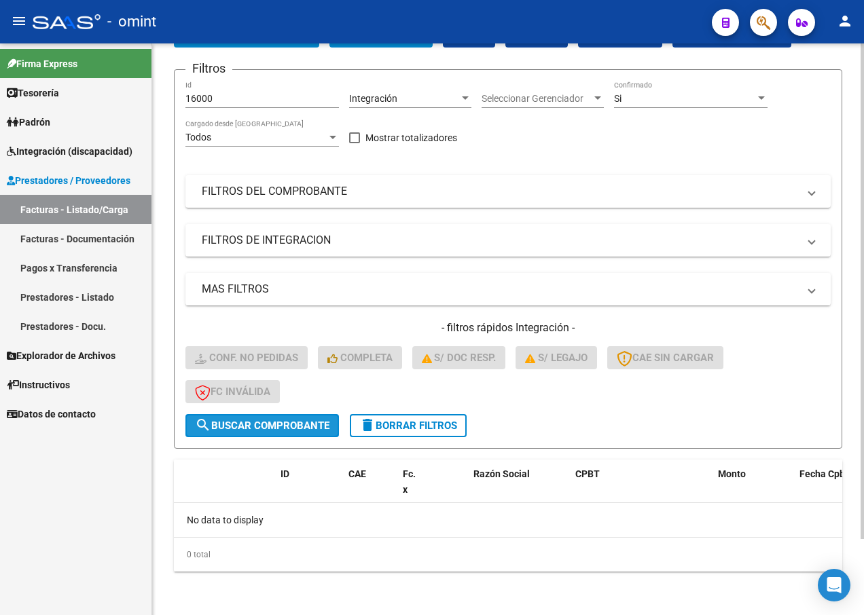
drag, startPoint x: 242, startPoint y: 420, endPoint x: 248, endPoint y: 430, distance: 11.9
click at [242, 421] on span "search Buscar Comprobante" at bounding box center [262, 426] width 134 height 12
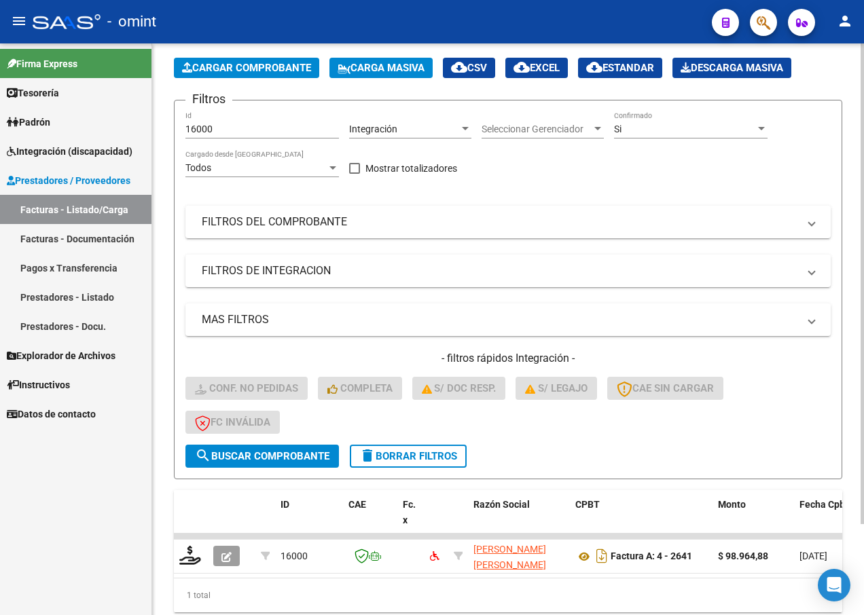
scroll to position [88, 0]
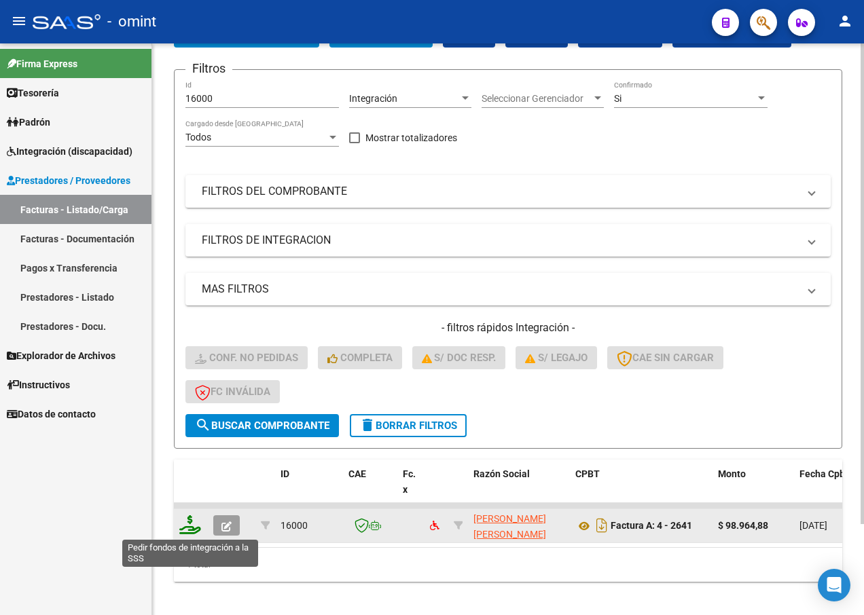
click at [187, 524] on icon at bounding box center [190, 524] width 22 height 19
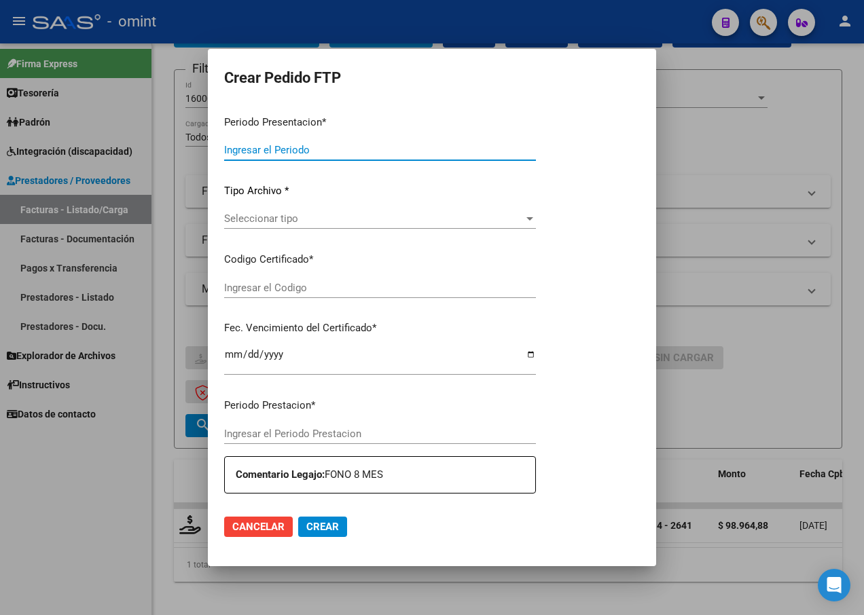
type input "202507"
type input "$ 98.964,88"
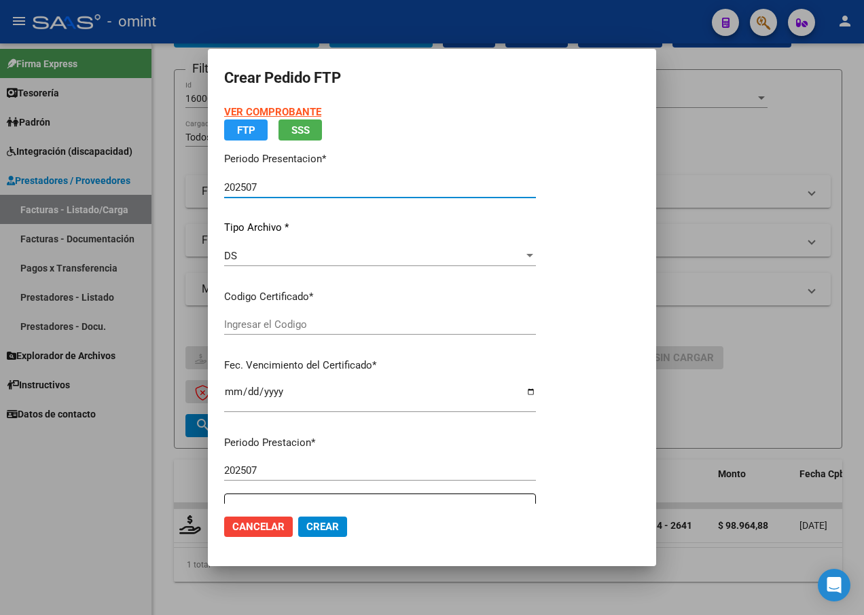
type input "4974472039"
type input "2028-12-17"
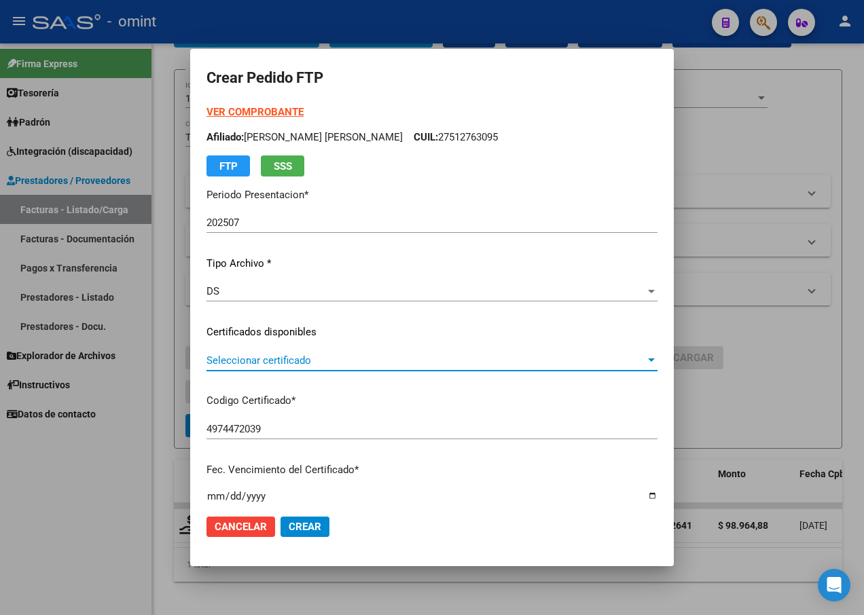
click at [651, 355] on div at bounding box center [651, 360] width 12 height 11
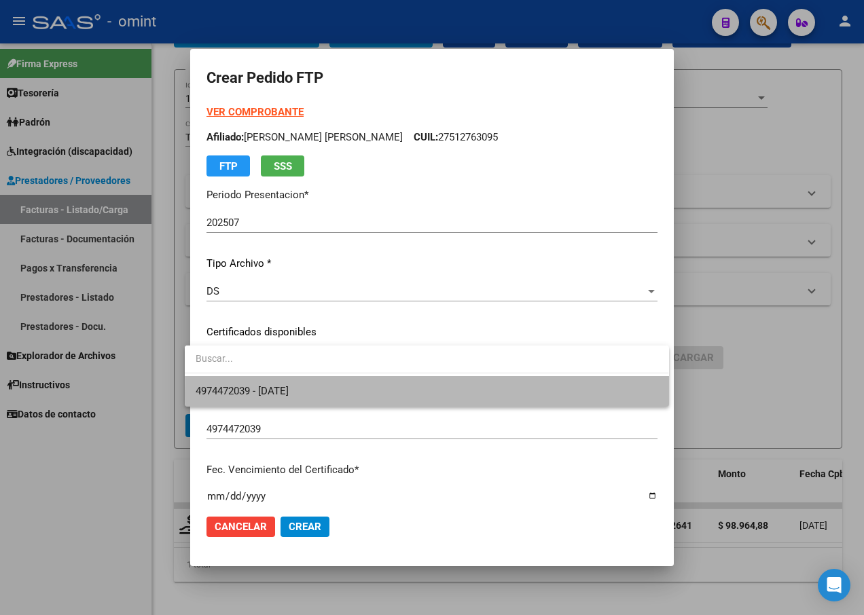
click at [576, 395] on span "4974472039 - 2028-12-17" at bounding box center [427, 391] width 462 height 31
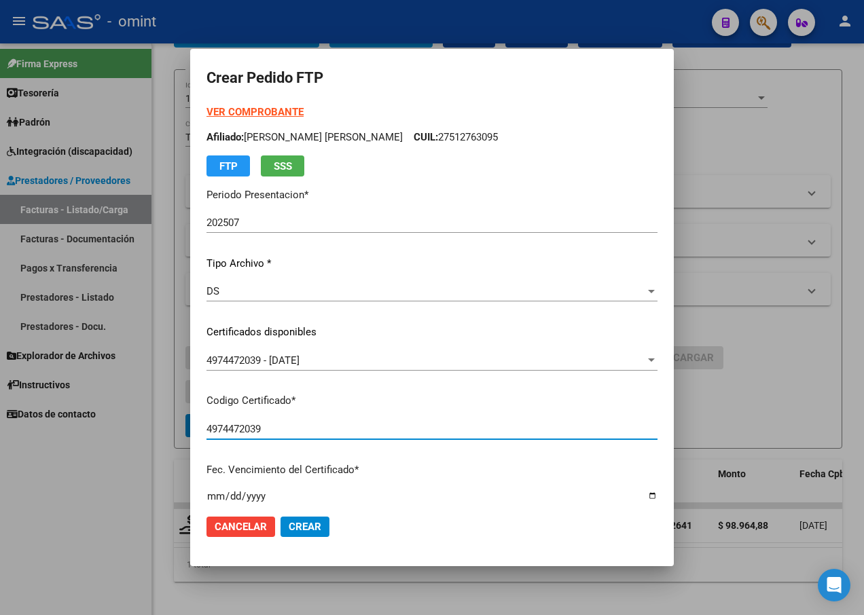
click at [450, 433] on input "4974472039" at bounding box center [431, 429] width 451 height 12
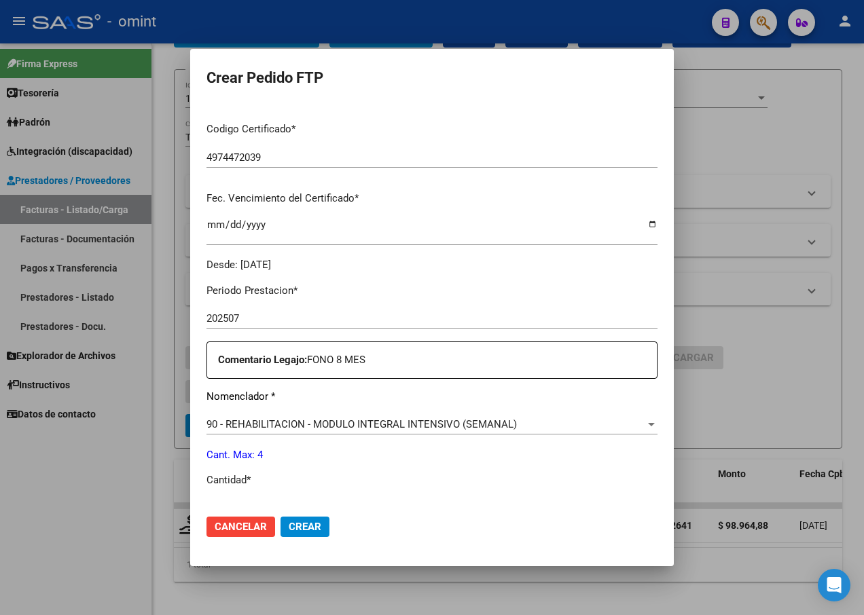
scroll to position [339, 0]
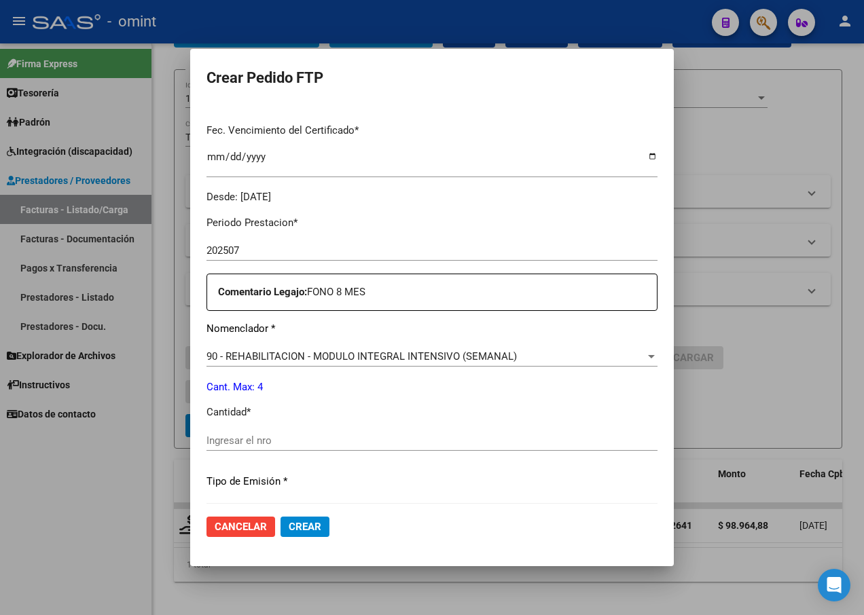
click at [215, 442] on input "Ingresar el nro" at bounding box center [431, 440] width 451 height 12
type input "4"
click at [534, 493] on div "Periodo Prestacion * 202507 Ingresar el Periodo Prestacion Comentario Legajo: F…" at bounding box center [431, 437] width 451 height 465
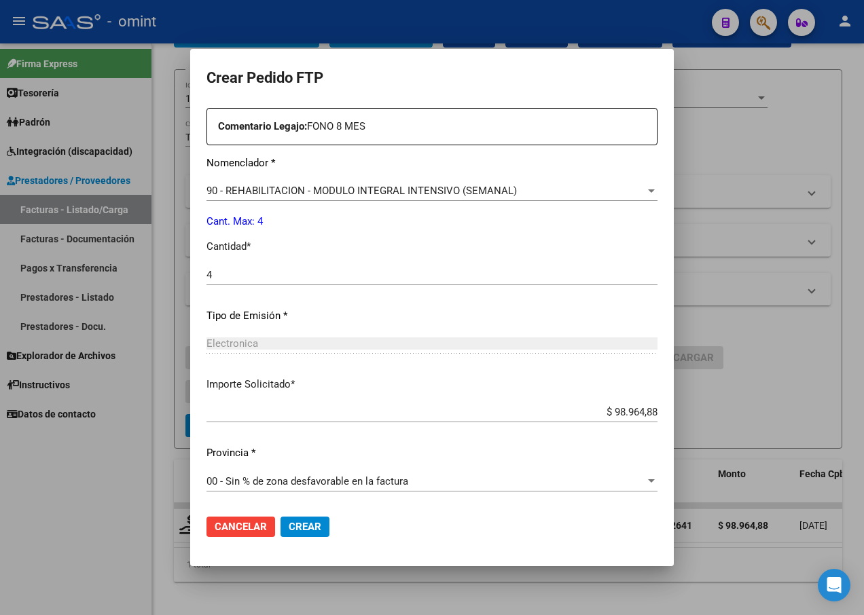
click at [299, 525] on span "Crear" at bounding box center [305, 527] width 33 height 12
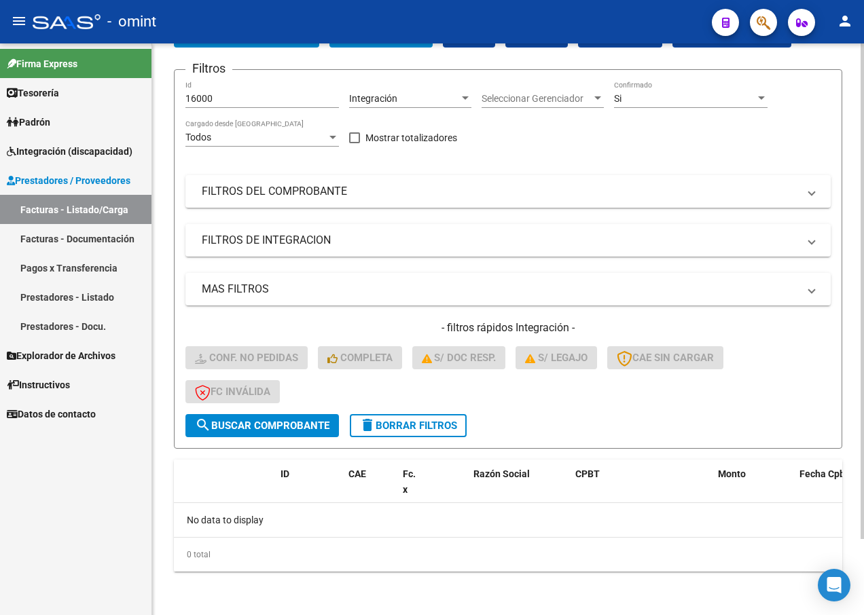
click at [234, 108] on div "16000 Id" at bounding box center [261, 100] width 153 height 39
drag, startPoint x: 223, startPoint y: 95, endPoint x: 16, endPoint y: 66, distance: 209.1
click at [16, 67] on mat-sidenav-container "Firma Express Tesorería Extractos Procesados (csv) Extractos Originales (pdf) P…" at bounding box center [432, 329] width 864 height 572
paste input "15545"
type input "15545"
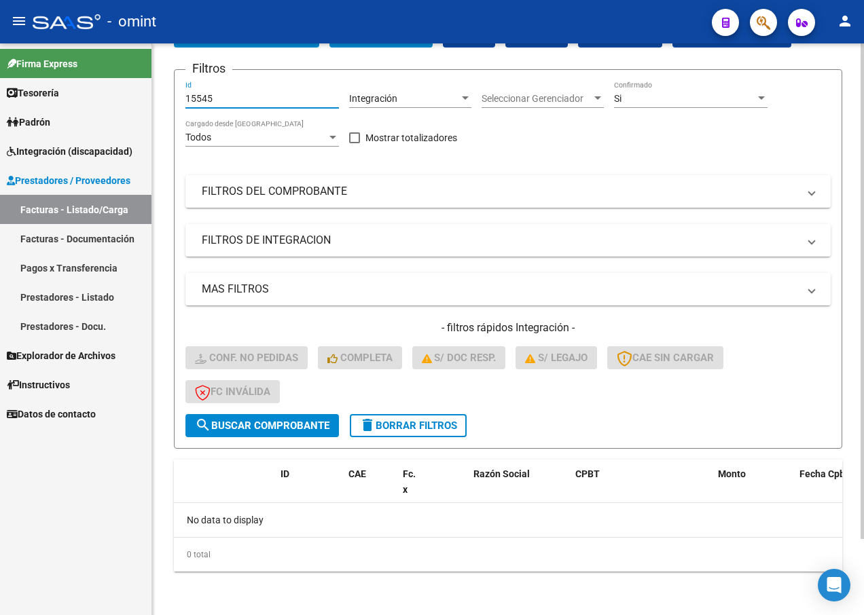
click at [303, 426] on span "search Buscar Comprobante" at bounding box center [262, 426] width 134 height 12
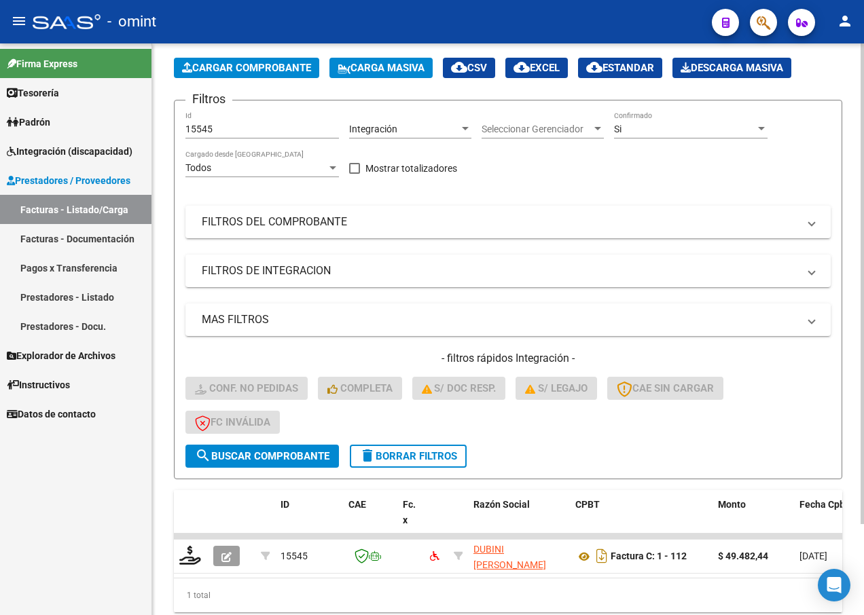
scroll to position [88, 0]
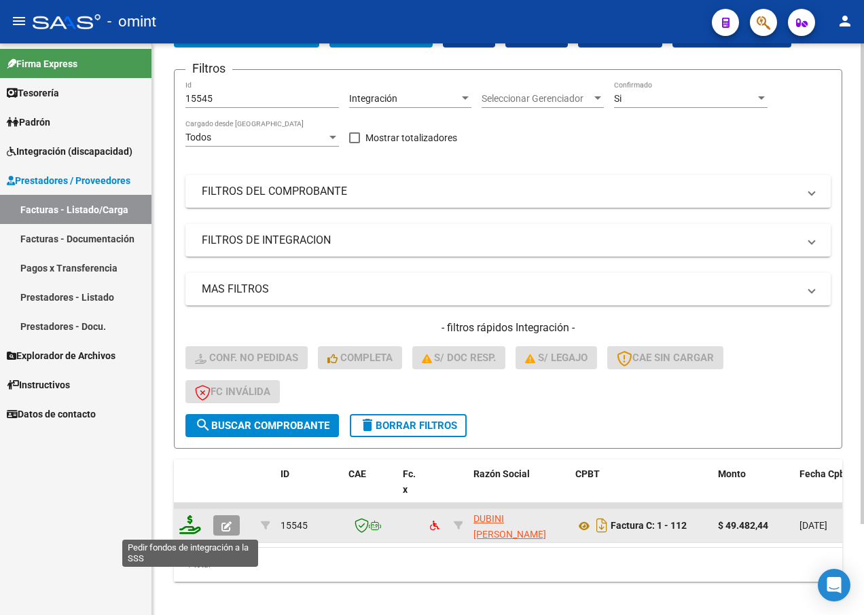
click at [198, 527] on icon at bounding box center [190, 524] width 22 height 19
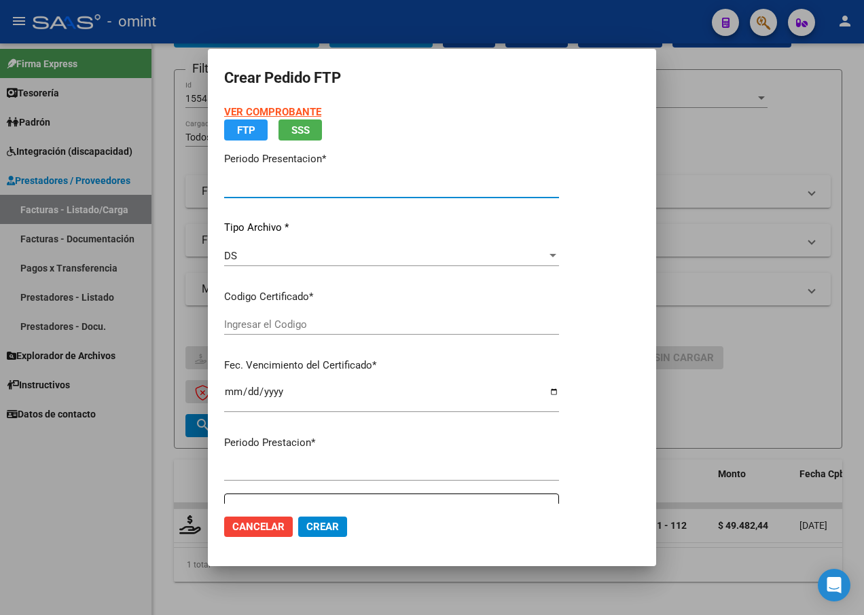
type input "202507"
type input "$ 49.482,44"
type input "2258814198"
type input "2028-06-30"
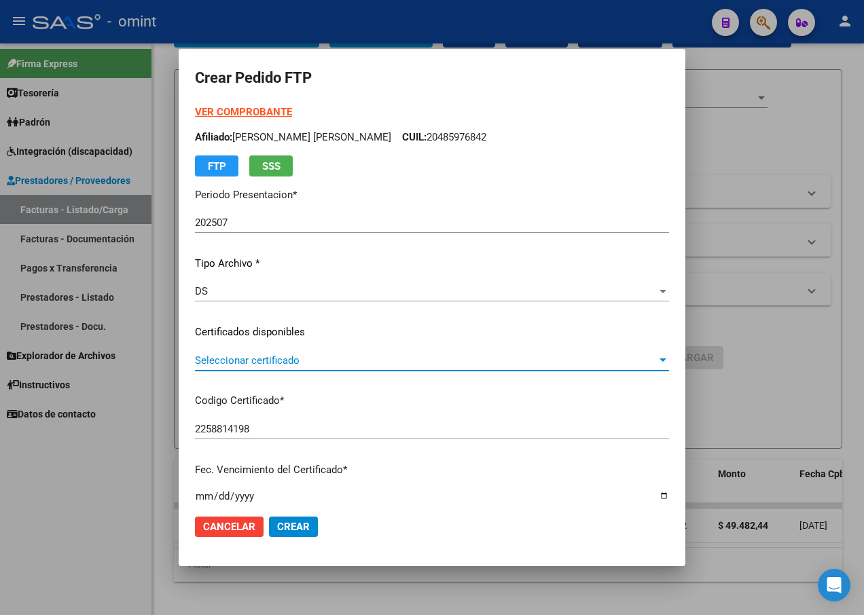
click at [649, 358] on span "Seleccionar certificado" at bounding box center [426, 360] width 462 height 12
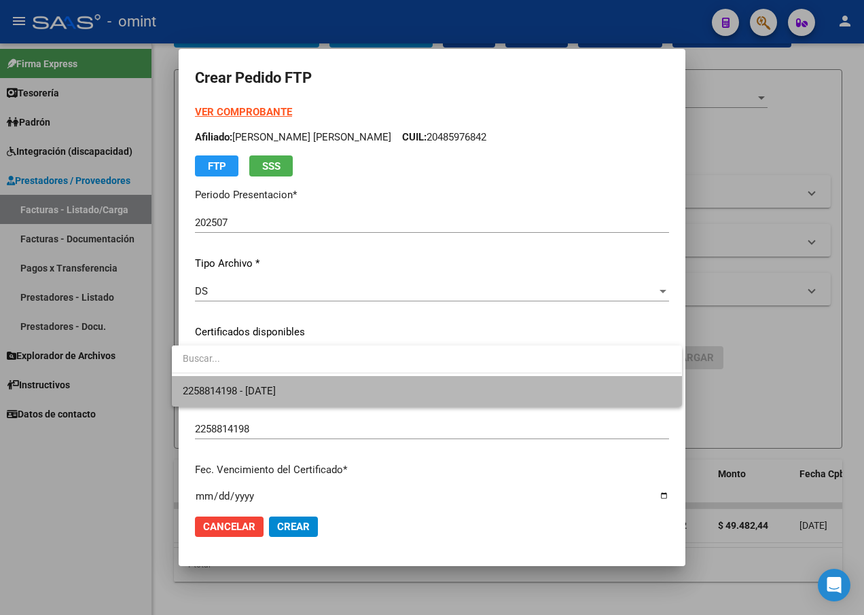
click at [537, 399] on span "2258814198 - 2028-06-30" at bounding box center [426, 391] width 487 height 31
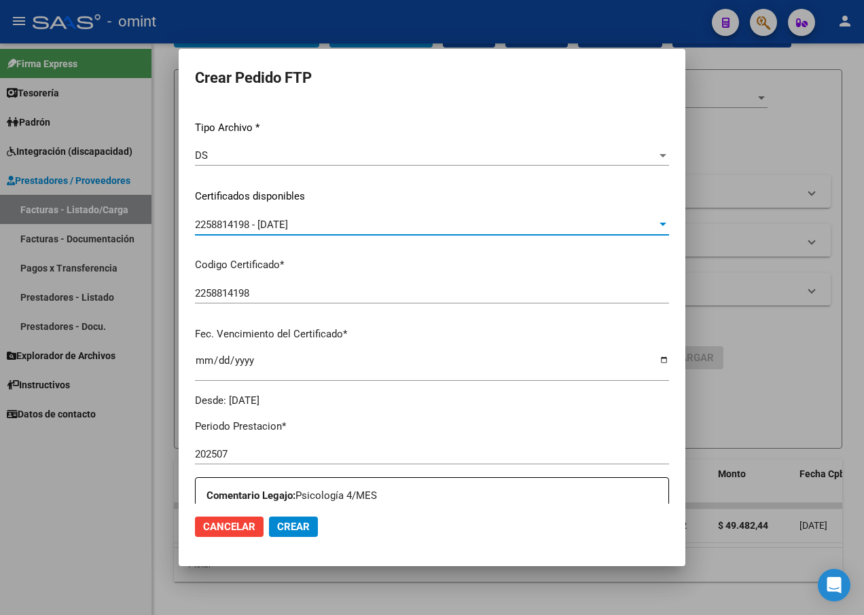
scroll to position [272, 0]
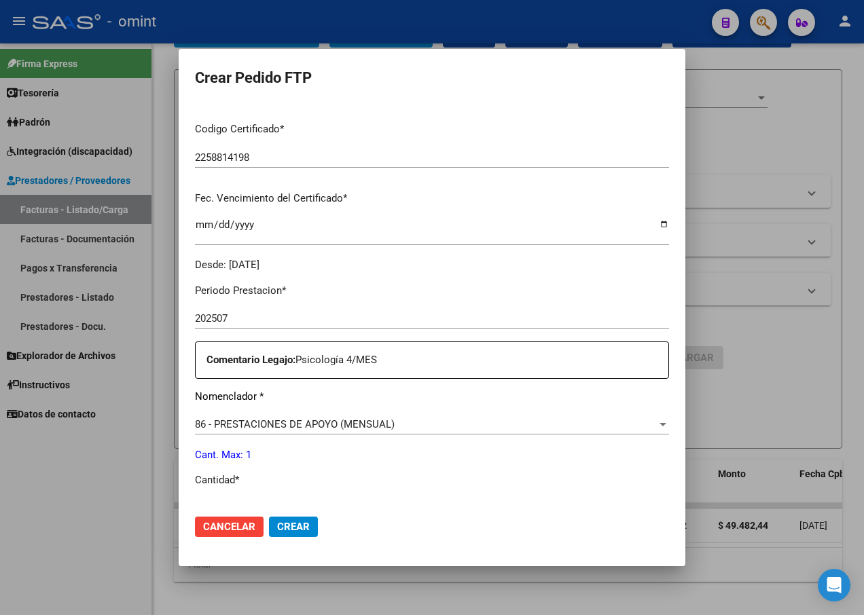
click at [656, 425] on div "86 - PRESTACIONES DE APOYO (MENSUAL)" at bounding box center [426, 424] width 462 height 12
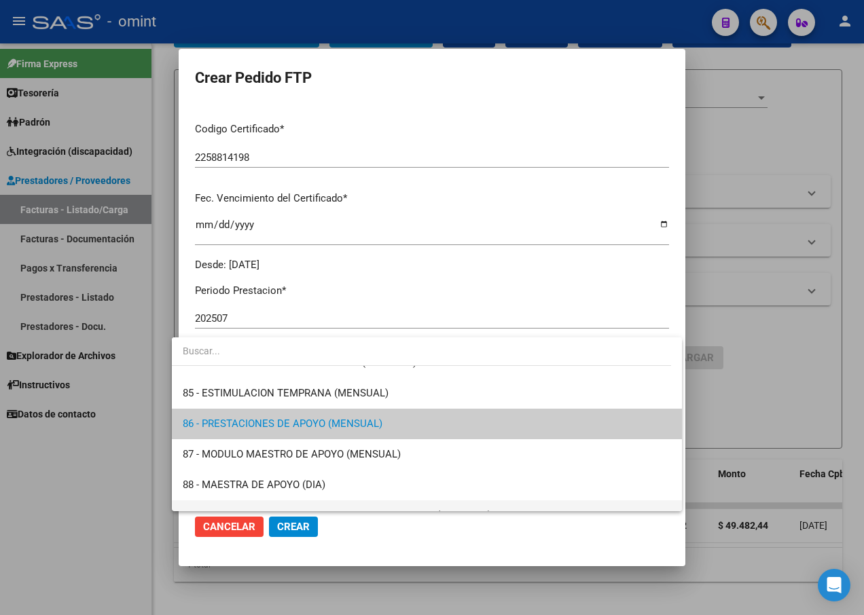
scroll to position [2624, 0]
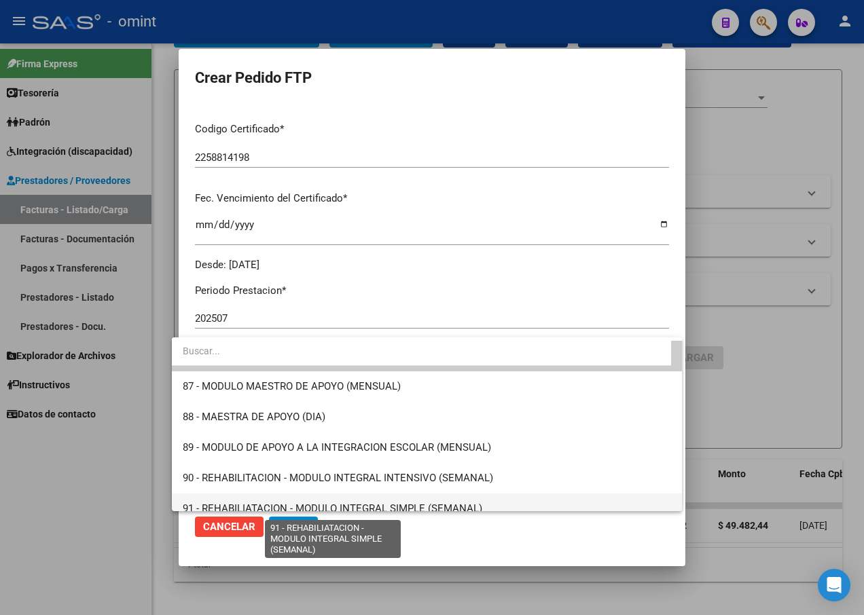
click at [429, 504] on span "91 - REHABILIATACION - MODULO INTEGRAL SIMPLE (SEMANAL)" at bounding box center [332, 508] width 299 height 12
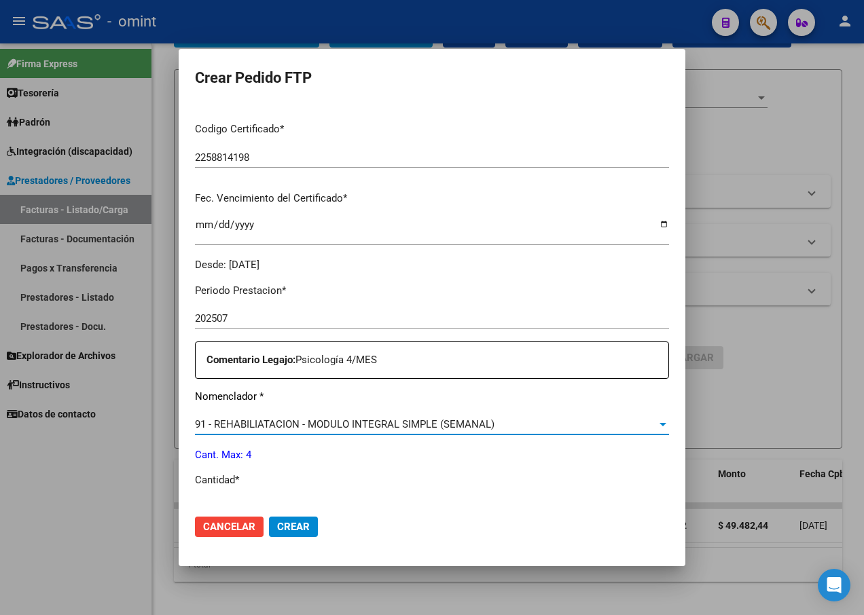
scroll to position [407, 0]
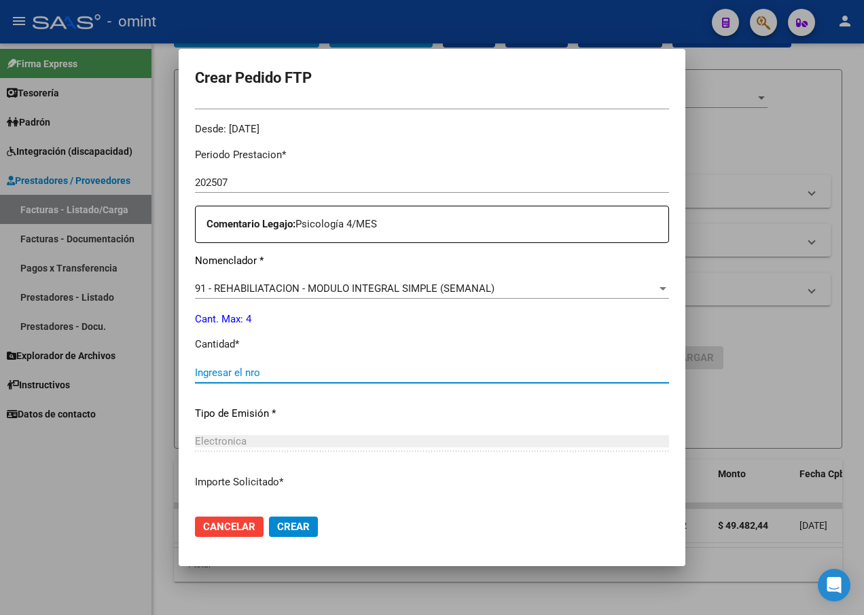
click at [223, 372] on input "Ingresar el nro" at bounding box center [432, 373] width 474 height 12
type input "4"
click at [460, 408] on p "Tipo de Emisión *" at bounding box center [432, 414] width 474 height 16
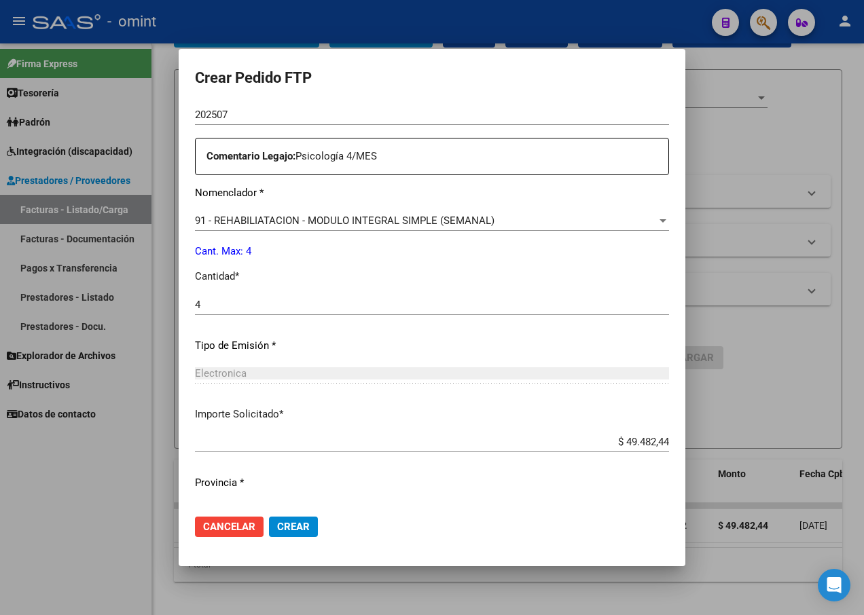
scroll to position [505, 0]
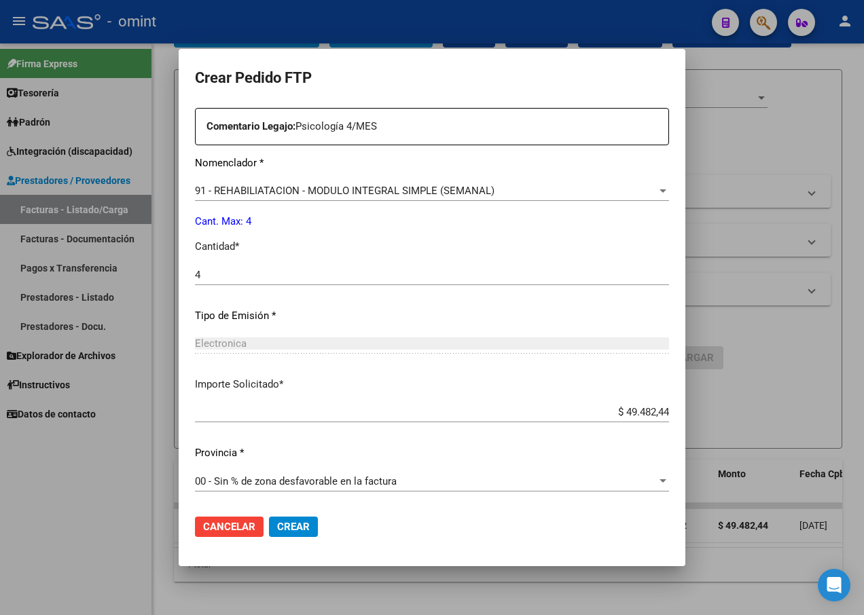
click at [284, 520] on button "Crear" at bounding box center [293, 527] width 49 height 20
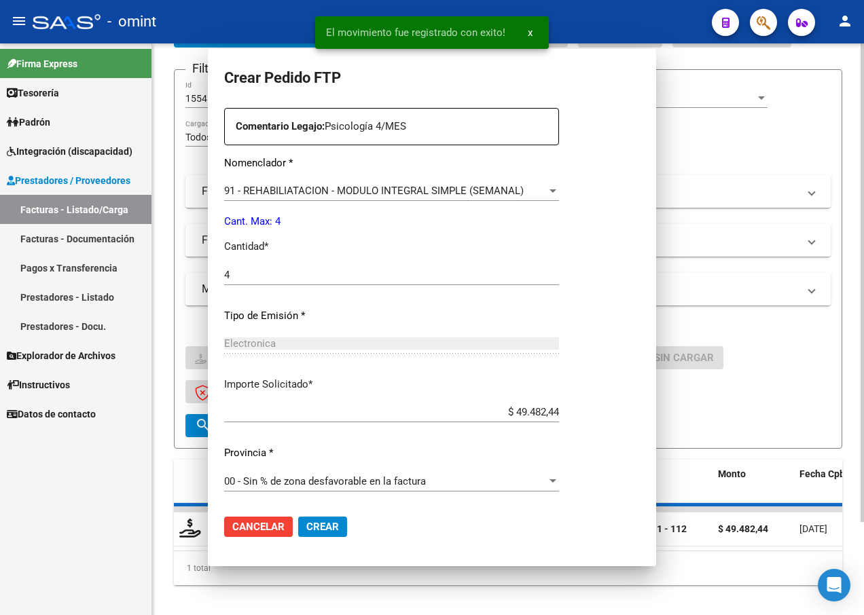
scroll to position [0, 0]
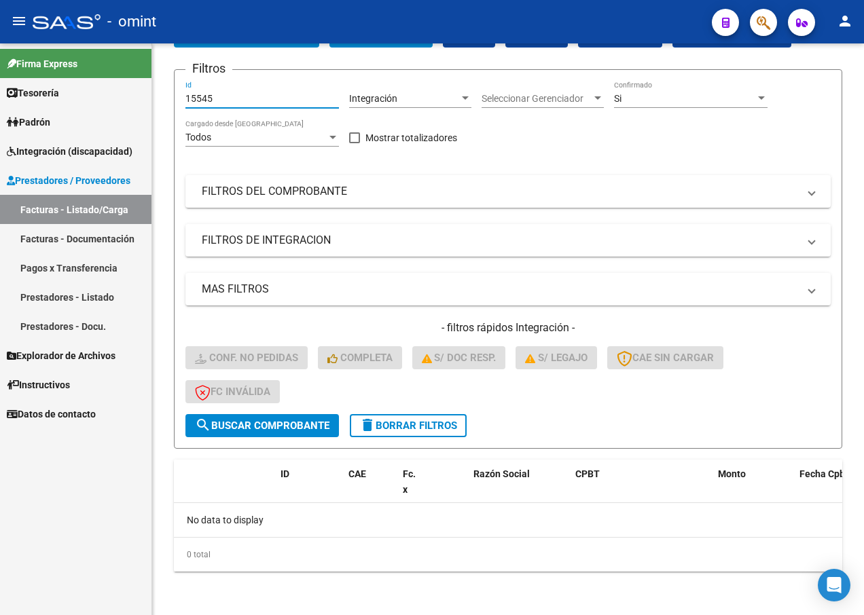
drag, startPoint x: 217, startPoint y: 98, endPoint x: 134, endPoint y: 75, distance: 86.0
click at [143, 77] on mat-sidenav-container "Firma Express Tesorería Extractos Procesados (csv) Extractos Originales (pdf) P…" at bounding box center [432, 329] width 864 height 572
paste input "16264"
type input "16264"
click at [275, 427] on span "search Buscar Comprobante" at bounding box center [262, 426] width 134 height 12
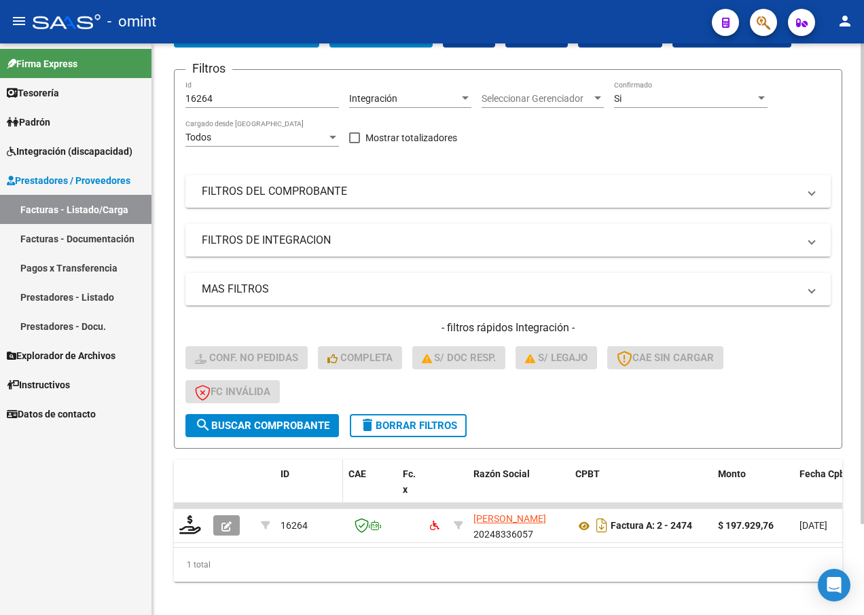
scroll to position [108, 0]
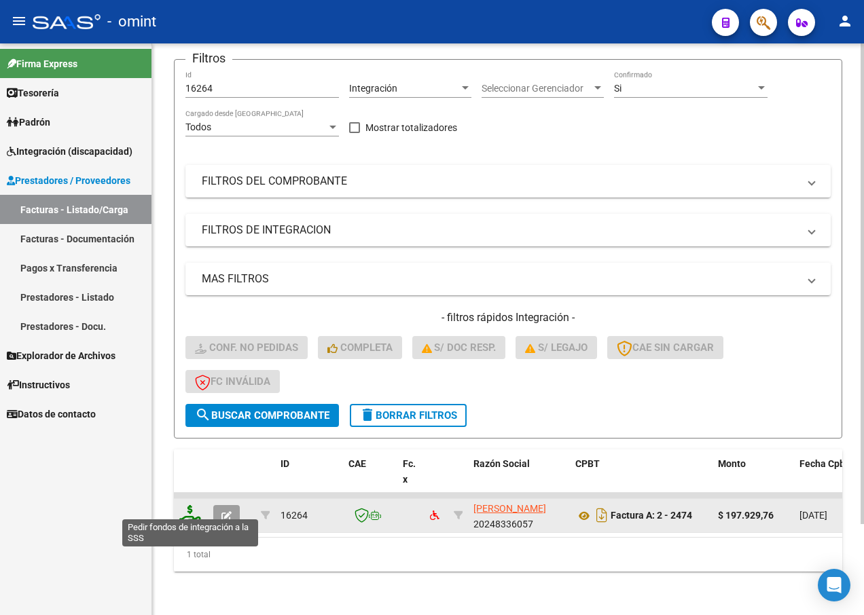
click at [187, 511] on icon at bounding box center [190, 514] width 22 height 19
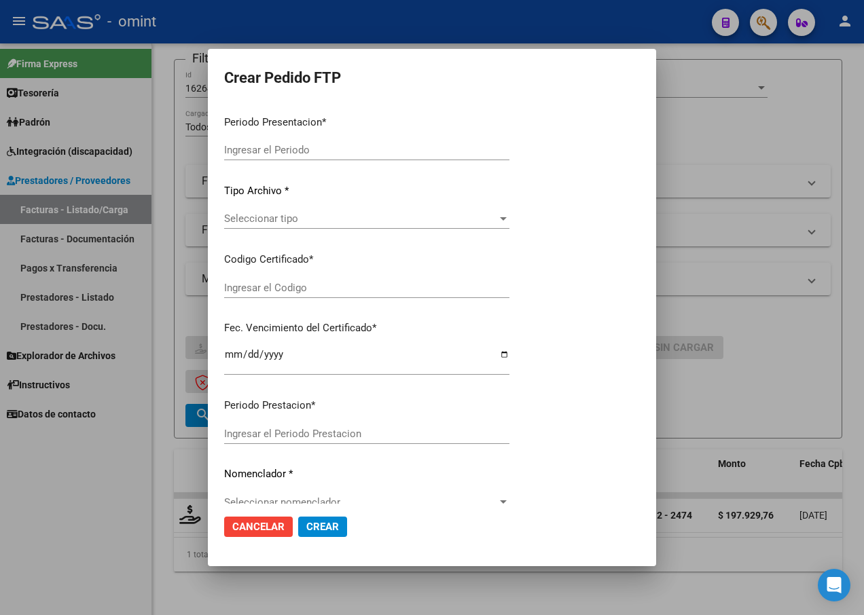
type input "202507"
type input "$ 197.929,76"
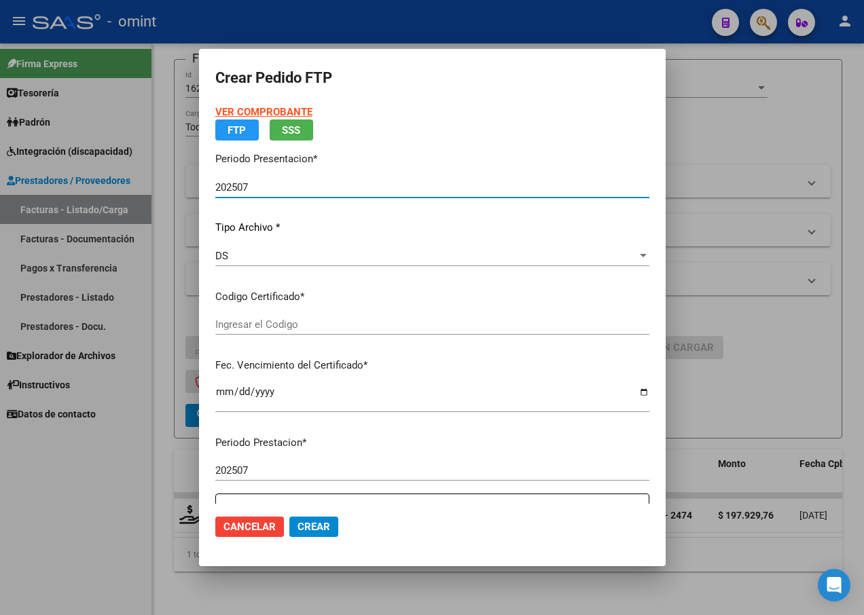
type input "7882545725"
type input "2035-03-31"
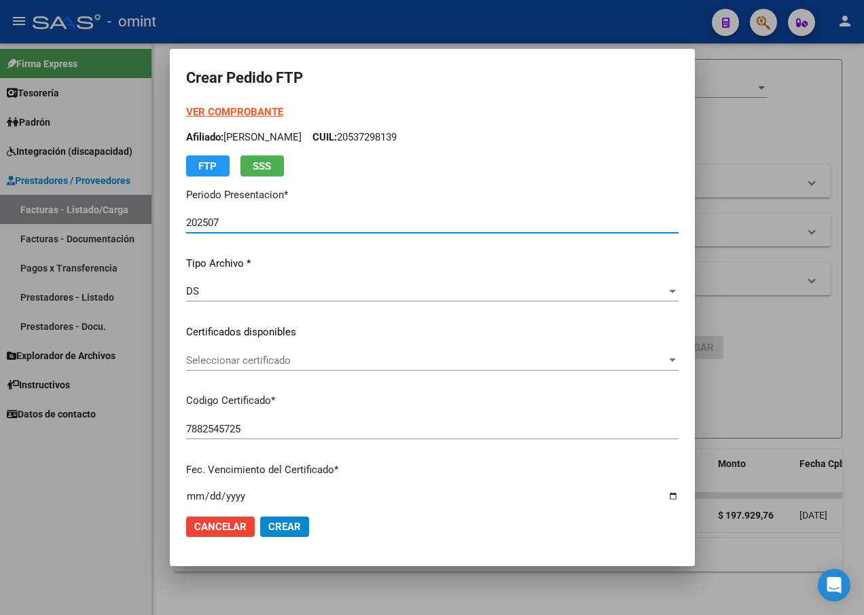
click at [678, 363] on app-drop-down-list "Certificados disponibles Seleccionar certificado Seleccionar certificado" at bounding box center [437, 346] width 503 height 42
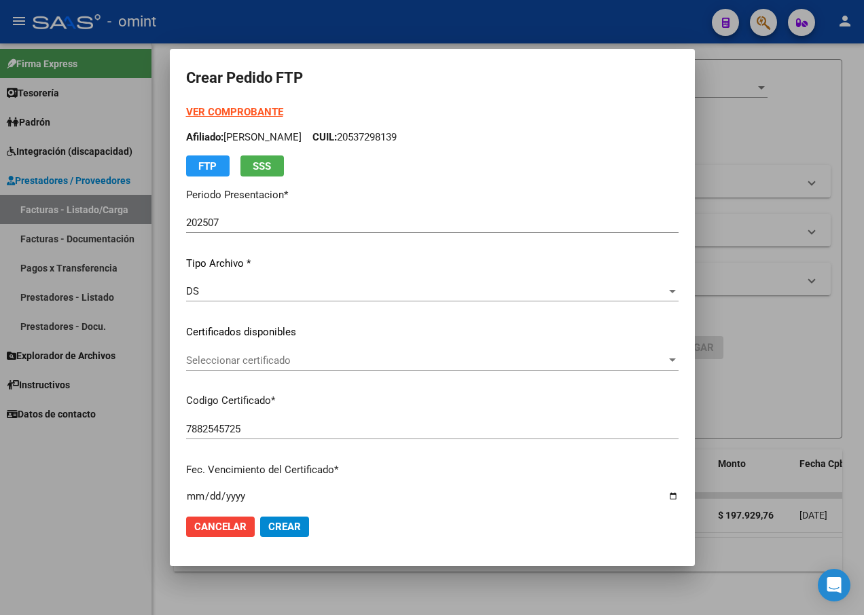
click at [669, 360] on div at bounding box center [672, 359] width 7 height 3
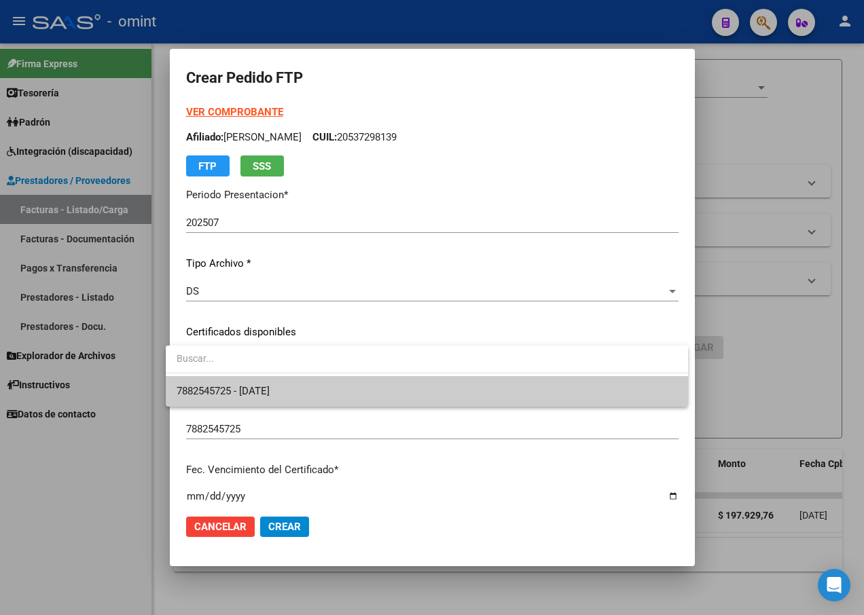
click at [574, 398] on span "7882545725 - 2035-03-31" at bounding box center [427, 391] width 500 height 31
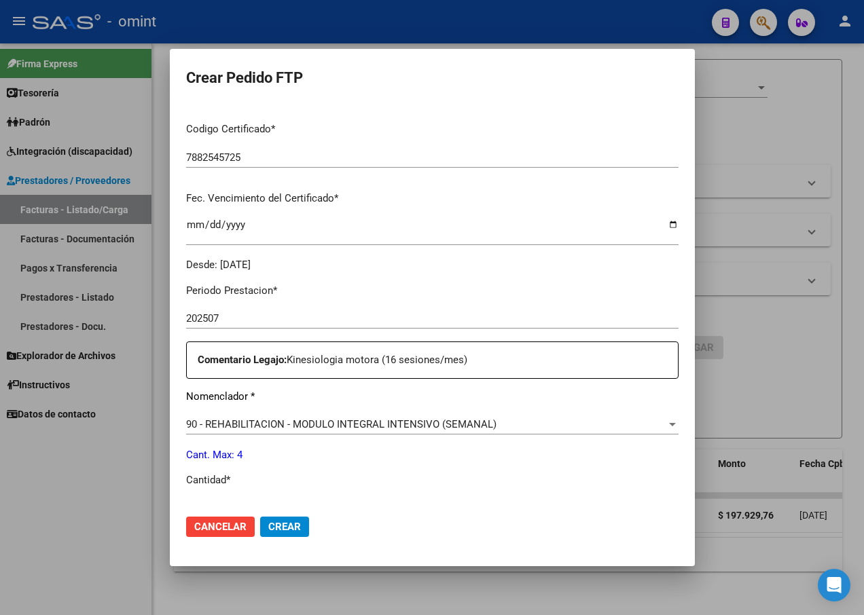
scroll to position [339, 0]
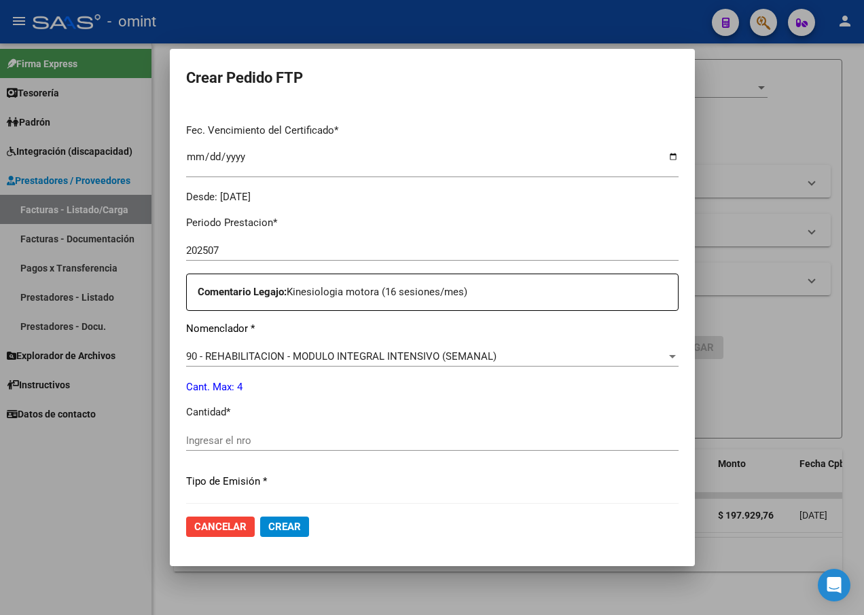
click at [219, 437] on input "Ingresar el nro" at bounding box center [432, 440] width 492 height 12
type input "4"
click at [463, 475] on p "Tipo de Emisión *" at bounding box center [432, 482] width 492 height 16
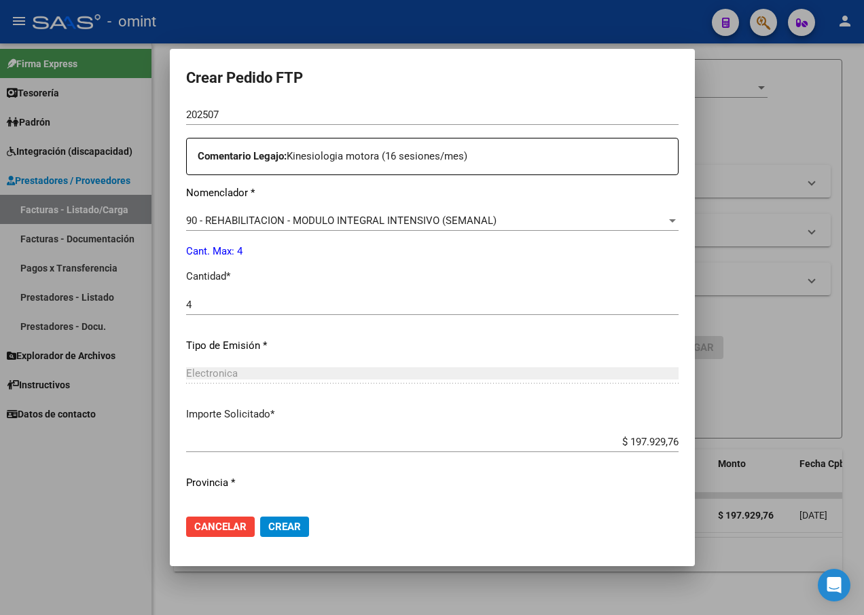
scroll to position [505, 0]
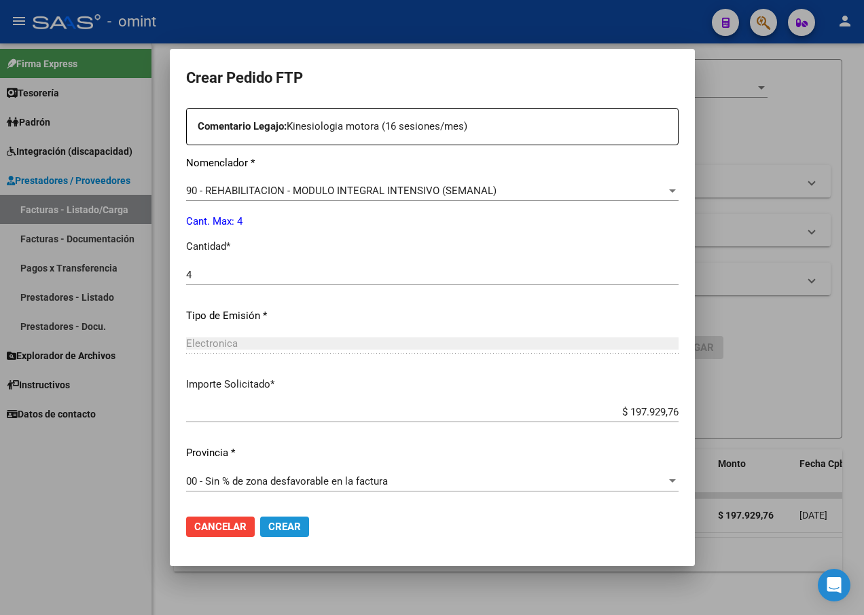
click at [270, 518] on button "Crear" at bounding box center [284, 527] width 49 height 20
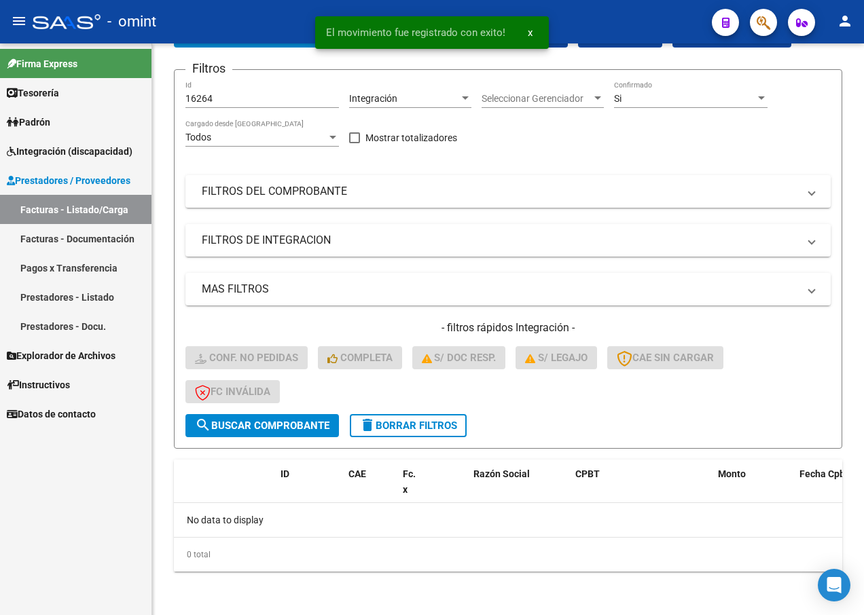
scroll to position [88, 0]
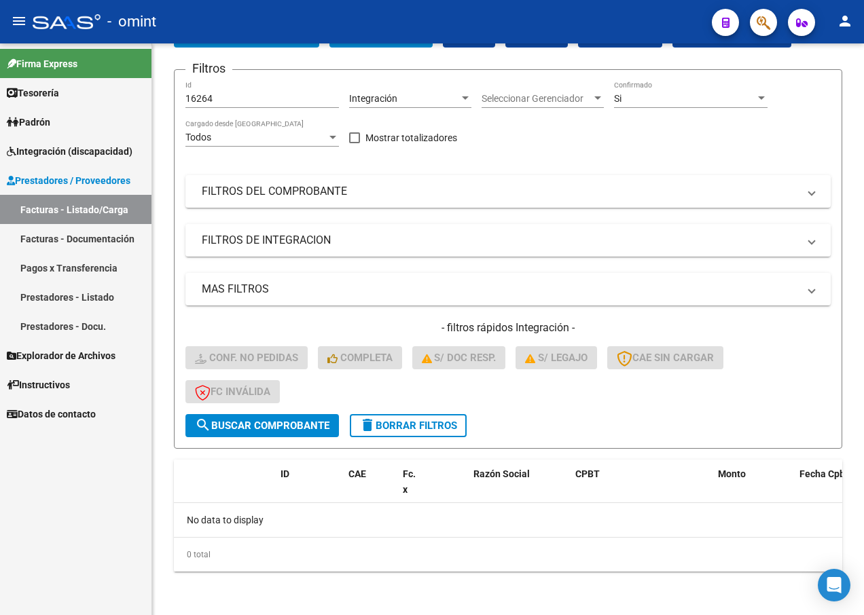
click at [60, 146] on span "Integración (discapacidad)" at bounding box center [70, 151] width 126 height 15
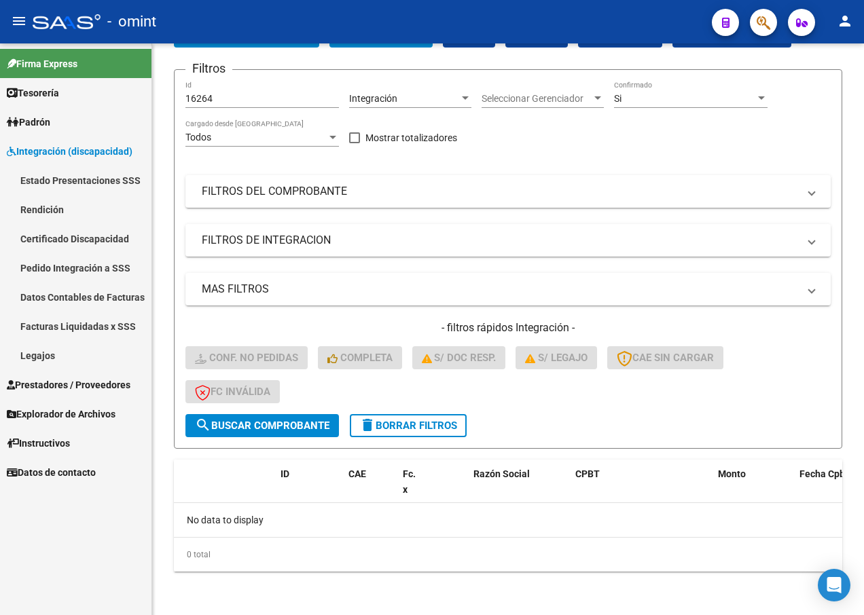
click at [87, 272] on link "Pedido Integración a SSS" at bounding box center [75, 267] width 151 height 29
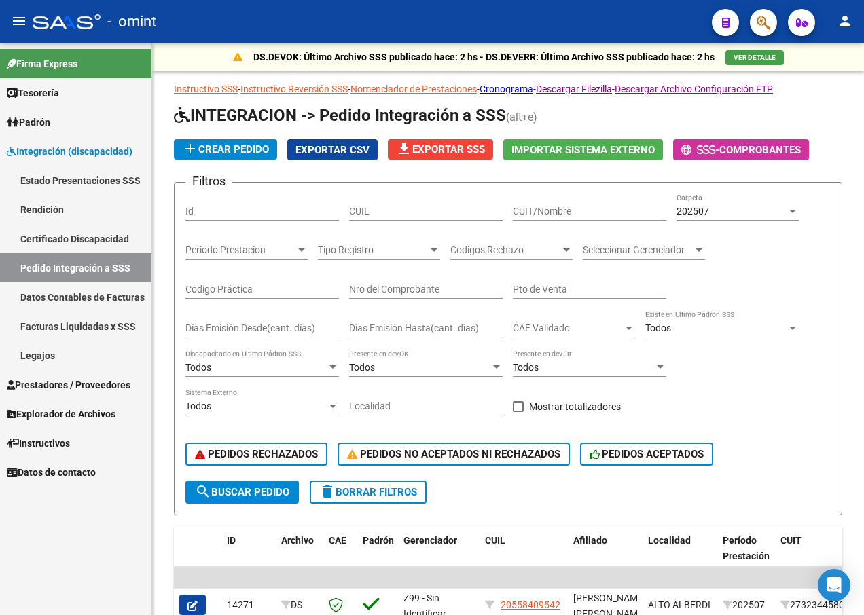
click at [92, 327] on link "Facturas Liquidadas x SSS" at bounding box center [75, 326] width 151 height 29
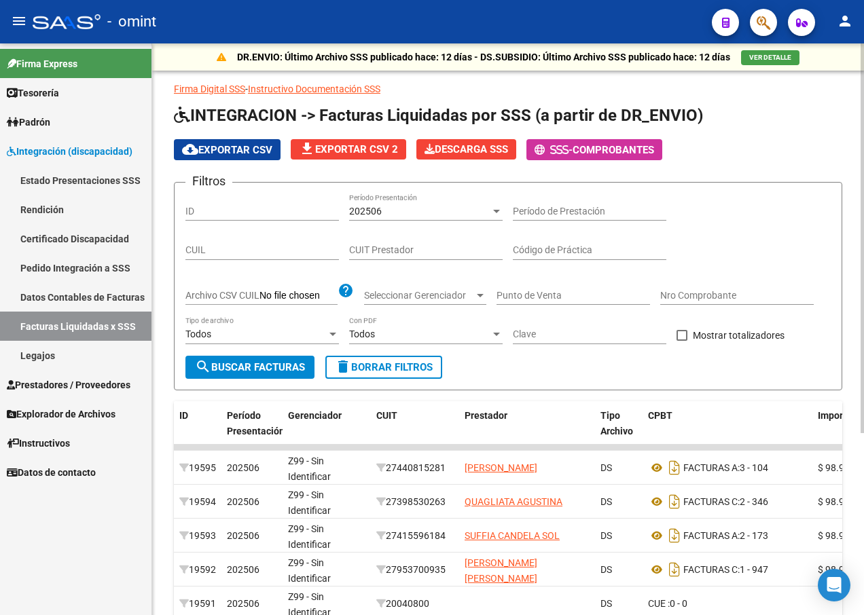
click at [481, 210] on div "202506" at bounding box center [419, 212] width 141 height 12
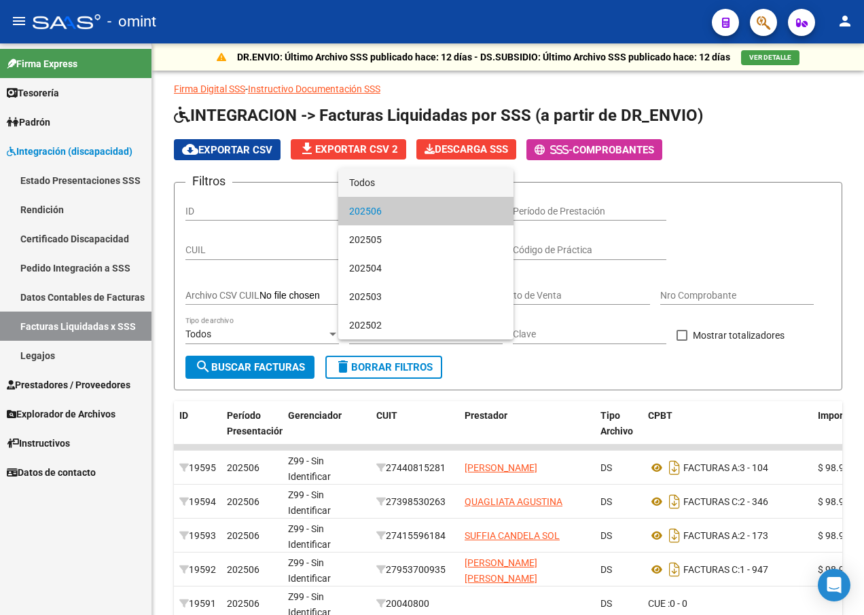
click at [419, 185] on span "Todos" at bounding box center [425, 182] width 153 height 29
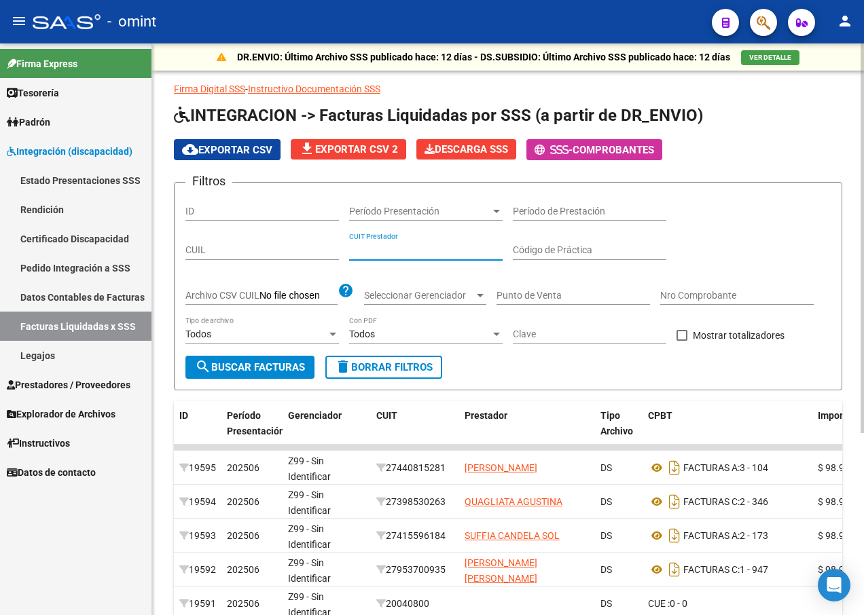
paste input "27-22564494-8"
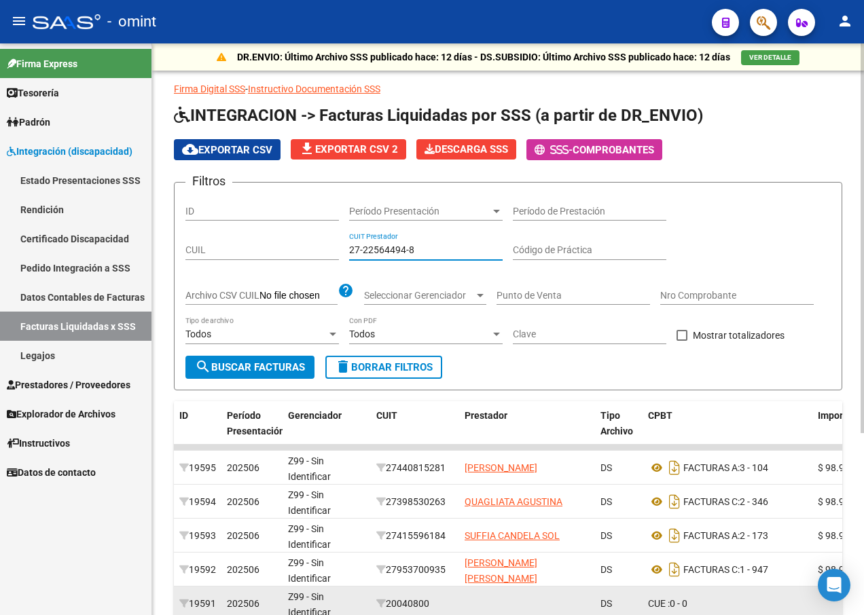
type input "27-22564494-8"
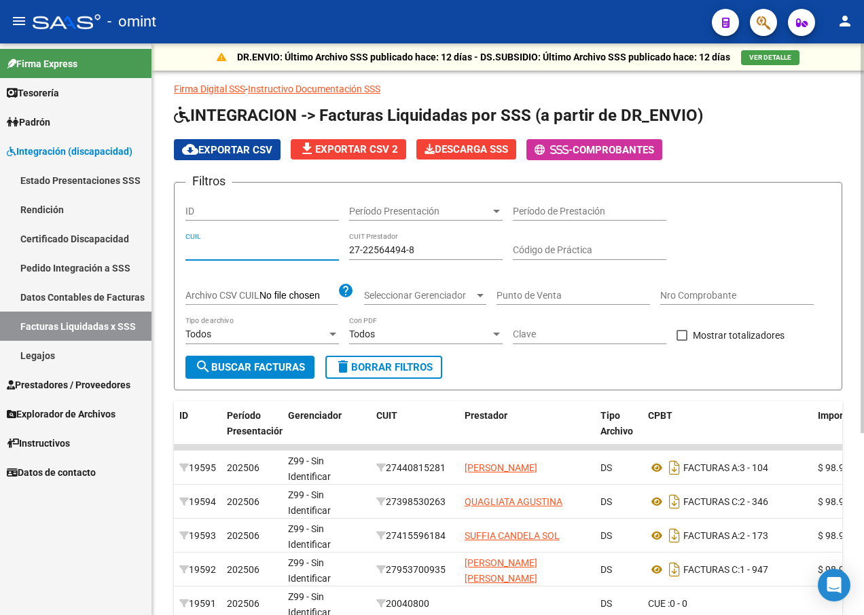
paste input "20-54758299-4"
type input "20-54758299-4"
click at [251, 377] on button "search Buscar Facturas" at bounding box center [249, 367] width 129 height 23
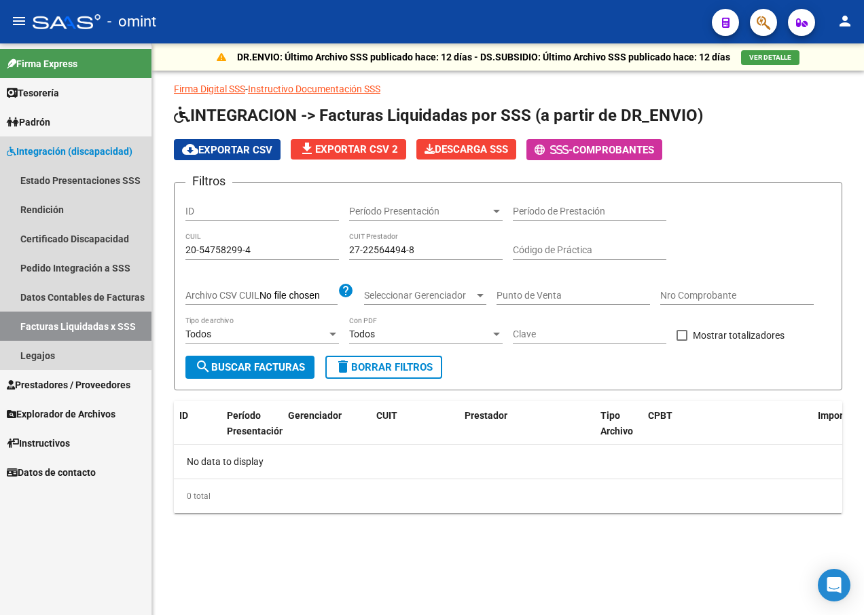
click at [67, 147] on span "Integración (discapacidad)" at bounding box center [70, 151] width 126 height 15
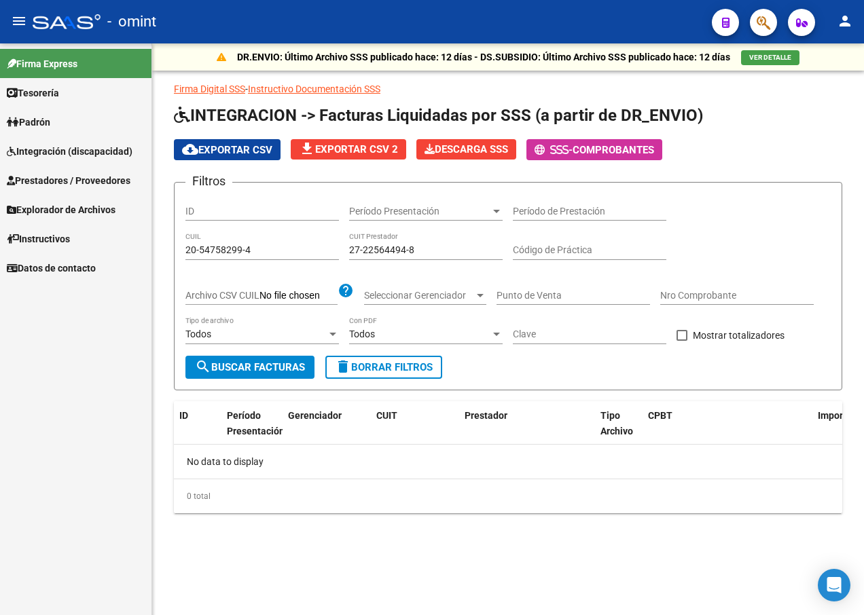
click at [71, 186] on span "Prestadores / Proveedores" at bounding box center [69, 180] width 124 height 15
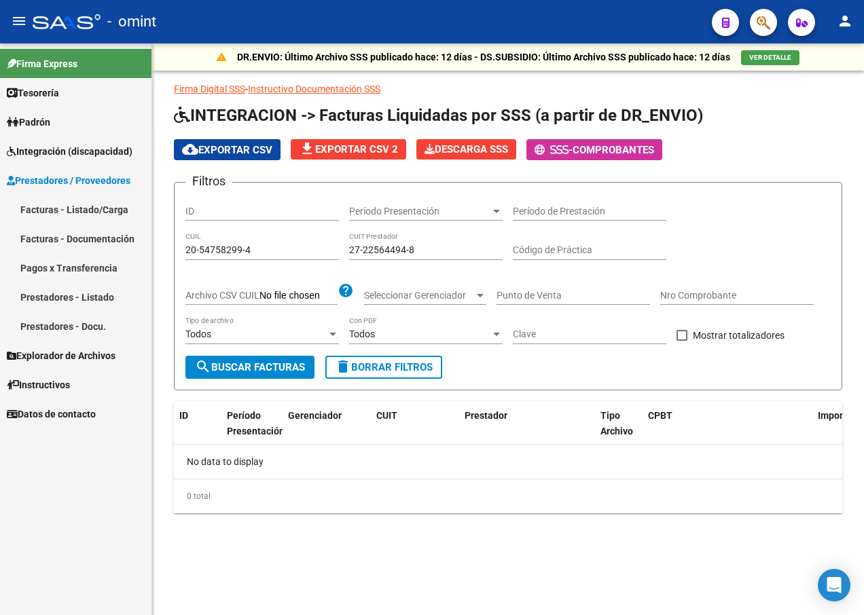
click at [97, 211] on link "Facturas - Listado/Carga" at bounding box center [75, 209] width 151 height 29
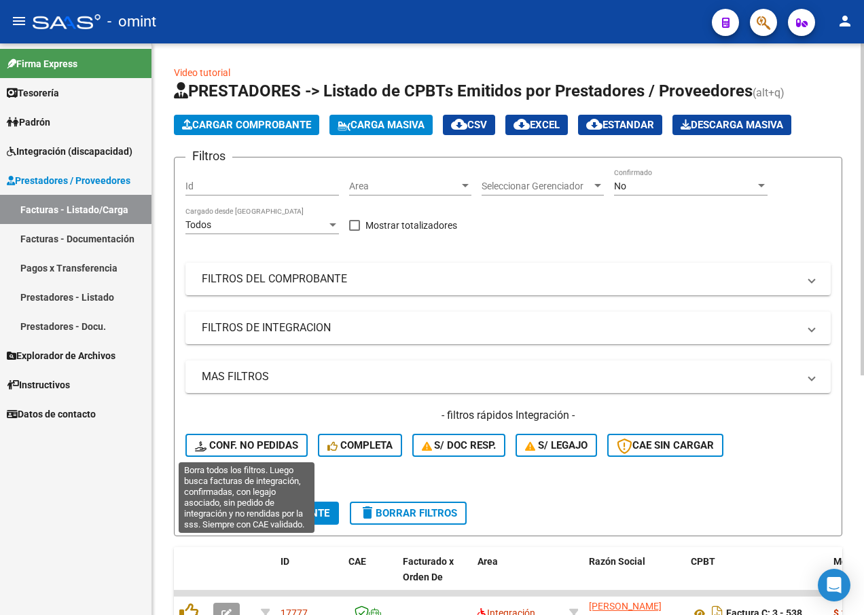
click at [240, 444] on span "Conf. no pedidas" at bounding box center [246, 445] width 103 height 12
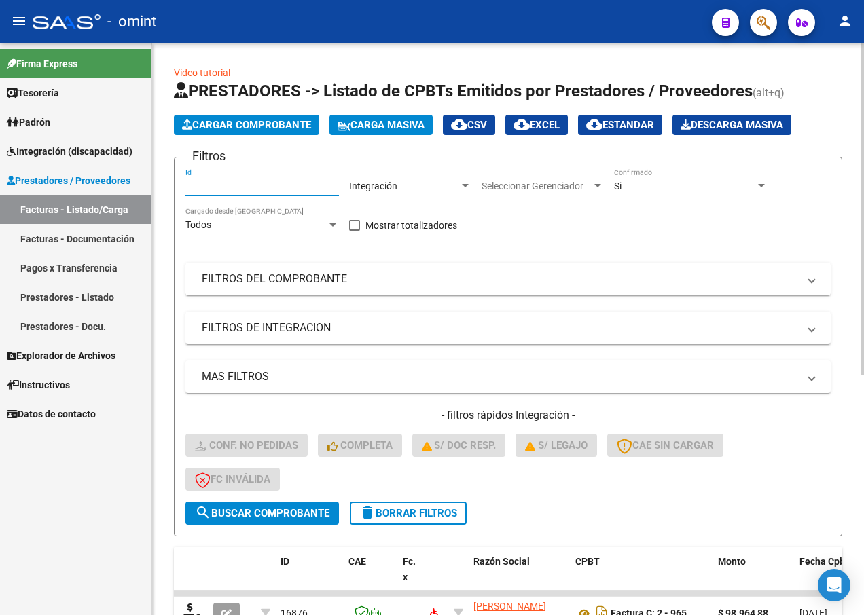
paste input "15996"
type input "15996"
click at [238, 512] on span "search Buscar Comprobante" at bounding box center [262, 513] width 134 height 12
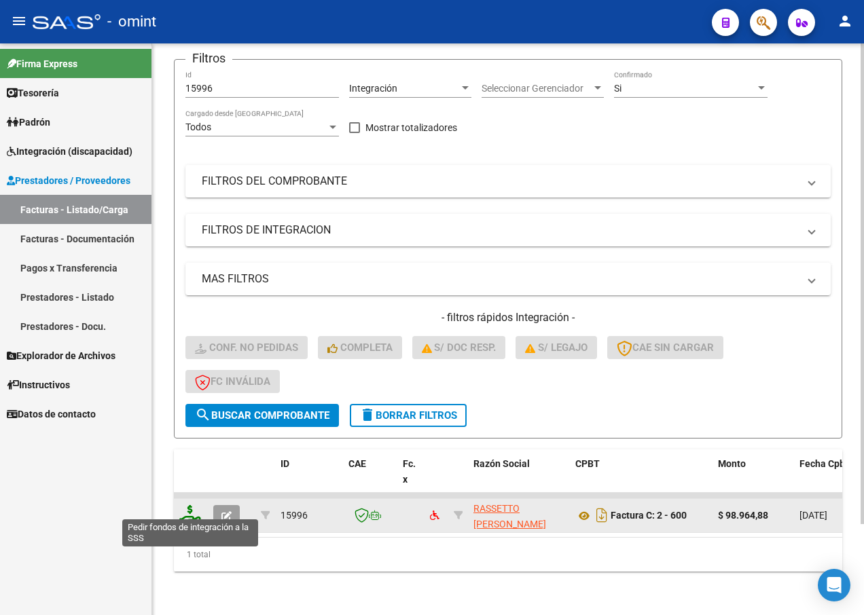
click at [189, 509] on icon at bounding box center [190, 514] width 22 height 19
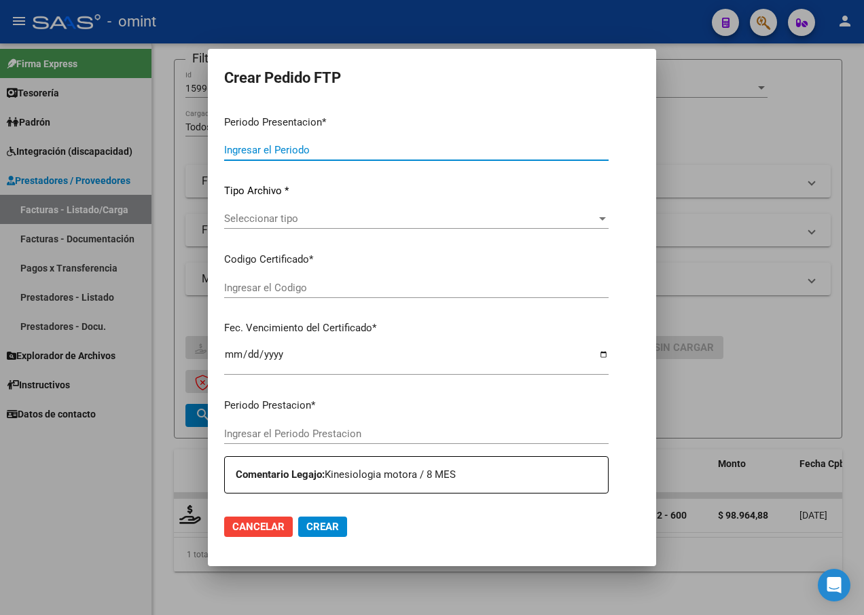
type input "202507"
type input "$ 98.964,88"
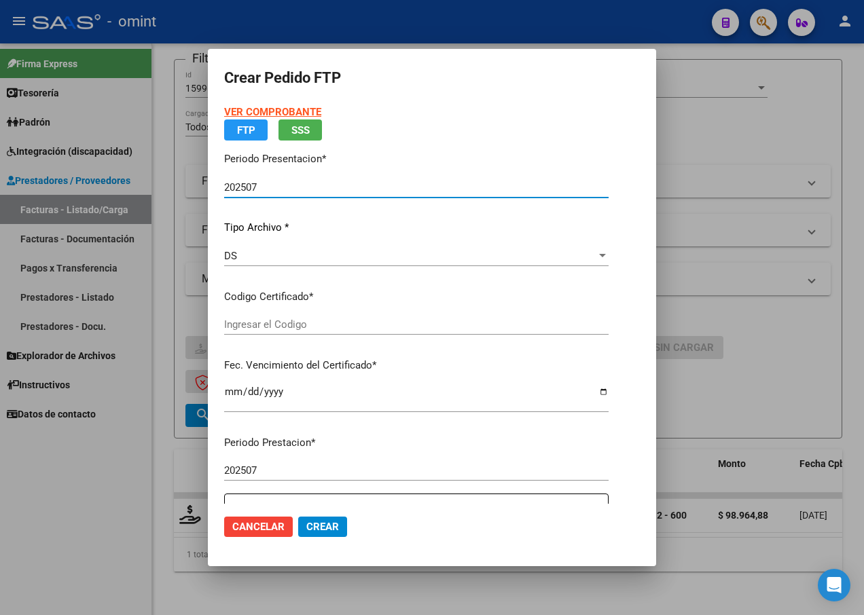
type input "8592482941"
type input "2027-03-11"
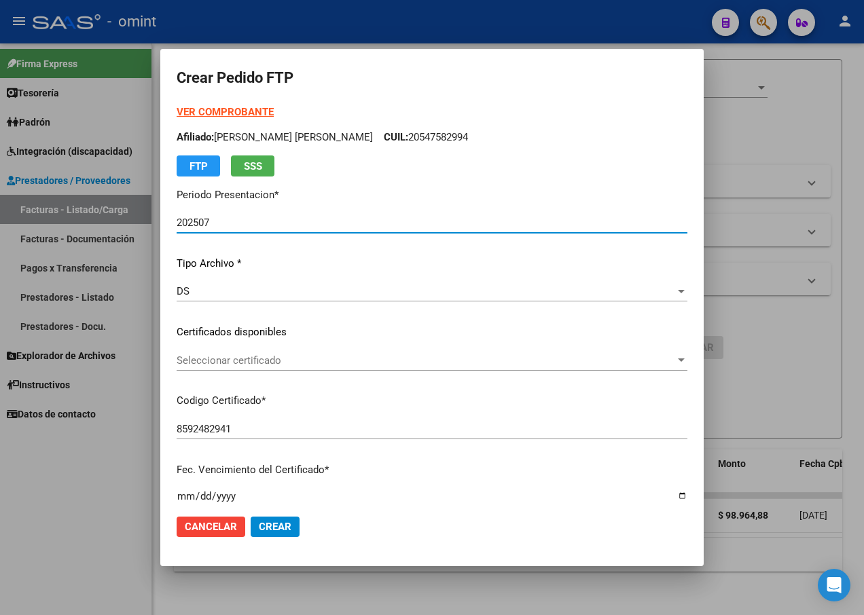
click at [678, 360] on div at bounding box center [681, 359] width 7 height 3
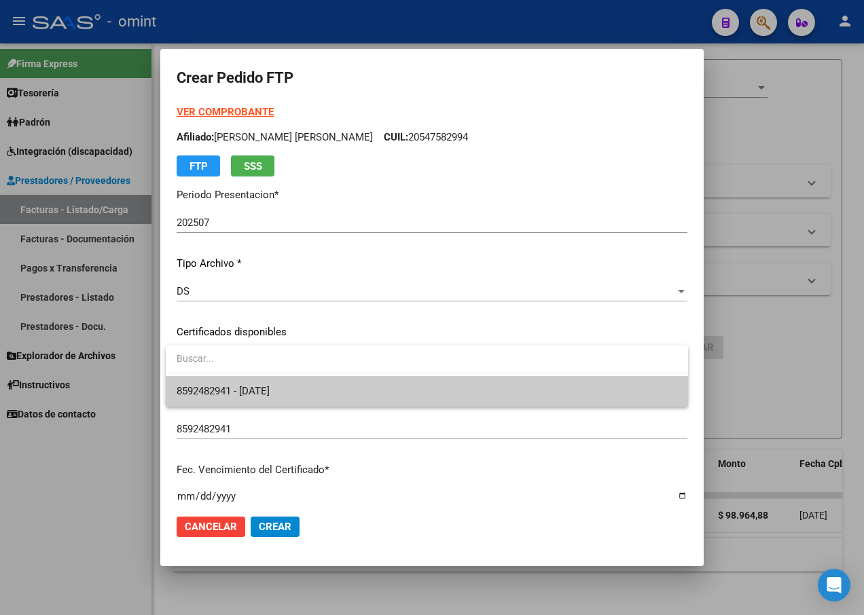
click at [587, 401] on span "8592482941 - 2027-03-11" at bounding box center [427, 391] width 500 height 31
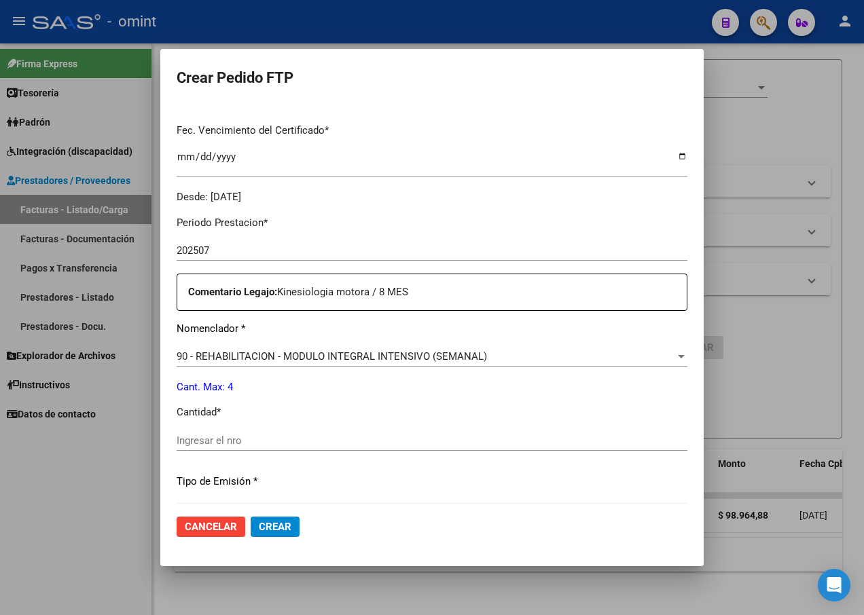
scroll to position [407, 0]
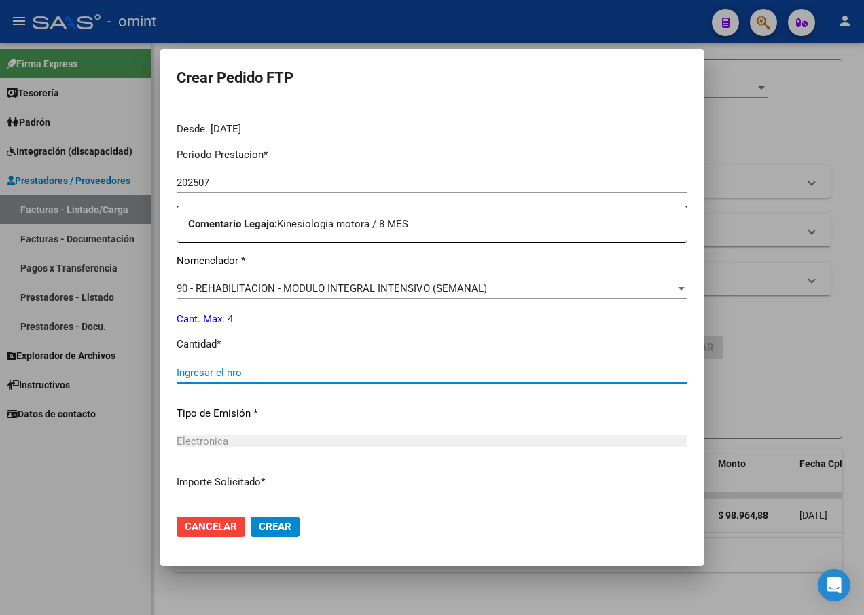
click at [228, 370] on input "Ingresar el nro" at bounding box center [432, 373] width 511 height 12
type input "4"
click at [557, 426] on div "Periodo Prestacion * 202507 Ingresar el Periodo Prestacion Comentario Legajo: K…" at bounding box center [432, 369] width 511 height 465
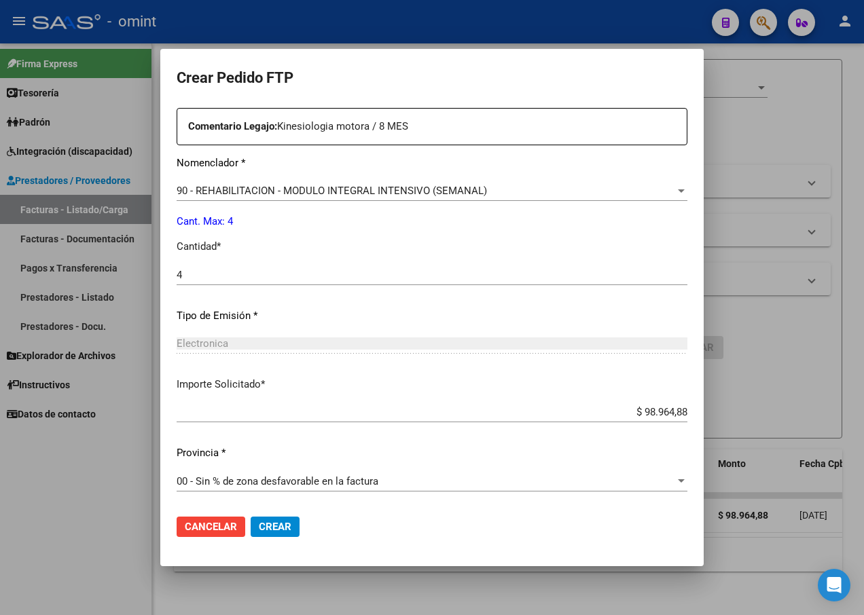
click at [283, 532] on span "Crear" at bounding box center [275, 527] width 33 height 12
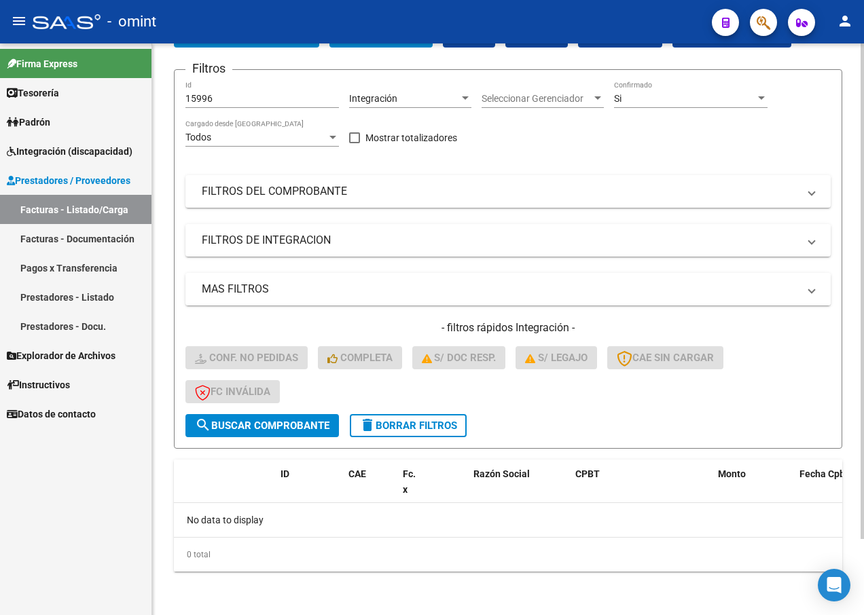
scroll to position [0, 0]
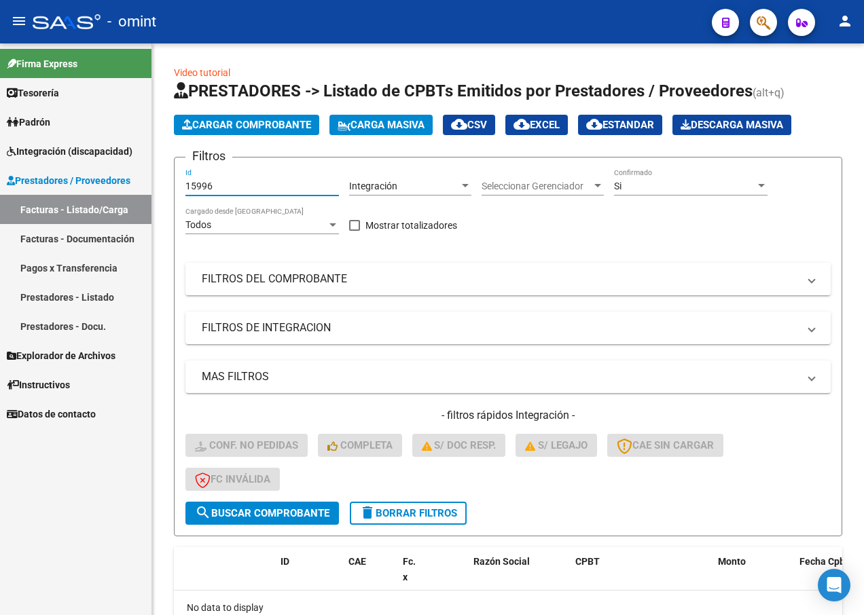
drag, startPoint x: 223, startPoint y: 186, endPoint x: 56, endPoint y: 149, distance: 171.1
click at [63, 148] on mat-sidenav-container "Firma Express Tesorería Extractos Procesados (csv) Extractos Originales (pdf) P…" at bounding box center [432, 329] width 864 height 572
paste input "15654"
type input "15654"
click at [278, 515] on span "search Buscar Comprobante" at bounding box center [262, 513] width 134 height 12
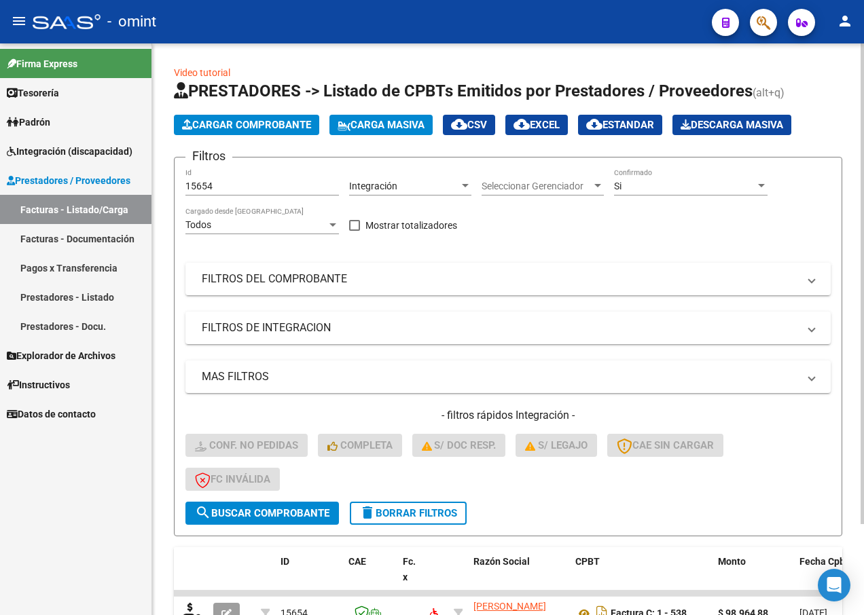
scroll to position [108, 0]
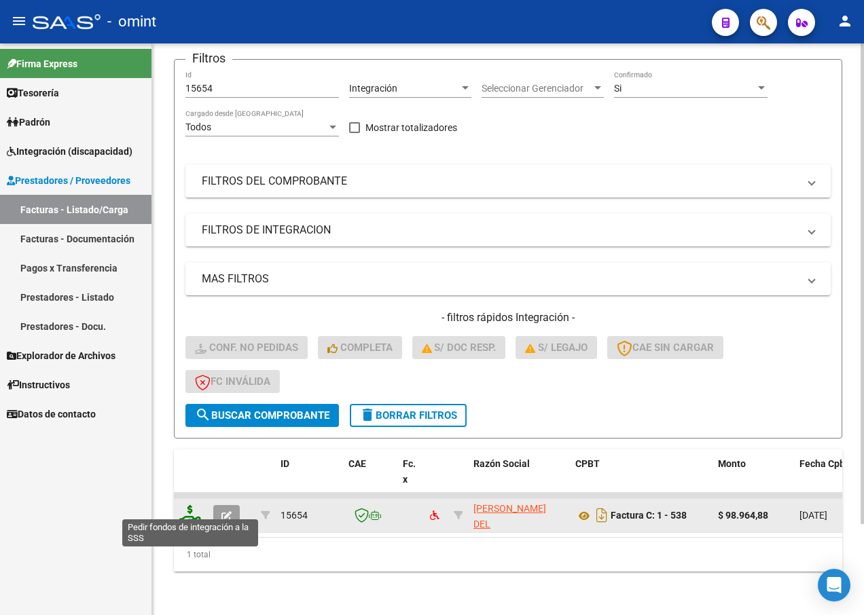
click at [196, 505] on icon at bounding box center [190, 514] width 22 height 19
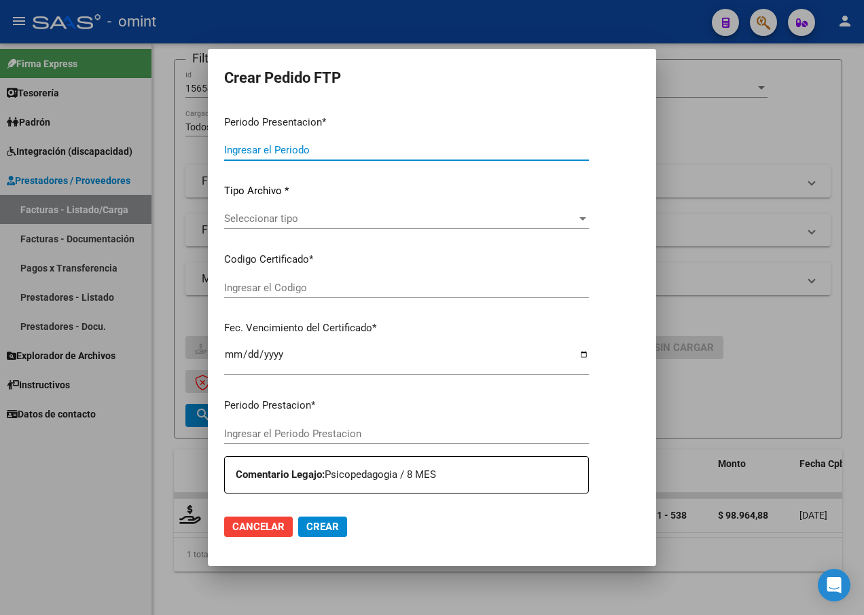
type input "202507"
type input "$ 98.964,88"
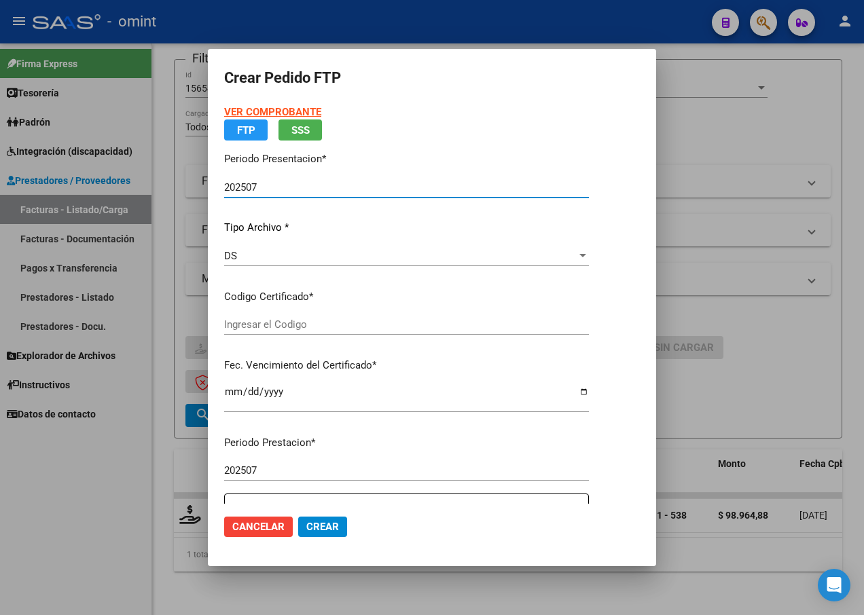
type input "8592482941"
type input "2027-03-11"
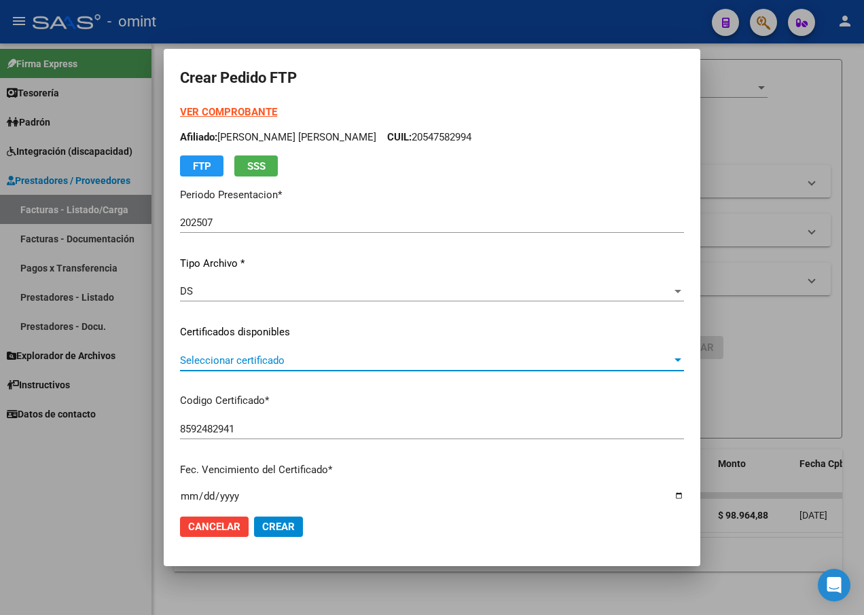
click at [652, 356] on span "Seleccionar certificado" at bounding box center [426, 360] width 492 height 12
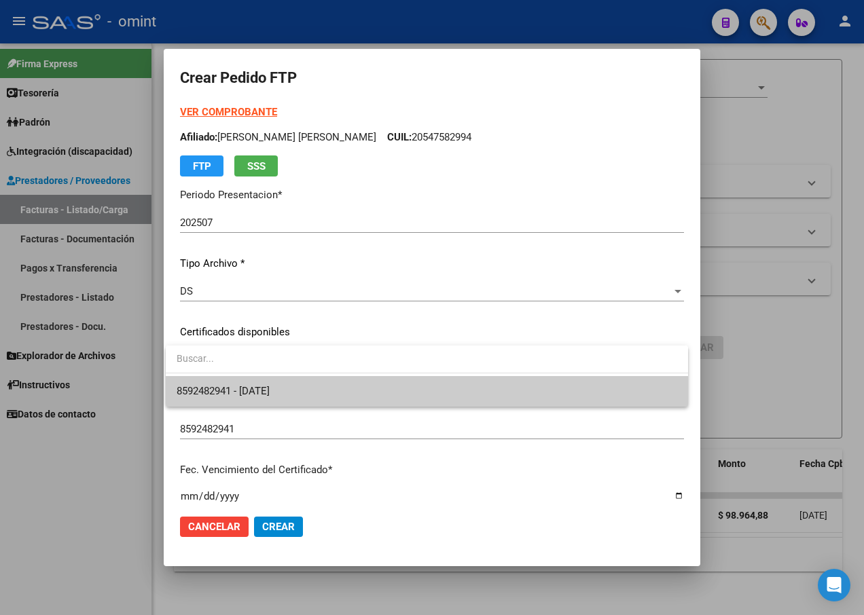
click at [593, 392] on span "8592482941 - 2027-03-11" at bounding box center [427, 391] width 500 height 31
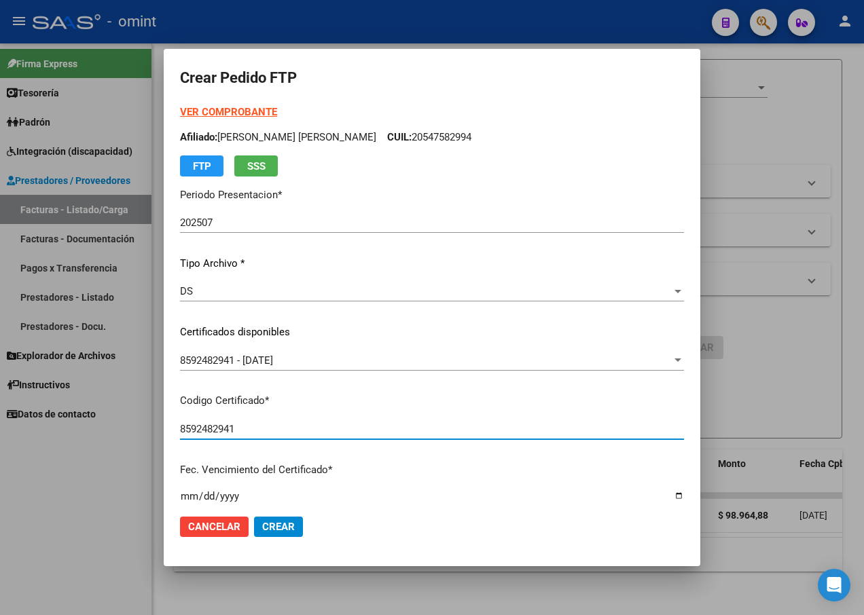
click at [517, 424] on input "8592482941" at bounding box center [432, 429] width 504 height 12
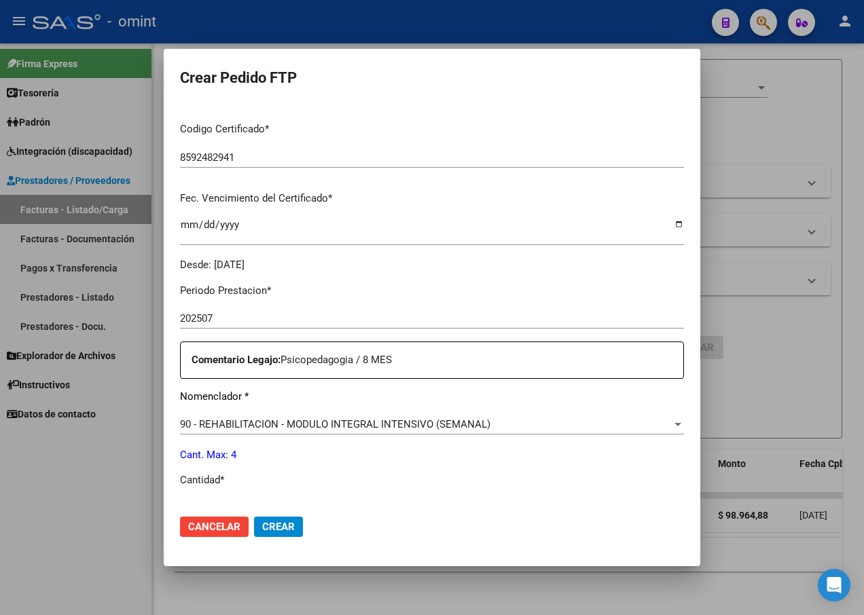
scroll to position [339, 0]
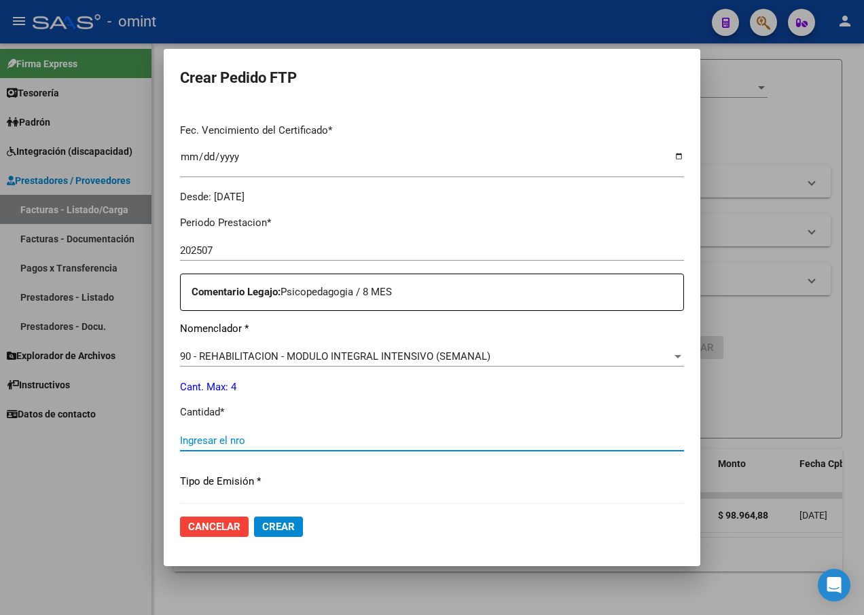
click at [265, 439] on input "Ingresar el nro" at bounding box center [432, 440] width 504 height 12
type input "4"
click at [466, 493] on div "Periodo Prestacion * 202507 Ingresar el Periodo Prestacion Comentario Legajo: P…" at bounding box center [432, 437] width 504 height 465
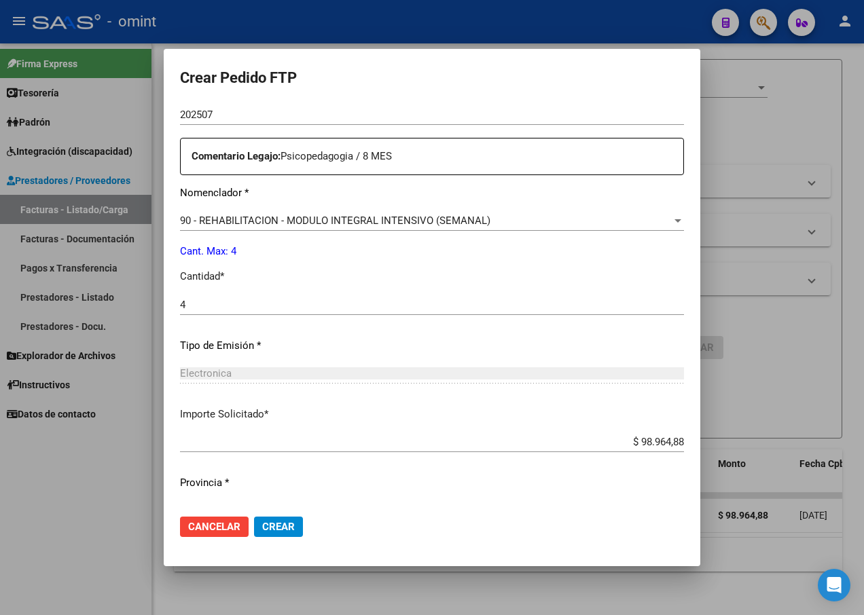
scroll to position [505, 0]
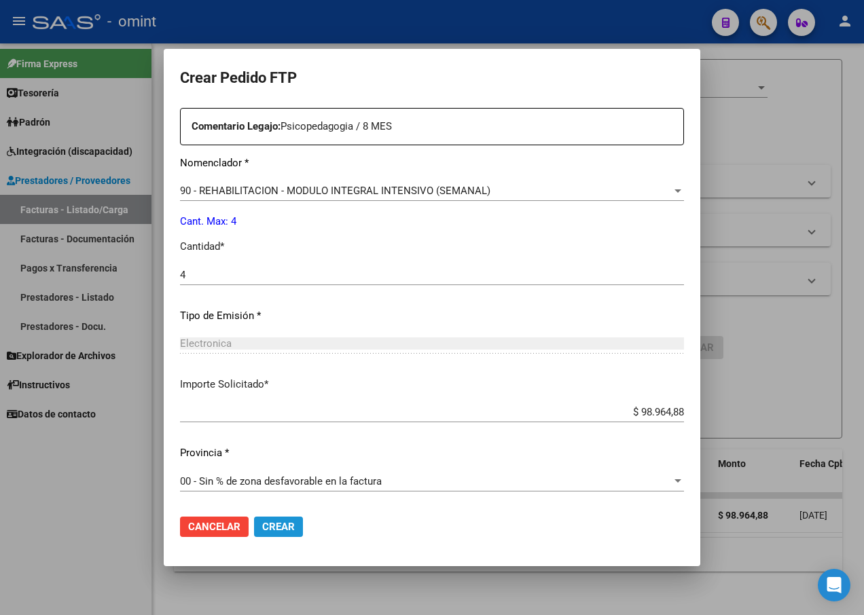
click at [287, 534] on button "Crear" at bounding box center [278, 527] width 49 height 20
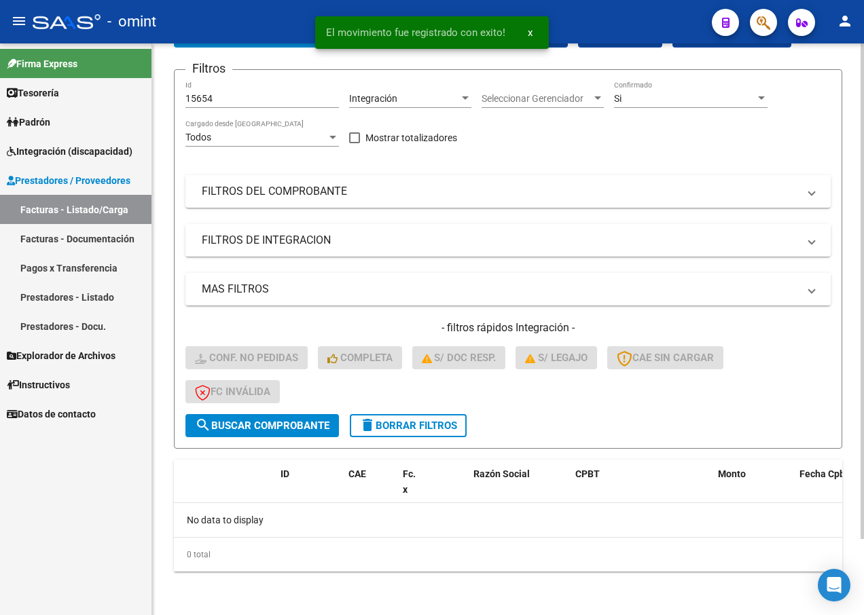
scroll to position [88, 0]
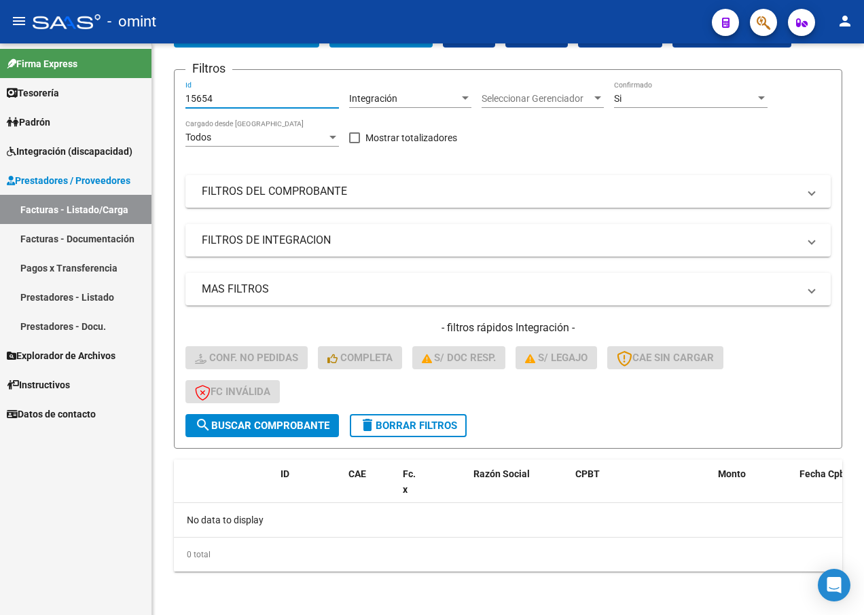
drag, startPoint x: 216, startPoint y: 95, endPoint x: 143, endPoint y: 86, distance: 73.2
click at [146, 89] on mat-sidenav-container "Firma Express Tesorería Extractos Procesados (csv) Extractos Originales (pdf) P…" at bounding box center [432, 329] width 864 height 572
paste input "15492"
type input "15492"
click at [238, 425] on span "search Buscar Comprobante" at bounding box center [262, 426] width 134 height 12
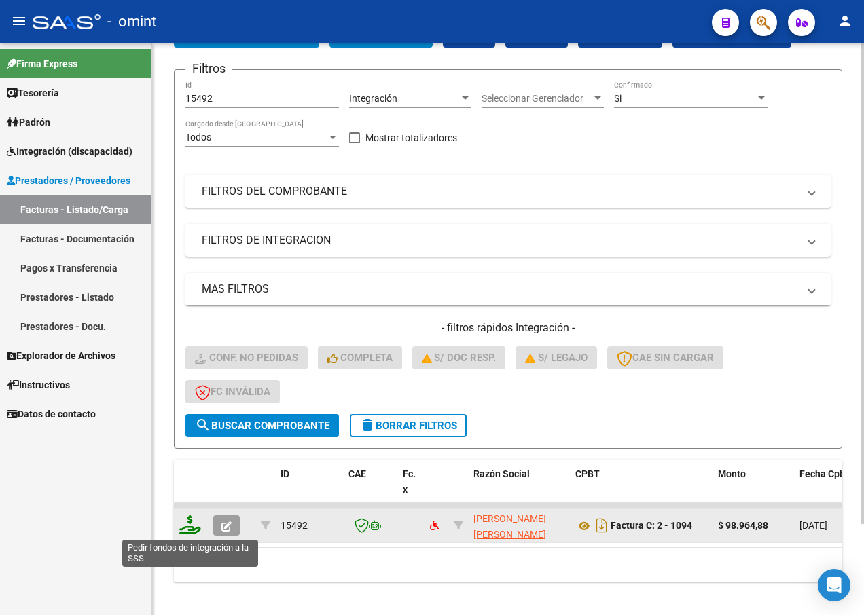
click at [193, 527] on icon at bounding box center [190, 524] width 22 height 19
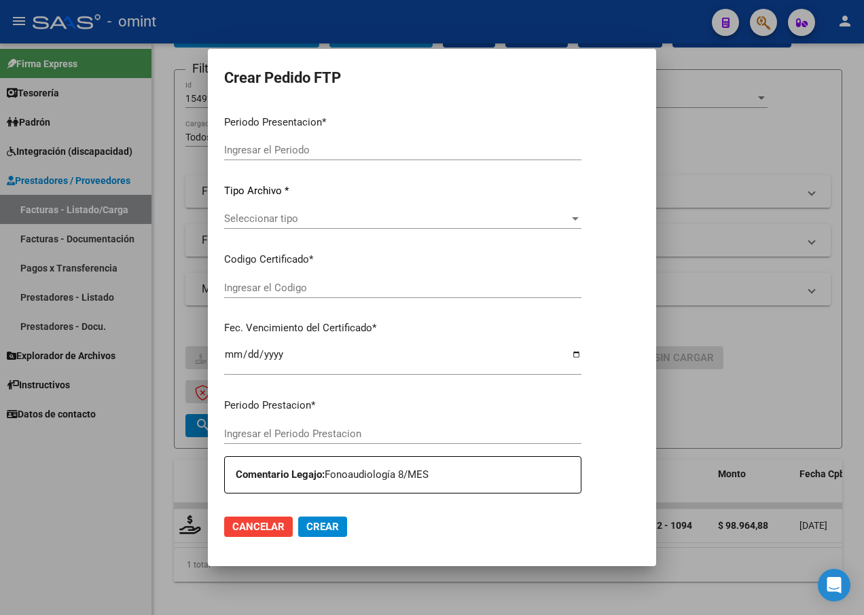
type input "202507"
type input "$ 98.964,88"
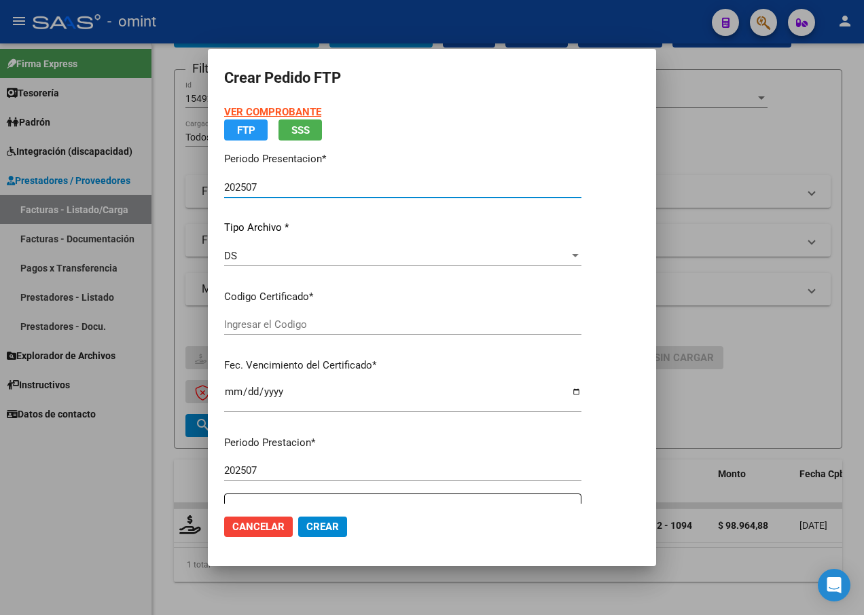
type input "8878932092"
type input "2029-06-03"
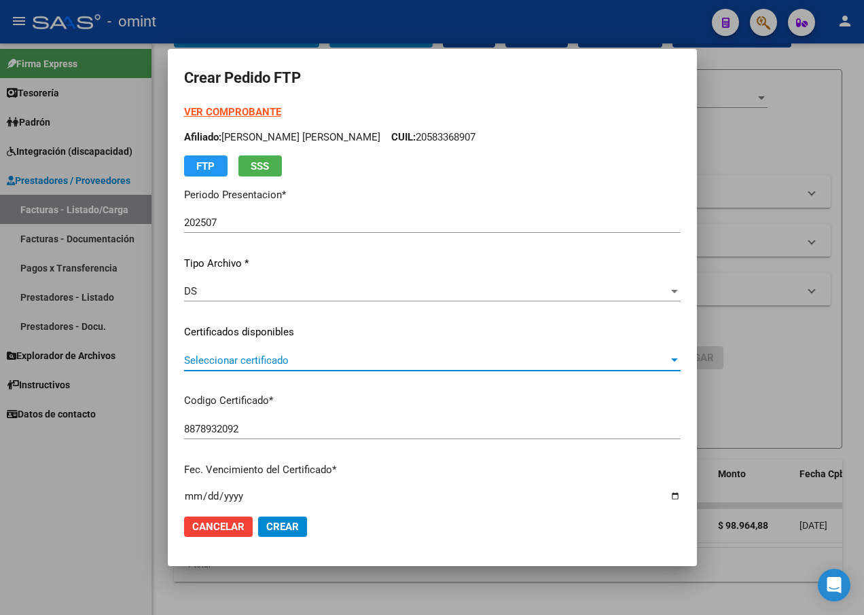
click at [668, 363] on div at bounding box center [674, 360] width 12 height 11
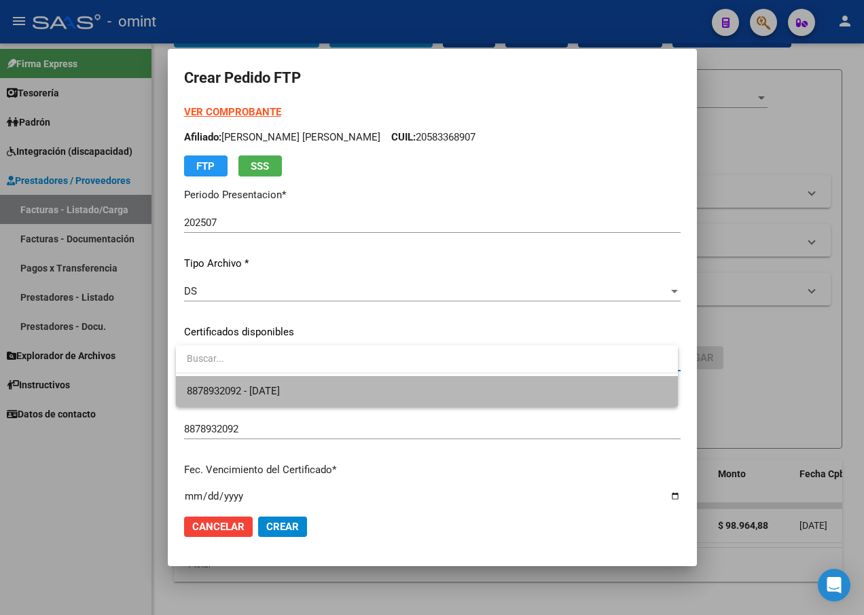
click at [526, 396] on span "8878932092 - 2029-06-03" at bounding box center [427, 391] width 480 height 31
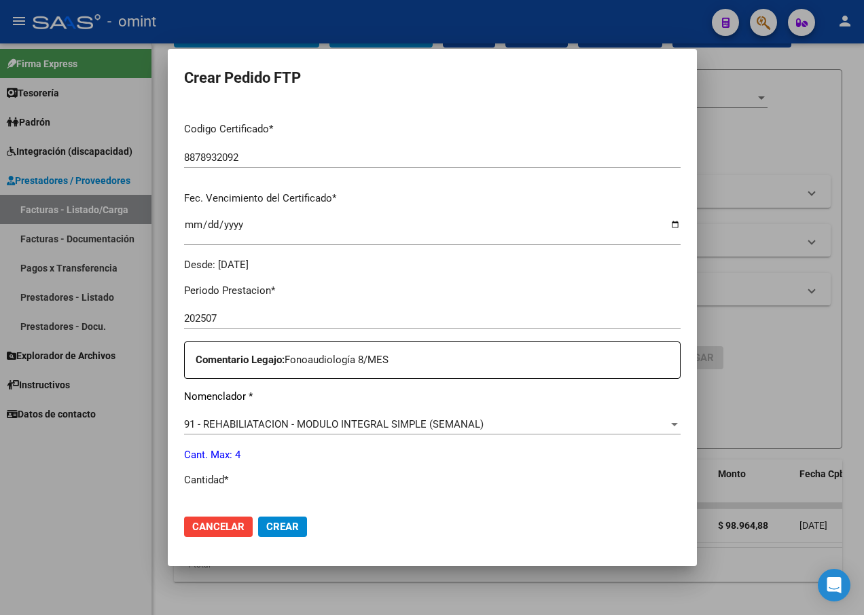
scroll to position [407, 0]
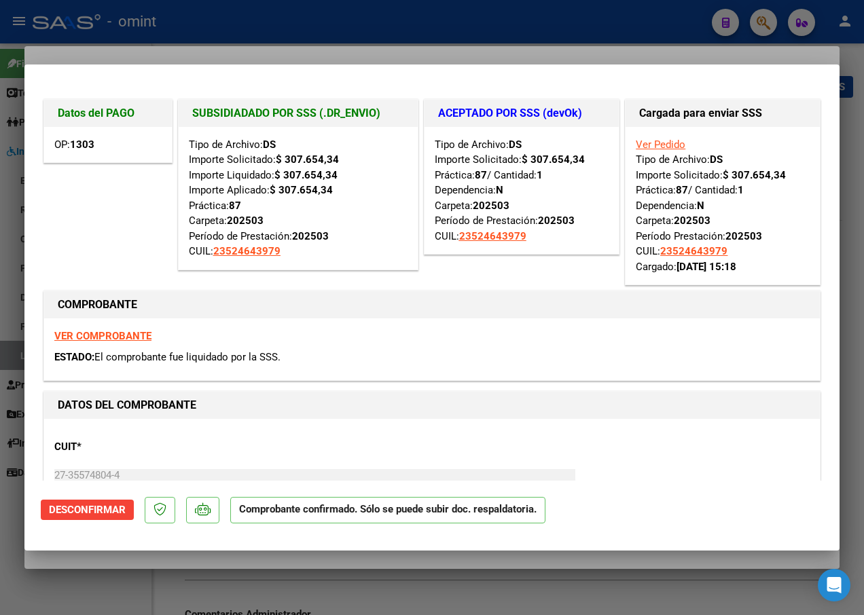
click at [242, 39] on div at bounding box center [432, 307] width 864 height 615
type input "$ 0,00"
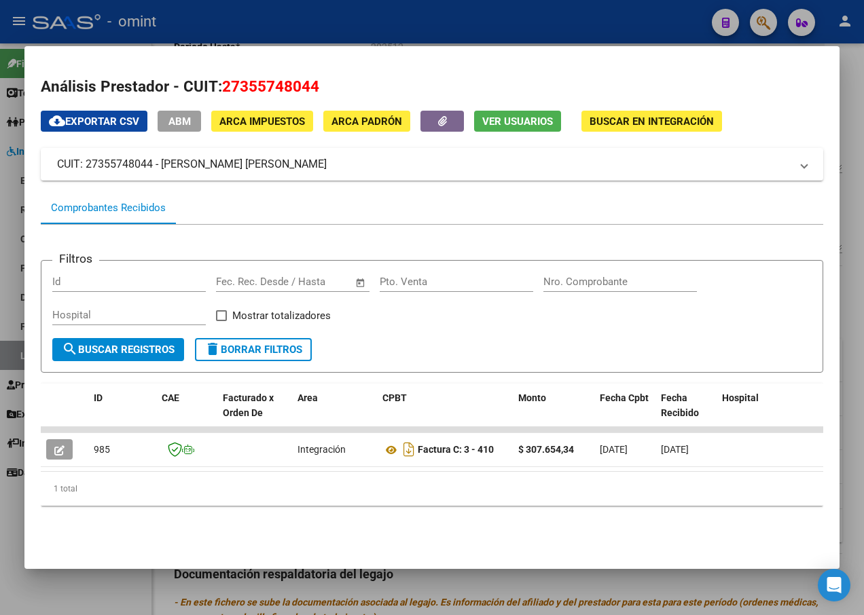
click at [203, 30] on div at bounding box center [432, 307] width 864 height 615
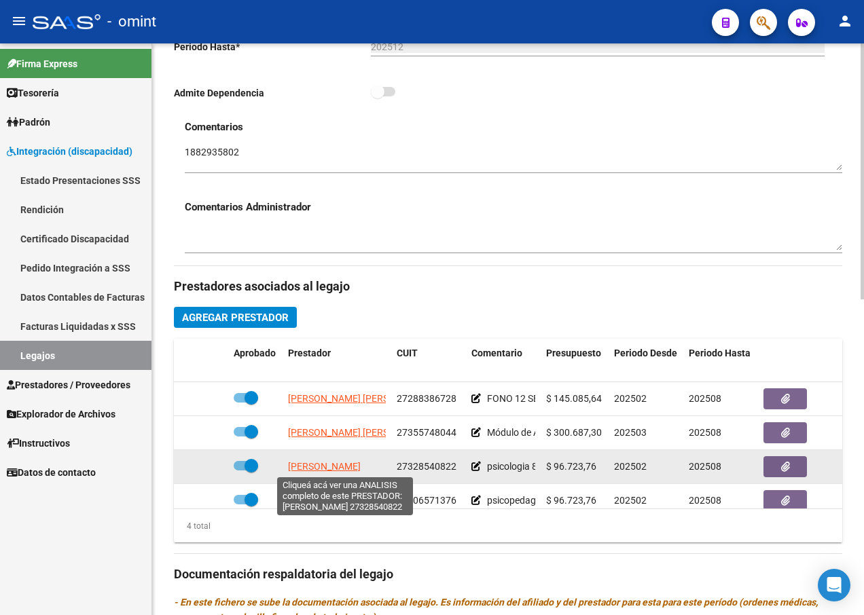
click at [360, 464] on span "[PERSON_NAME]" at bounding box center [324, 466] width 73 height 11
type textarea "27328540822"
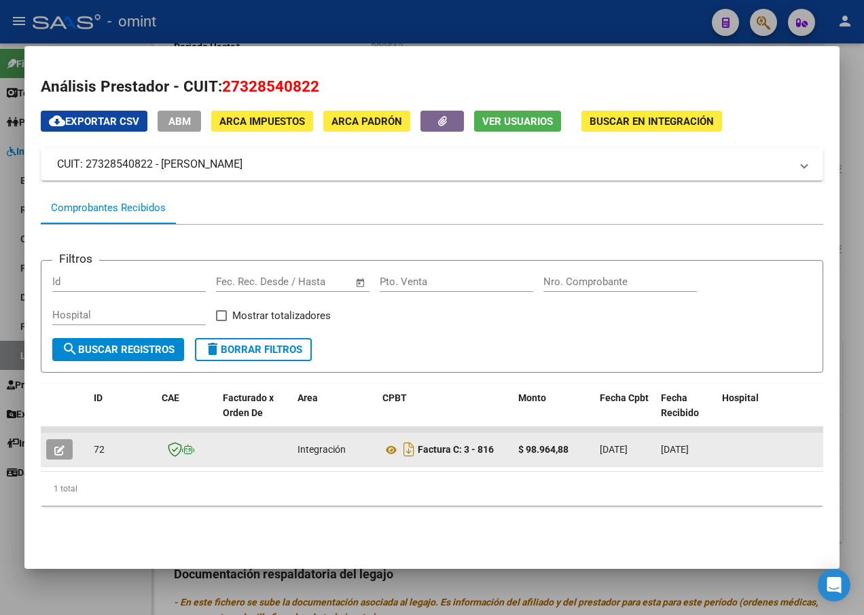
click at [63, 447] on icon "button" at bounding box center [59, 450] width 10 height 10
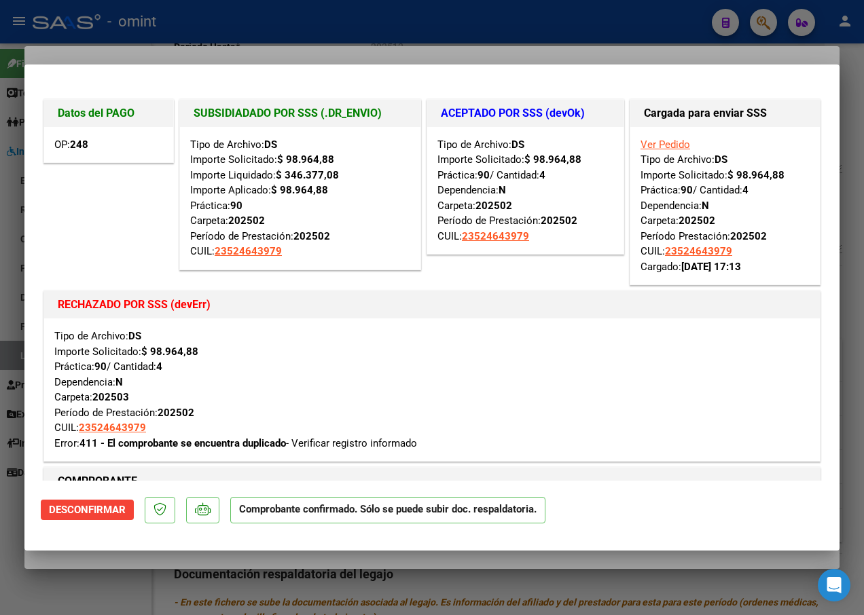
click at [201, 39] on div at bounding box center [432, 307] width 864 height 615
type input "$ 0,00"
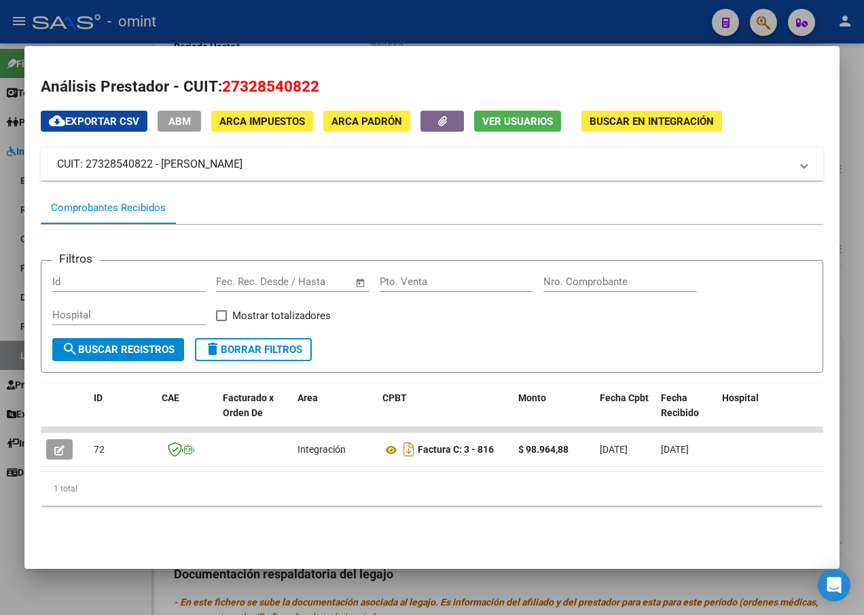
click at [303, 21] on div at bounding box center [432, 307] width 864 height 615
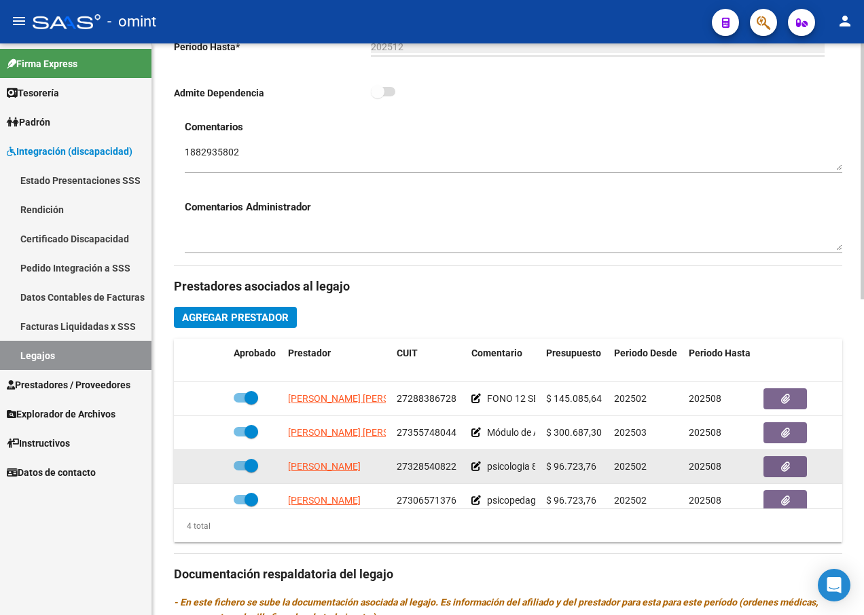
scroll to position [24, 0]
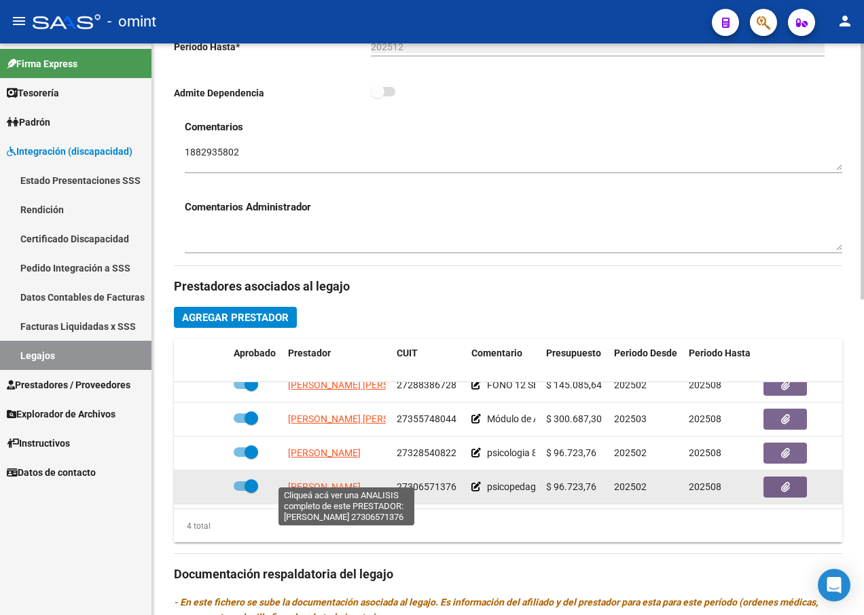
click at [343, 481] on span "[PERSON_NAME]" at bounding box center [324, 486] width 73 height 11
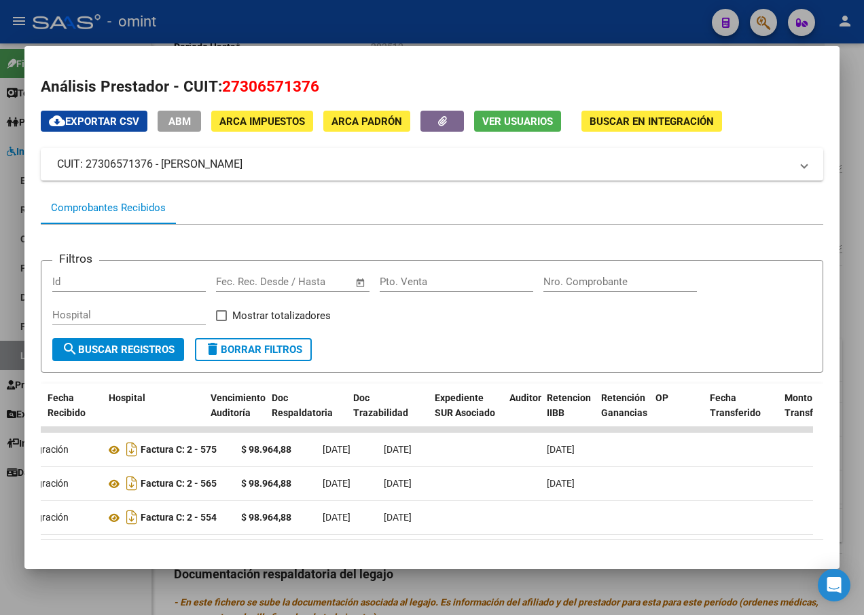
scroll to position [0, 0]
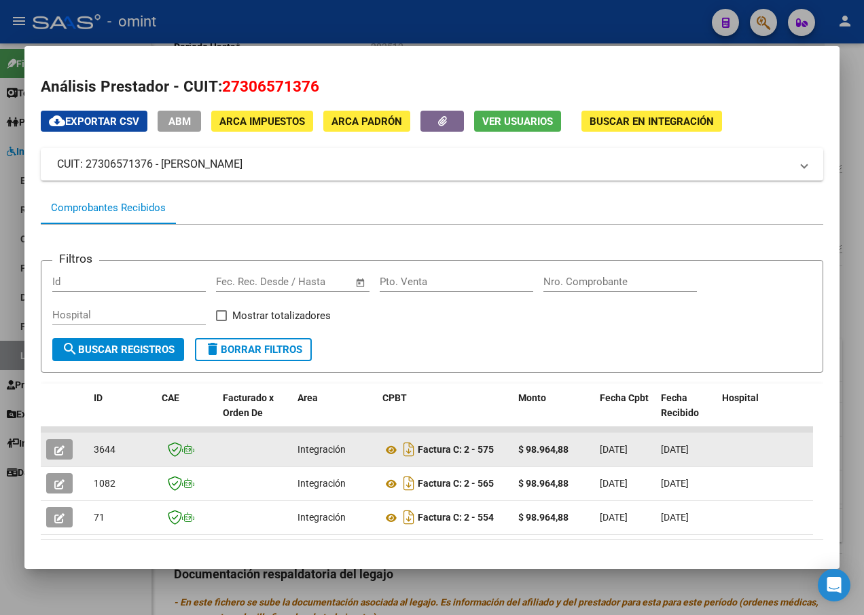
click at [60, 455] on icon "button" at bounding box center [59, 450] width 10 height 10
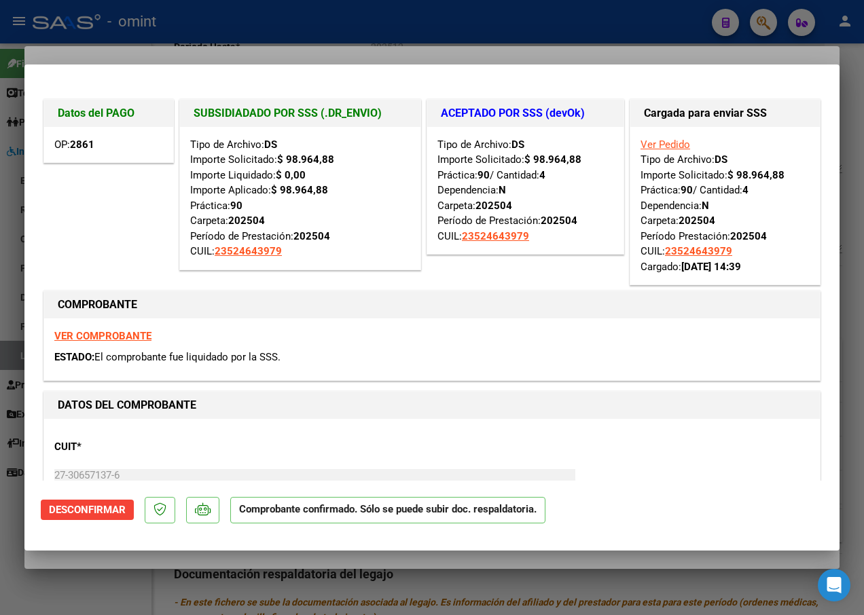
click at [352, 42] on div at bounding box center [432, 307] width 864 height 615
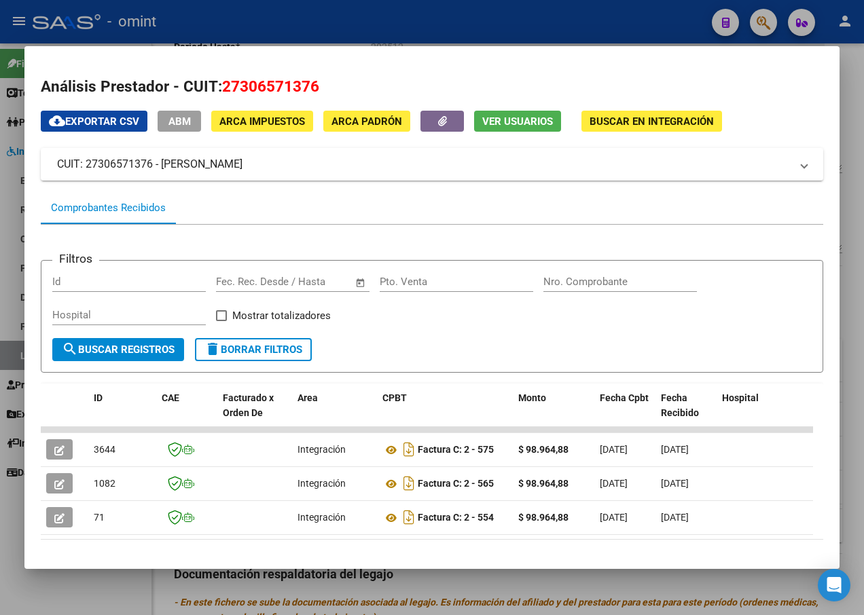
click at [248, 21] on div at bounding box center [432, 307] width 864 height 615
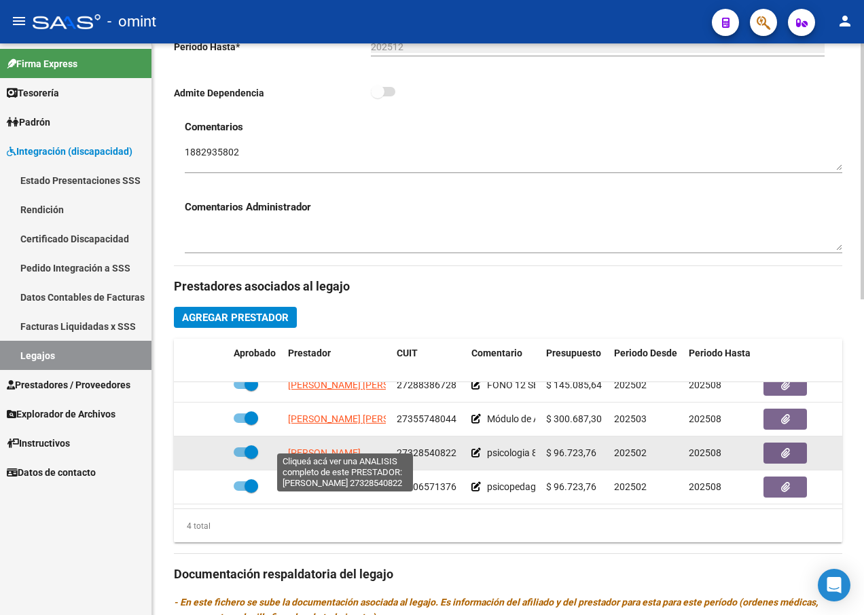
click at [350, 447] on span "[PERSON_NAME]" at bounding box center [324, 452] width 73 height 11
type textarea "27328540822"
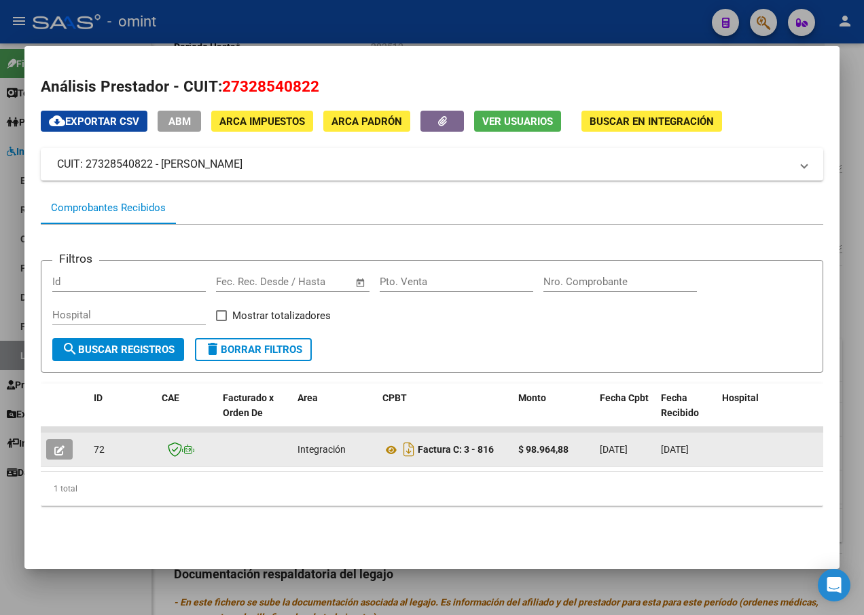
click at [56, 450] on icon "button" at bounding box center [59, 450] width 10 height 10
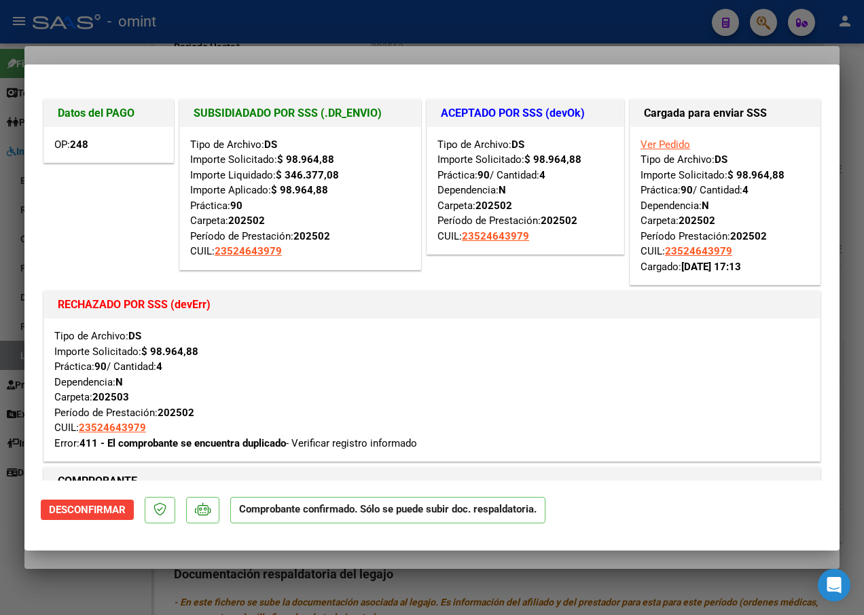
click at [273, 21] on div at bounding box center [432, 307] width 864 height 615
type input "$ 0,00"
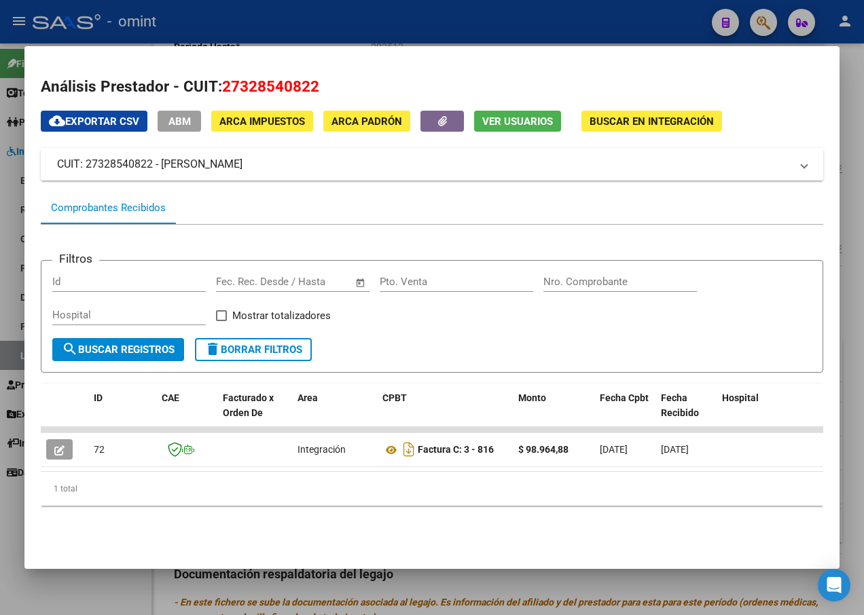
click at [223, 22] on div at bounding box center [432, 307] width 864 height 615
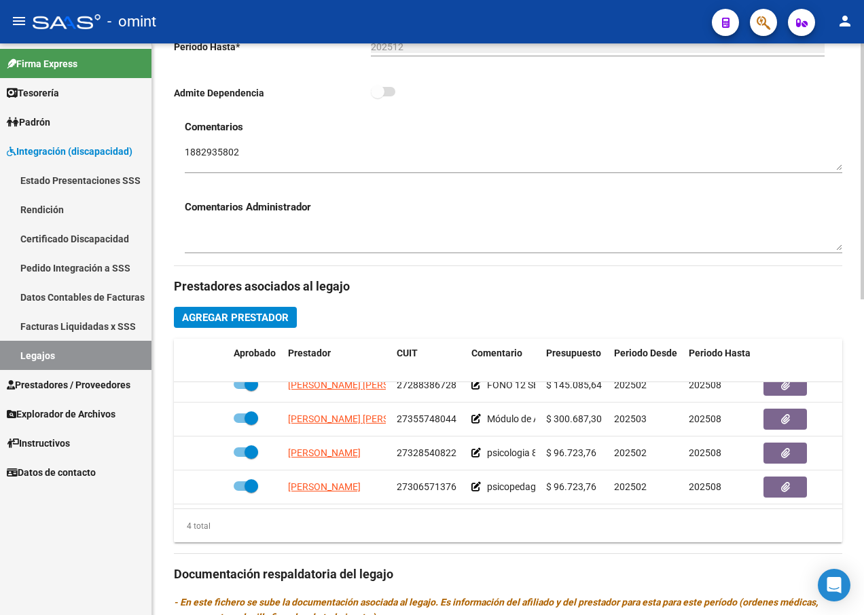
scroll to position [136, 0]
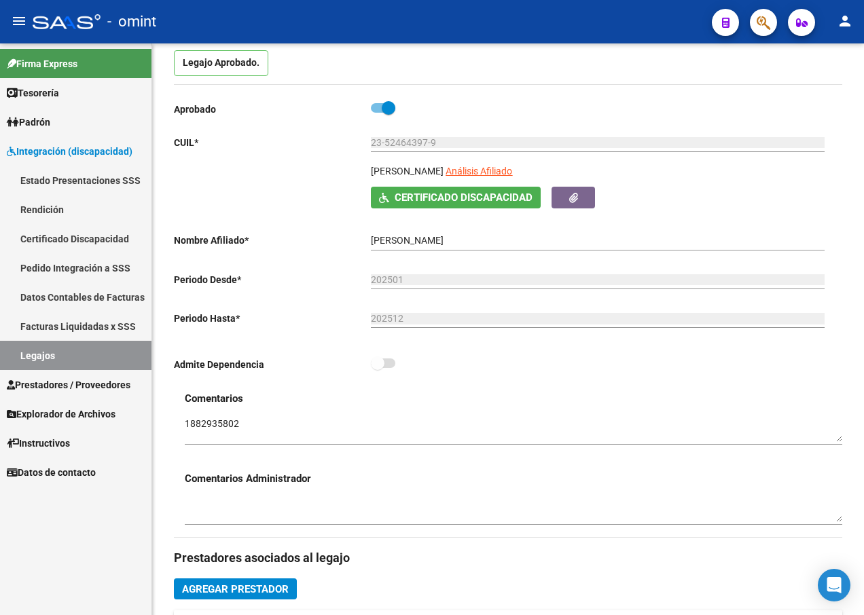
click at [73, 352] on link "Legajos" at bounding box center [75, 355] width 151 height 29
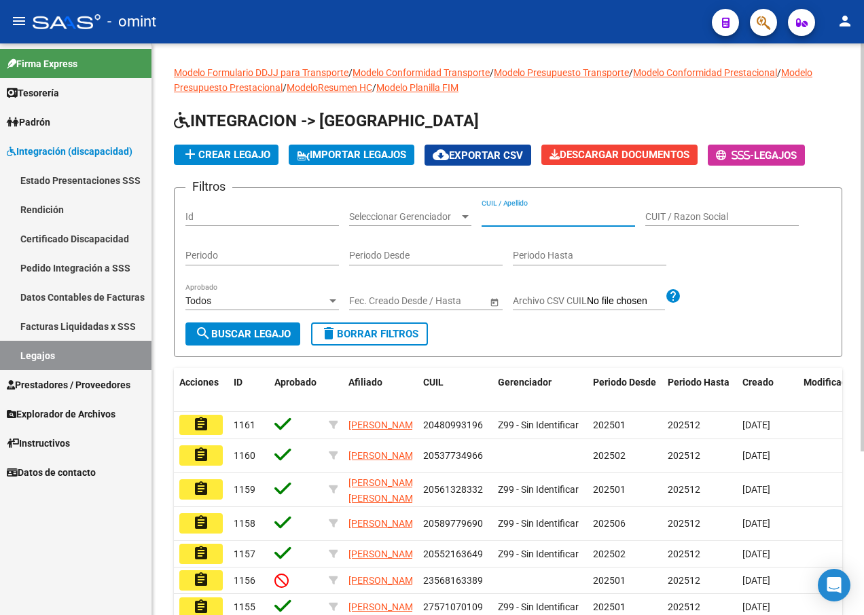
paste input "20547582994"
type input "20547582994"
click at [240, 336] on span "search Buscar Legajo" at bounding box center [243, 334] width 96 height 12
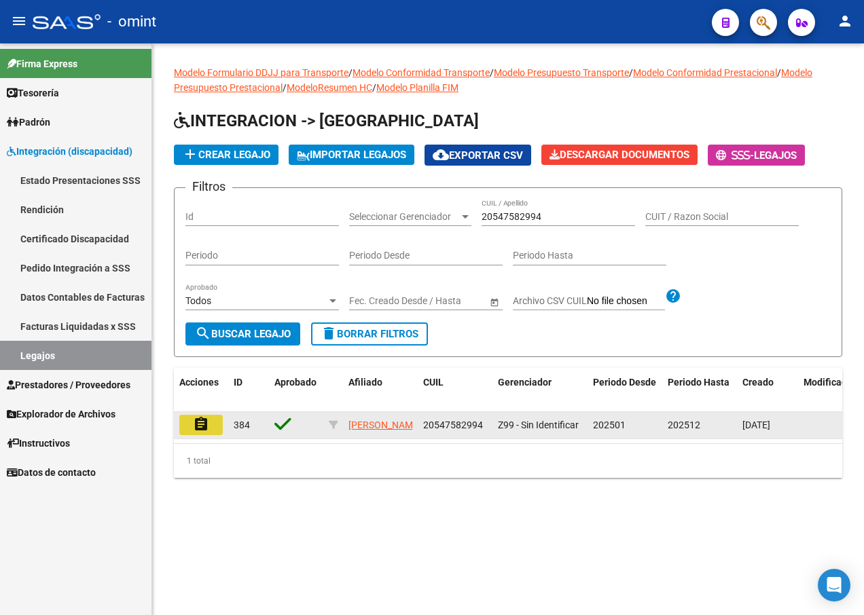
click at [204, 427] on mat-icon "assignment" at bounding box center [201, 424] width 16 height 16
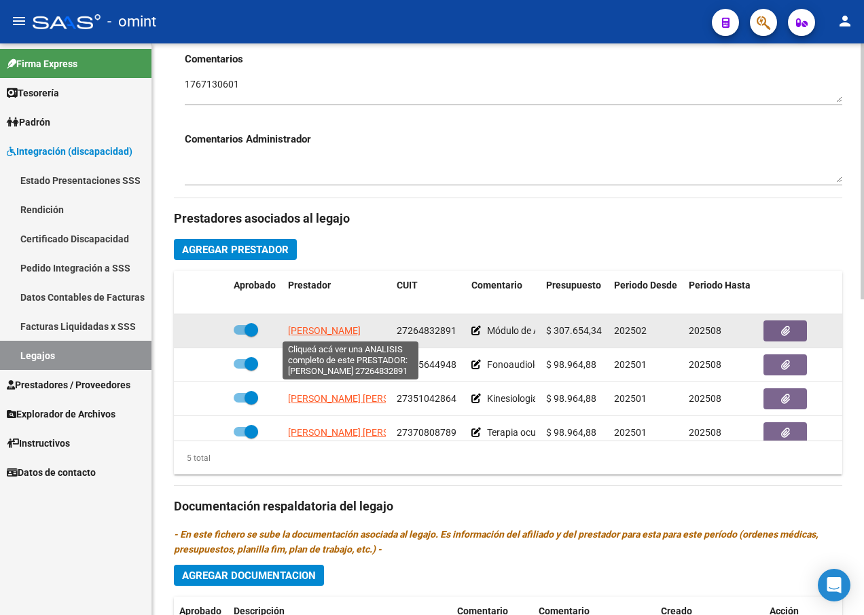
click at [327, 327] on span "LUCERO LUCIANA VERONICA" at bounding box center [324, 330] width 73 height 11
type textarea "27264832891"
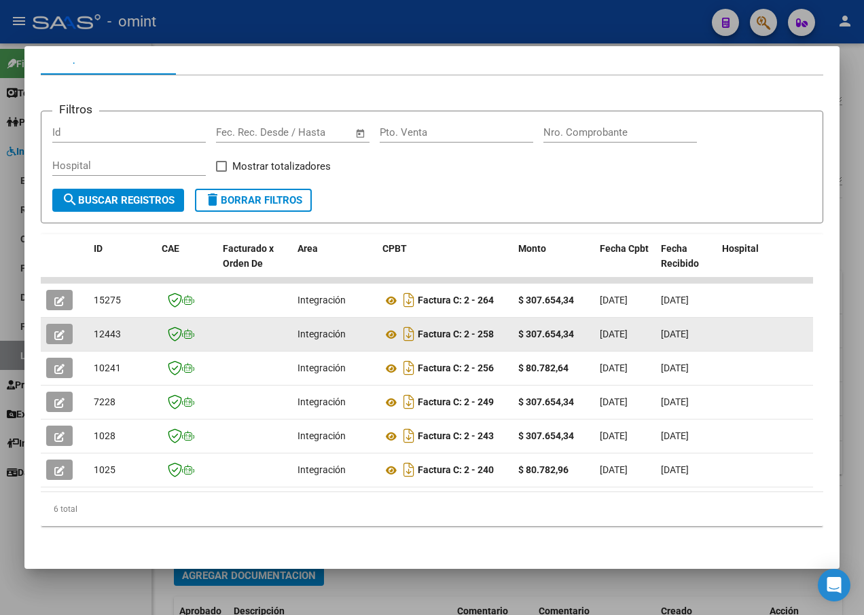
click at [56, 330] on icon "button" at bounding box center [59, 335] width 10 height 10
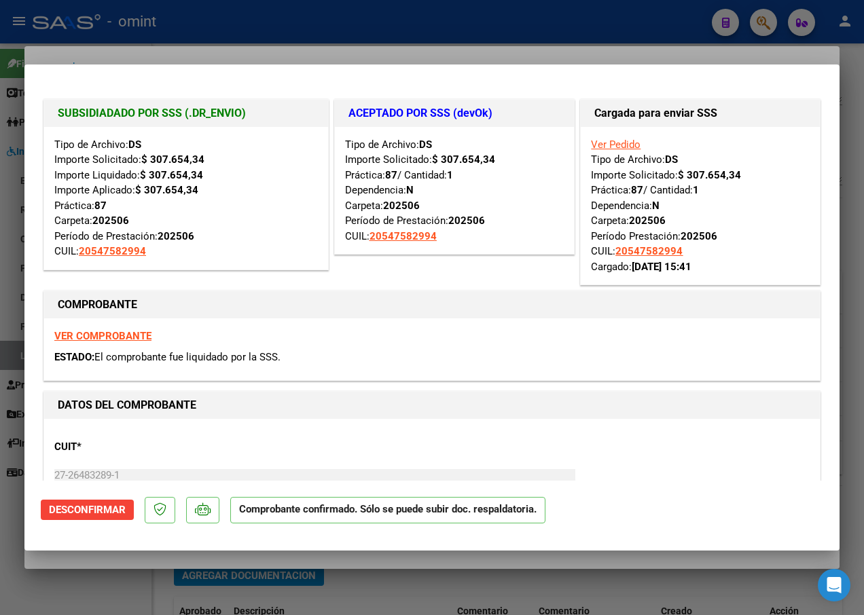
click at [242, 9] on div at bounding box center [432, 307] width 864 height 615
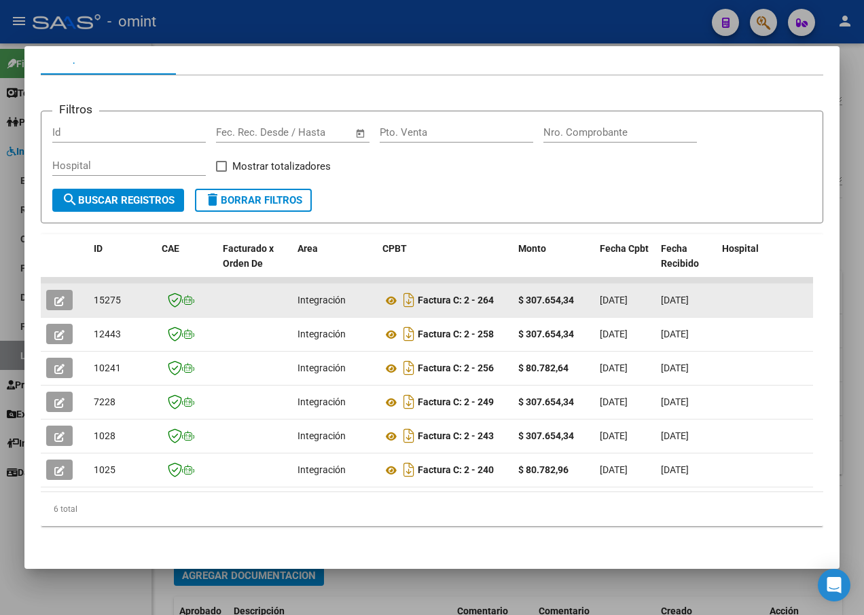
click at [59, 296] on icon "button" at bounding box center [59, 301] width 10 height 10
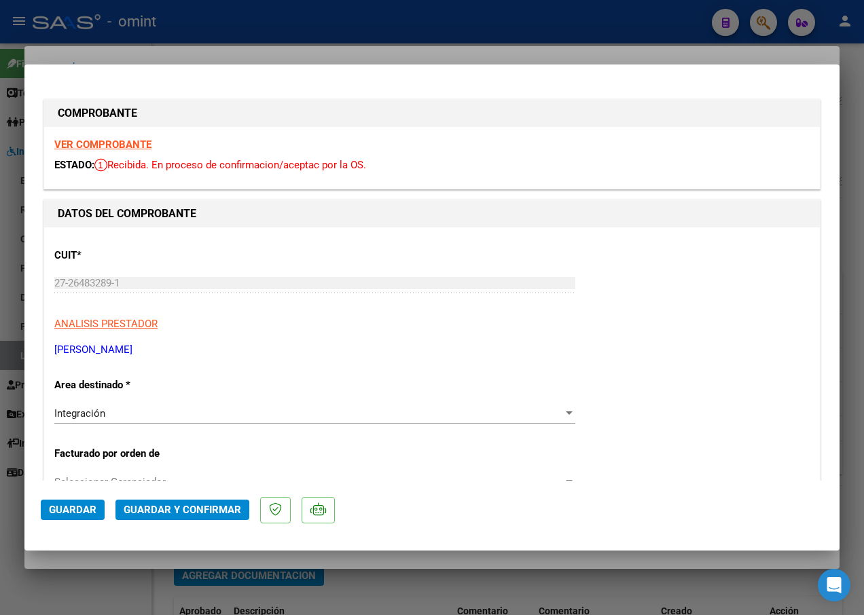
click at [96, 143] on strong "VER COMPROBANTE" at bounding box center [102, 144] width 97 height 12
click at [229, 37] on div at bounding box center [432, 307] width 864 height 615
type input "$ 0,00"
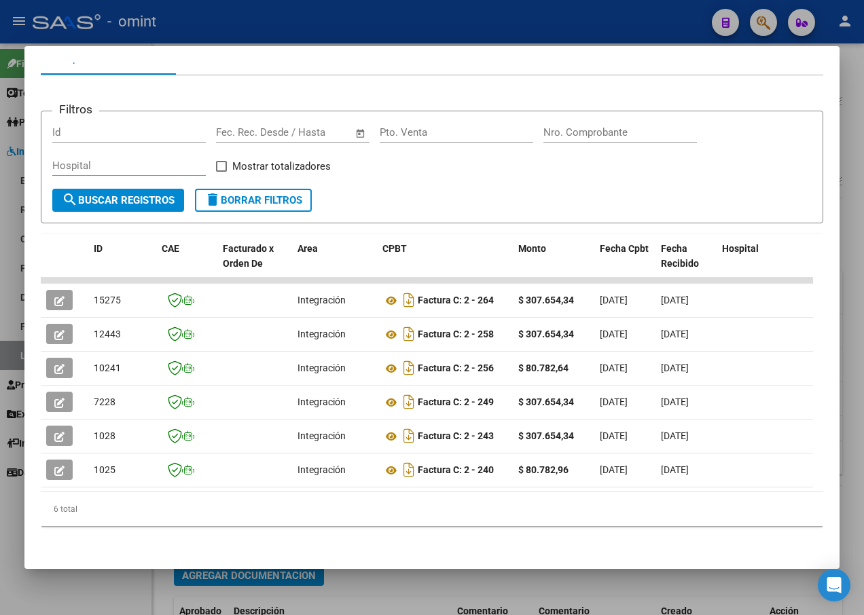
click at [362, 29] on div at bounding box center [432, 307] width 864 height 615
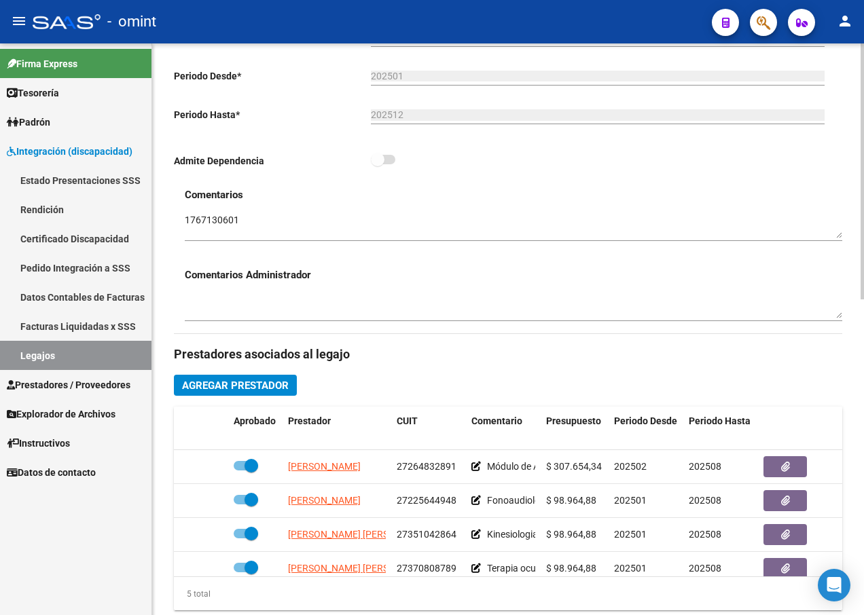
scroll to position [407, 0]
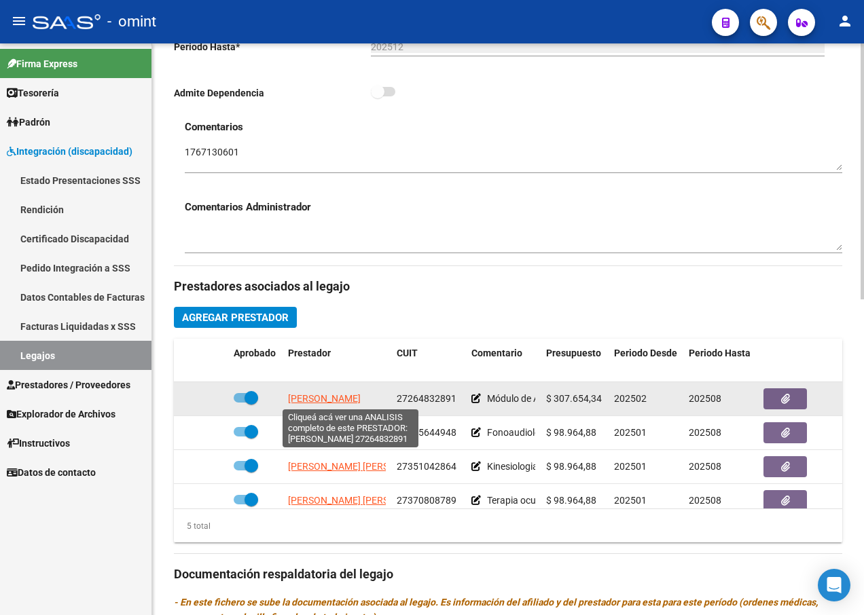
click at [318, 403] on span "LUCERO LUCIANA VERONICA" at bounding box center [324, 398] width 73 height 11
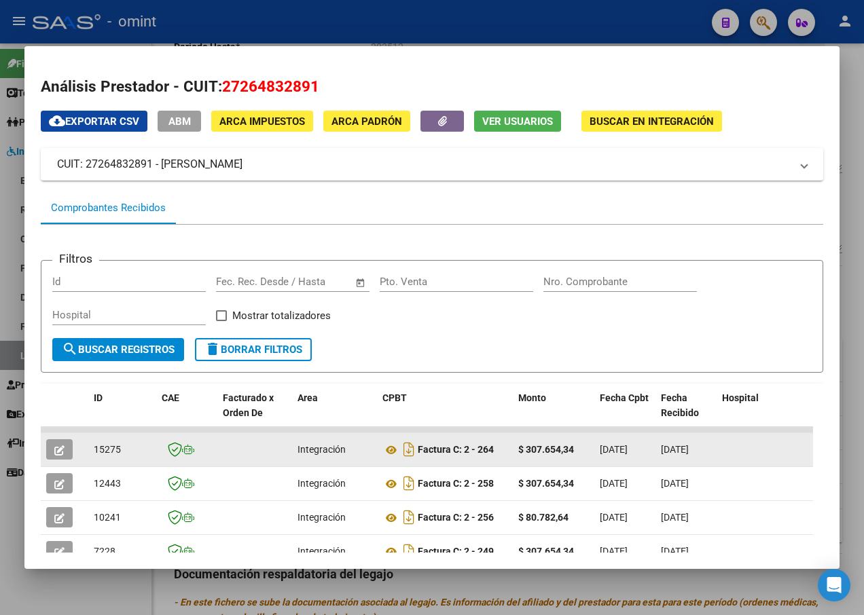
click at [63, 453] on icon "button" at bounding box center [59, 450] width 10 height 10
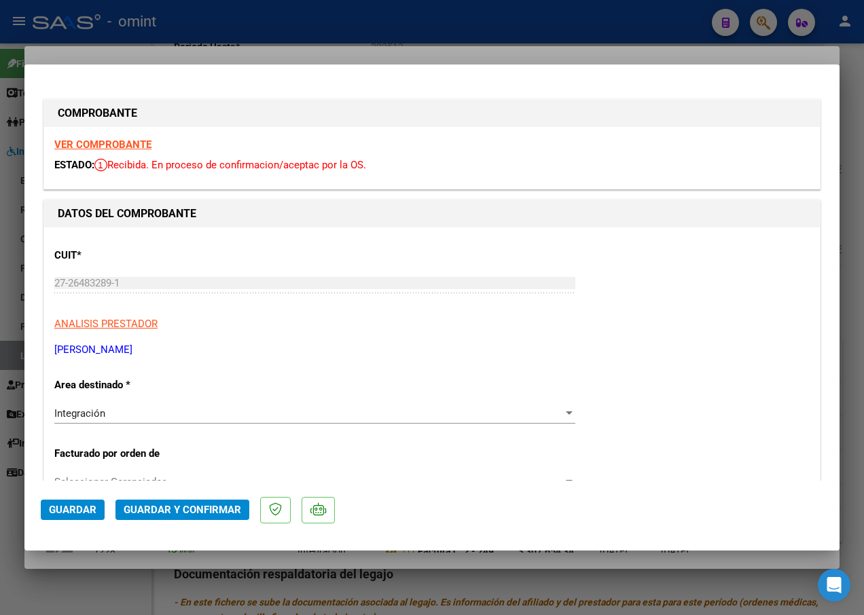
click at [176, 35] on div at bounding box center [432, 307] width 864 height 615
type input "$ 0,00"
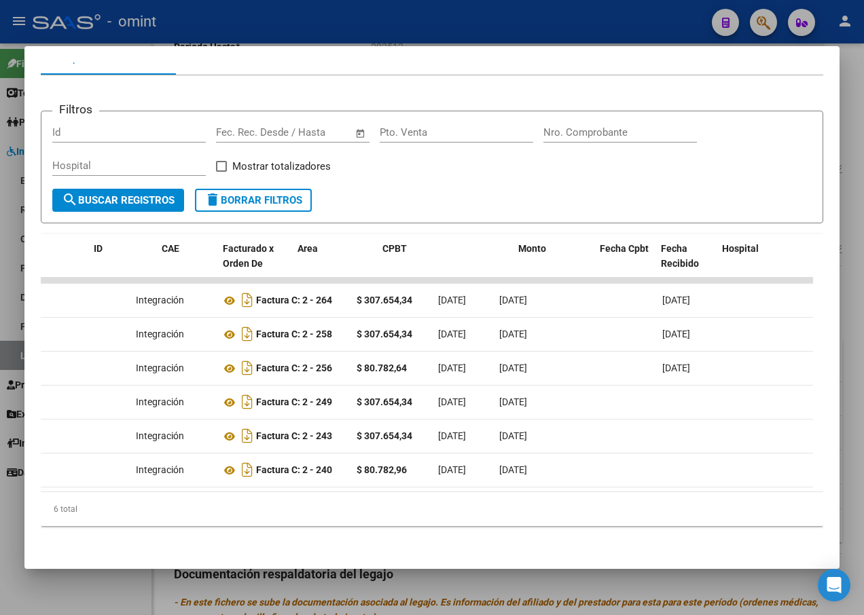
scroll to position [0, 0]
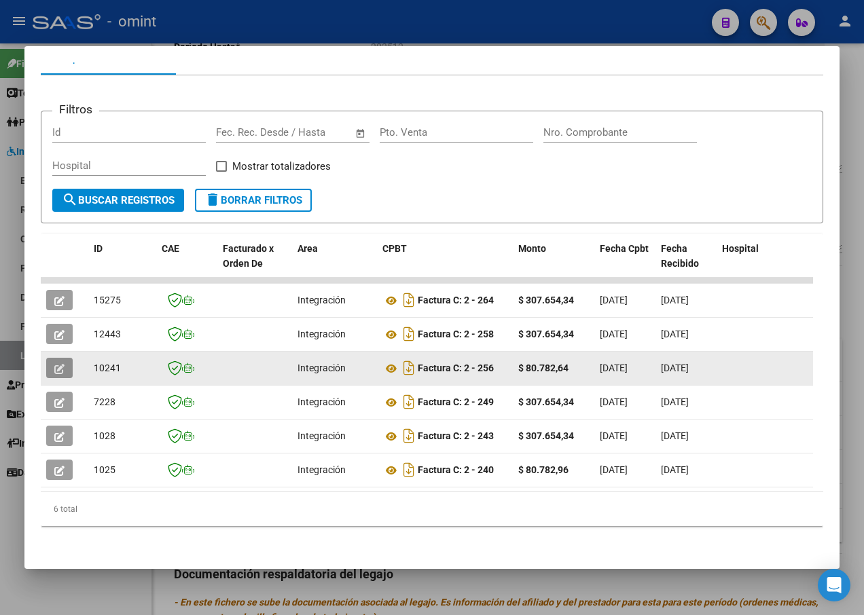
click at [55, 364] on icon "button" at bounding box center [59, 369] width 10 height 10
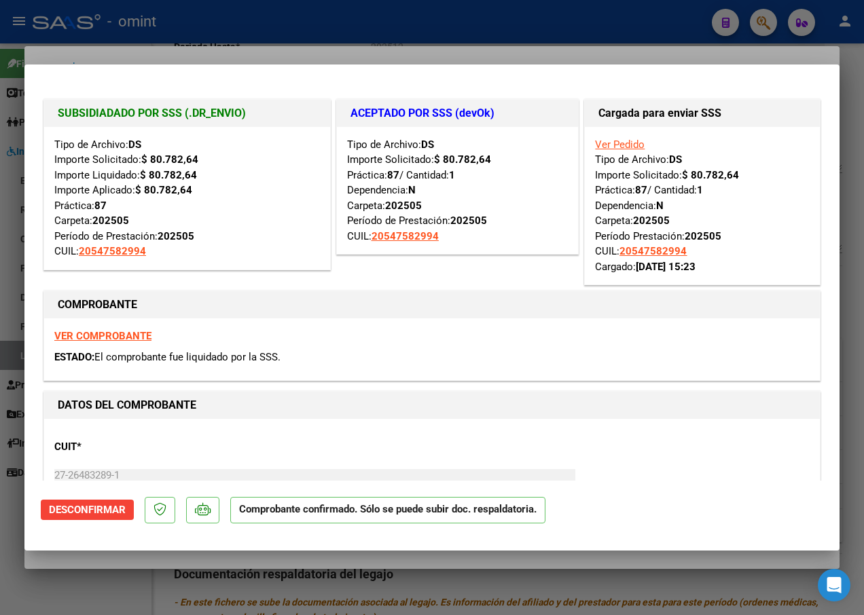
click at [98, 335] on strong "VER COMPROBANTE" at bounding box center [102, 336] width 97 height 12
click at [179, 41] on div at bounding box center [432, 307] width 864 height 615
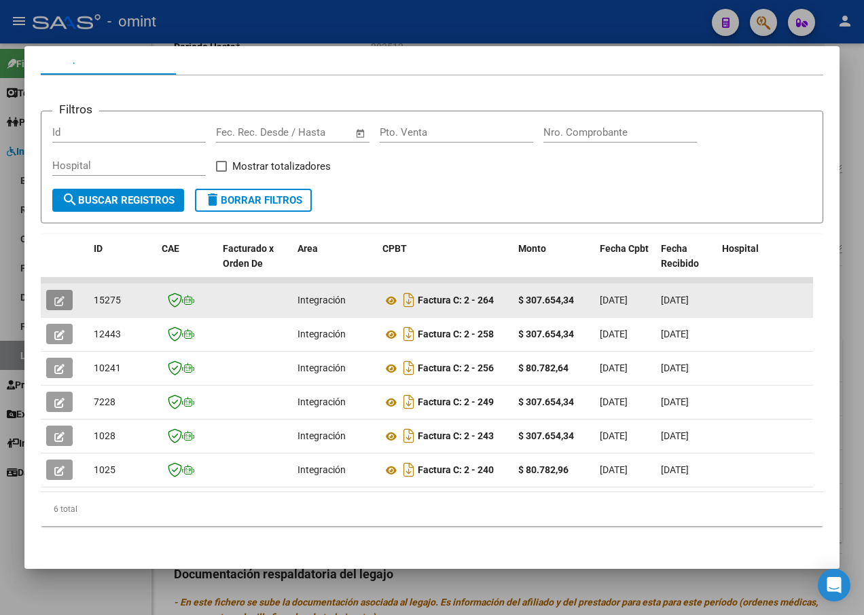
click at [59, 296] on icon "button" at bounding box center [59, 301] width 10 height 10
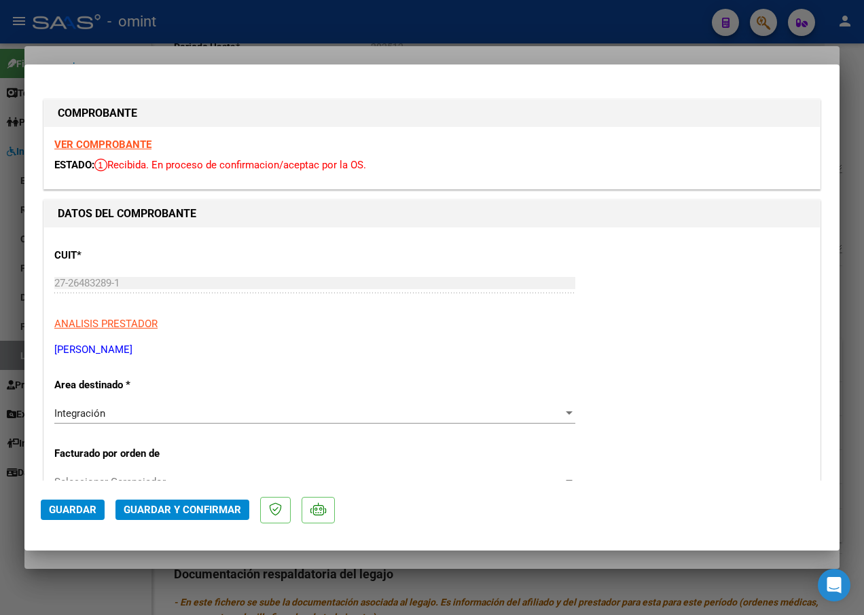
click at [214, 47] on div at bounding box center [432, 307] width 864 height 615
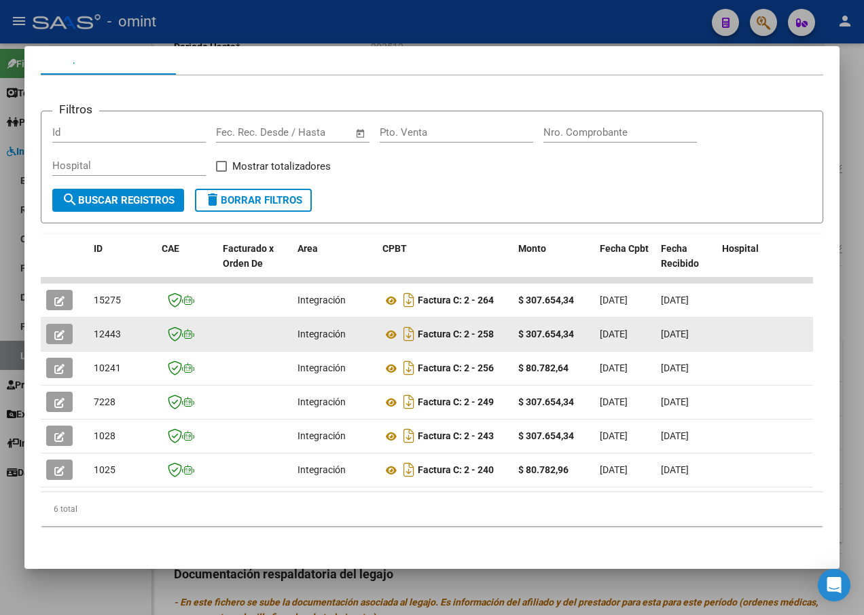
click at [59, 330] on icon "button" at bounding box center [59, 335] width 10 height 10
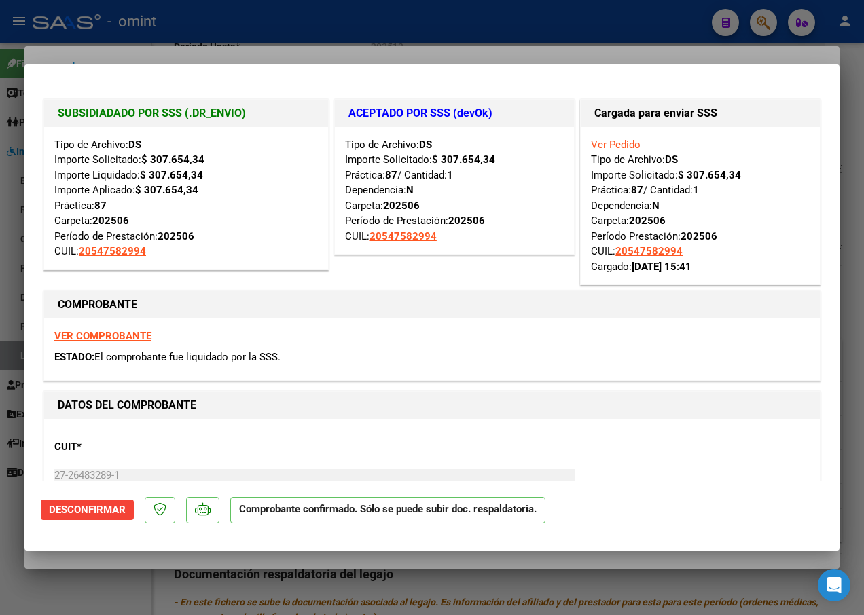
click at [186, 40] on div at bounding box center [432, 307] width 864 height 615
type input "$ 0,00"
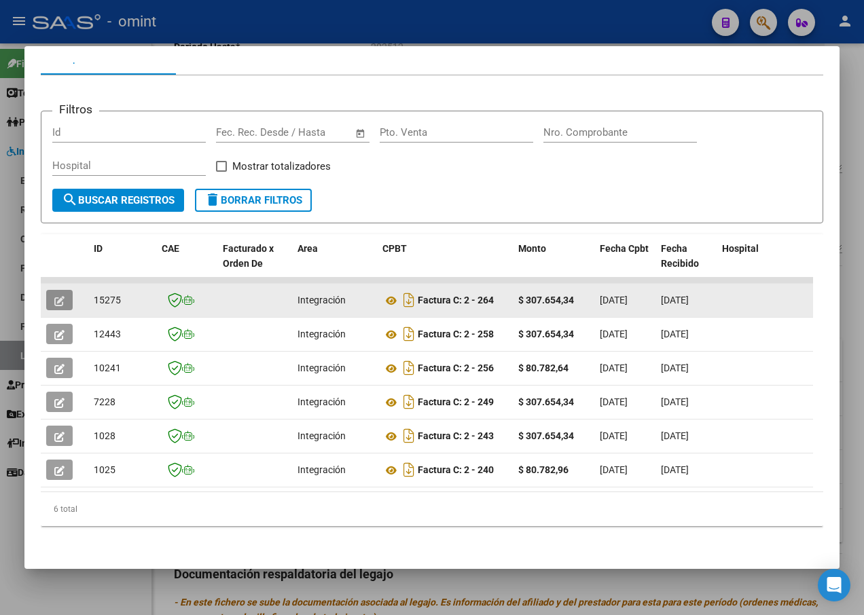
click at [62, 296] on icon "button" at bounding box center [59, 301] width 10 height 10
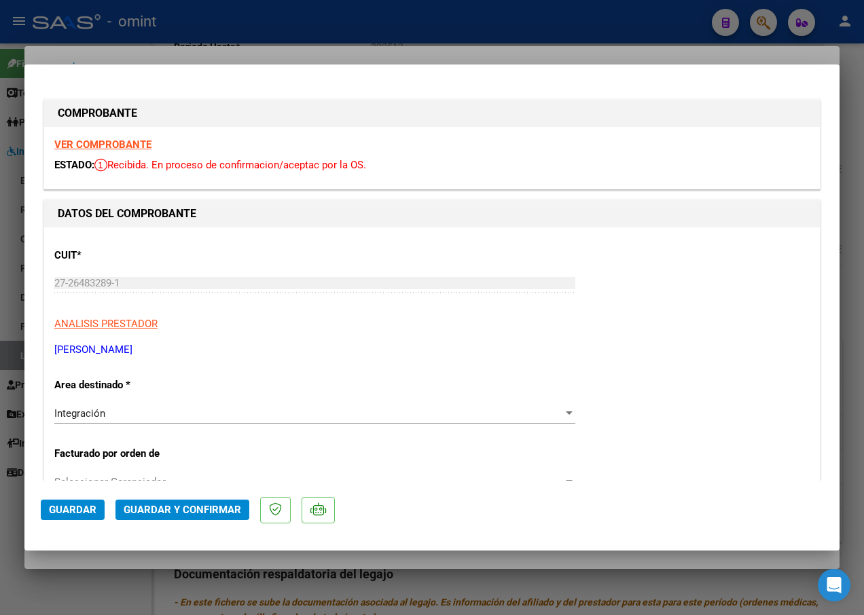
click at [117, 147] on strong "VER COMPROBANTE" at bounding box center [102, 144] width 97 height 12
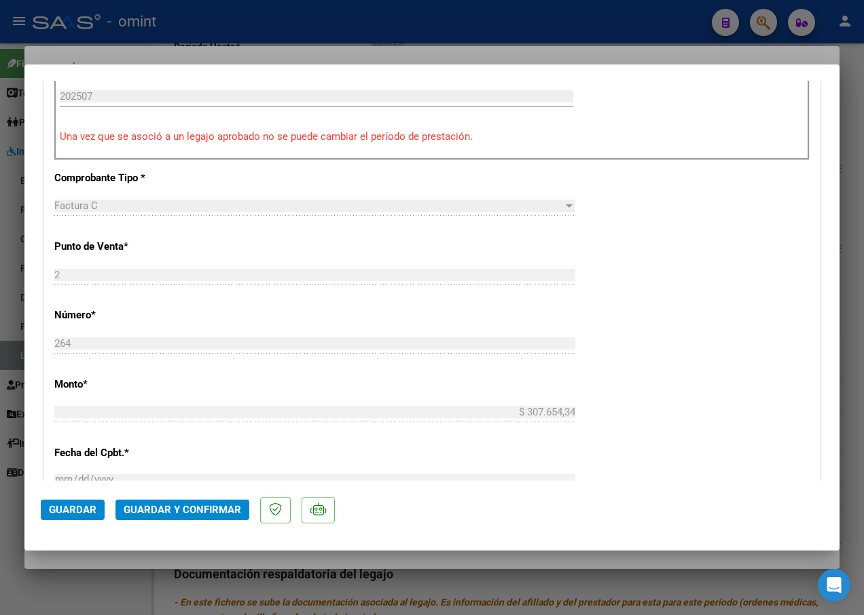
scroll to position [883, 0]
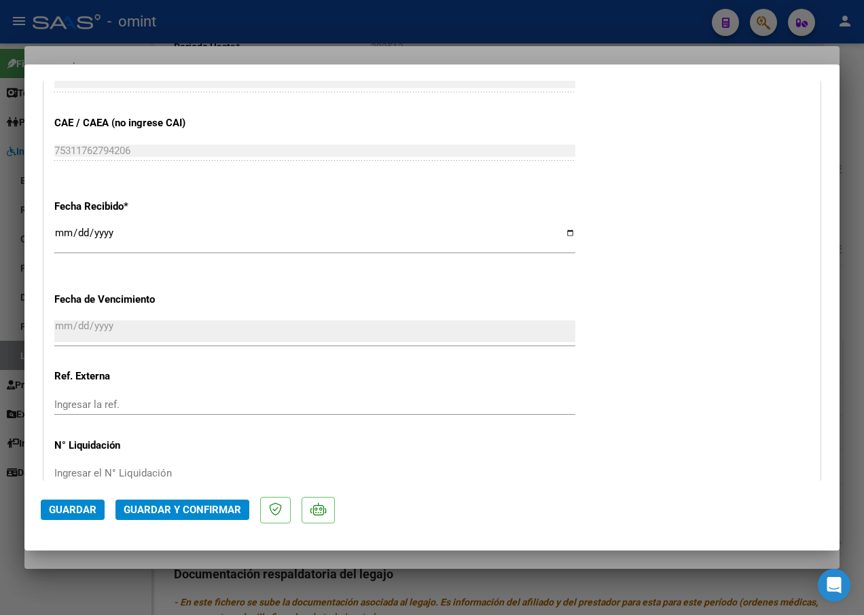
click at [247, 52] on div at bounding box center [432, 307] width 864 height 615
type input "$ 0,00"
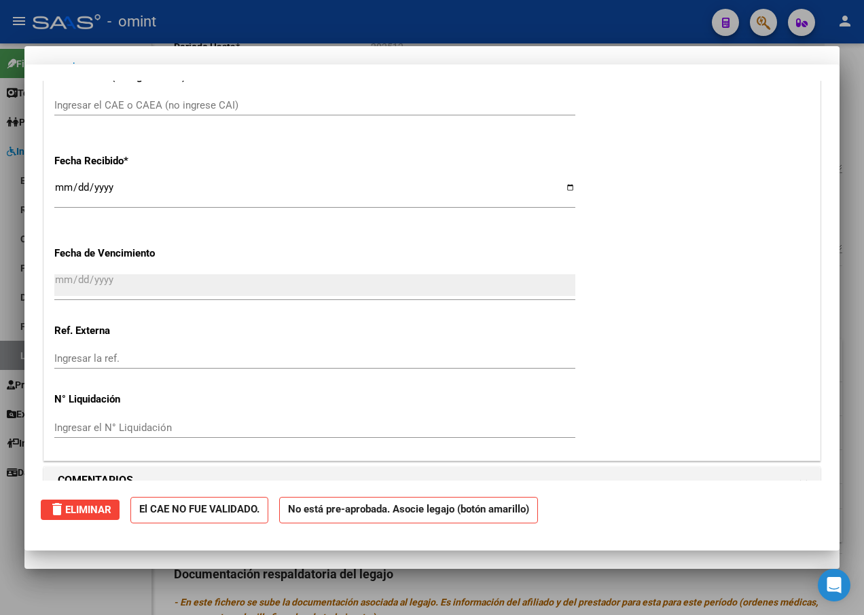
scroll to position [0, 0]
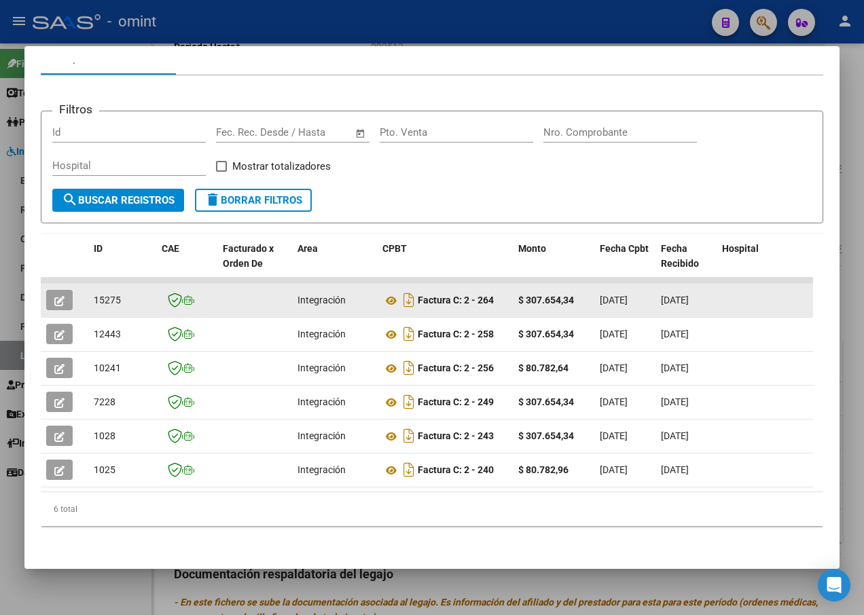
click at [64, 293] on button "button" at bounding box center [59, 300] width 26 height 20
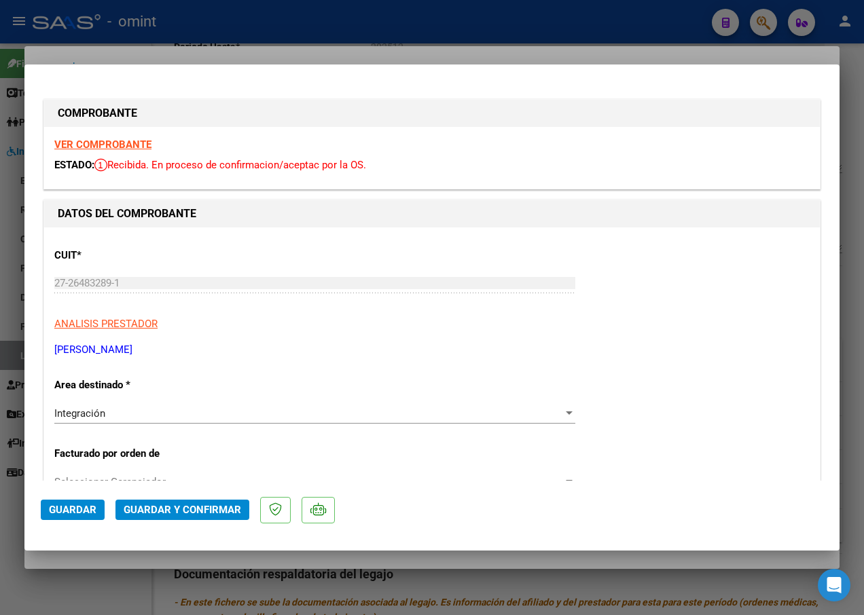
click at [115, 141] on strong "VER COMPROBANTE" at bounding box center [102, 144] width 97 height 12
click at [229, 49] on div at bounding box center [432, 307] width 864 height 615
type input "$ 0,00"
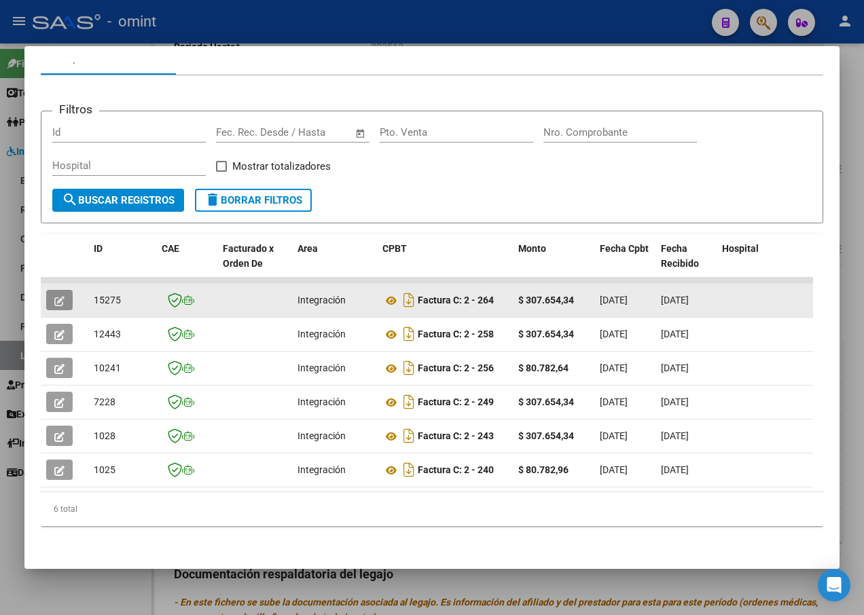
click at [61, 290] on button "button" at bounding box center [59, 300] width 26 height 20
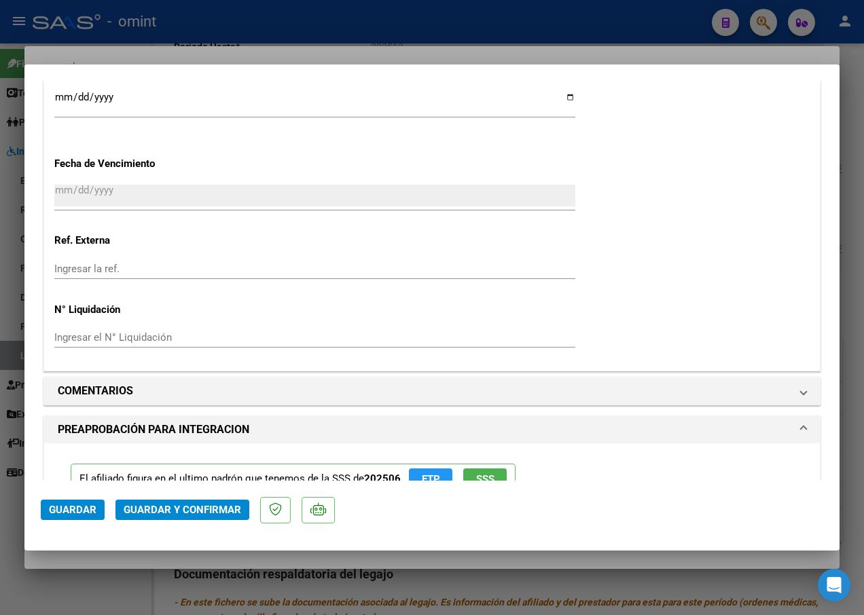
scroll to position [1086, 0]
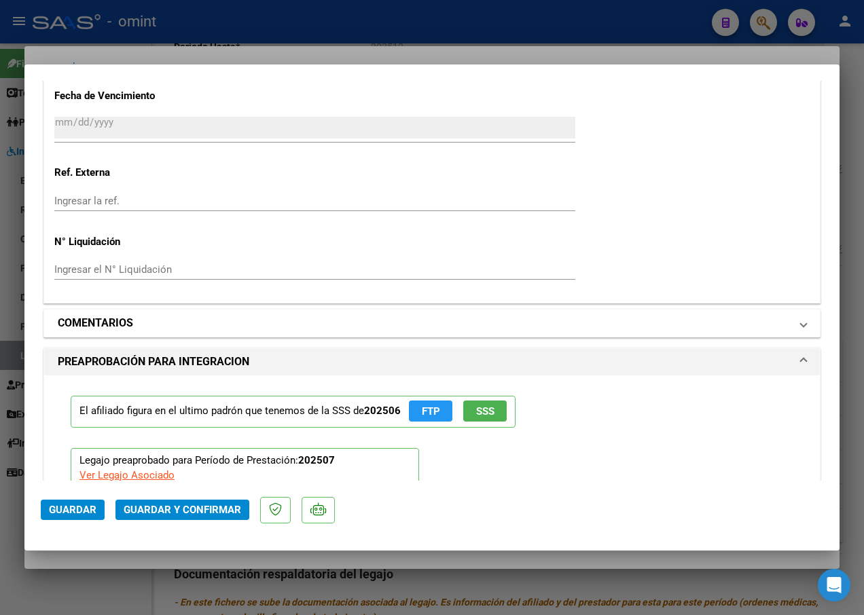
click at [800, 318] on span at bounding box center [802, 323] width 5 height 16
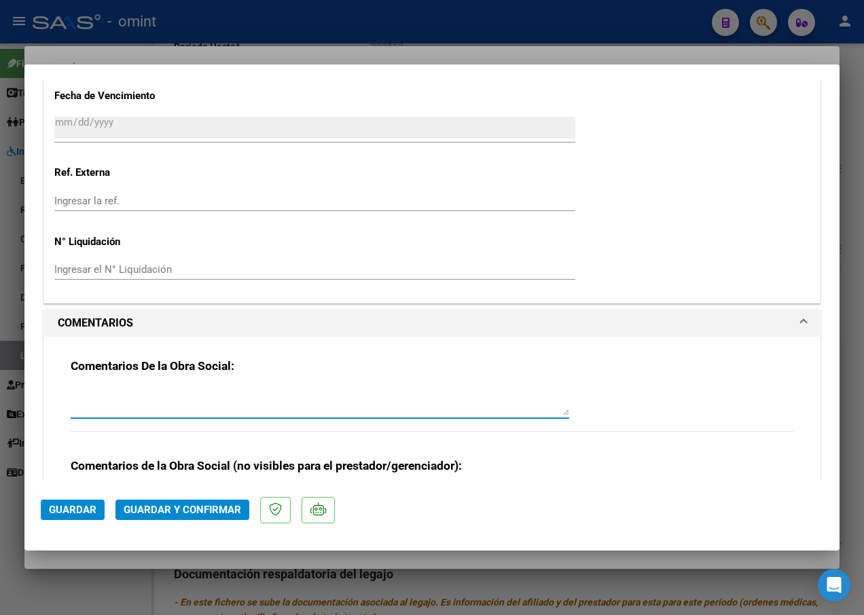
click at [113, 409] on textarea at bounding box center [320, 401] width 498 height 27
click at [279, 397] on textarea "Estimada: La factura no se puede procesar ya que figura mes de periodo de prest…" at bounding box center [320, 401] width 498 height 27
click at [461, 396] on textarea "Estimada: La factura no se puede procesar, figura mes de periodo de prestación …" at bounding box center [320, 401] width 498 height 27
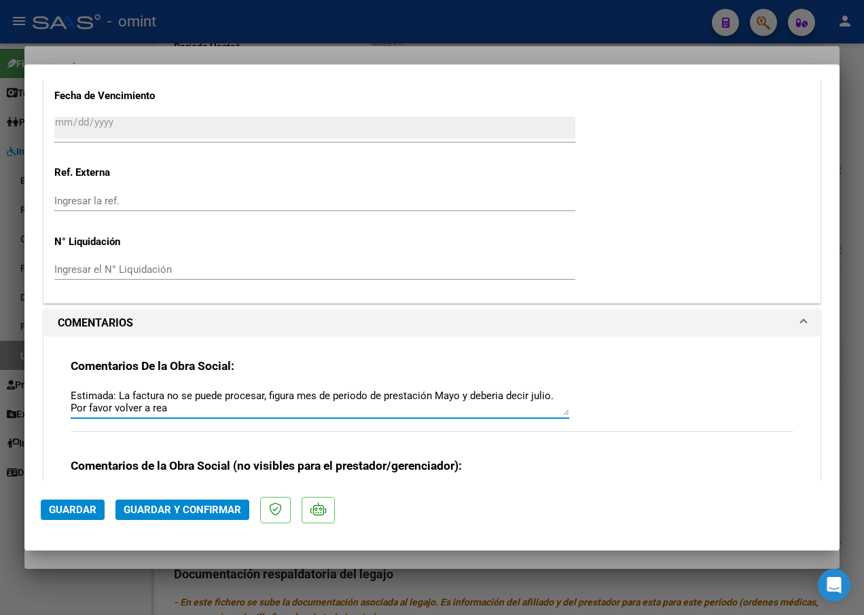
click at [181, 412] on textarea "Estimada: La factura no se puede procesar, figura mes de periodo de prestación …" at bounding box center [320, 401] width 498 height 27
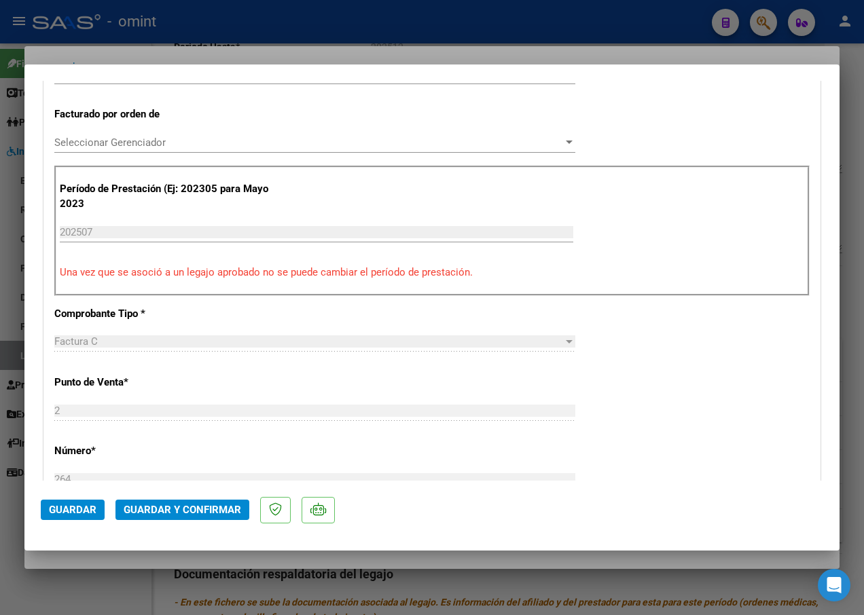
scroll to position [272, 0]
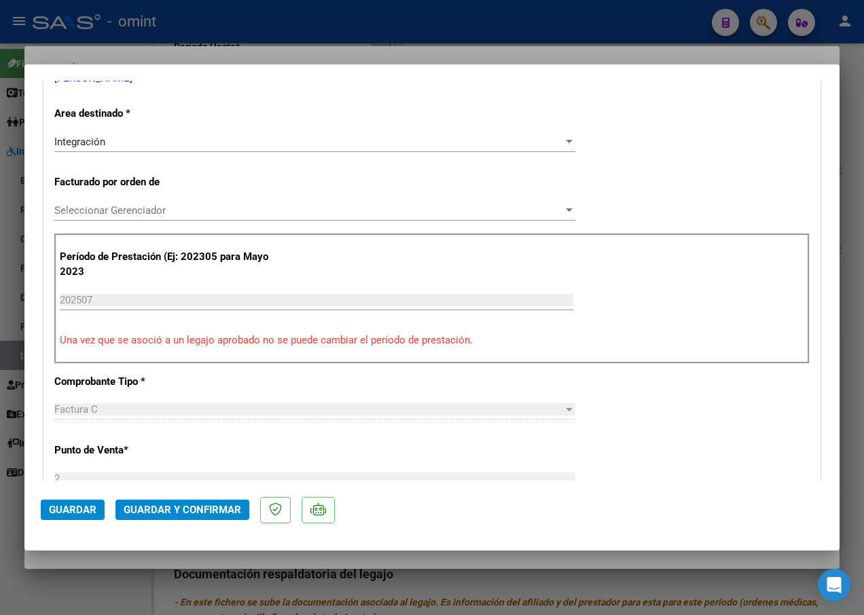
click at [563, 138] on div at bounding box center [569, 141] width 12 height 11
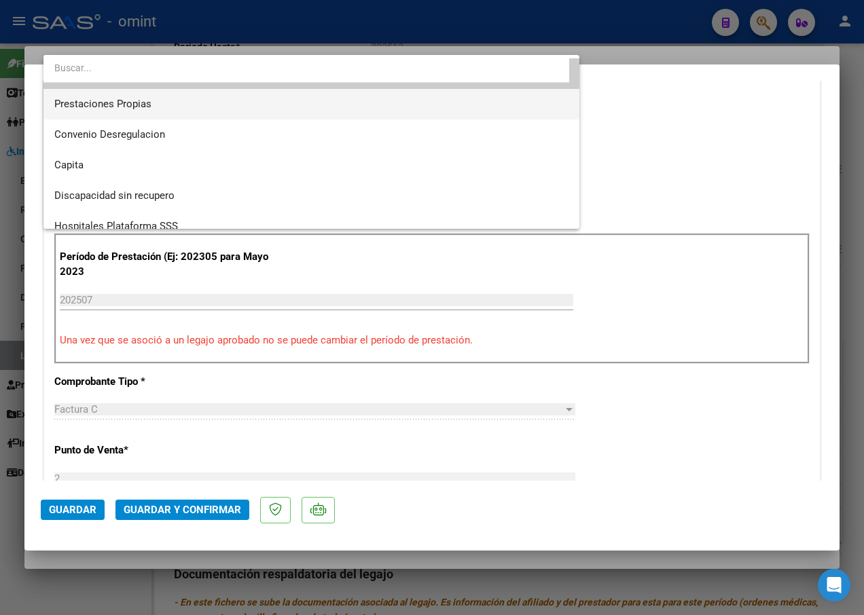
scroll to position [132, 0]
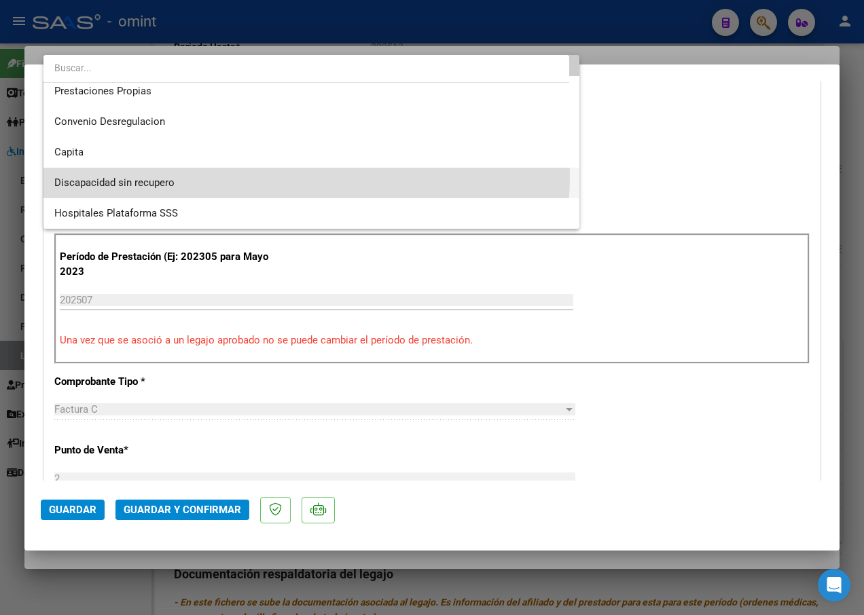
click at [274, 177] on span "Discapacidad sin recupero" at bounding box center [311, 183] width 514 height 31
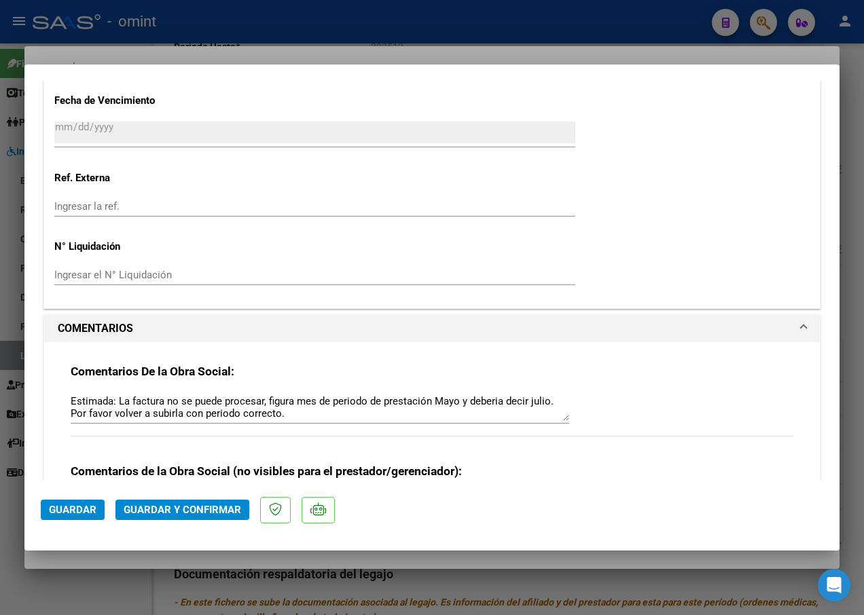
scroll to position [1290, 0]
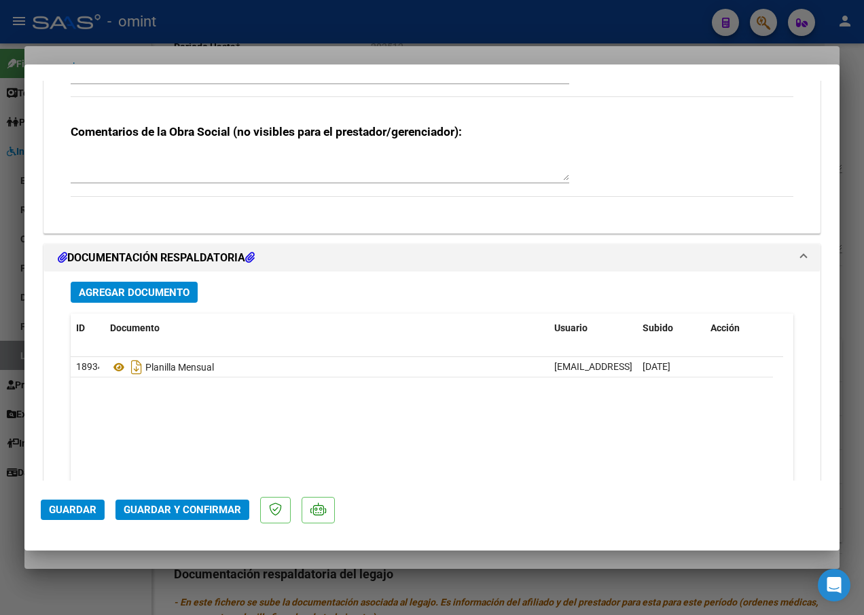
click at [179, 508] on span "Guardar y Confirmar" at bounding box center [182, 510] width 117 height 12
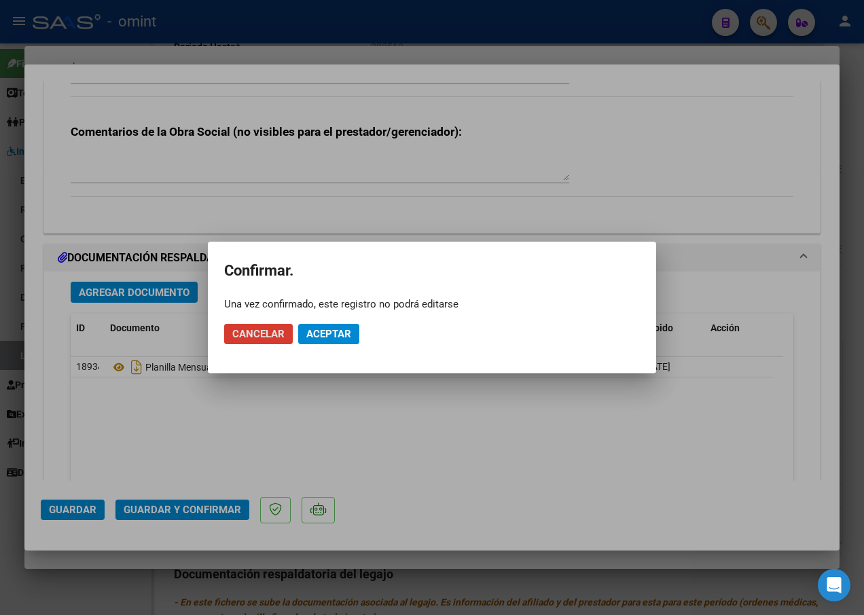
click at [247, 328] on span "Cancelar" at bounding box center [258, 334] width 52 height 12
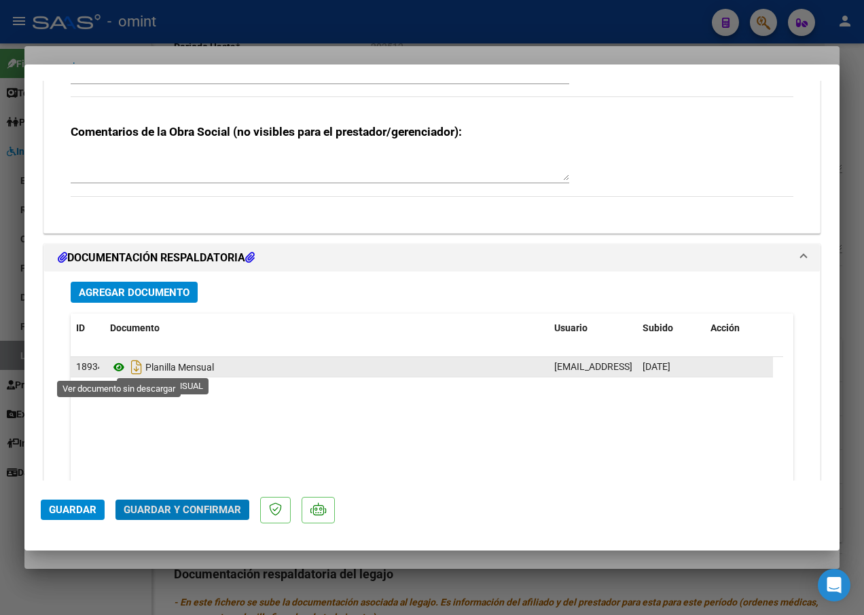
click at [119, 365] on icon at bounding box center [119, 367] width 18 height 16
click at [116, 369] on icon at bounding box center [119, 367] width 18 height 16
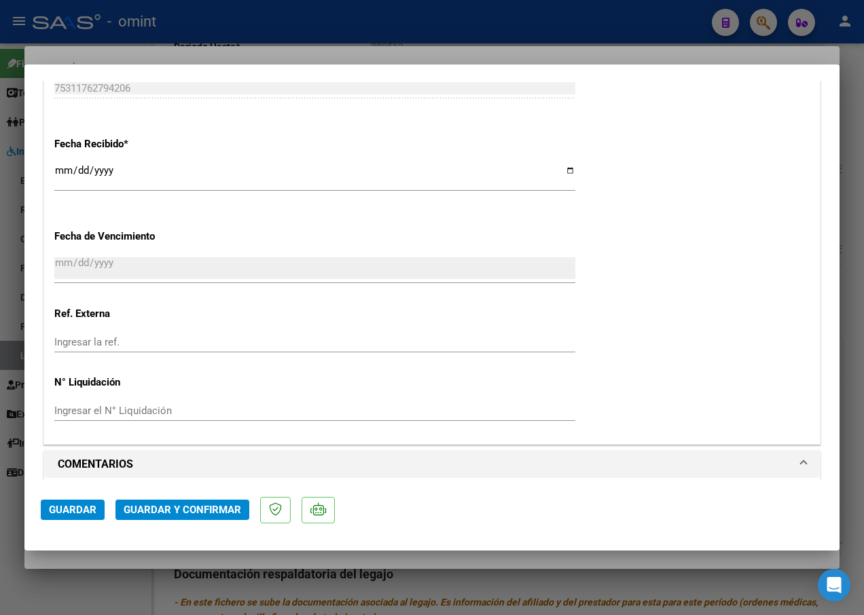
scroll to position [1018, 0]
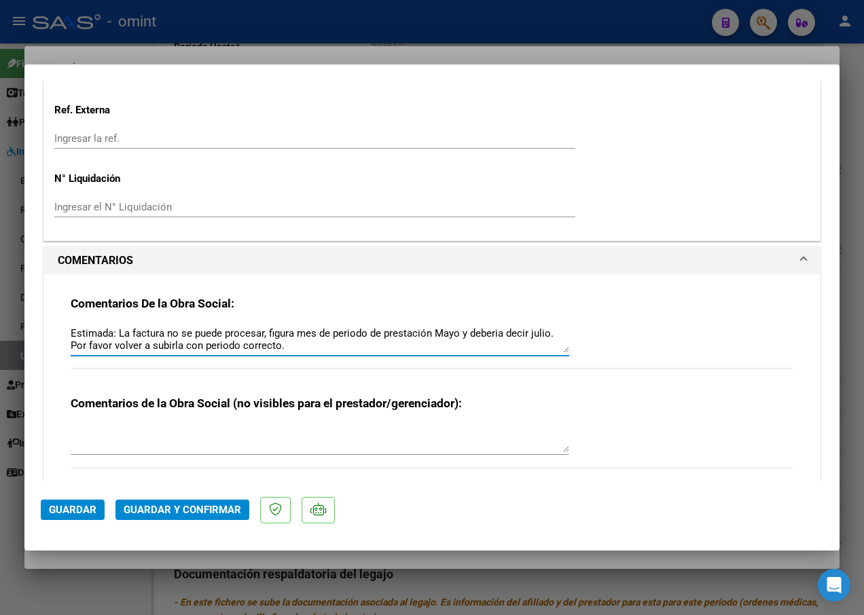
click at [284, 342] on textarea "Estimada: La factura no se puede procesar, figura mes de periodo de prestación …" at bounding box center [320, 339] width 498 height 27
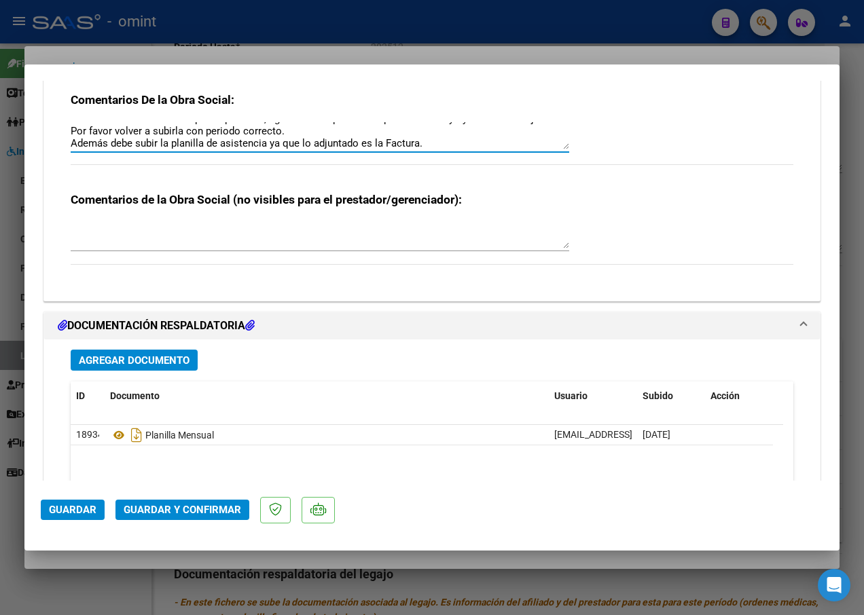
scroll to position [1358, 0]
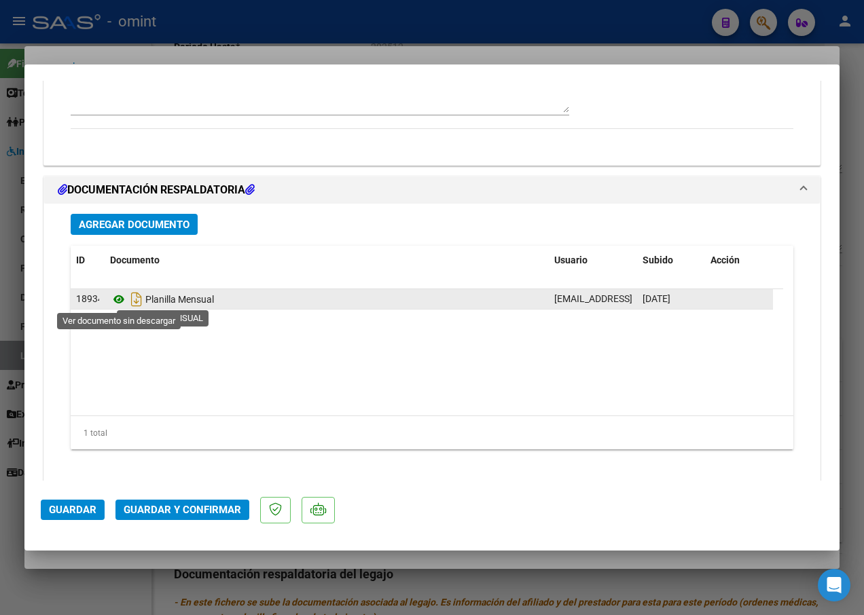
type textarea "Estimada: La factura no se puede procesar, figura mes de periodo de prestación …"
click at [113, 299] on icon at bounding box center [119, 299] width 18 height 16
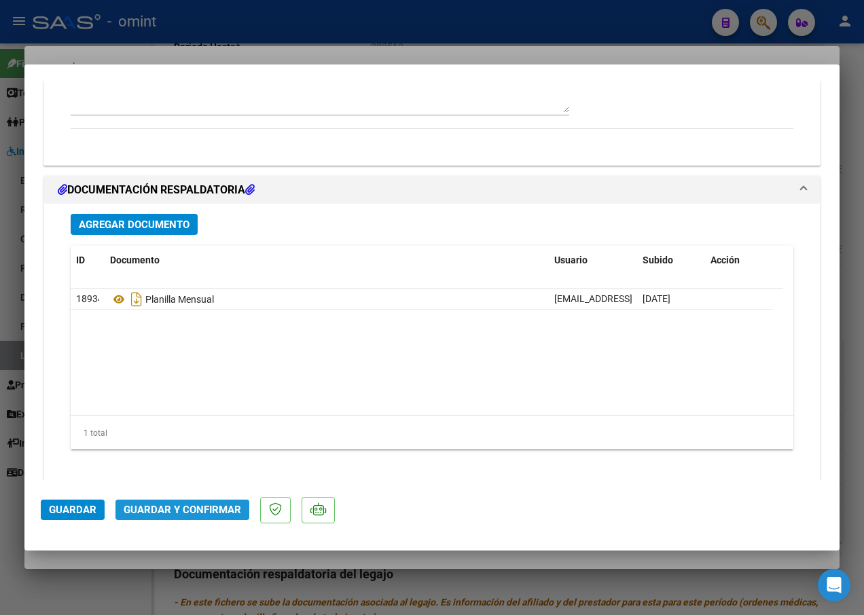
click at [174, 506] on span "Guardar y Confirmar" at bounding box center [182, 510] width 117 height 12
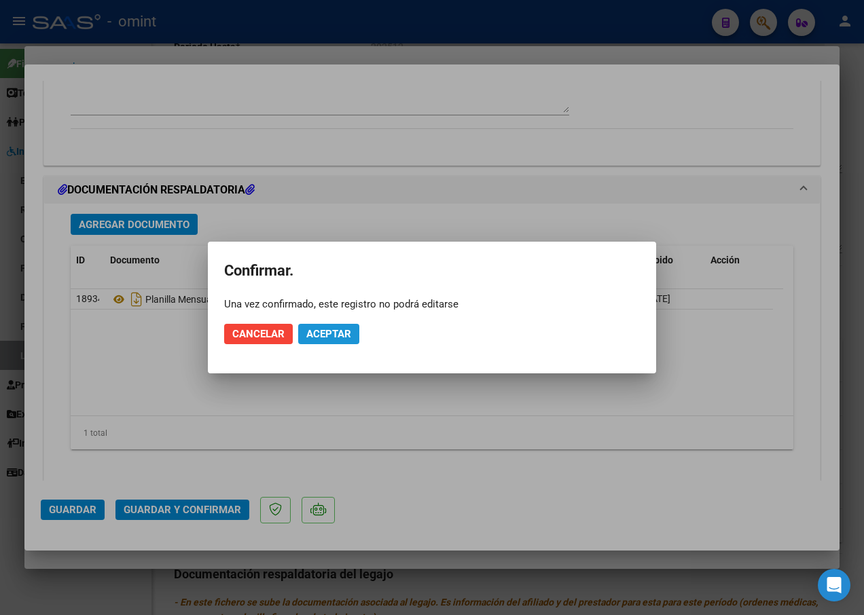
click at [315, 335] on span "Aceptar" at bounding box center [328, 334] width 45 height 12
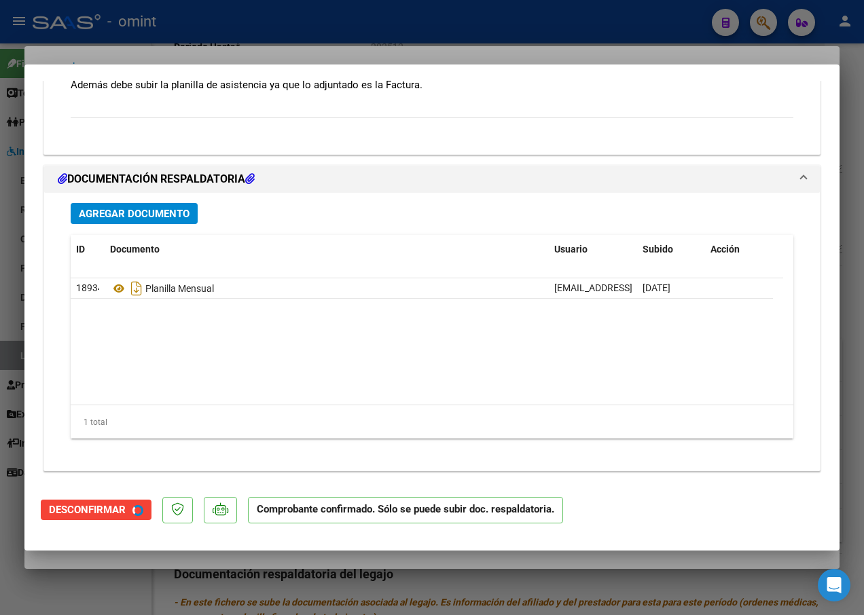
scroll to position [1279, 0]
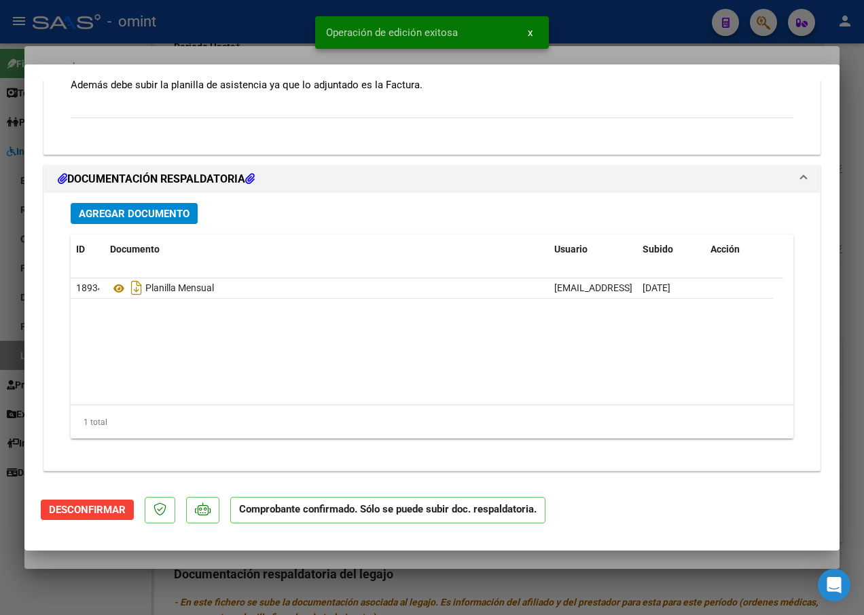
click at [234, 54] on div at bounding box center [432, 307] width 864 height 615
type input "$ 0,00"
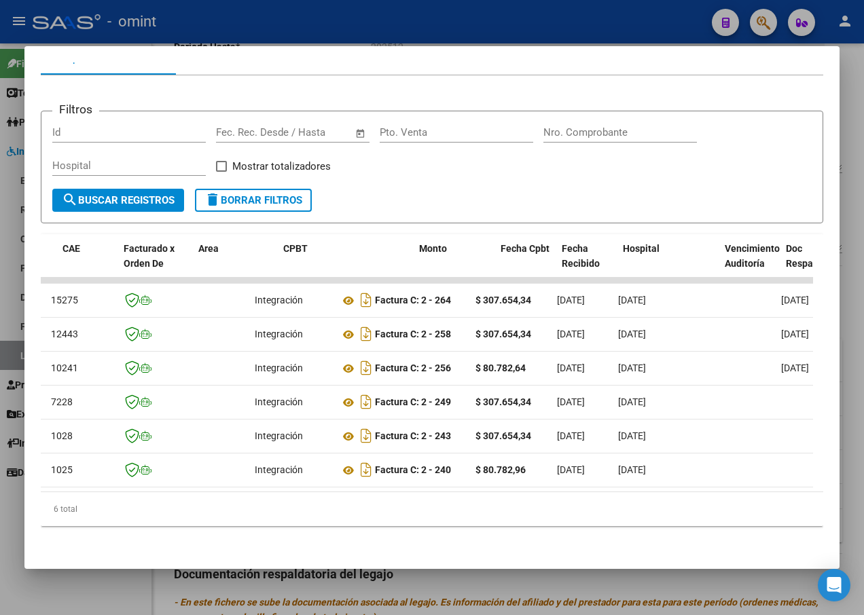
scroll to position [0, 0]
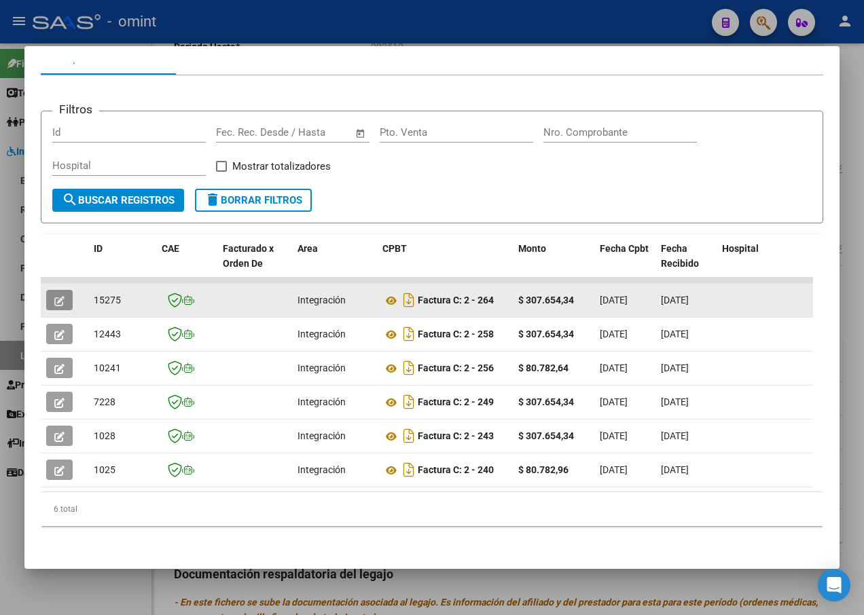
click at [69, 292] on button "button" at bounding box center [59, 300] width 26 height 20
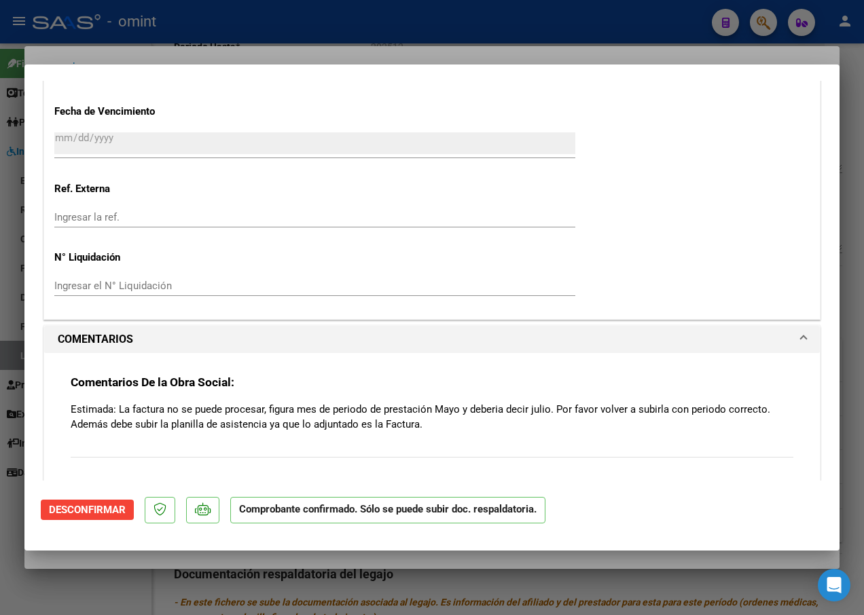
scroll to position [804, 0]
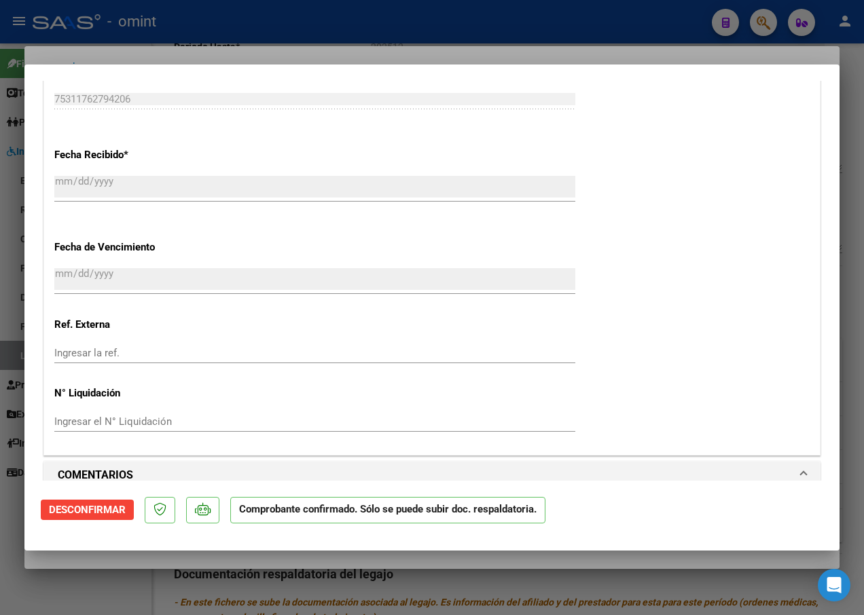
click at [236, 48] on div at bounding box center [432, 307] width 864 height 615
type input "$ 0,00"
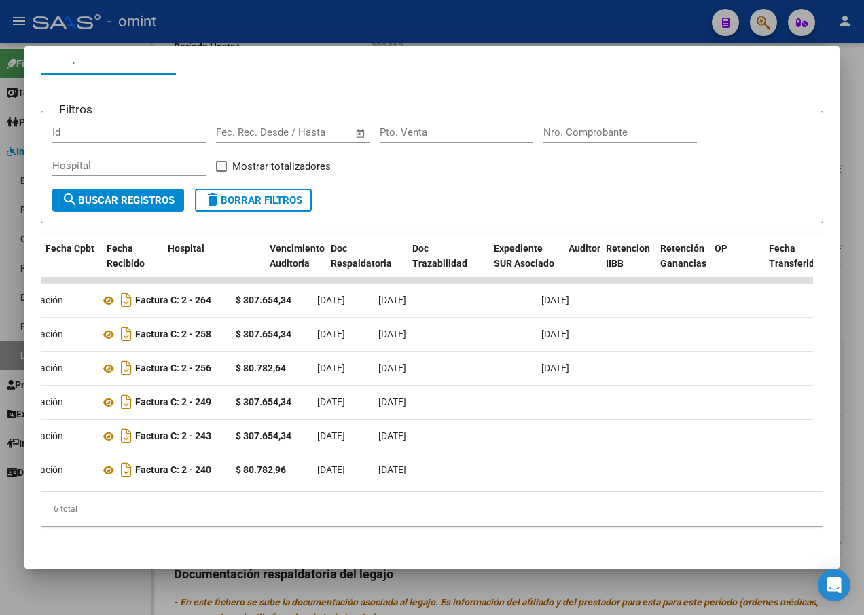
scroll to position [0, 0]
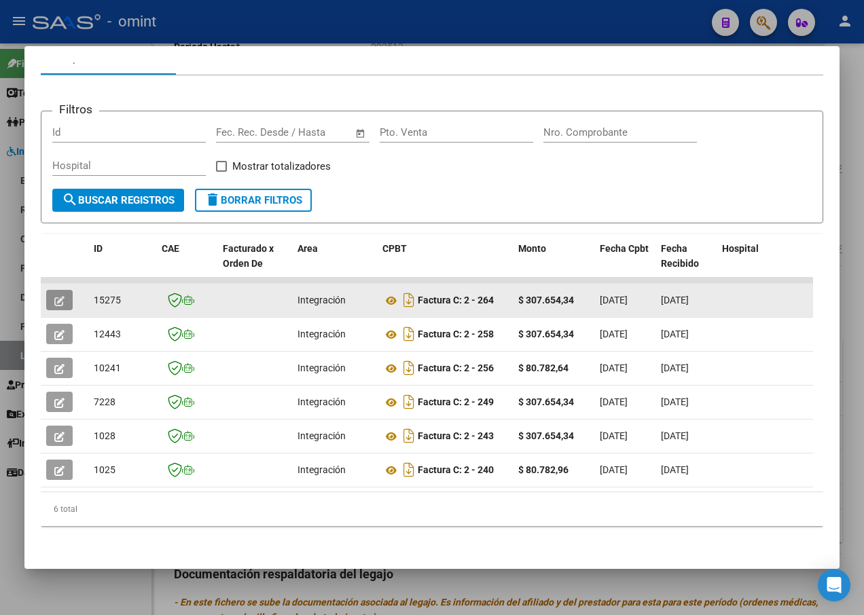
click at [64, 296] on icon "button" at bounding box center [59, 301] width 10 height 10
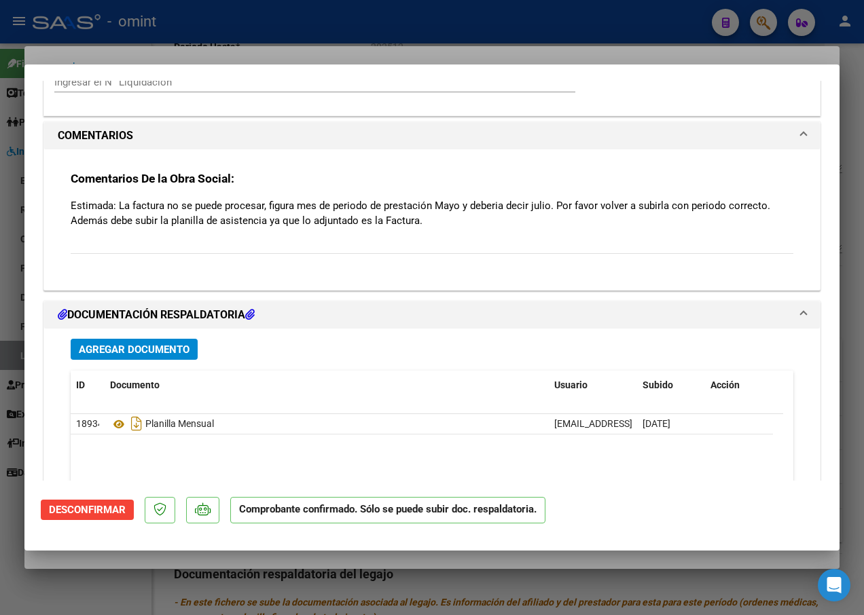
scroll to position [1075, 0]
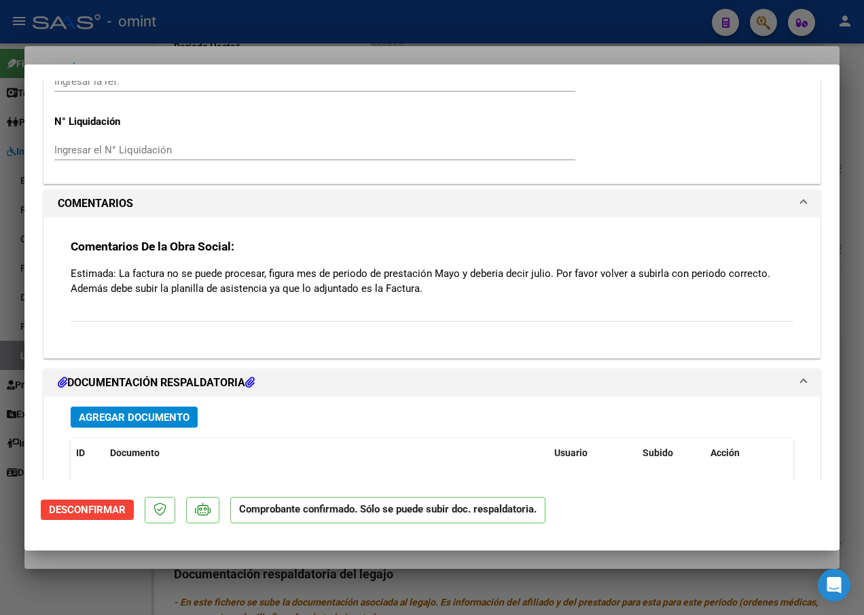
click at [316, 46] on div at bounding box center [432, 307] width 864 height 615
type input "$ 0,00"
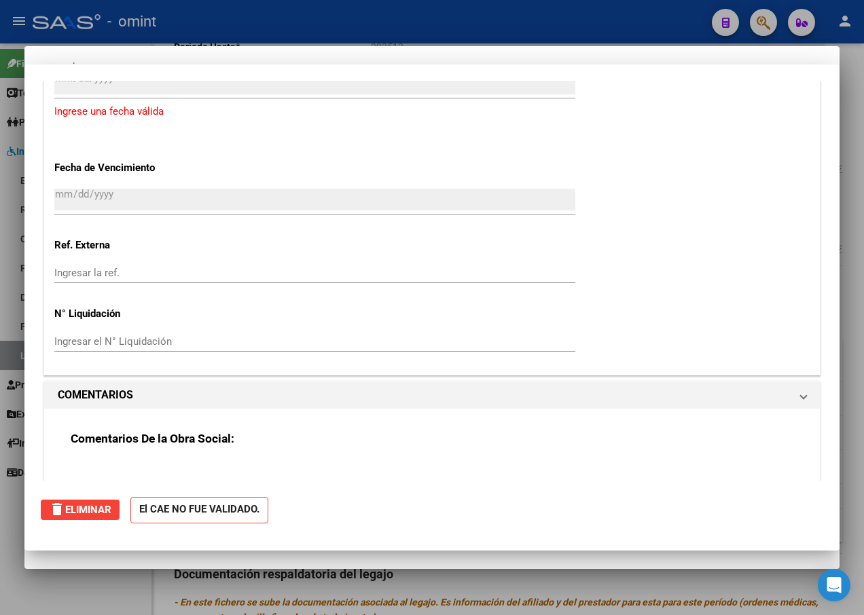
scroll to position [0, 0]
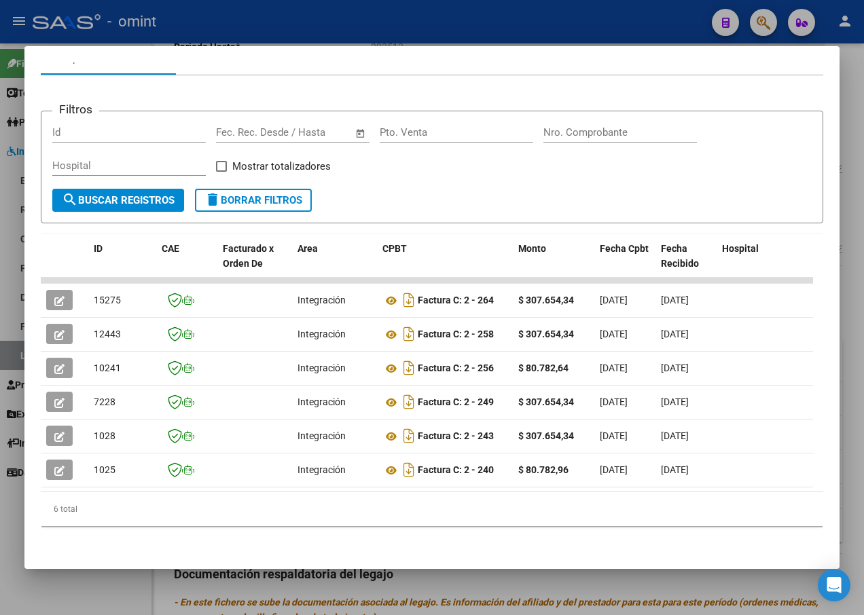
click at [226, 29] on div at bounding box center [432, 307] width 864 height 615
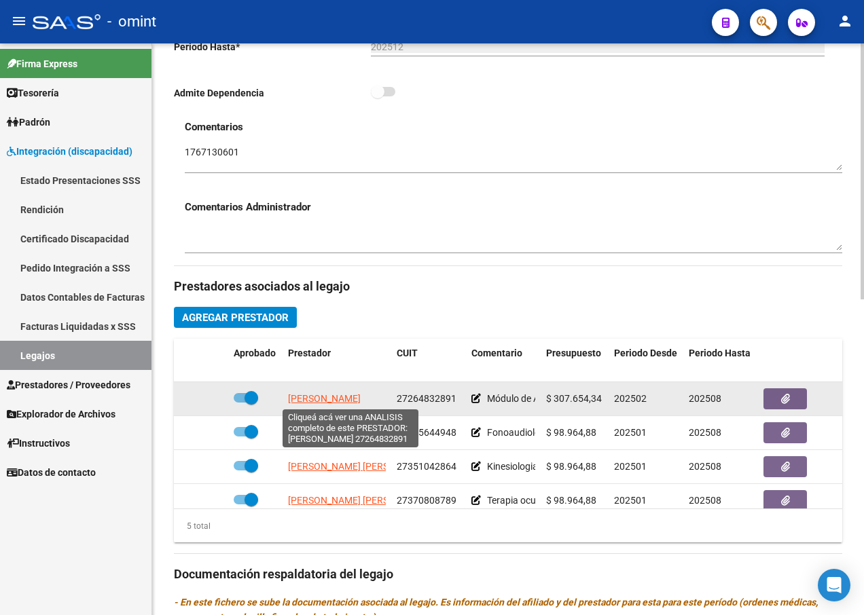
click at [348, 397] on span "LUCERO LUCIANA VERONICA" at bounding box center [324, 398] width 73 height 11
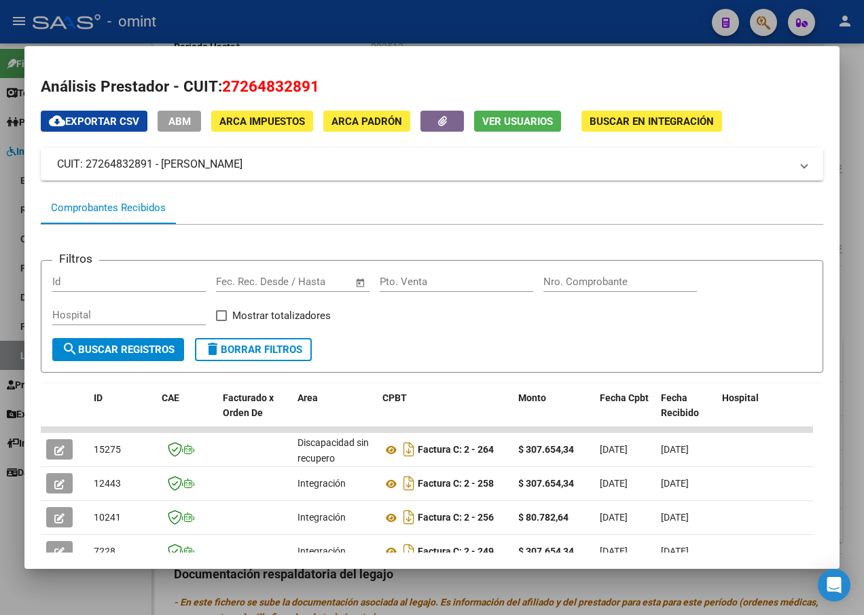
scroll to position [160, 0]
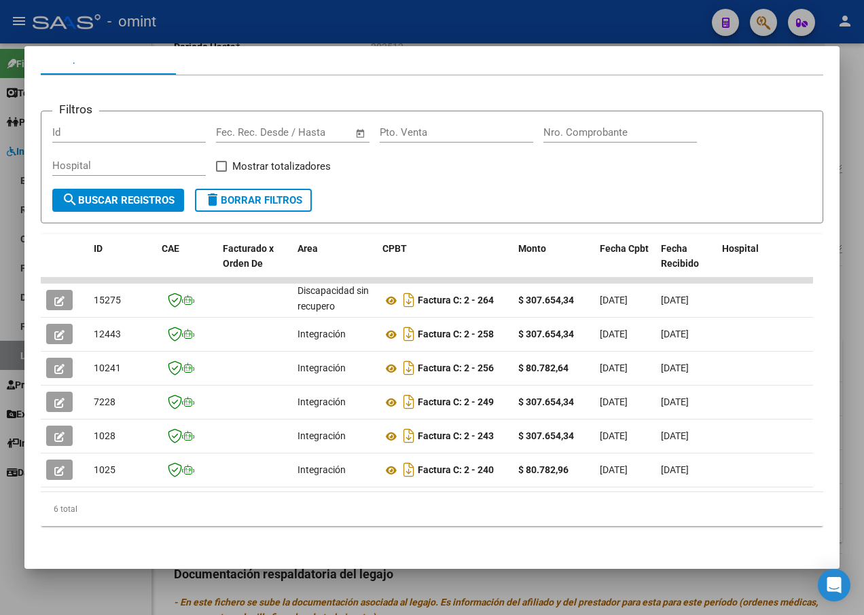
click at [221, 479] on datatable-selection "15275 Discapacidad sin recupero Factura C: 2 - 264 $ 307.654,34 02/08/2025 02/0…" at bounding box center [427, 484] width 772 height 12
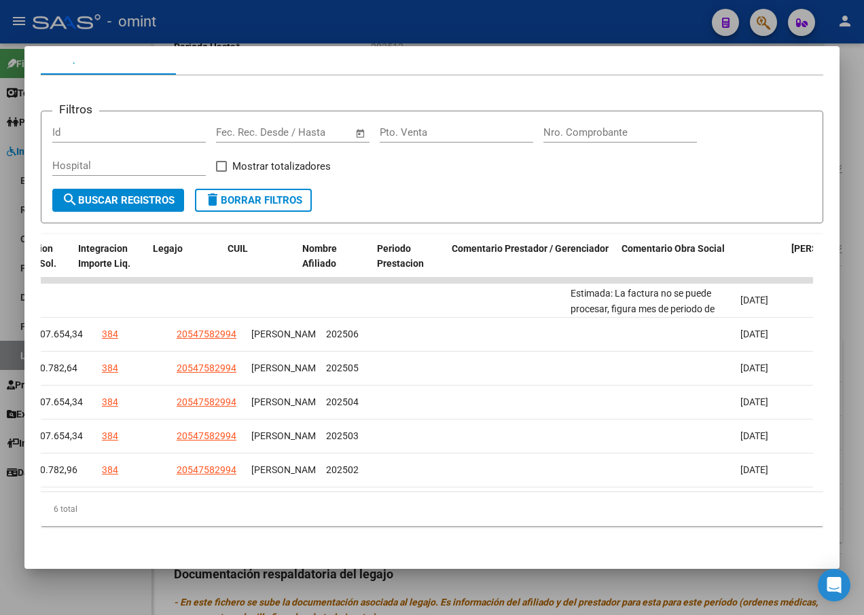
scroll to position [0, 2161]
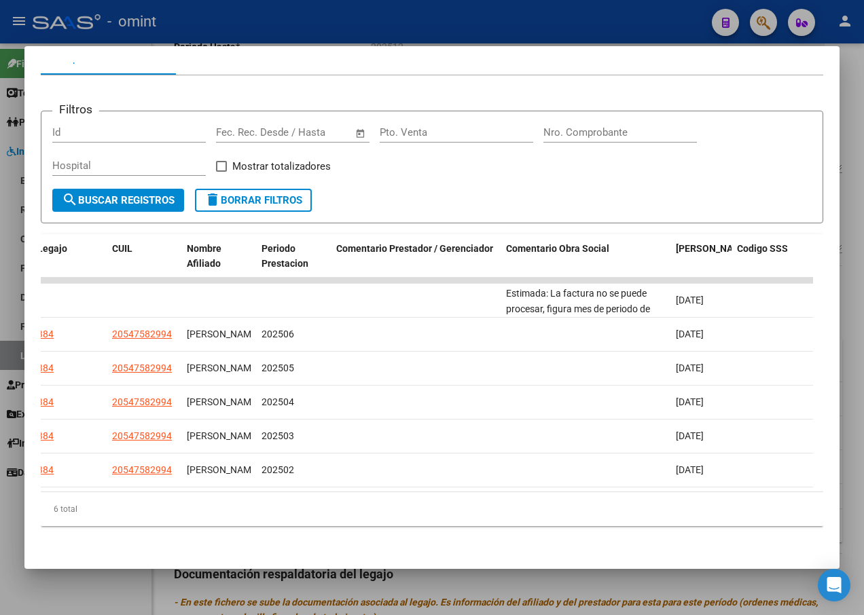
click at [389, 28] on div at bounding box center [432, 307] width 864 height 615
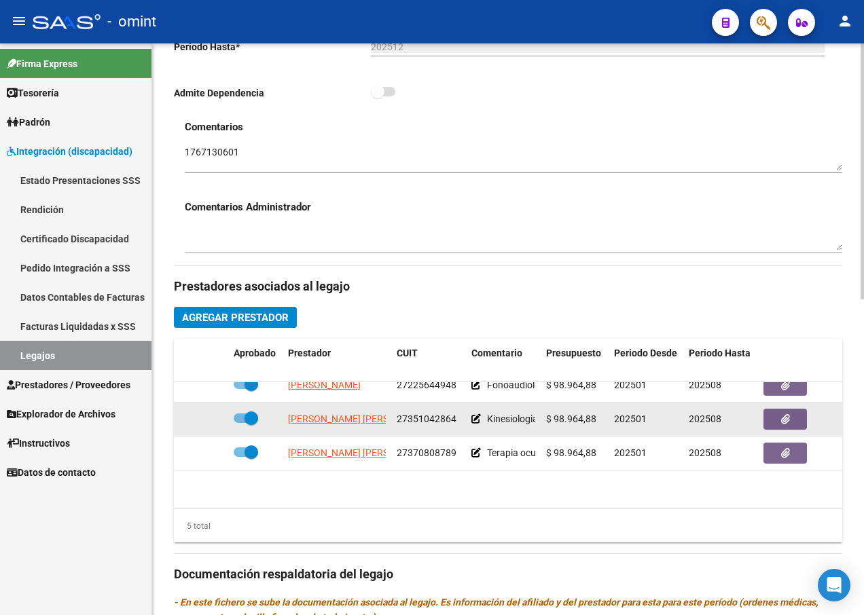
scroll to position [0, 0]
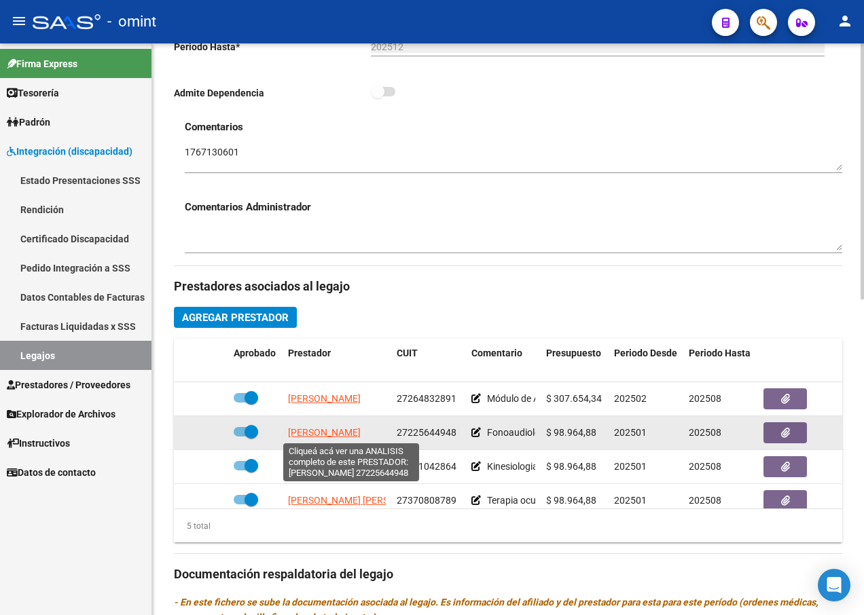
click at [351, 432] on span "VALINOTTI MARIELA CECILIA" at bounding box center [324, 432] width 73 height 11
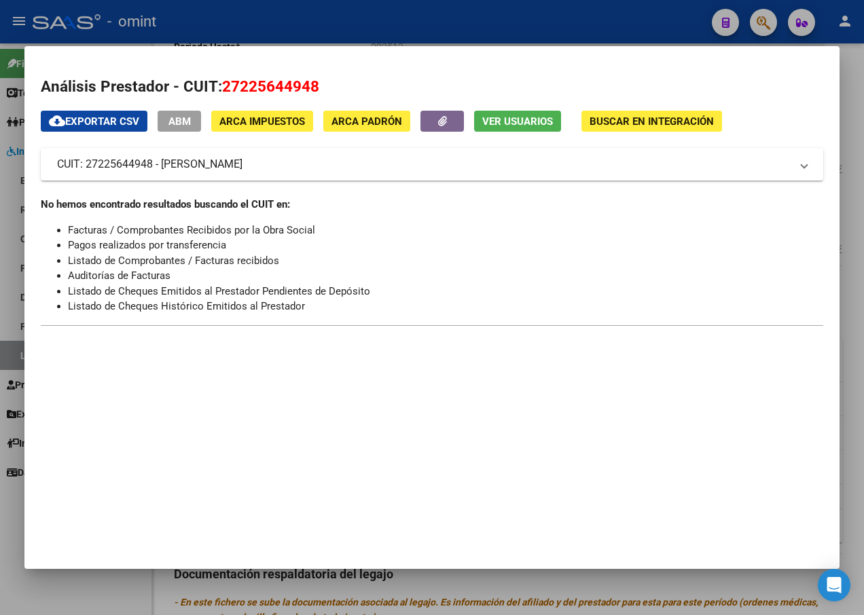
click at [388, 13] on div at bounding box center [432, 307] width 864 height 615
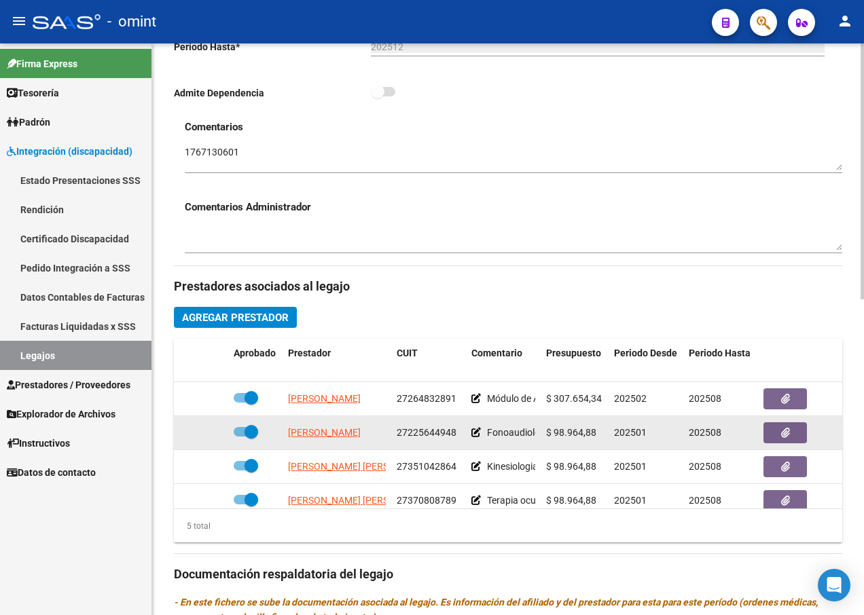
drag, startPoint x: 458, startPoint y: 434, endPoint x: 392, endPoint y: 432, distance: 65.2
click at [392, 432] on datatable-body-cell "27225644948" at bounding box center [428, 432] width 75 height 33
drag, startPoint x: 392, startPoint y: 432, endPoint x: 400, endPoint y: 432, distance: 7.5
copy span "27225644948"
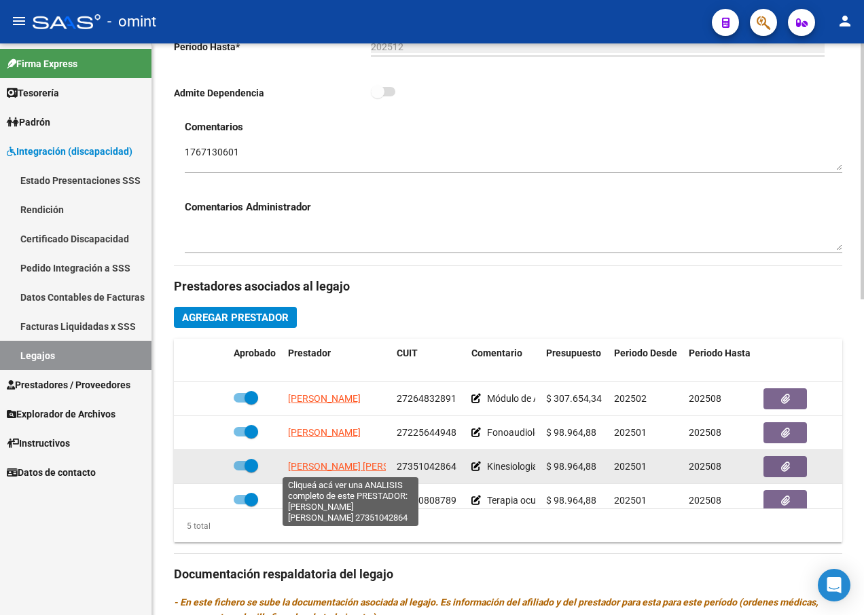
click at [341, 464] on span "RASSETTO MARIA AGUSTINA" at bounding box center [361, 466] width 147 height 11
type textarea "27351042864"
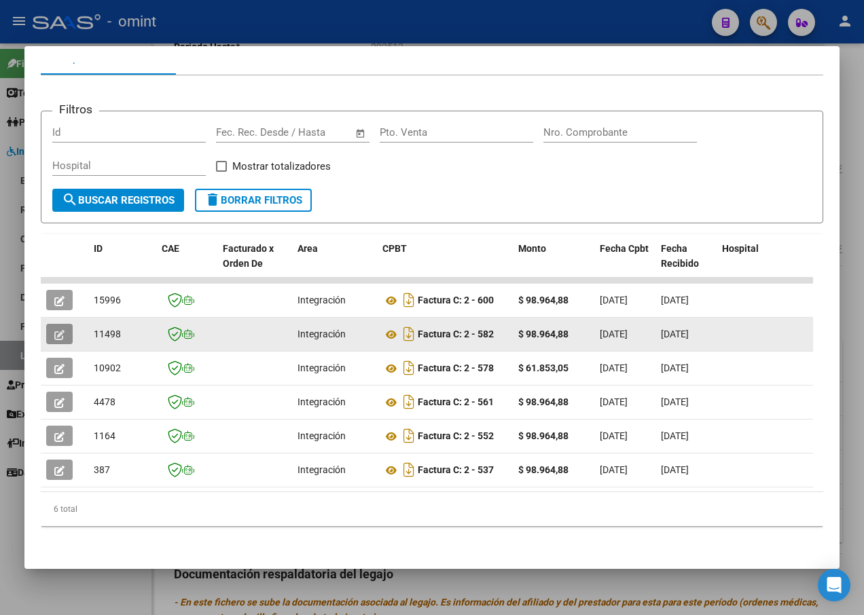
click at [54, 324] on button "button" at bounding box center [59, 334] width 26 height 20
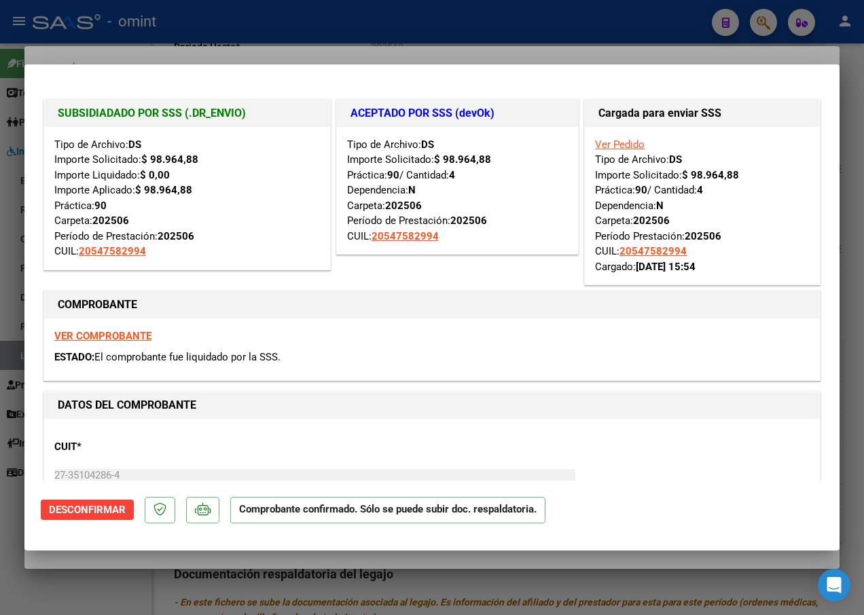
click at [190, 29] on div at bounding box center [432, 307] width 864 height 615
type input "$ 0,00"
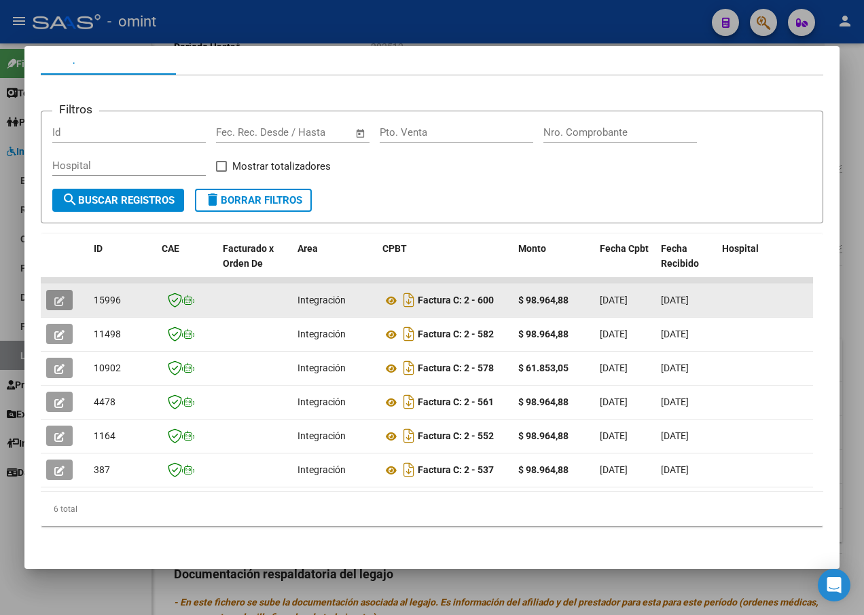
click at [58, 296] on icon "button" at bounding box center [59, 301] width 10 height 10
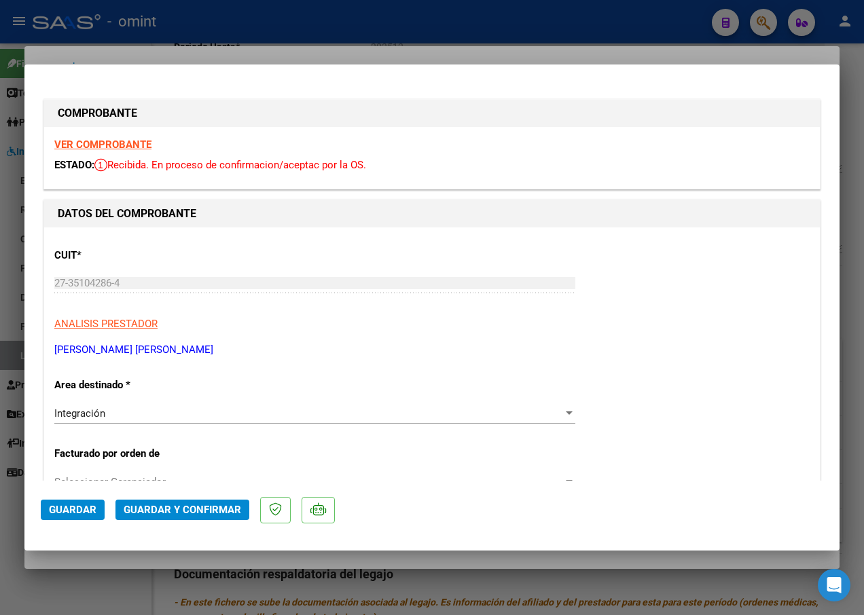
click at [77, 147] on strong "VER COMPROBANTE" at bounding box center [102, 144] width 97 height 12
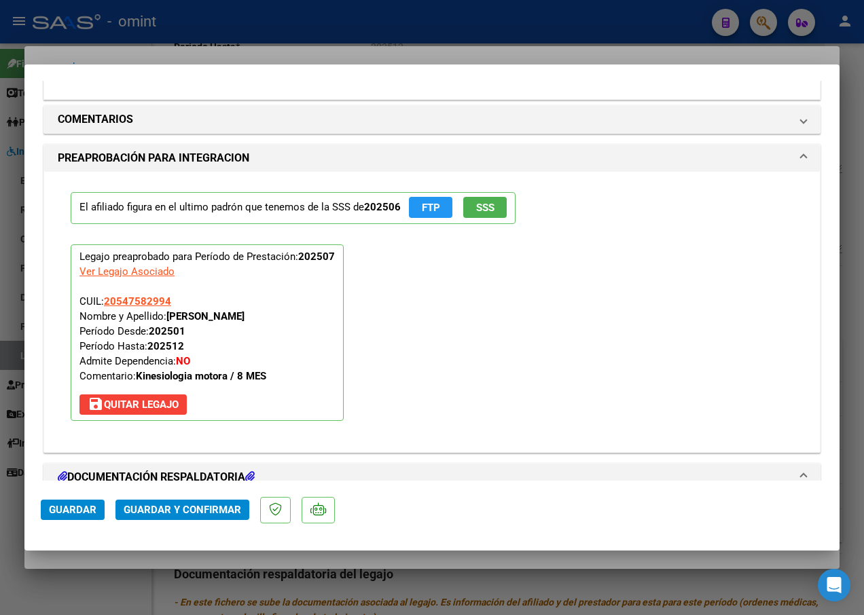
scroll to position [1494, 0]
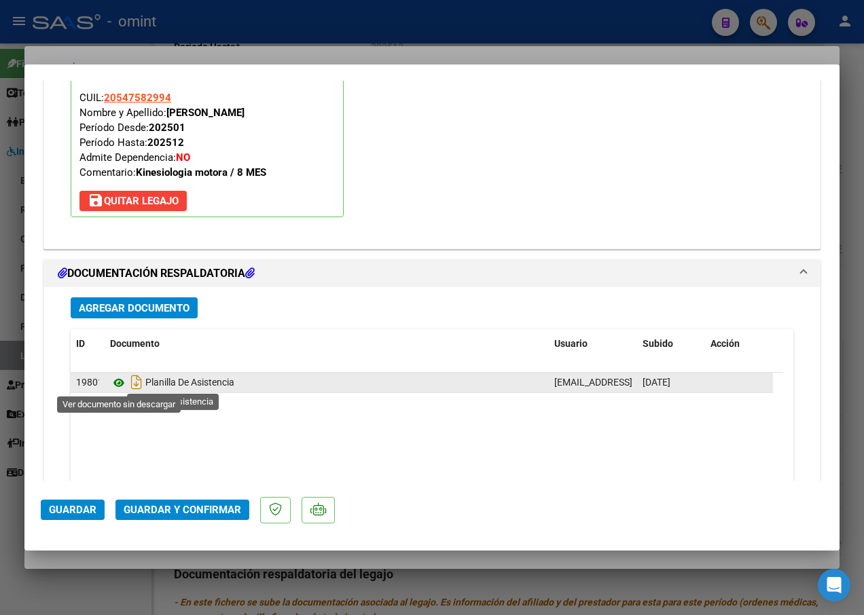
click at [118, 382] on icon at bounding box center [119, 383] width 18 height 16
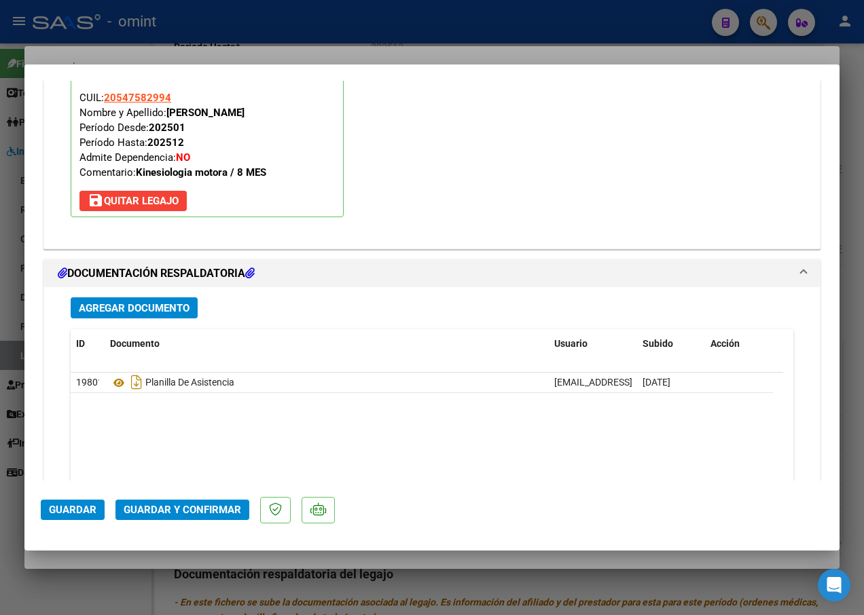
scroll to position [1589, 0]
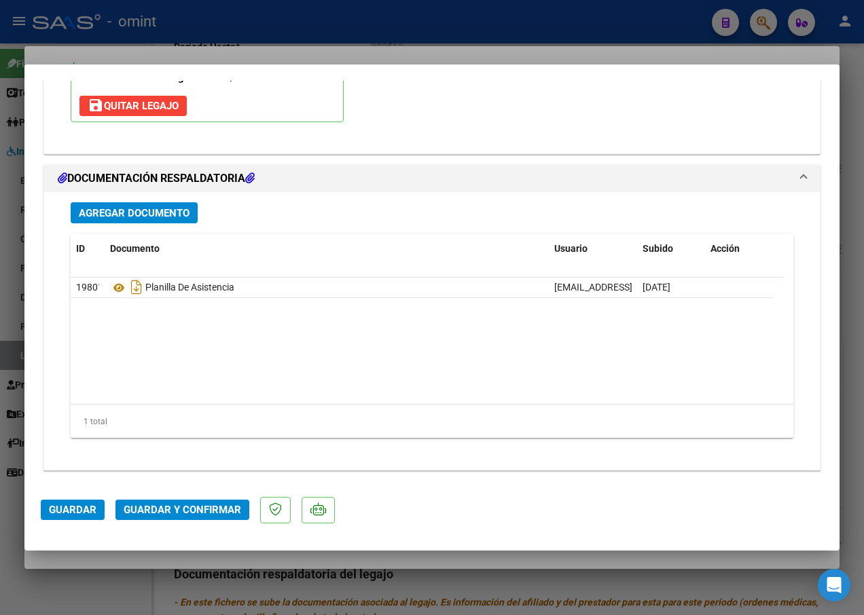
click at [181, 501] on button "Guardar y Confirmar" at bounding box center [182, 510] width 134 height 20
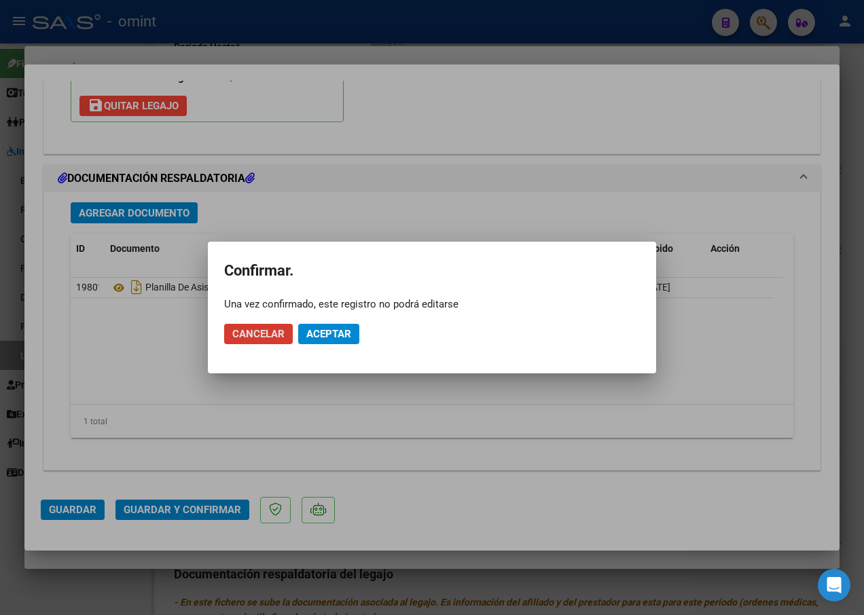
click at [328, 338] on span "Aceptar" at bounding box center [328, 334] width 45 height 12
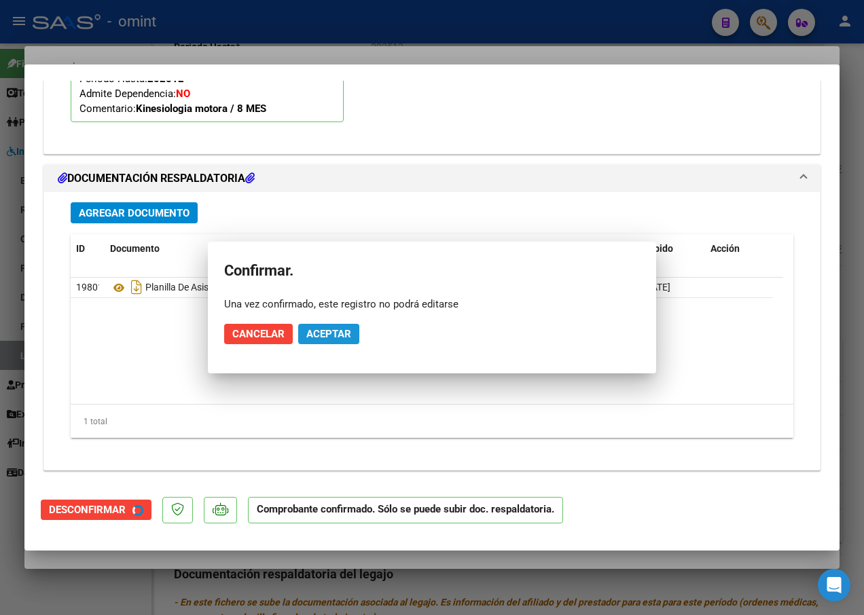
scroll to position [1434, 0]
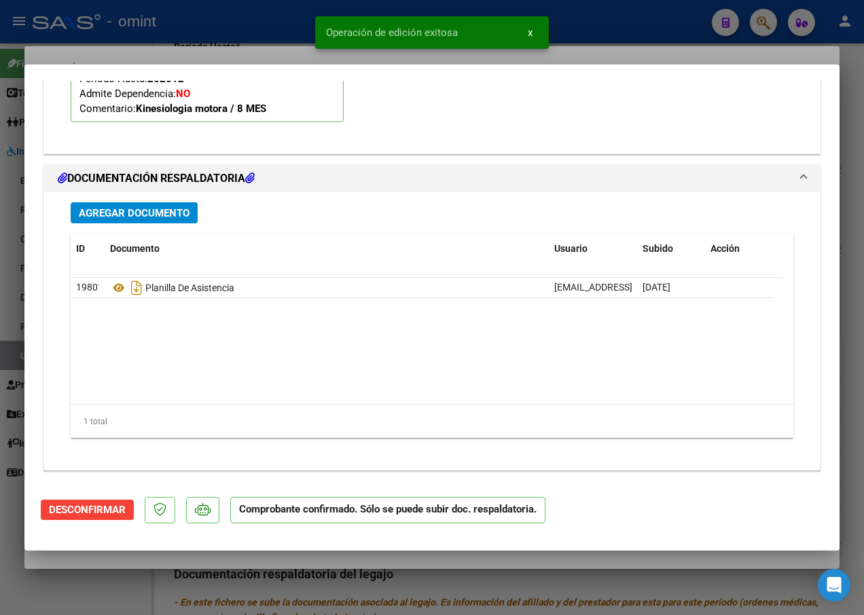
click at [260, 50] on div at bounding box center [432, 307] width 864 height 615
type input "$ 0,00"
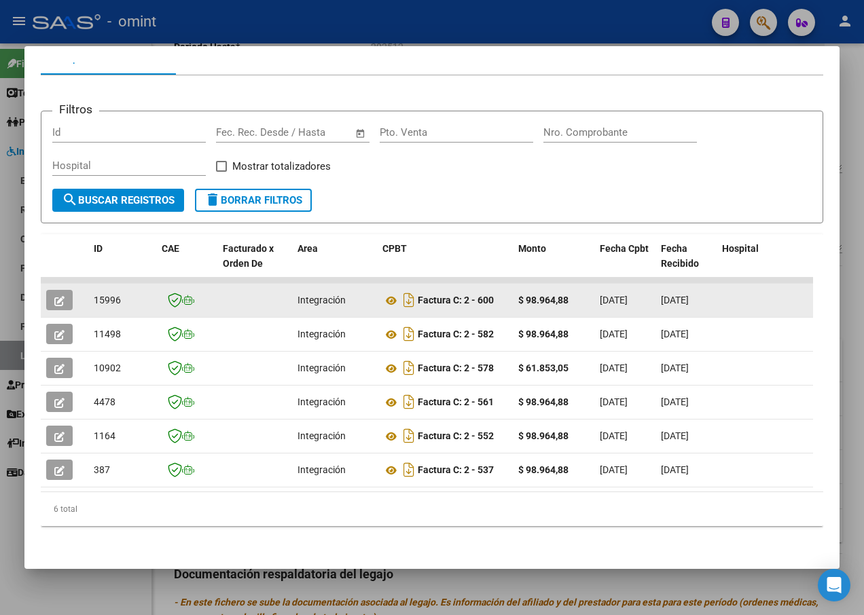
click at [105, 295] on span "15996" at bounding box center [107, 300] width 27 height 11
copy span "15996"
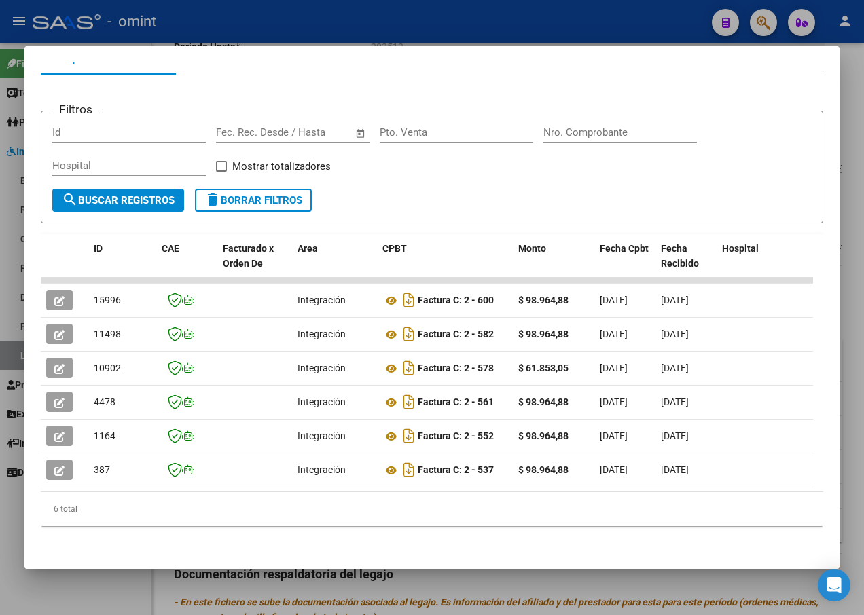
click at [244, 36] on div at bounding box center [432, 307] width 864 height 615
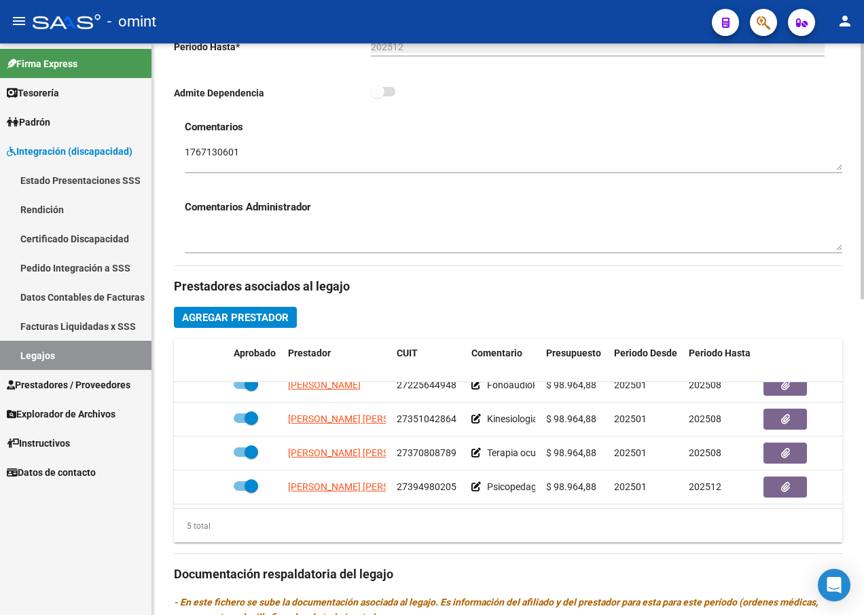
scroll to position [58, 0]
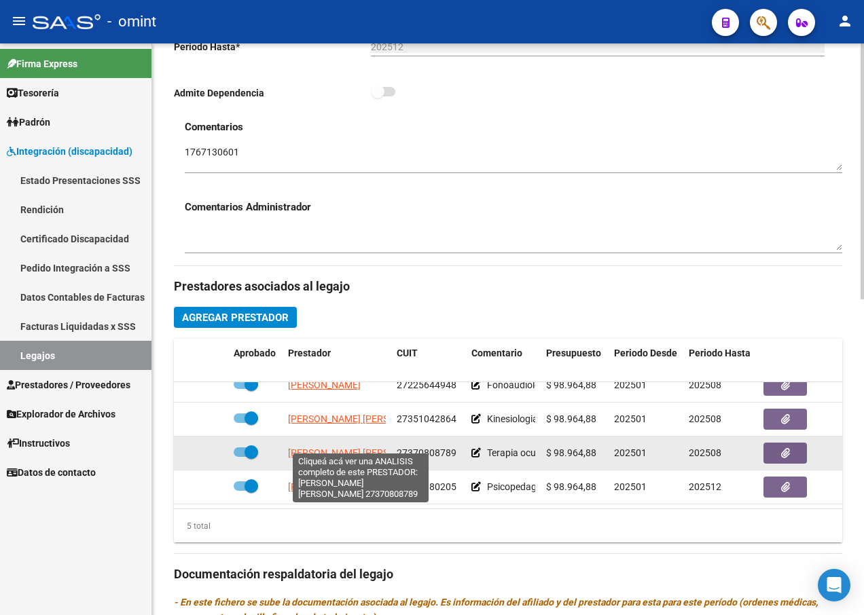
click at [335, 447] on span "[PERSON_NAME] [PERSON_NAME]" at bounding box center [361, 452] width 147 height 11
type textarea "27370808789"
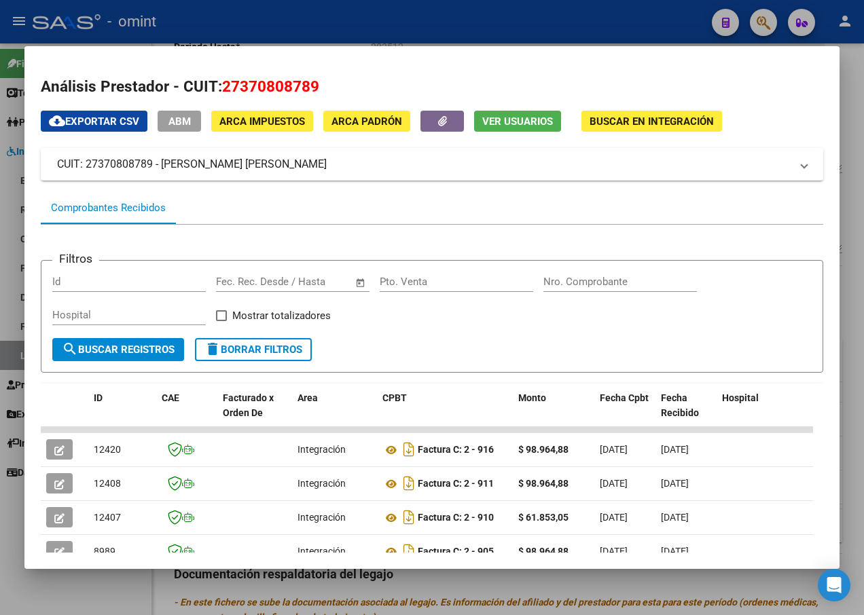
scroll to position [227, 0]
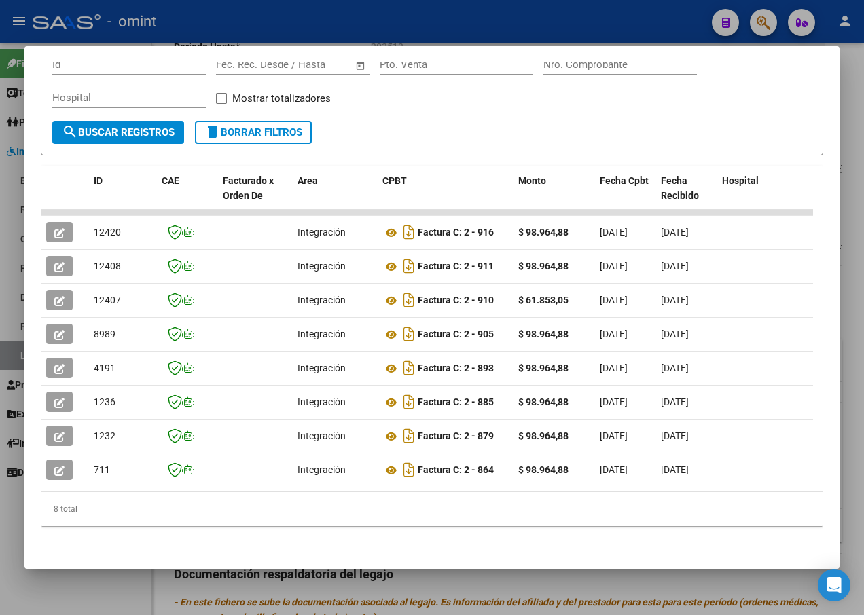
drag, startPoint x: 155, startPoint y: 480, endPoint x: 284, endPoint y: 481, distance: 129.7
click at [284, 481] on datatable-body "12420 Integración Factura C: 2 - 916 $ 98.964,88 [DATE] [DATE] - [DATE] Anabell…" at bounding box center [427, 351] width 772 height 282
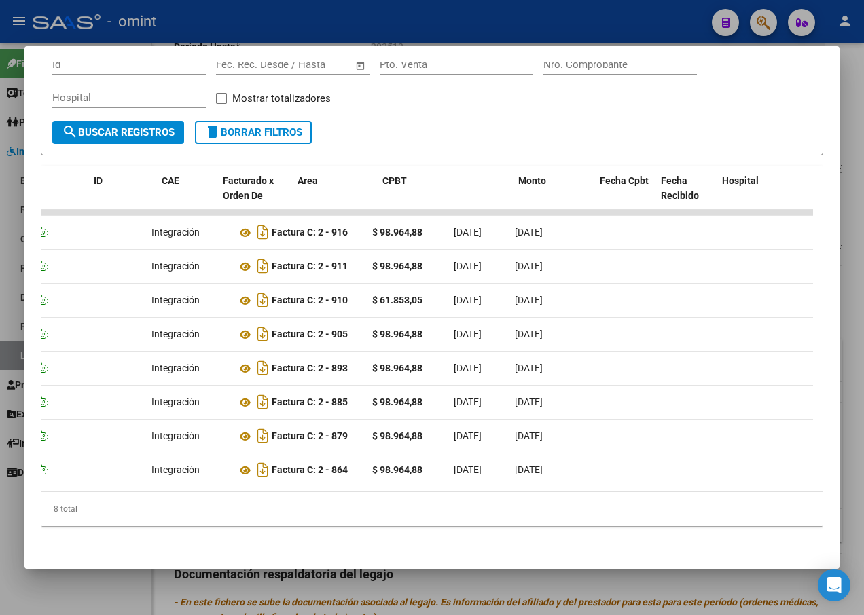
scroll to position [0, 0]
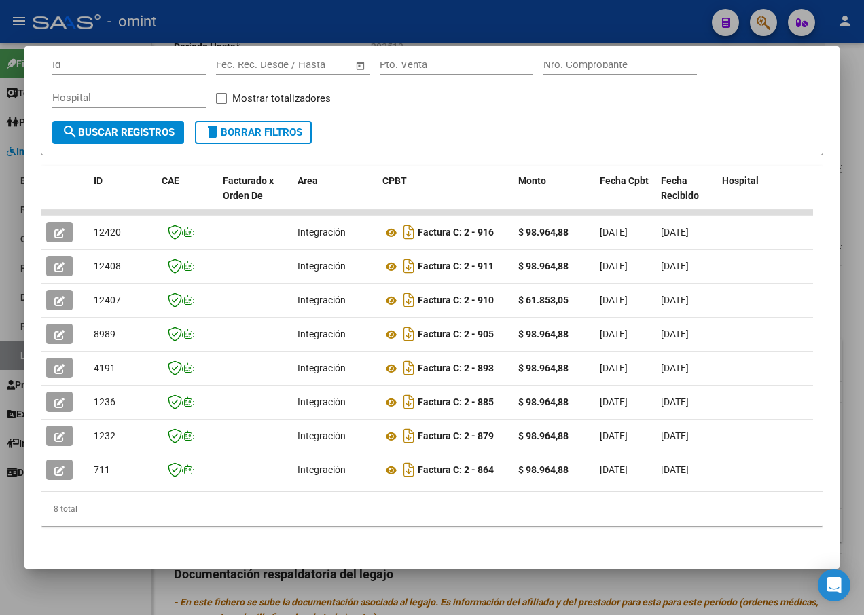
drag, startPoint x: 310, startPoint y: 248, endPoint x: 17, endPoint y: 251, distance: 292.6
click at [17, 251] on div "Análisis Prestador - CUIT: 27370808789 cloud_download Exportar CSV ABM ARCA Imp…" at bounding box center [432, 307] width 864 height 615
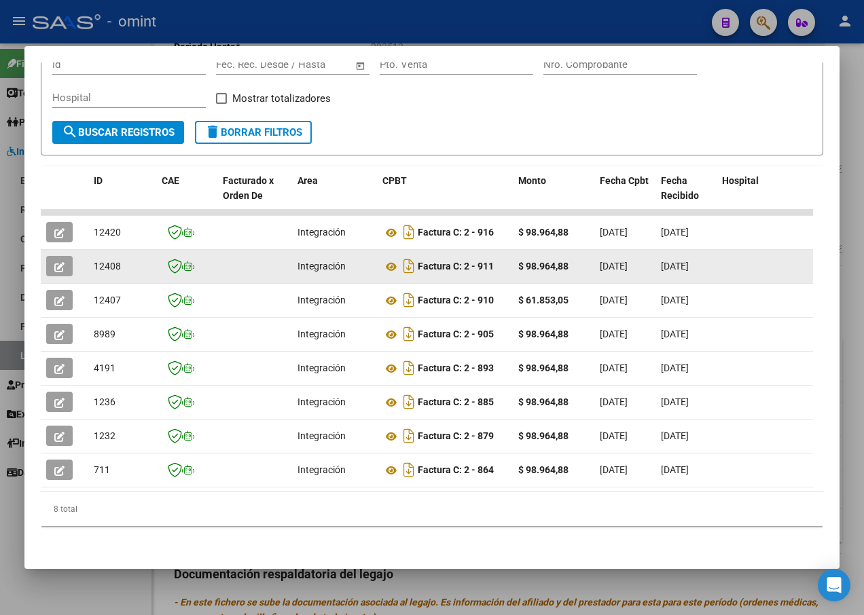
drag, startPoint x: 17, startPoint y: 251, endPoint x: 63, endPoint y: 253, distance: 46.2
click at [63, 262] on icon "button" at bounding box center [59, 267] width 10 height 10
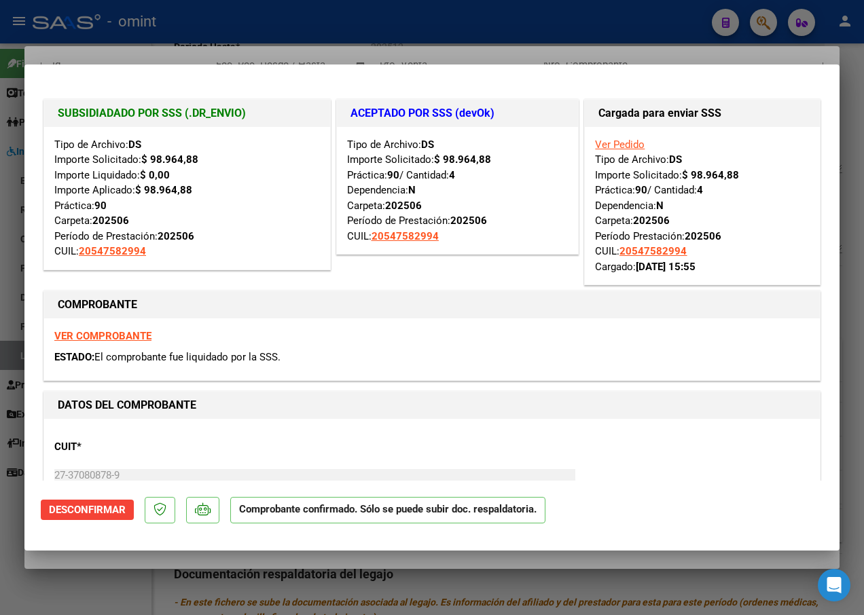
click at [196, 47] on div at bounding box center [432, 307] width 864 height 615
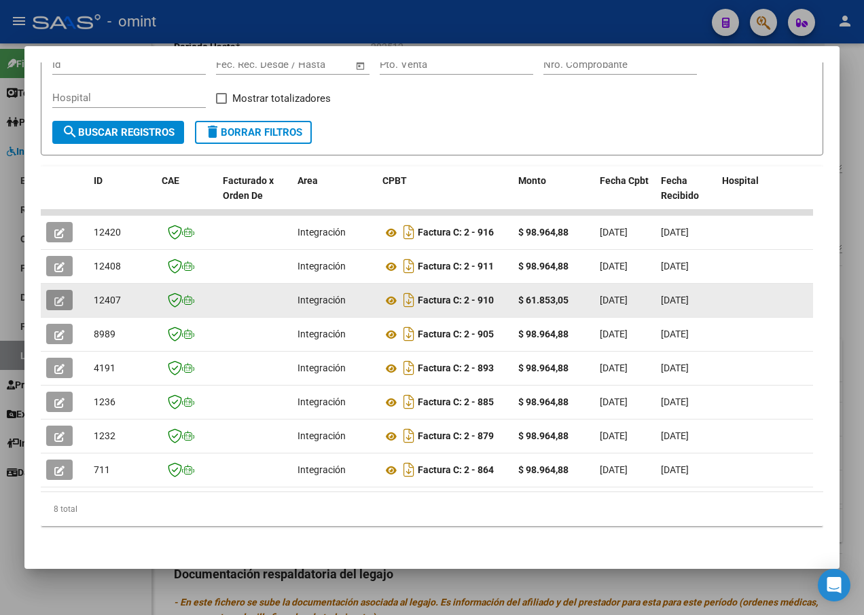
click at [54, 296] on icon "button" at bounding box center [59, 301] width 10 height 10
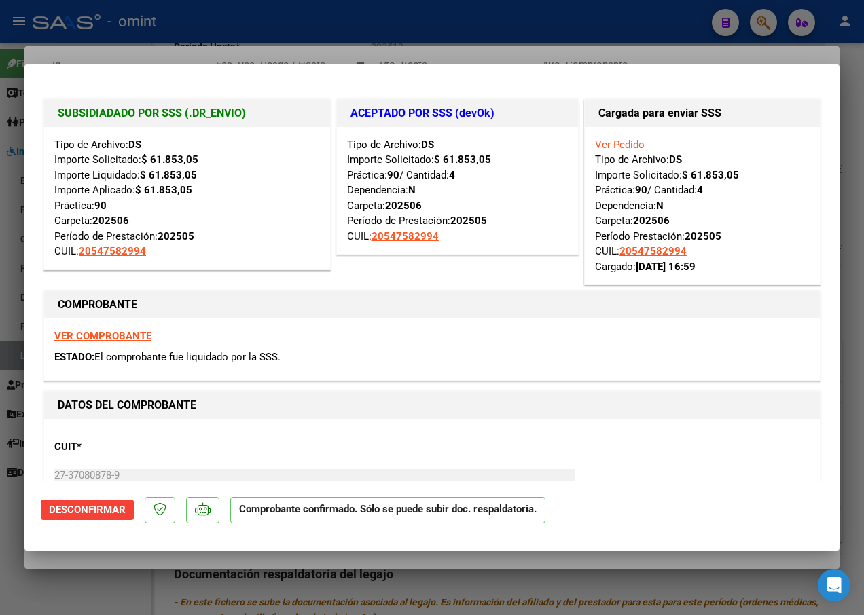
click at [225, 38] on div at bounding box center [432, 307] width 864 height 615
type input "$ 0,00"
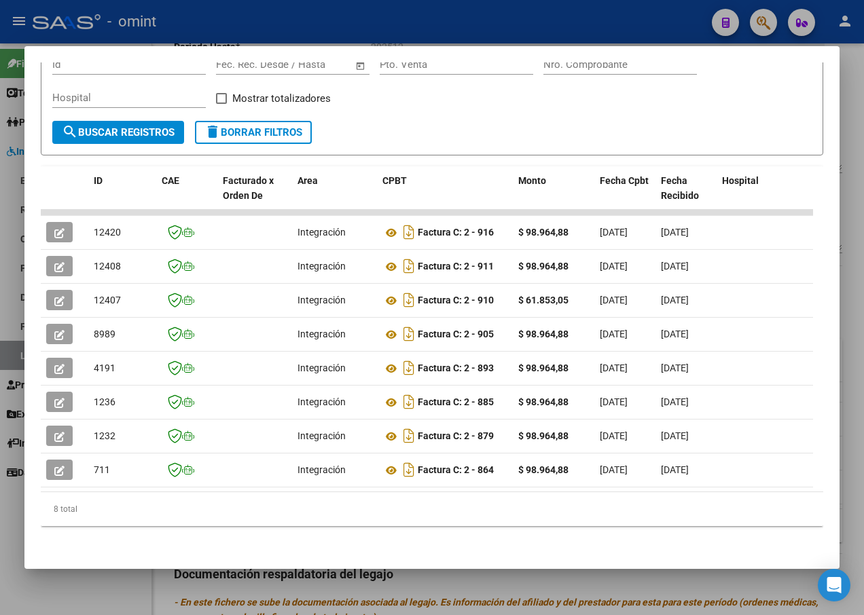
click at [320, 37] on div at bounding box center [432, 307] width 864 height 615
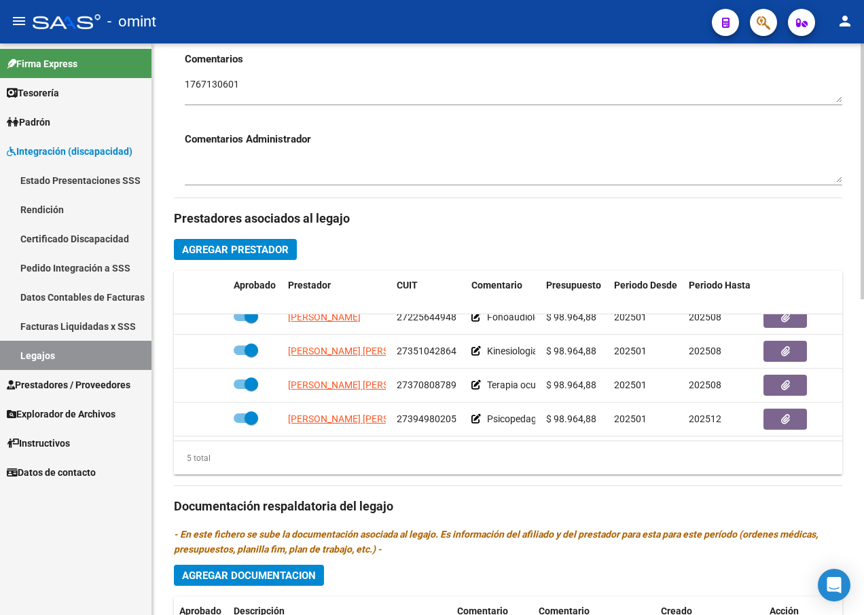
scroll to position [543, 0]
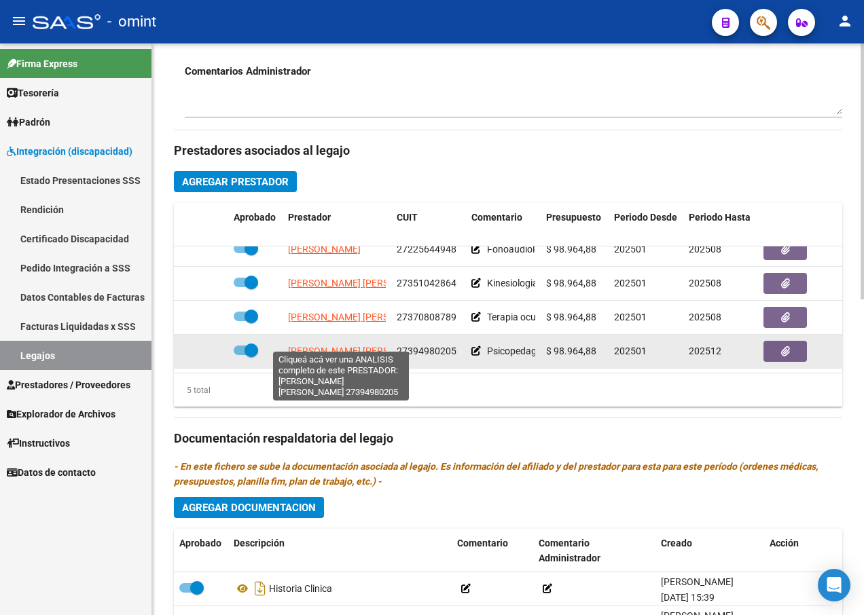
click at [312, 346] on span "CRESPO ANA DEL VALLE" at bounding box center [361, 351] width 147 height 11
type textarea "27394980205"
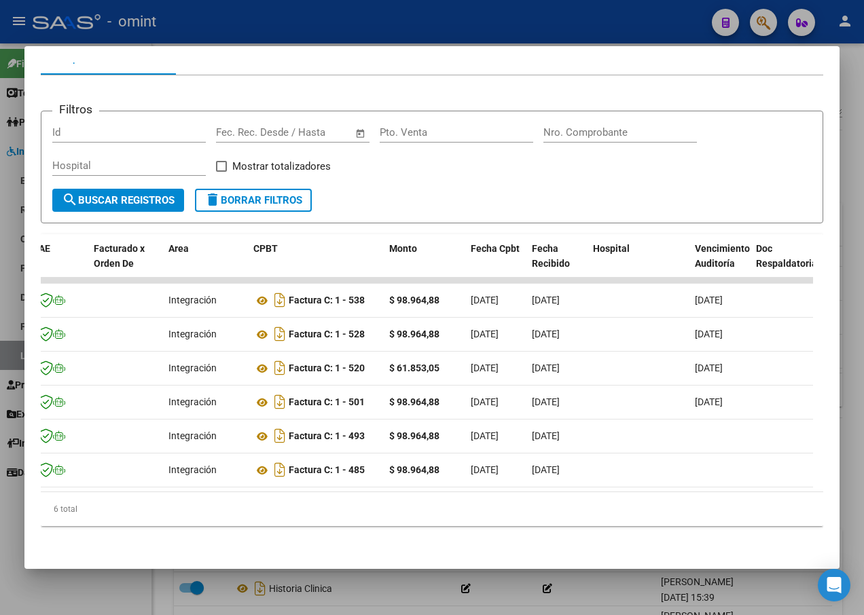
scroll to position [0, 0]
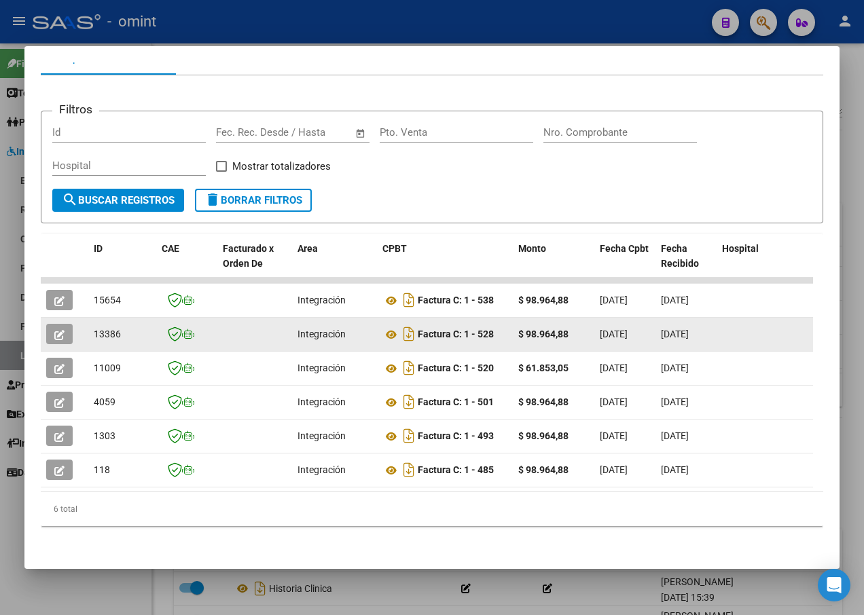
click at [61, 330] on icon "button" at bounding box center [59, 335] width 10 height 10
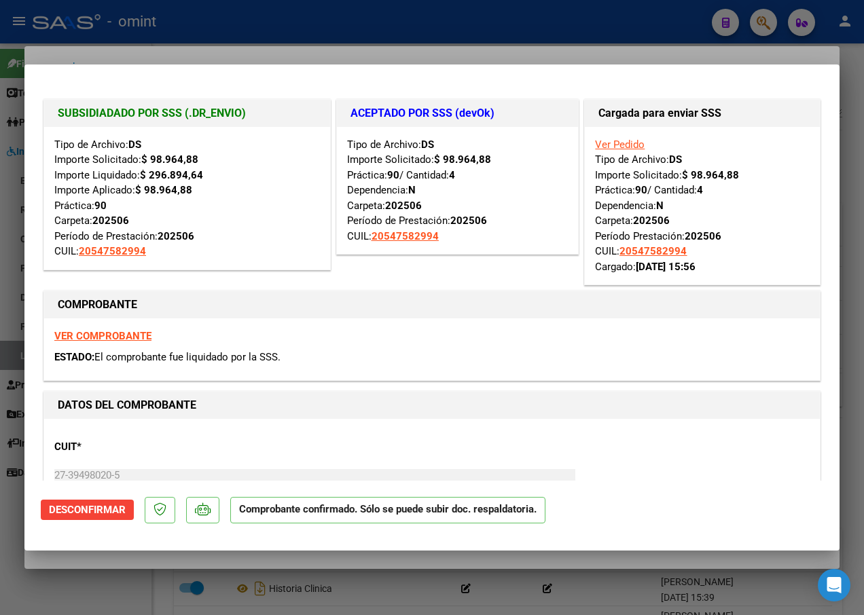
click at [269, 41] on div at bounding box center [432, 307] width 864 height 615
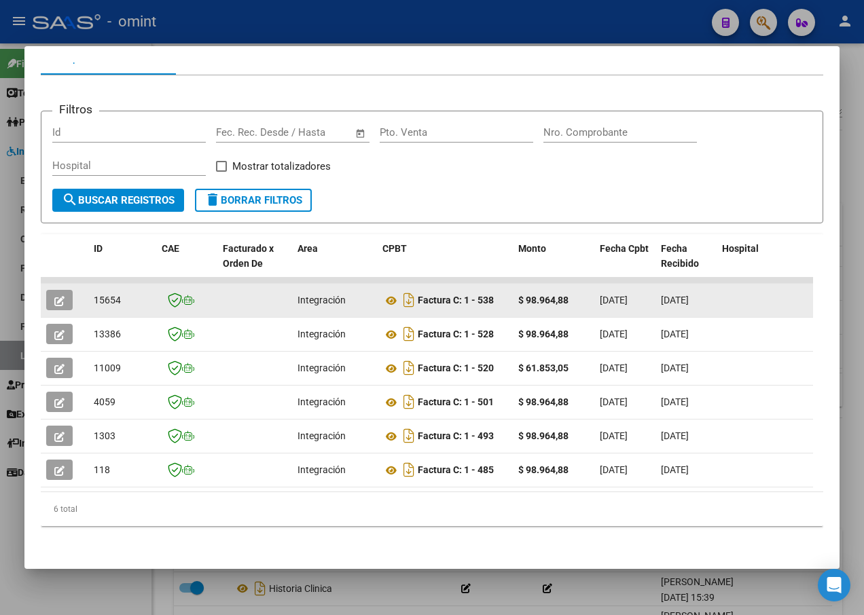
click at [52, 290] on button "button" at bounding box center [59, 300] width 26 height 20
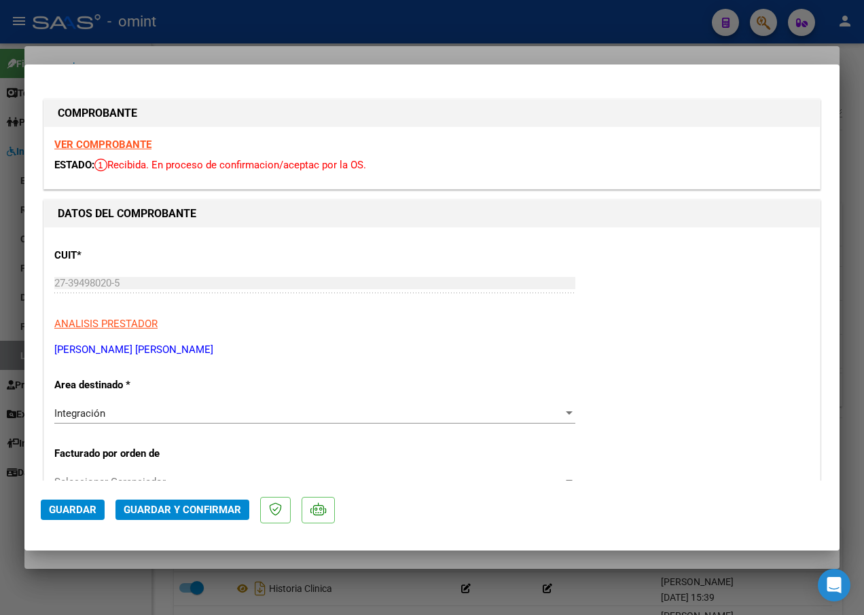
click at [96, 143] on strong "VER COMPROBANTE" at bounding box center [102, 144] width 97 height 12
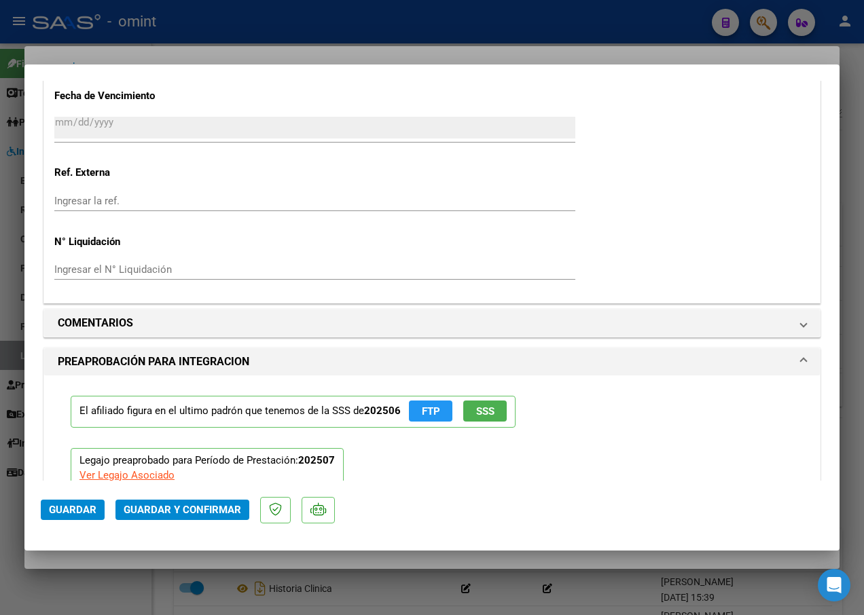
scroll to position [1426, 0]
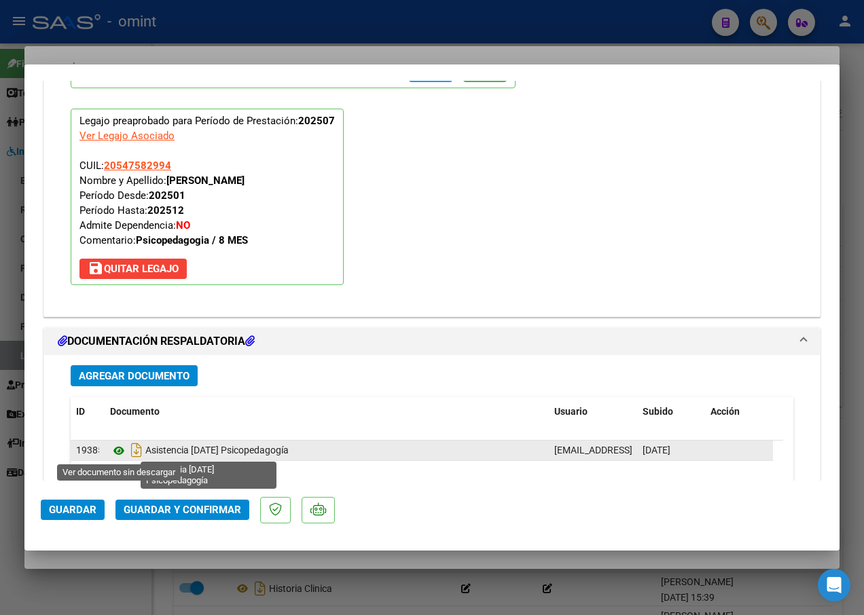
click at [119, 451] on icon at bounding box center [119, 451] width 18 height 16
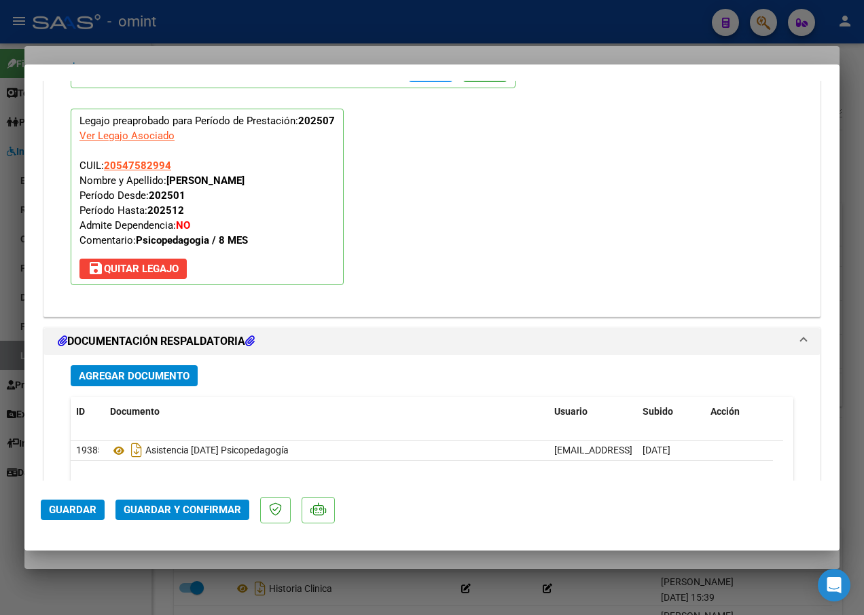
scroll to position [1589, 0]
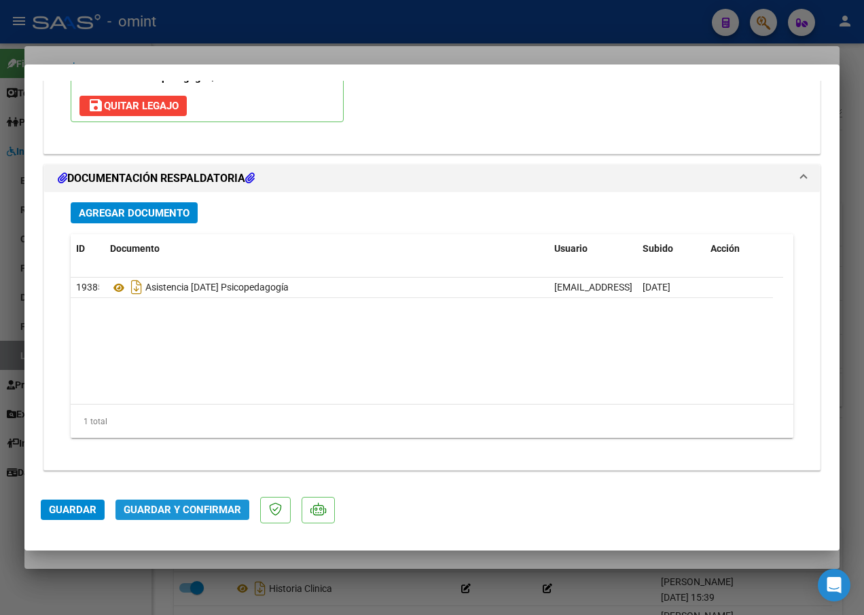
click at [176, 518] on button "Guardar y Confirmar" at bounding box center [182, 510] width 134 height 20
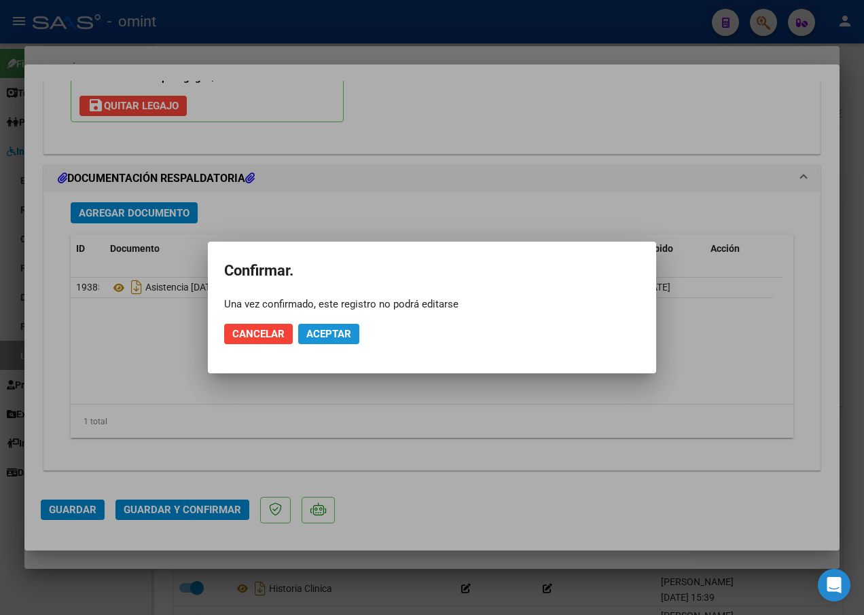
click at [350, 327] on button "Aceptar" at bounding box center [328, 334] width 61 height 20
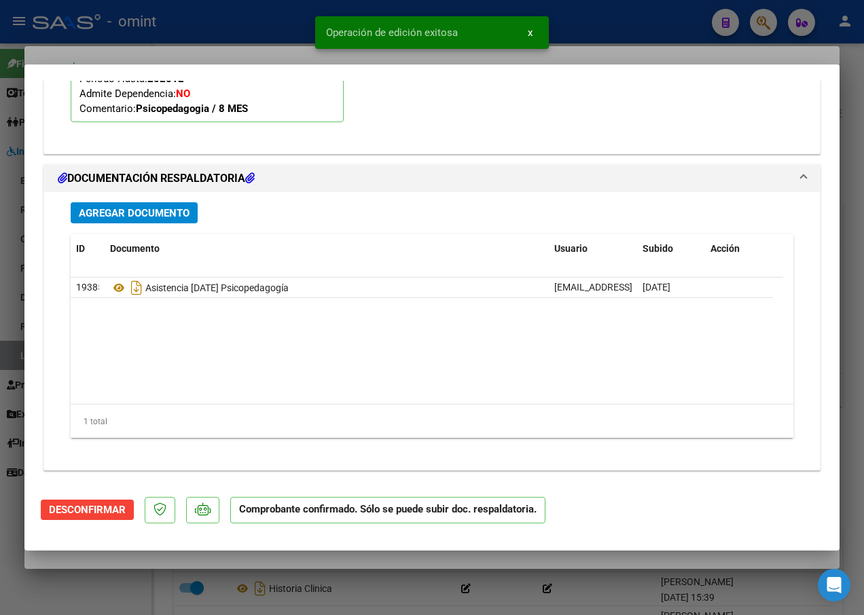
click at [205, 57] on div at bounding box center [432, 307] width 864 height 615
type input "$ 0,00"
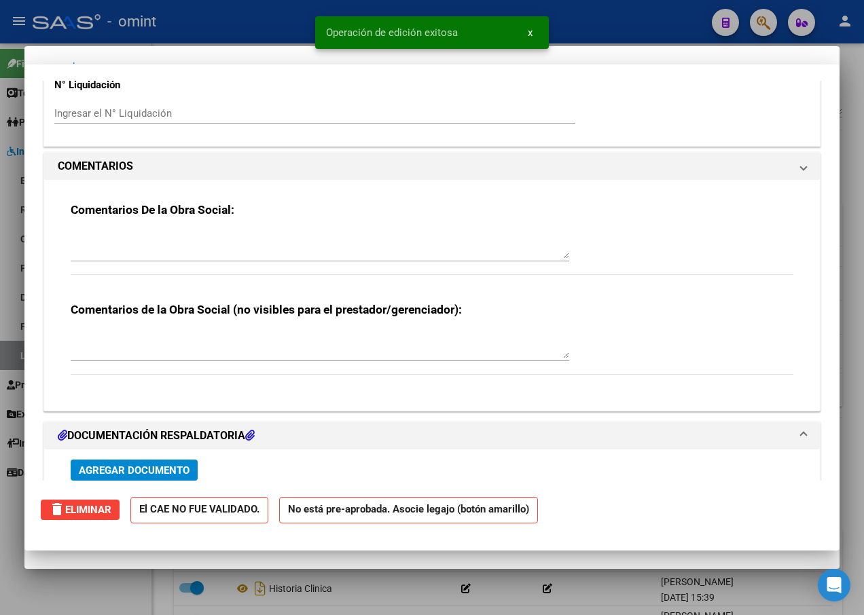
scroll to position [1461, 0]
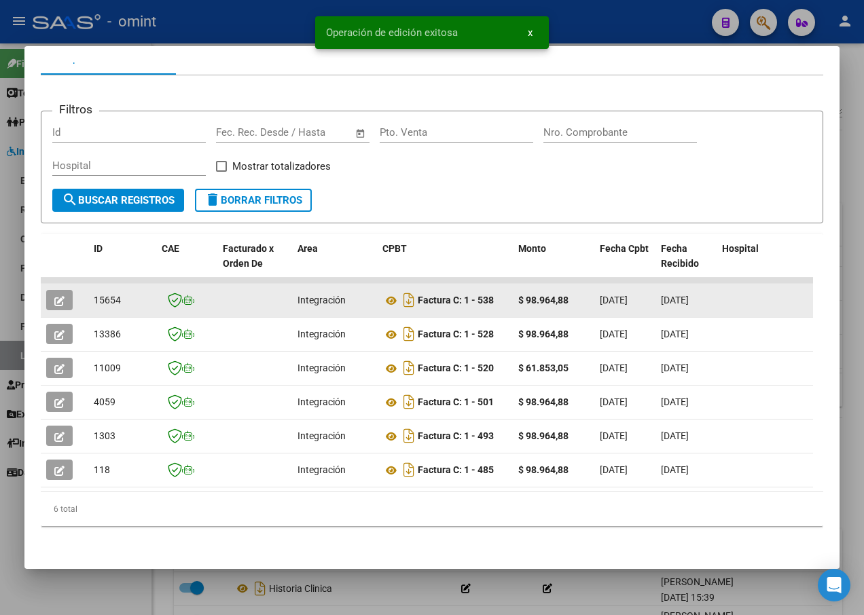
click at [104, 295] on span "15654" at bounding box center [107, 300] width 27 height 11
copy span "15654"
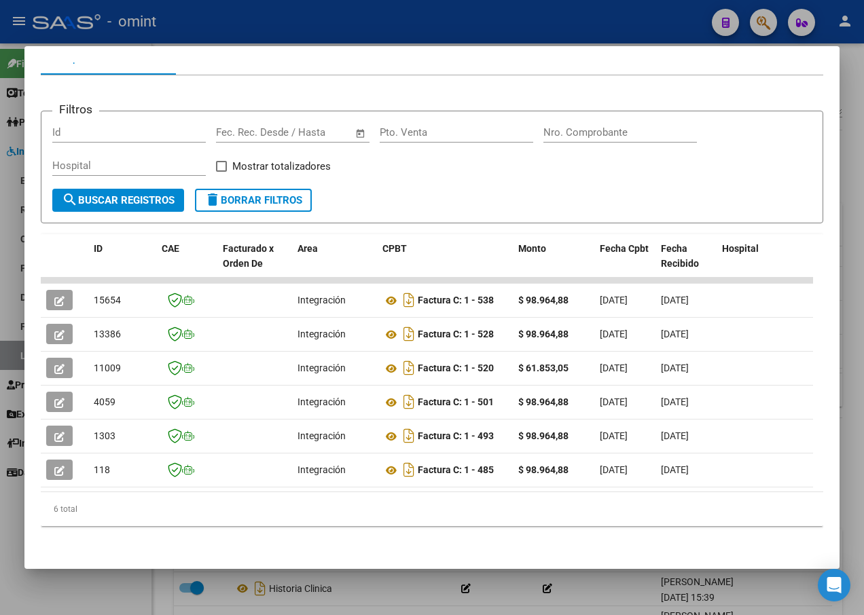
click at [308, 19] on div at bounding box center [432, 307] width 864 height 615
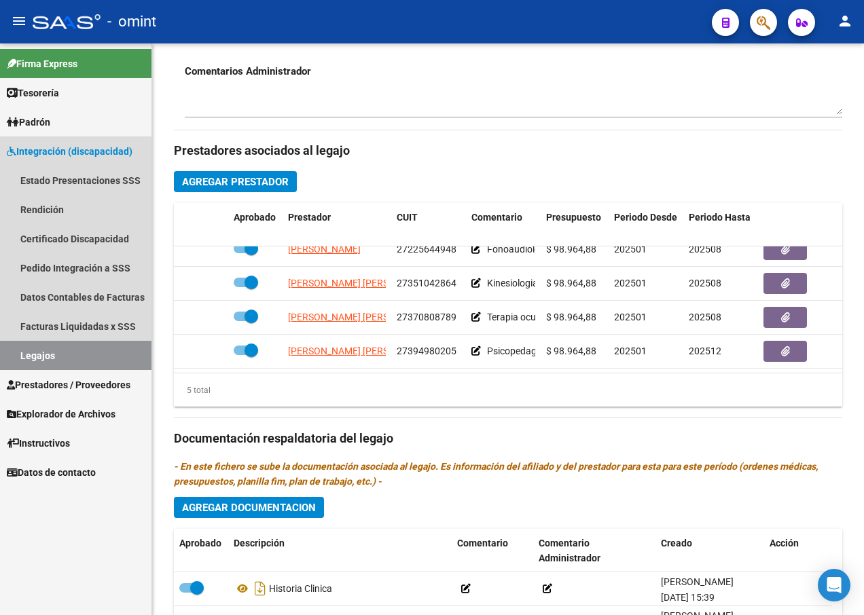
click at [108, 350] on link "Legajos" at bounding box center [75, 355] width 151 height 29
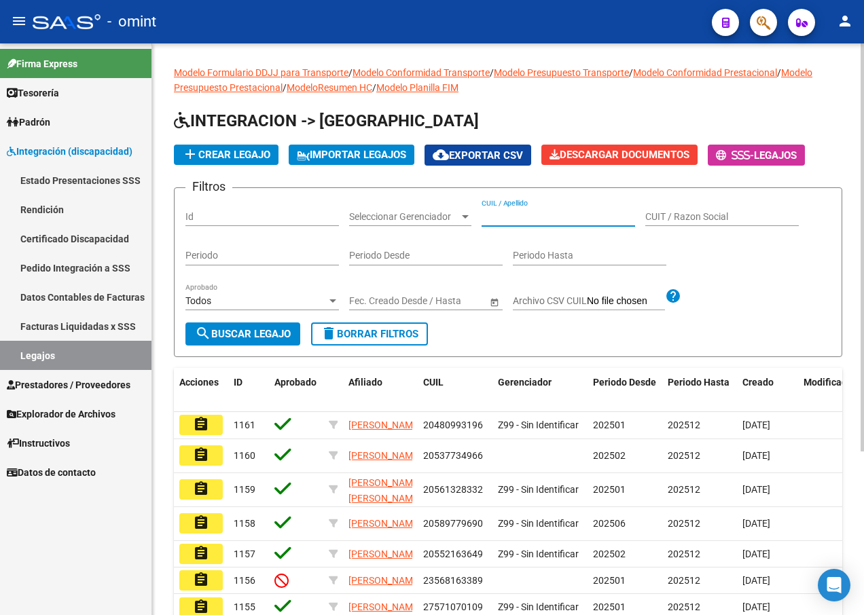
paste input "20583368907"
type input "20583368907"
click at [259, 337] on span "search Buscar Legajo" at bounding box center [243, 334] width 96 height 12
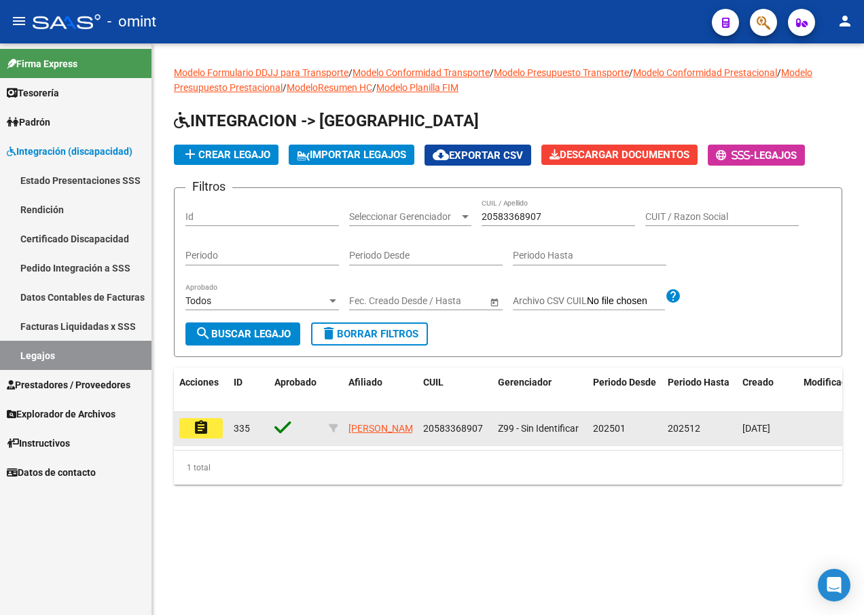
click at [197, 430] on mat-icon "assignment" at bounding box center [201, 428] width 16 height 16
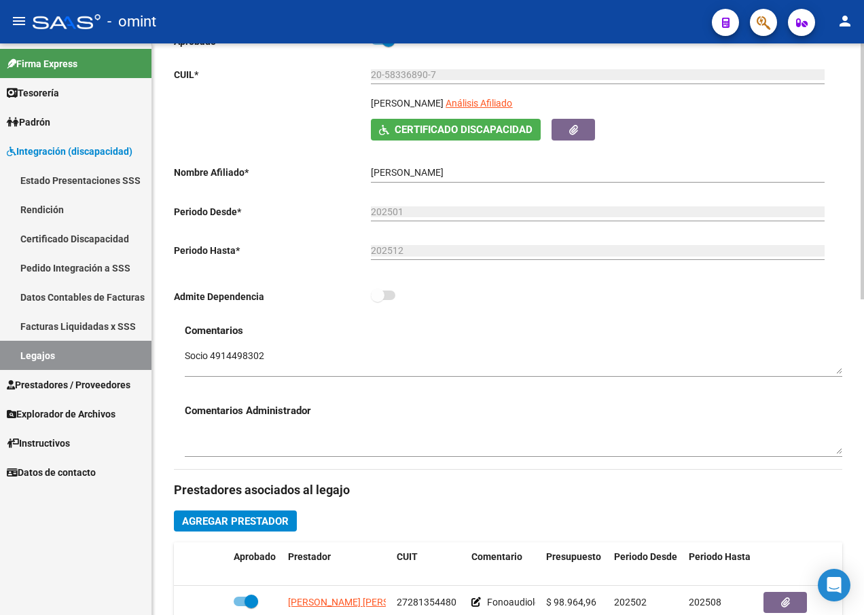
scroll to position [407, 0]
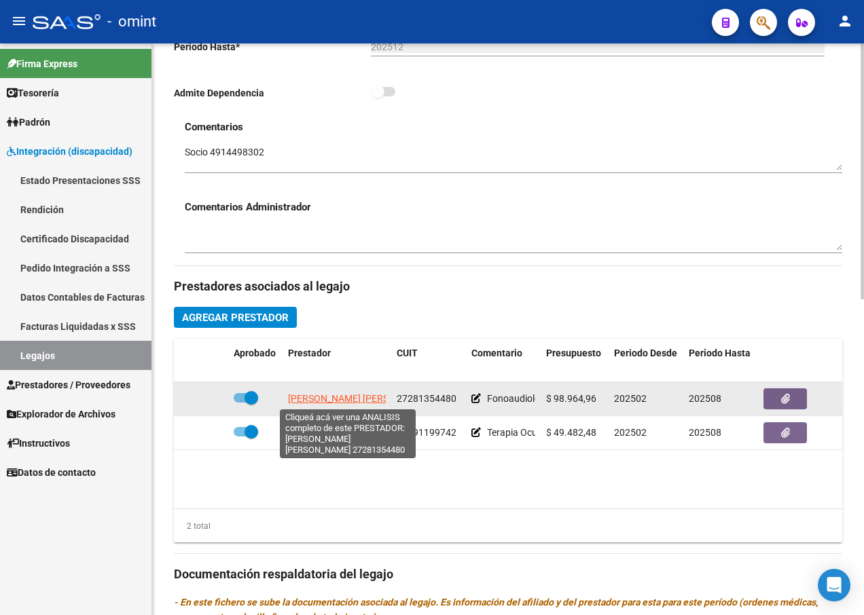
click at [320, 398] on span "DELPRATO MARIA EUGENIA" at bounding box center [361, 398] width 147 height 11
type textarea "27281354480"
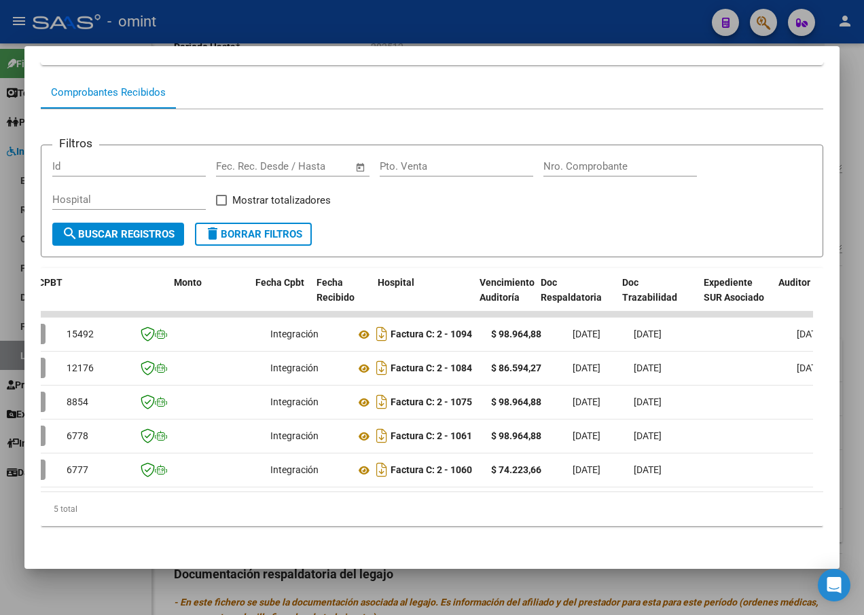
scroll to position [0, 0]
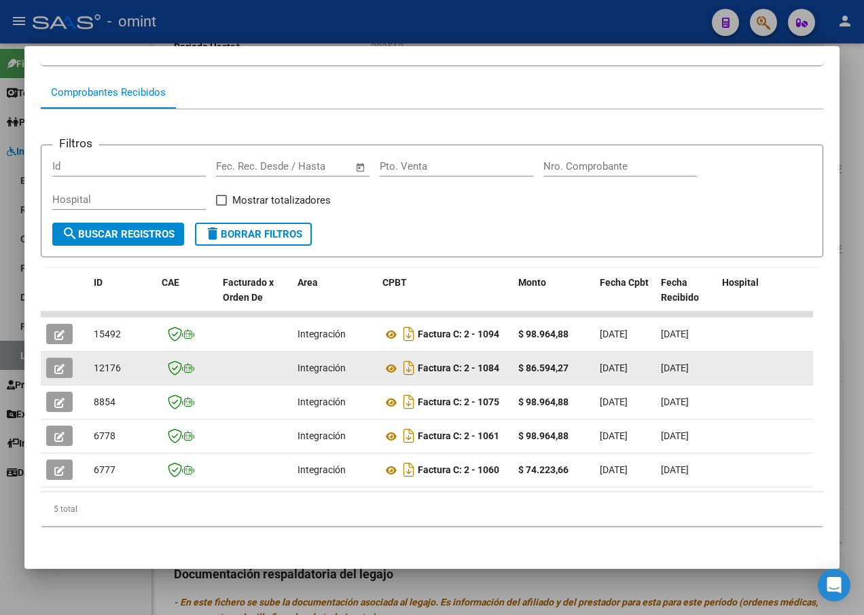
click at [64, 364] on icon "button" at bounding box center [59, 369] width 10 height 10
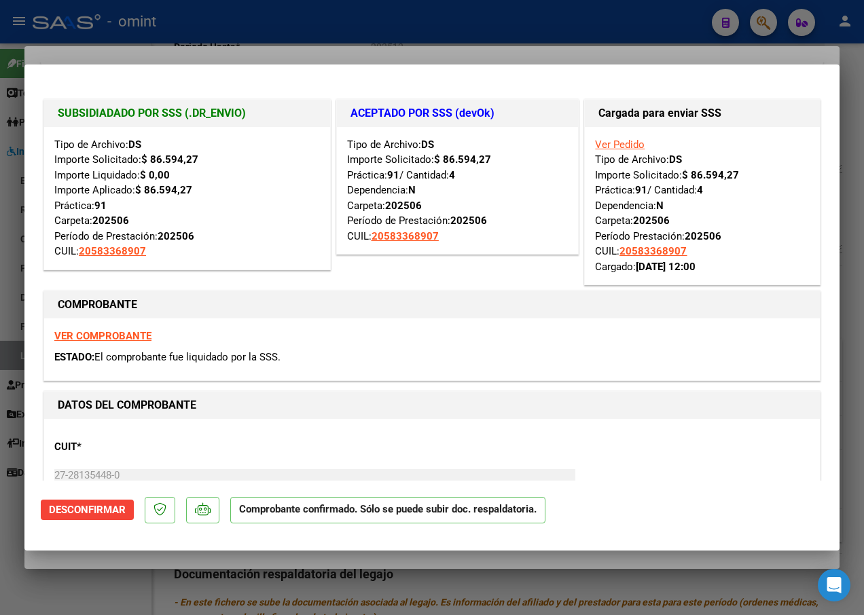
click at [254, 26] on div at bounding box center [432, 307] width 864 height 615
type input "$ 0,00"
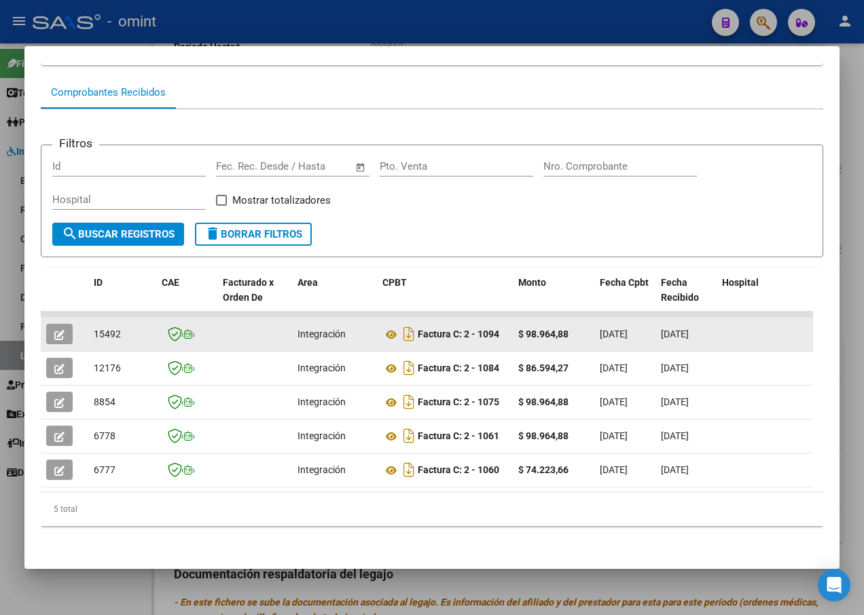
click at [59, 330] on icon "button" at bounding box center [59, 335] width 10 height 10
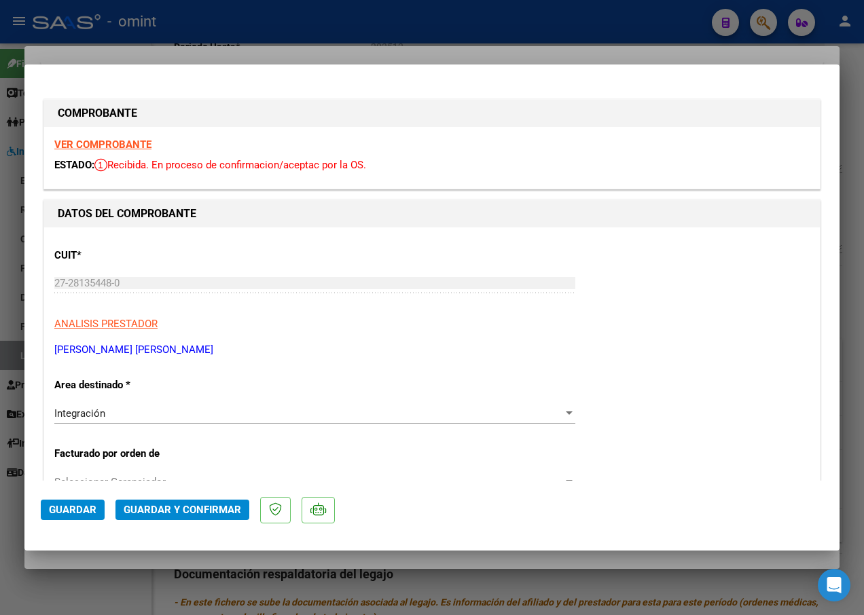
click at [97, 143] on strong "VER COMPROBANTE" at bounding box center [102, 144] width 97 height 12
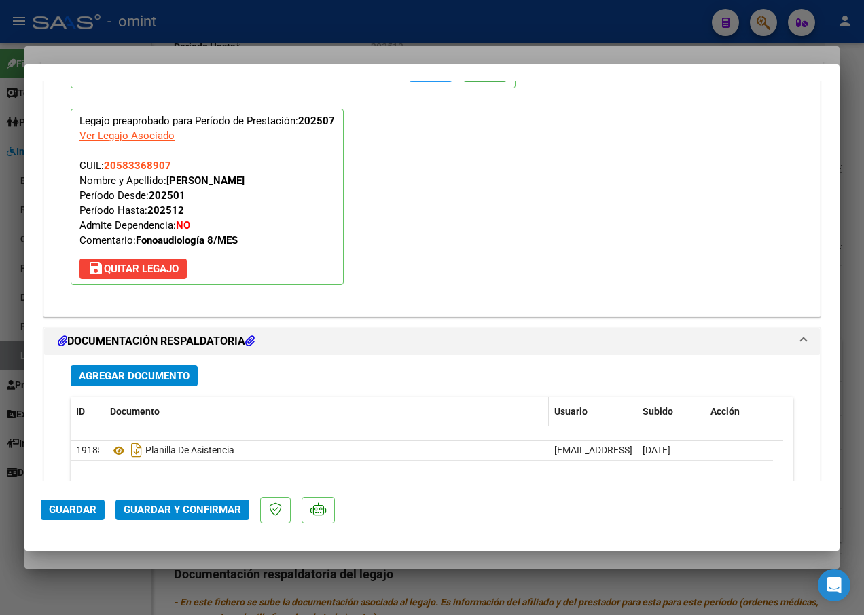
scroll to position [1494, 0]
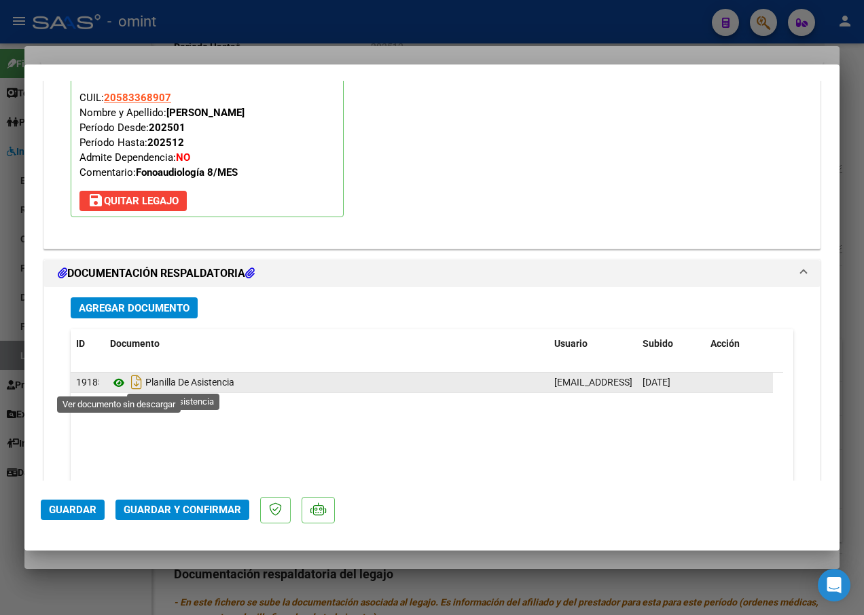
click at [119, 384] on icon at bounding box center [119, 383] width 18 height 16
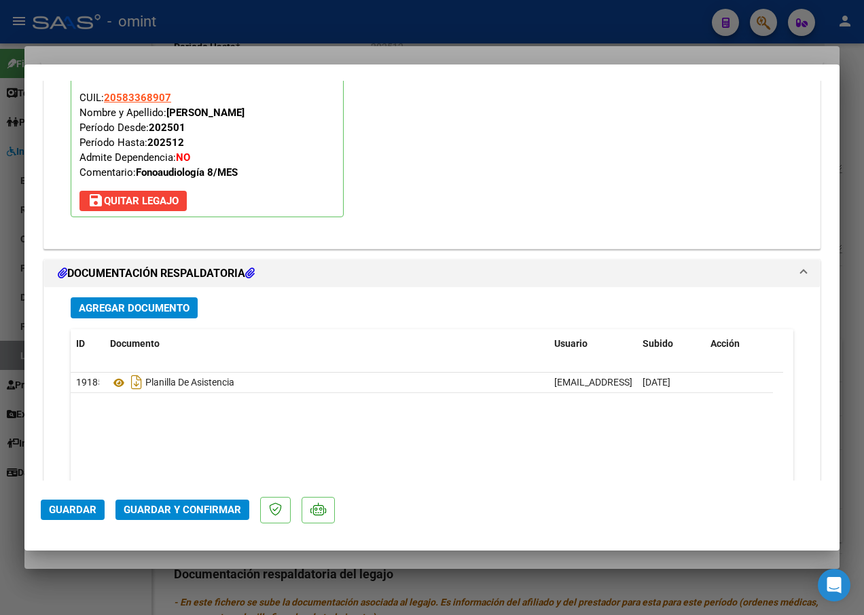
click at [180, 511] on span "Guardar y Confirmar" at bounding box center [182, 510] width 117 height 12
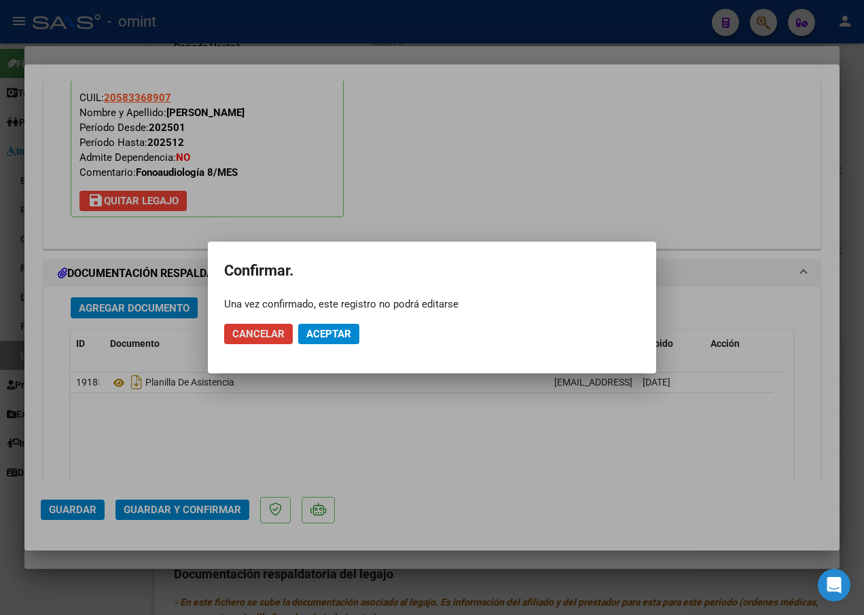
click at [344, 331] on span "Aceptar" at bounding box center [328, 334] width 45 height 12
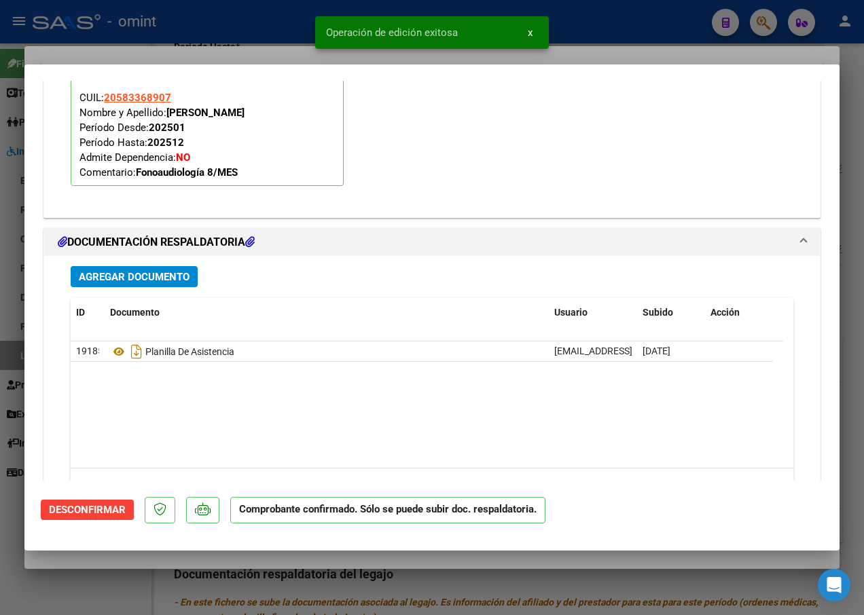
click at [224, 47] on div at bounding box center [432, 307] width 864 height 615
type input "$ 0,00"
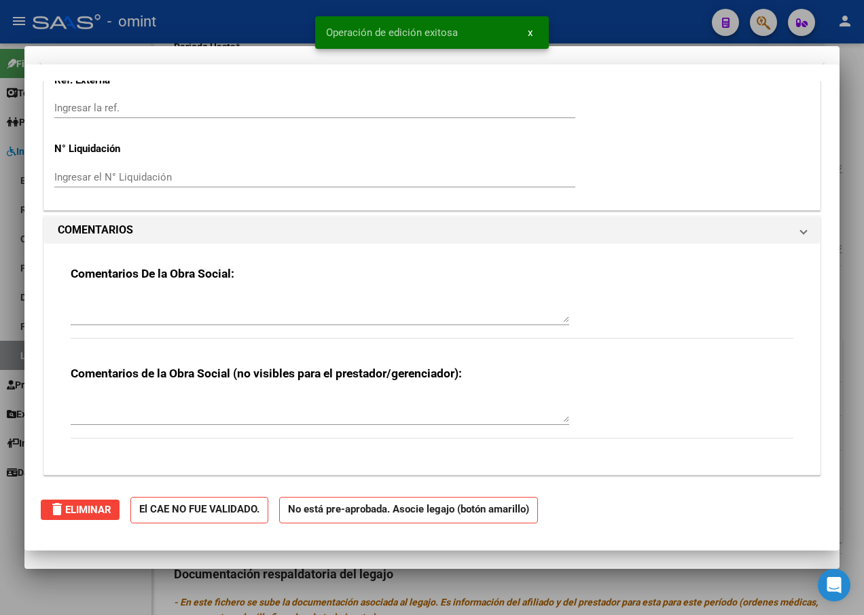
scroll to position [1397, 0]
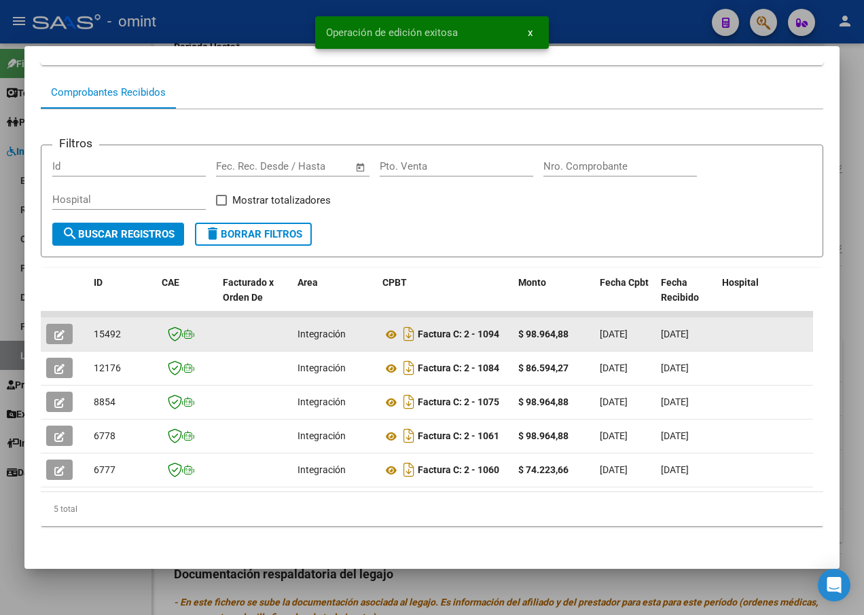
click at [105, 329] on span "15492" at bounding box center [107, 334] width 27 height 11
copy span "15492"
